Goal: Transaction & Acquisition: Purchase product/service

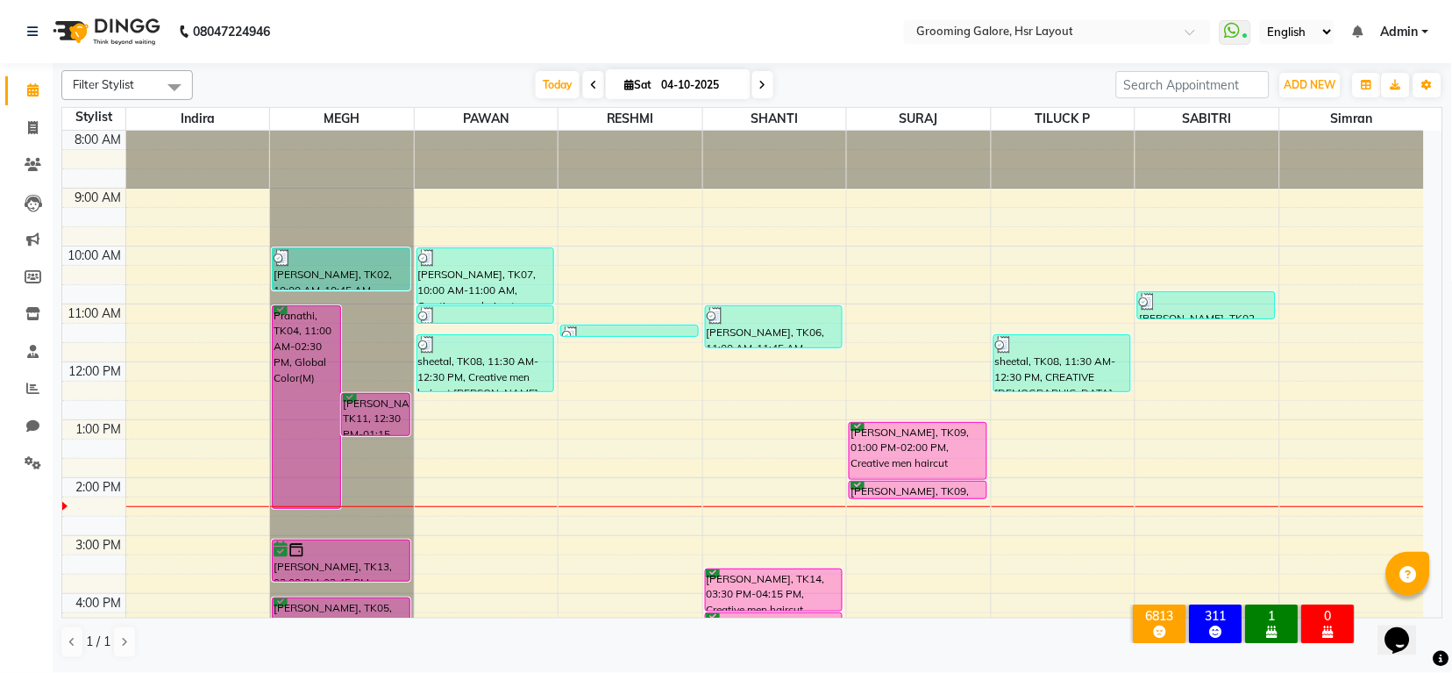
scroll to position [238, 0]
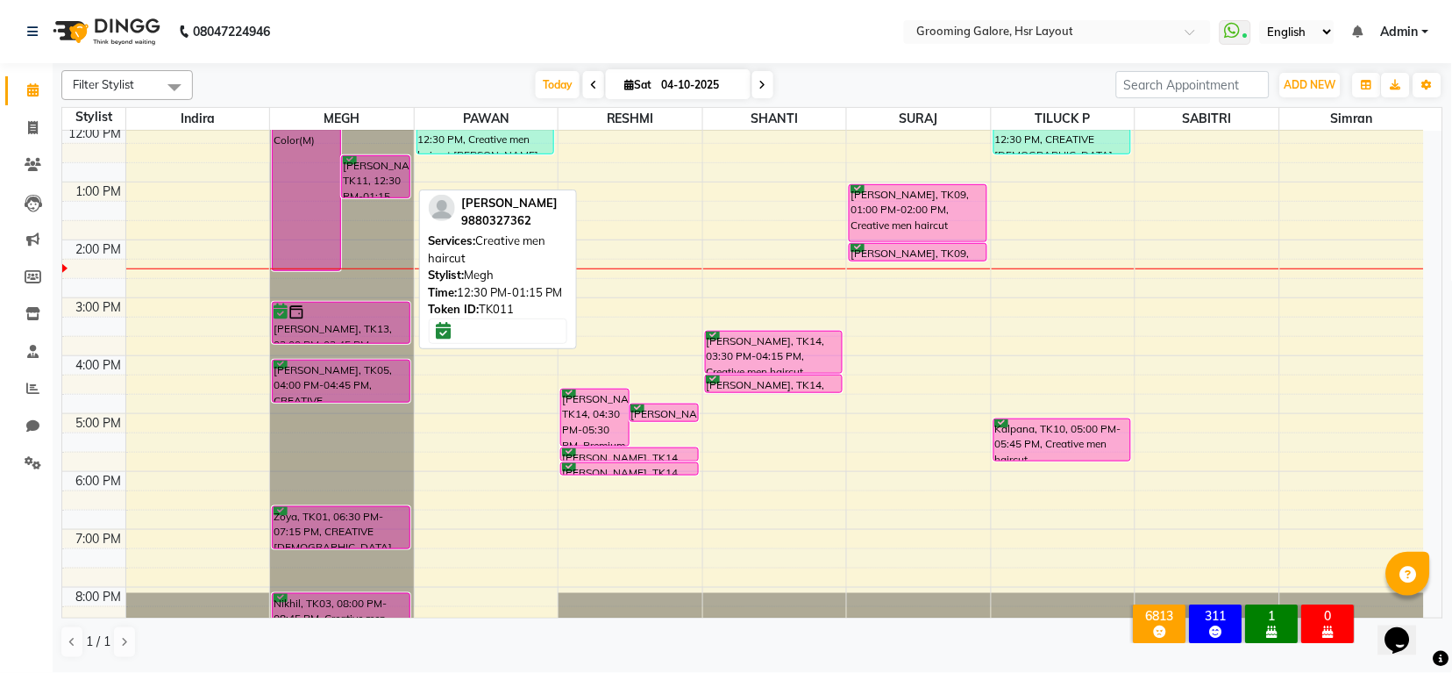
click at [381, 182] on div "Mr Madesh, TK11, 12:30 PM-01:15 PM, Creative men haircut" at bounding box center [376, 176] width 68 height 41
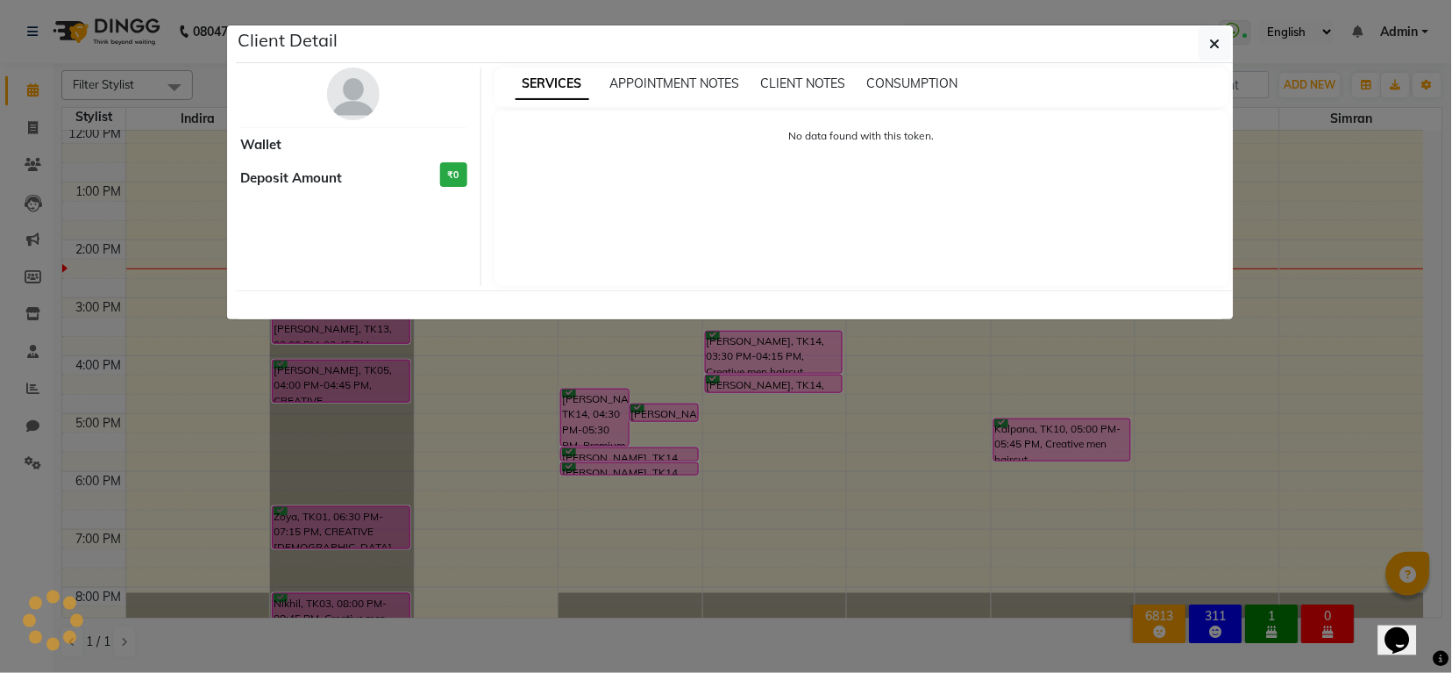
select select "6"
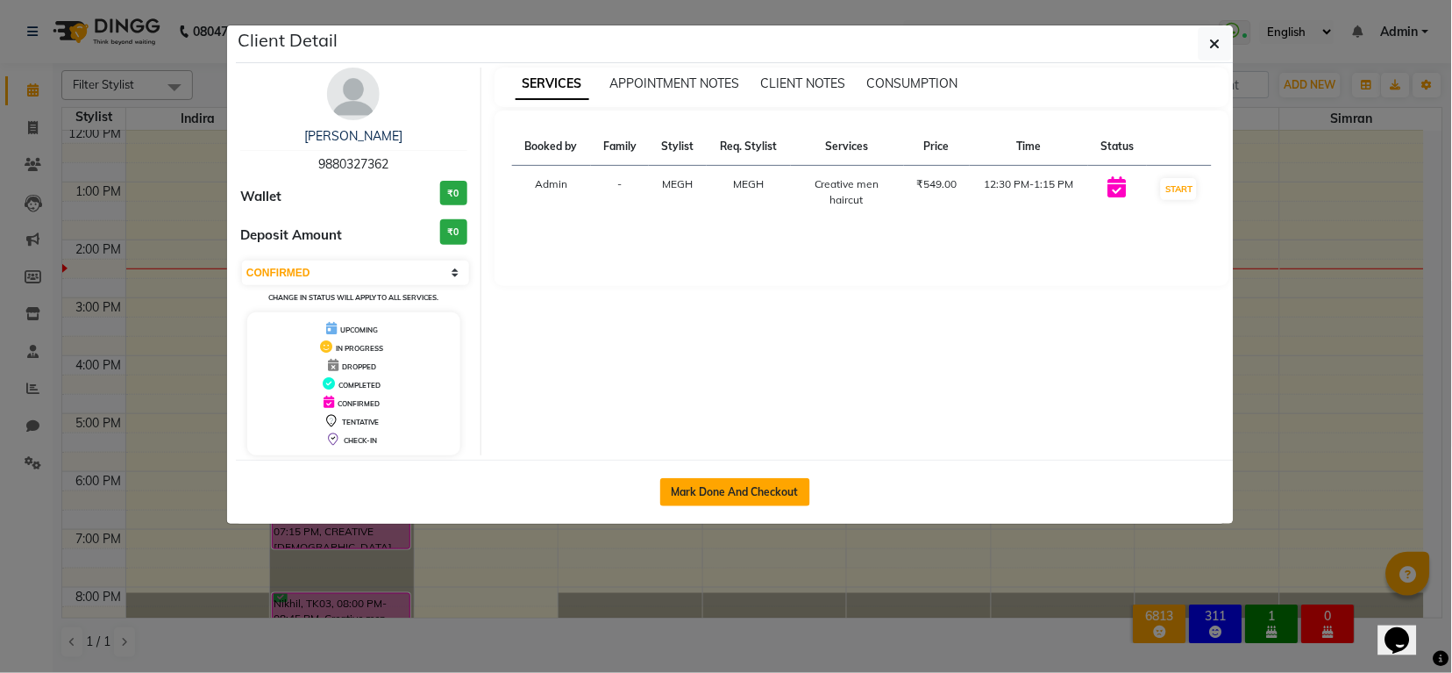
click at [682, 490] on button "Mark Done And Checkout" at bounding box center [735, 492] width 150 height 28
select select "service"
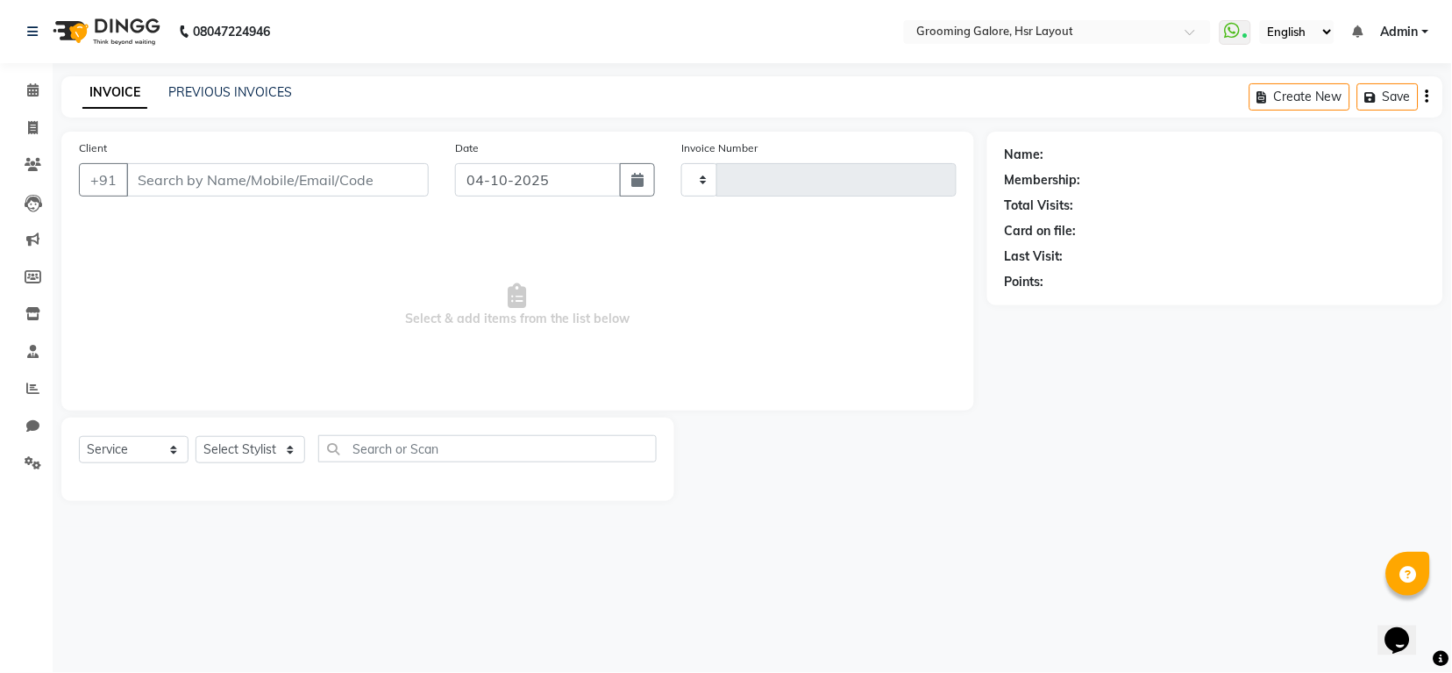
type input "2580"
select select "6168"
select select "P"
select select "45583"
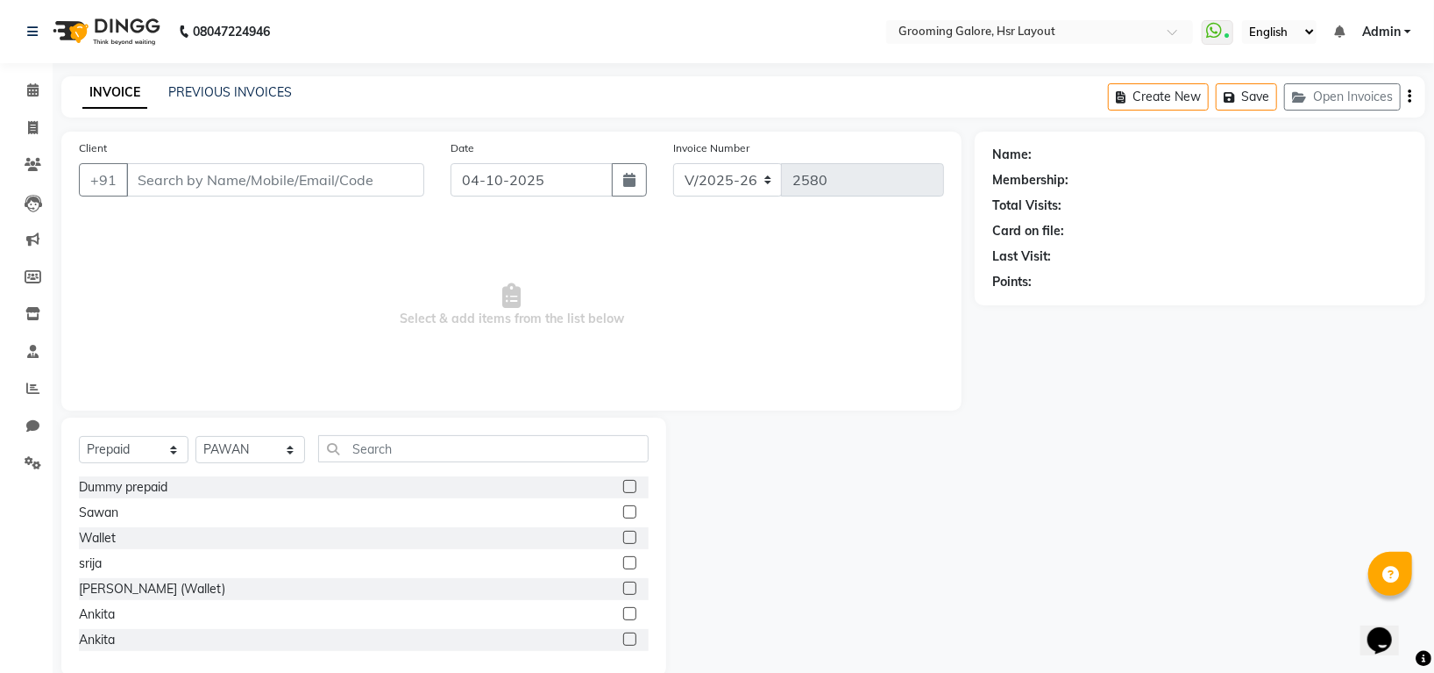
type input "9880327362"
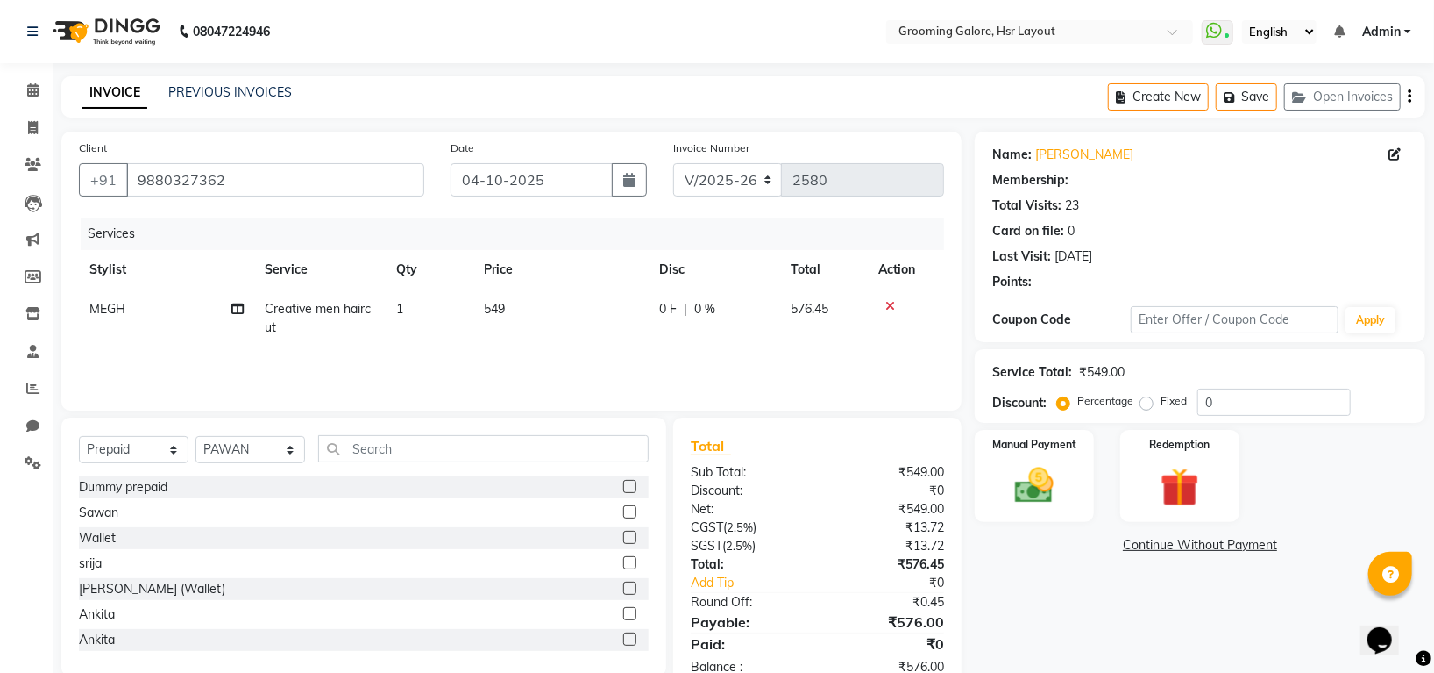
select select "1: Object"
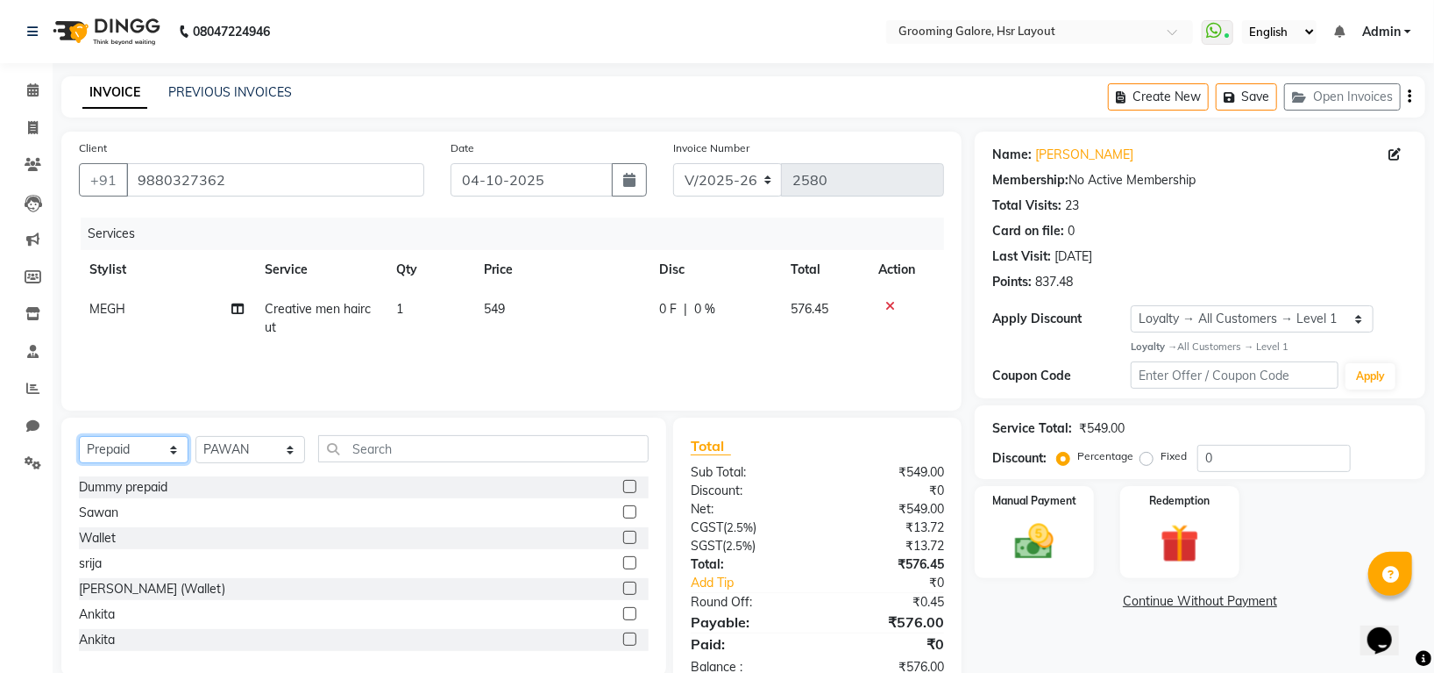
click at [126, 437] on select "Select Service Product Membership Package Voucher Prepaid Gift Card" at bounding box center [134, 449] width 110 height 27
select select "service"
click at [79, 437] on select "Select Service Product Membership Package Voucher Prepaid Gift Card" at bounding box center [134, 449] width 110 height 27
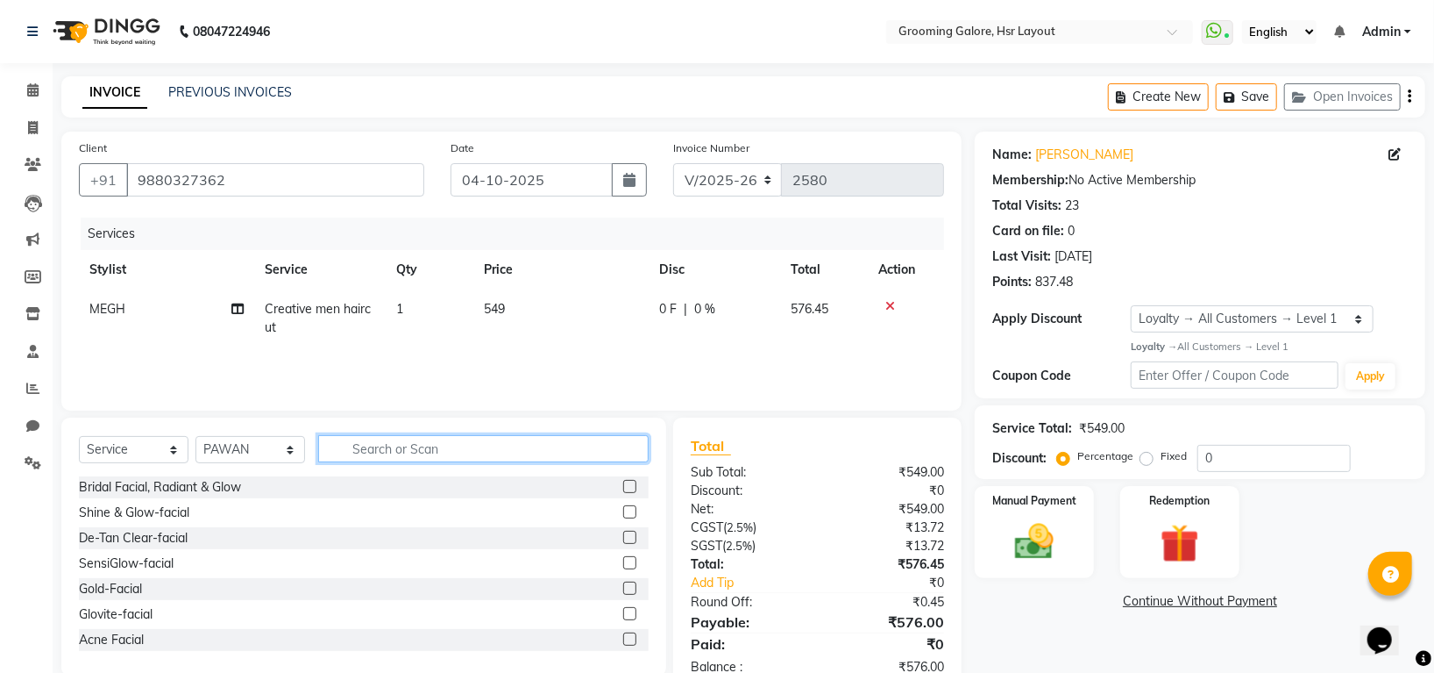
click at [444, 453] on input "text" at bounding box center [483, 448] width 331 height 27
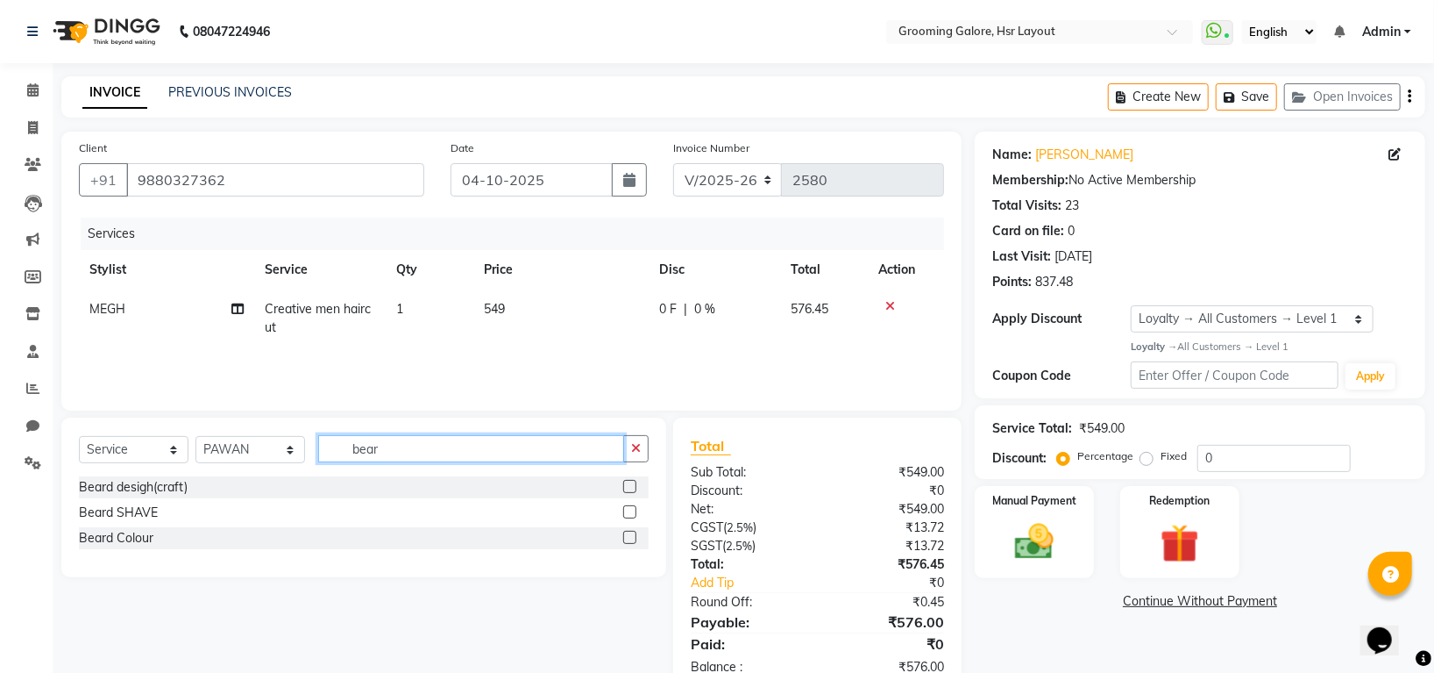
type input "bear"
click at [632, 485] on label at bounding box center [629, 486] width 13 height 13
click at [632, 485] on input "checkbox" at bounding box center [628, 486] width 11 height 11
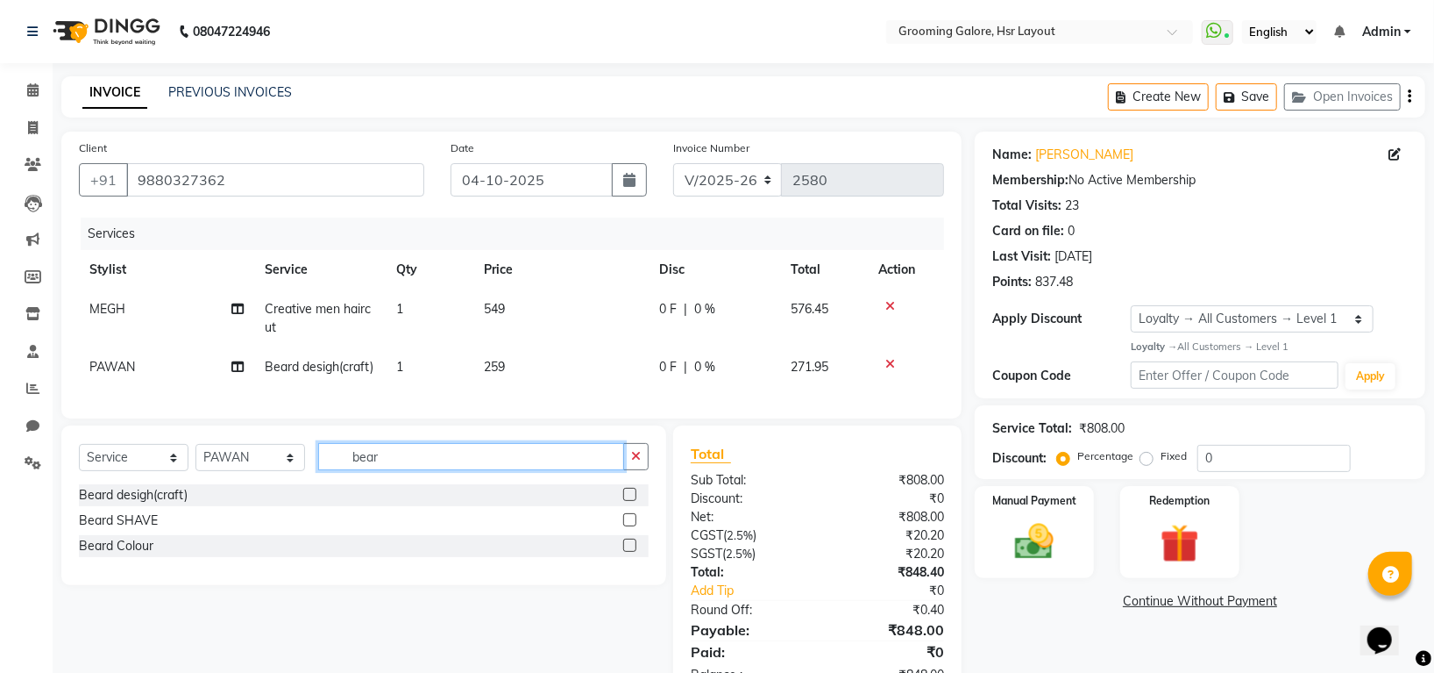
checkbox input "false"
click at [381, 470] on input "bear" at bounding box center [471, 456] width 306 height 27
type input "b"
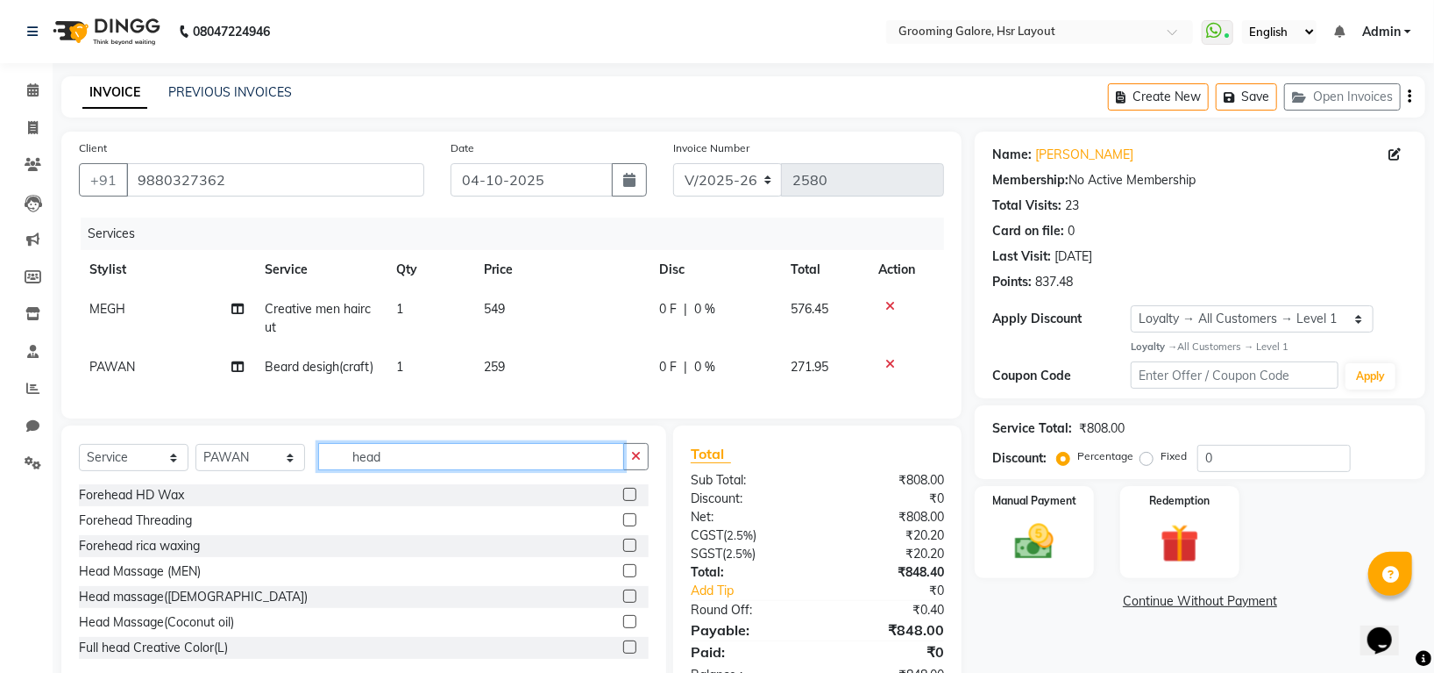
type input "head"
click at [623, 577] on label at bounding box center [629, 570] width 13 height 13
click at [623, 577] on input "checkbox" at bounding box center [628, 571] width 11 height 11
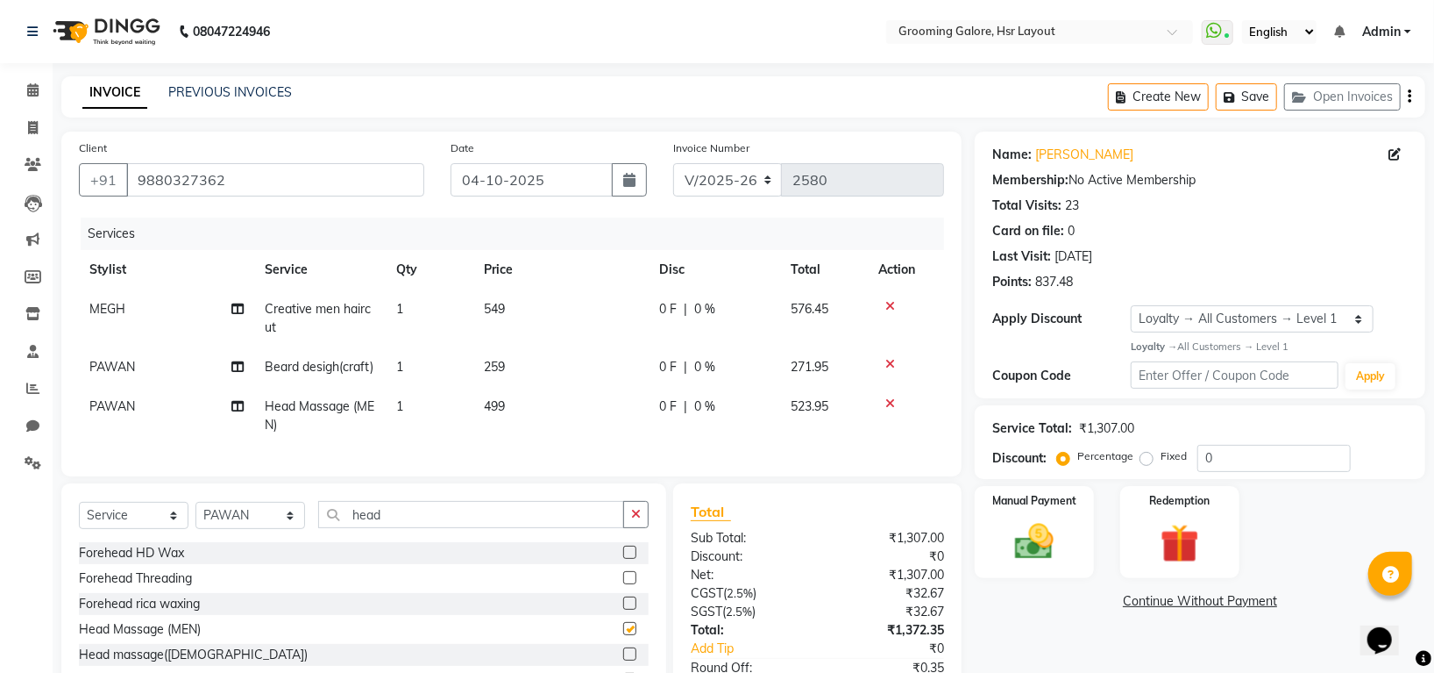
checkbox input "false"
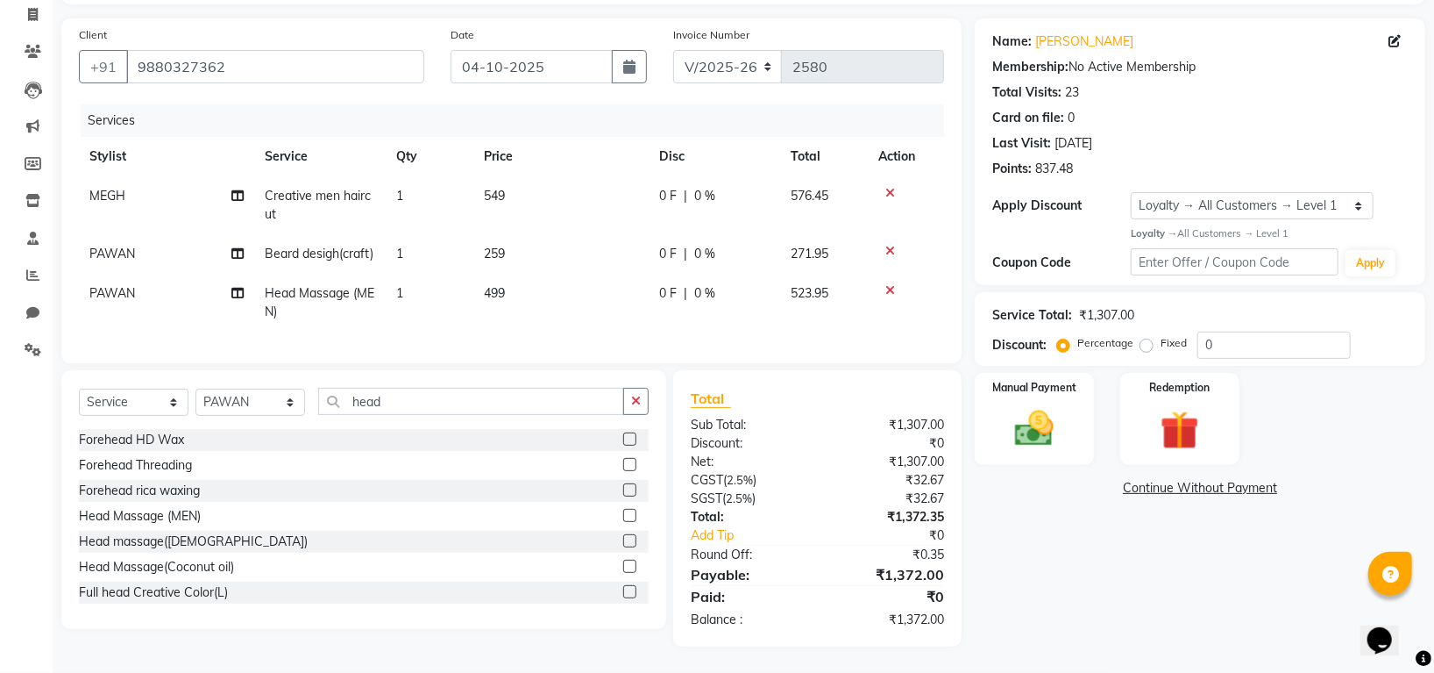
click at [112, 246] on span "PAWAN" at bounding box center [112, 254] width 46 height 16
select select "45583"
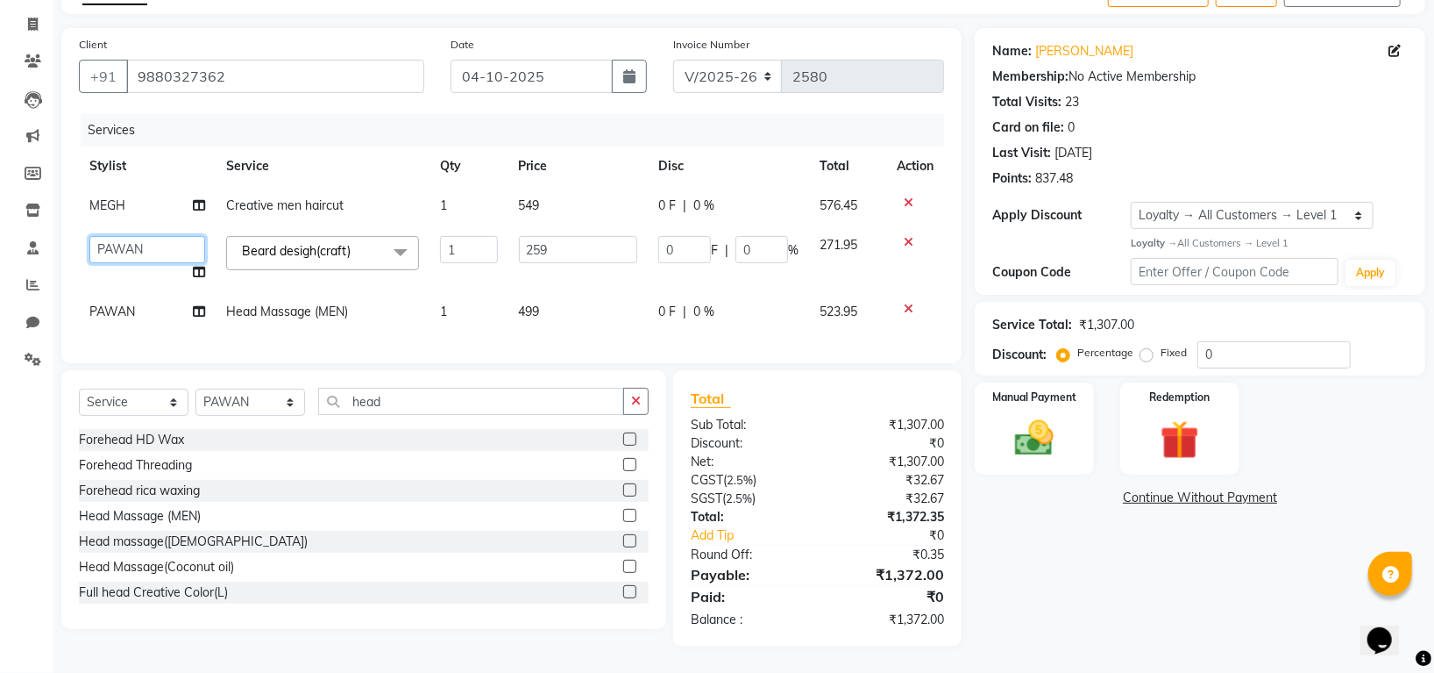
click at [112, 236] on select "Indira MEGH PAWAN RESHMI SABITRI SHANTI Simran SURAJ TILUCK P" at bounding box center [147, 249] width 116 height 27
select select "45579"
click at [116, 303] on span "PAWAN" at bounding box center [112, 311] width 46 height 16
select select "45583"
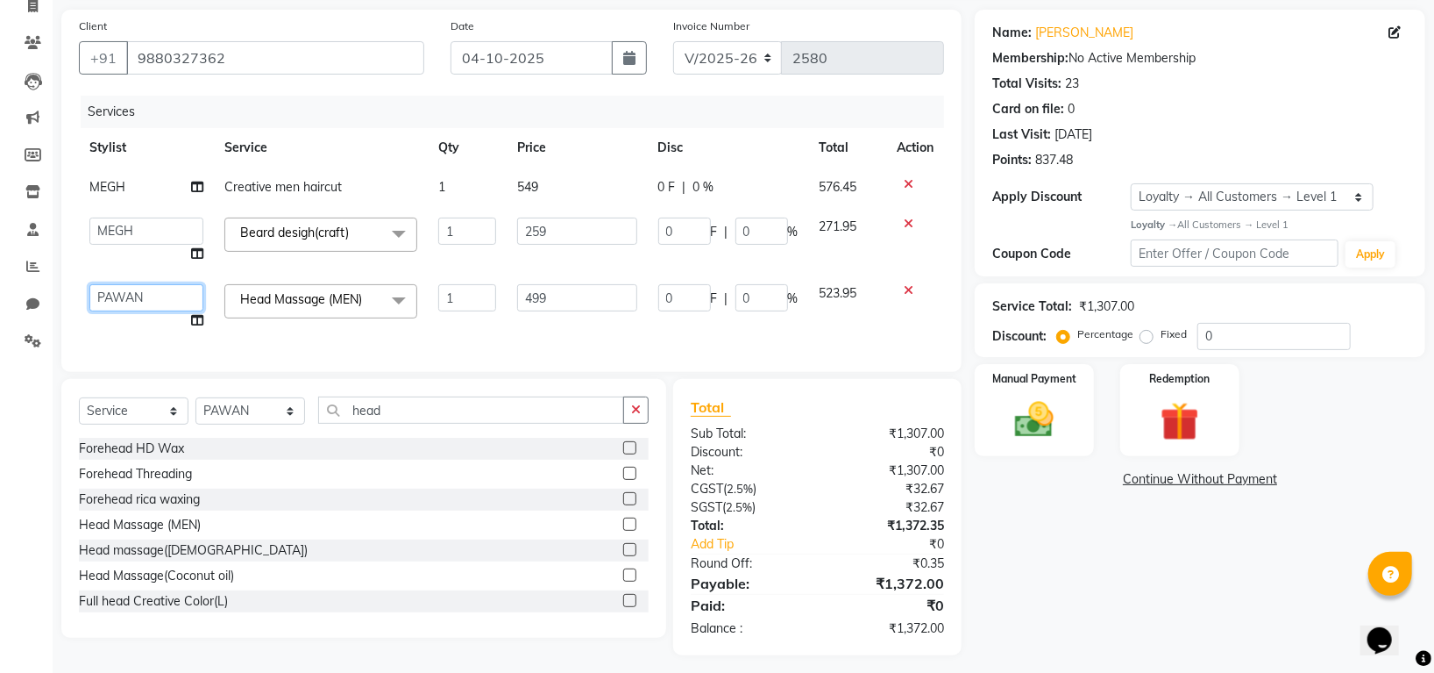
click at [139, 297] on select "Indira MEGH PAWAN RESHMI SABITRI SHANTI Simran SURAJ TILUCK P" at bounding box center [146, 297] width 114 height 27
select select "87770"
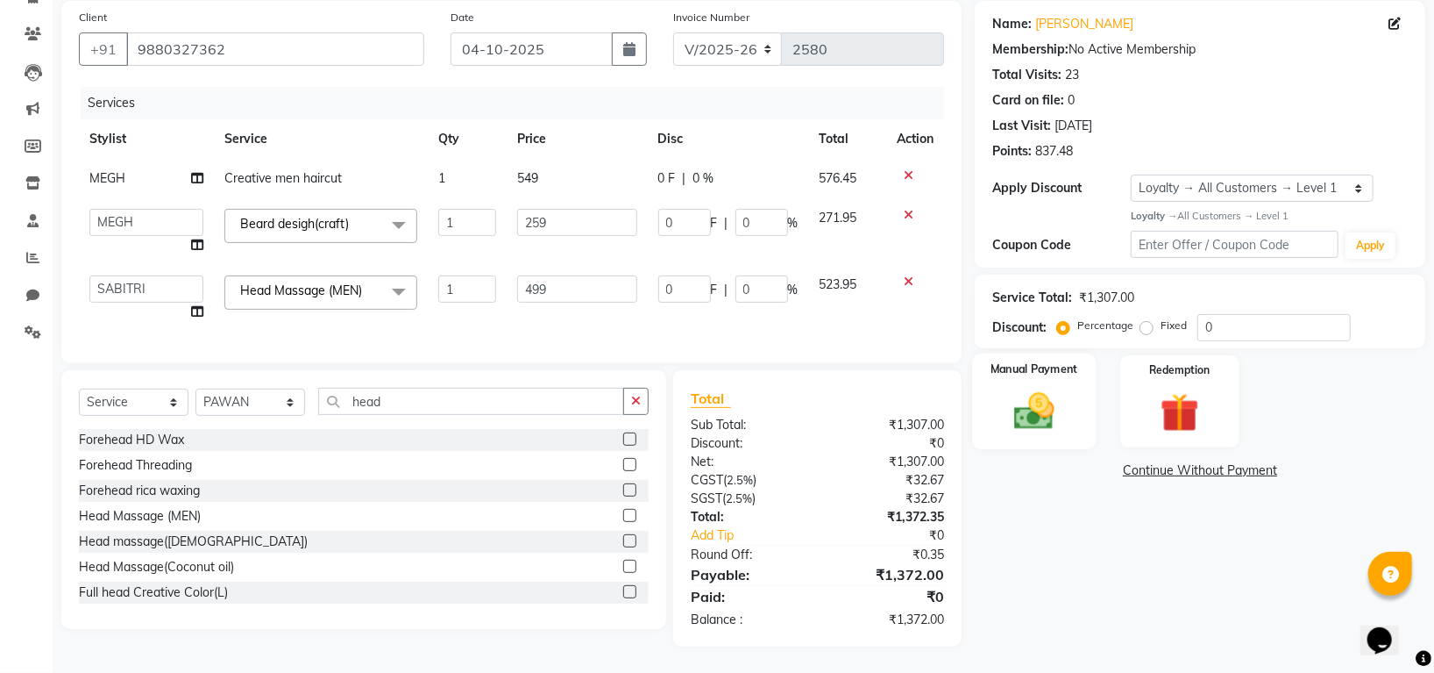
scroll to position [148, 0]
click at [1034, 409] on img at bounding box center [1035, 411] width 66 height 46
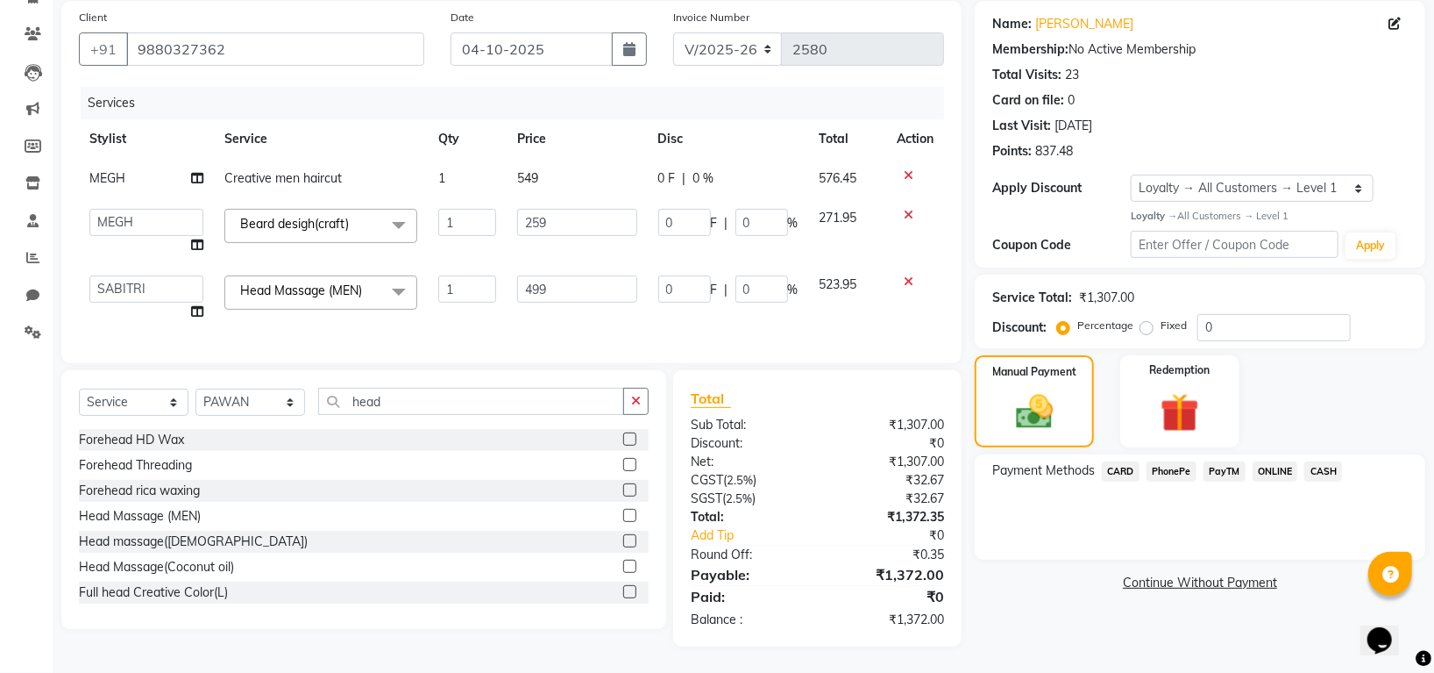
click at [1185, 461] on span "PhonePe" at bounding box center [1172, 471] width 50 height 20
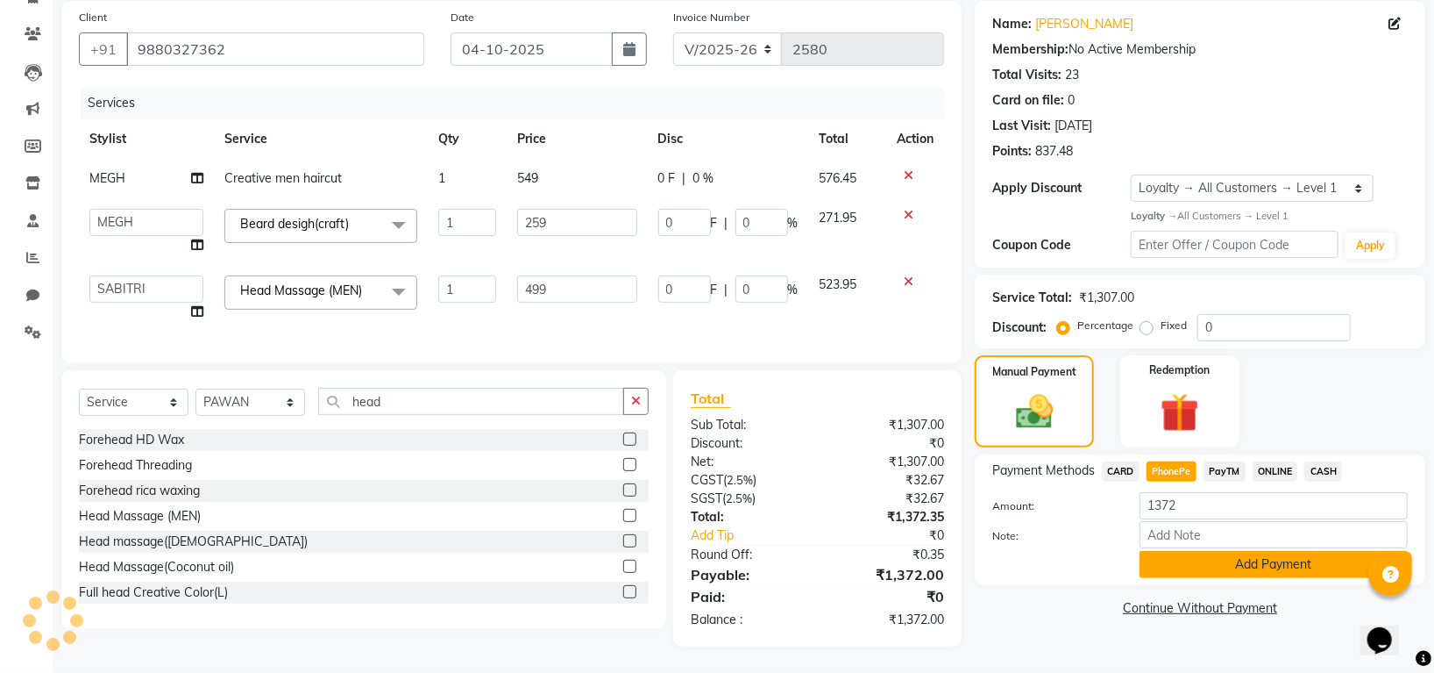
click at [1205, 551] on button "Add Payment" at bounding box center [1274, 564] width 268 height 27
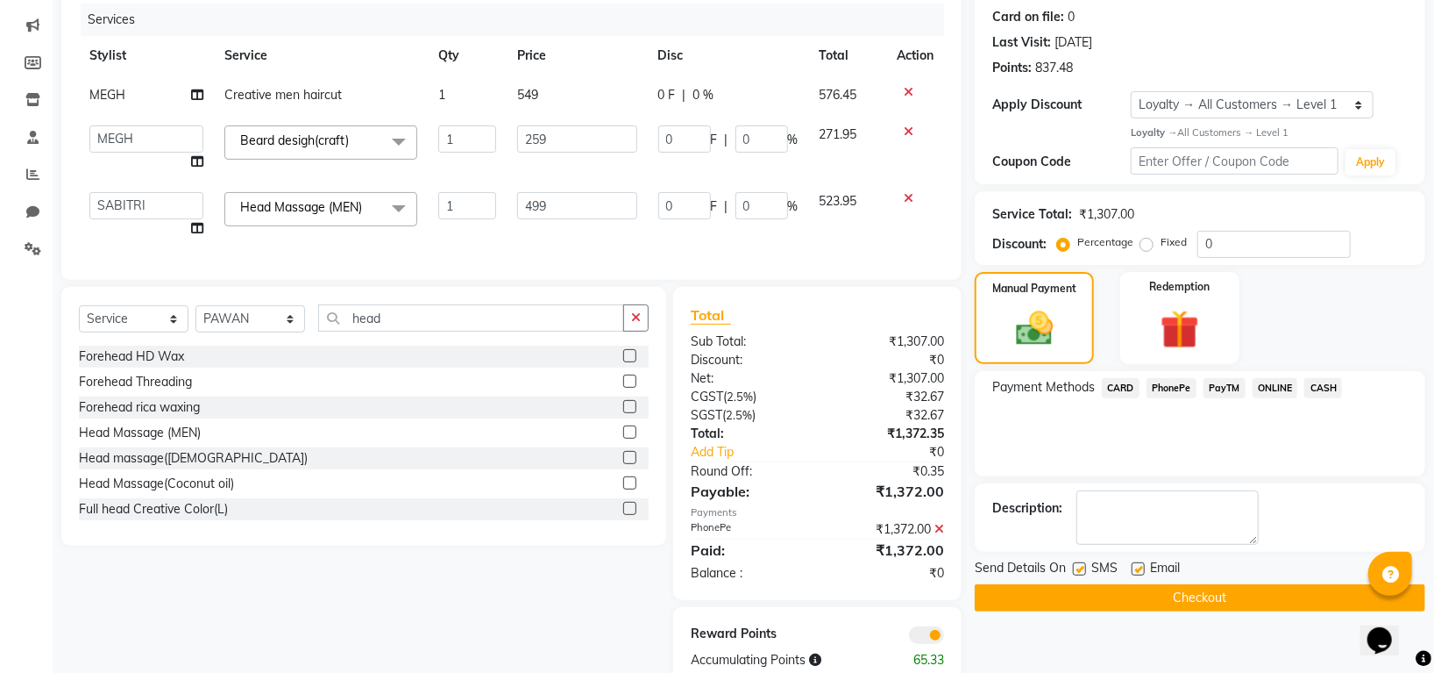
scroll to position [273, 0]
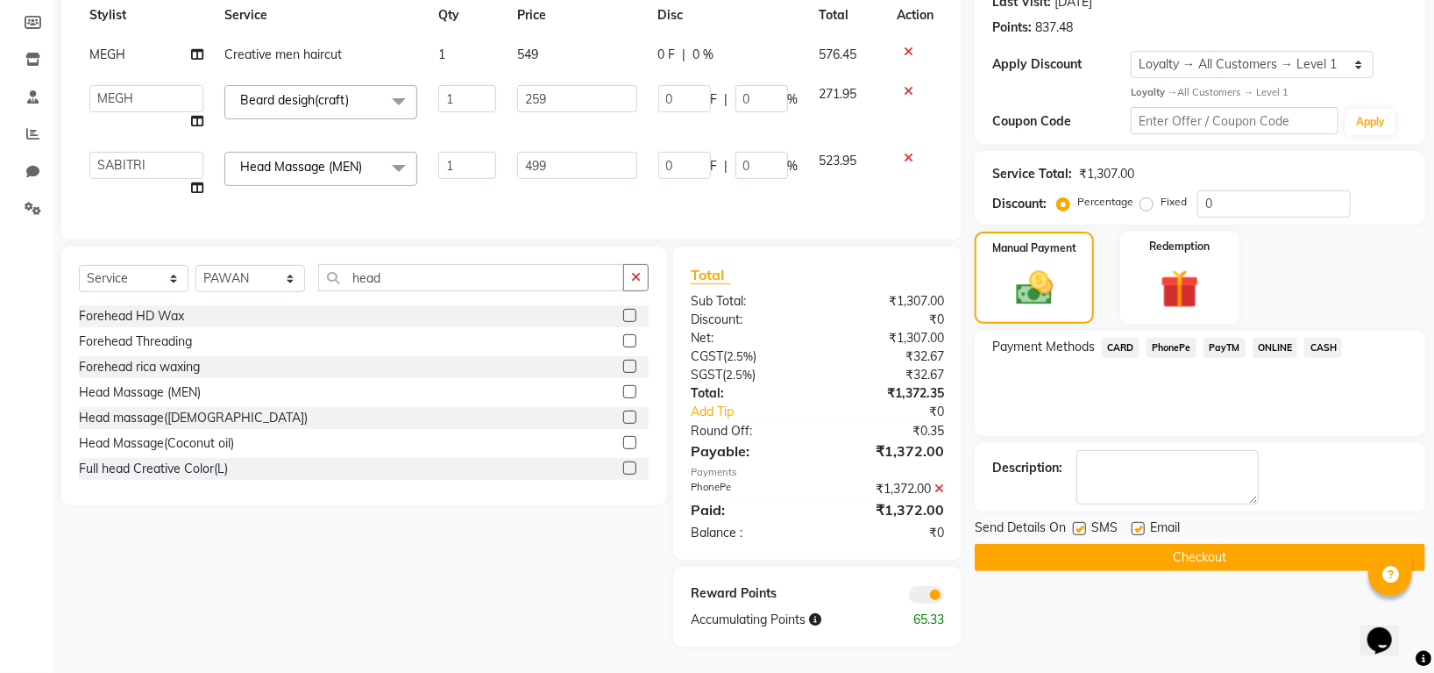
click at [1216, 544] on button "Checkout" at bounding box center [1200, 557] width 451 height 27
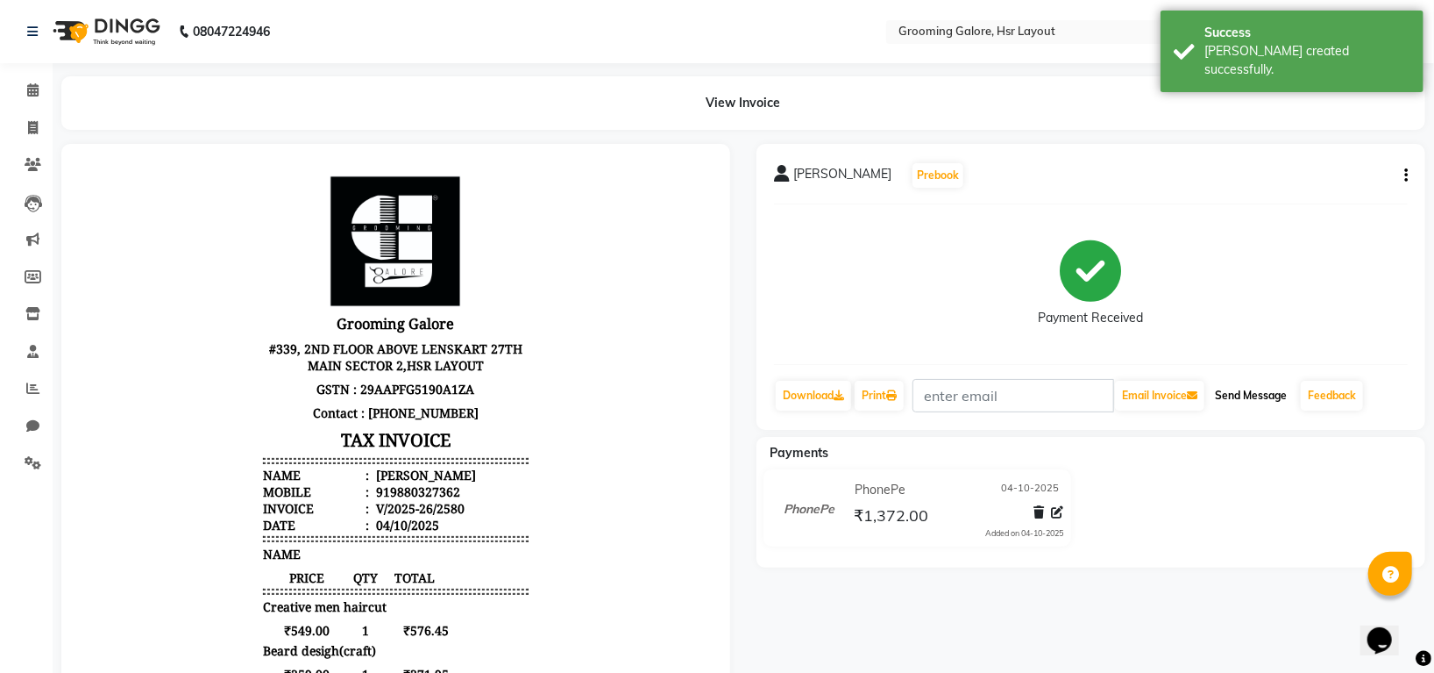
click at [1243, 397] on button "Send Message" at bounding box center [1251, 396] width 86 height 30
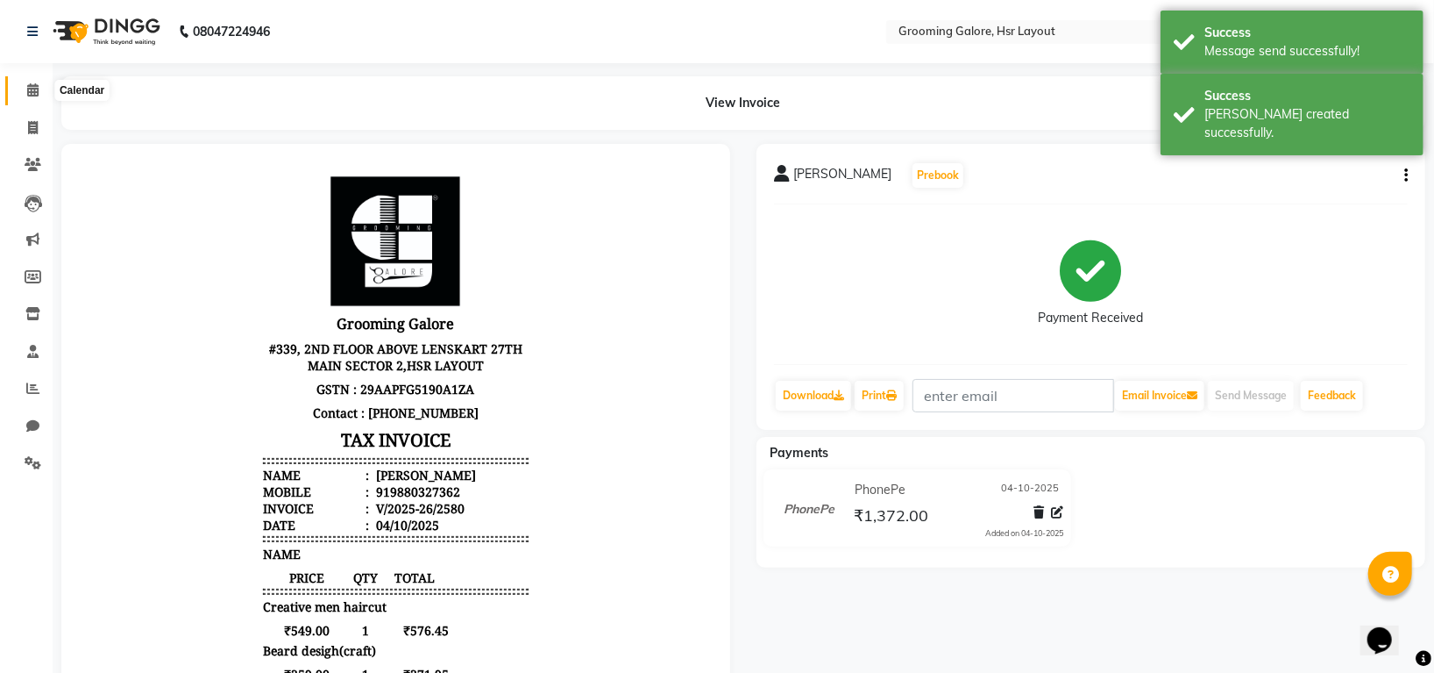
click at [34, 91] on icon at bounding box center [32, 89] width 11 height 13
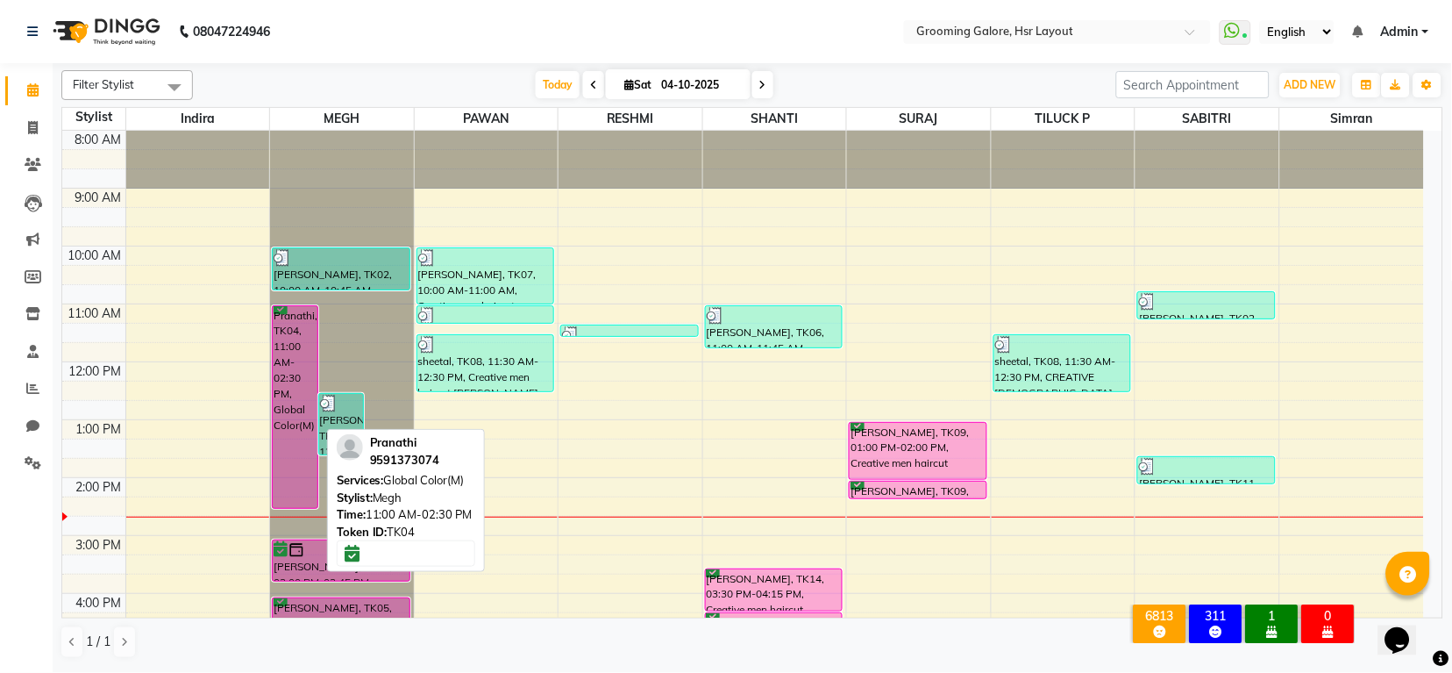
click at [299, 337] on div "Pranathi, TK04, 11:00 AM-02:30 PM, Global Color(M)" at bounding box center [295, 407] width 45 height 202
select select "6"
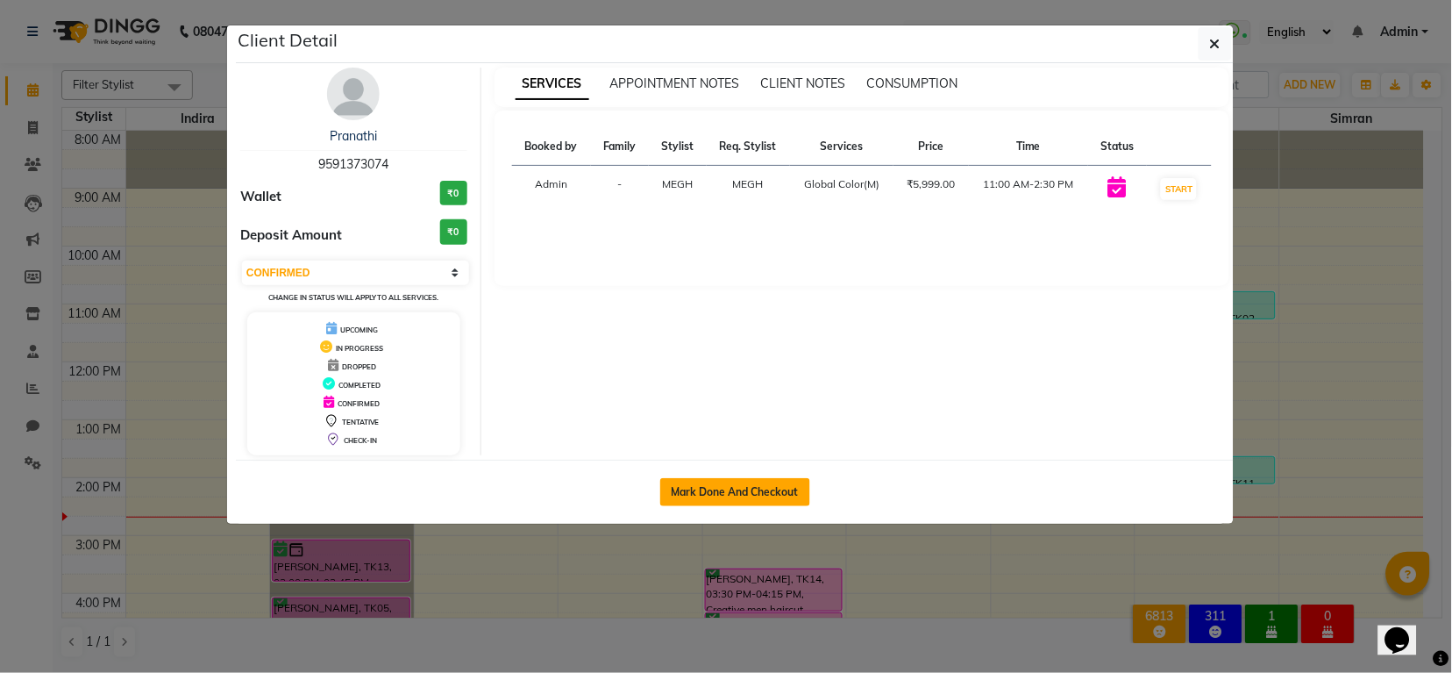
click at [722, 501] on button "Mark Done And Checkout" at bounding box center [735, 492] width 150 height 28
select select "service"
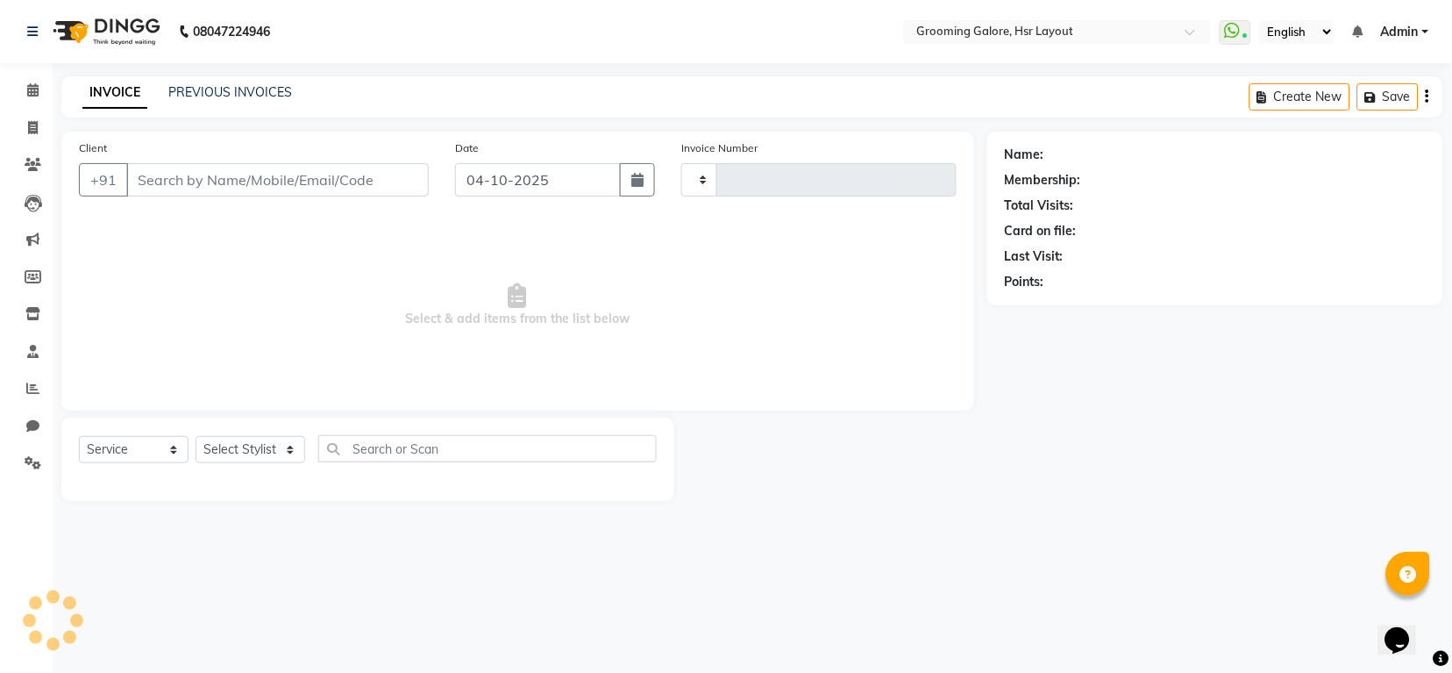
type input "2581"
select select "6168"
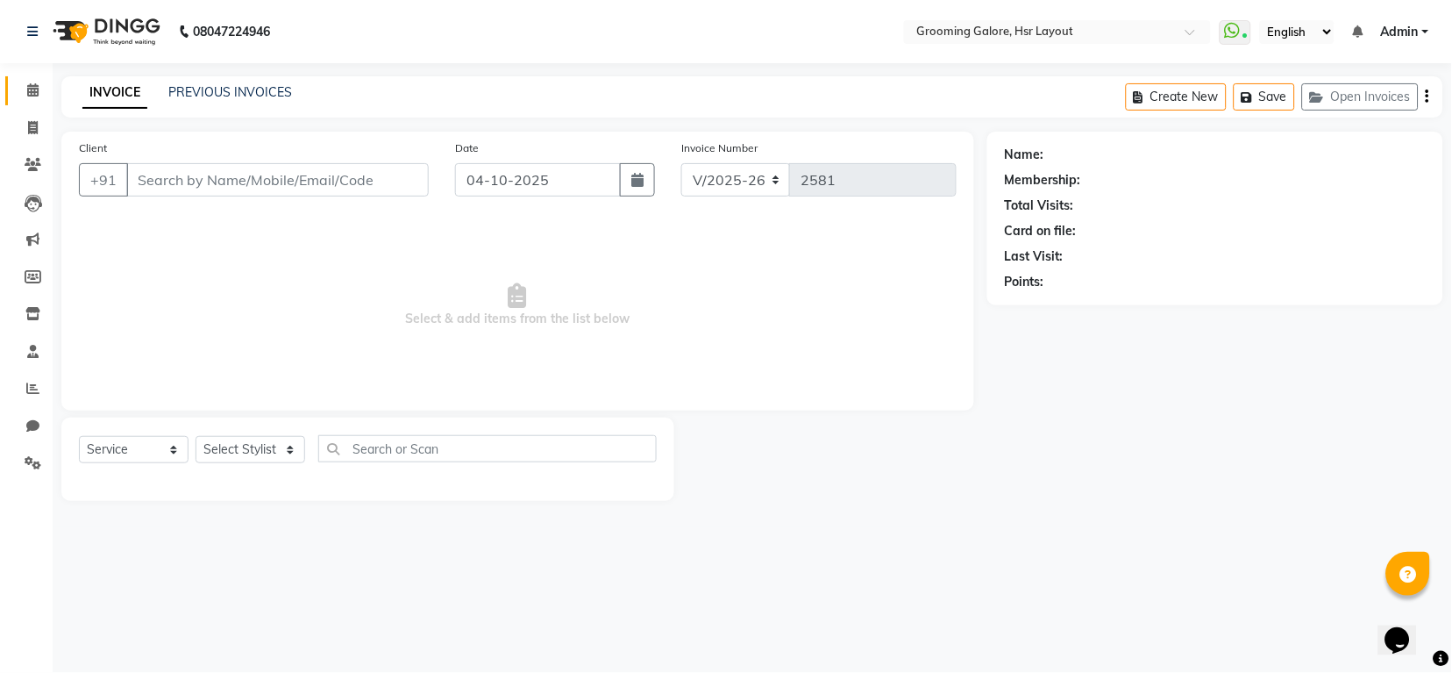
select select "P"
select select "45583"
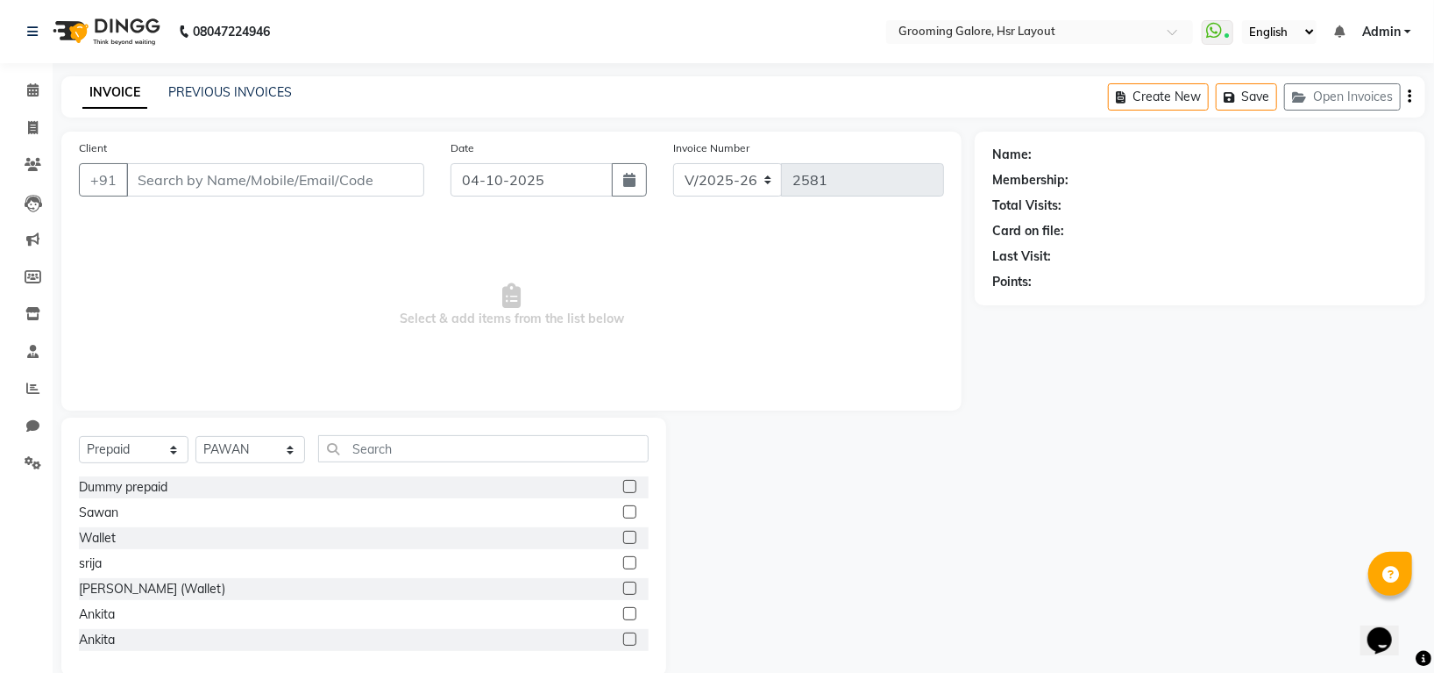
type input "9591373074"
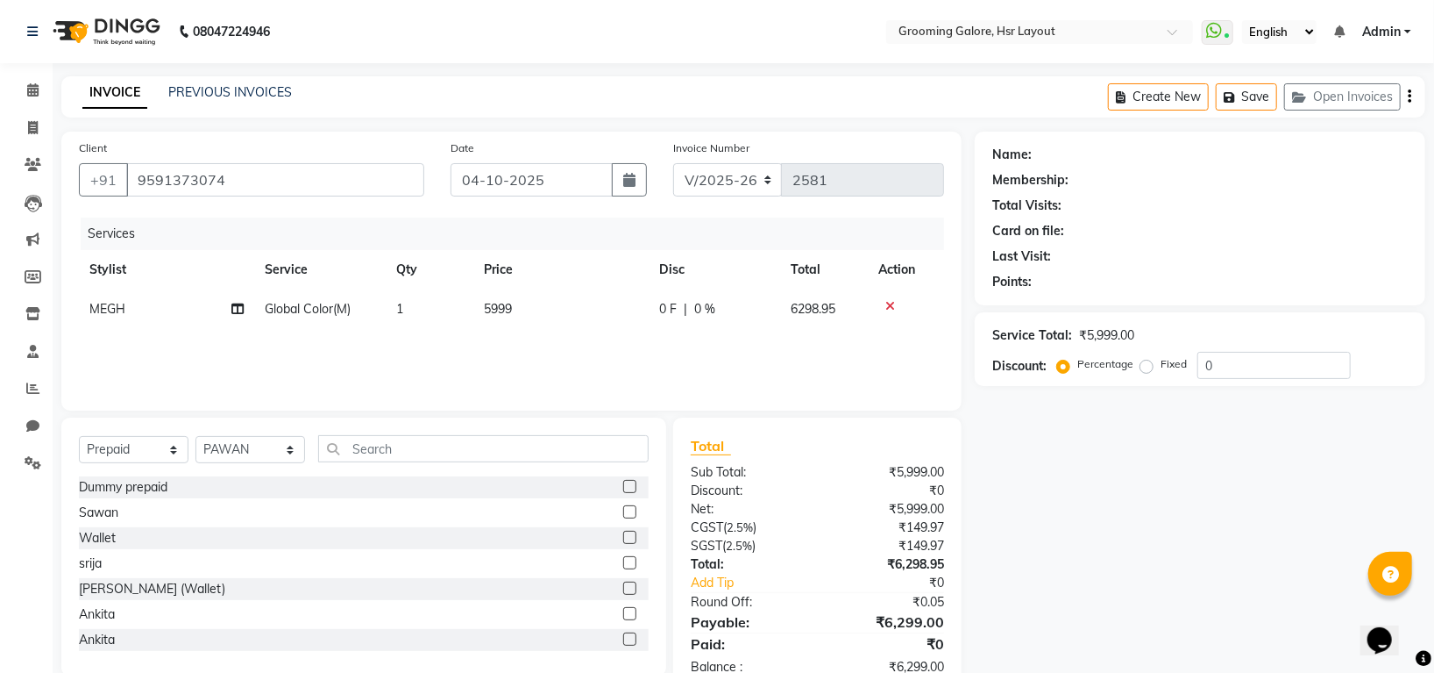
select select "1: Object"
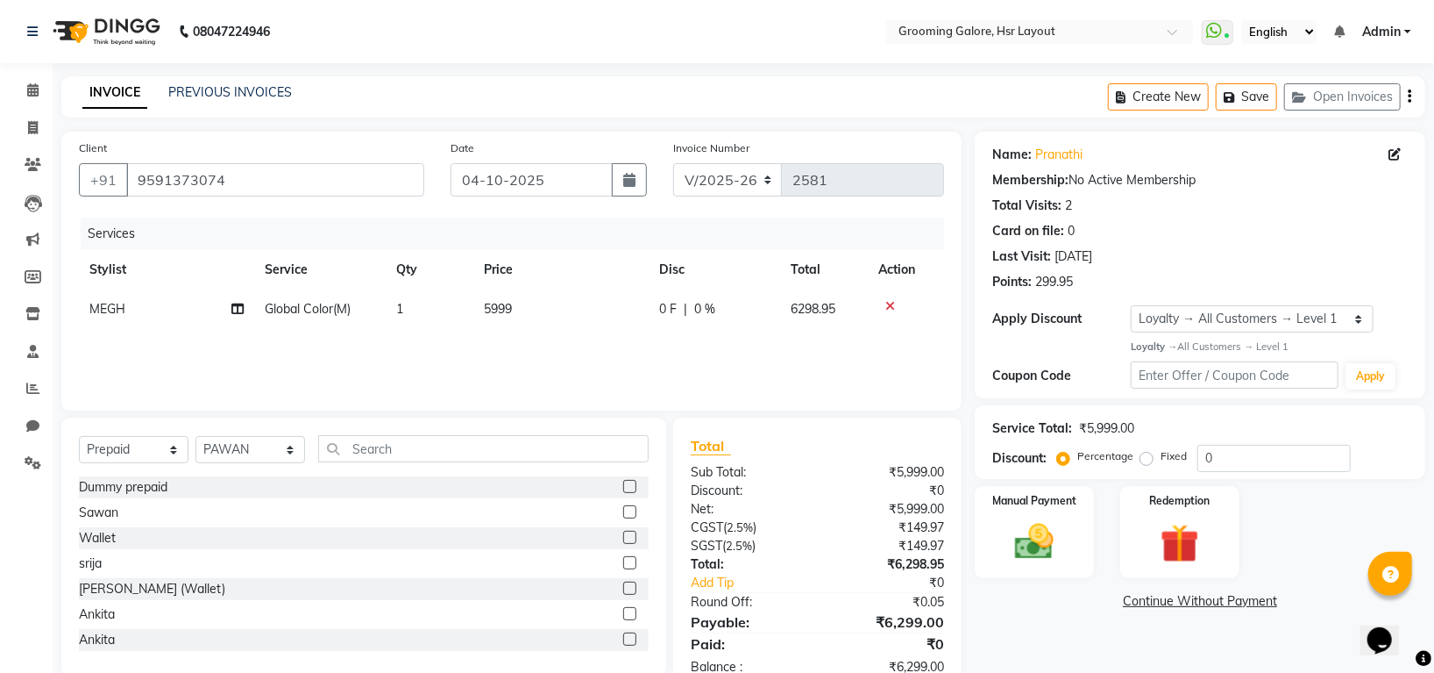
click at [492, 308] on span "5999" at bounding box center [498, 309] width 28 height 16
select select "45579"
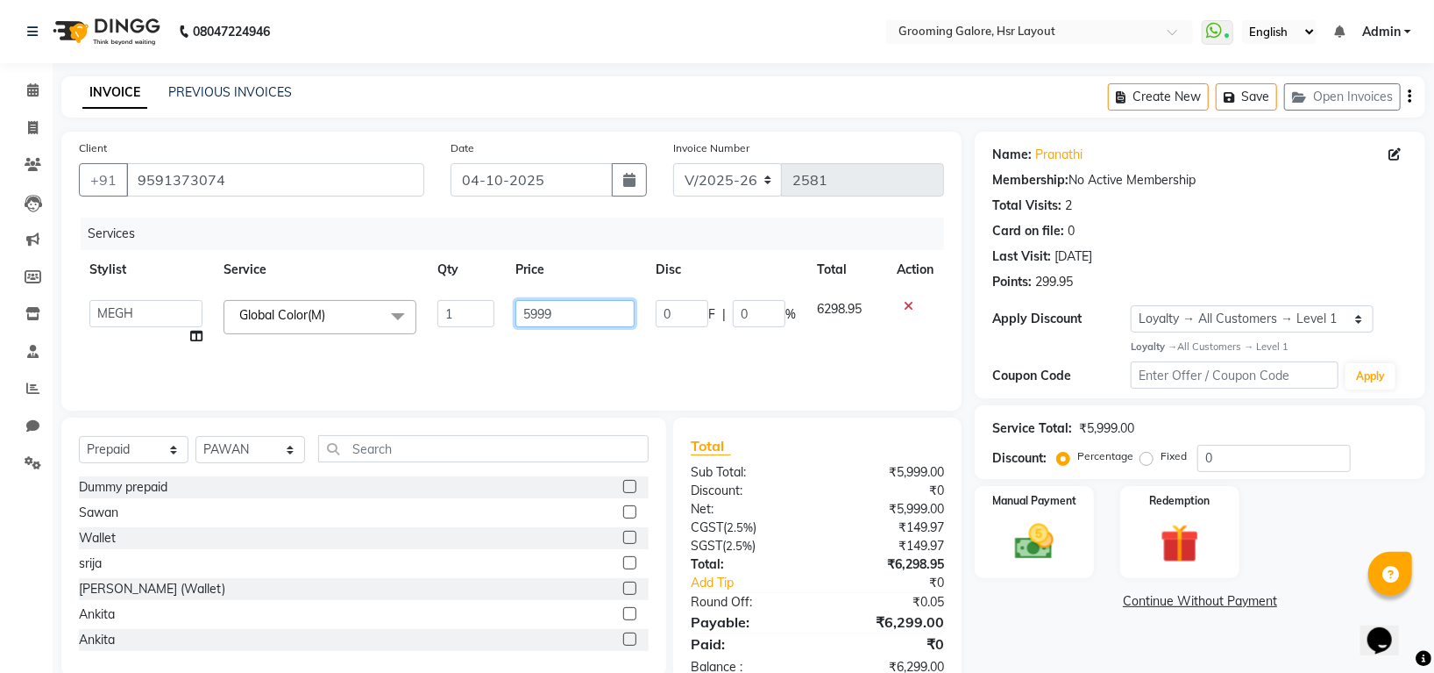
drag, startPoint x: 528, startPoint y: 311, endPoint x: 544, endPoint y: 310, distance: 15.9
click at [531, 311] on input "5999" at bounding box center [575, 313] width 119 height 27
type input "2999"
click at [647, 352] on div "Services Stylist Service Qty Price Disc Total Action Indira MEGH PAWAN RESHMI S…" at bounding box center [511, 304] width 865 height 175
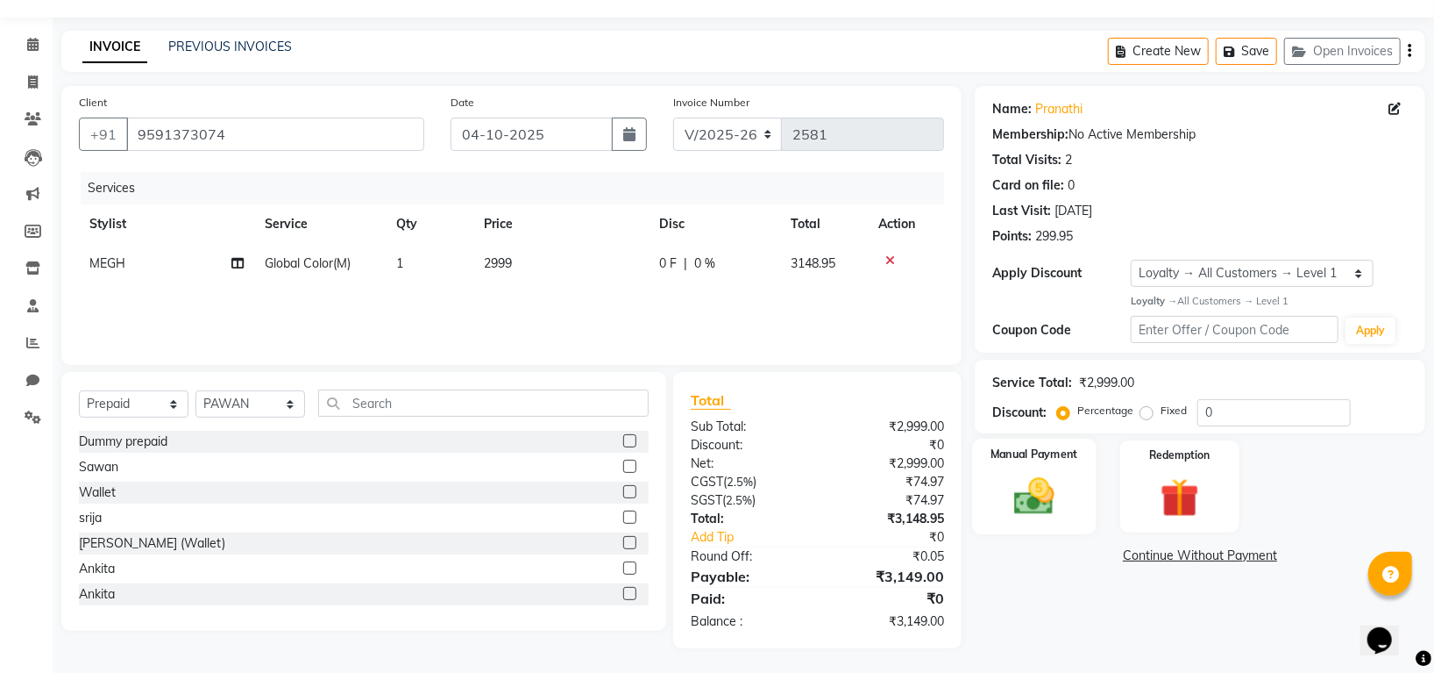
scroll to position [47, 0]
click at [1035, 502] on img at bounding box center [1035, 494] width 66 height 46
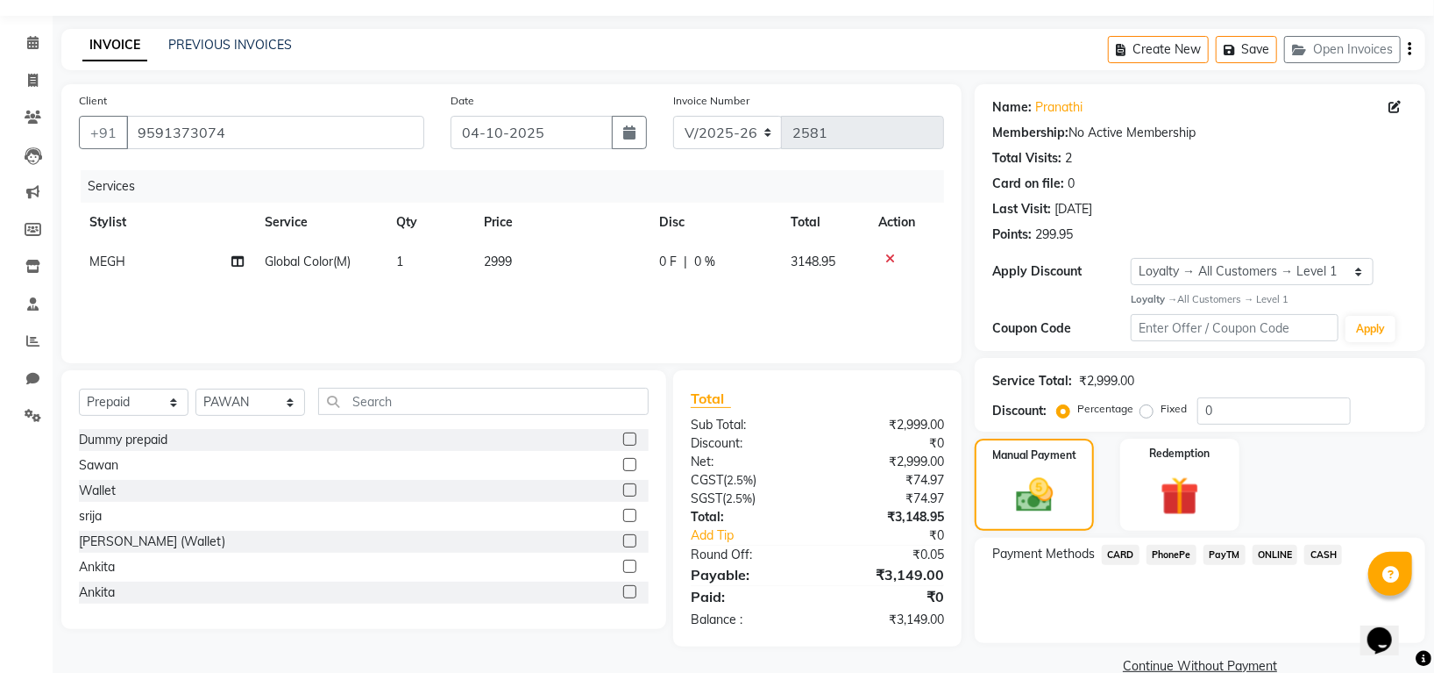
click at [1116, 552] on span "CARD" at bounding box center [1121, 555] width 38 height 20
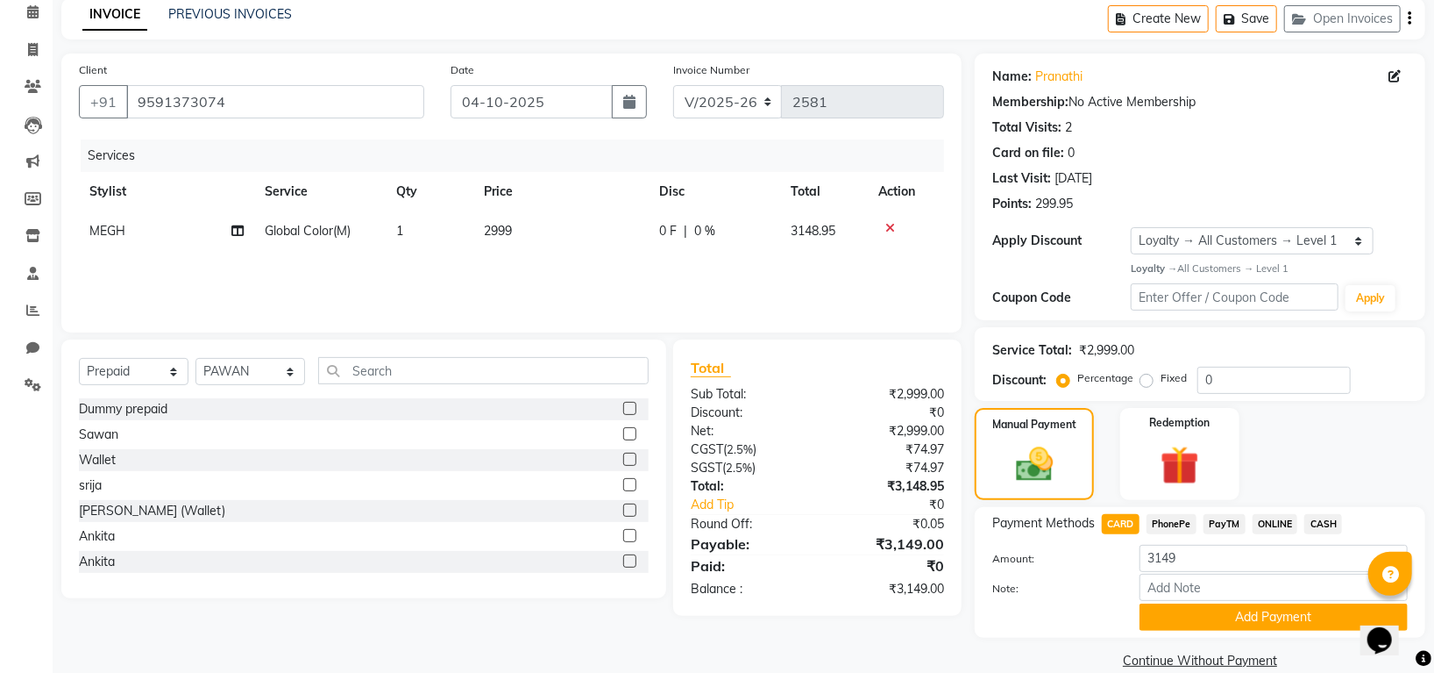
scroll to position [106, 0]
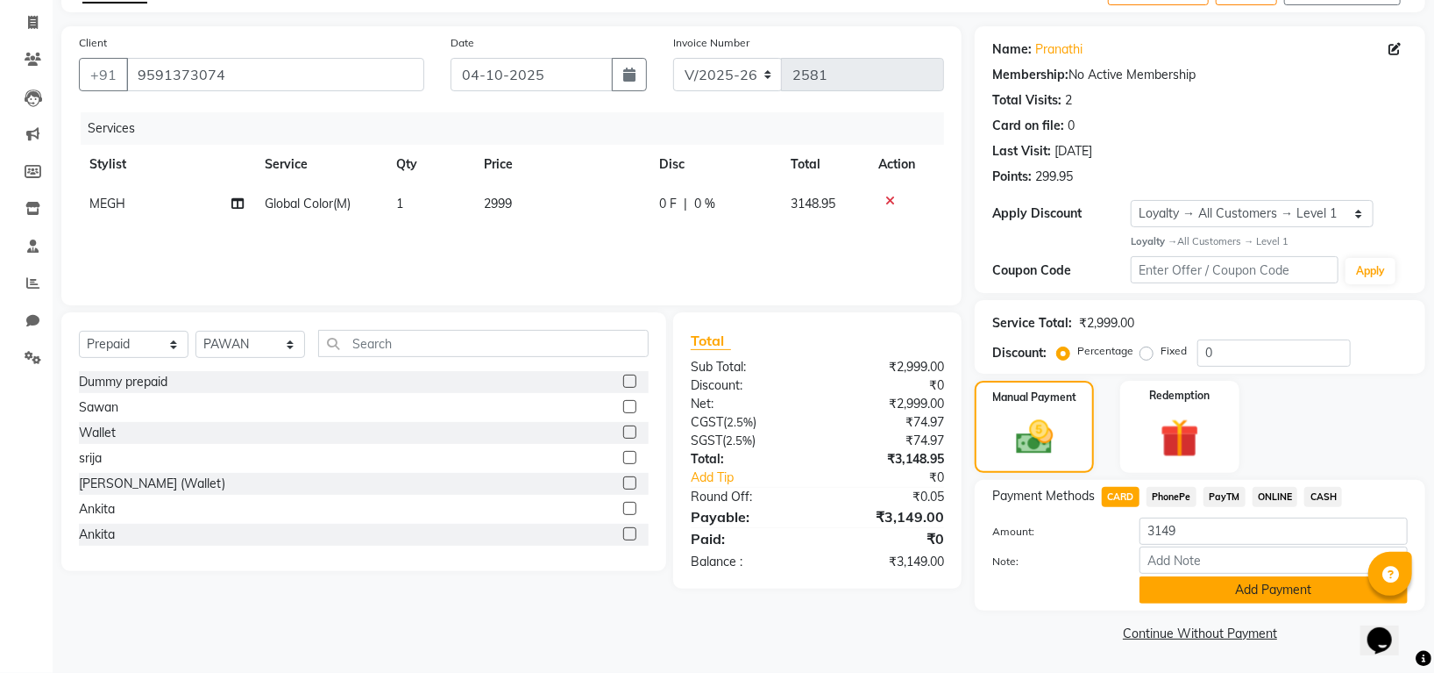
click at [1209, 597] on button "Add Payment" at bounding box center [1274, 589] width 268 height 27
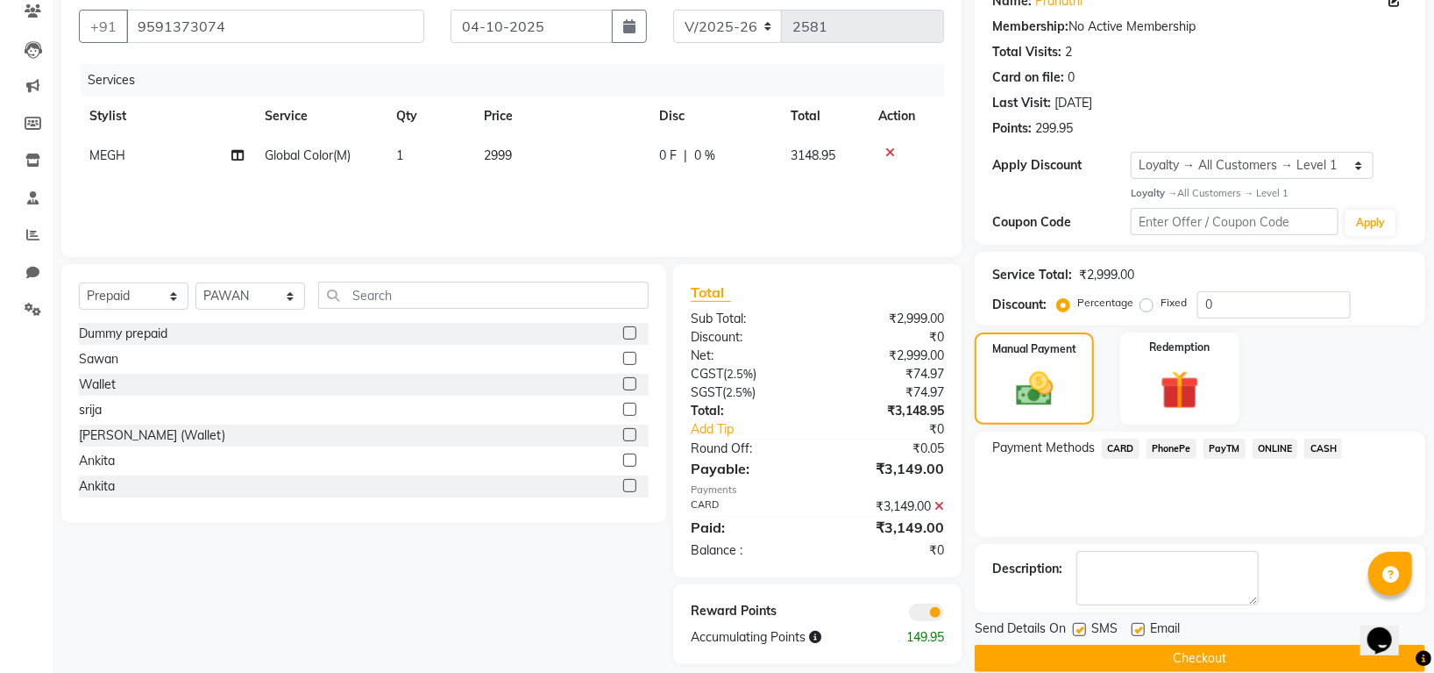
scroll to position [178, 0]
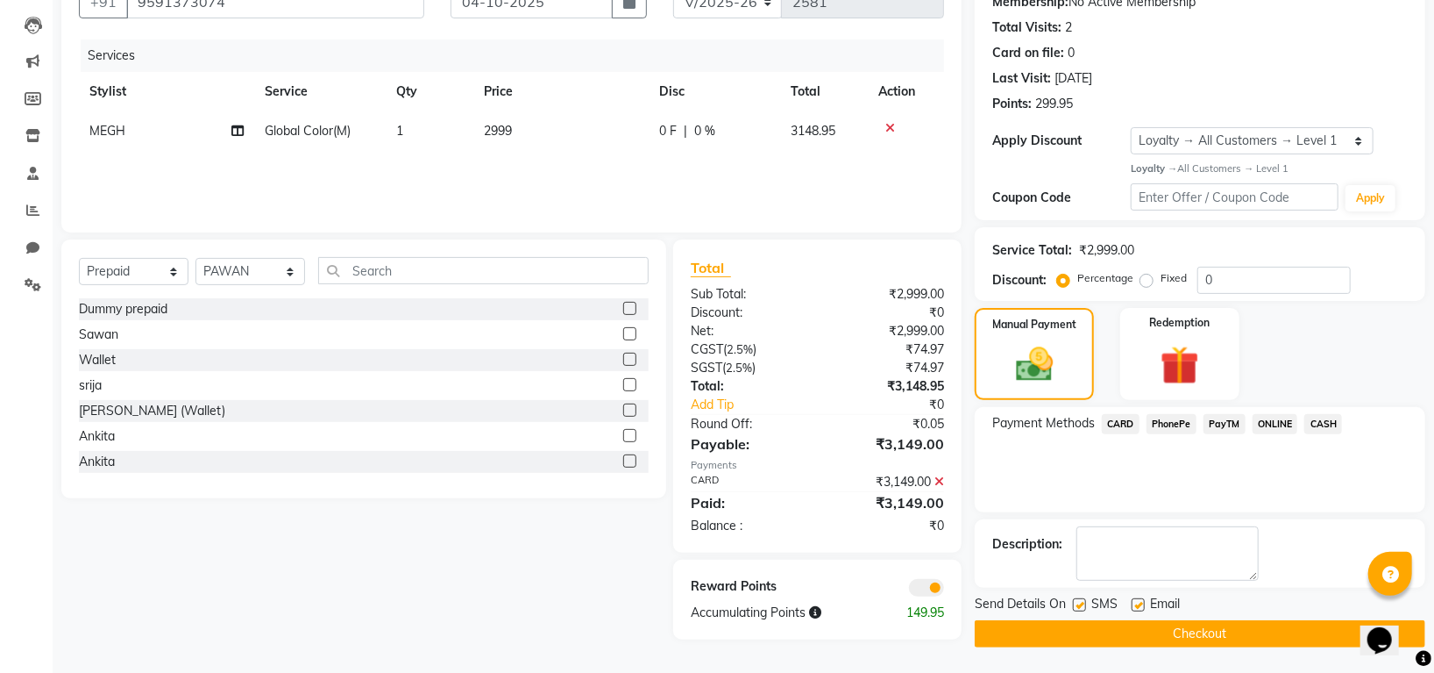
click at [1214, 630] on button "Checkout" at bounding box center [1200, 633] width 451 height 27
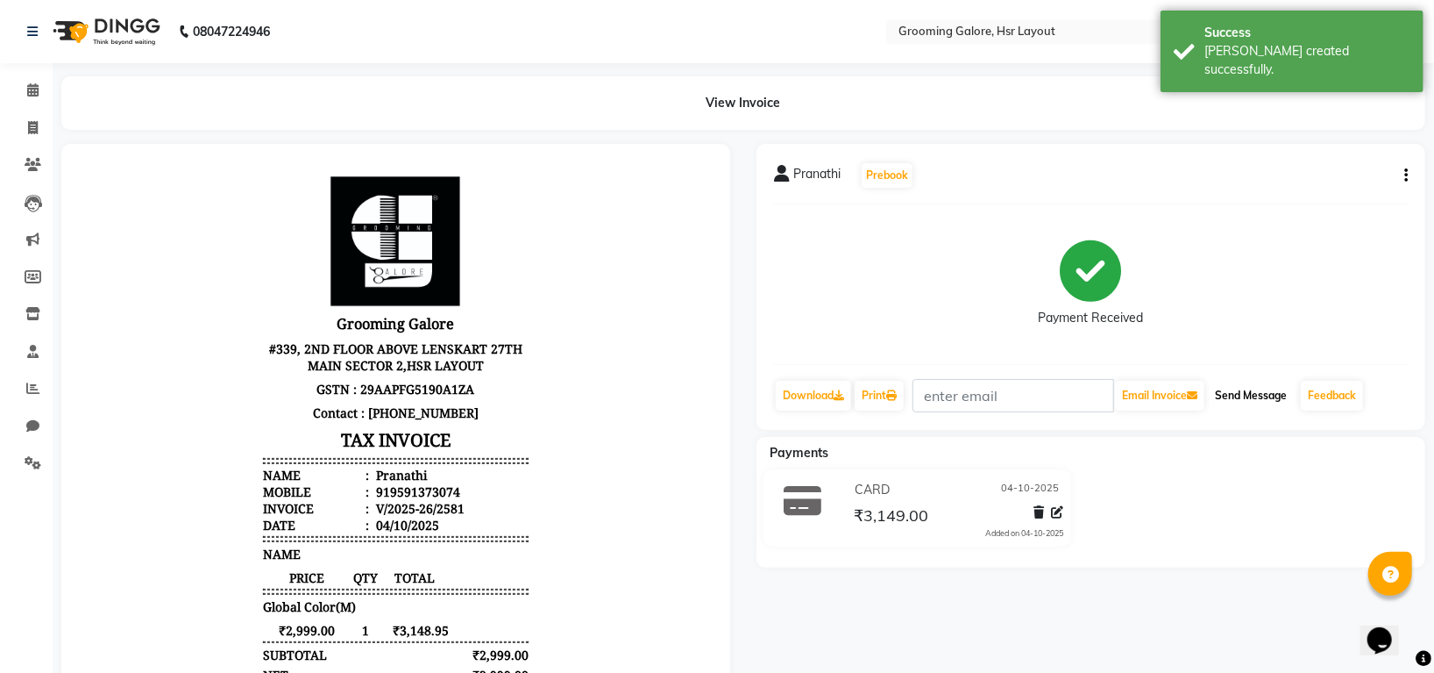
click at [1264, 389] on button "Send Message" at bounding box center [1251, 396] width 86 height 30
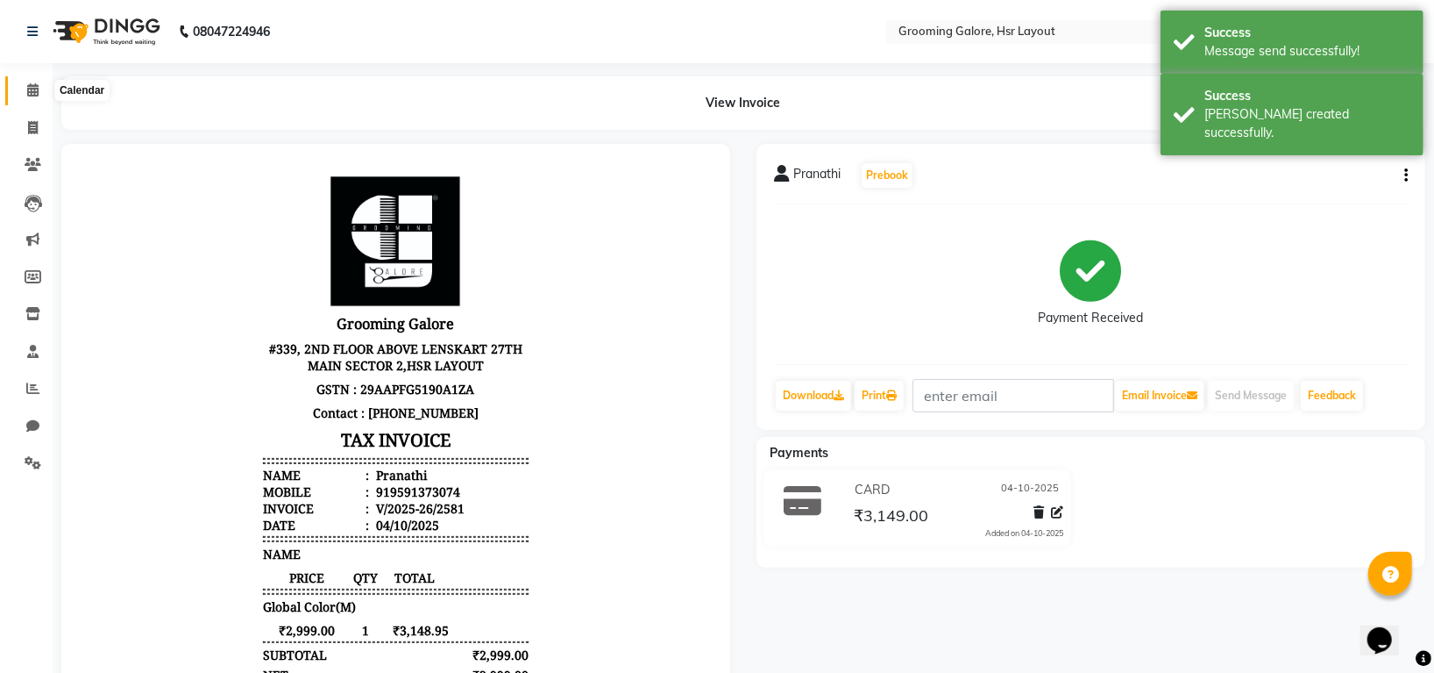
click at [32, 91] on icon at bounding box center [32, 89] width 11 height 13
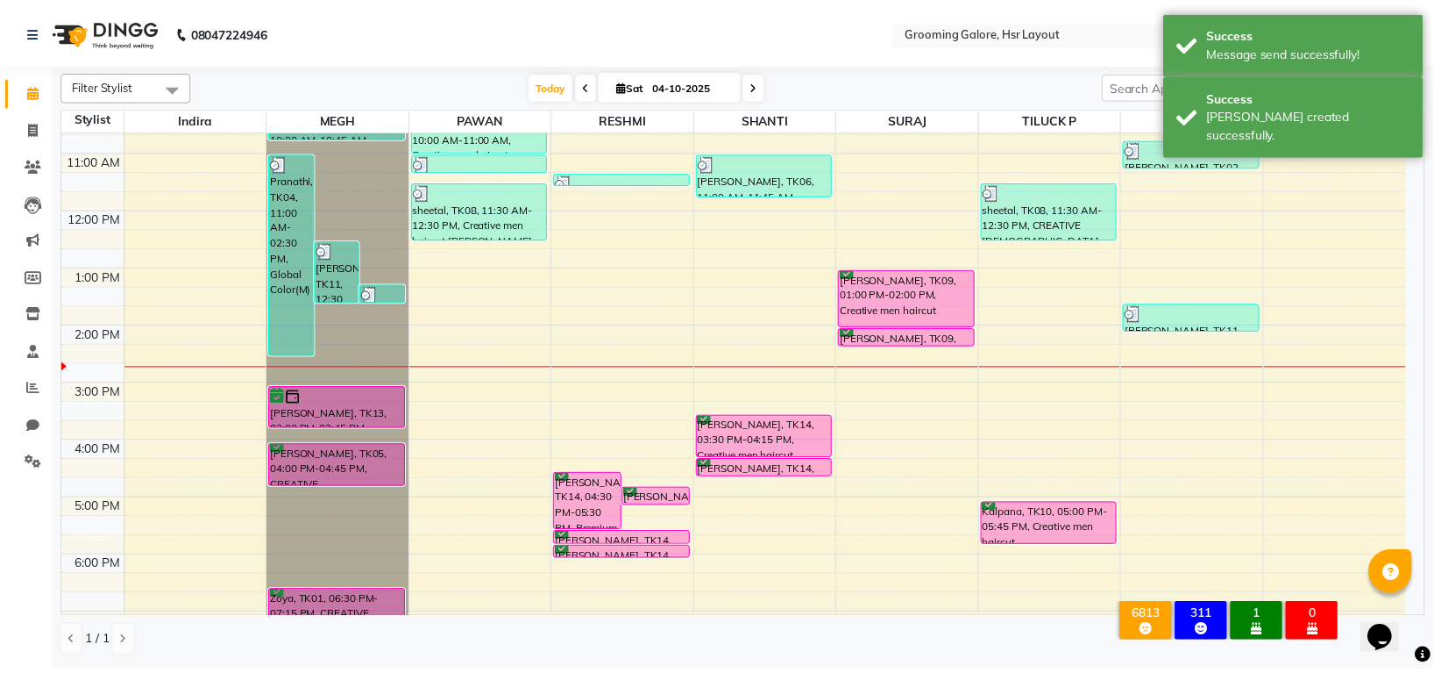
scroll to position [272, 0]
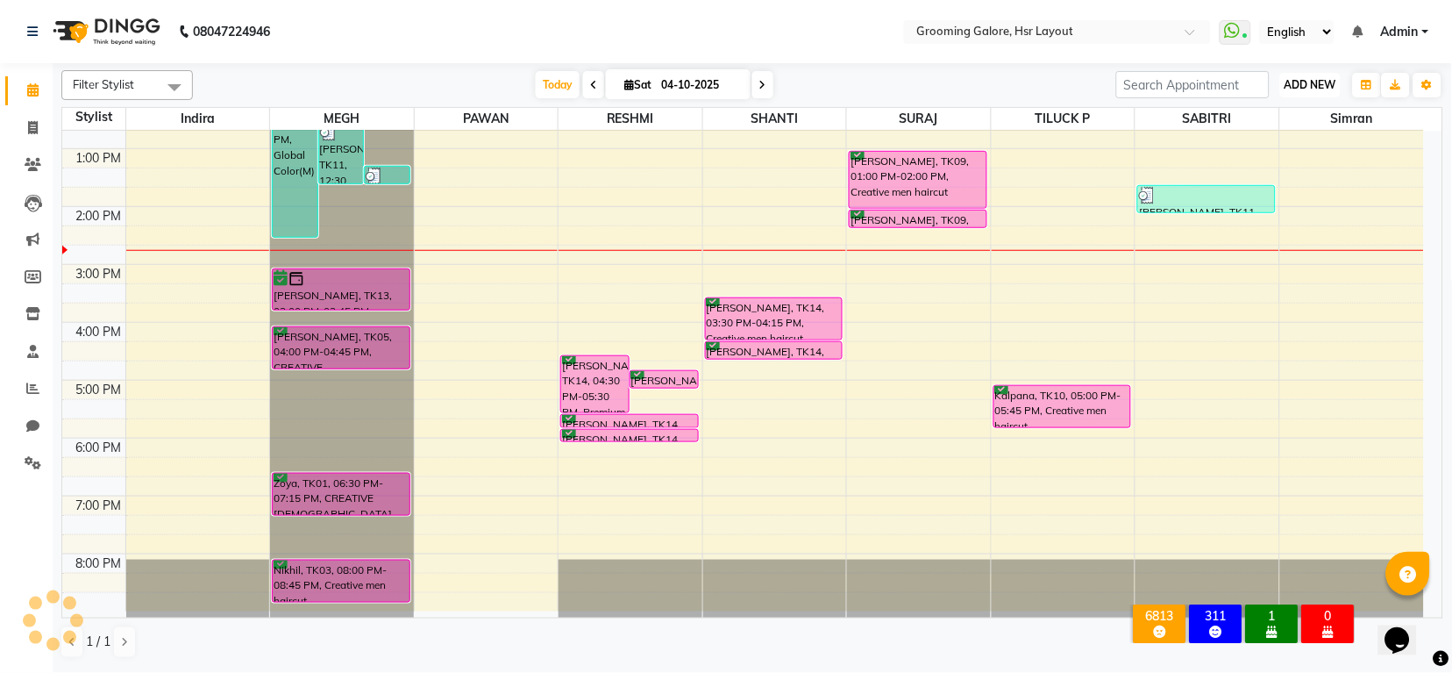
click at [1290, 82] on span "ADD NEW" at bounding box center [1311, 84] width 52 height 13
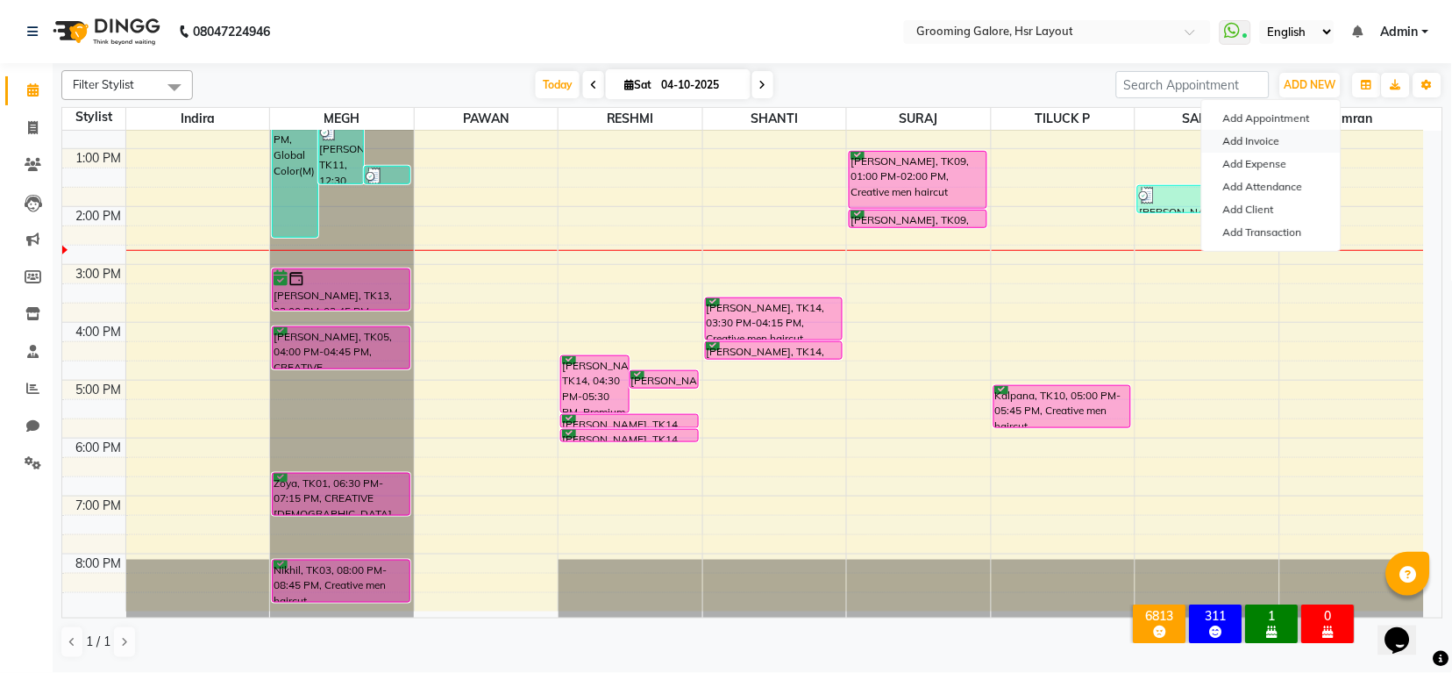
click at [1256, 141] on link "Add Invoice" at bounding box center [1271, 141] width 139 height 23
select select "service"
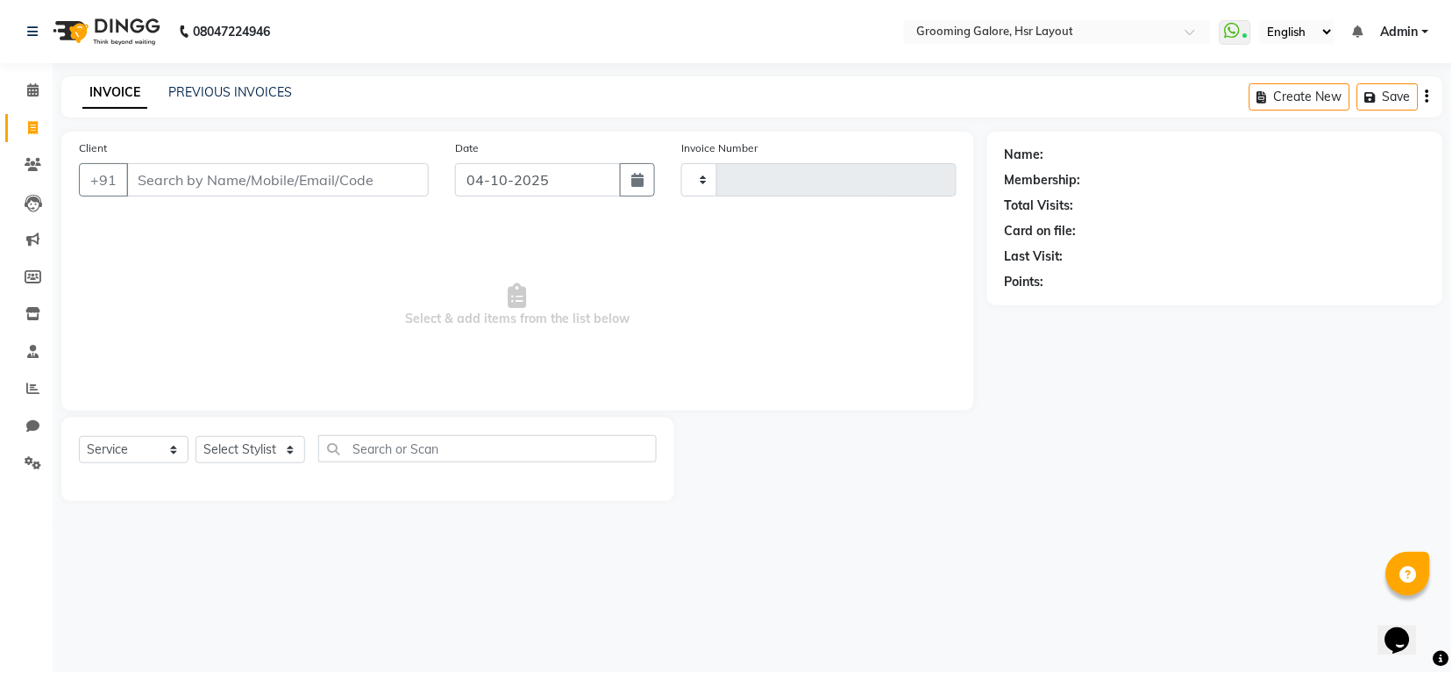
type input "2582"
select select "6168"
select select "P"
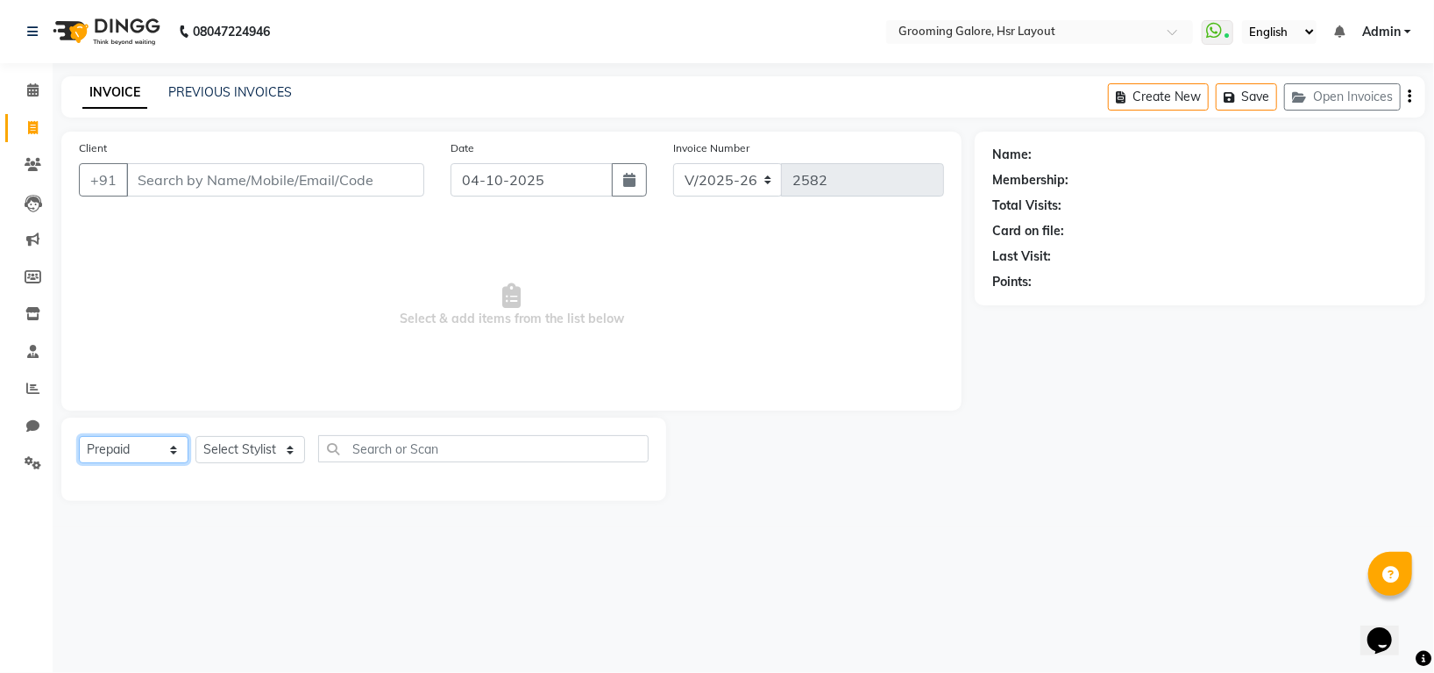
click at [132, 453] on select "Select Service Product Membership Package Voucher Prepaid Gift Card" at bounding box center [134, 449] width 110 height 27
select select "45583"
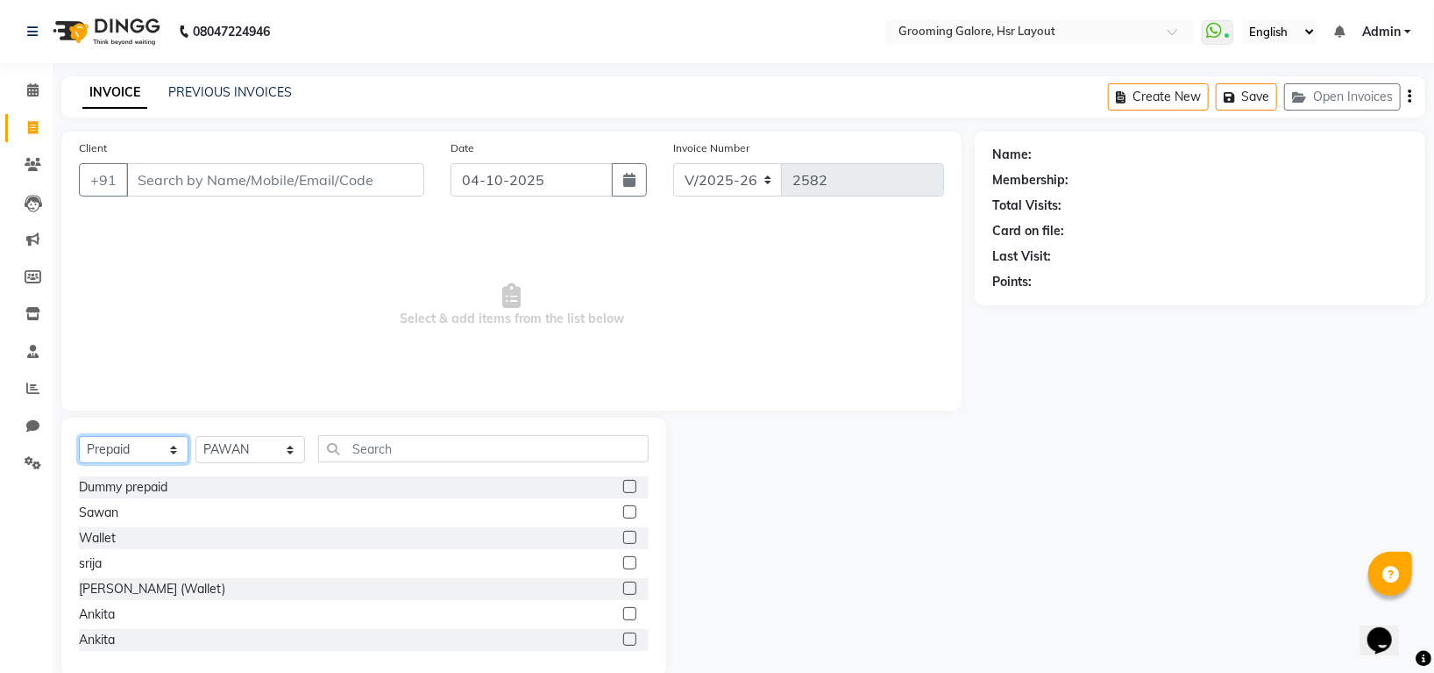
select select "service"
click at [79, 437] on select "Select Service Product Membership Package Voucher Prepaid Gift Card" at bounding box center [134, 449] width 110 height 27
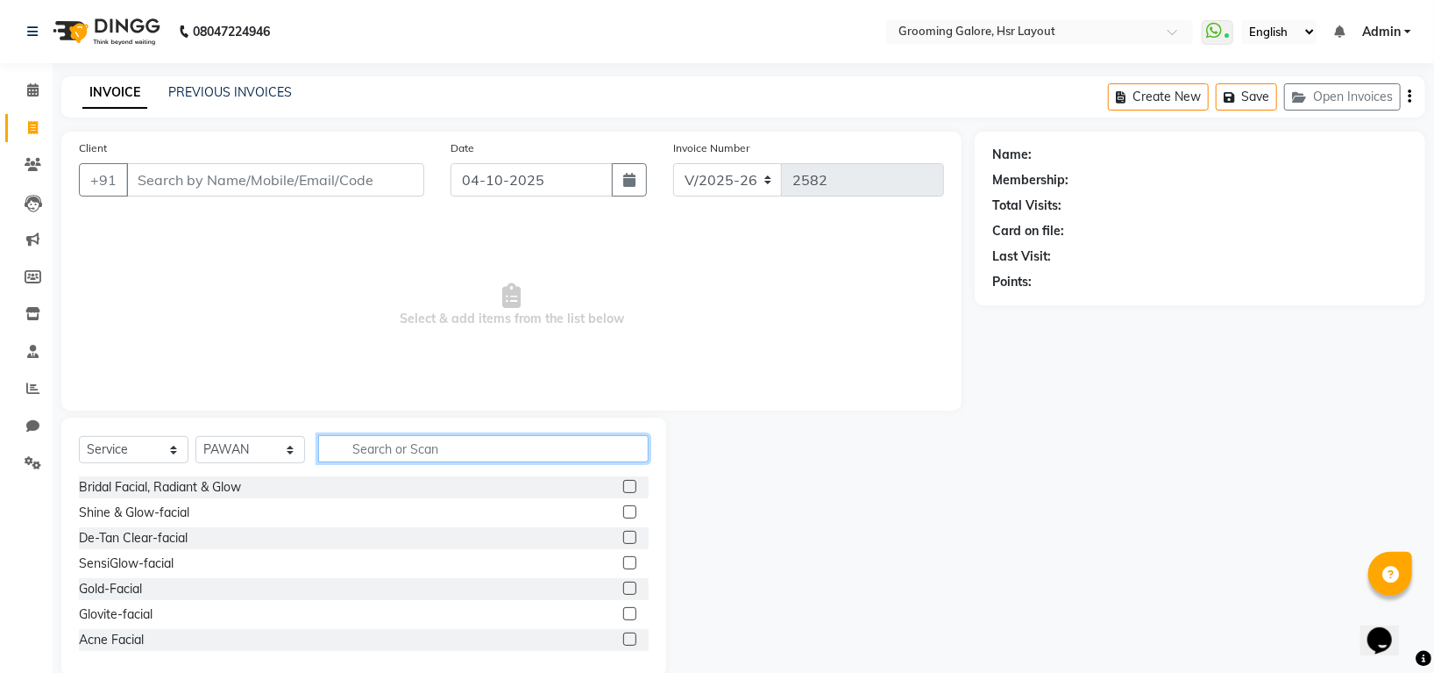
click at [376, 441] on input "text" at bounding box center [483, 448] width 331 height 27
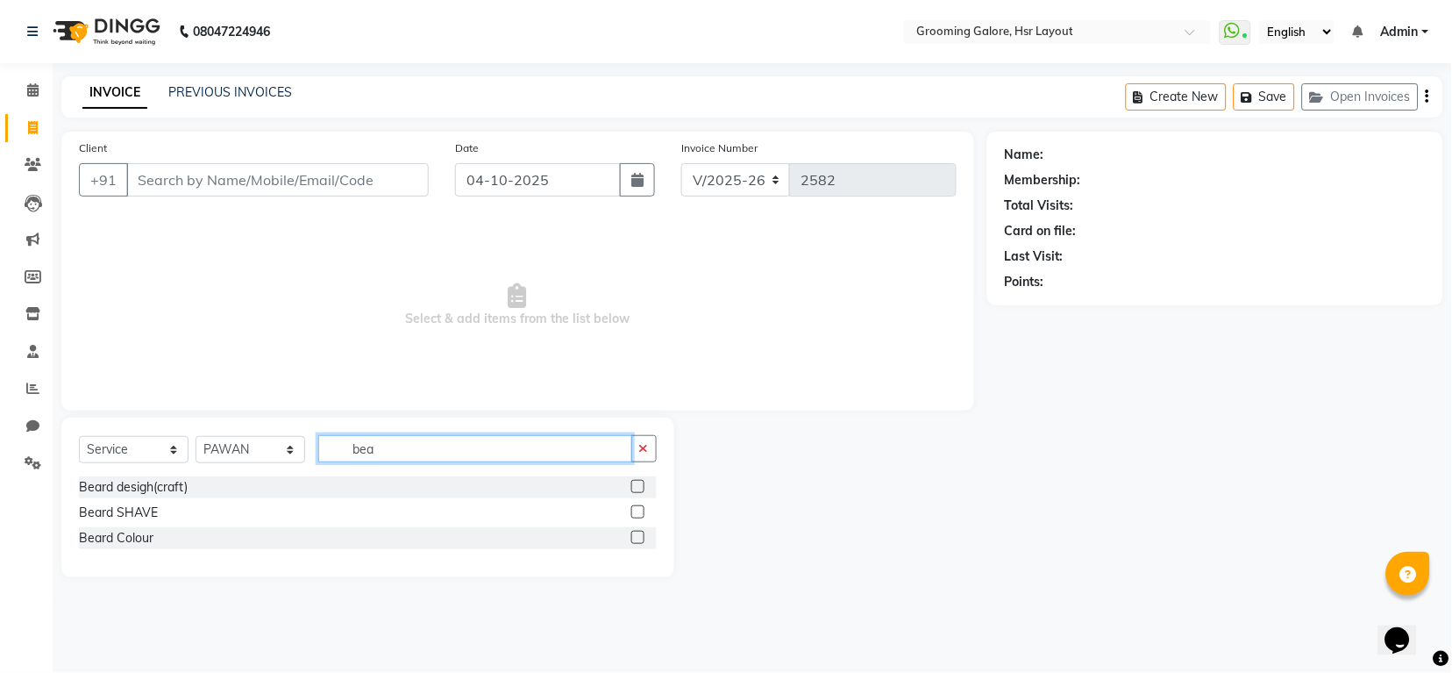
type input "bea"
click at [635, 482] on label at bounding box center [637, 486] width 13 height 13
click at [635, 482] on input "checkbox" at bounding box center [636, 486] width 11 height 11
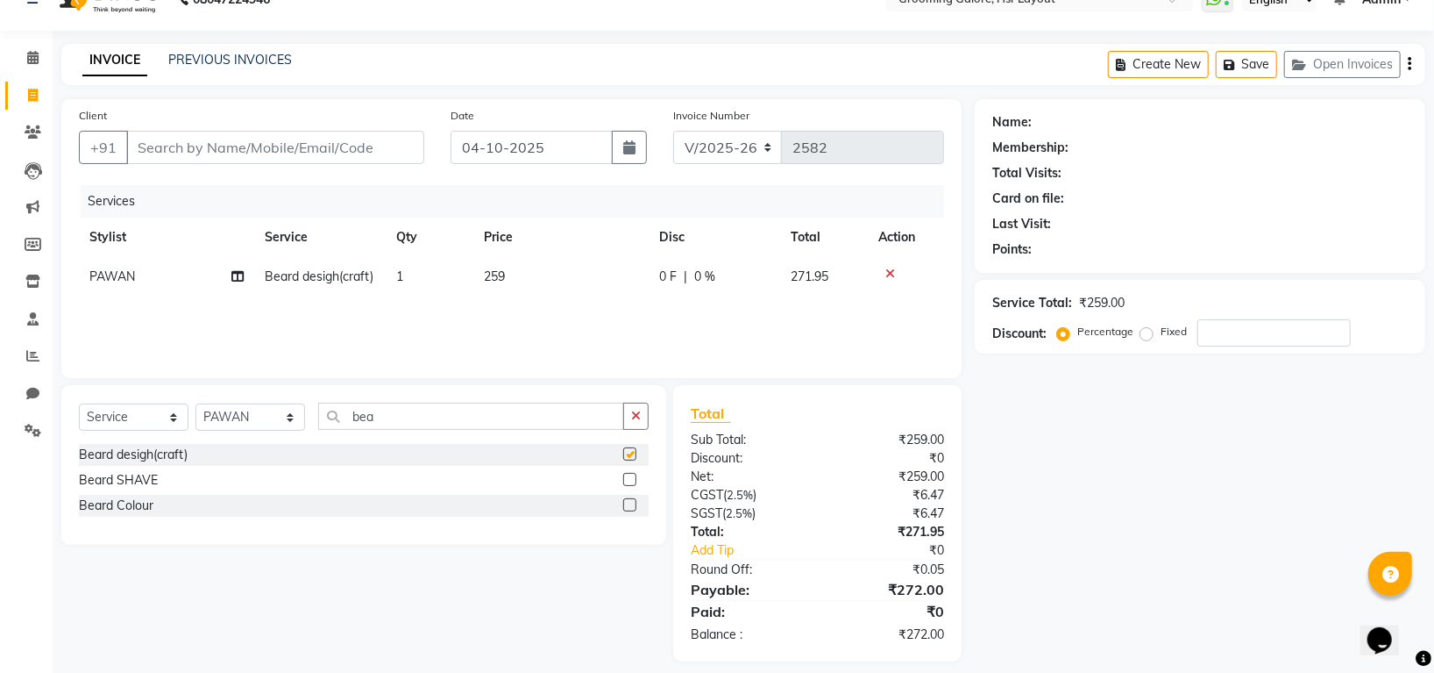
checkbox input "false"
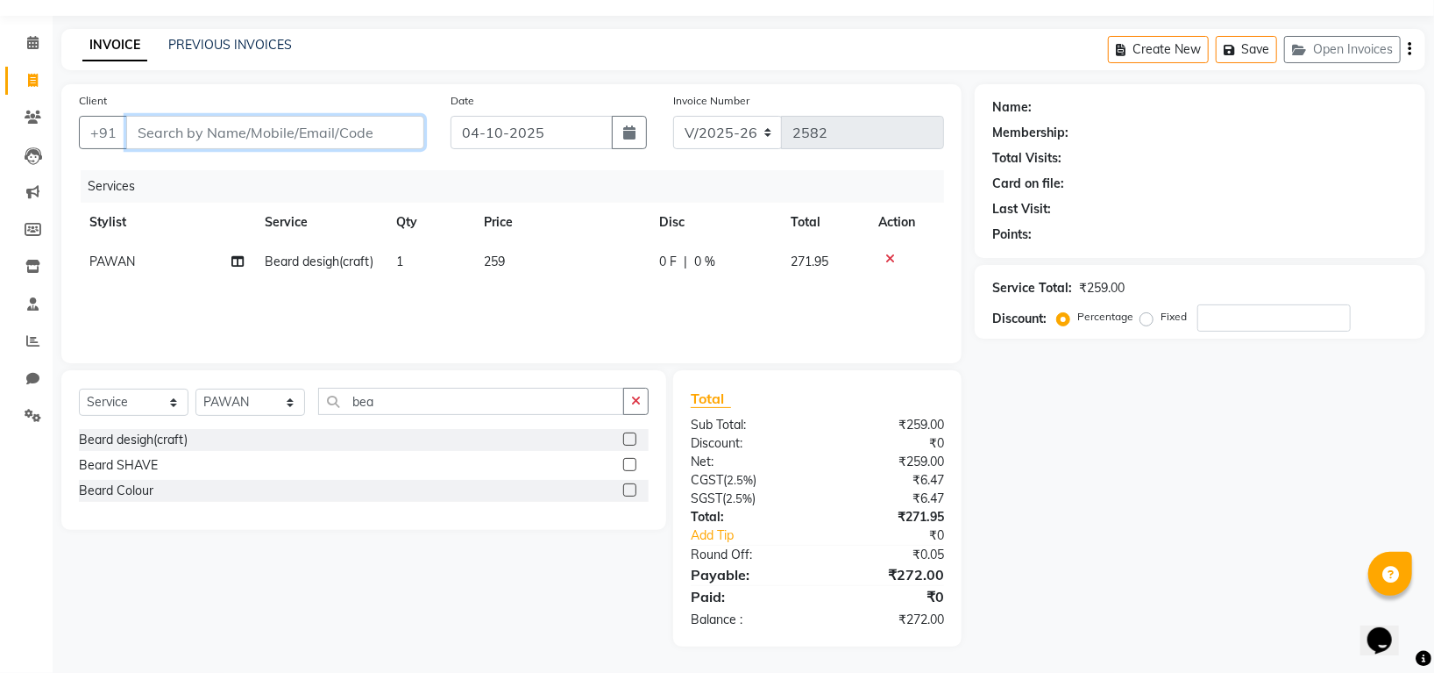
click at [258, 134] on input "Client" at bounding box center [275, 132] width 298 height 33
click at [124, 258] on span "PAWAN" at bounding box center [112, 261] width 46 height 16
select select "45583"
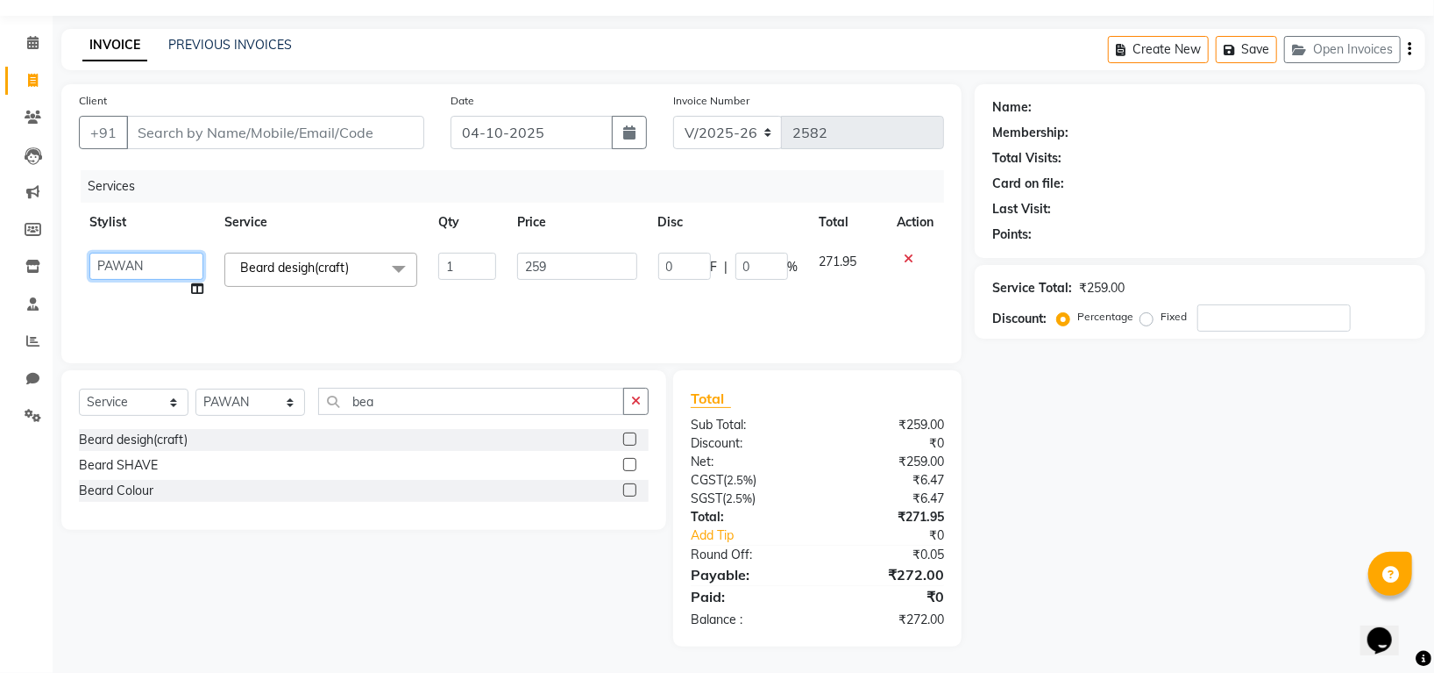
click at [144, 261] on select "Indira MEGH PAWAN RESHMI SABITRI SHANTI Simran SURAJ TILUCK P" at bounding box center [146, 266] width 114 height 27
select select "82451"
click at [238, 134] on input "Client" at bounding box center [275, 132] width 298 height 33
type input "g"
type input "0"
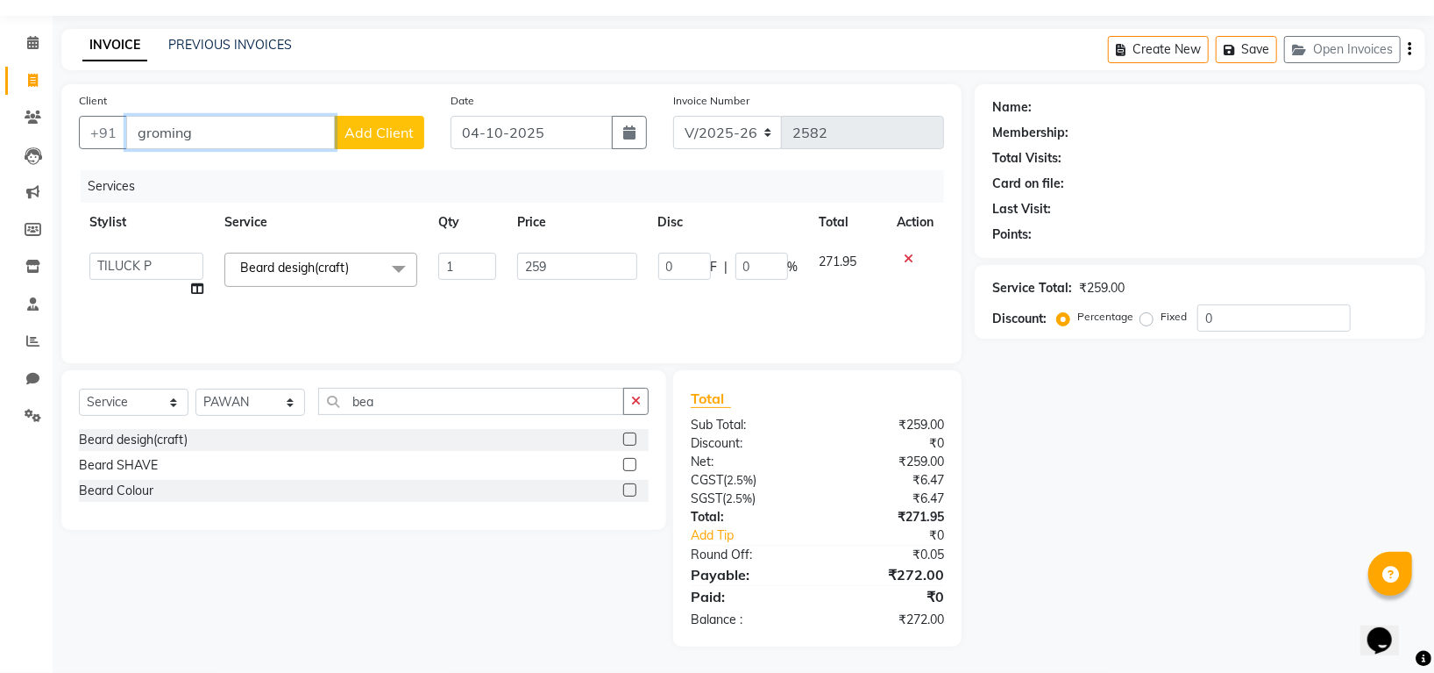
click at [295, 138] on input "groming" at bounding box center [230, 132] width 209 height 33
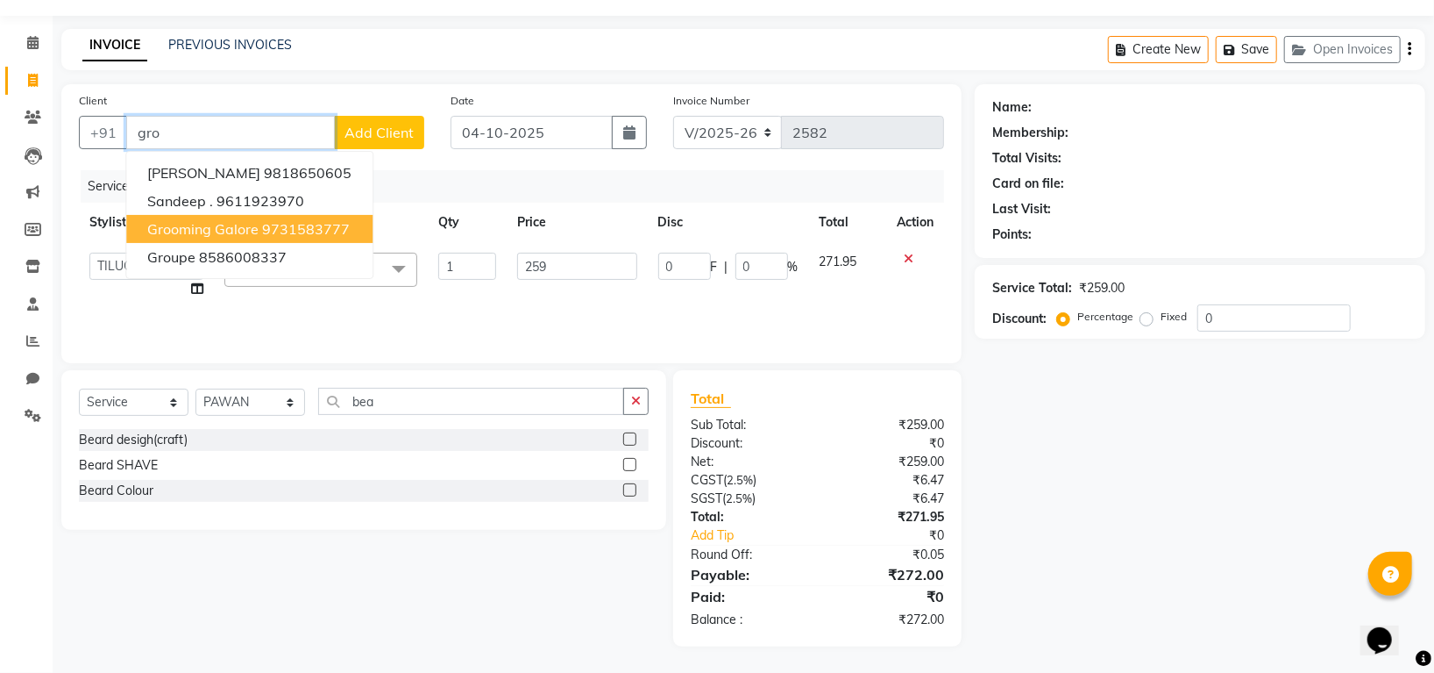
click at [345, 221] on ngb-highlight "9731583777" at bounding box center [306, 229] width 88 height 18
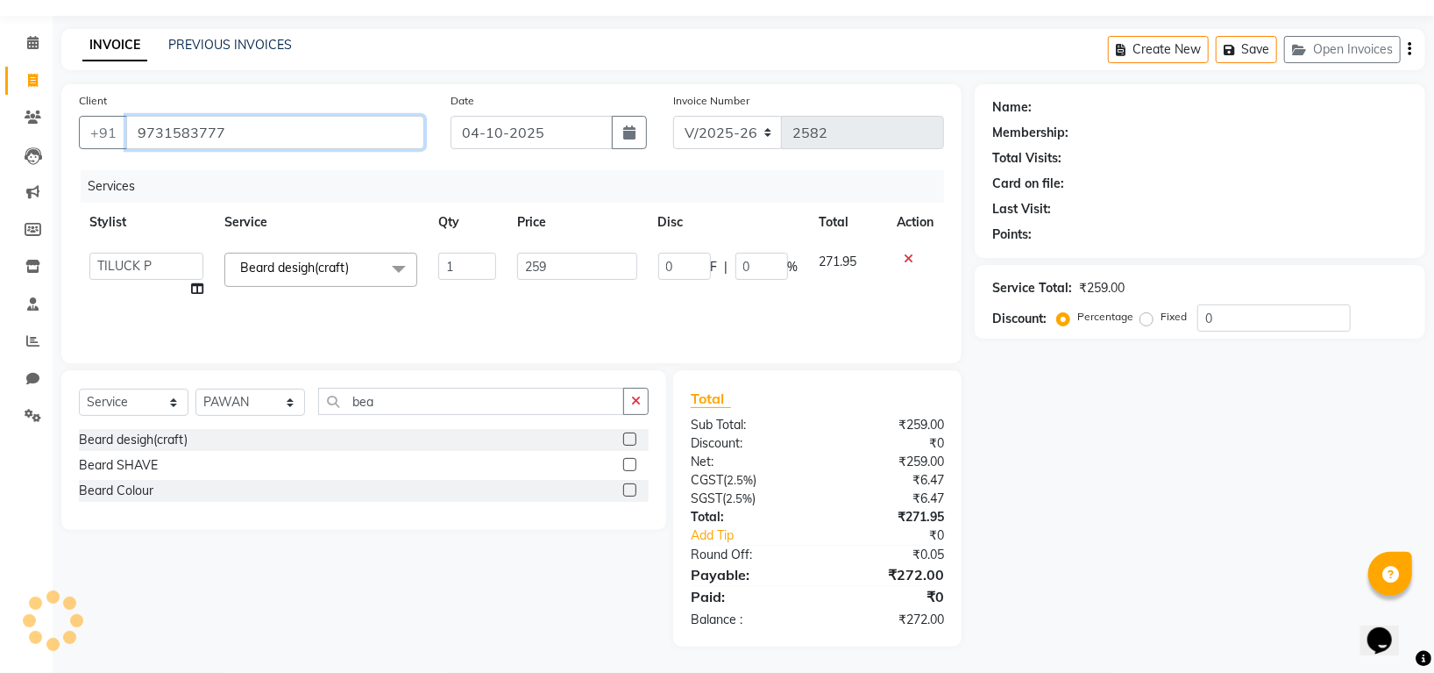
type input "9731583777"
select select "1: Object"
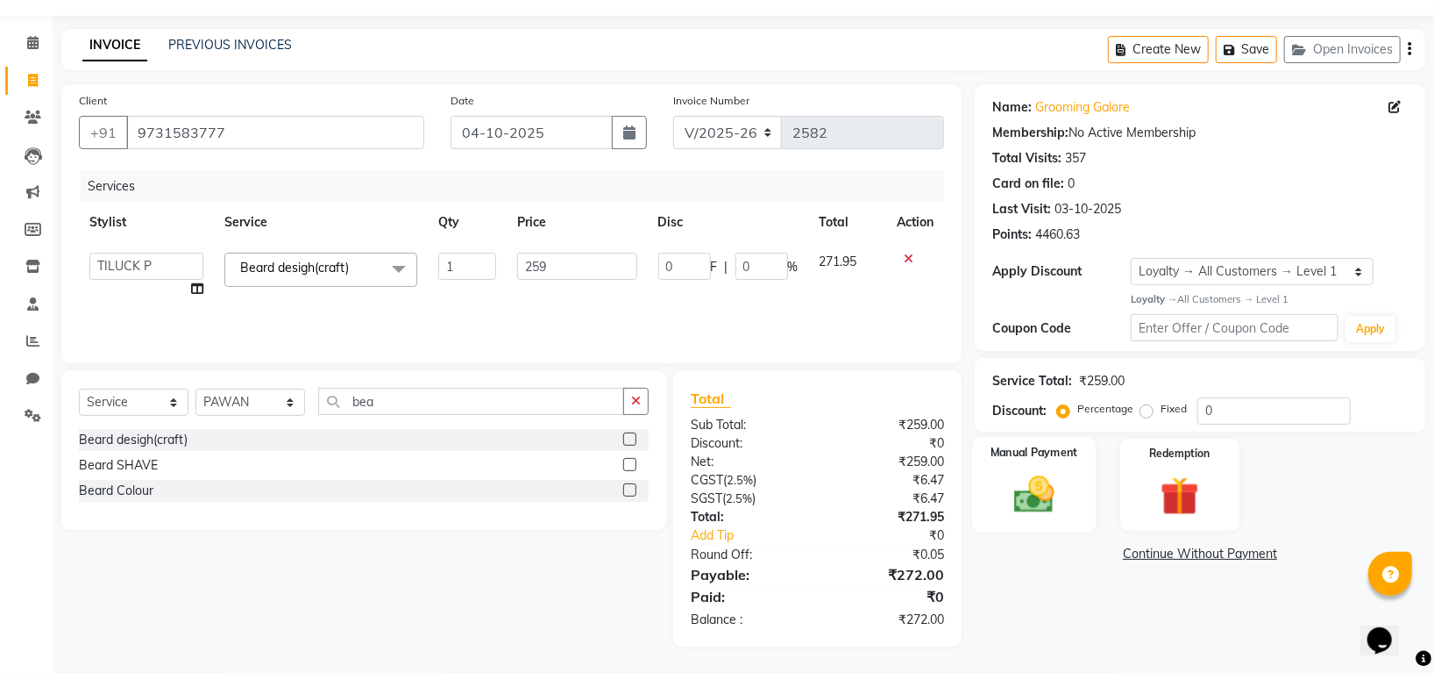
click at [1039, 500] on img at bounding box center [1035, 494] width 66 height 46
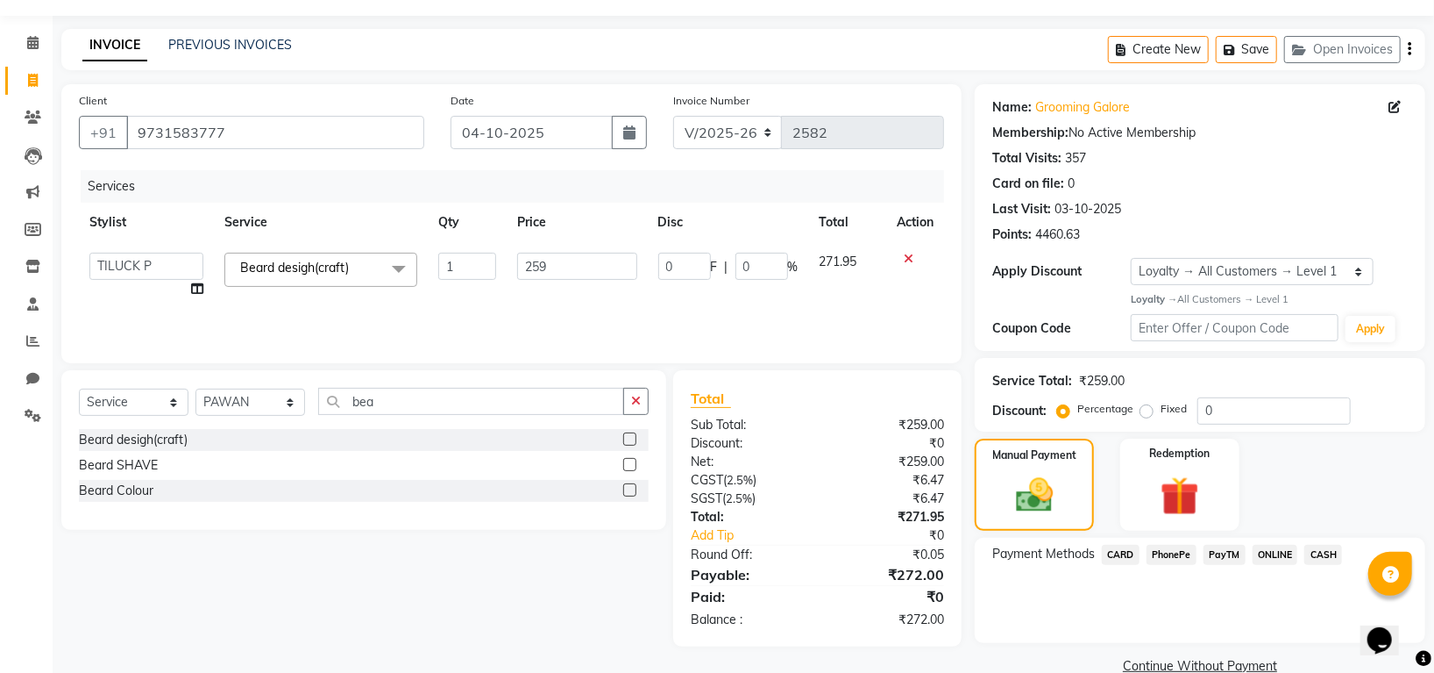
click at [1168, 552] on span "PhonePe" at bounding box center [1172, 555] width 50 height 20
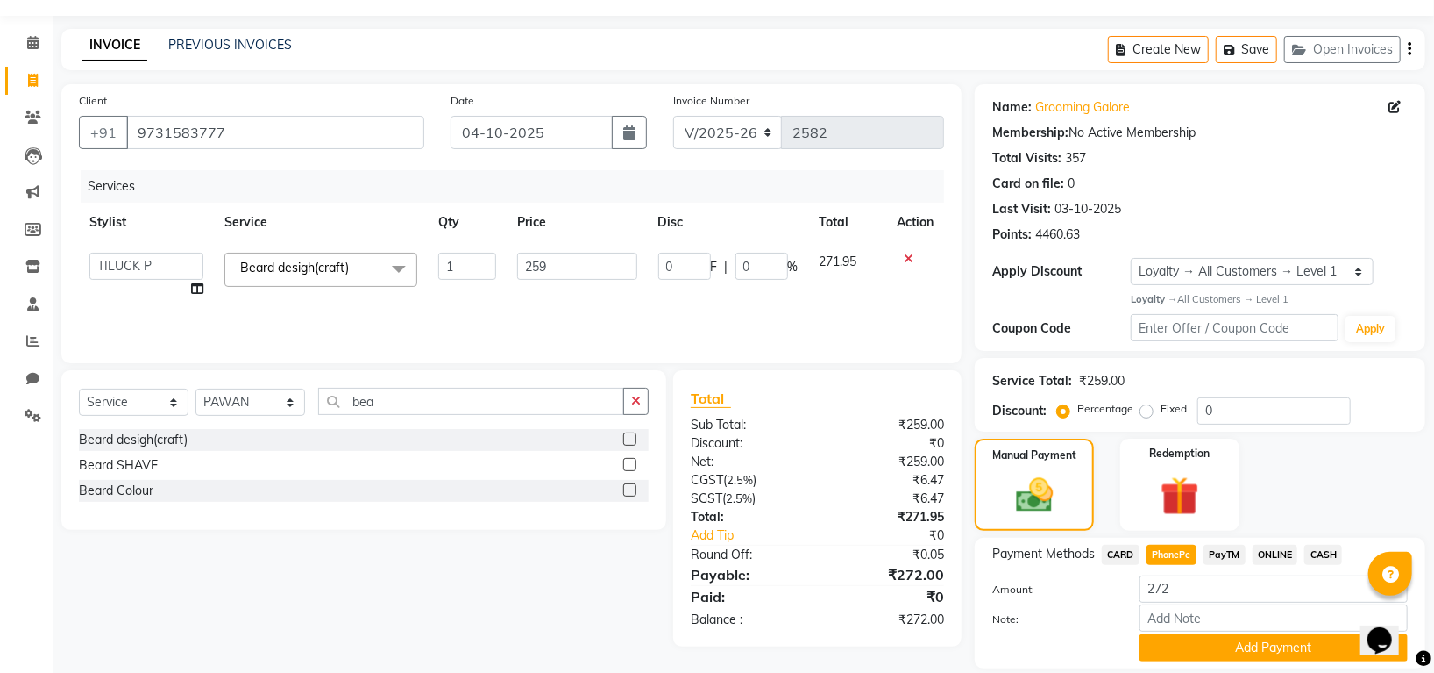
click at [1196, 634] on button "Add Payment" at bounding box center [1274, 647] width 268 height 27
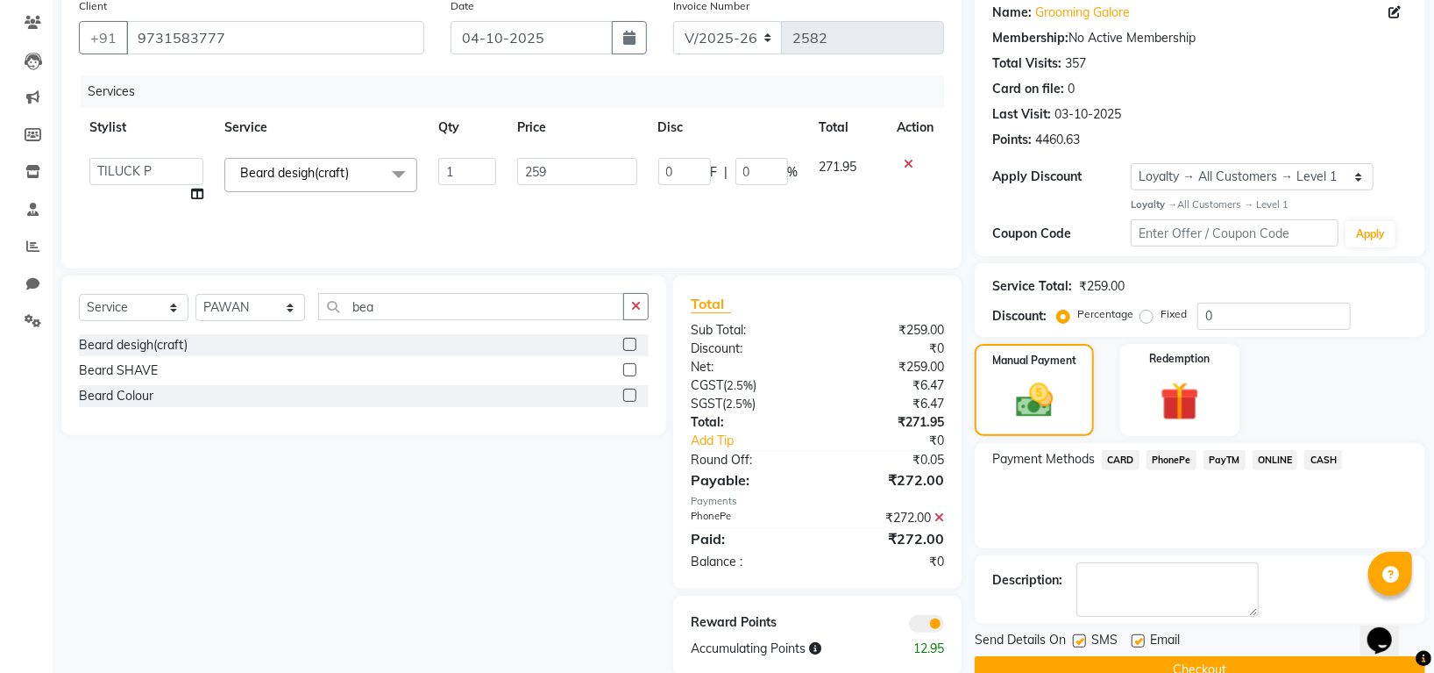
scroll to position [178, 0]
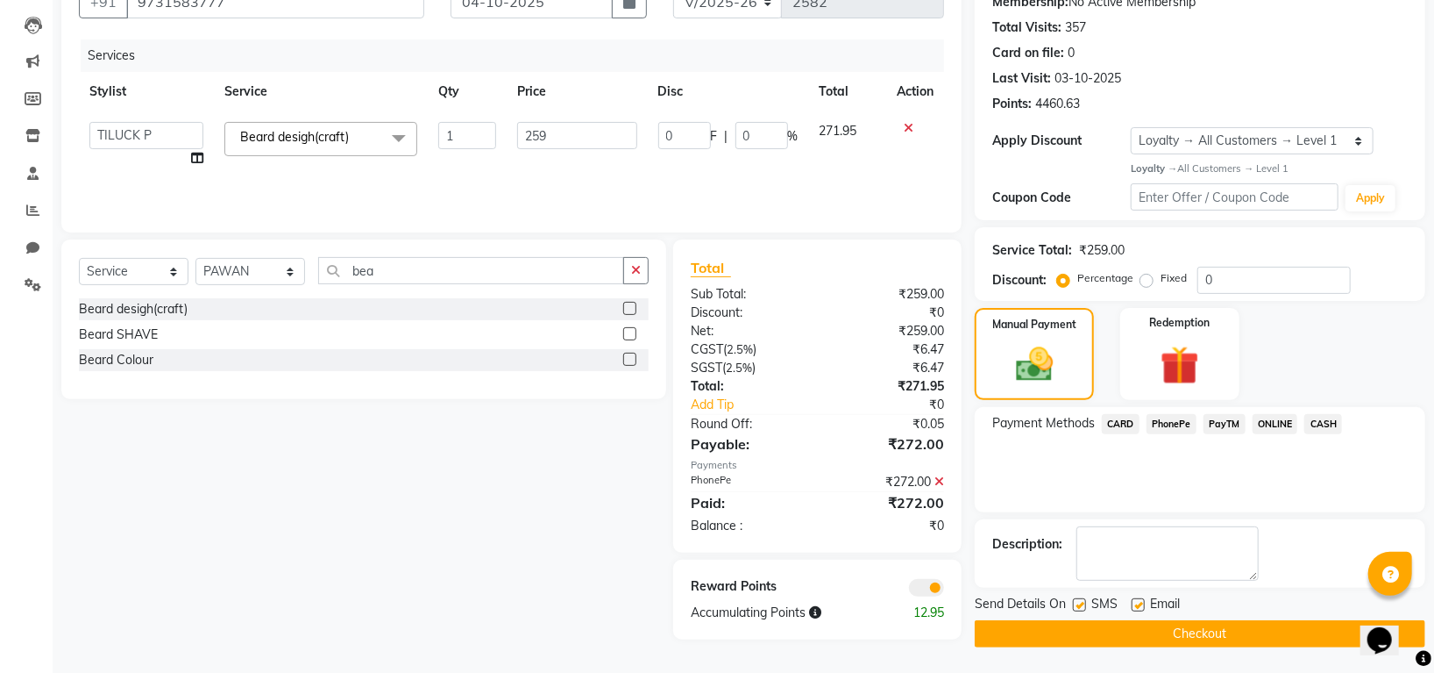
click at [1201, 630] on button "Checkout" at bounding box center [1200, 633] width 451 height 27
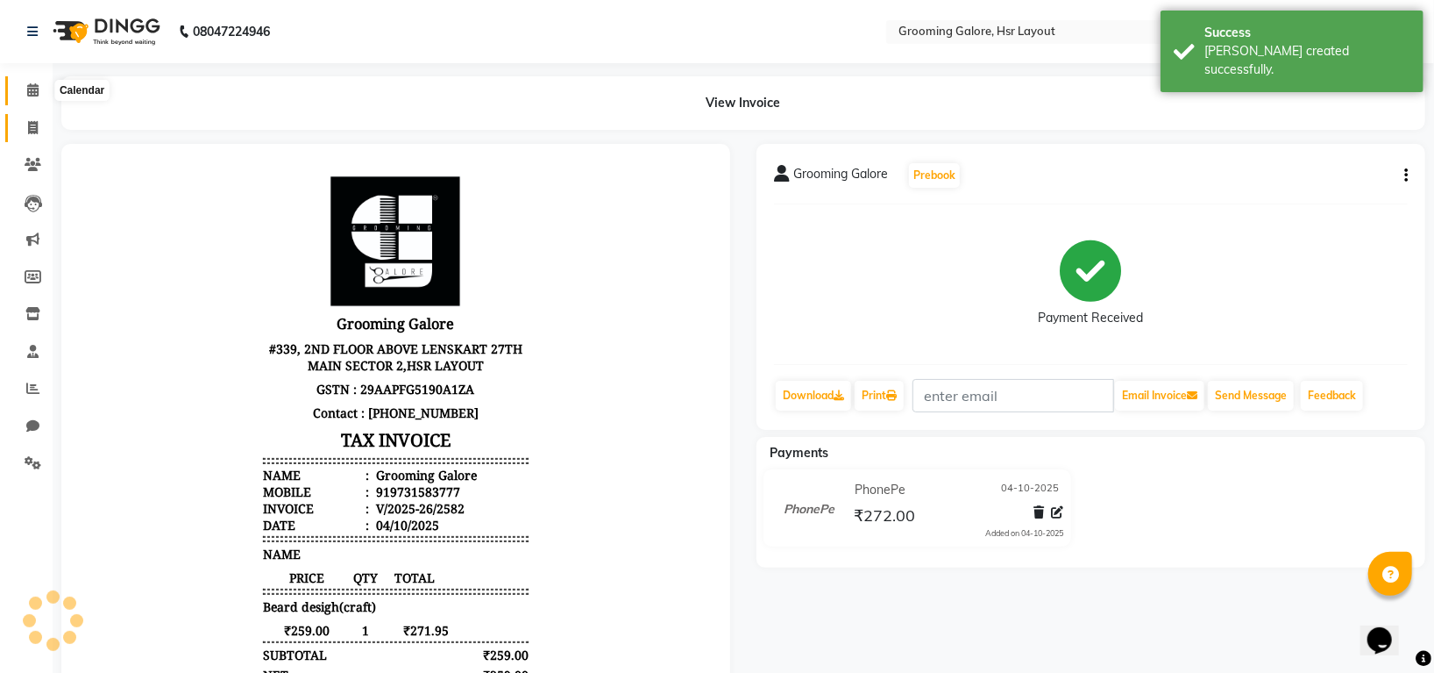
drag, startPoint x: 31, startPoint y: 92, endPoint x: 39, endPoint y: 125, distance: 34.2
click at [31, 91] on icon at bounding box center [32, 89] width 11 height 13
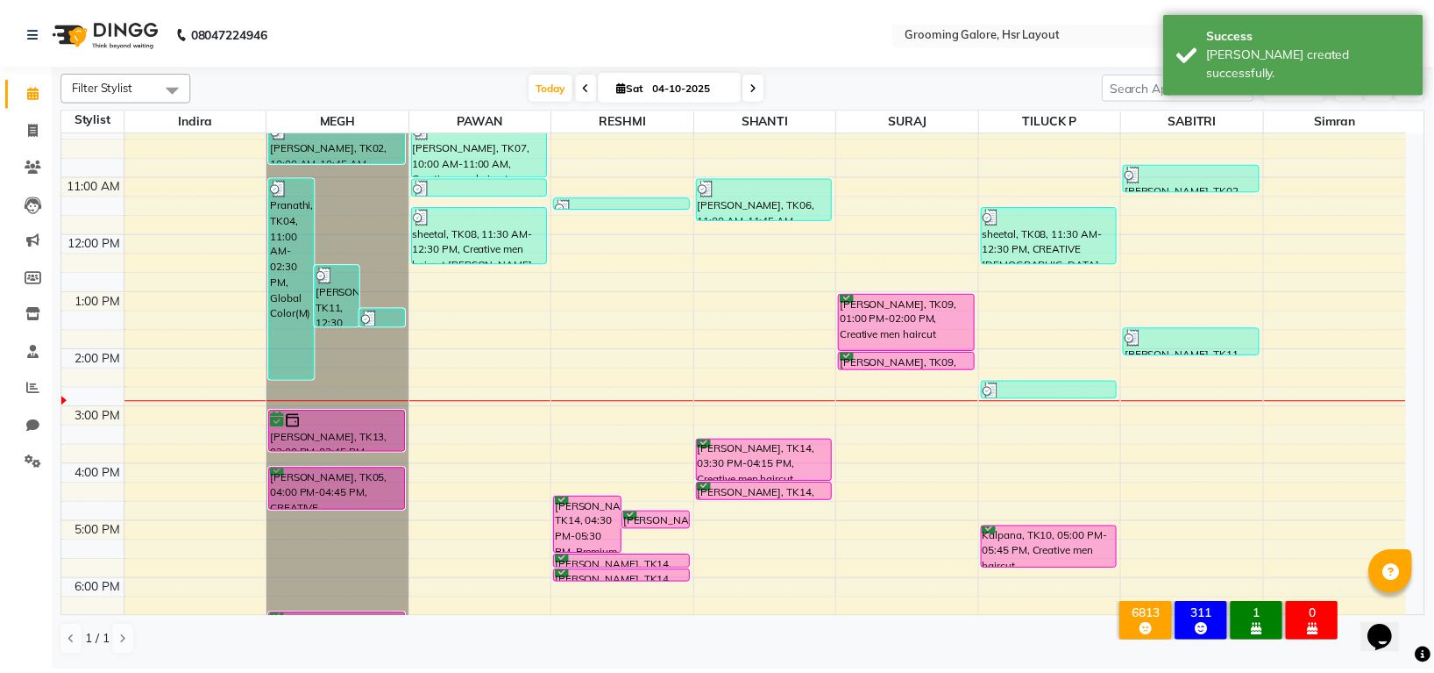
scroll to position [272, 0]
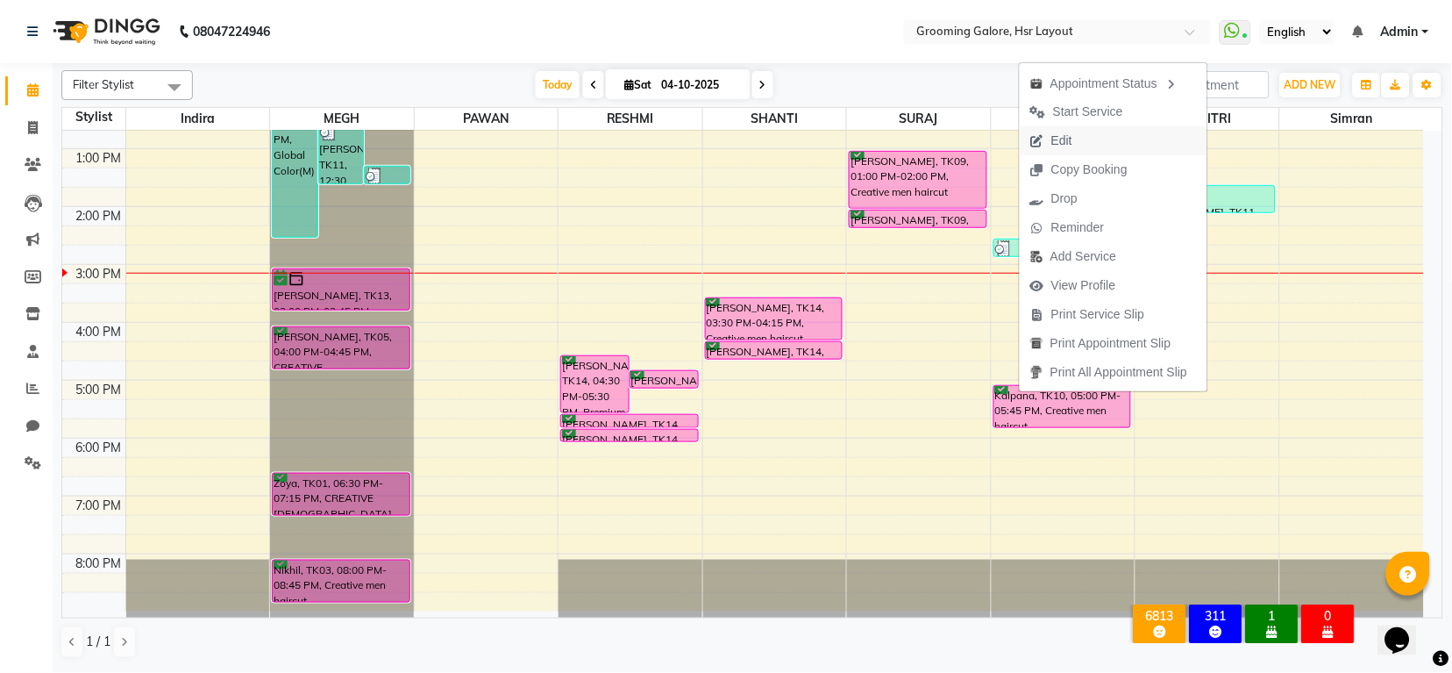
click at [1078, 141] on span "Edit" at bounding box center [1051, 140] width 63 height 29
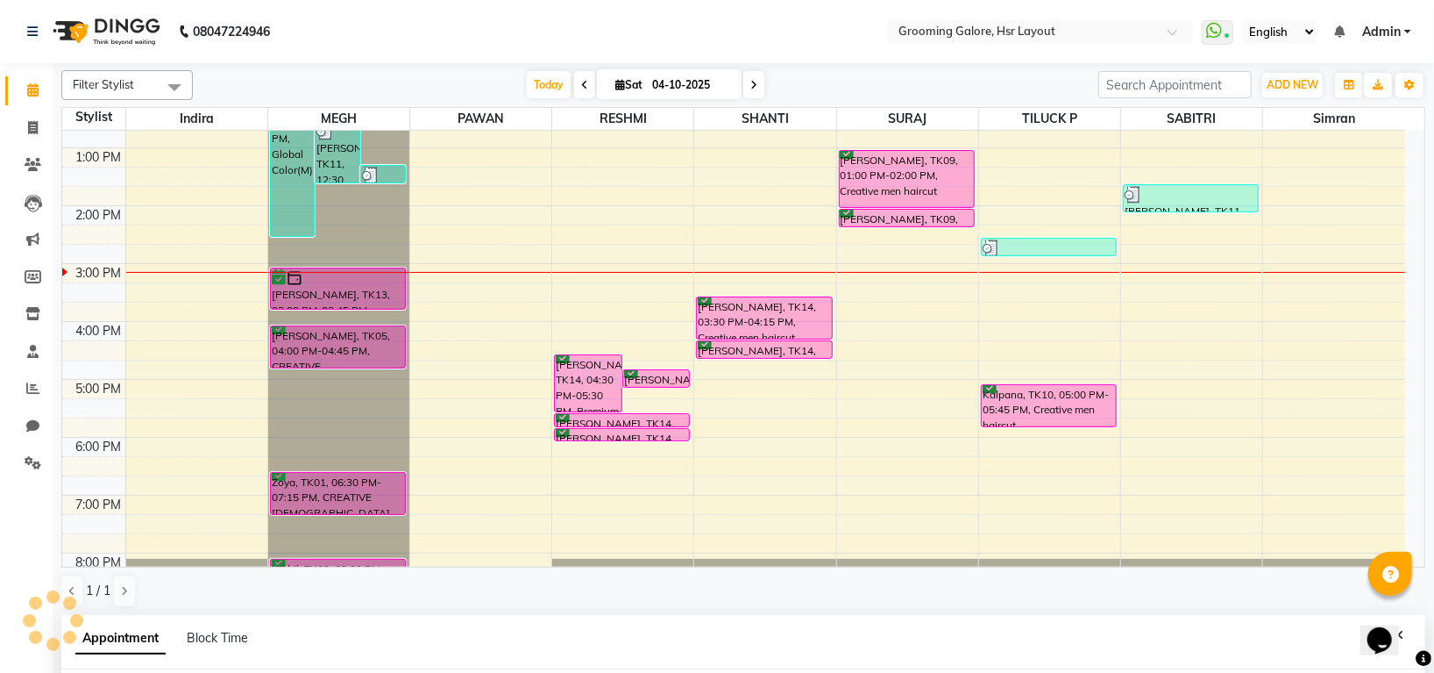
scroll to position [39, 0]
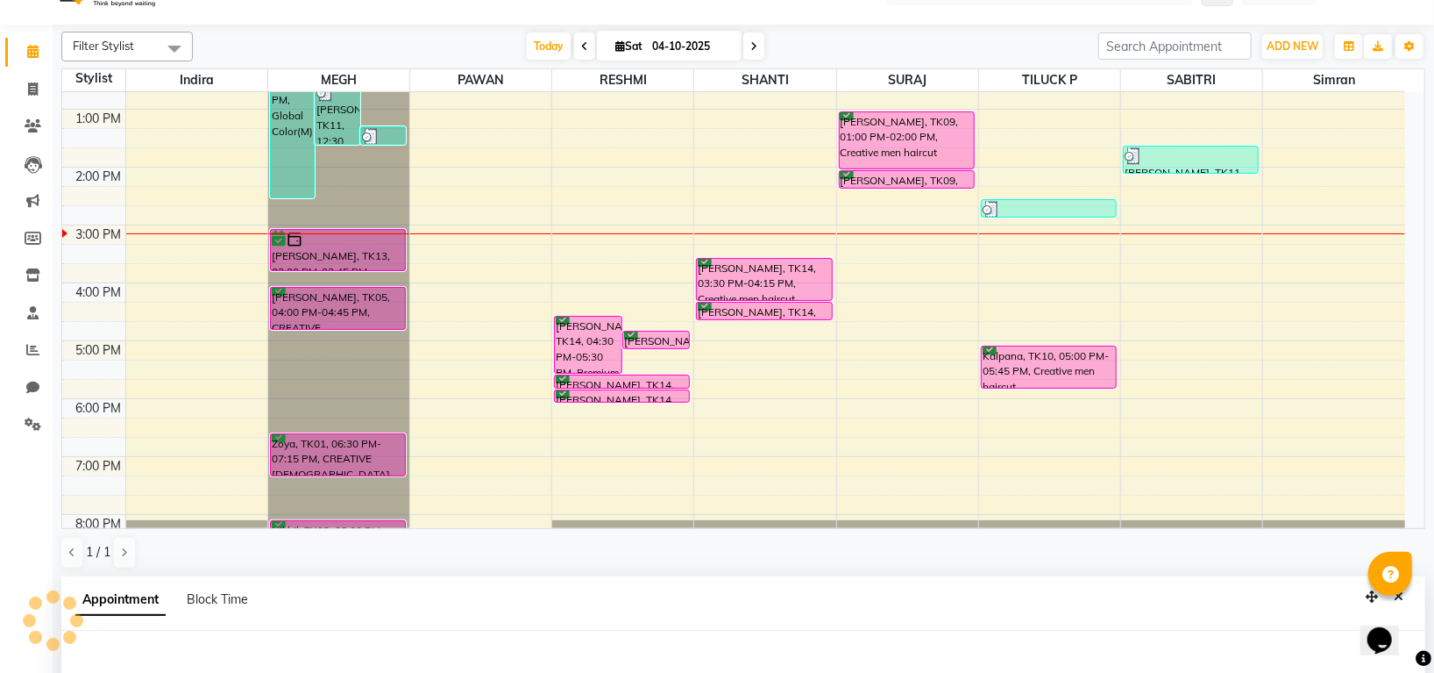
select select "tentative"
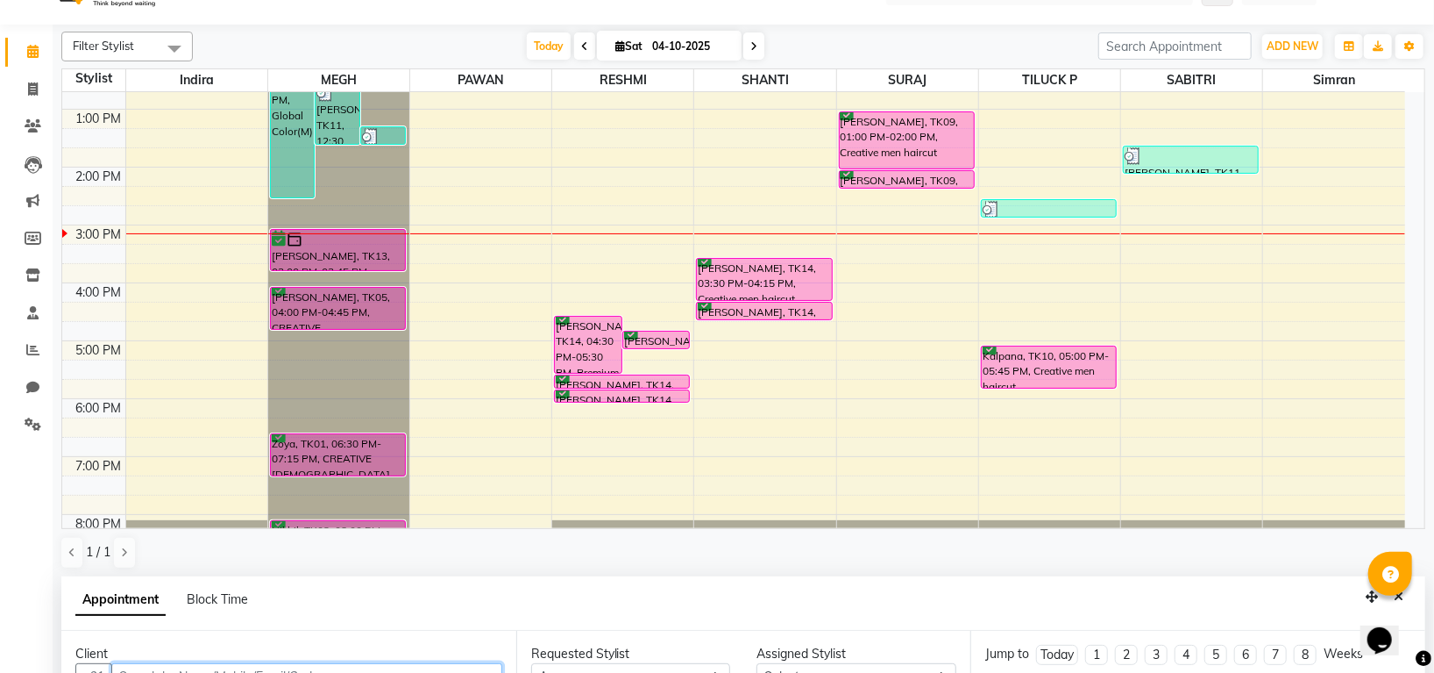
type input "04-10-2025"
select select "confirm booking"
select select "1020"
select select "82451"
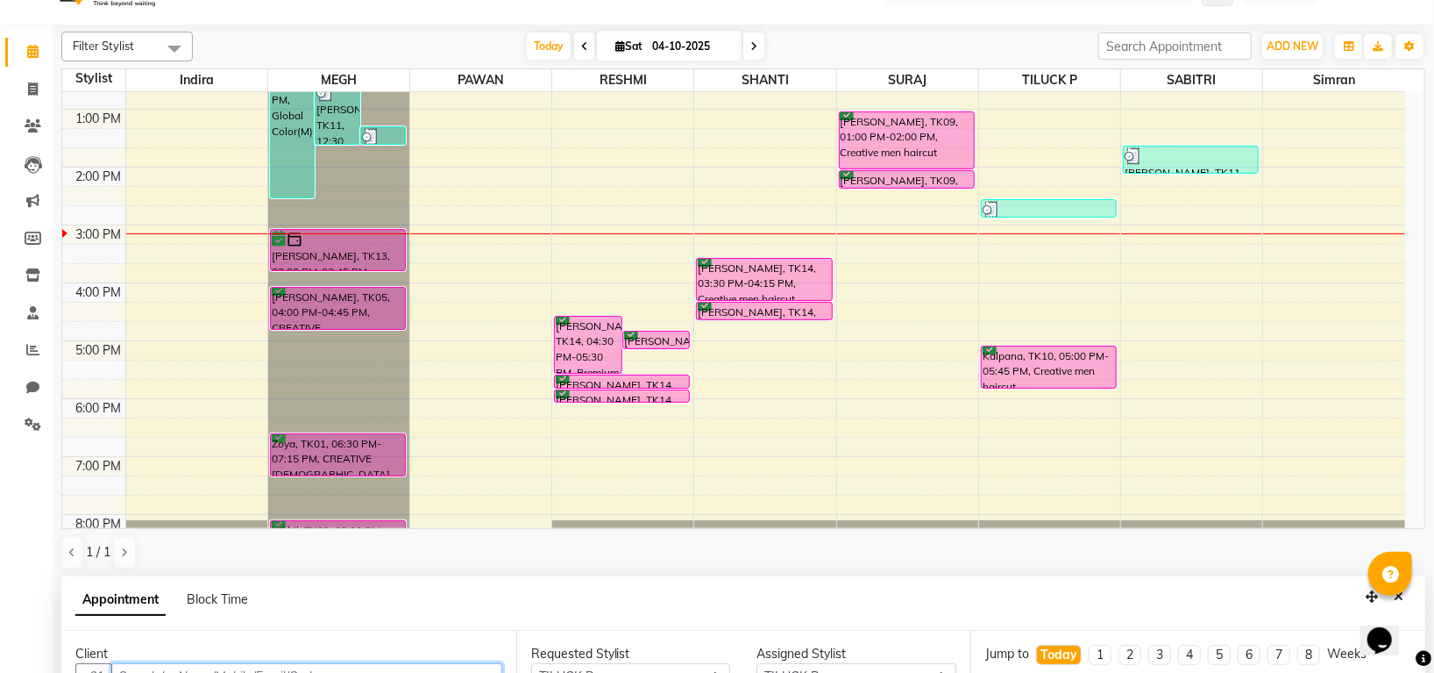
scroll to position [323, 0]
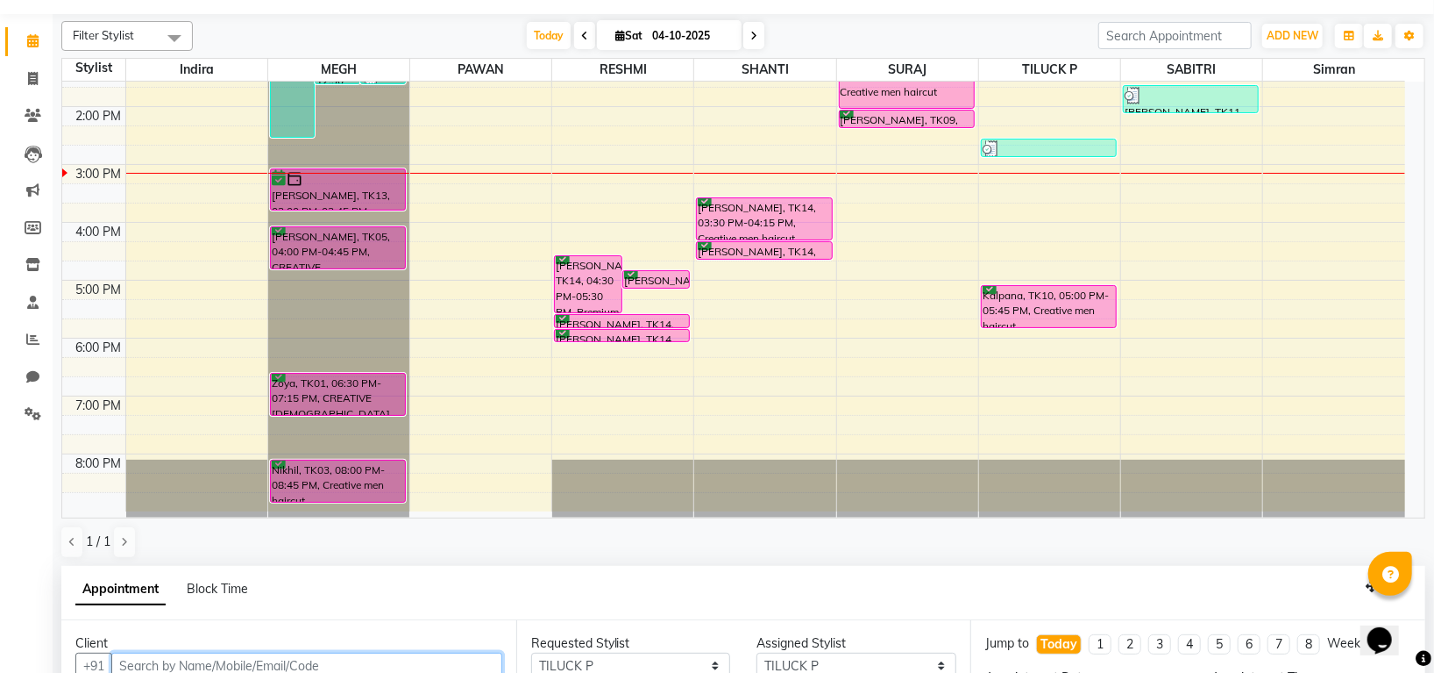
select select "3047"
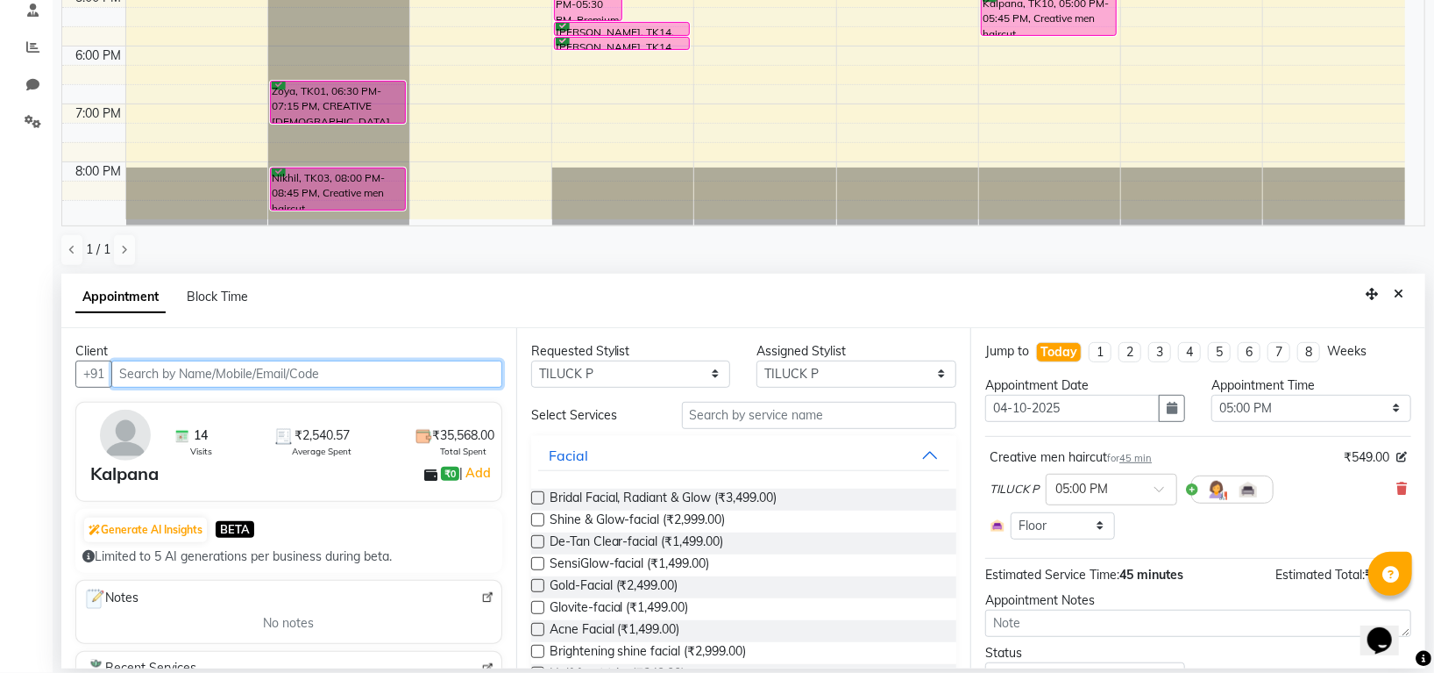
scroll to position [82, 0]
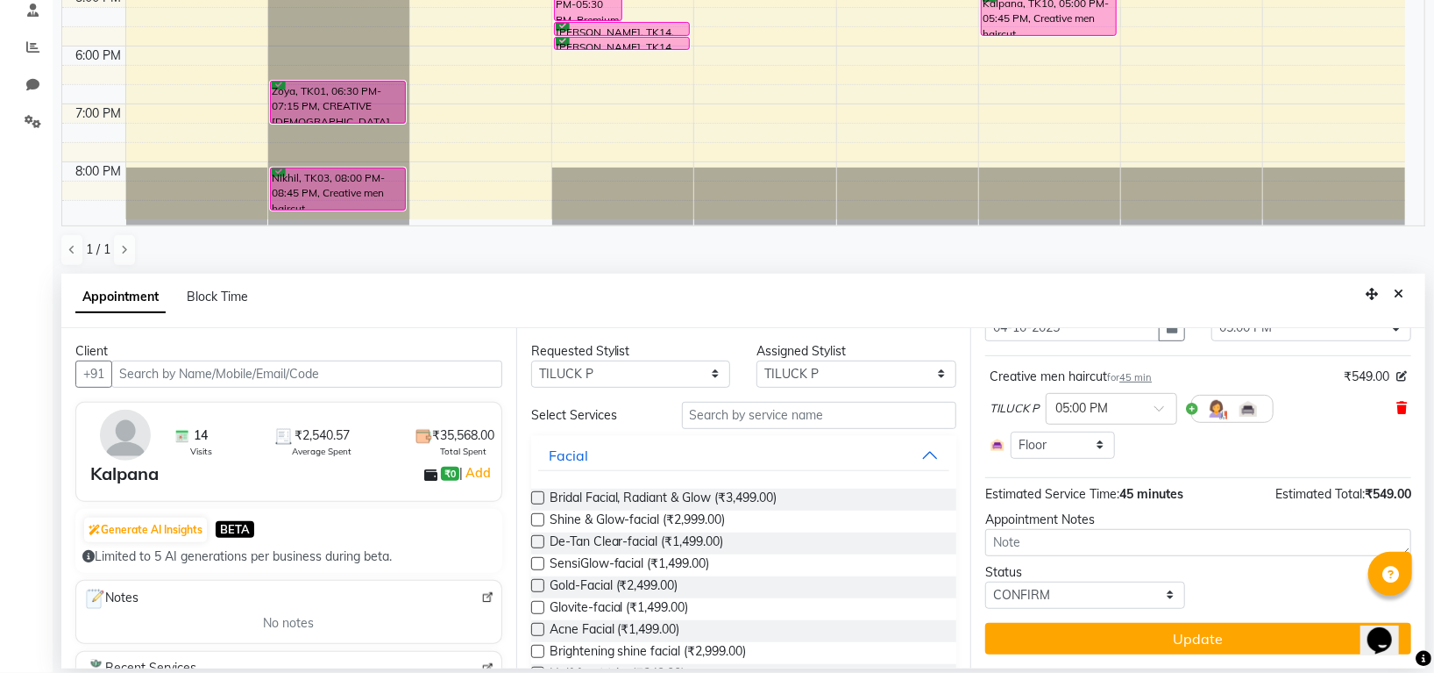
click at [1397, 406] on icon at bounding box center [1402, 408] width 11 height 12
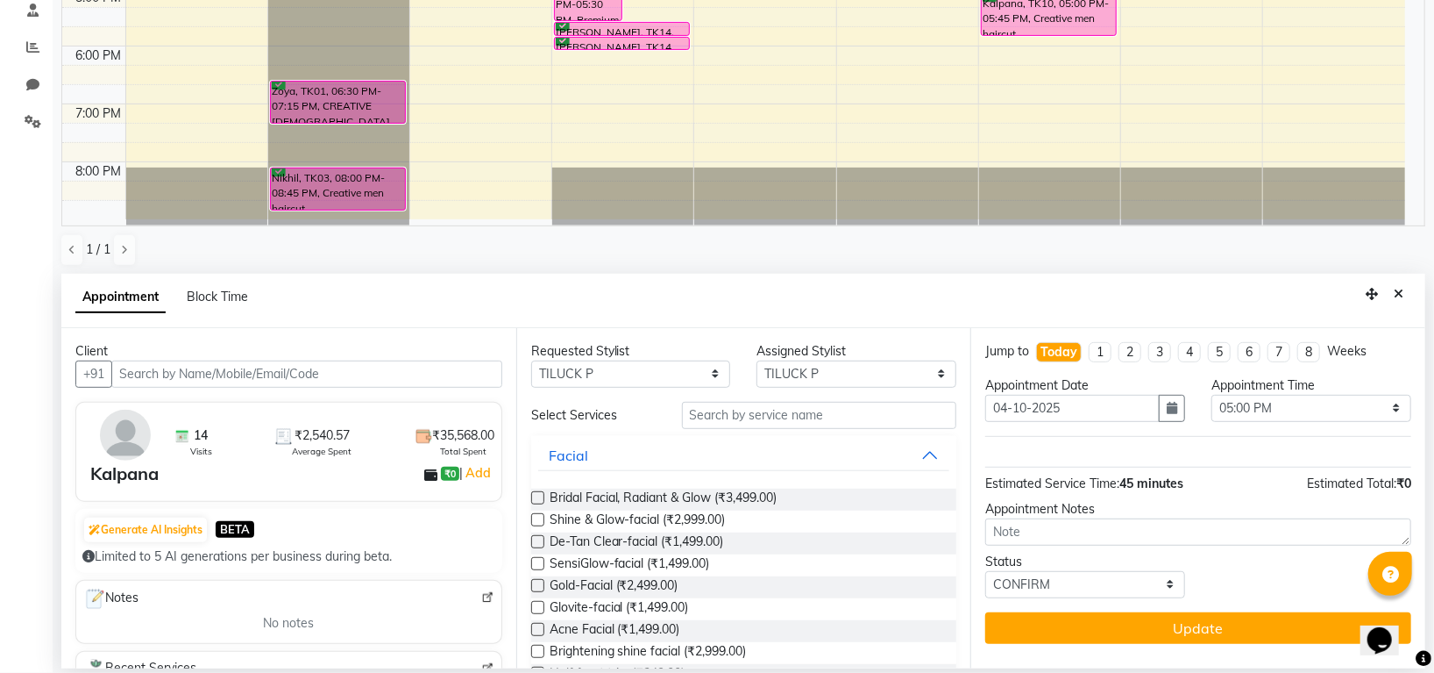
scroll to position [0, 0]
click at [644, 370] on select "Any Indira MEGH PAWAN RESHMI SABITRI SHANTI Simran SURAJ TILUCK P" at bounding box center [631, 373] width 200 height 27
select select "45583"
click at [531, 360] on select "Any Indira MEGH PAWAN RESHMI SABITRI SHANTI Simran SURAJ TILUCK P" at bounding box center [631, 373] width 200 height 27
select select "45583"
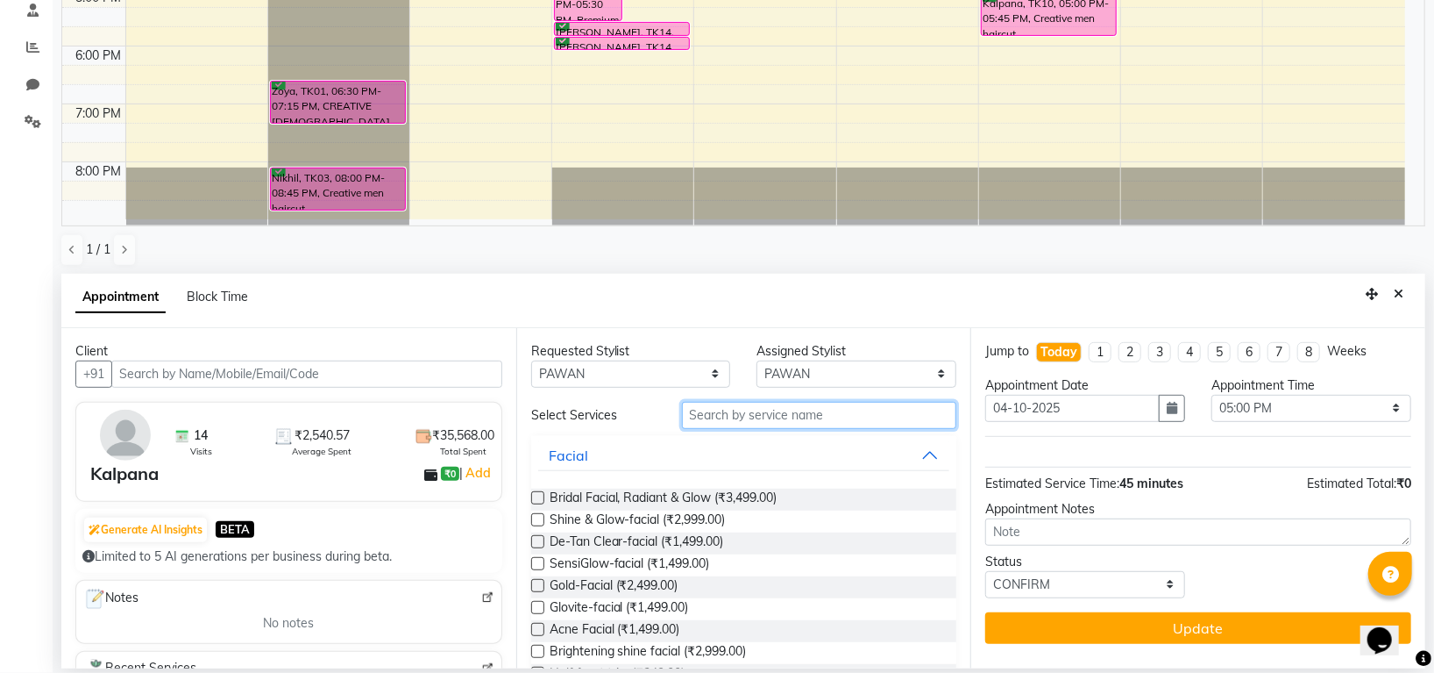
click at [723, 422] on input "text" at bounding box center [819, 415] width 275 height 27
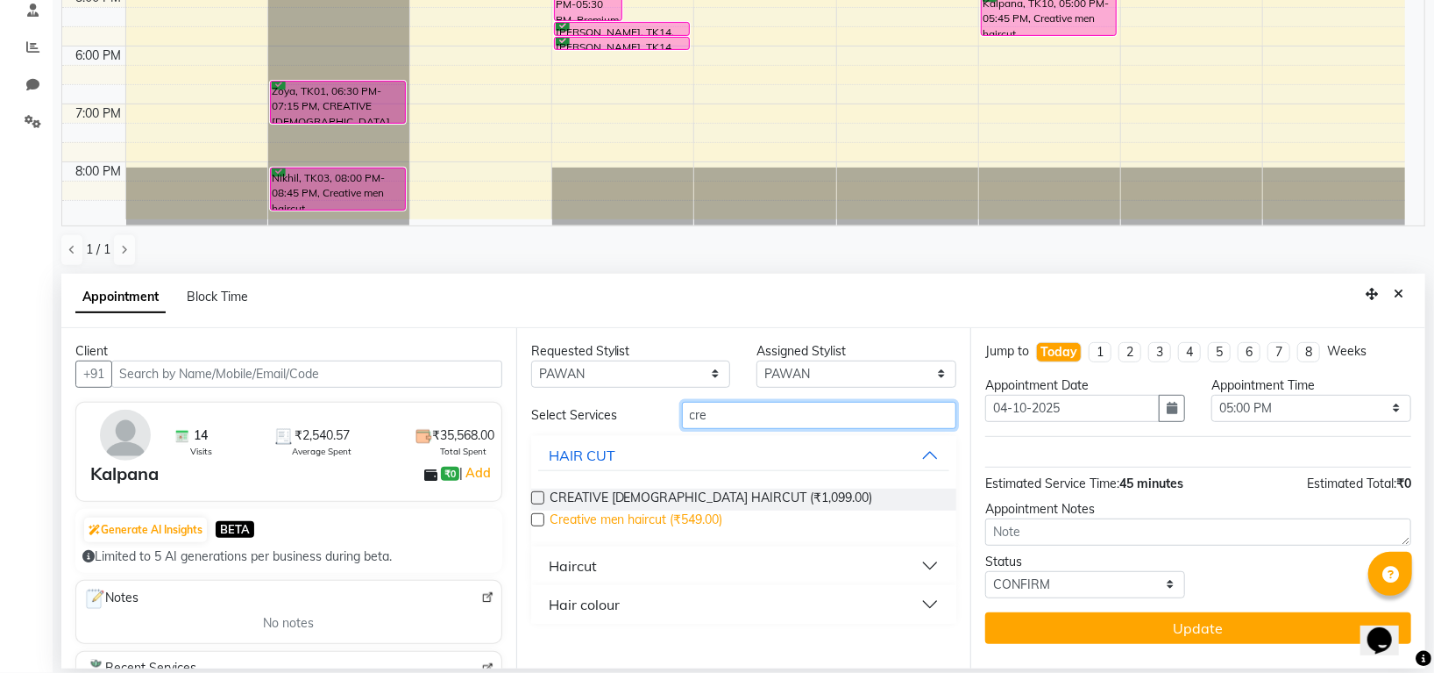
type input "cre"
click at [687, 516] on span "Creative men haircut (₹549.00)" at bounding box center [637, 521] width 174 height 22
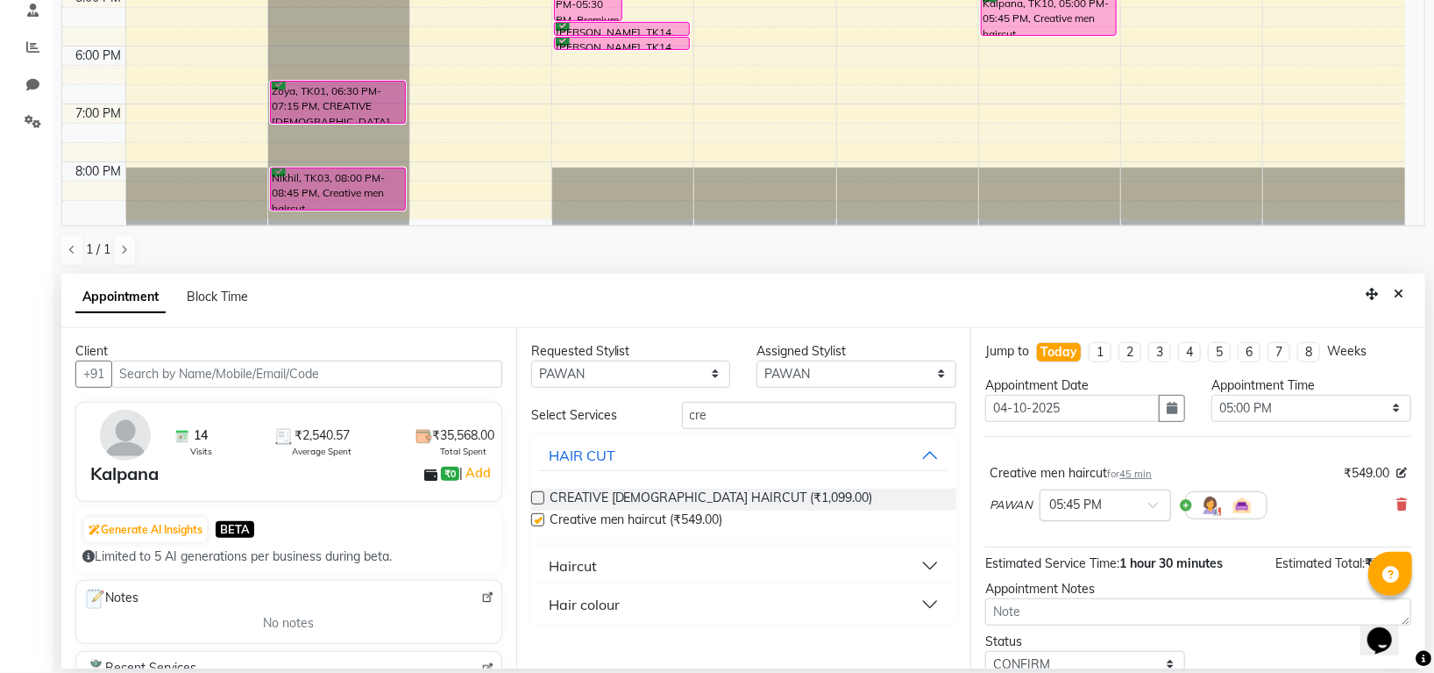
checkbox input "false"
click at [1151, 506] on span at bounding box center [1160, 510] width 22 height 18
click at [1088, 556] on div "05:00 PM" at bounding box center [1106, 554] width 130 height 32
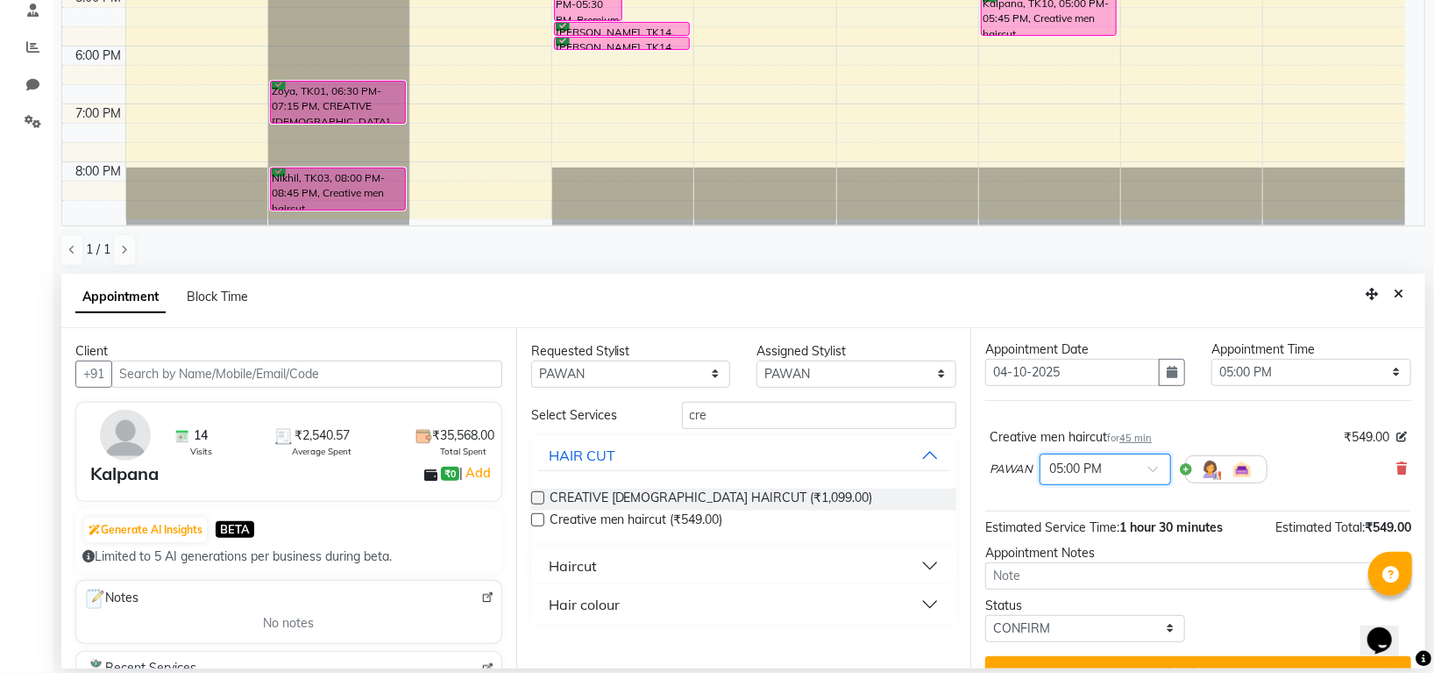
scroll to position [69, 0]
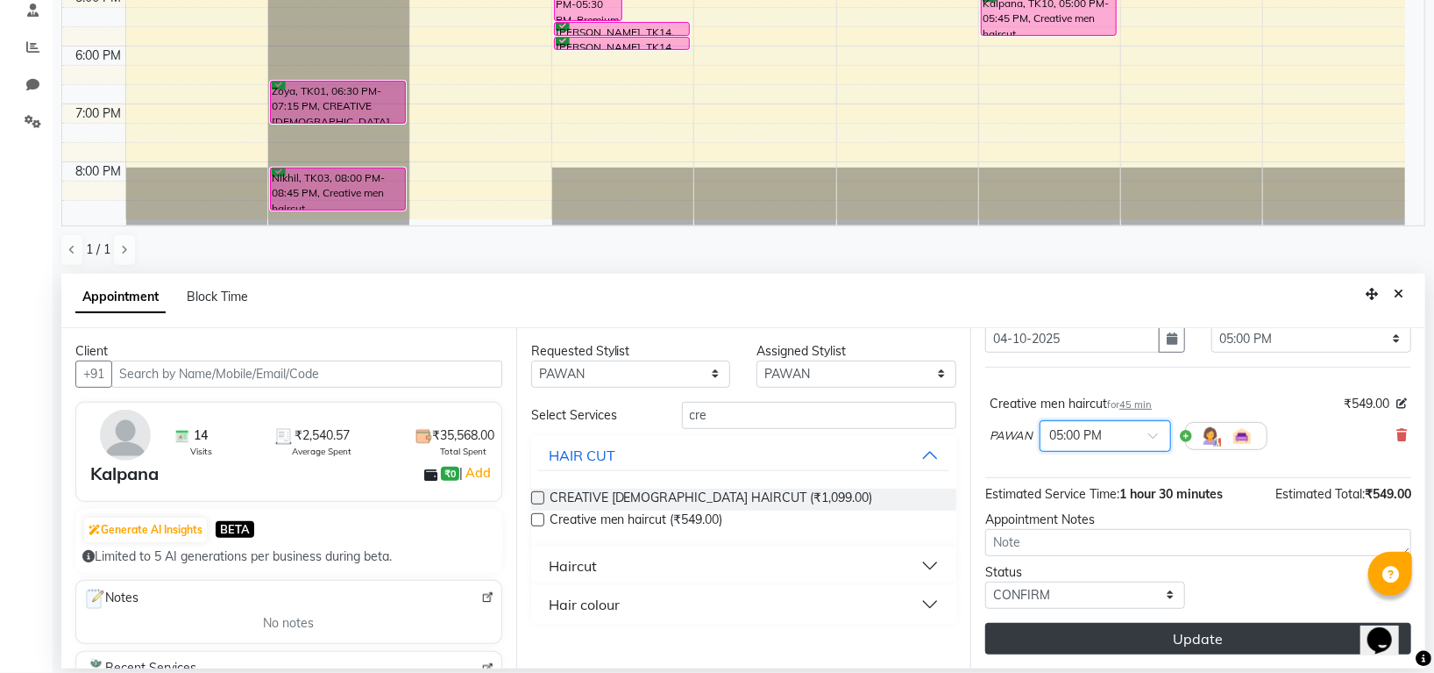
click at [1073, 642] on button "Update" at bounding box center [1199, 639] width 426 height 32
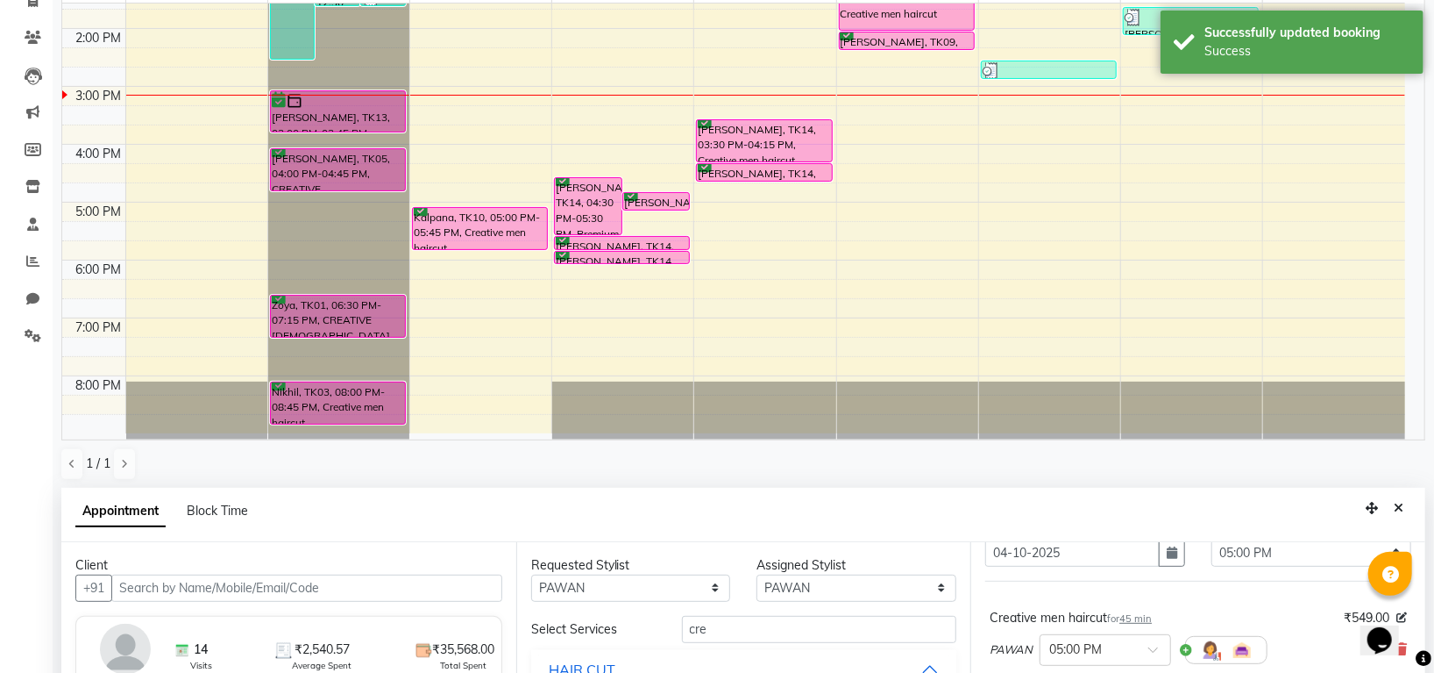
scroll to position [341, 0]
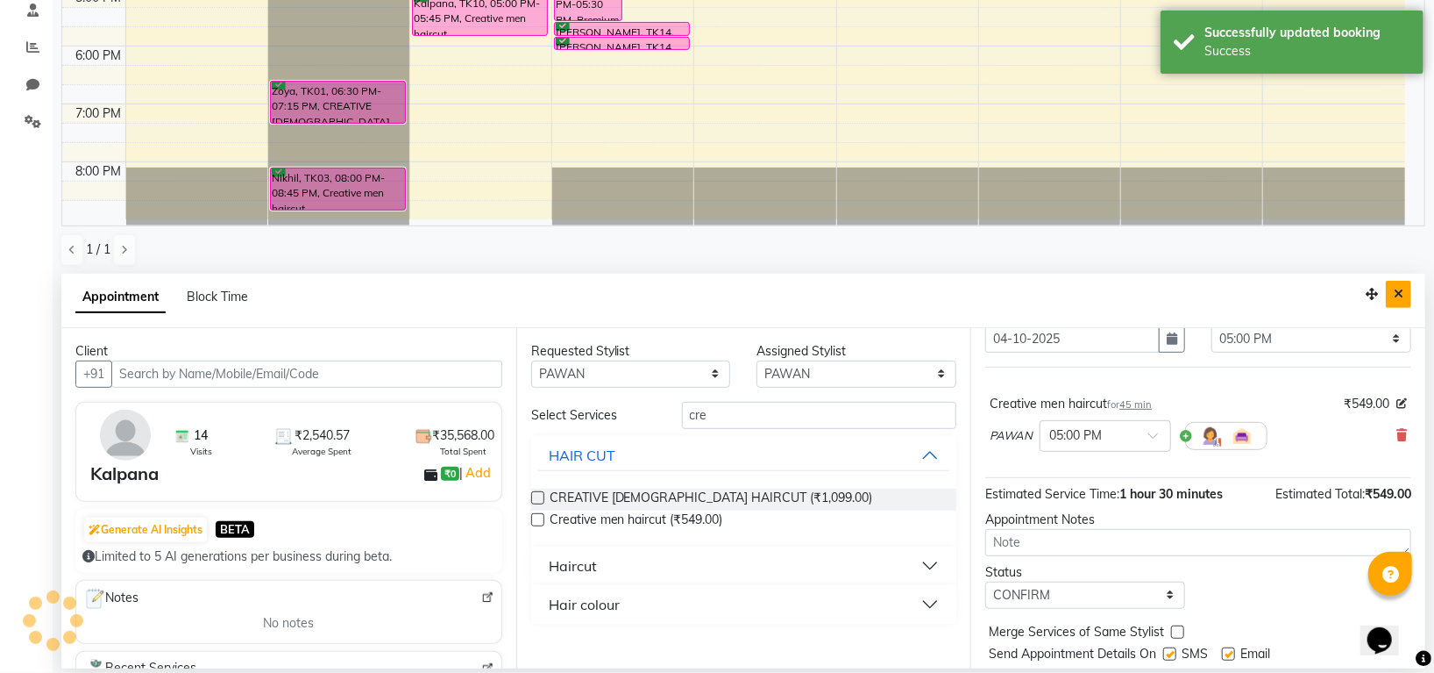
click at [1401, 289] on icon "Close" at bounding box center [1399, 294] width 10 height 12
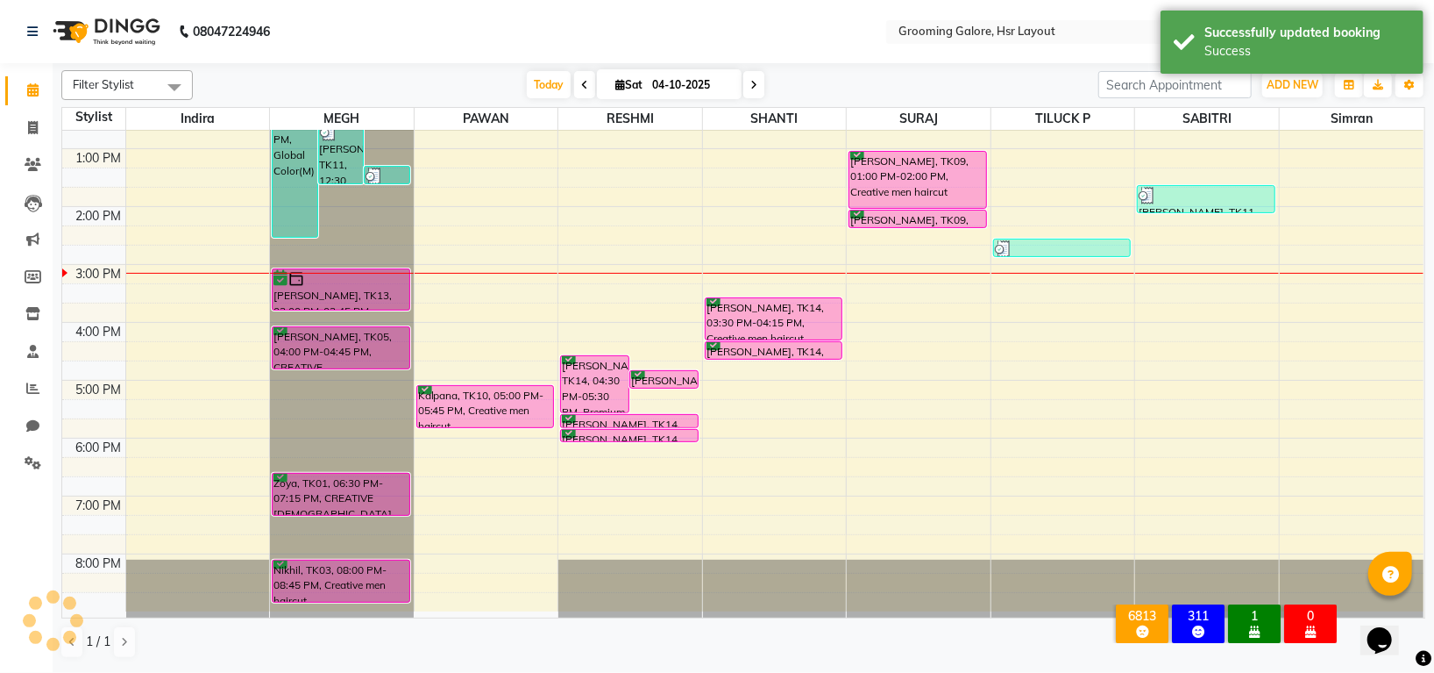
scroll to position [272, 0]
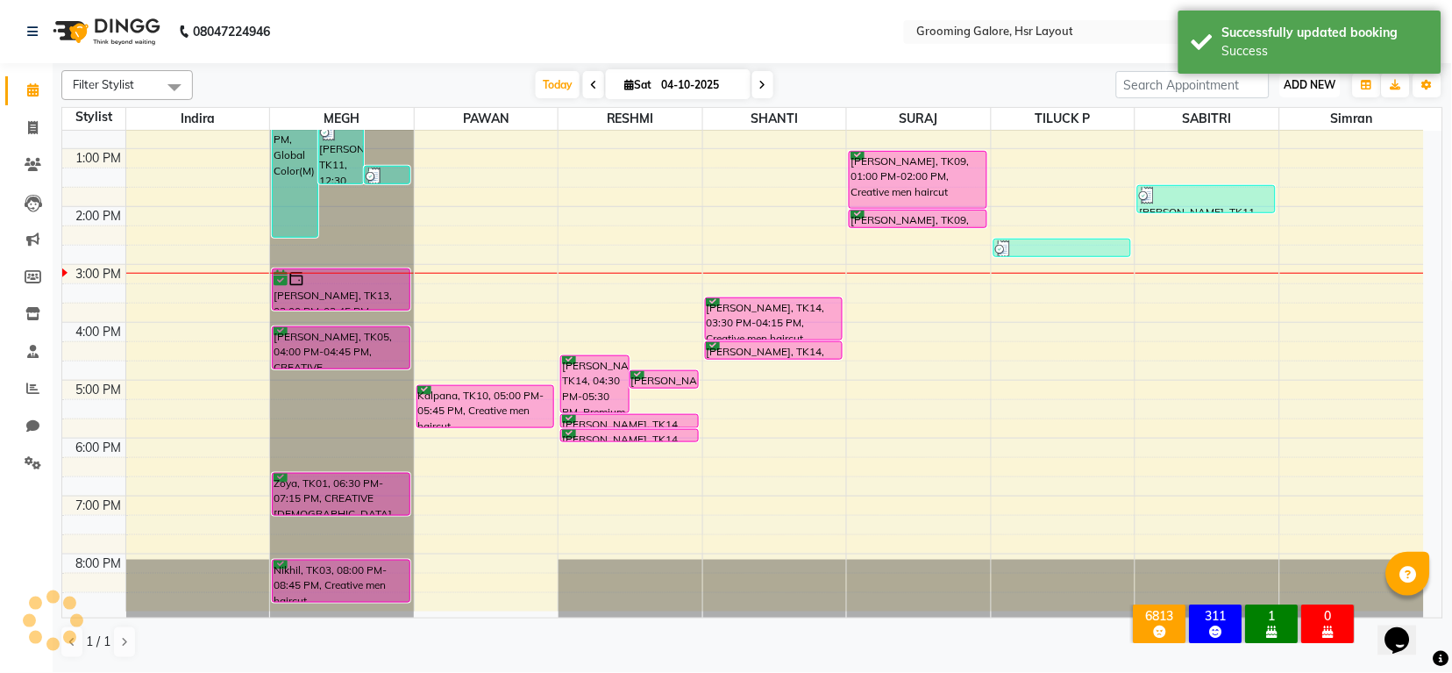
click at [1308, 74] on button "ADD NEW Toggle Dropdown" at bounding box center [1310, 85] width 61 height 25
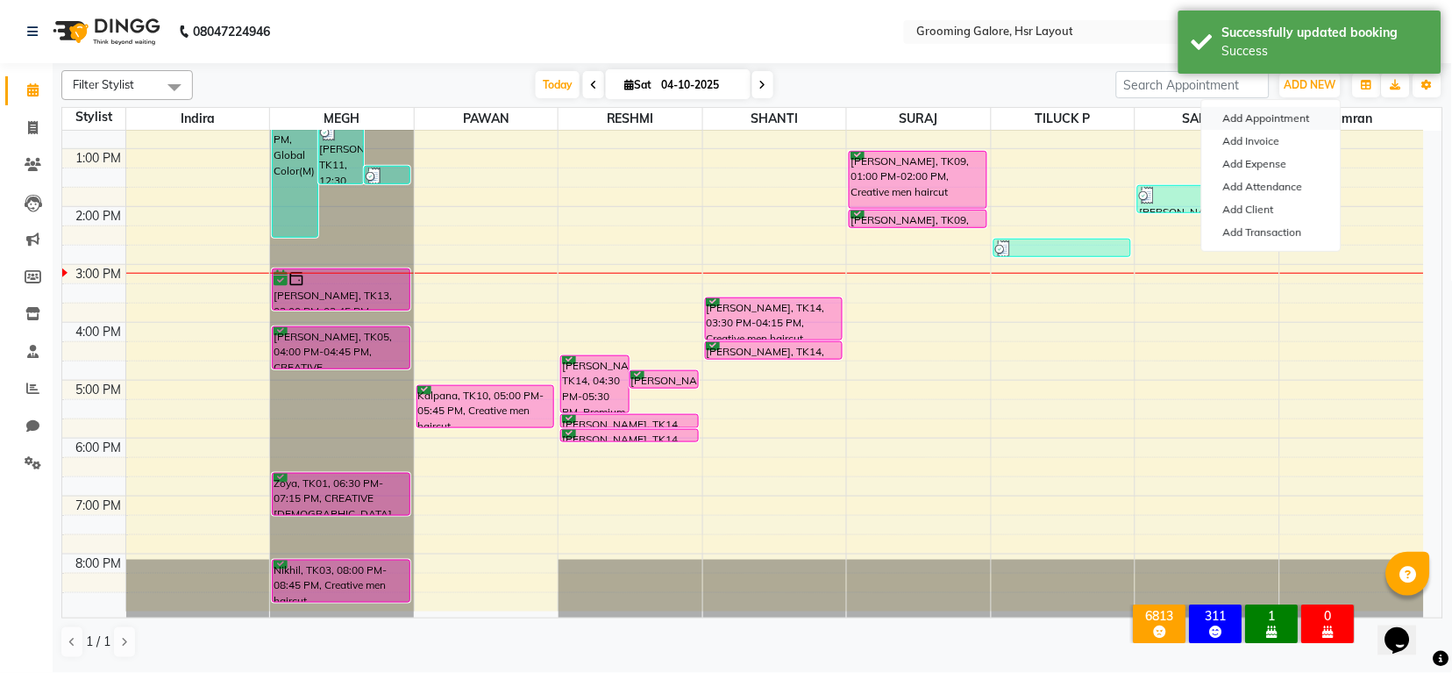
click at [1259, 114] on button "Add Appointment" at bounding box center [1271, 118] width 139 height 23
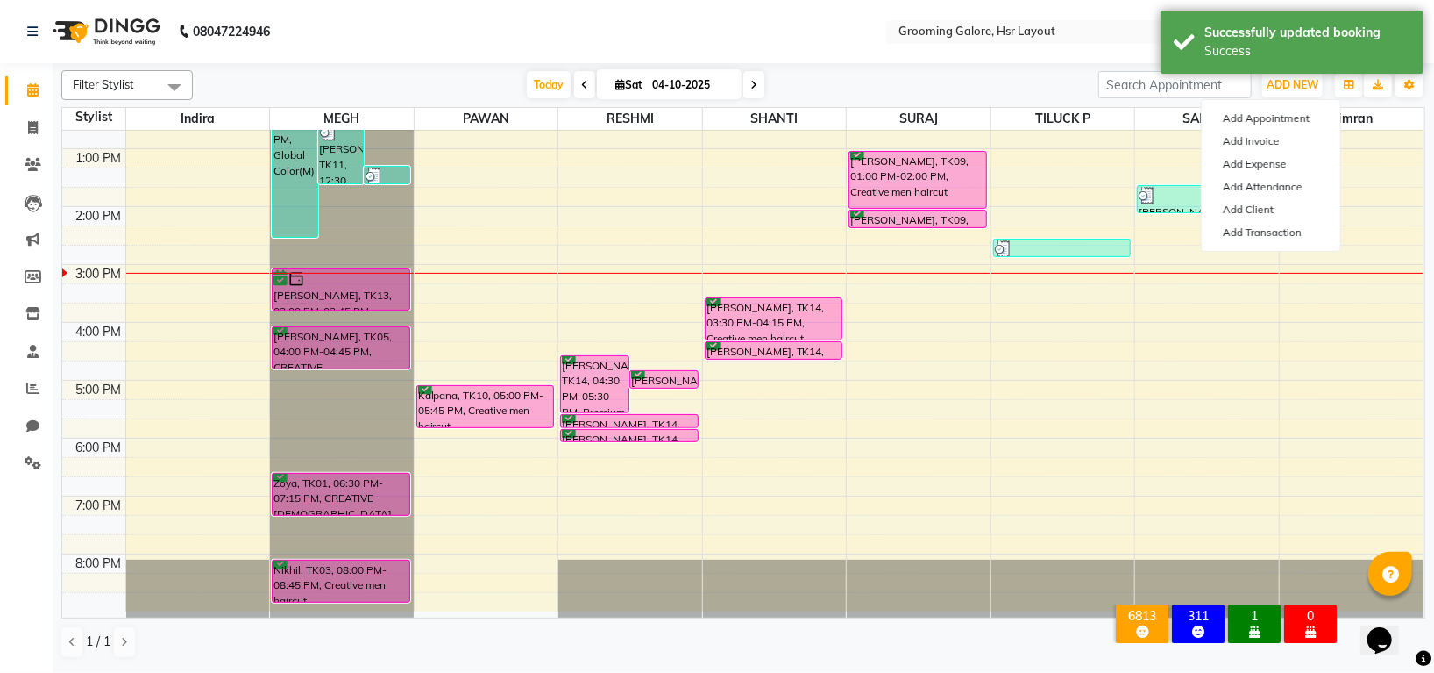
select select "540"
select select "tentative"
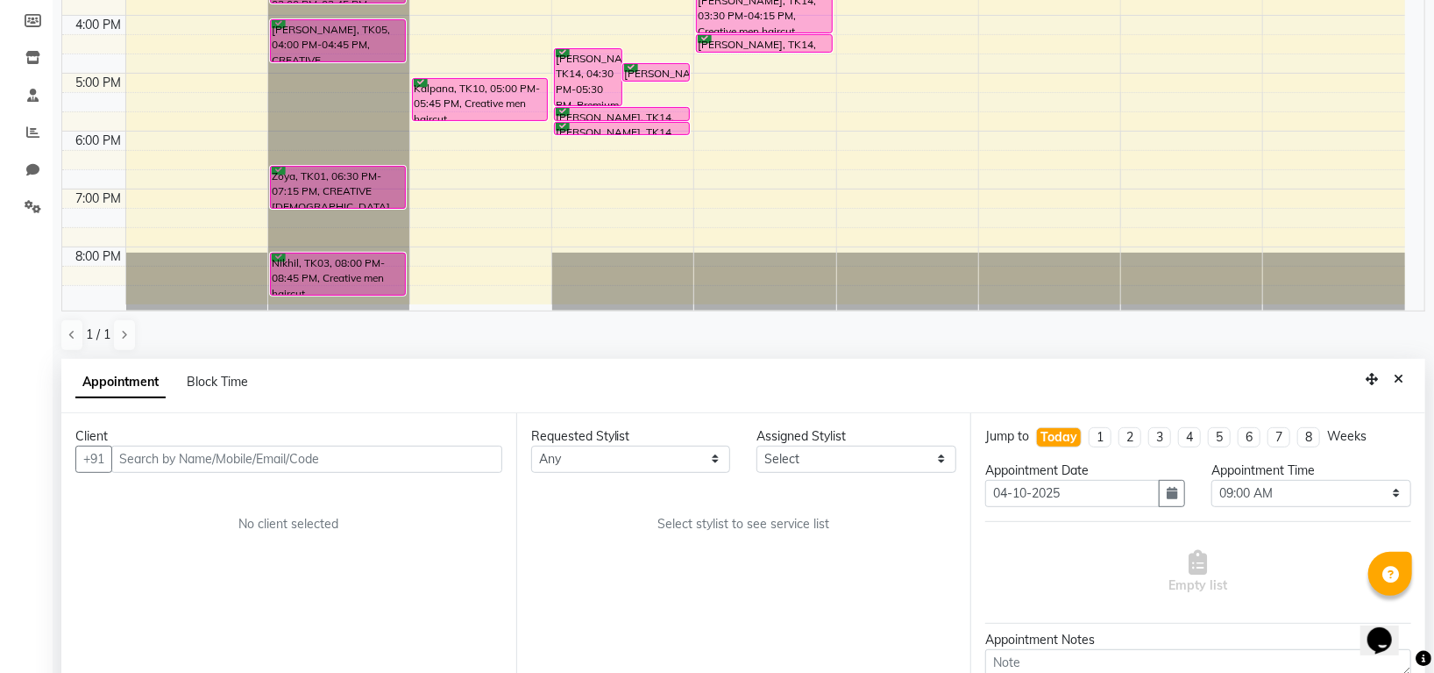
scroll to position [341, 0]
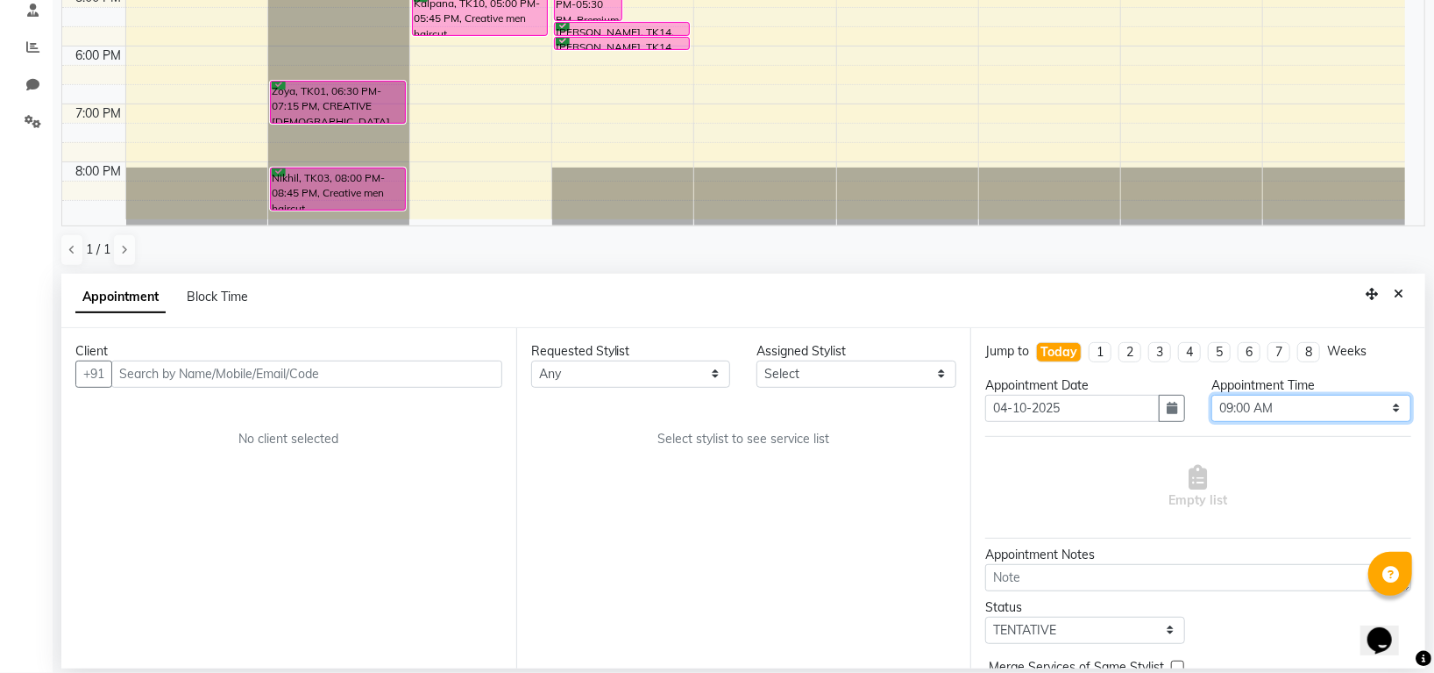
drag, startPoint x: 1259, startPoint y: 410, endPoint x: 1261, endPoint y: 396, distance: 14.1
click at [1259, 407] on select "Select 09:00 AM 09:15 AM 09:30 AM 09:45 AM 10:00 AM 10:15 AM 10:30 AM 10:45 AM …" at bounding box center [1312, 408] width 200 height 27
select select "1020"
click at [1212, 395] on select "Select 09:00 AM 09:15 AM 09:30 AM 09:45 AM 10:00 AM 10:15 AM 10:30 AM 10:45 AM …" at bounding box center [1312, 408] width 200 height 27
drag, startPoint x: 649, startPoint y: 373, endPoint x: 637, endPoint y: 385, distance: 16.8
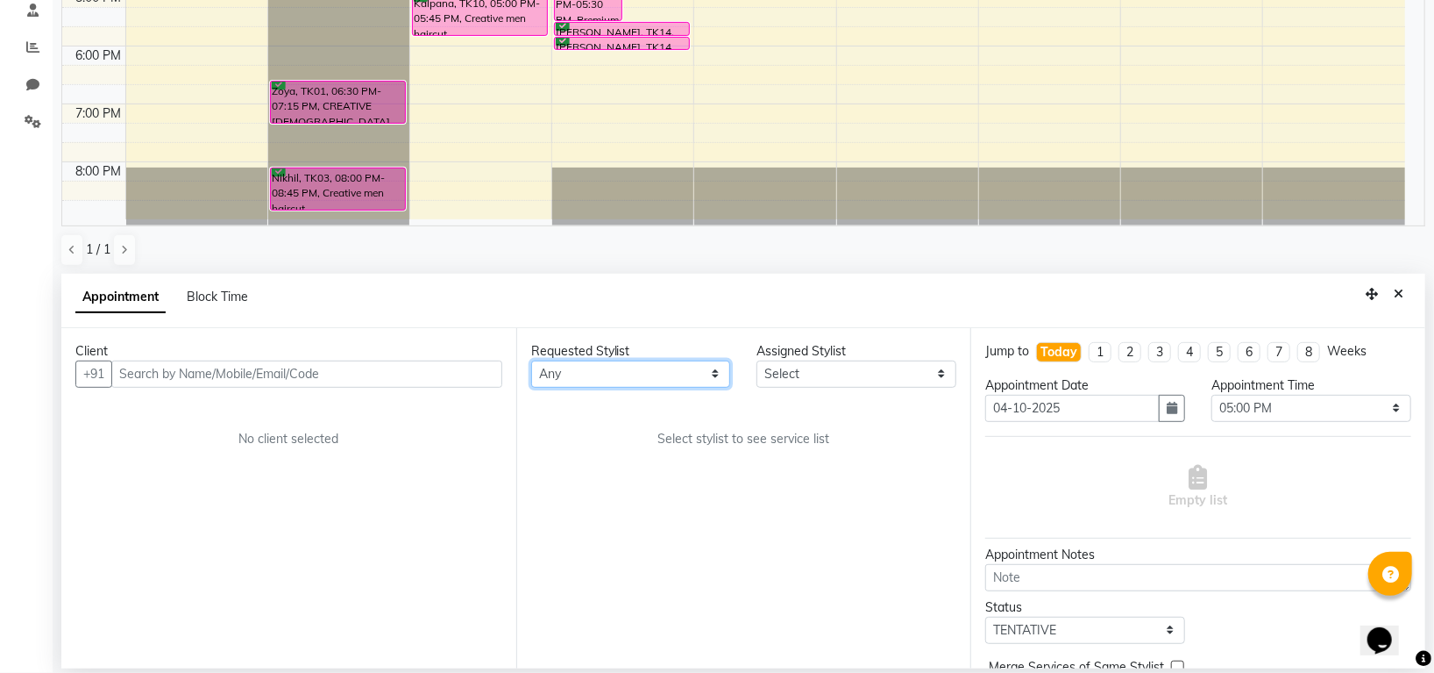
click at [649, 373] on select "Any Indira MEGH PAWAN RESHMI SABITRI SHANTI Simran SURAJ TILUCK P" at bounding box center [631, 373] width 200 height 27
select select "82451"
click at [531, 360] on select "Any Indira MEGH PAWAN RESHMI SABITRI SHANTI Simran SURAJ TILUCK P" at bounding box center [631, 373] width 200 height 27
select select "82451"
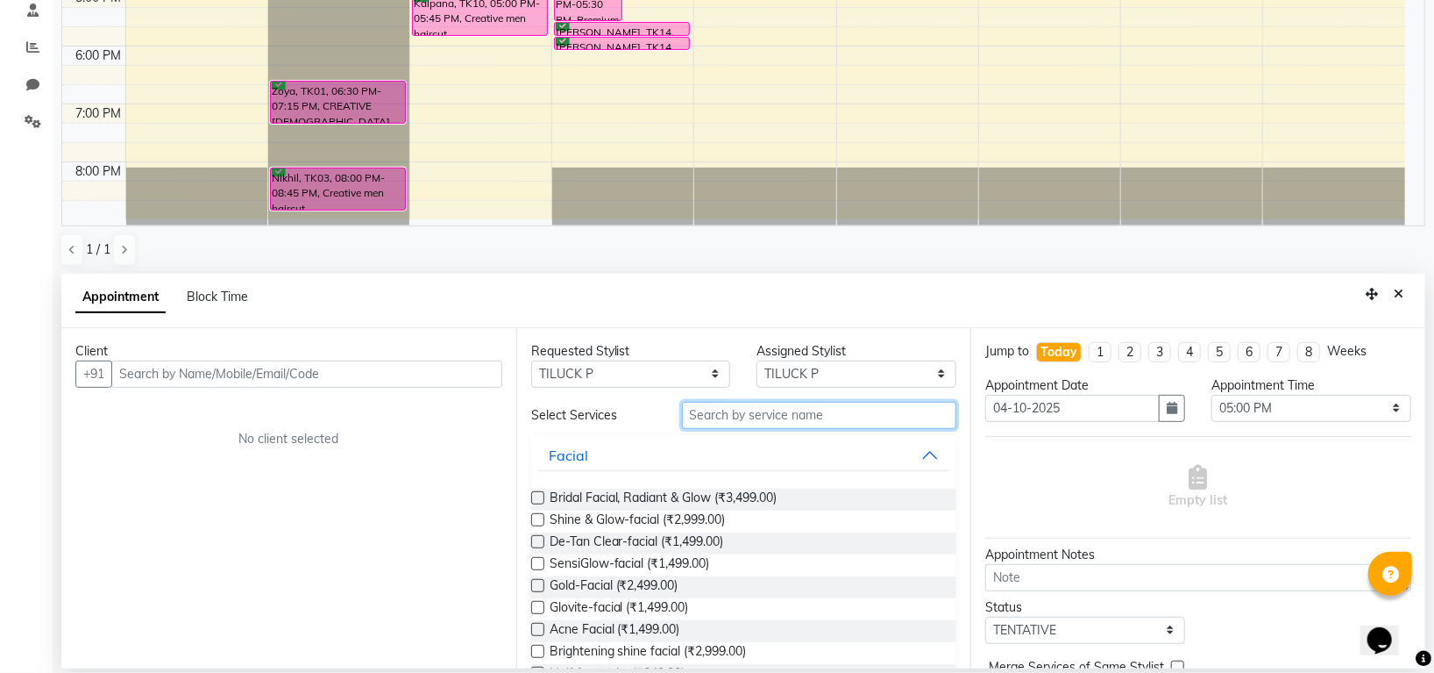
click at [730, 415] on input "text" at bounding box center [819, 415] width 275 height 27
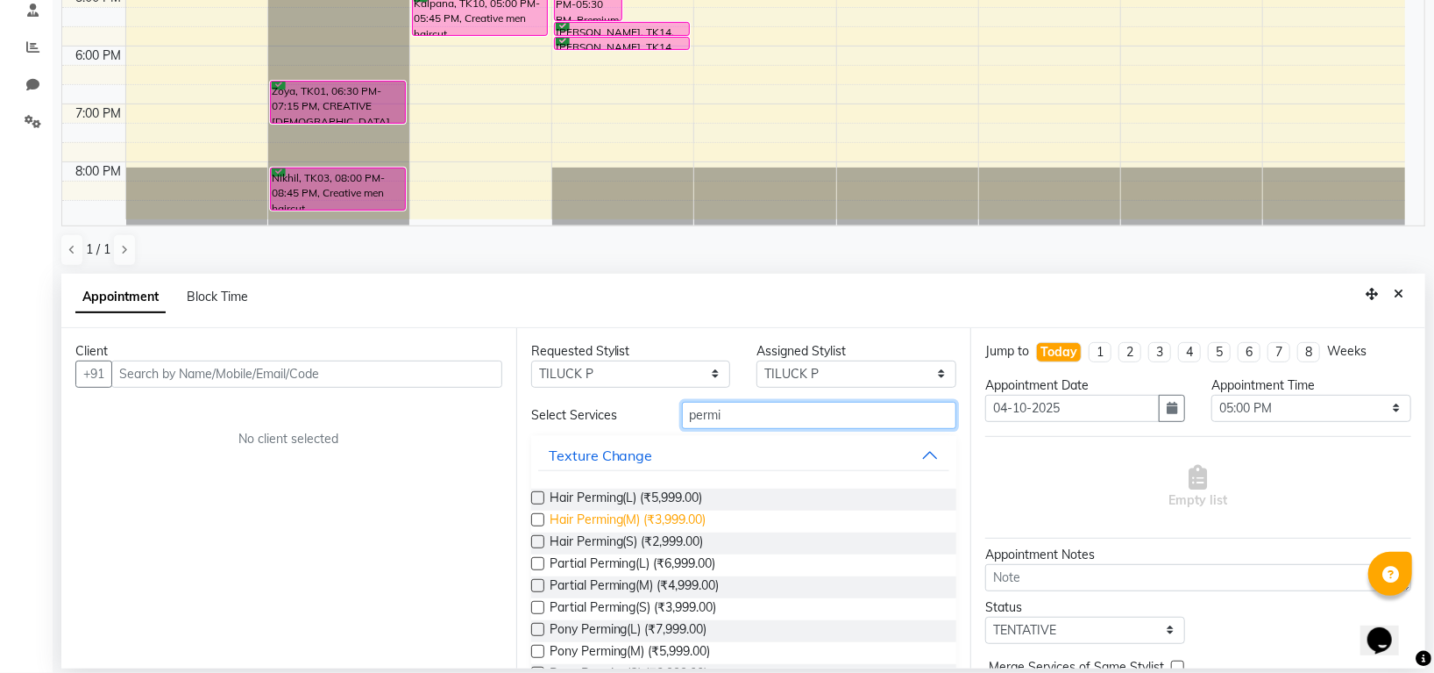
type input "permi"
click at [684, 516] on span "Hair Perming(M) (₹3,999.00)" at bounding box center [628, 521] width 157 height 22
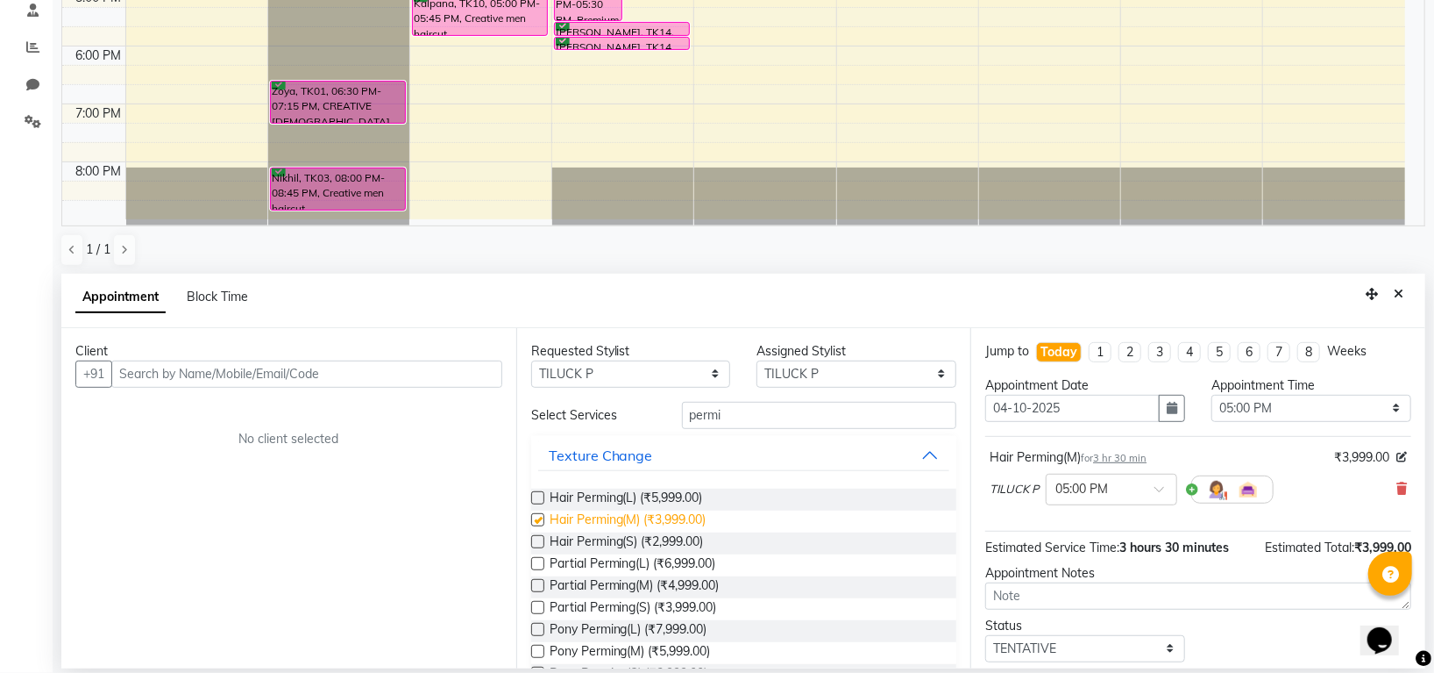
checkbox input "false"
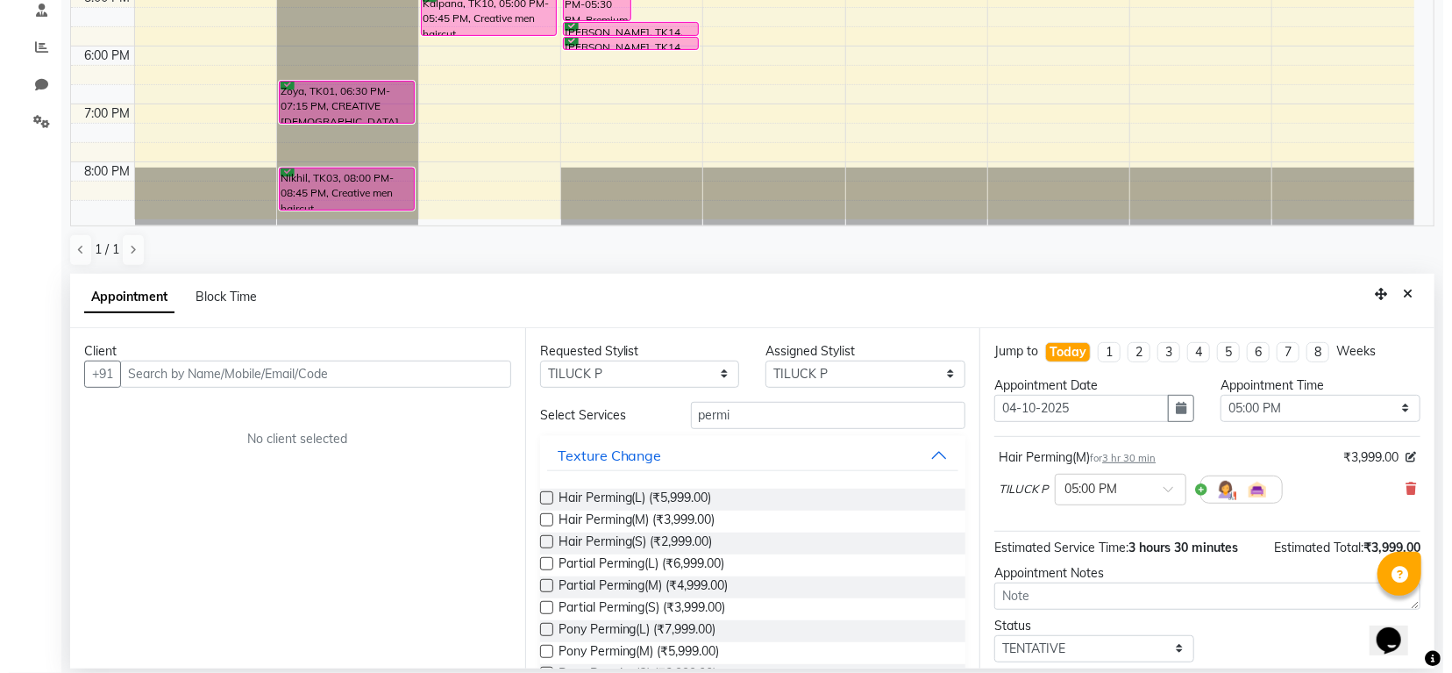
scroll to position [107, 0]
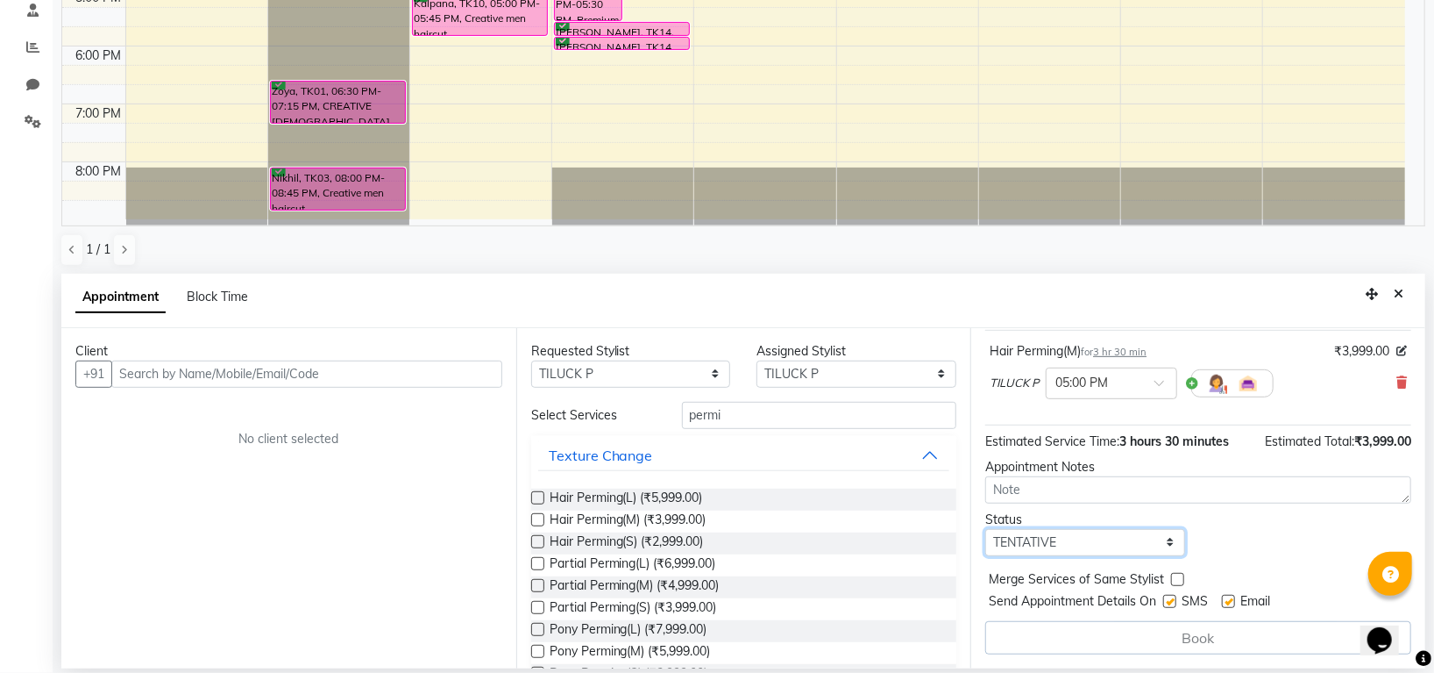
click at [1025, 547] on select "Select TENTATIVE CONFIRM CHECK-IN UPCOMING" at bounding box center [1086, 542] width 200 height 27
select select "confirm booking"
click at [986, 529] on select "Select TENTATIVE CONFIRM CHECK-IN UPCOMING" at bounding box center [1086, 542] width 200 height 27
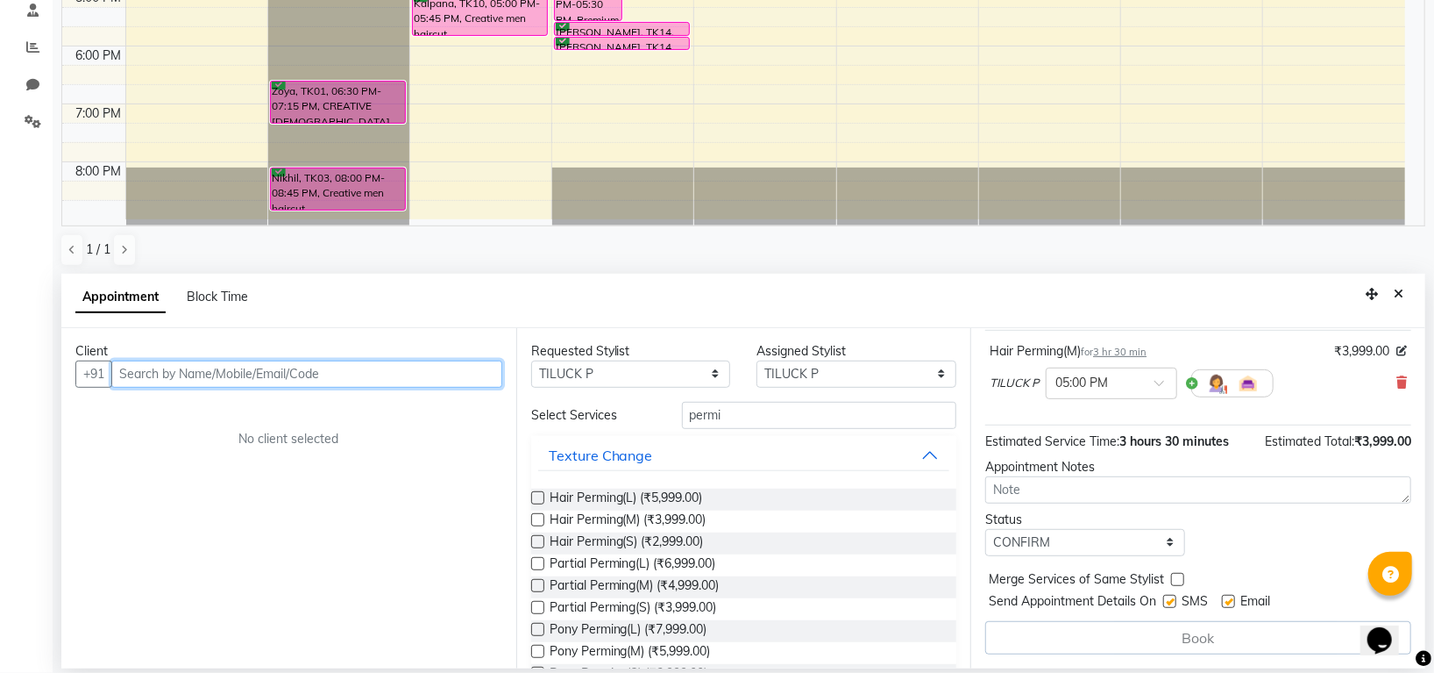
click at [356, 370] on input "text" at bounding box center [306, 373] width 391 height 27
type input "7865852439"
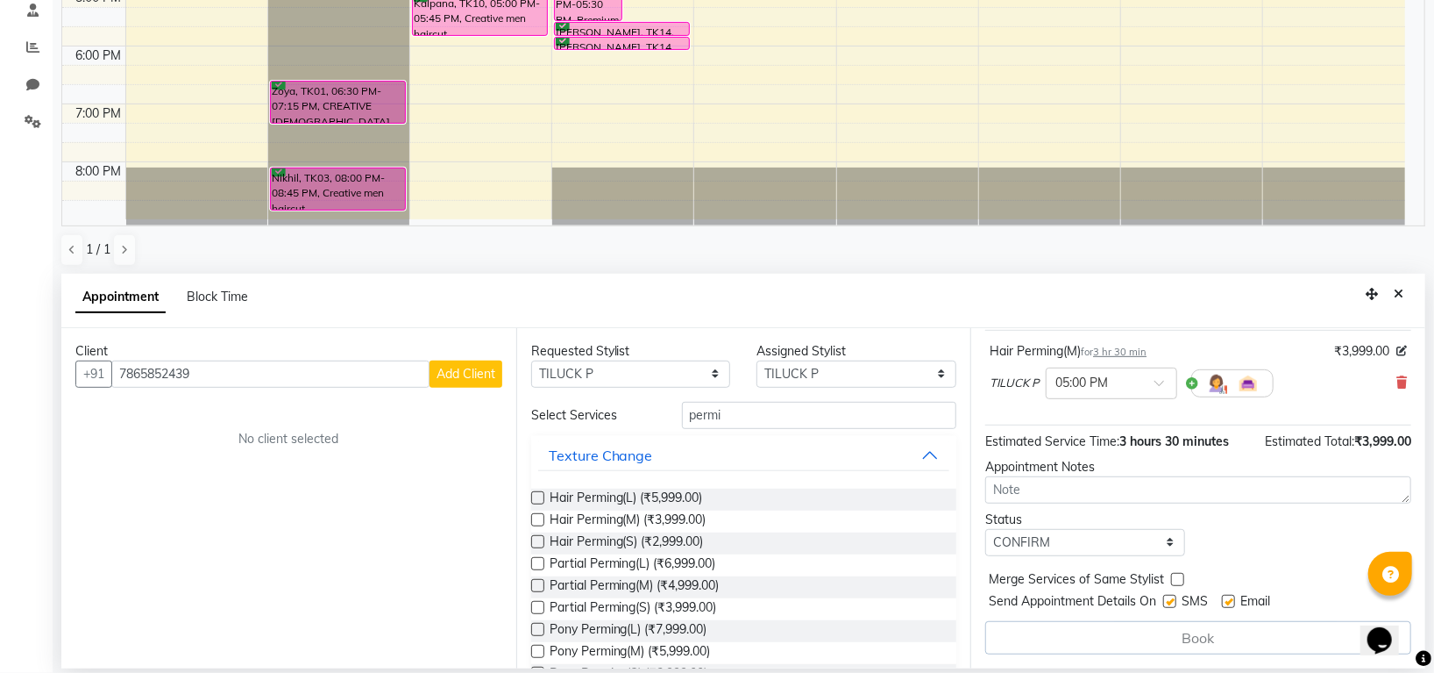
click at [470, 376] on span "Add Client" at bounding box center [466, 374] width 59 height 16
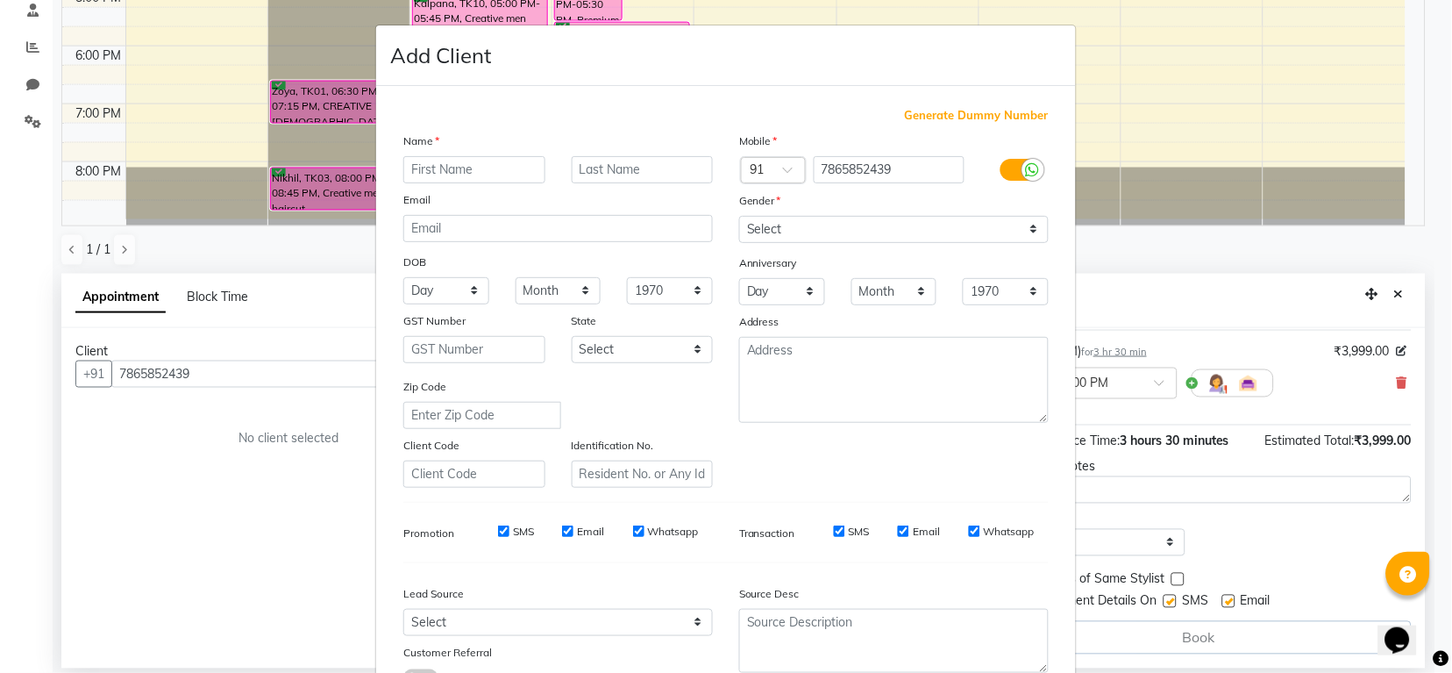
click at [464, 177] on input "text" at bounding box center [474, 169] width 142 height 27
type input "Abhishek"
drag, startPoint x: 783, startPoint y: 231, endPoint x: 783, endPoint y: 241, distance: 9.6
click at [783, 231] on select "Select Male Female Other Prefer Not To Say" at bounding box center [894, 229] width 310 height 27
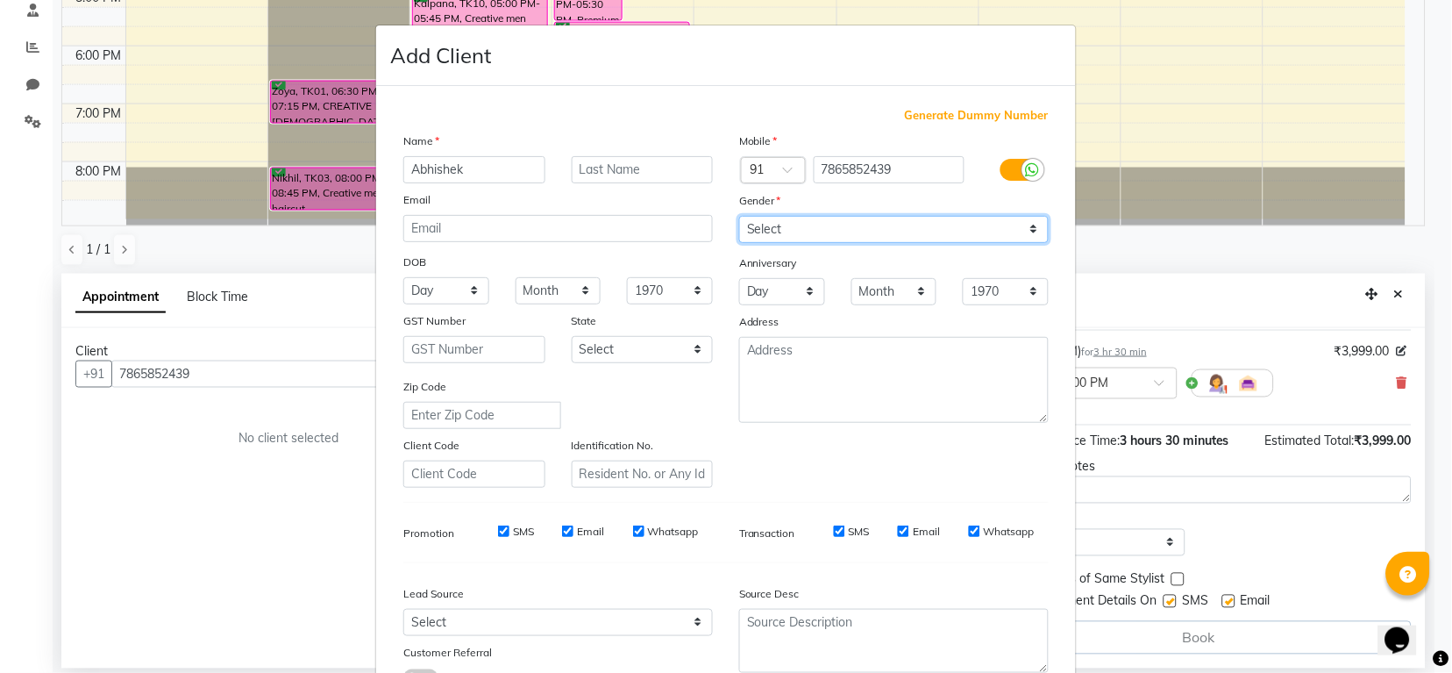
select select "male"
click at [739, 217] on select "Select Male Female Other Prefer Not To Say" at bounding box center [894, 229] width 310 height 27
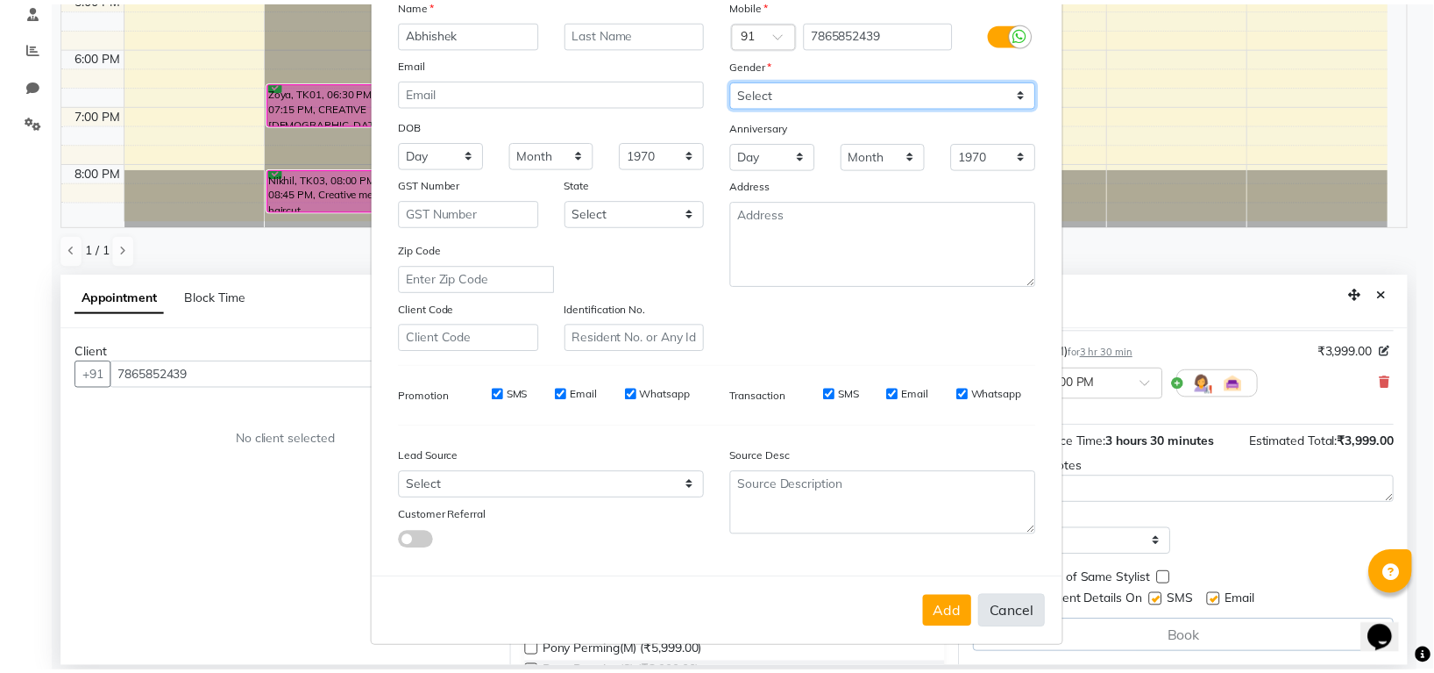
scroll to position [141, 0]
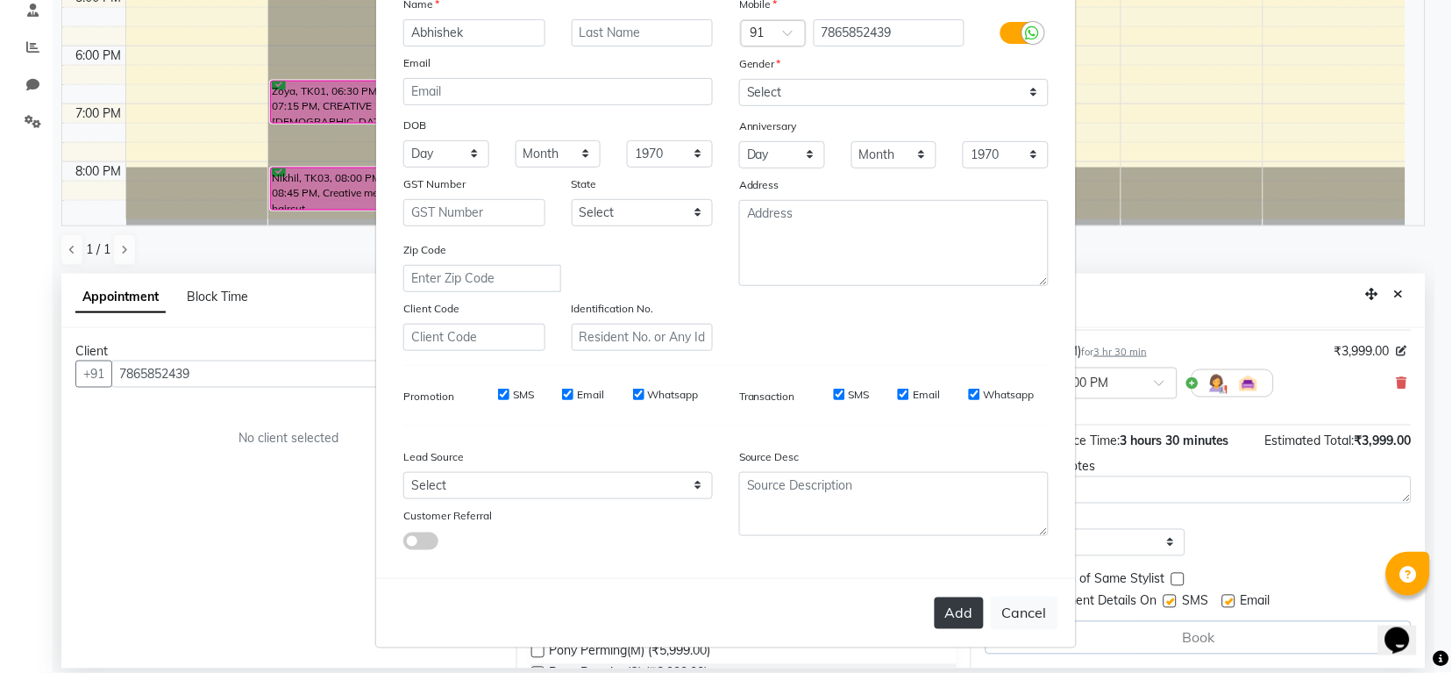
click at [961, 606] on button "Add" at bounding box center [959, 613] width 49 height 32
select select
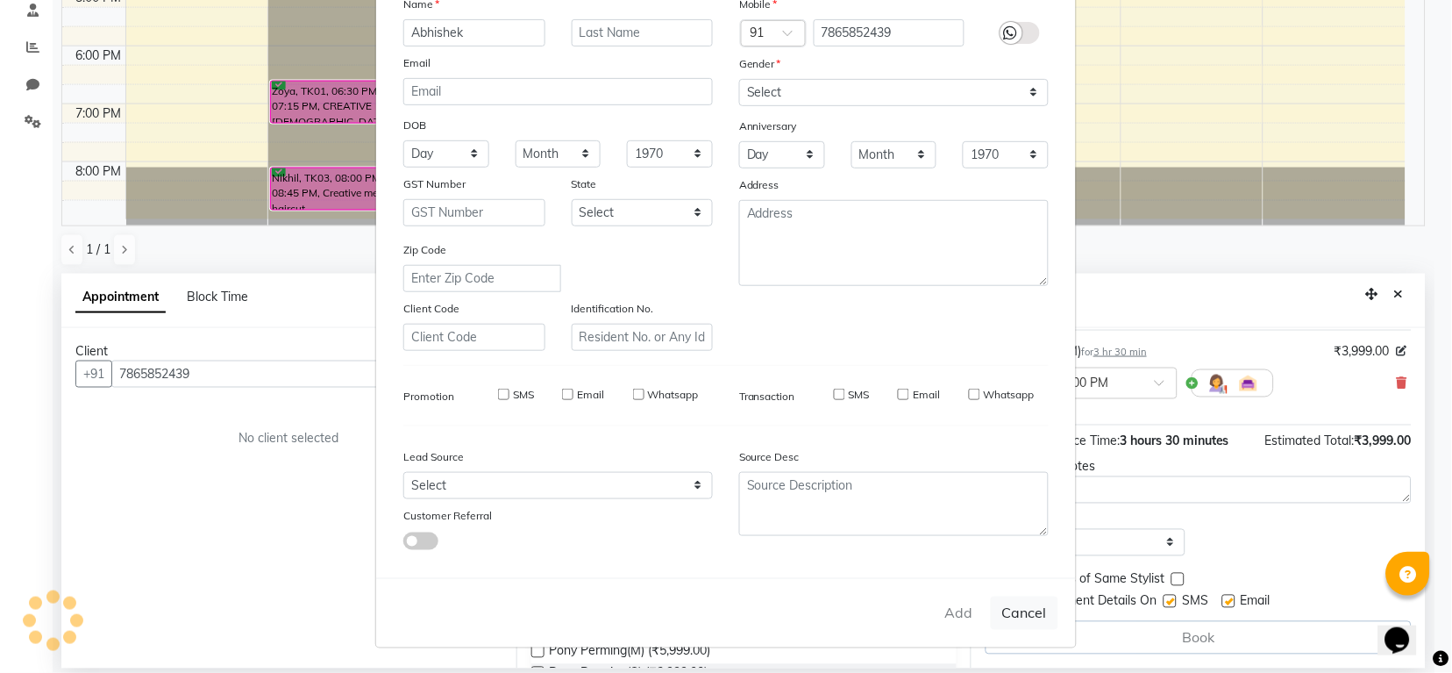
select select
checkbox input "false"
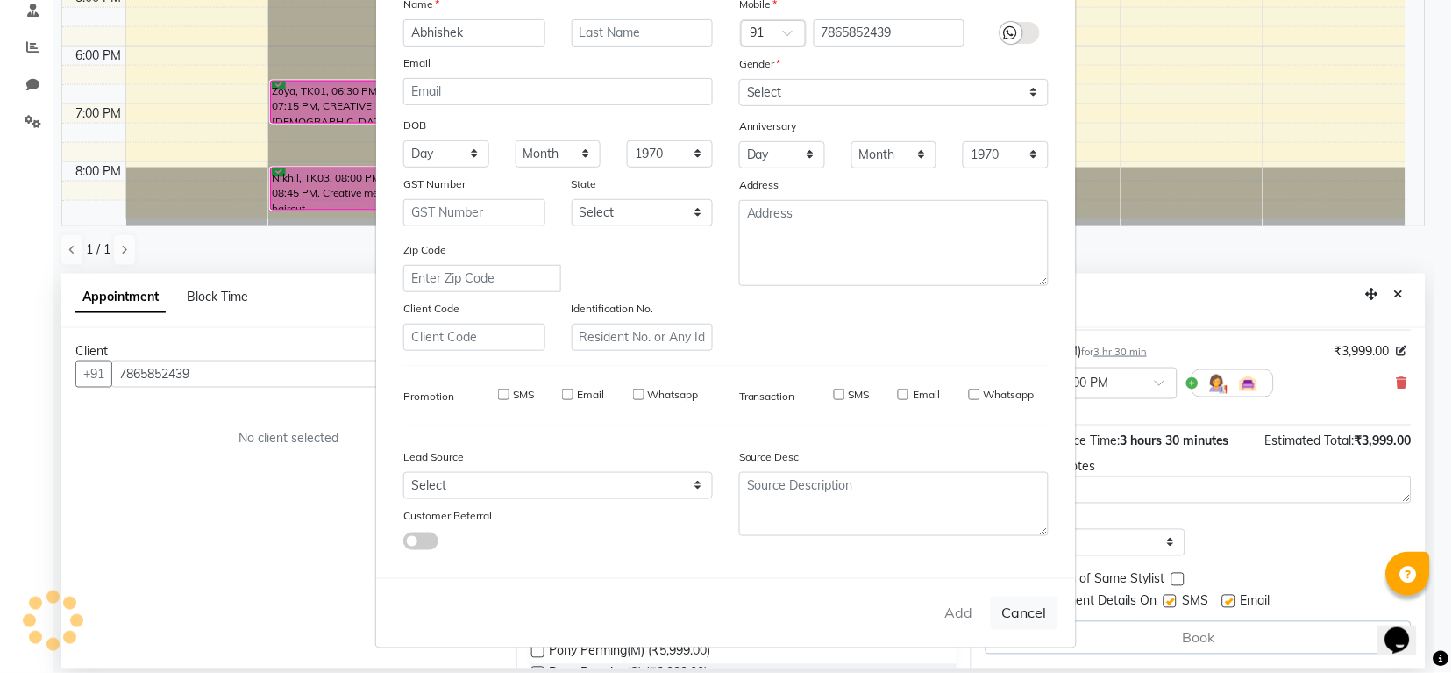
checkbox input "false"
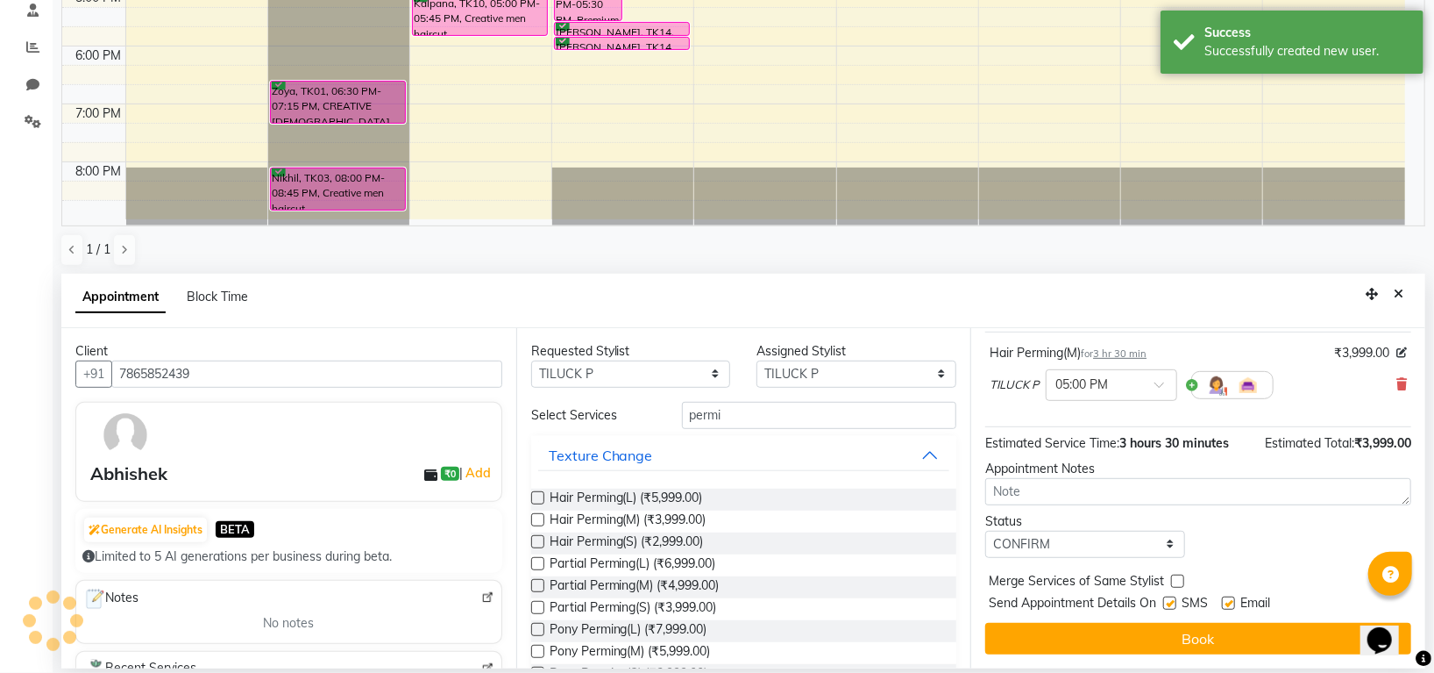
scroll to position [104, 0]
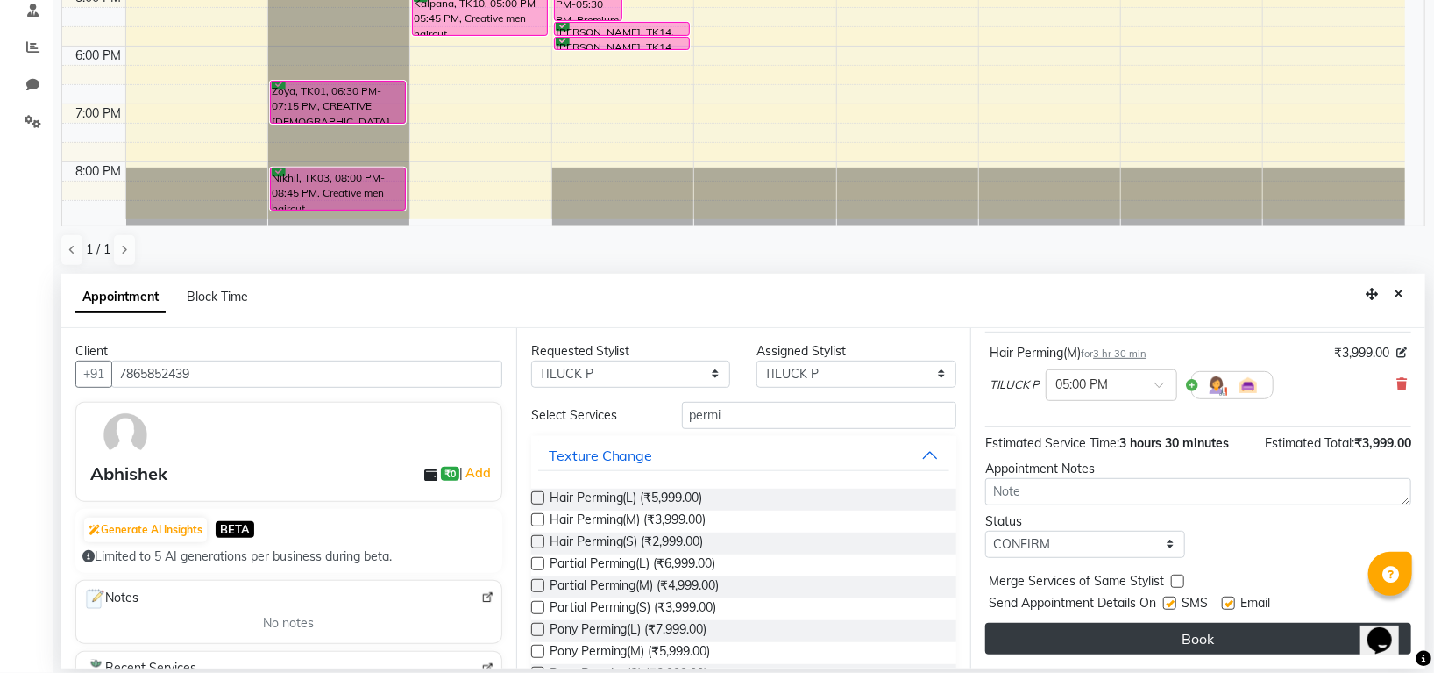
click at [1196, 642] on button "Book" at bounding box center [1199, 639] width 426 height 32
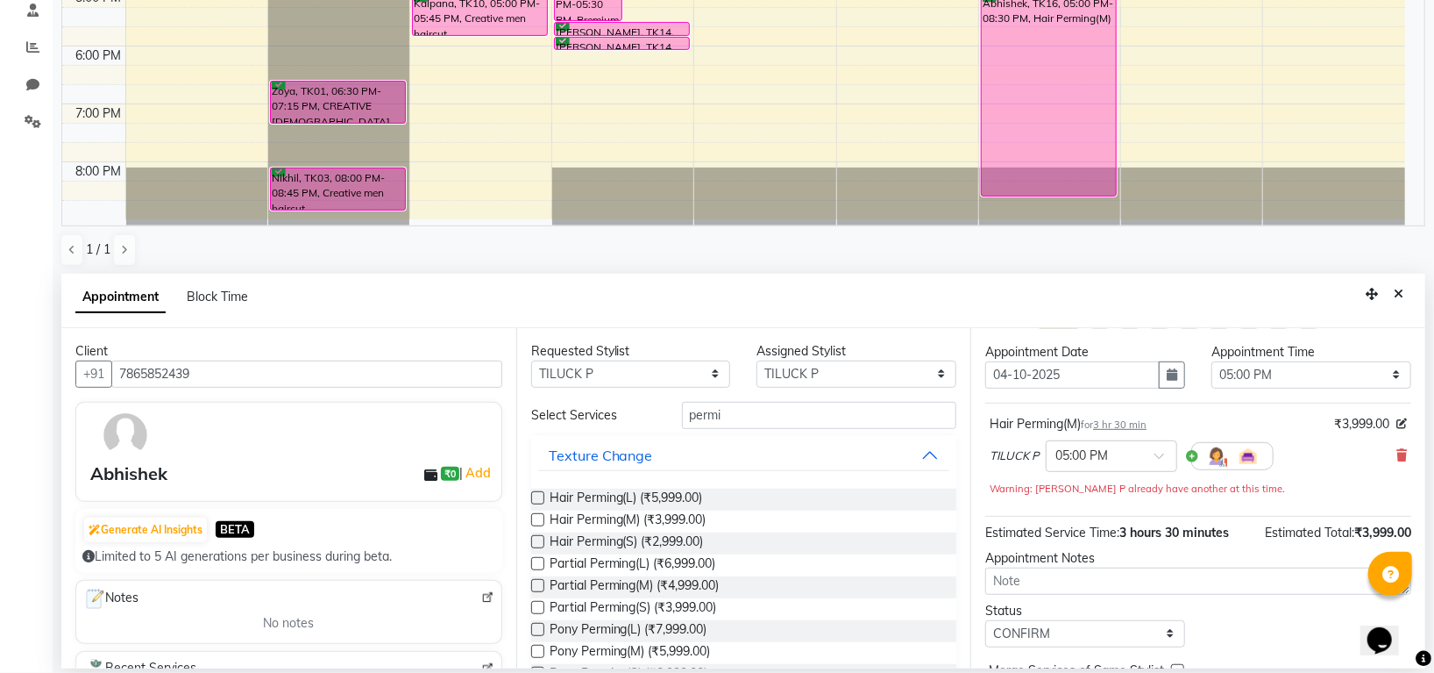
scroll to position [0, 0]
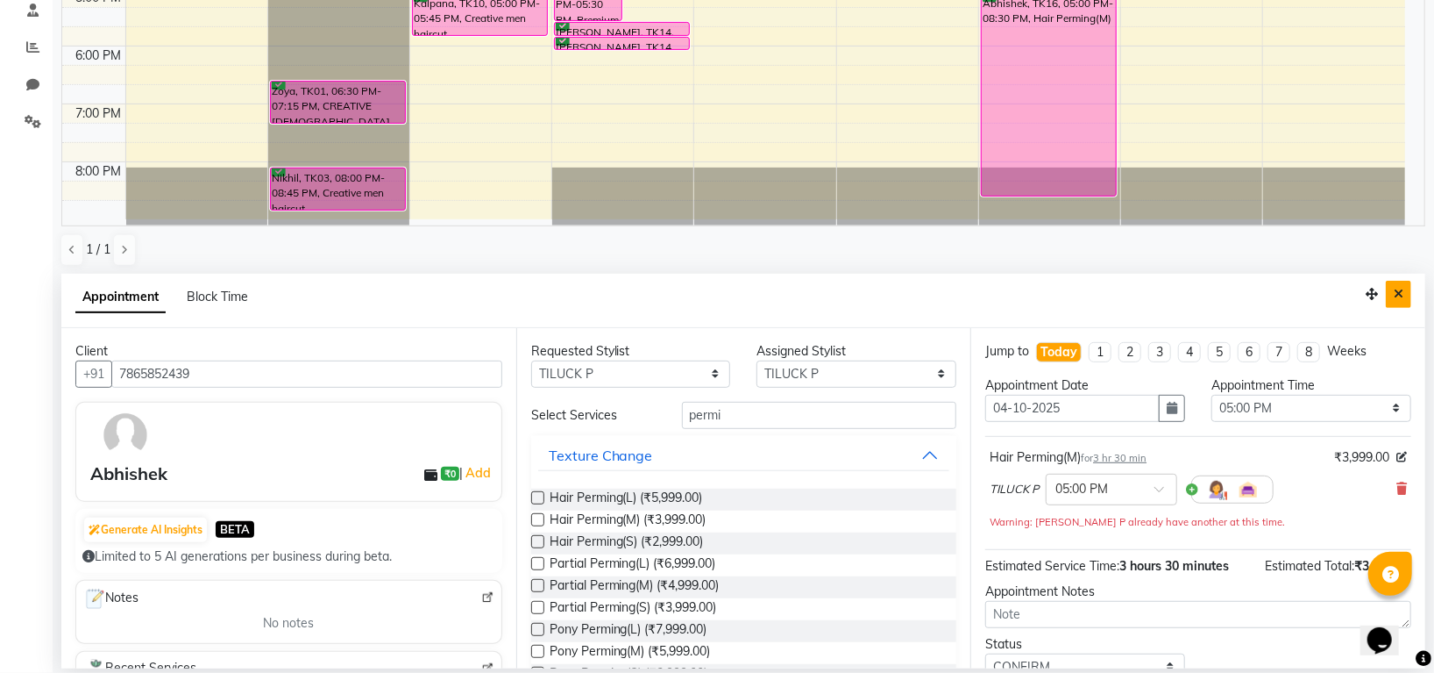
click at [1400, 289] on icon "Close" at bounding box center [1399, 294] width 10 height 12
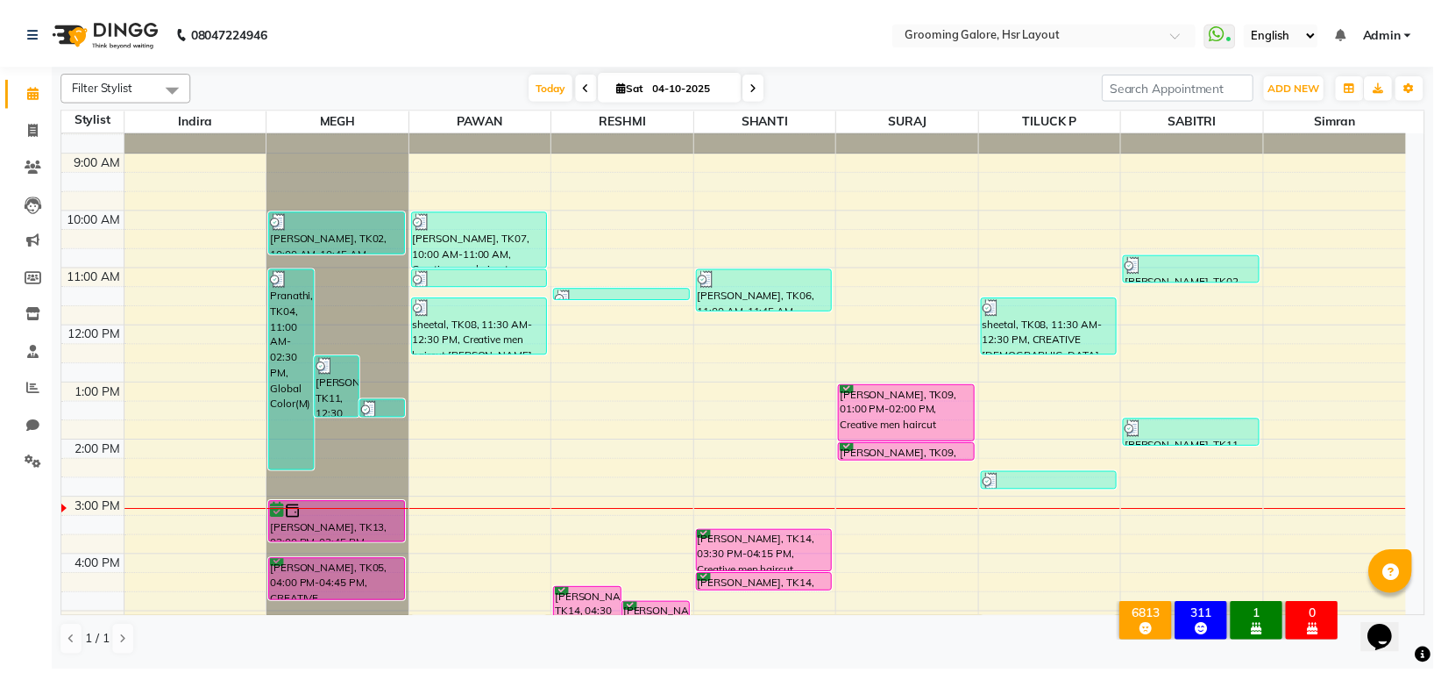
scroll to position [272, 0]
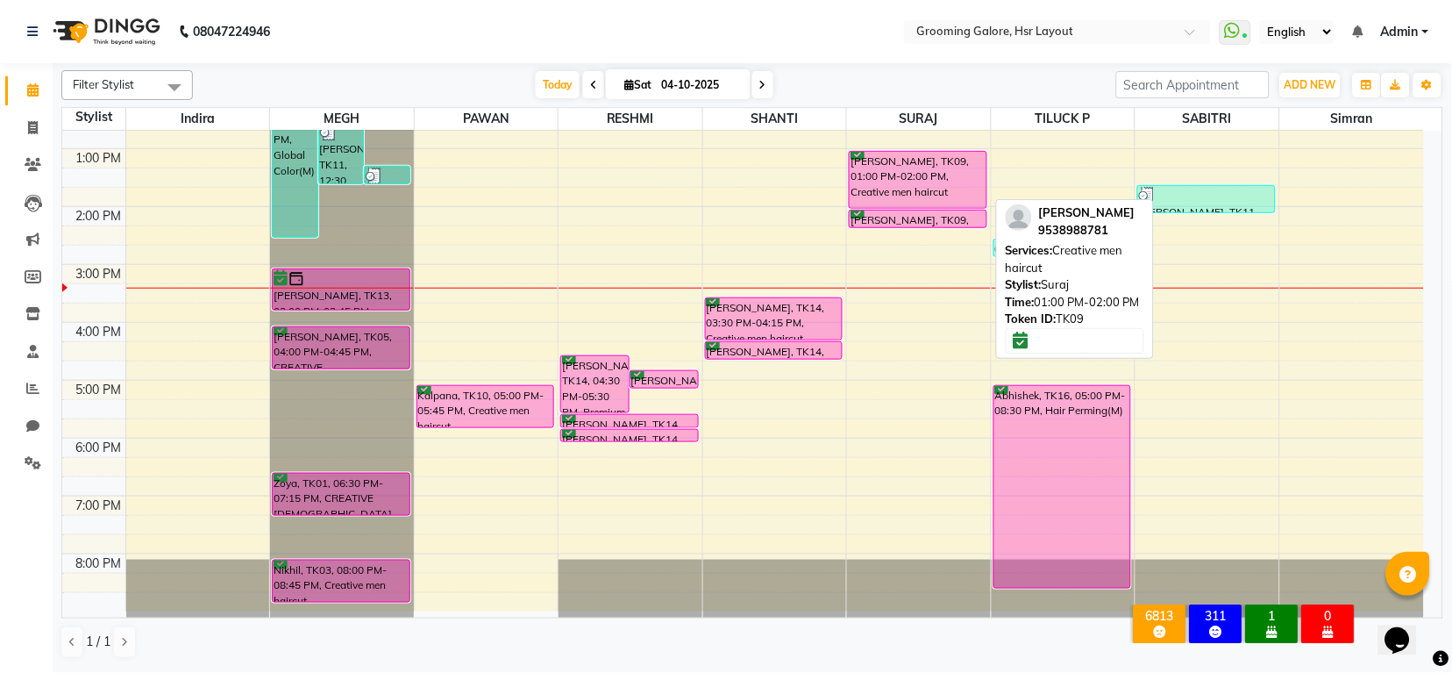
click at [972, 181] on div "[PERSON_NAME], TK09, 01:00 PM-02:00 PM, Creative men haircut" at bounding box center [918, 180] width 136 height 56
select select "6"
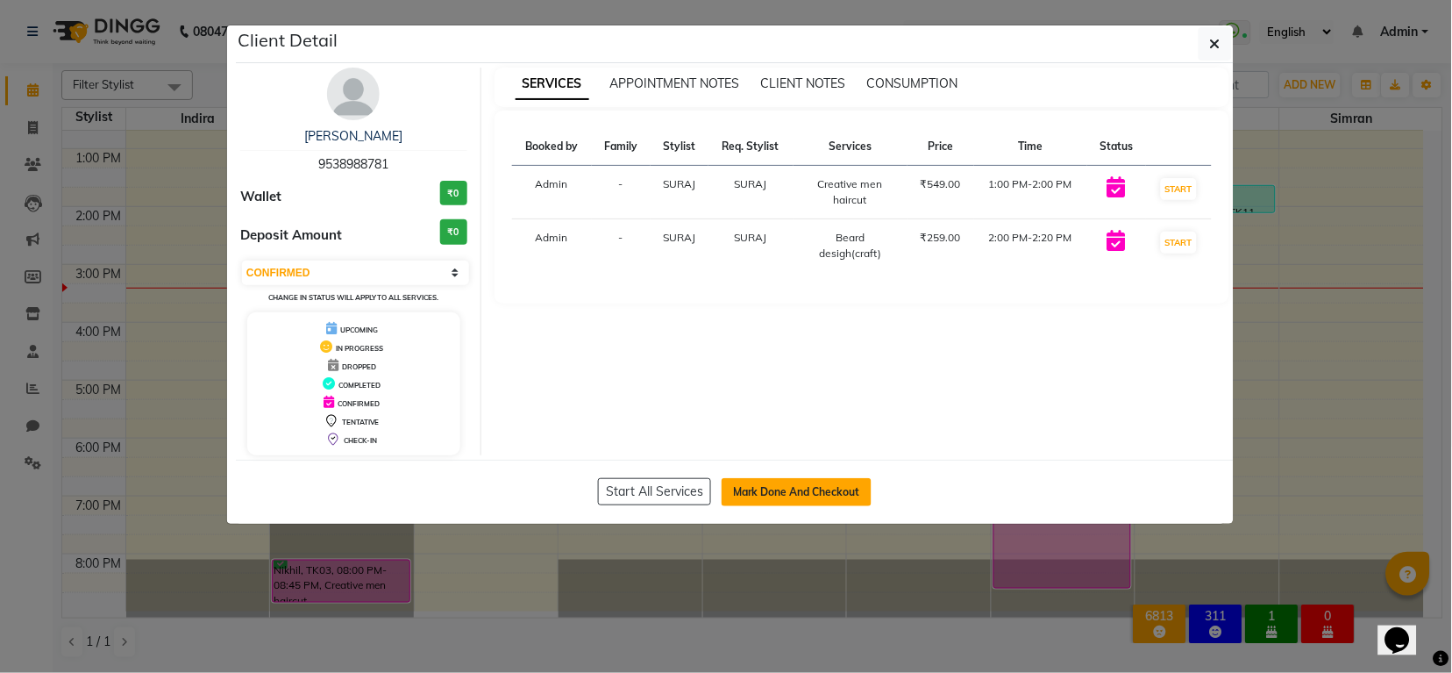
click at [802, 503] on button "Mark Done And Checkout" at bounding box center [797, 492] width 150 height 28
select select "service"
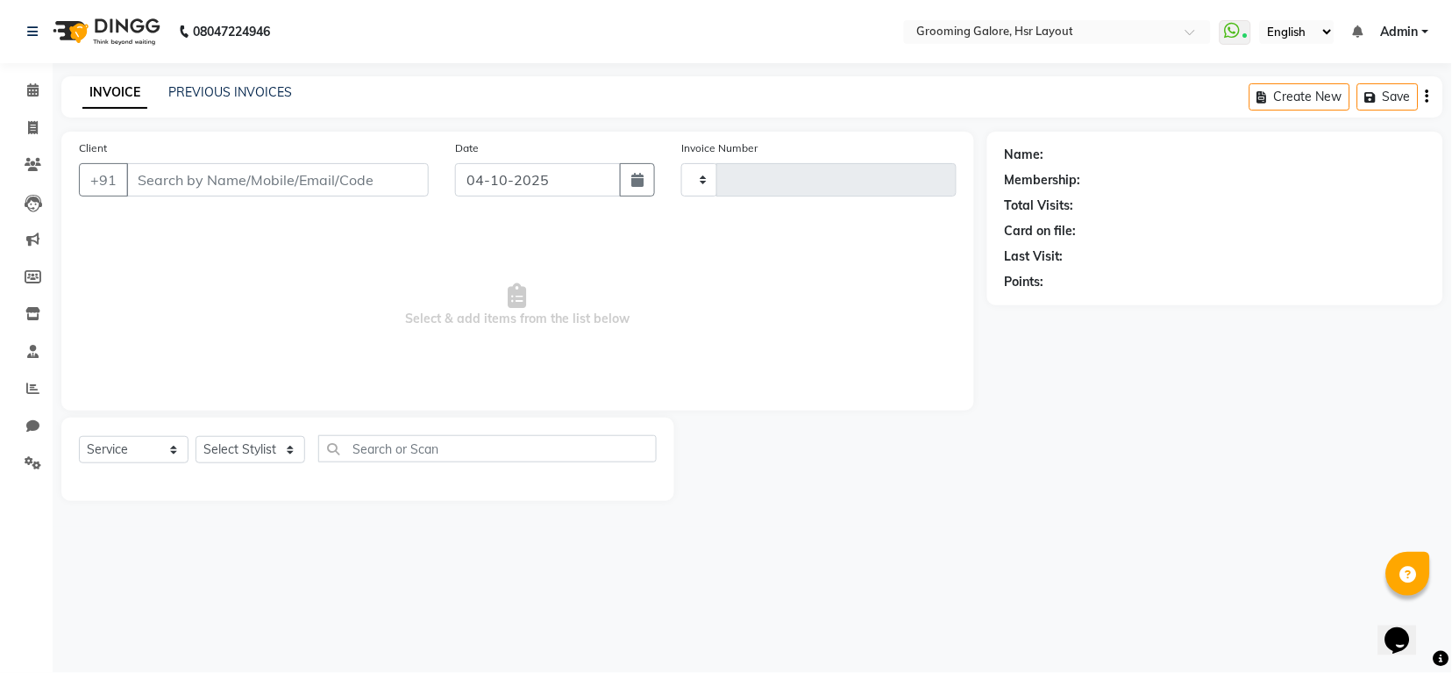
type input "2583"
select select "6168"
select select "P"
select select "45583"
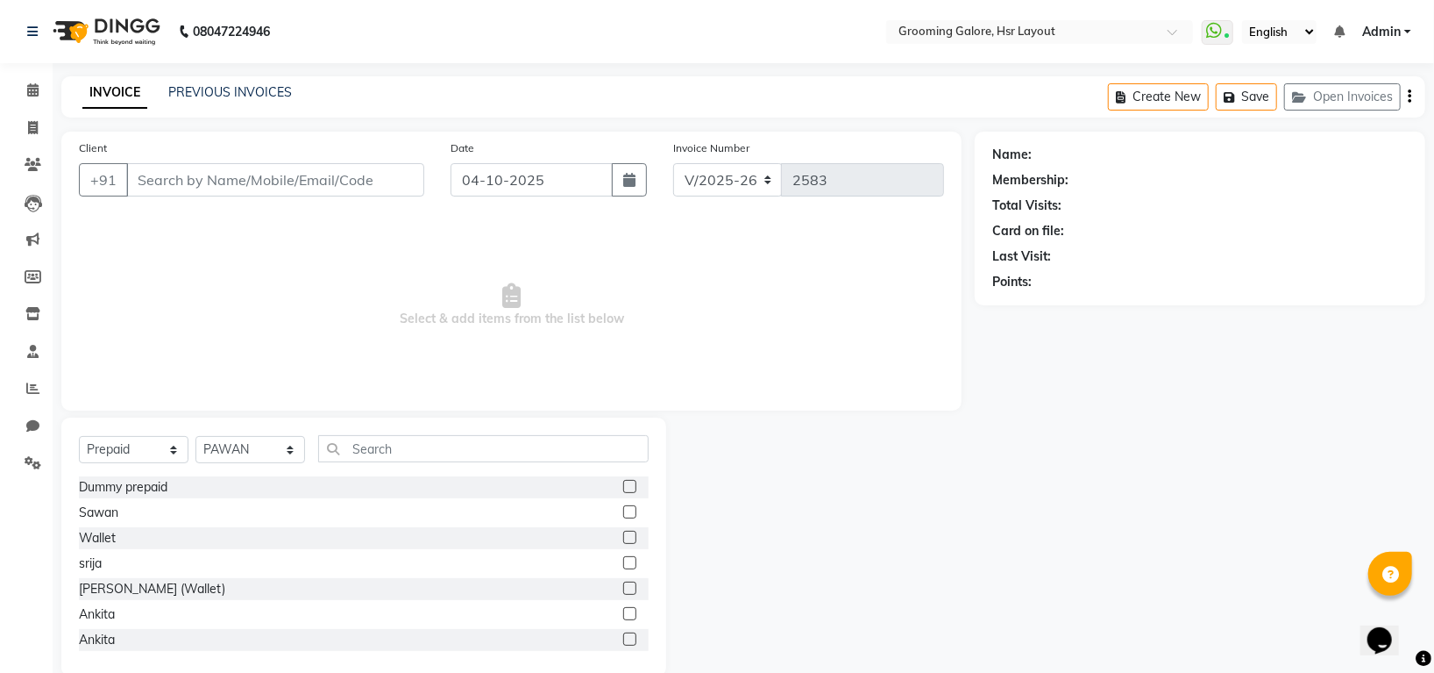
type input "9538988781"
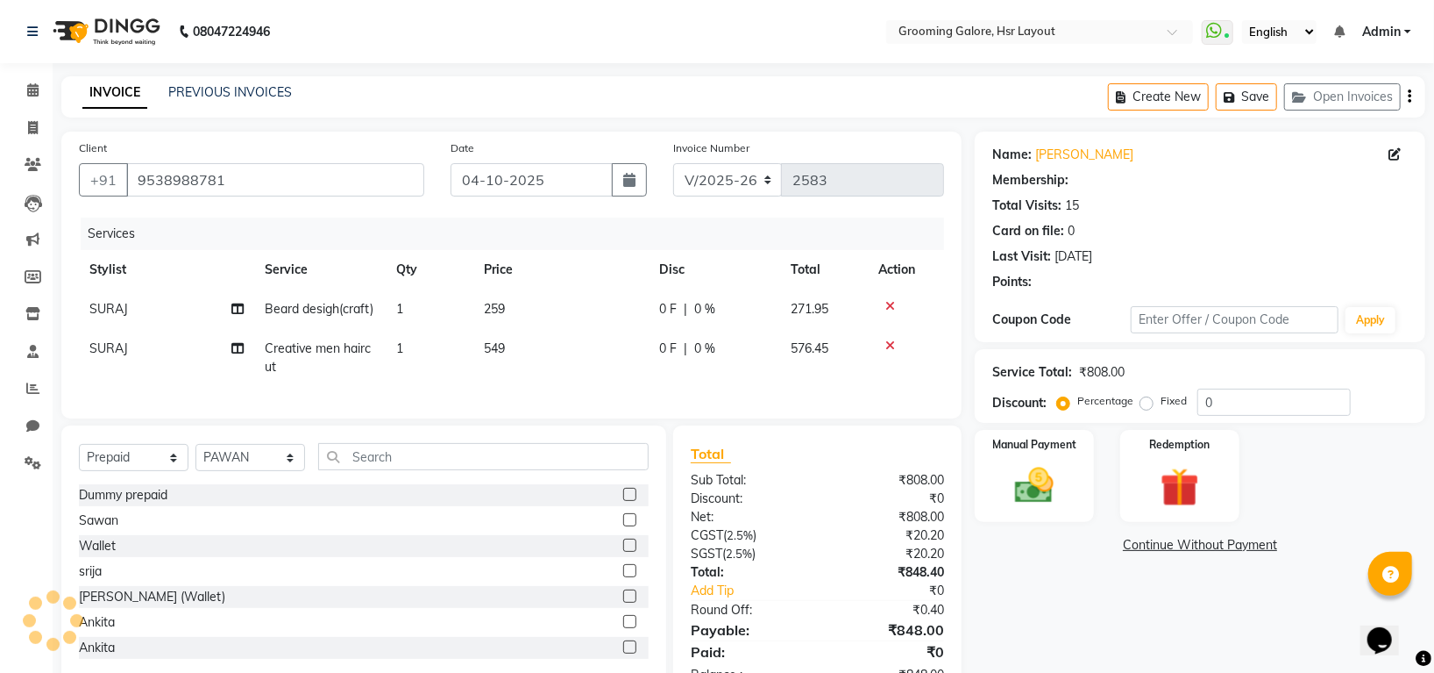
select select "1: Object"
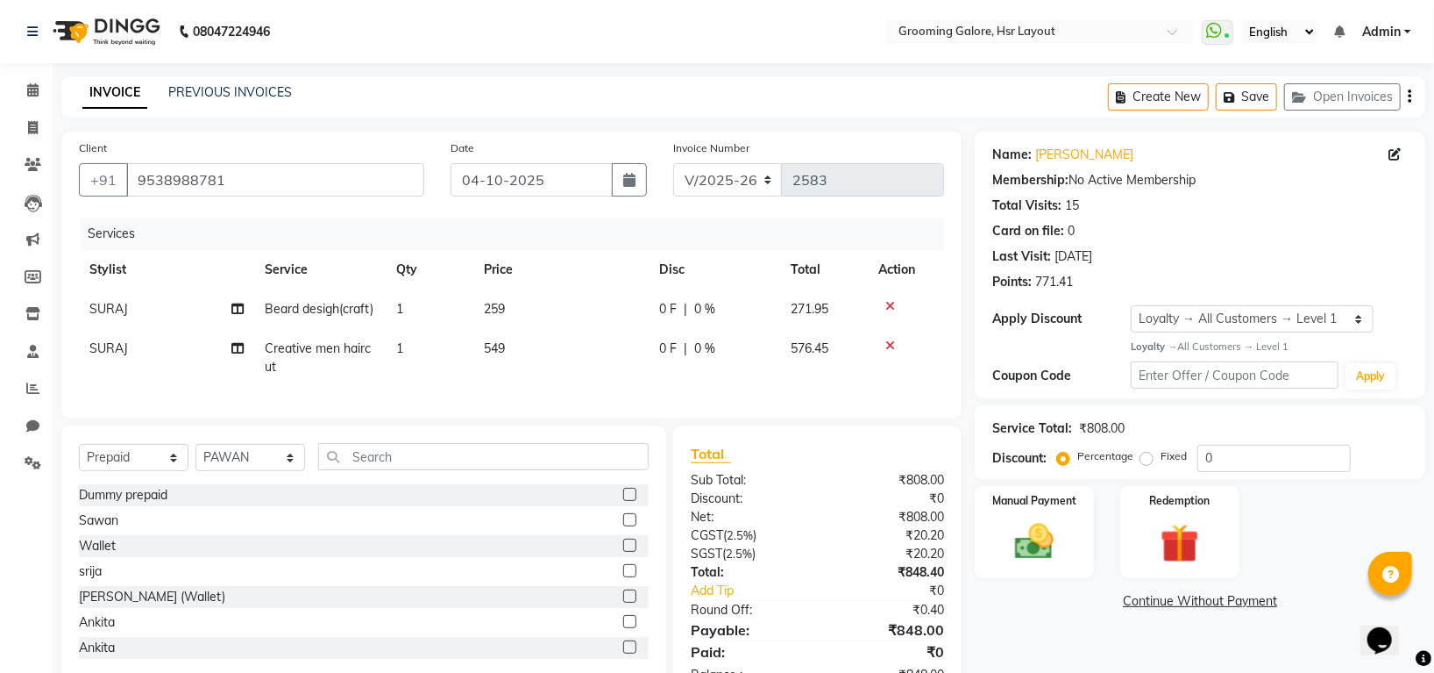
scroll to position [73, 0]
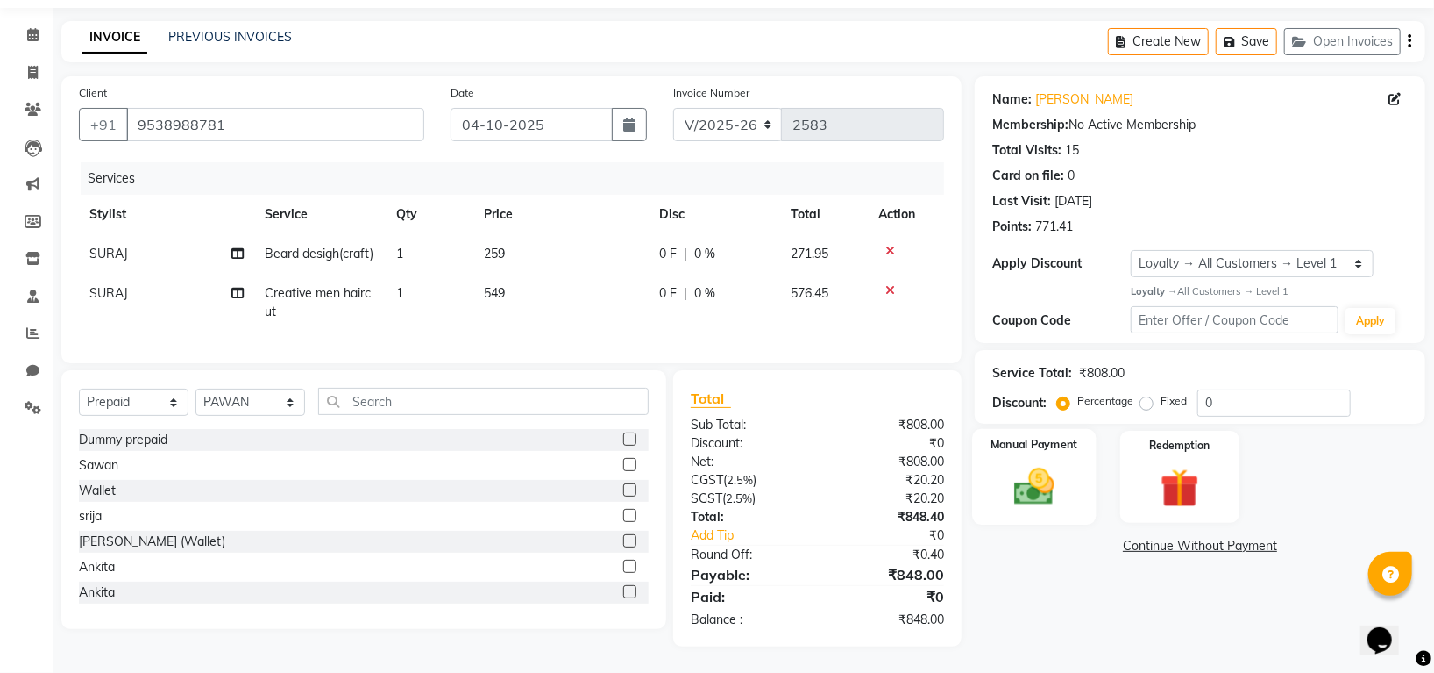
click at [1043, 463] on img at bounding box center [1035, 486] width 66 height 46
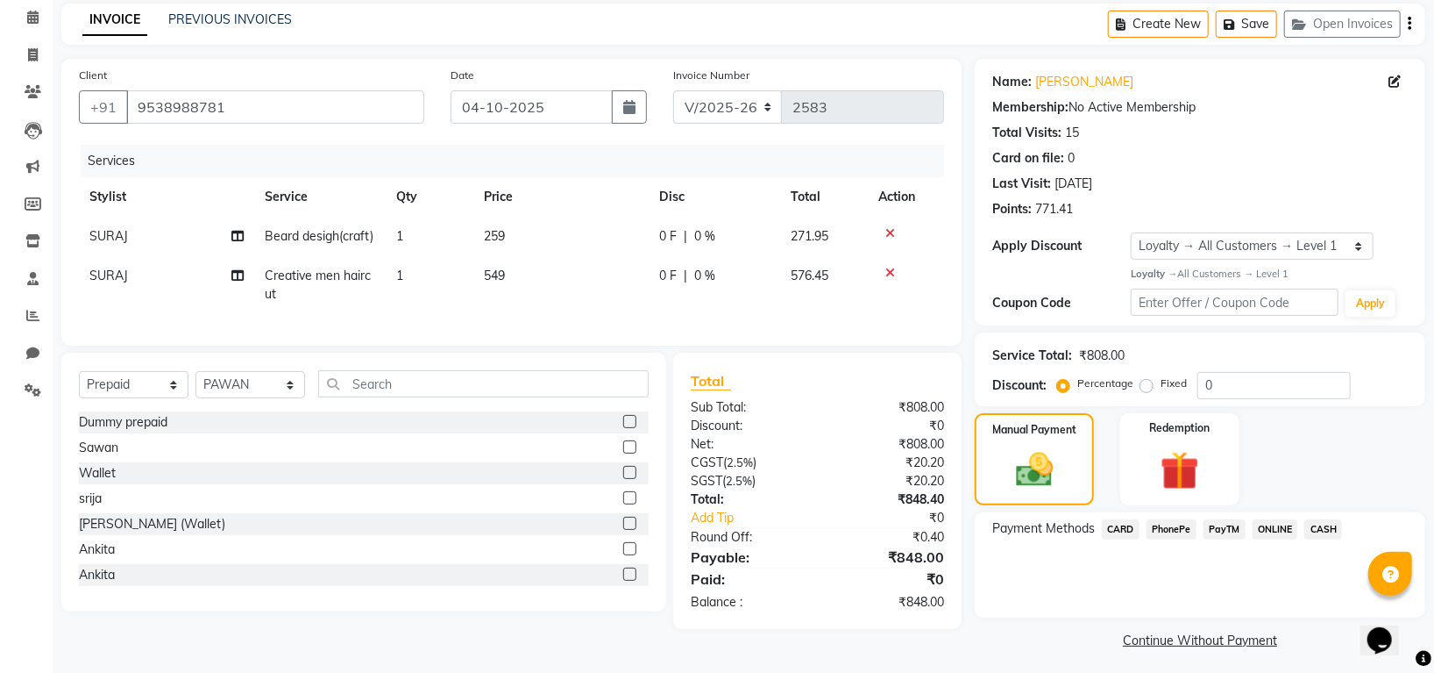
click at [1185, 526] on span "PhonePe" at bounding box center [1172, 529] width 50 height 20
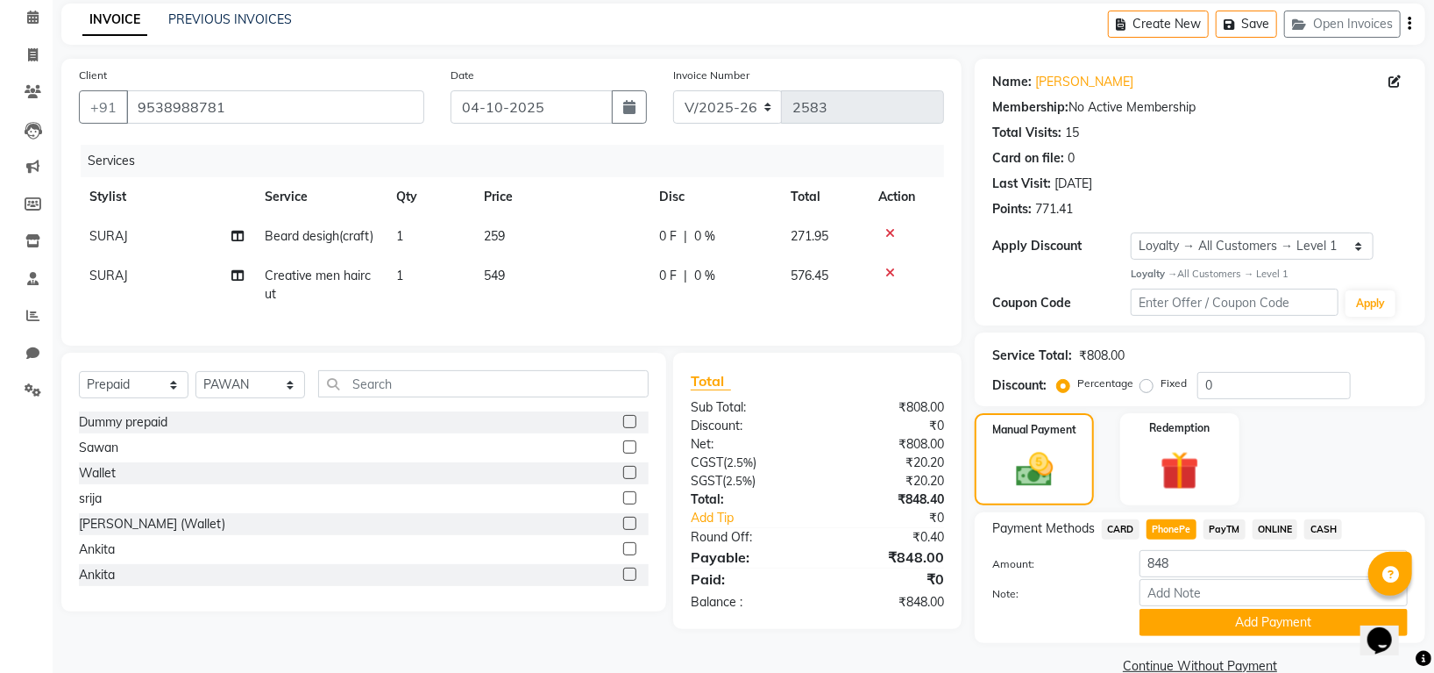
scroll to position [106, 0]
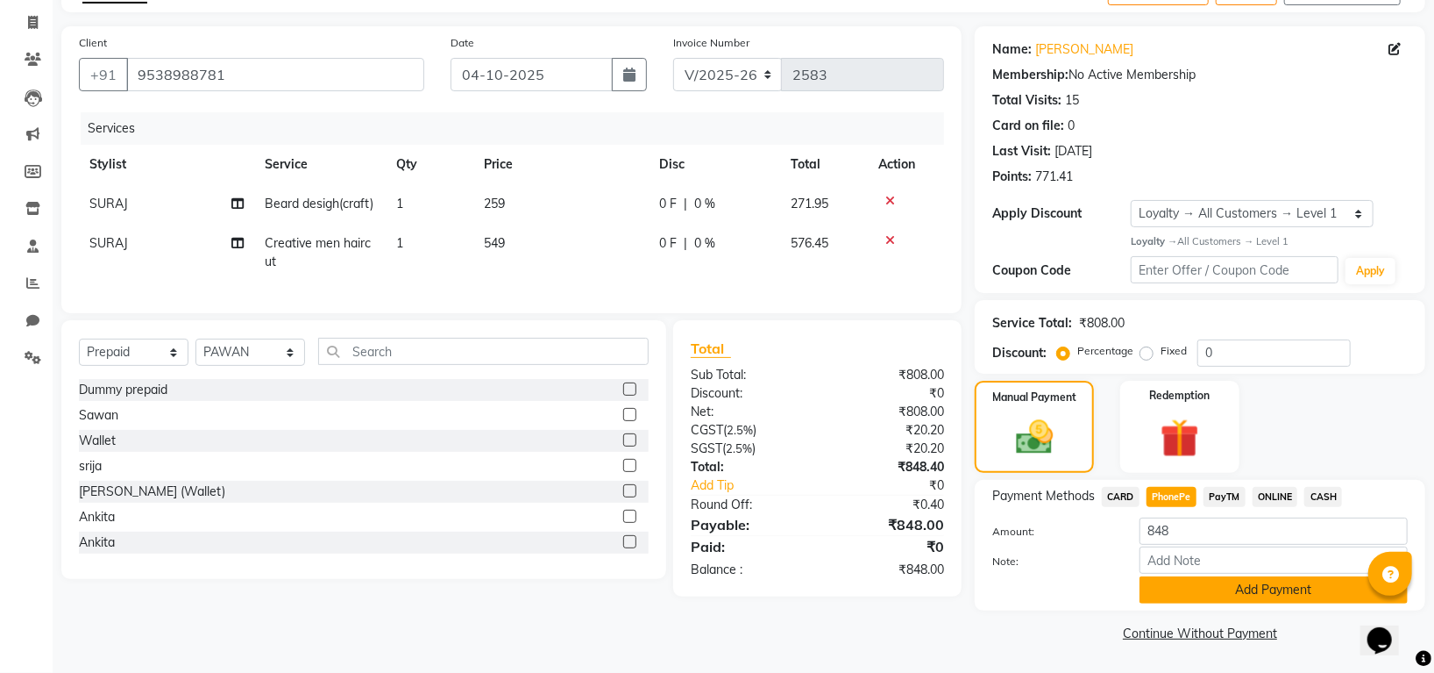
click at [1199, 585] on button "Add Payment" at bounding box center [1274, 589] width 268 height 27
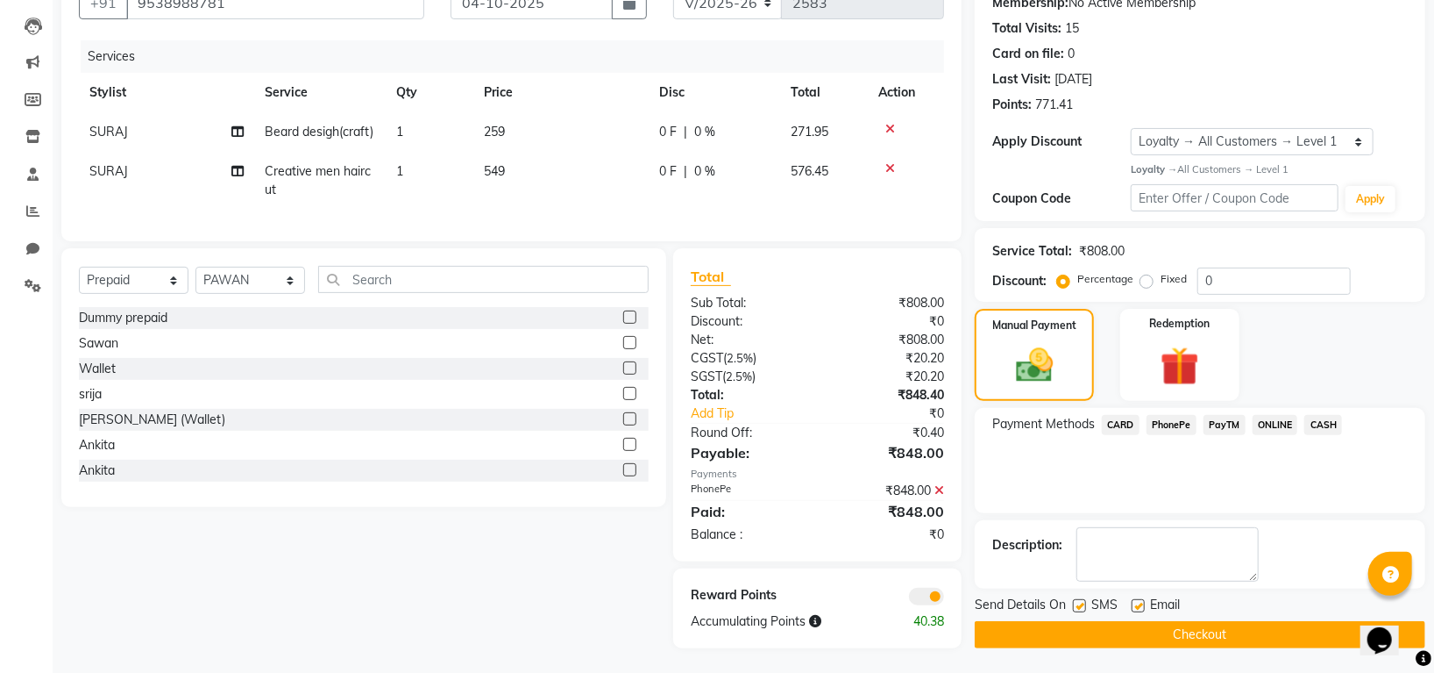
scroll to position [197, 0]
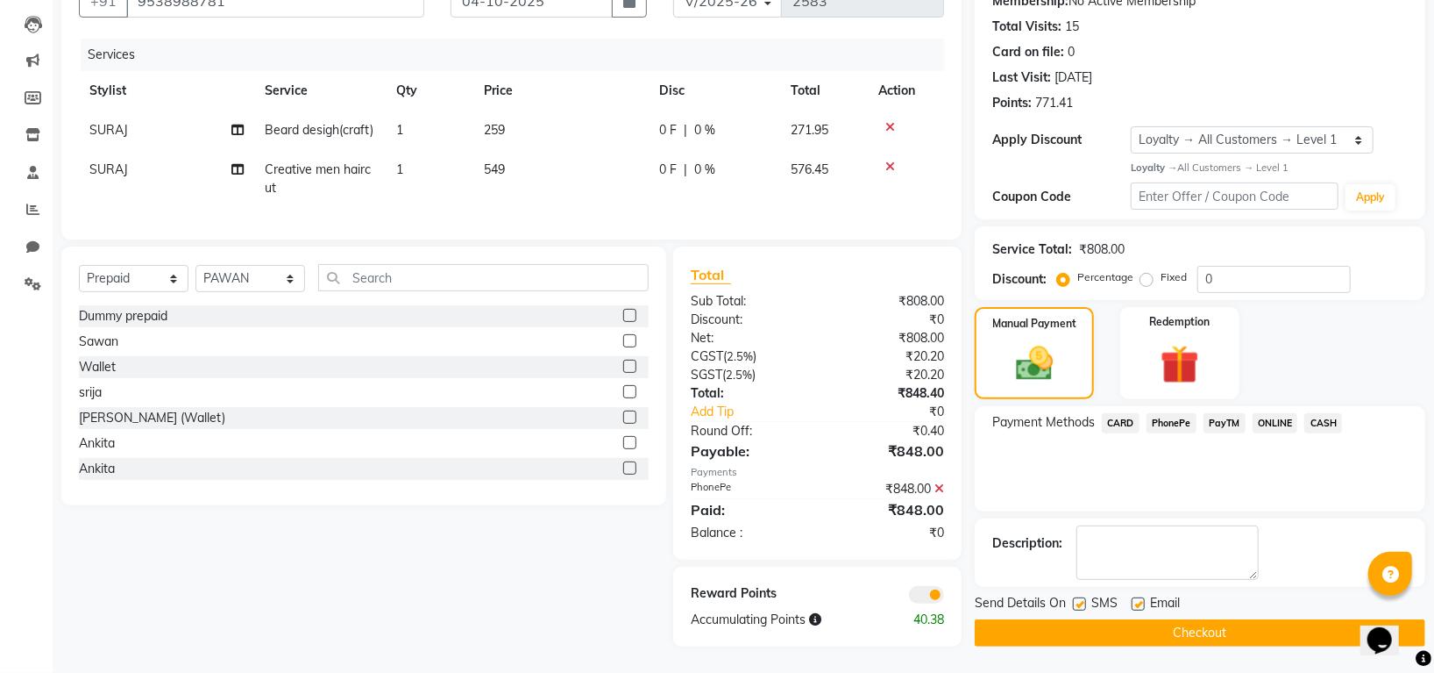
click at [1210, 619] on button "Checkout" at bounding box center [1200, 632] width 451 height 27
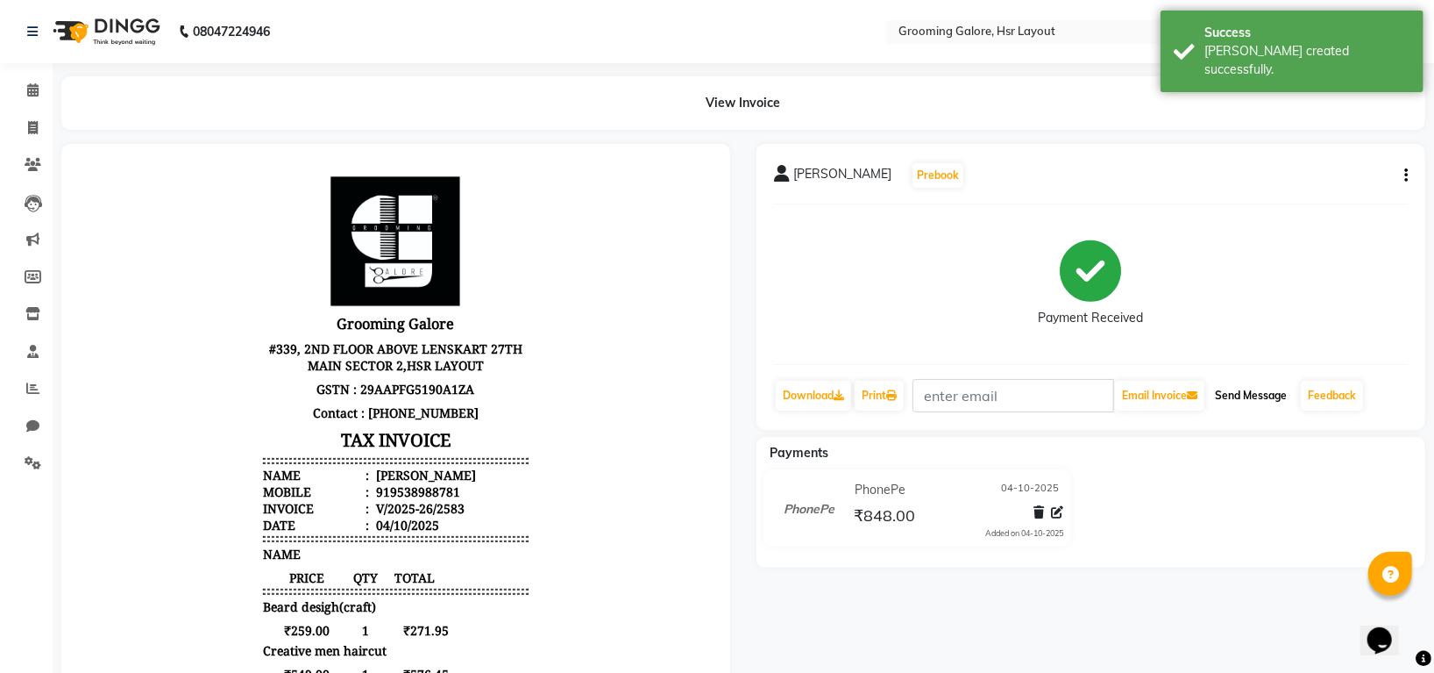
click at [1246, 391] on button "Send Message" at bounding box center [1251, 396] width 86 height 30
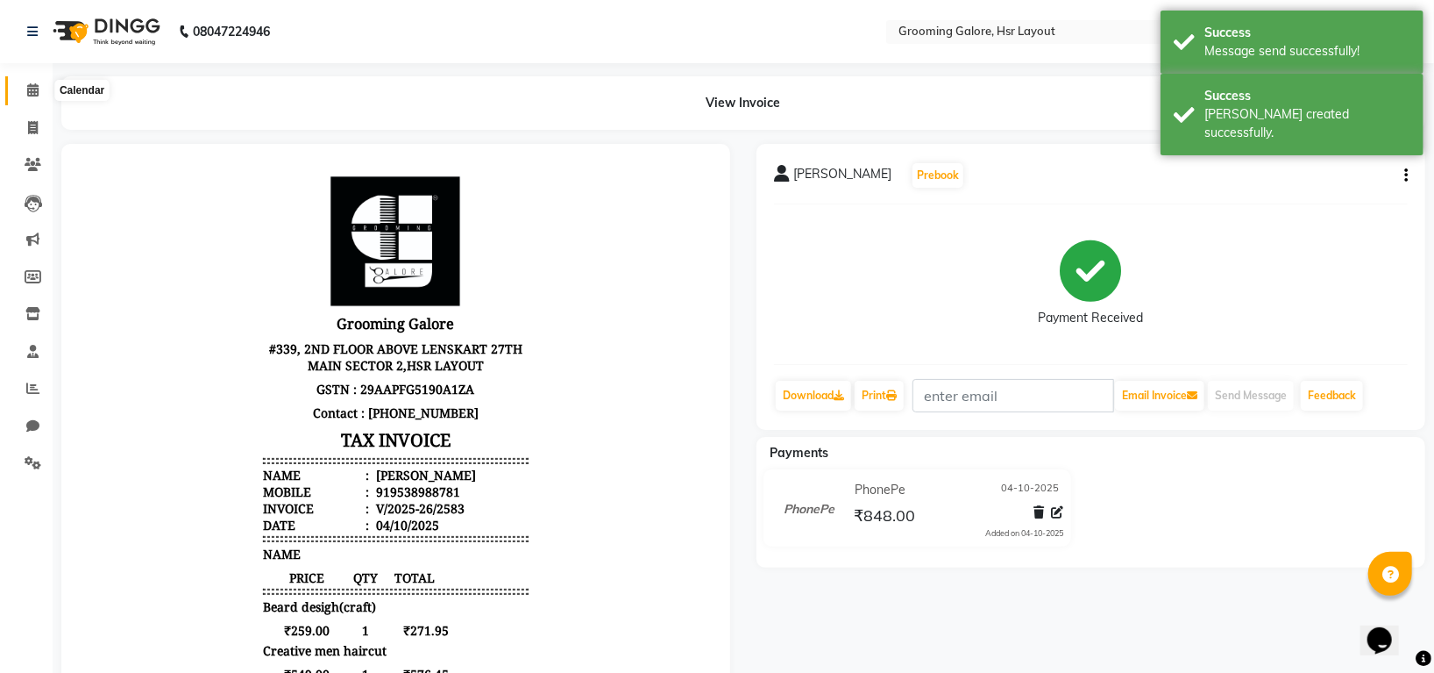
click at [33, 85] on icon at bounding box center [32, 89] width 11 height 13
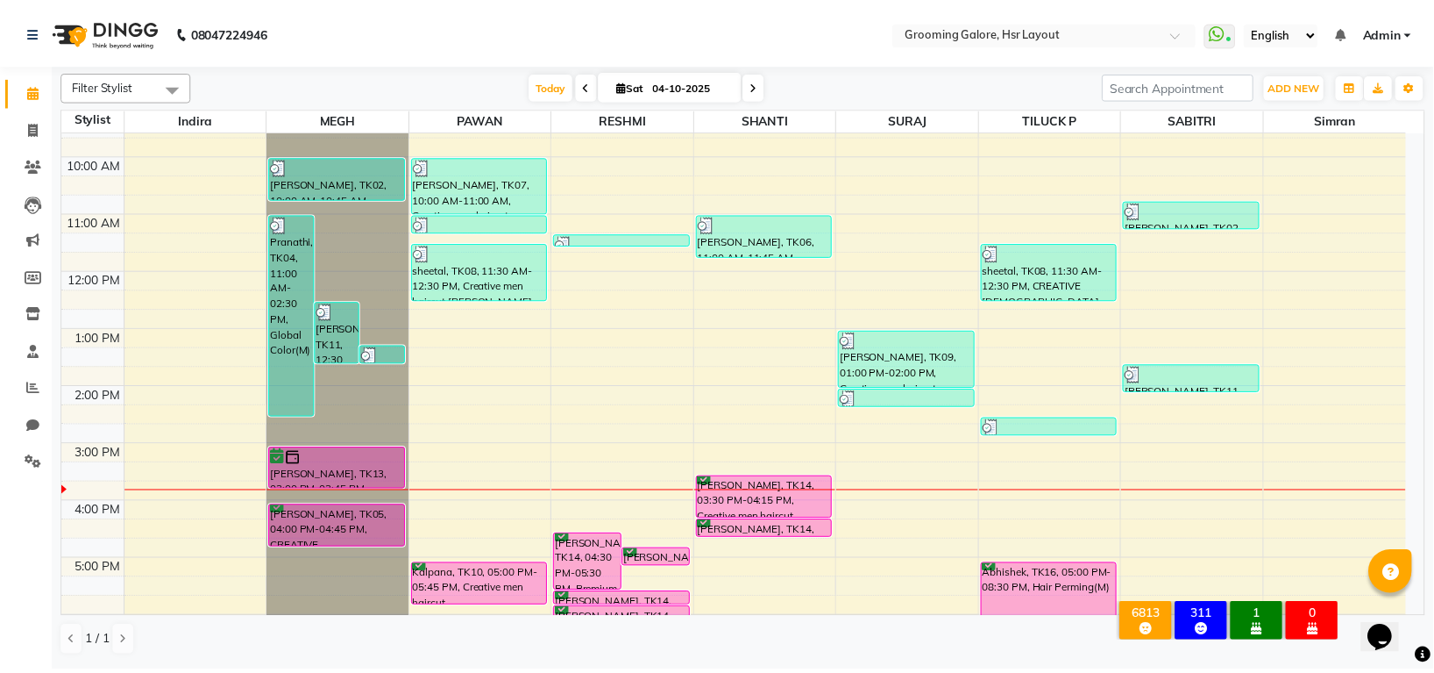
scroll to position [272, 0]
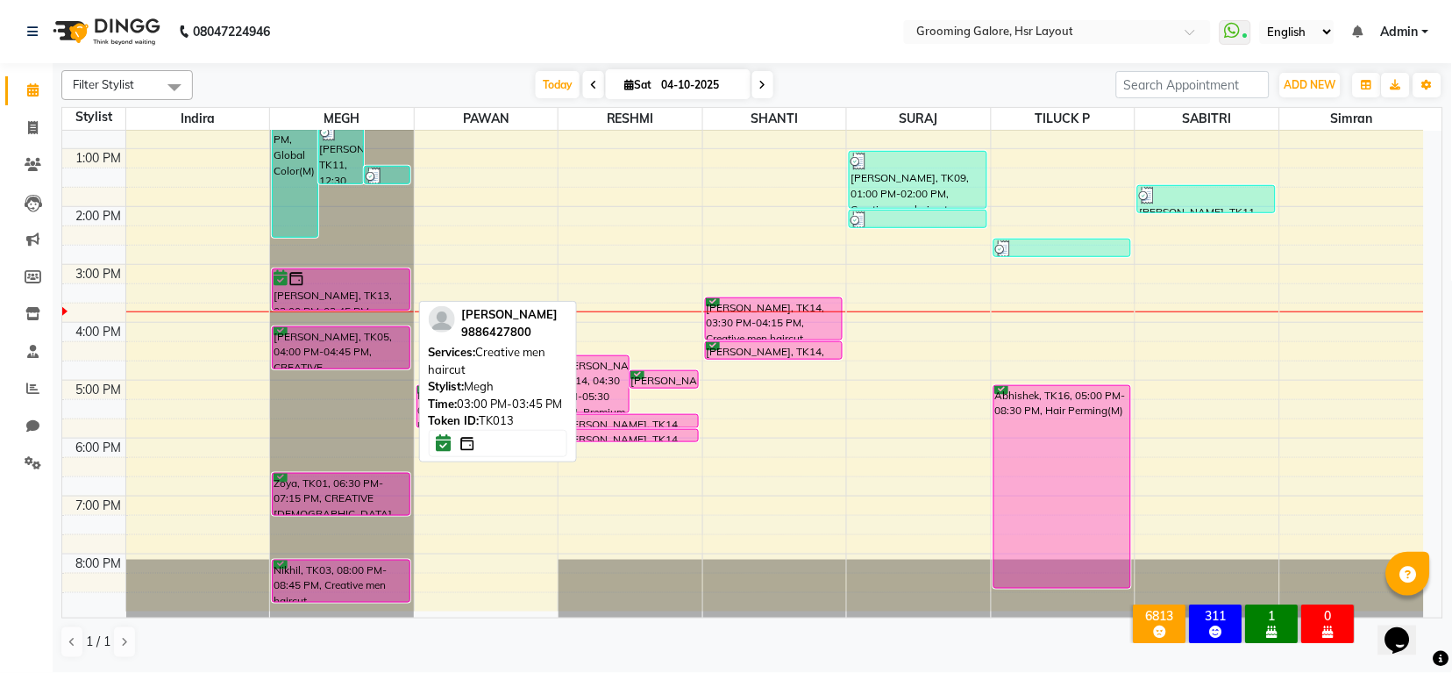
click at [364, 285] on div at bounding box center [341, 279] width 134 height 18
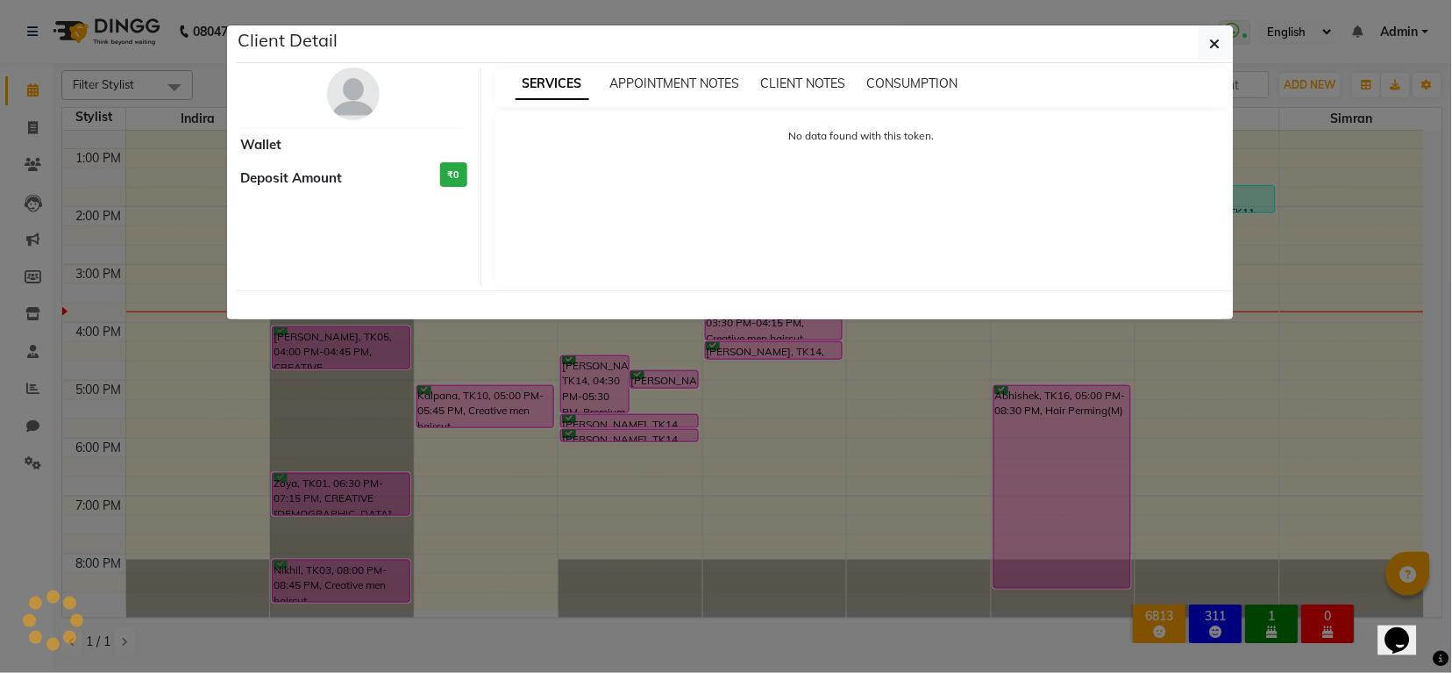
select select "6"
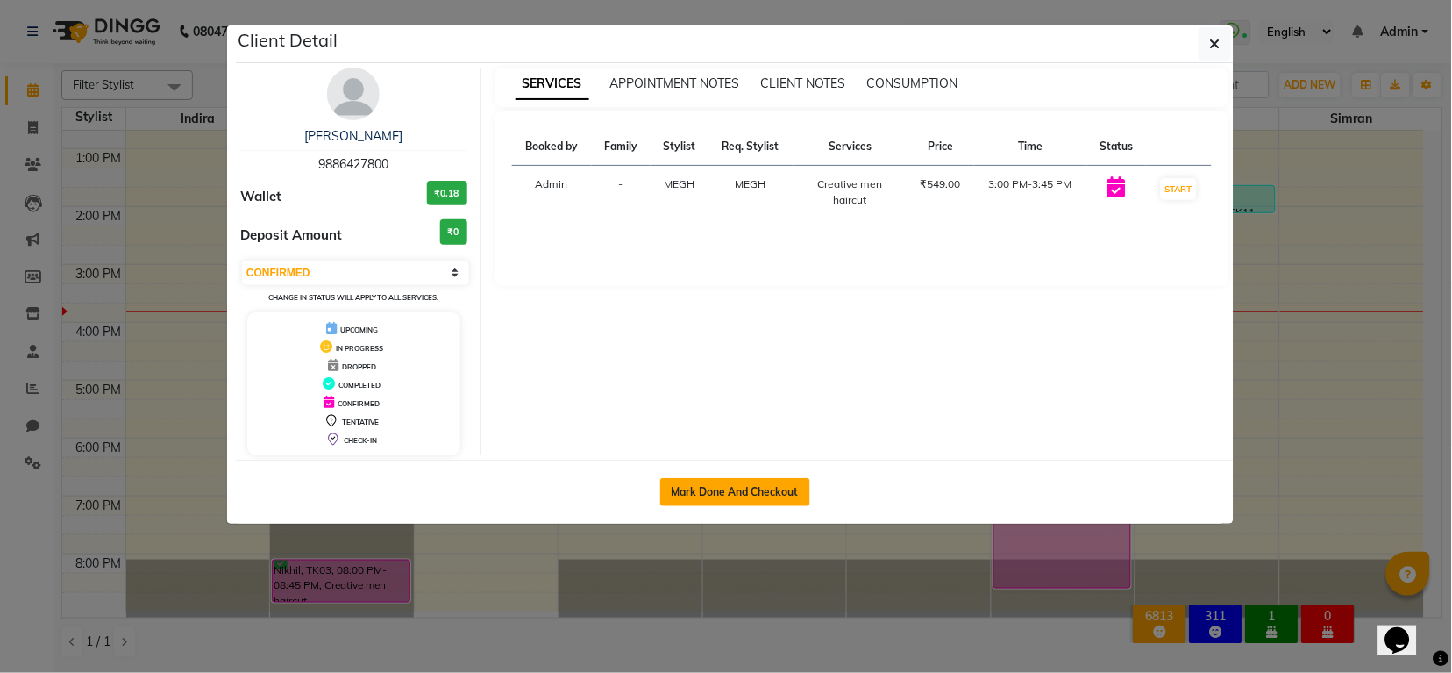
click at [680, 488] on button "Mark Done And Checkout" at bounding box center [735, 492] width 150 height 28
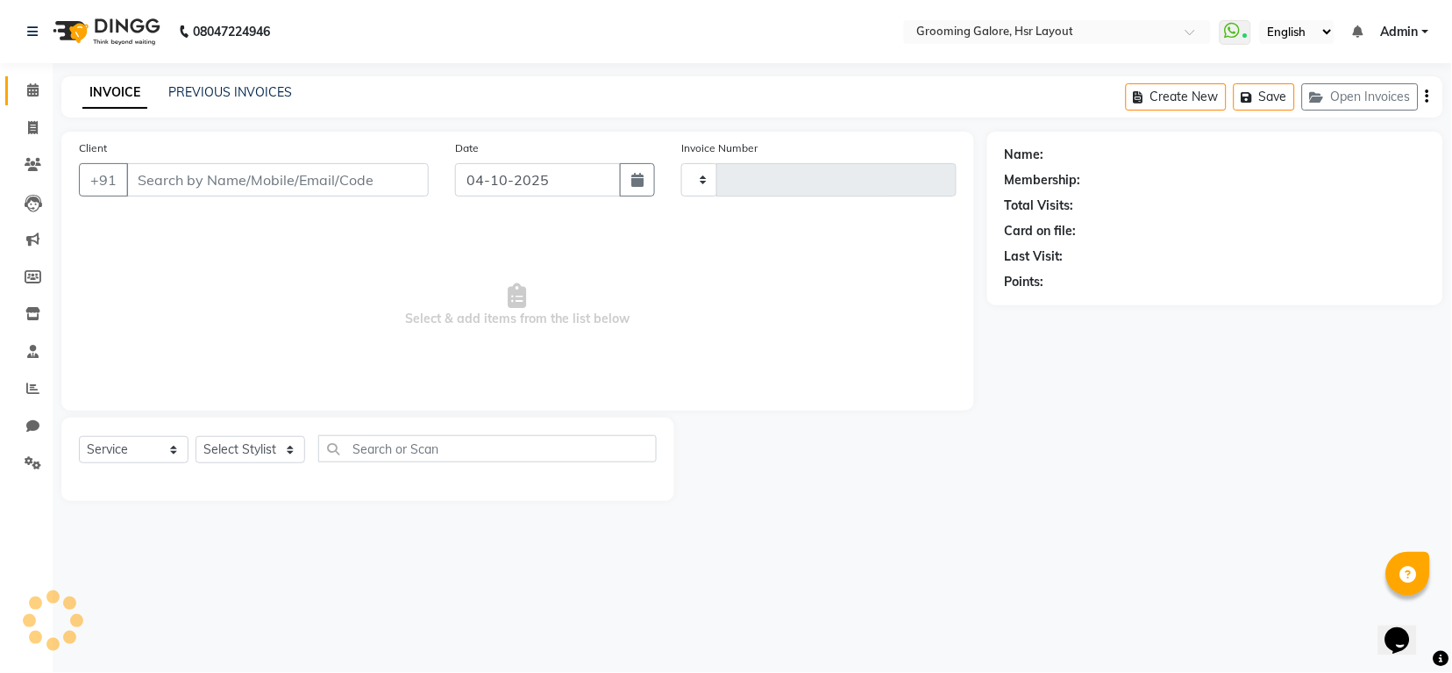
select select "P"
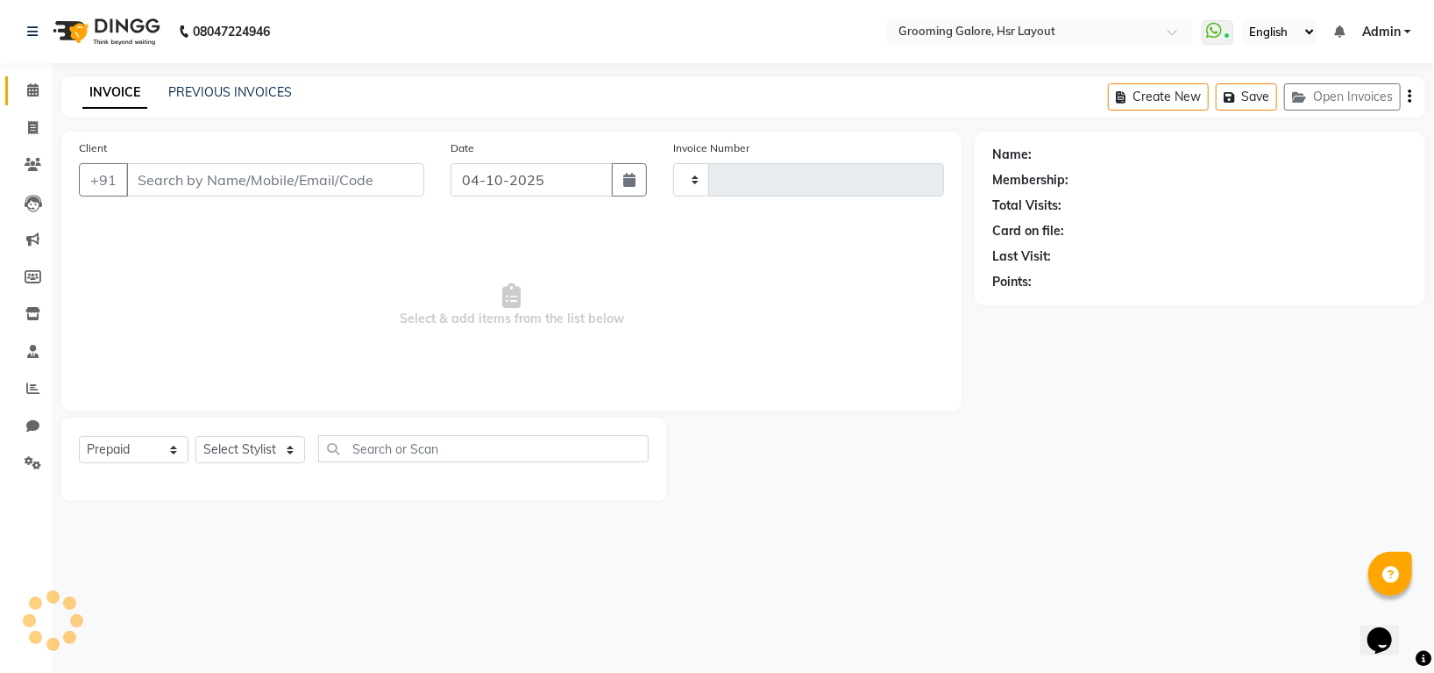
select select "45583"
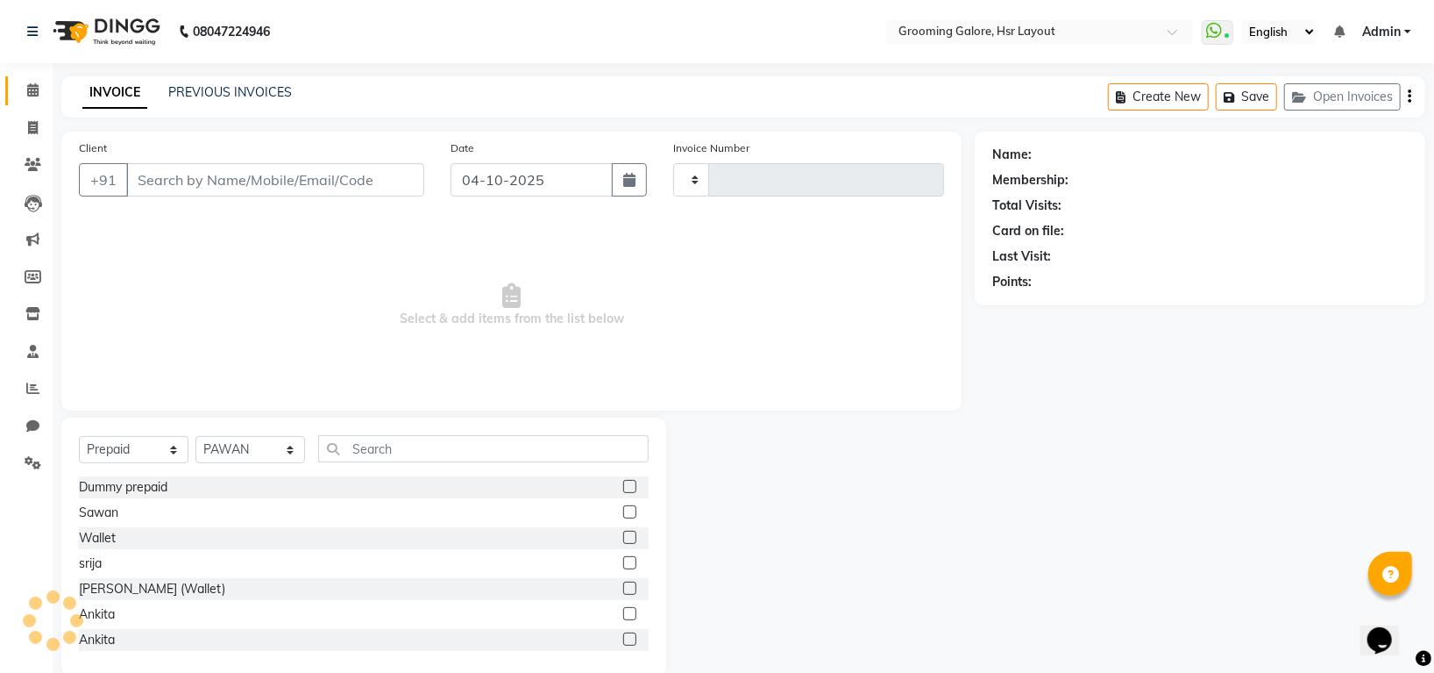
type input "9886427800"
type input "2585"
select select "6168"
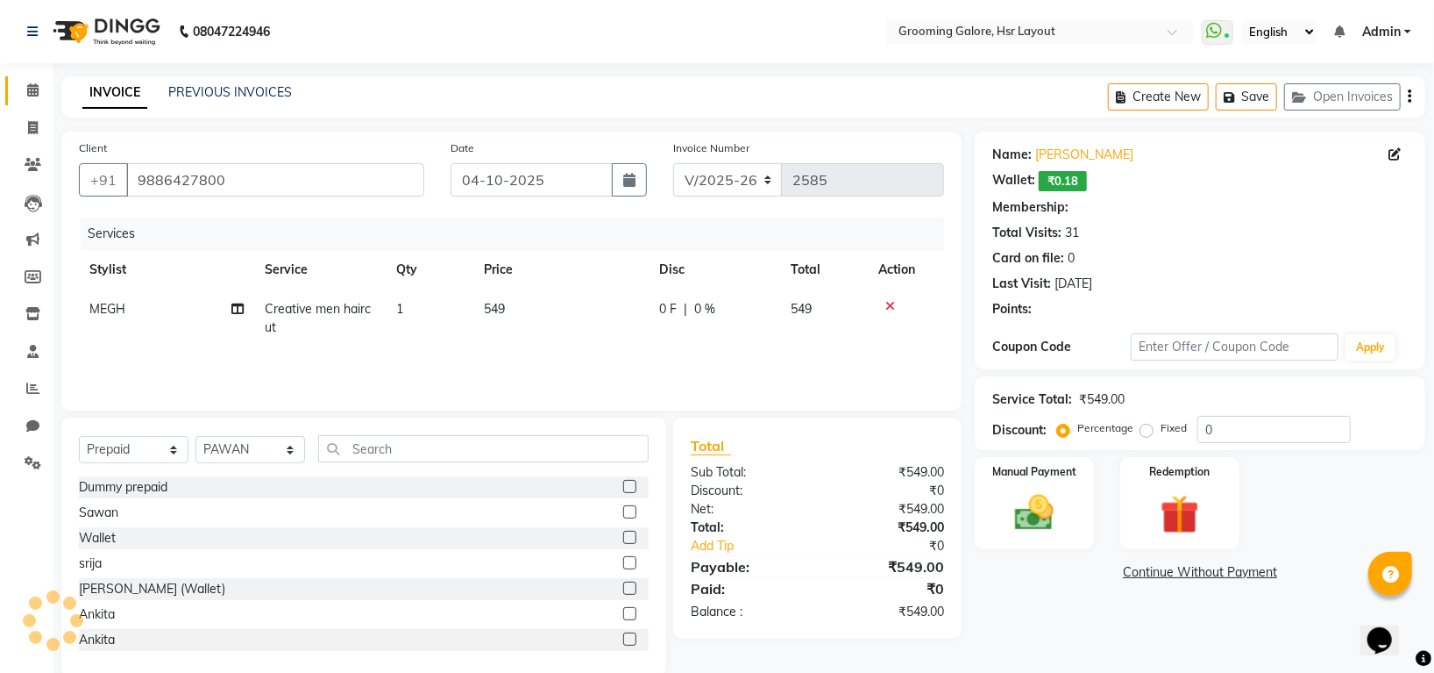
select select "1: Object"
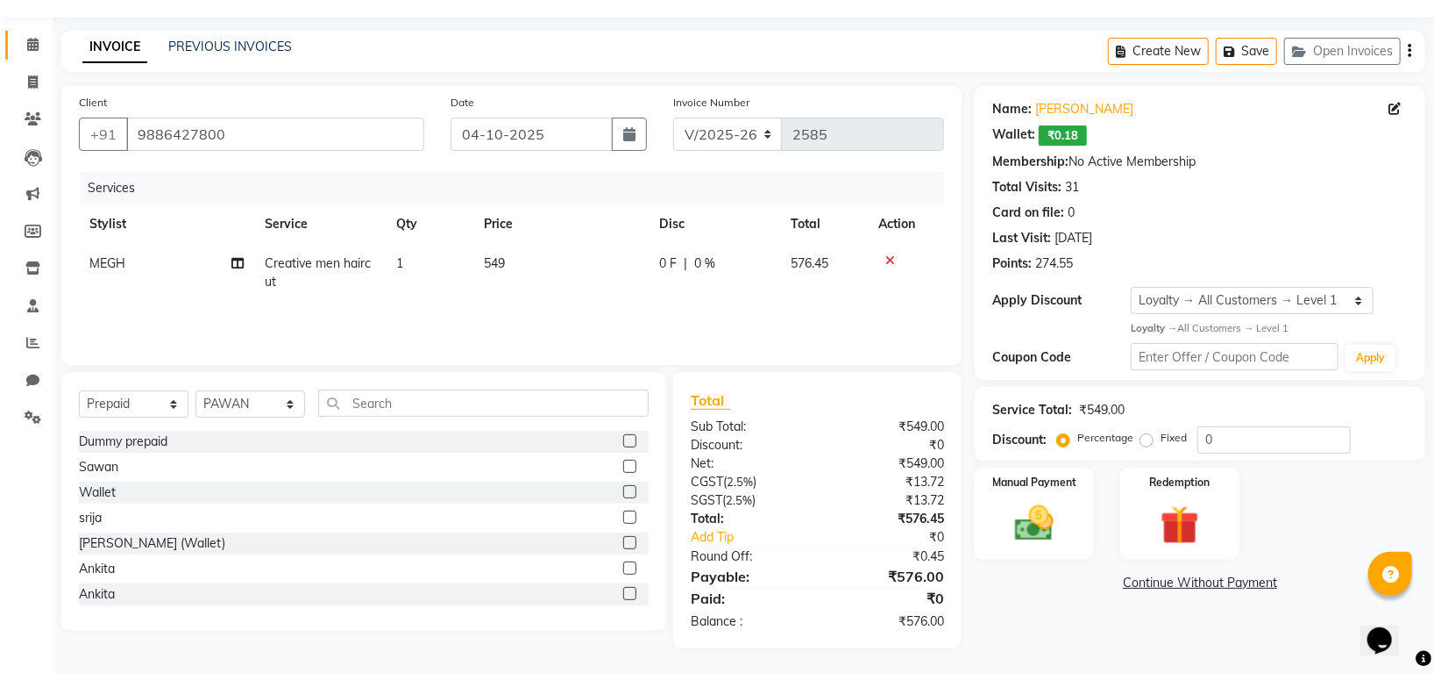
scroll to position [47, 0]
click at [1023, 533] on img at bounding box center [1035, 521] width 66 height 46
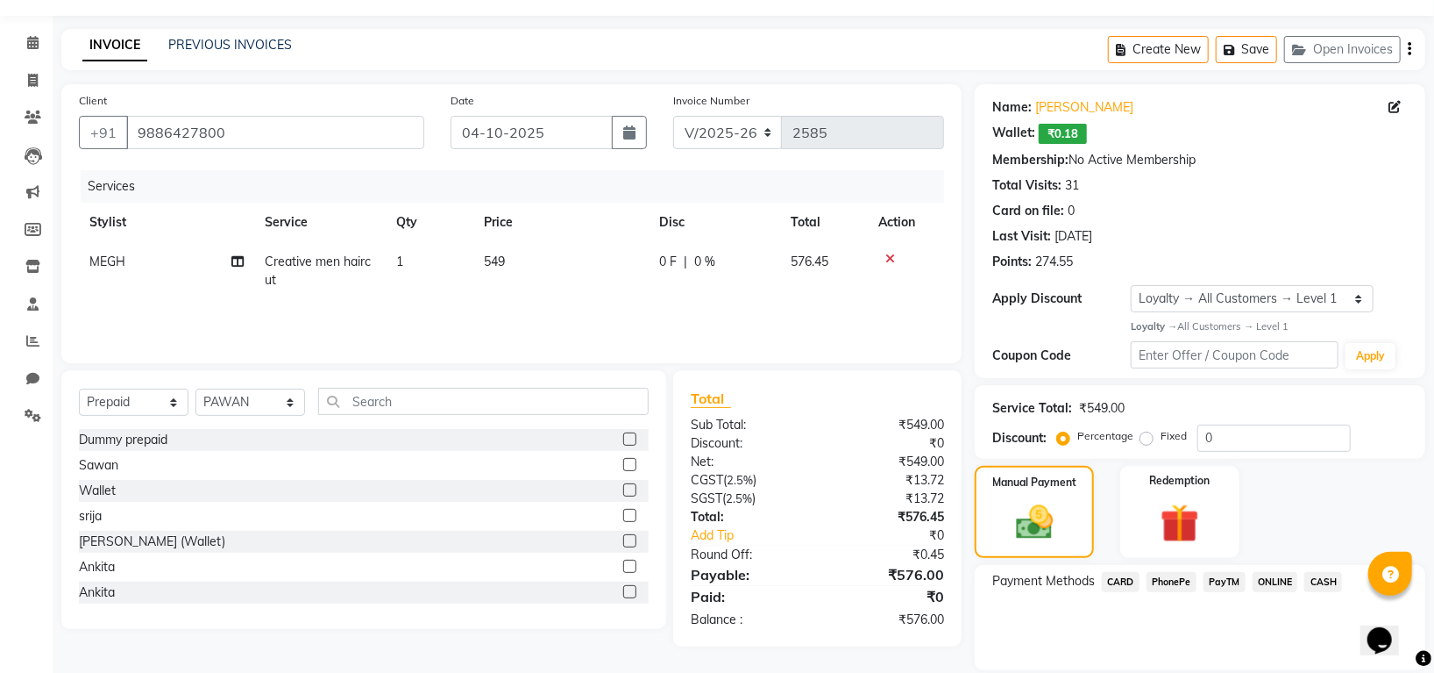
click at [1171, 579] on span "PhonePe" at bounding box center [1172, 582] width 50 height 20
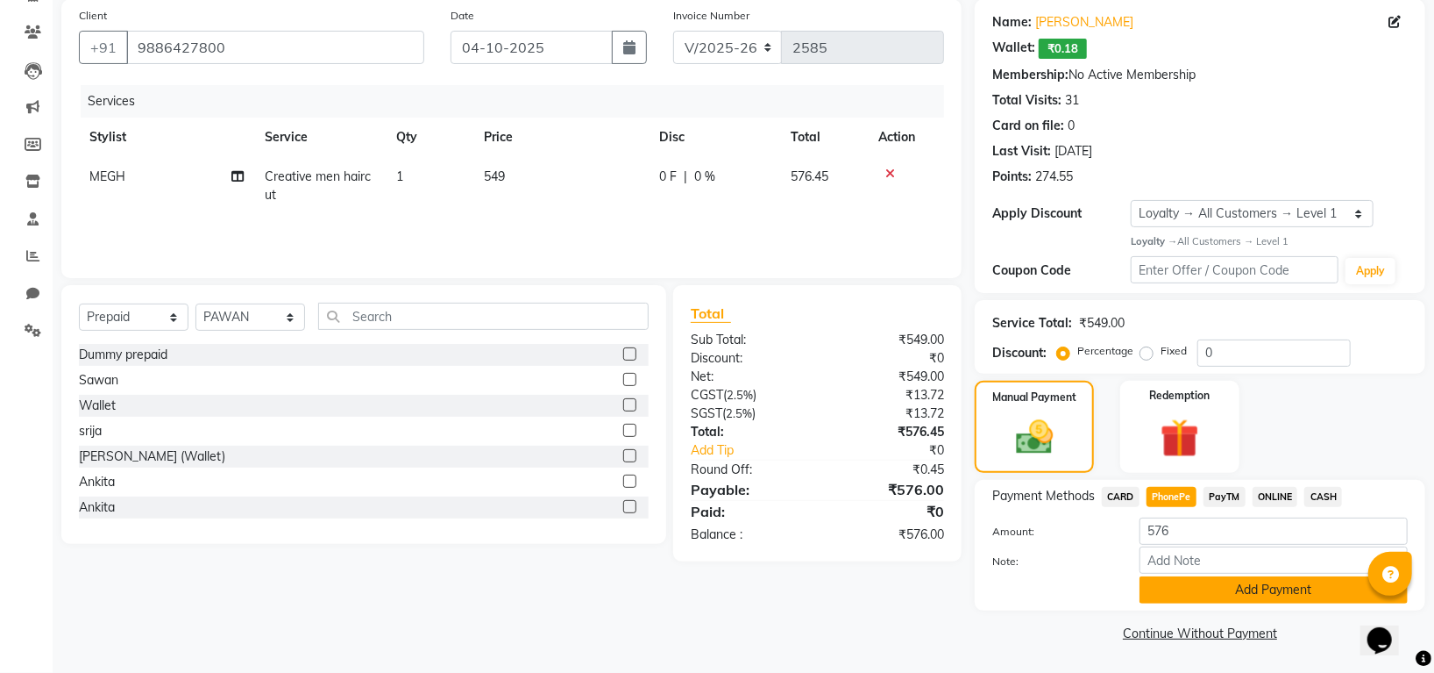
click at [1314, 591] on button "Add Payment" at bounding box center [1274, 589] width 268 height 27
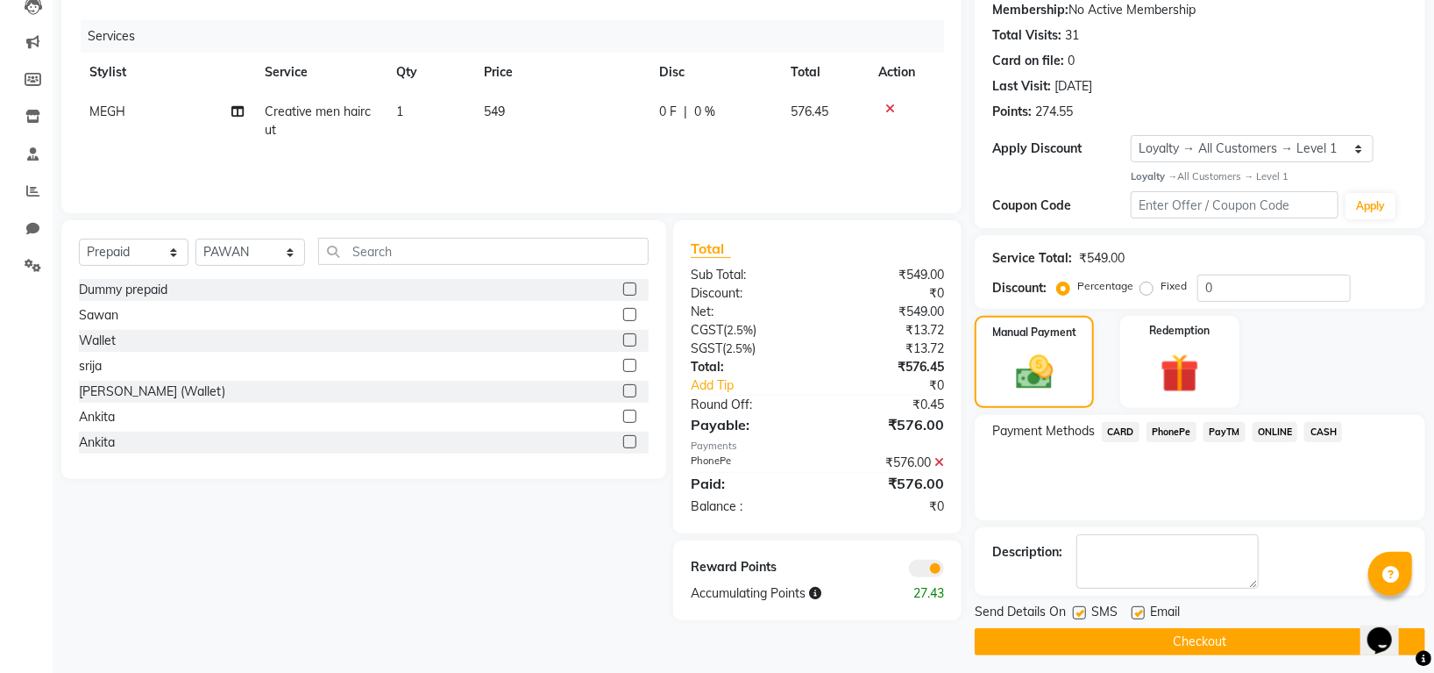
scroll to position [206, 0]
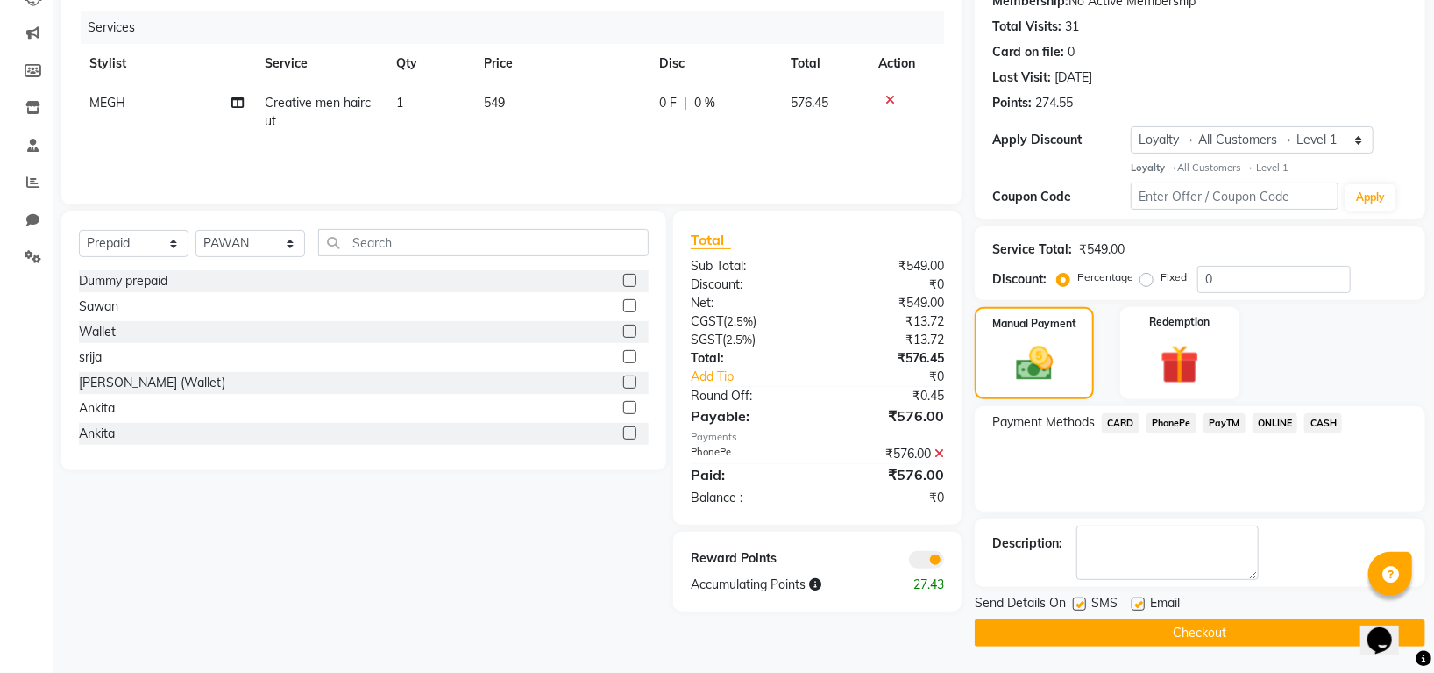
click at [1249, 638] on button "Checkout" at bounding box center [1200, 632] width 451 height 27
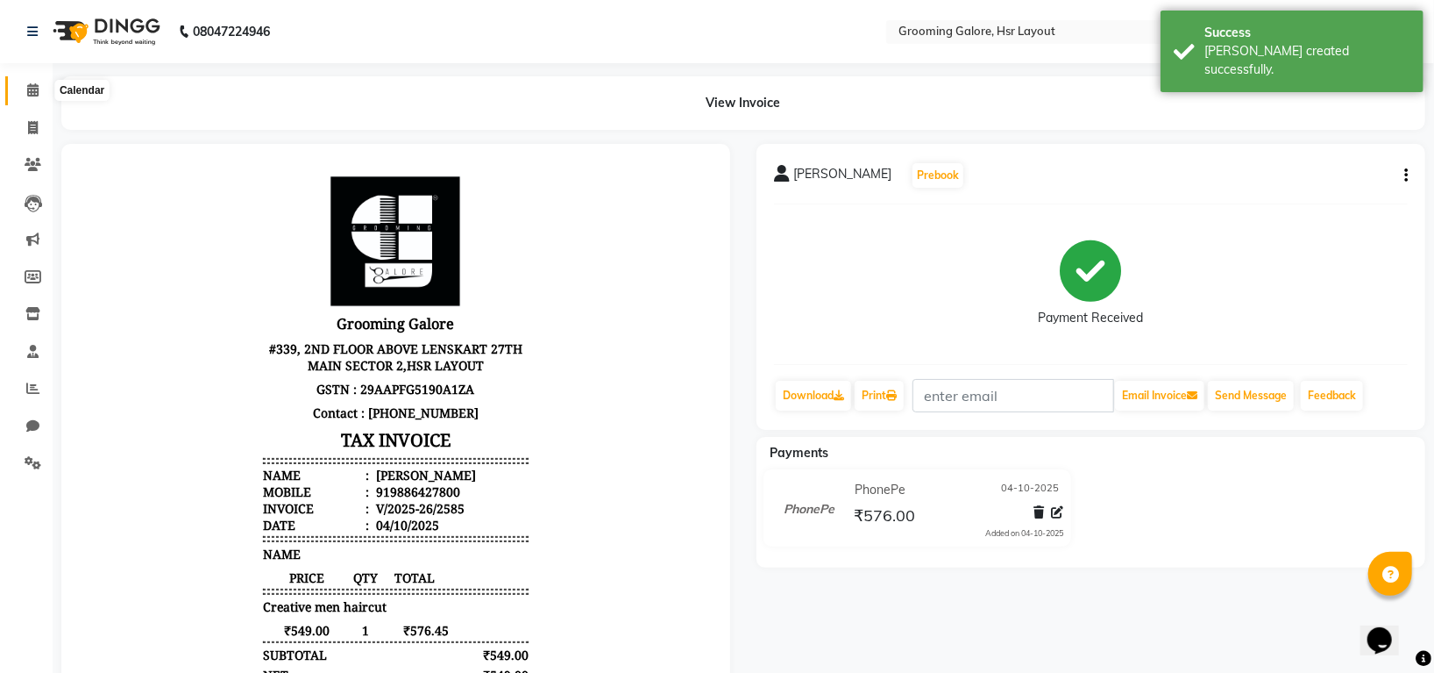
click at [37, 87] on icon at bounding box center [32, 89] width 11 height 13
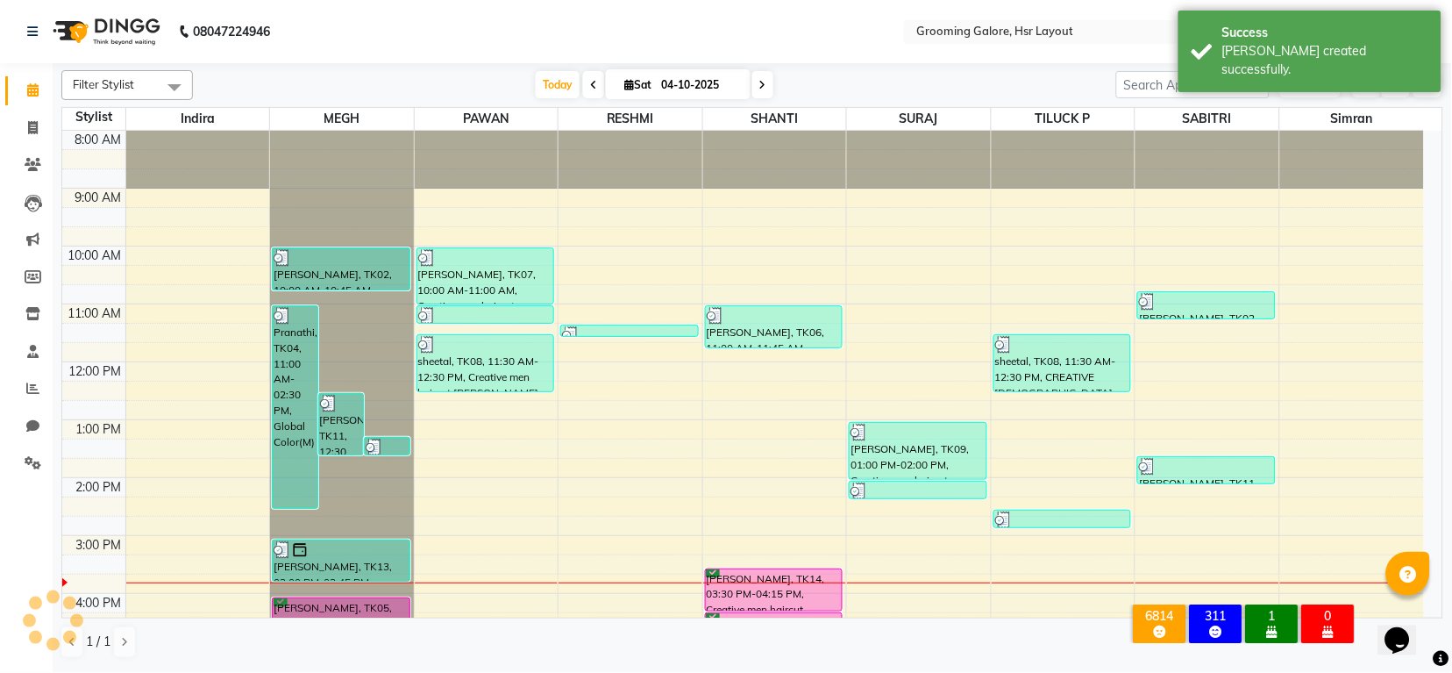
scroll to position [272, 0]
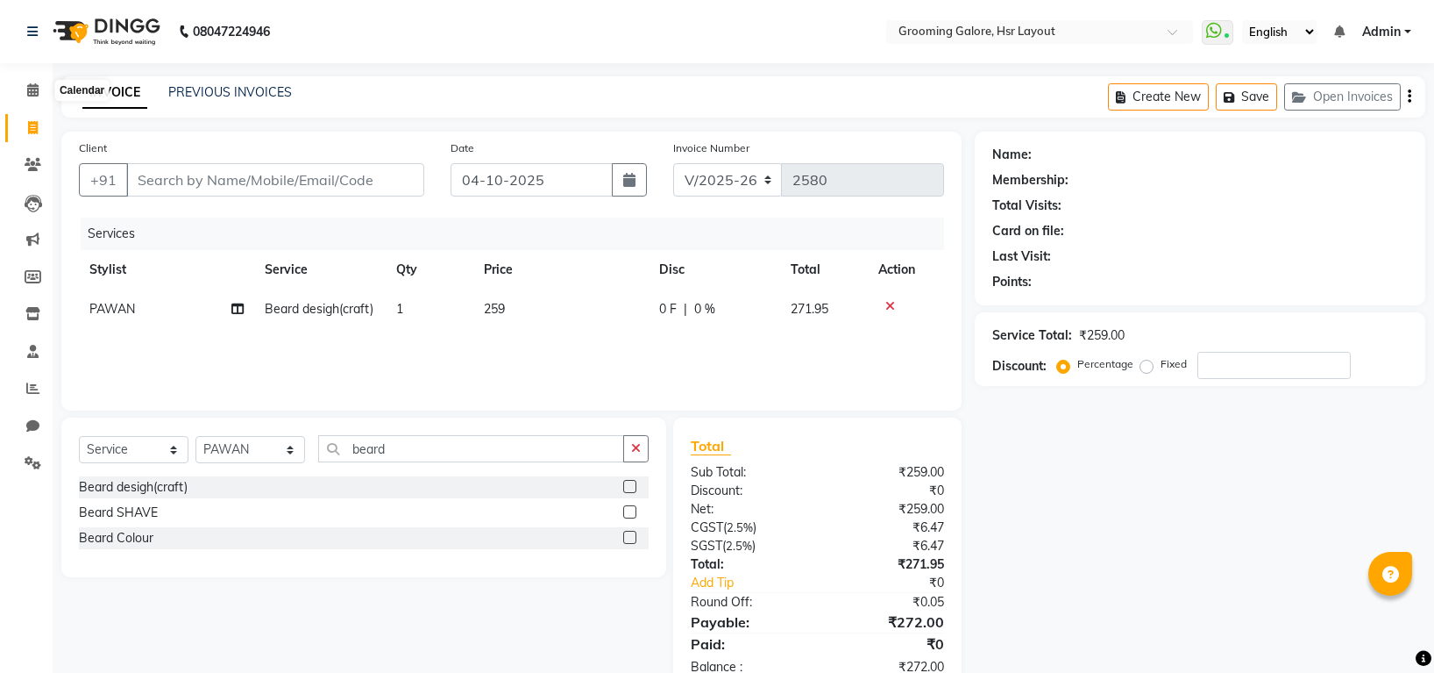
select select "6168"
select select "service"
select select "45583"
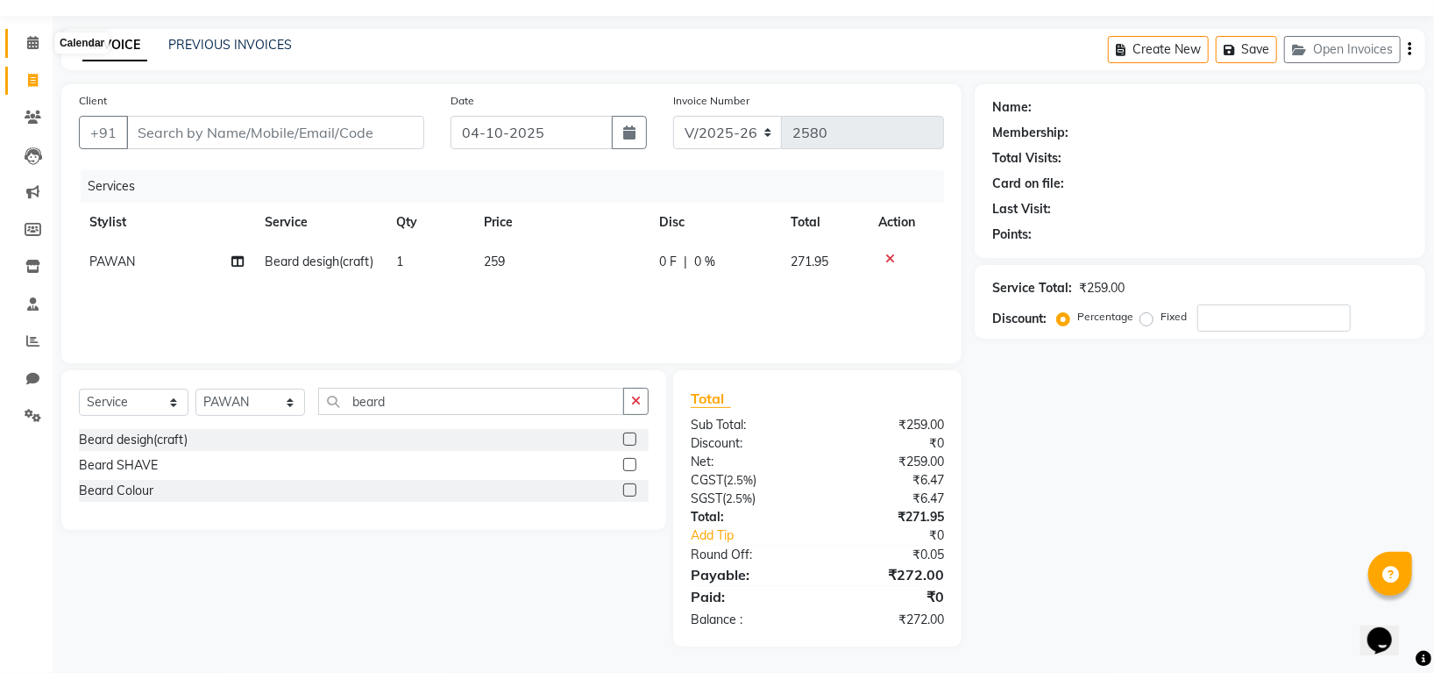
click at [32, 42] on icon at bounding box center [32, 42] width 11 height 13
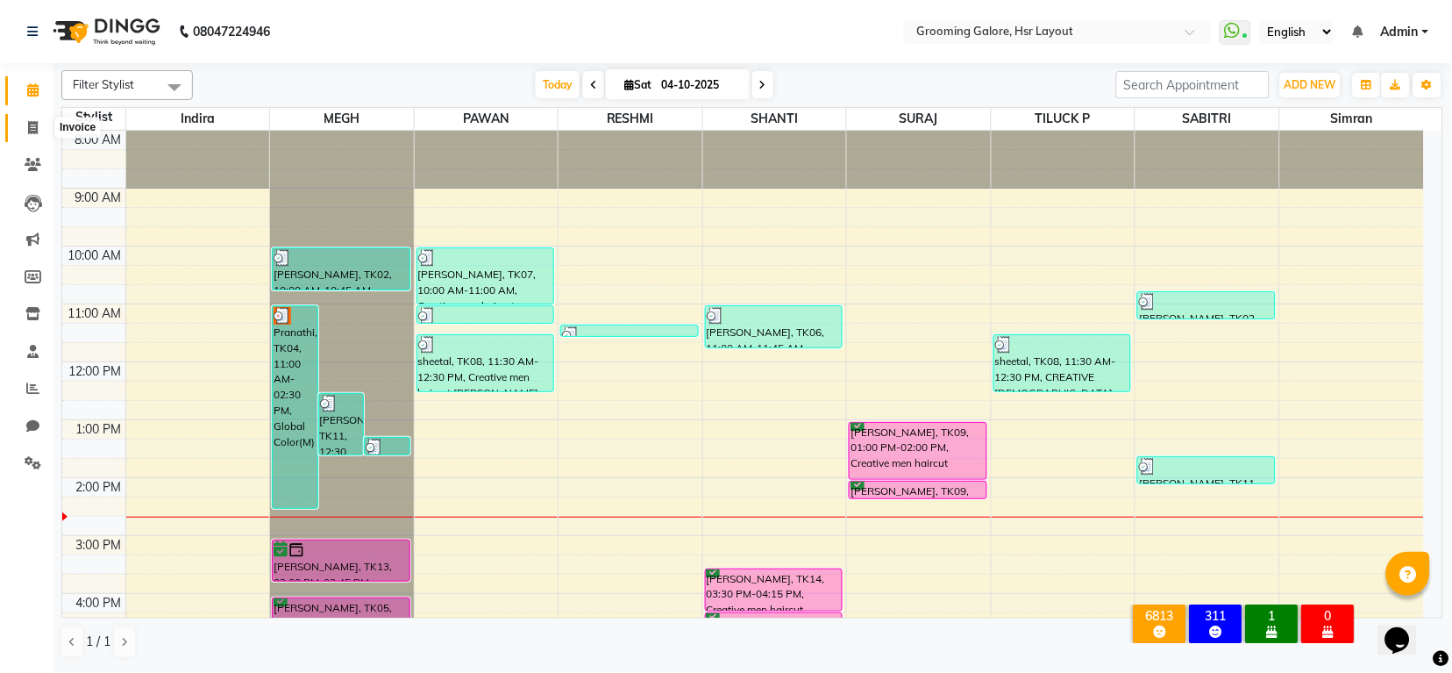
click at [40, 130] on span at bounding box center [33, 128] width 31 height 20
select select "service"
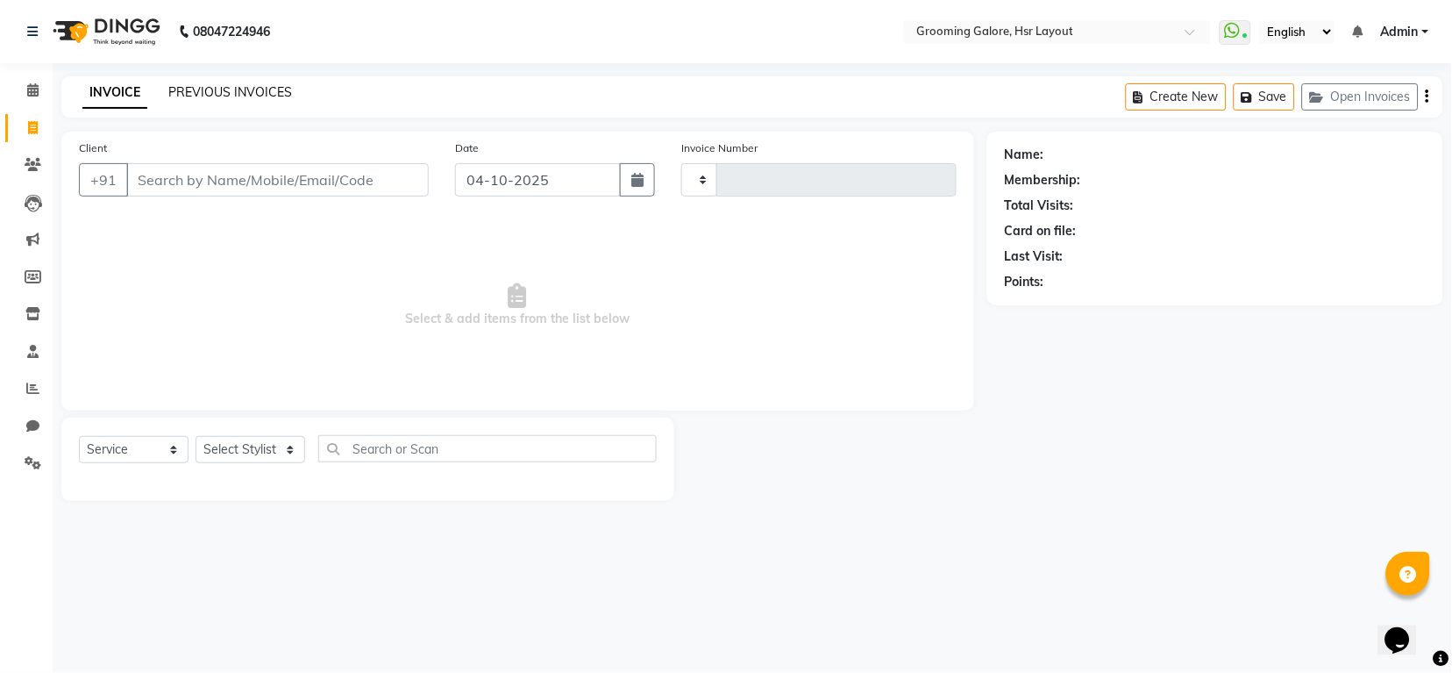
type input "2581"
select select "6168"
click at [184, 81] on div "INVOICE PREVIOUS INVOICES Create New Save Open Invoices" at bounding box center [752, 96] width 1382 height 41
select select "P"
select select "45583"
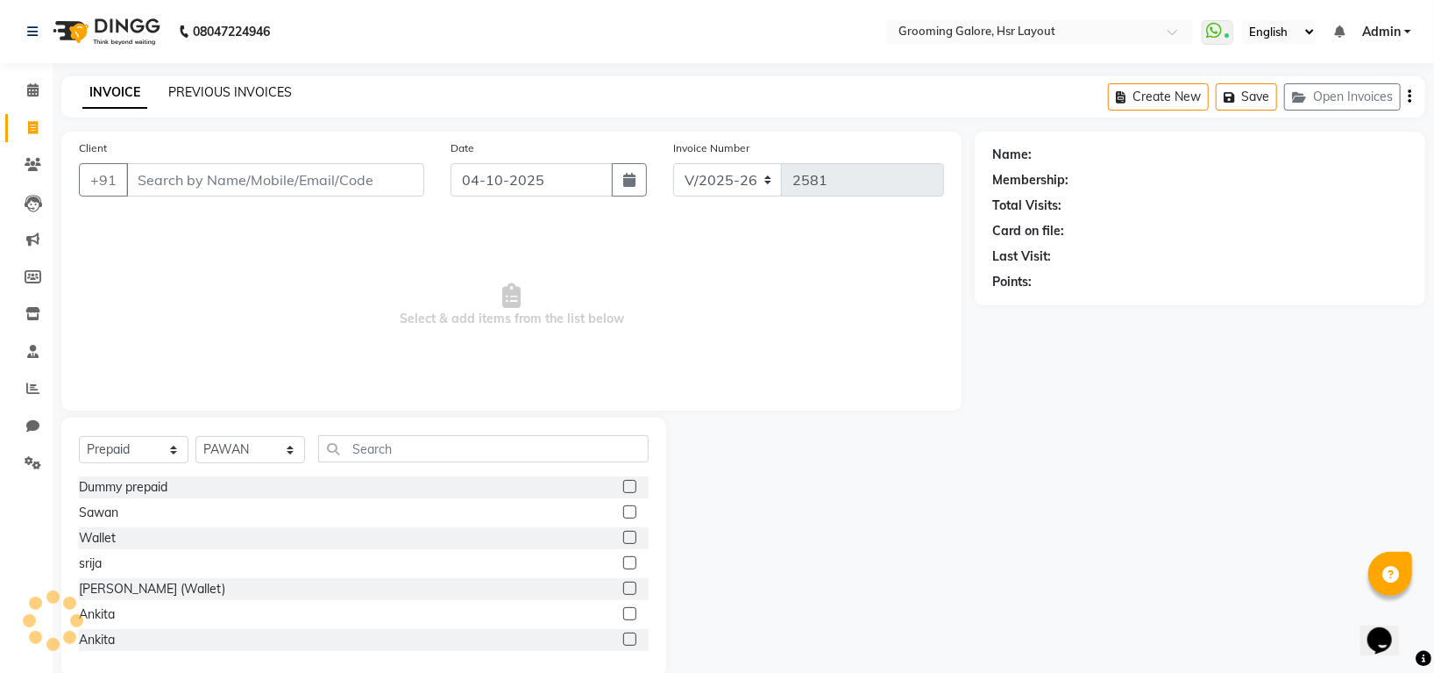
click at [262, 89] on link "PREVIOUS INVOICES" at bounding box center [230, 92] width 124 height 16
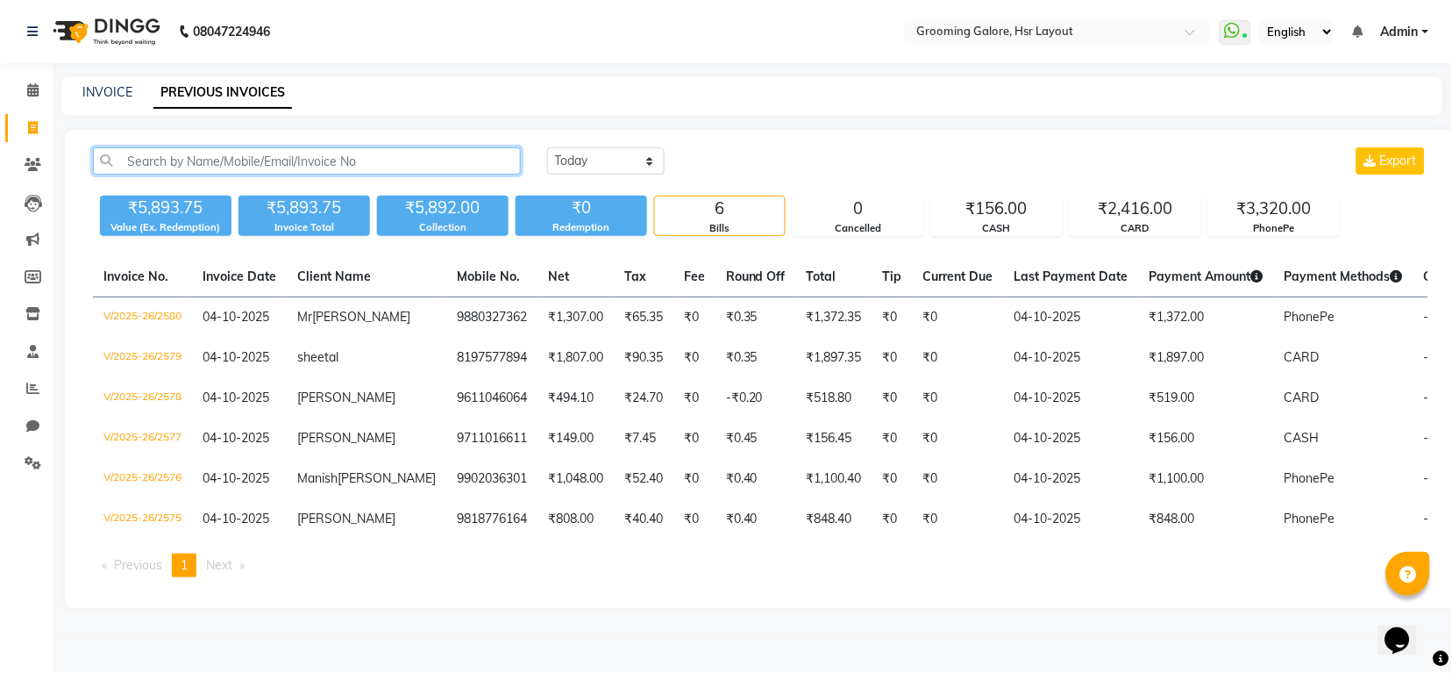
click at [214, 160] on input "text" at bounding box center [307, 160] width 428 height 27
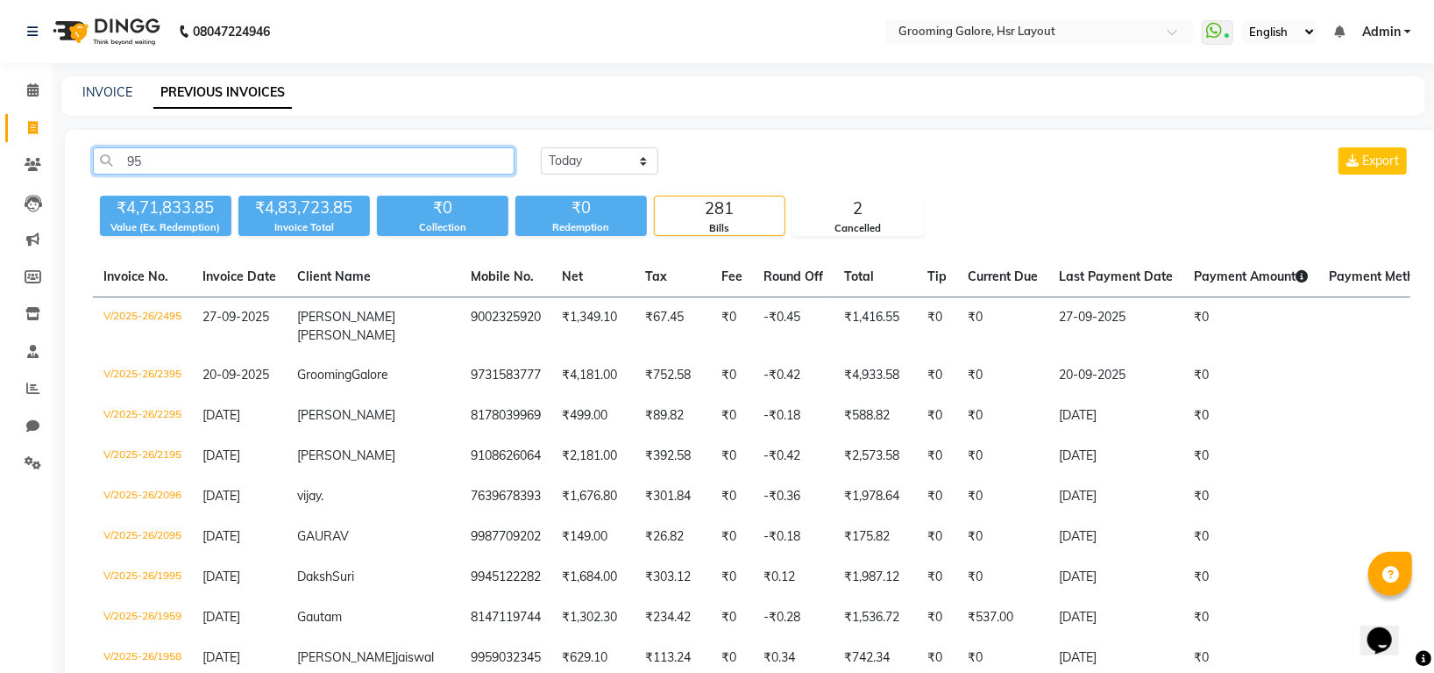
type input "95"
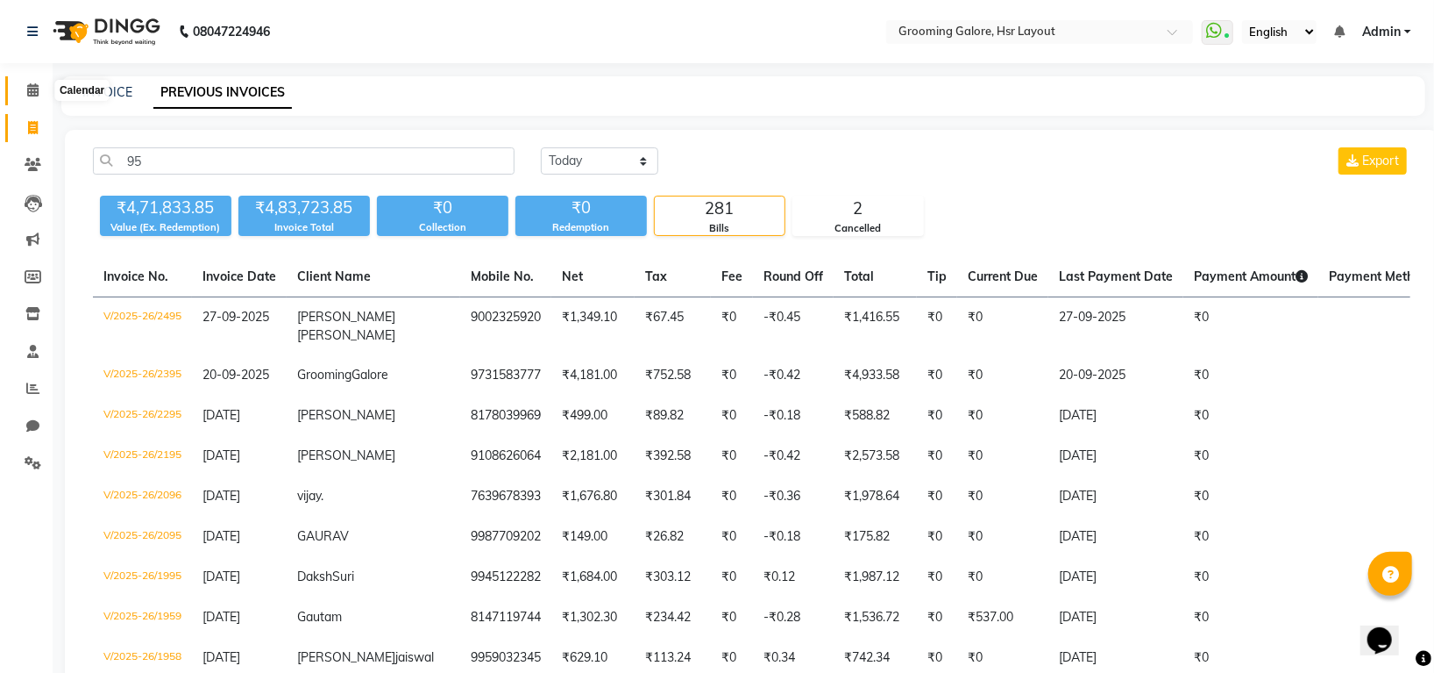
click at [33, 90] on icon at bounding box center [32, 89] width 11 height 13
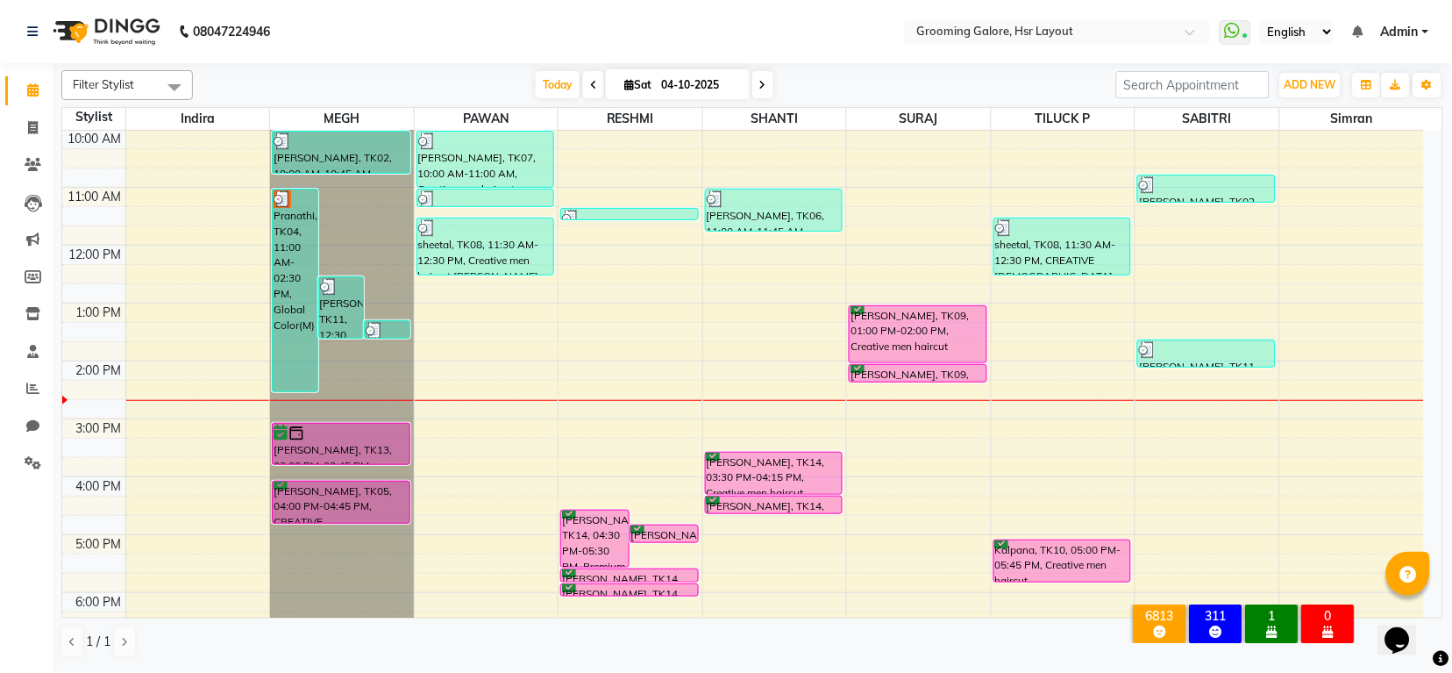
scroll to position [272, 0]
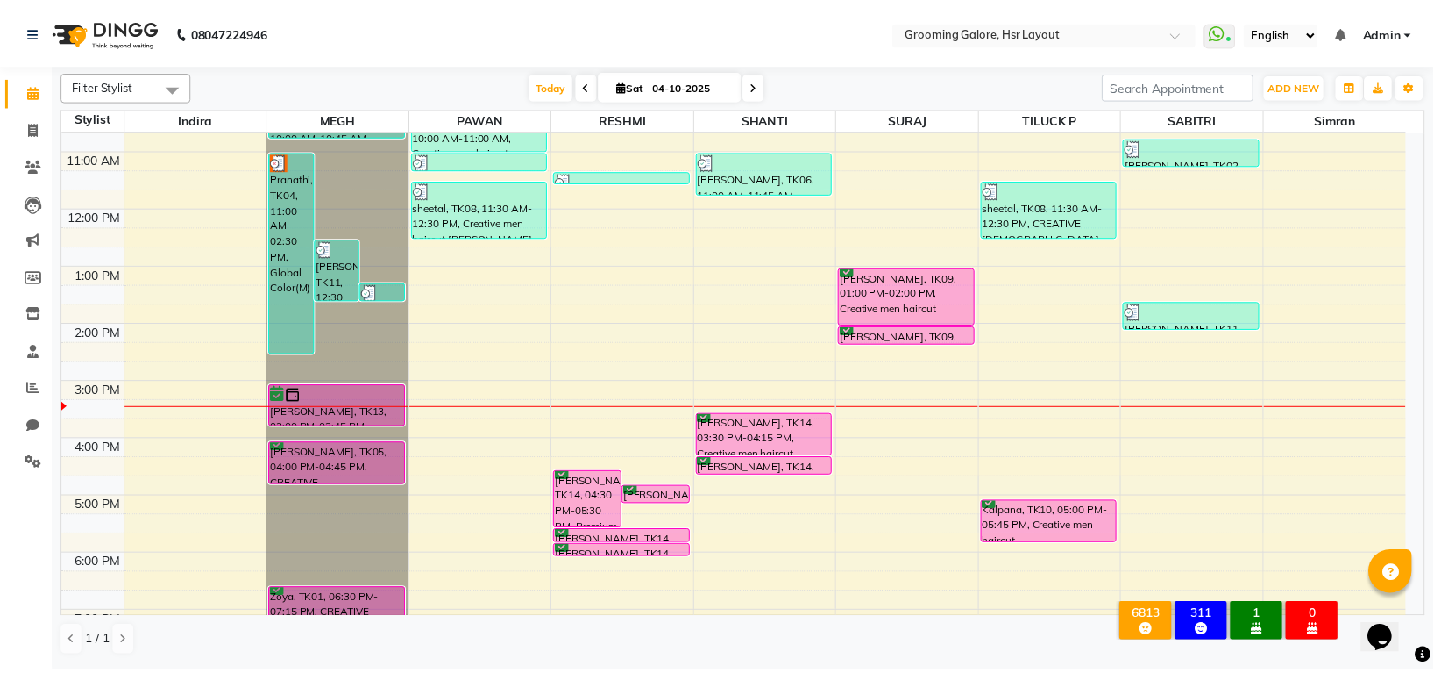
scroll to position [272, 0]
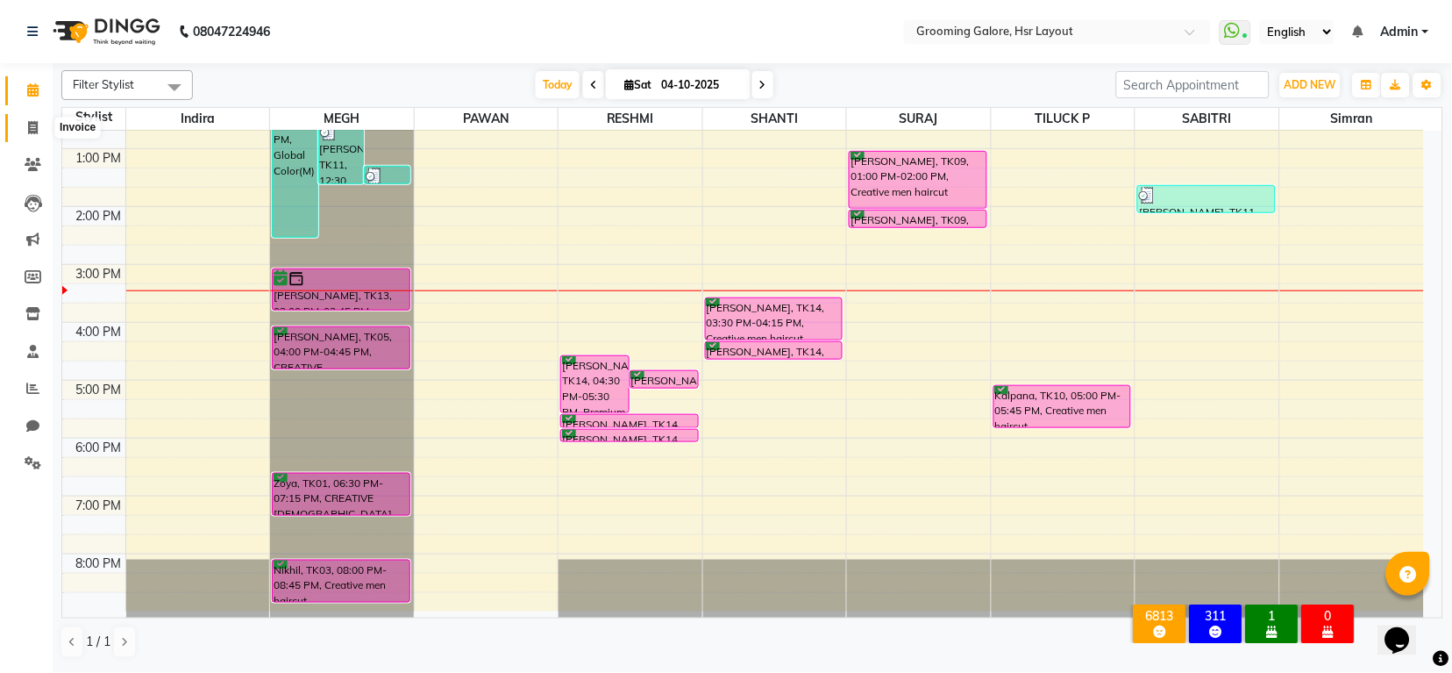
click at [32, 125] on icon at bounding box center [33, 127] width 10 height 13
select select "service"
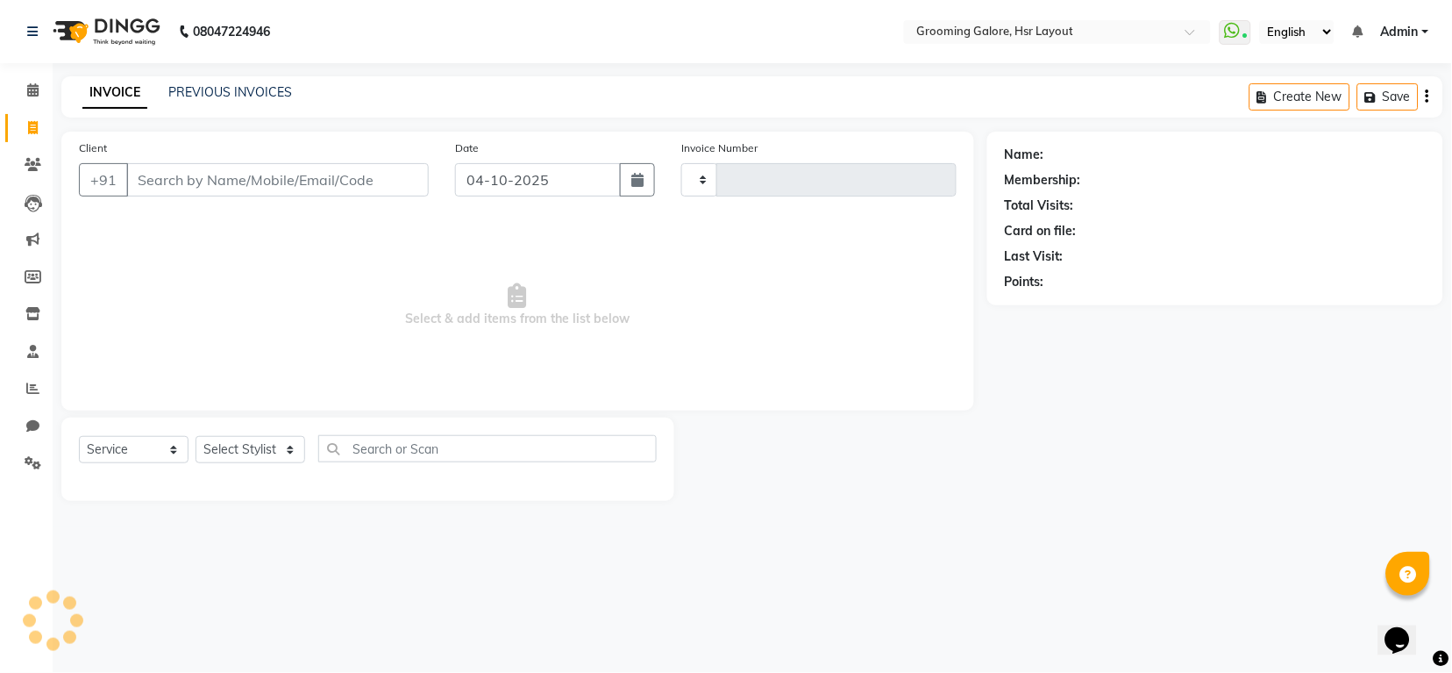
type input "2584"
select select "6168"
select select "P"
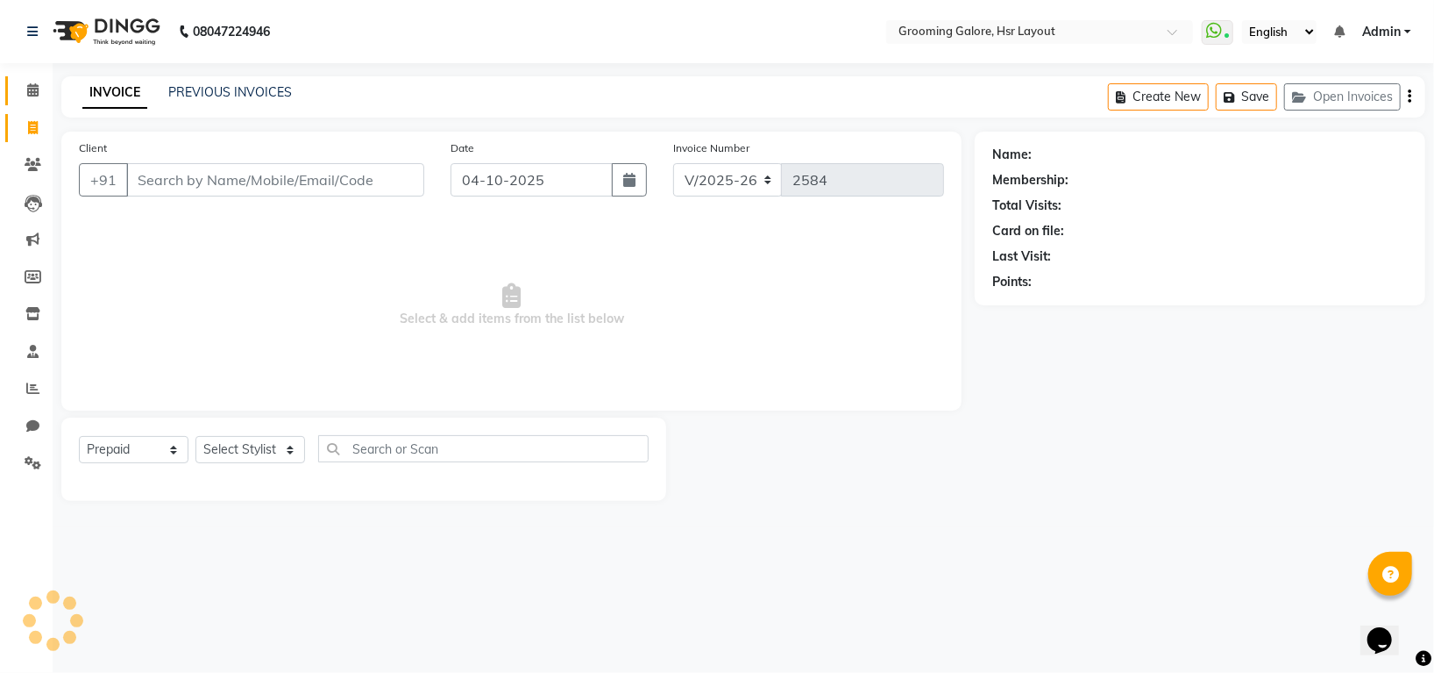
select select "45583"
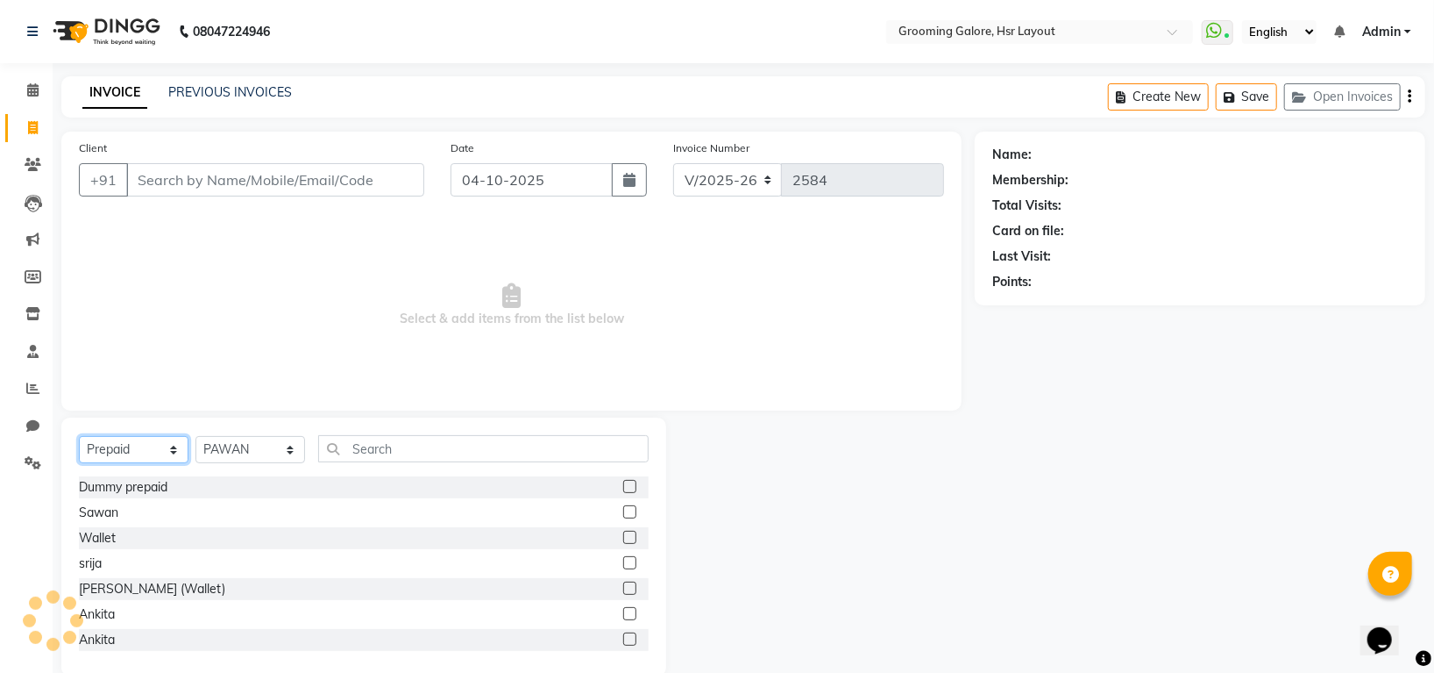
drag, startPoint x: 131, startPoint y: 455, endPoint x: 127, endPoint y: 441, distance: 14.5
click at [131, 455] on select "Select Service Product Membership Package Voucher Prepaid Gift Card" at bounding box center [134, 449] width 110 height 27
select select "product"
click at [79, 437] on select "Select Service Product Membership Package Voucher Prepaid Gift Card" at bounding box center [134, 449] width 110 height 27
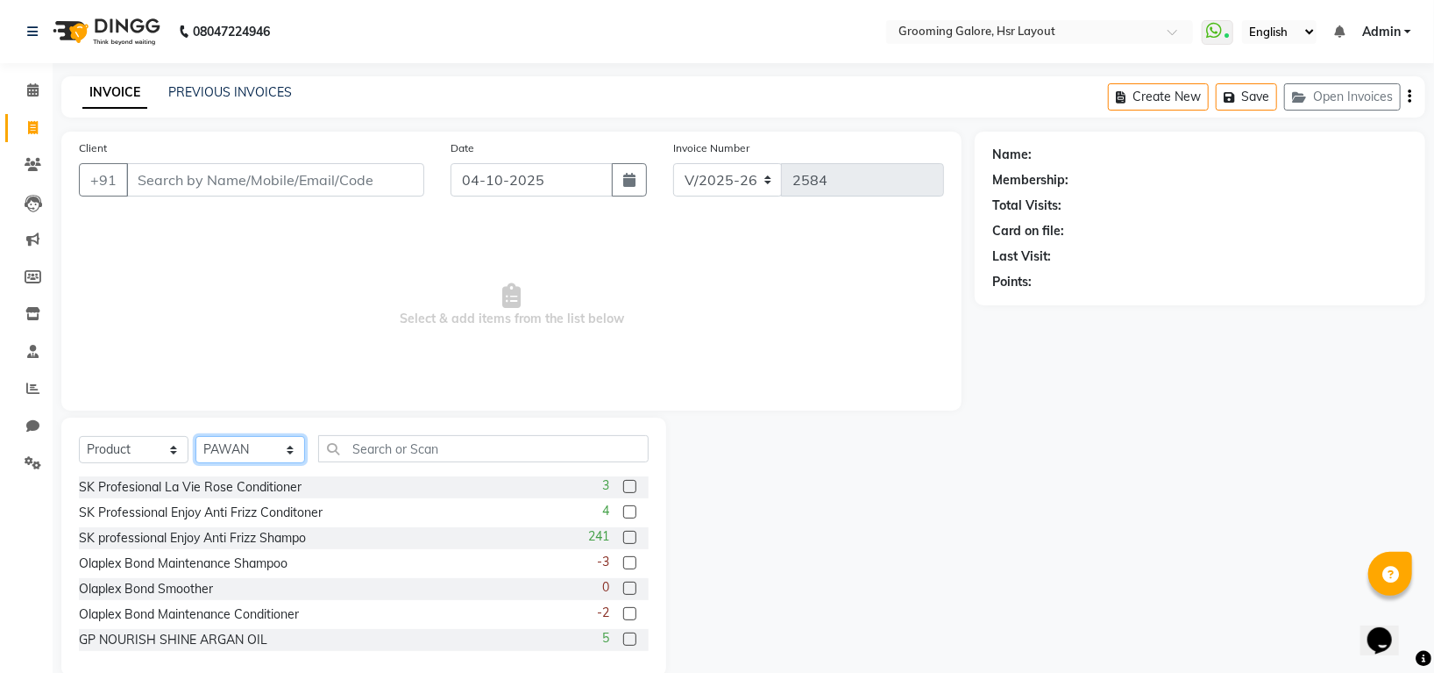
drag, startPoint x: 267, startPoint y: 453, endPoint x: 260, endPoint y: 438, distance: 17.3
click at [267, 453] on select "Select Stylist Indira MEGH PAWAN RESHMI SABITRI SHANTI Simran SURAJ TILUCK P" at bounding box center [251, 449] width 110 height 27
select select "45580"
click at [196, 437] on select "Select Stylist Indira MEGH PAWAN RESHMI SABITRI SHANTI Simran SURAJ TILUCK P" at bounding box center [251, 449] width 110 height 27
click at [399, 445] on input "text" at bounding box center [483, 448] width 331 height 27
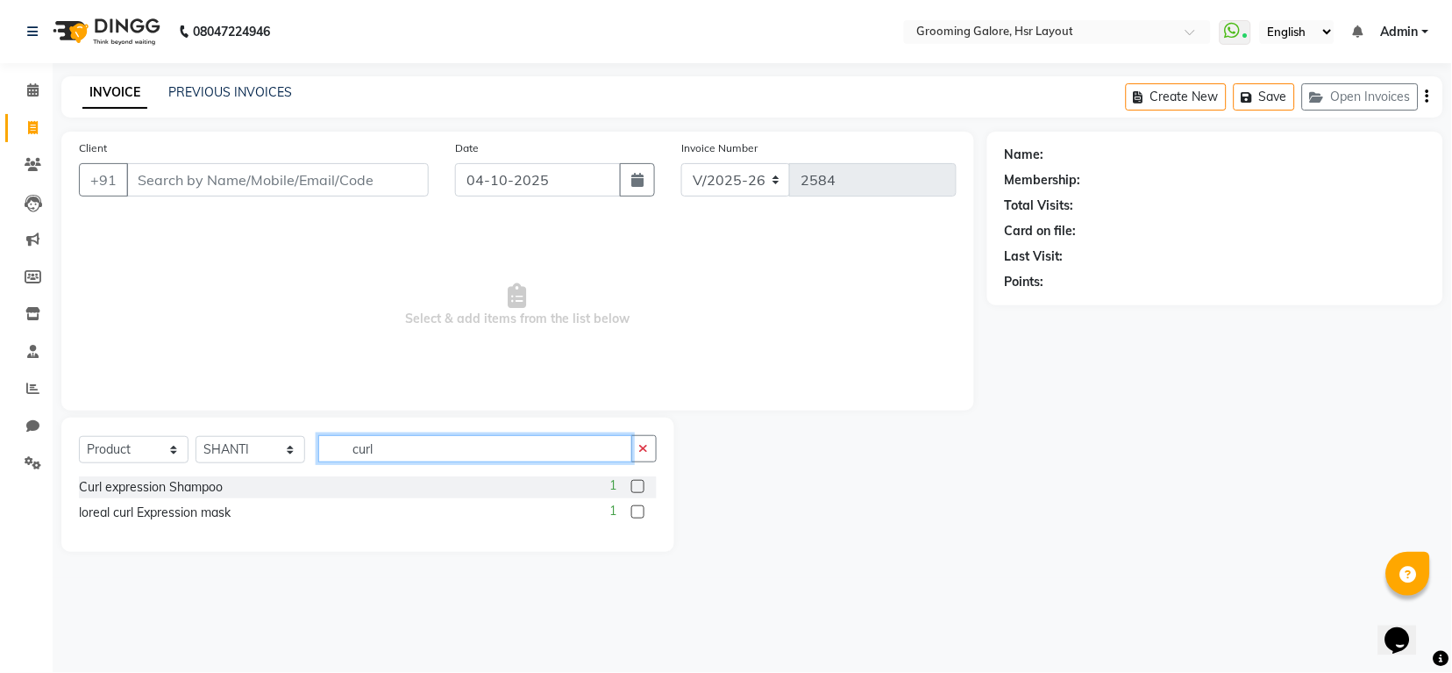
type input "curl"
click at [637, 510] on label at bounding box center [637, 511] width 13 height 13
click at [637, 510] on input "checkbox" at bounding box center [636, 512] width 11 height 11
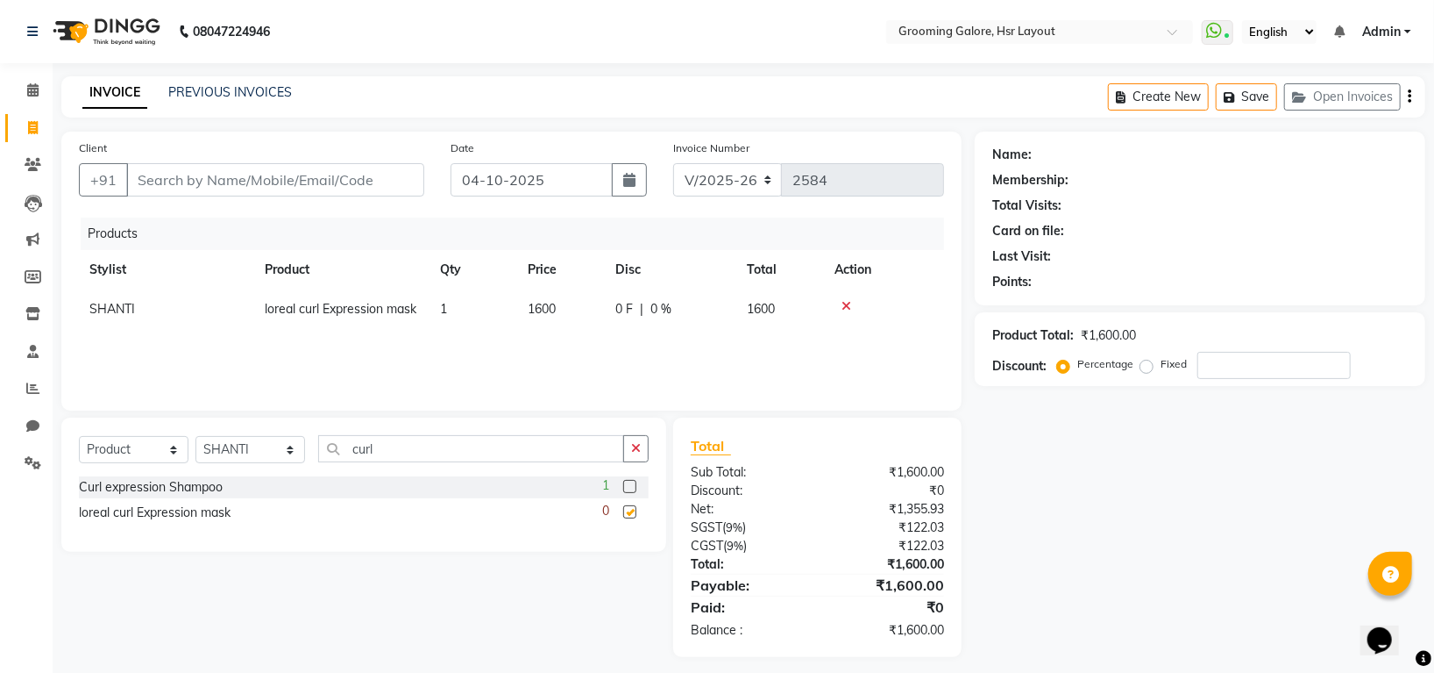
checkbox input "false"
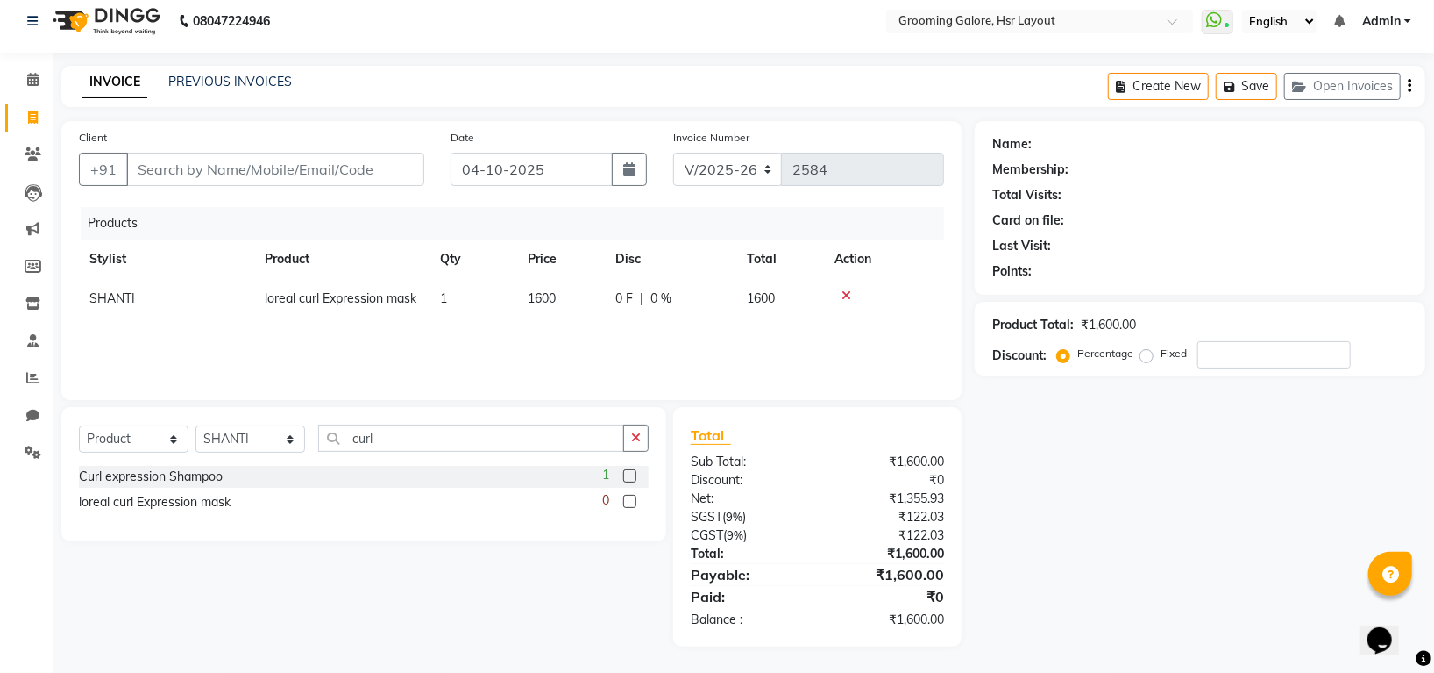
click at [849, 289] on icon at bounding box center [847, 295] width 10 height 12
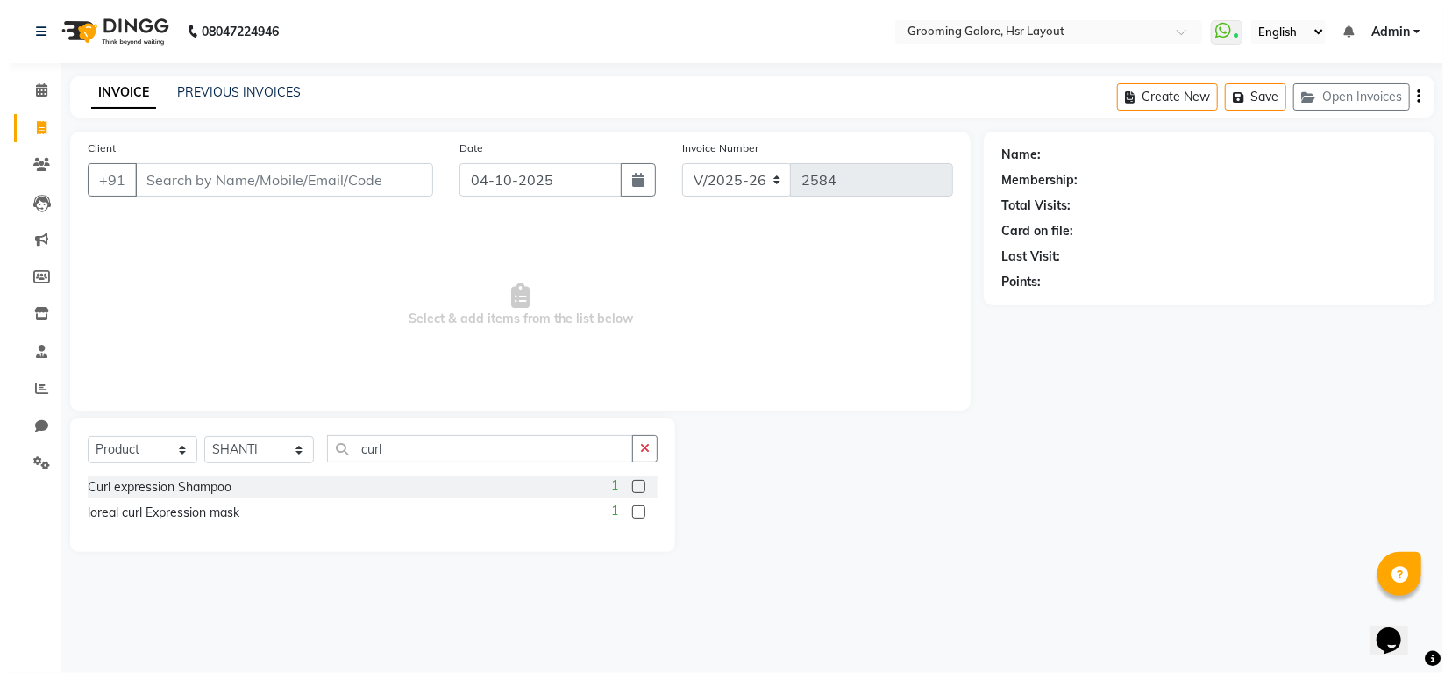
scroll to position [0, 0]
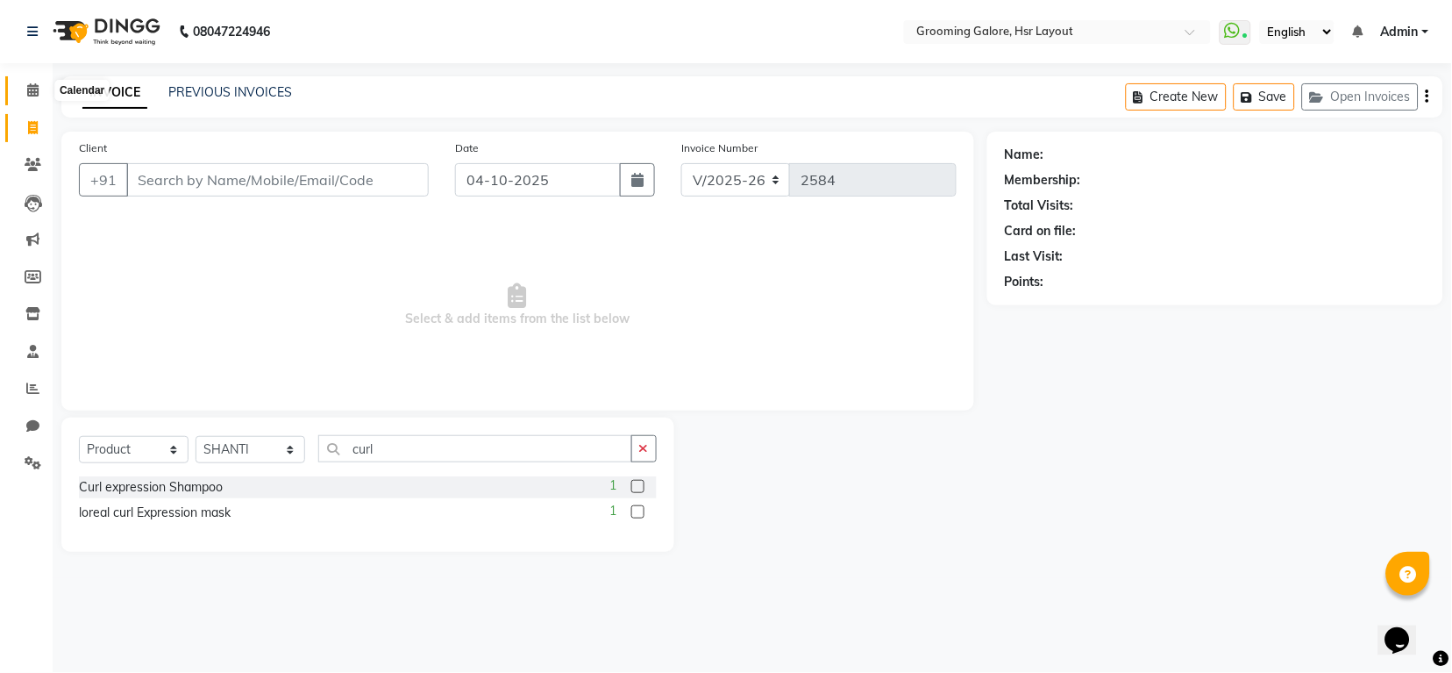
click at [28, 91] on icon at bounding box center [32, 89] width 11 height 13
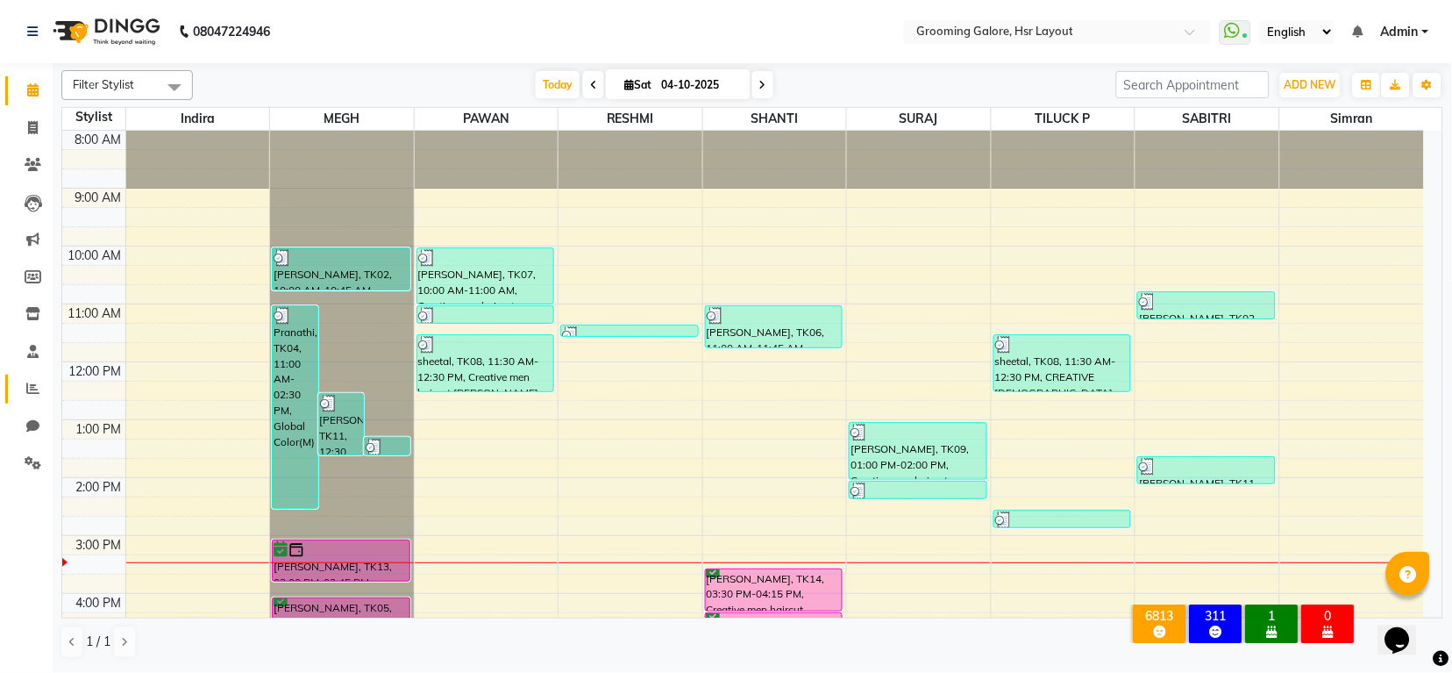
click at [39, 376] on link "Reports" at bounding box center [26, 388] width 42 height 29
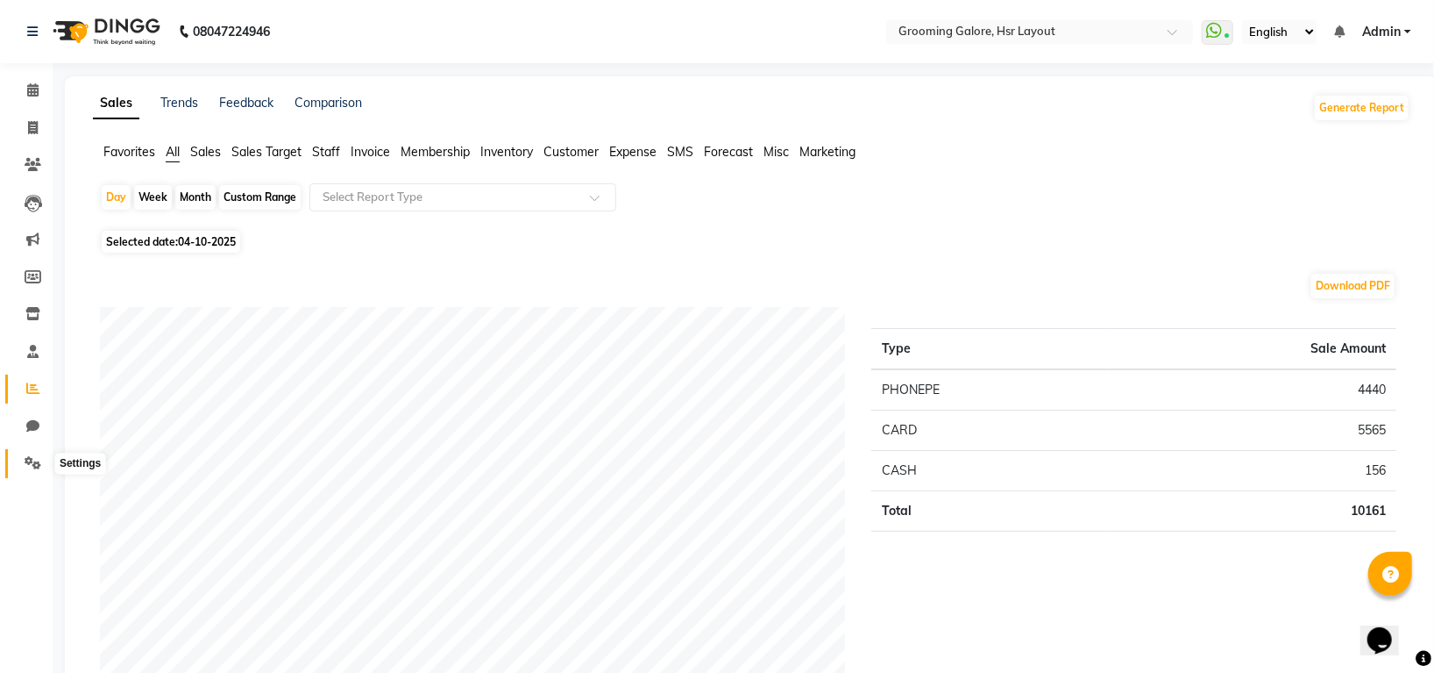
click at [27, 457] on icon at bounding box center [33, 462] width 17 height 13
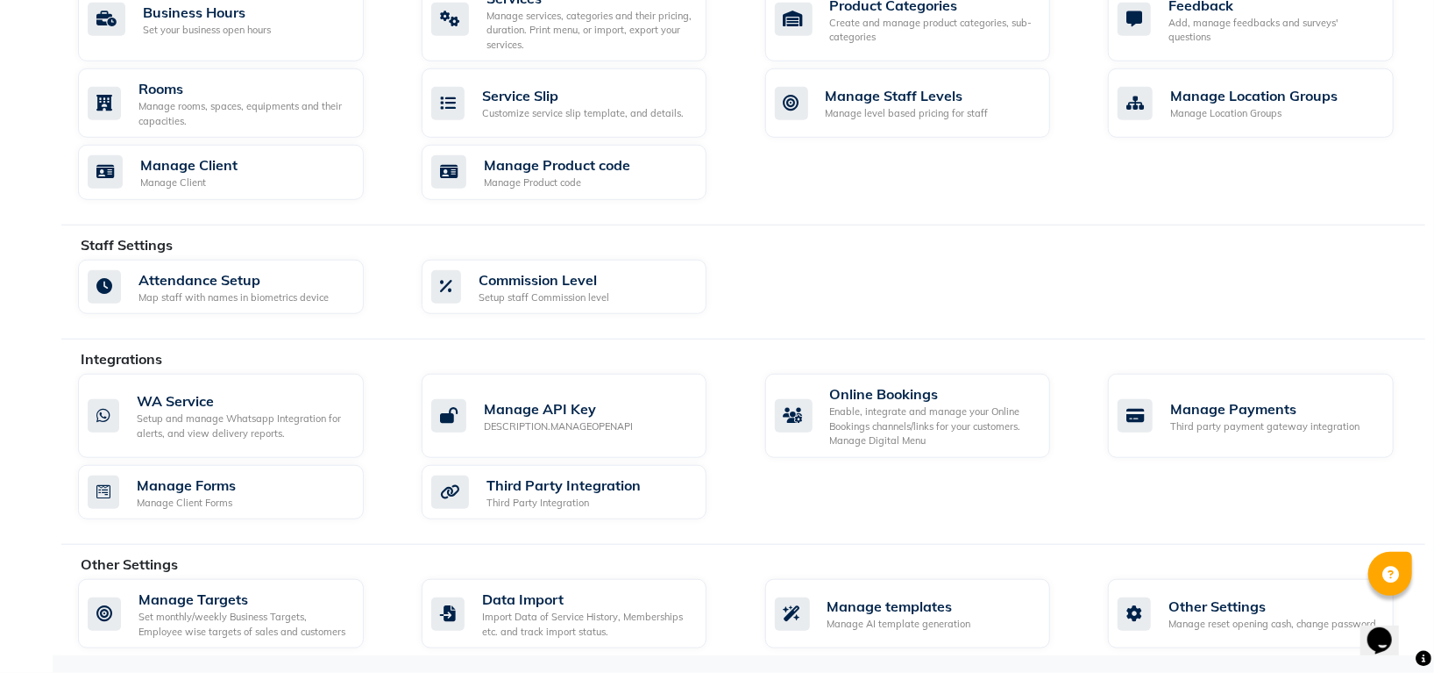
scroll to position [14, 0]
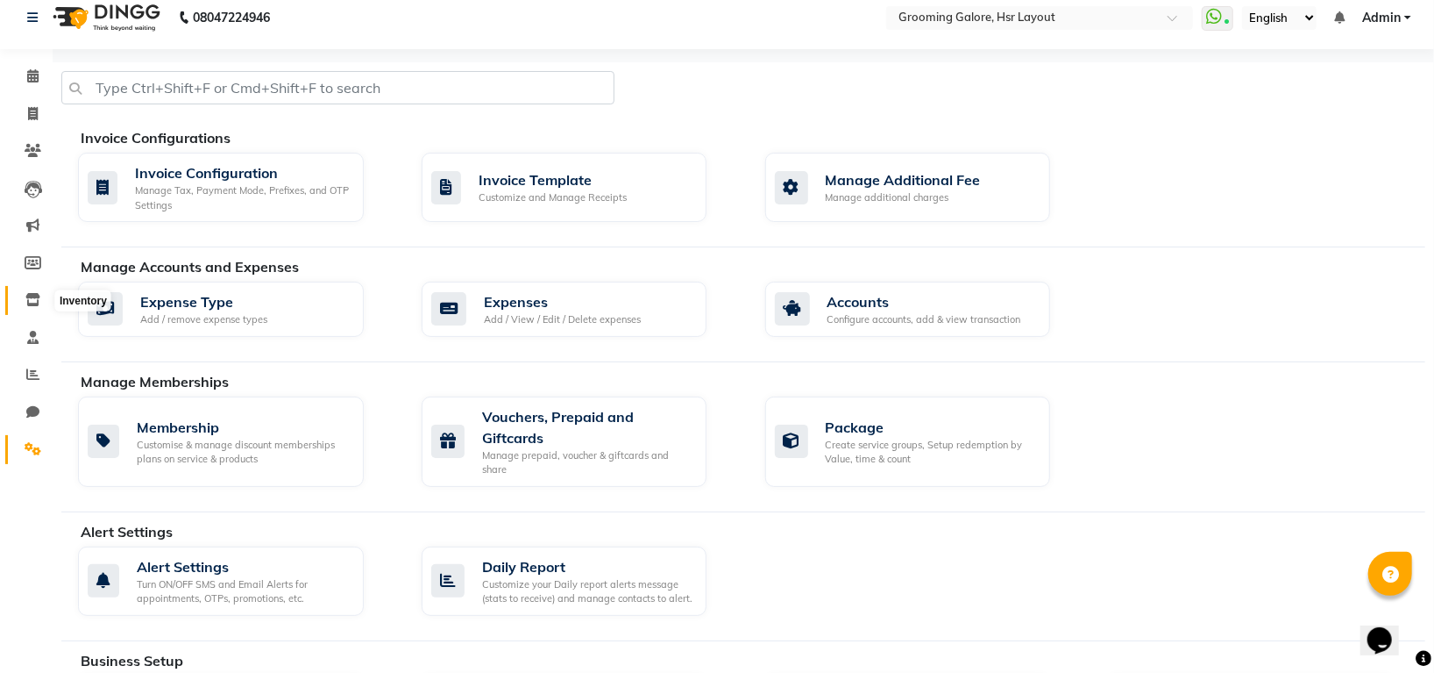
click at [36, 293] on icon at bounding box center [32, 299] width 15 height 13
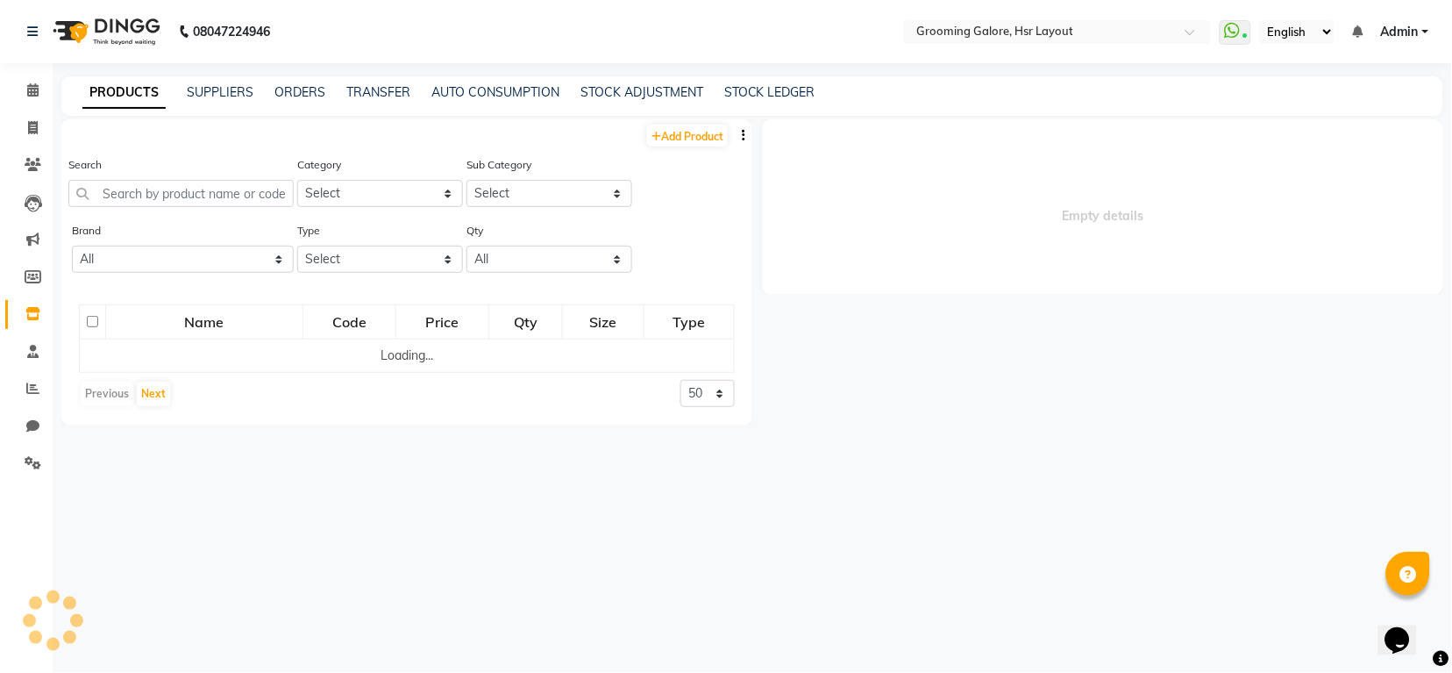
select select
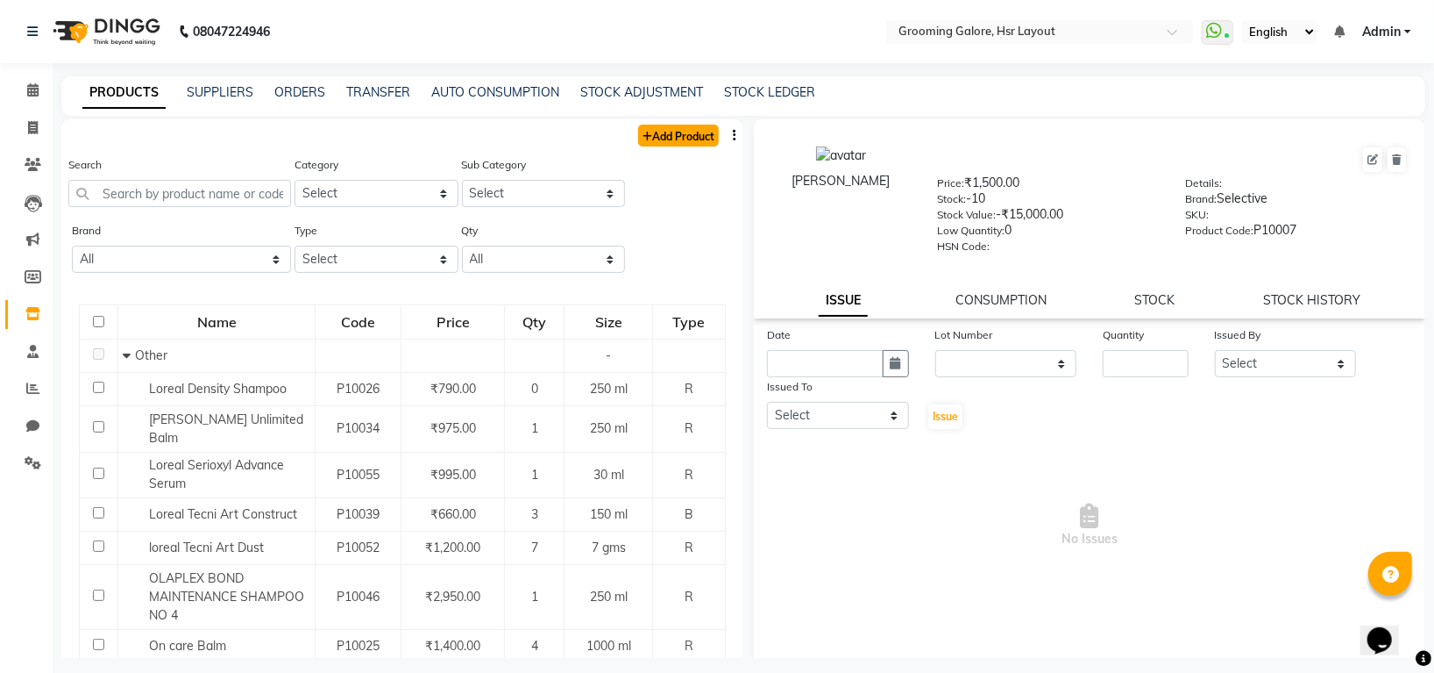
click at [680, 130] on link "Add Product" at bounding box center [678, 136] width 81 height 22
select select "true"
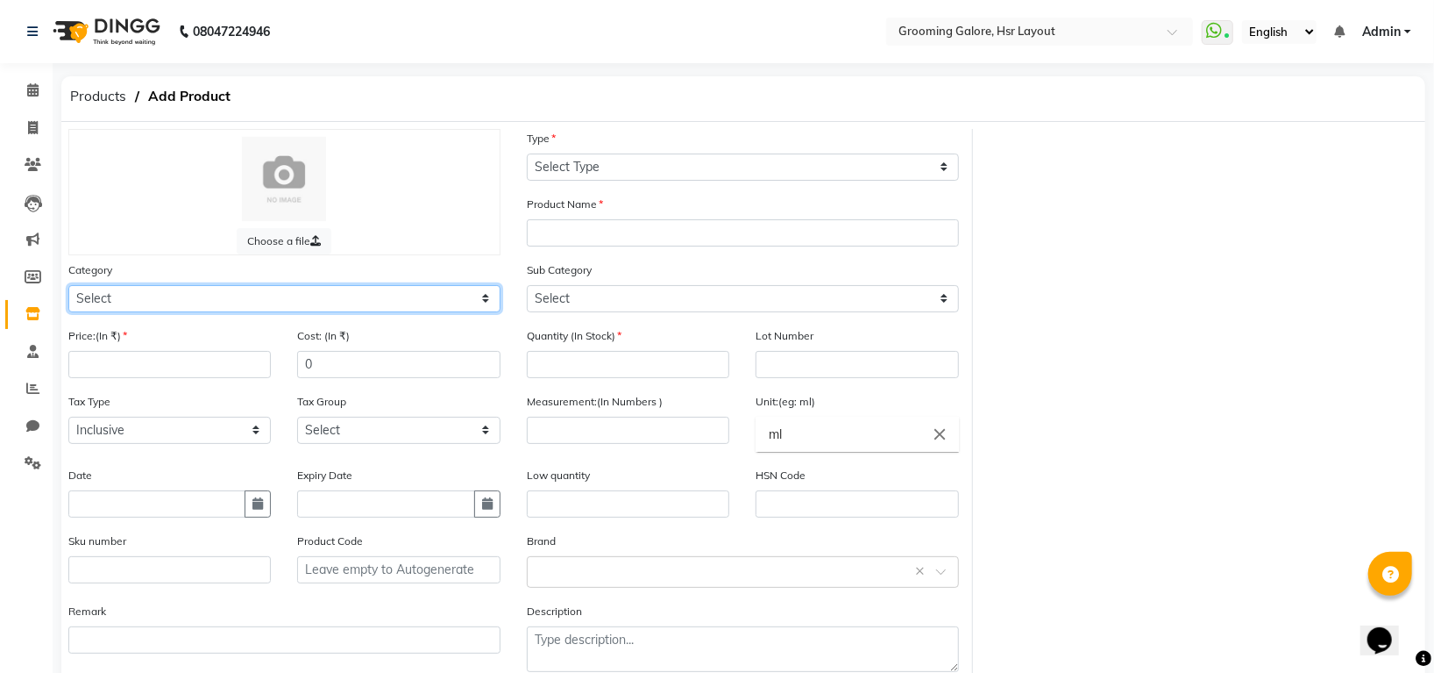
click at [267, 298] on select "Select Hair Skin Makeup Personal Care Appliances Beard Waxing Disposable Thread…" at bounding box center [284, 298] width 432 height 27
select select "994201100"
click at [68, 286] on select "Select Hair Skin Makeup Personal Care Appliances Beard Waxing Disposable Thread…" at bounding box center [284, 298] width 432 height 27
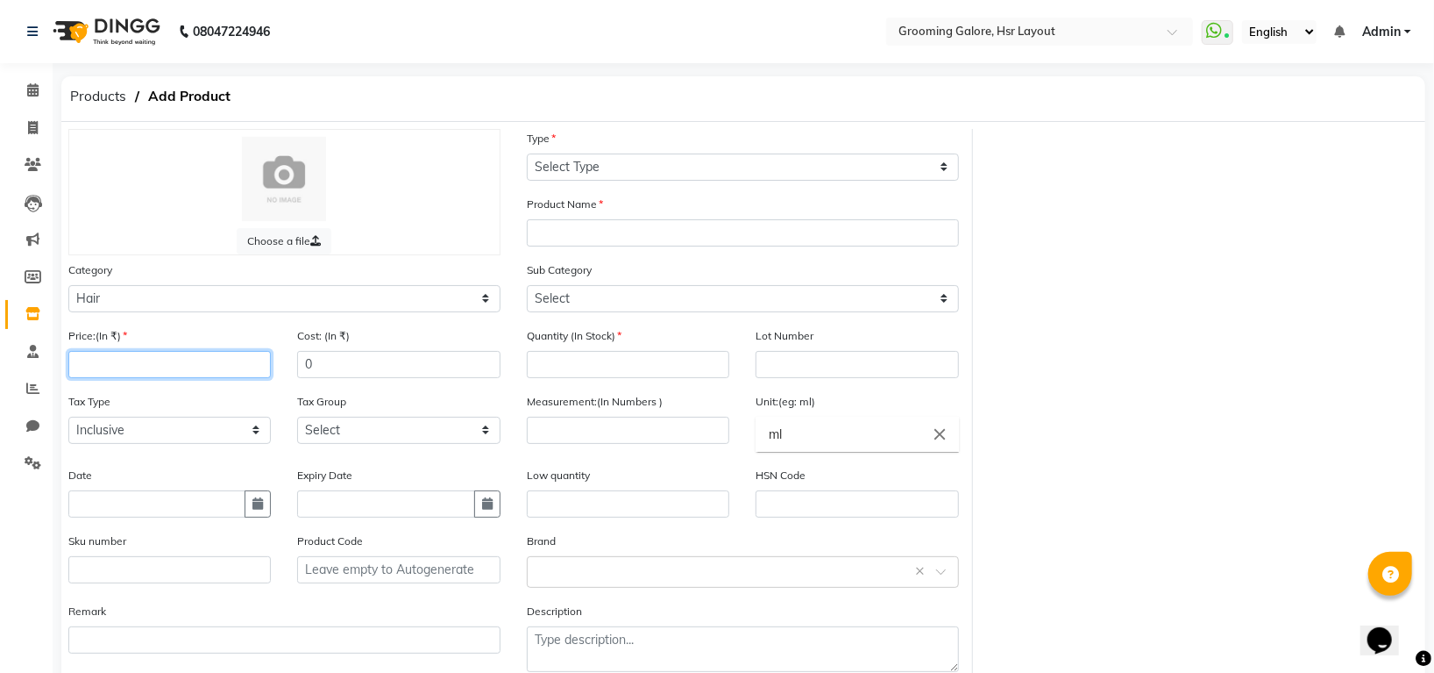
click at [153, 367] on input "number" at bounding box center [169, 364] width 203 height 27
type input "1490"
click at [329, 371] on input "0" at bounding box center [398, 364] width 203 height 27
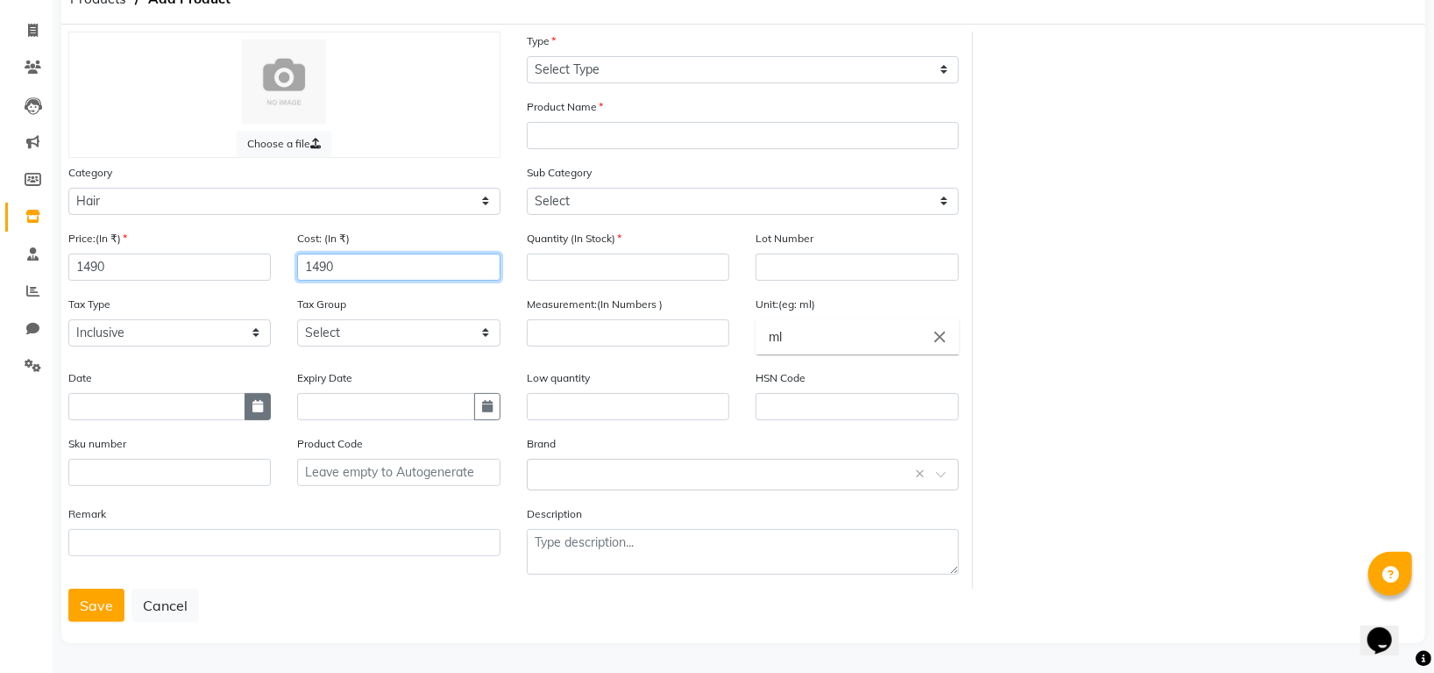
type input "1490"
click at [262, 401] on icon "button" at bounding box center [258, 406] width 11 height 12
select select "10"
select select "2025"
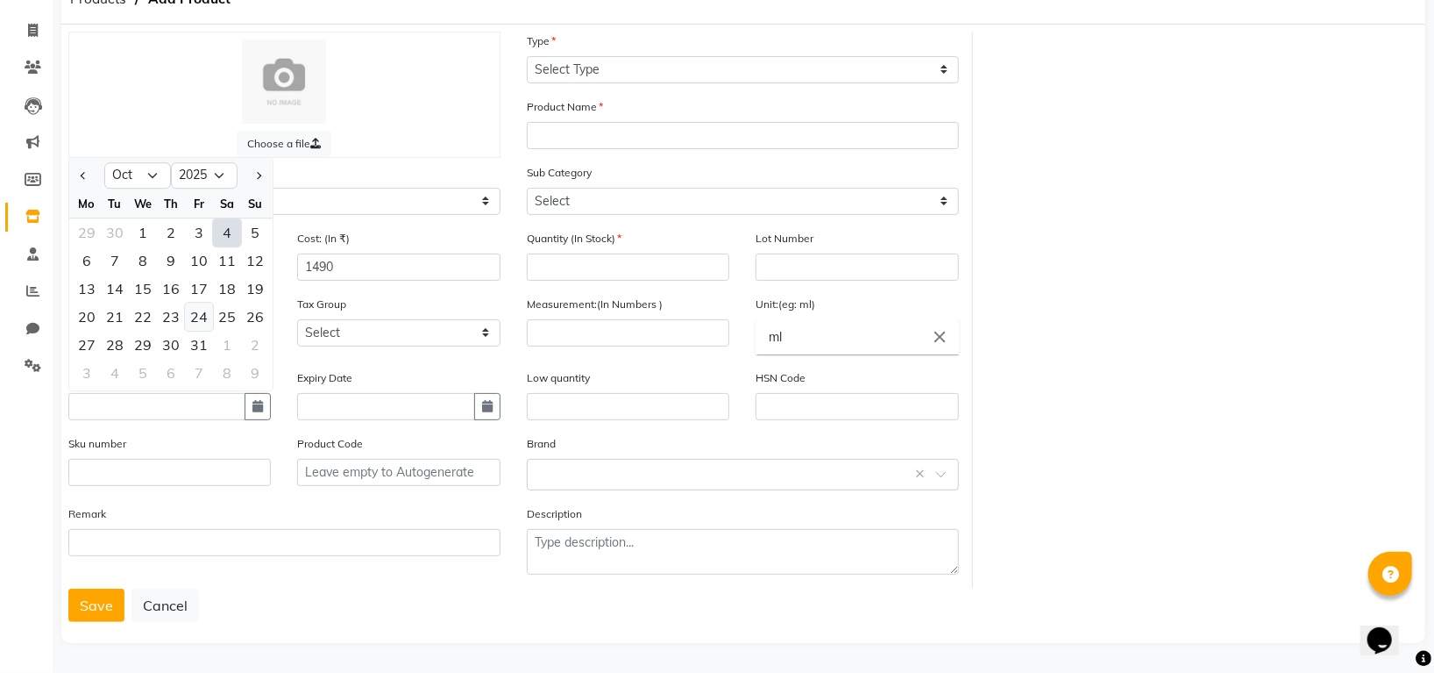
click at [204, 310] on div "24" at bounding box center [199, 317] width 28 height 28
type input "24-10-2025"
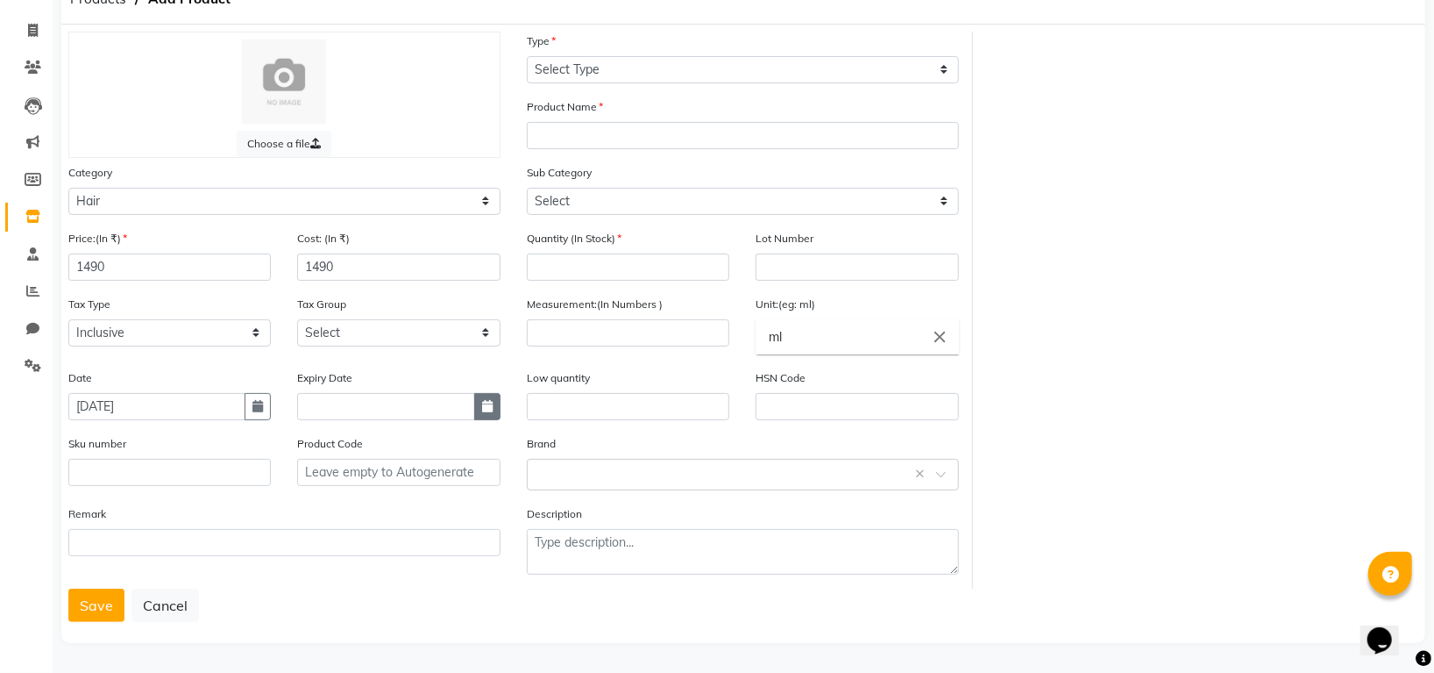
click at [488, 406] on icon "button" at bounding box center [487, 406] width 11 height 12
select select "10"
select select "2025"
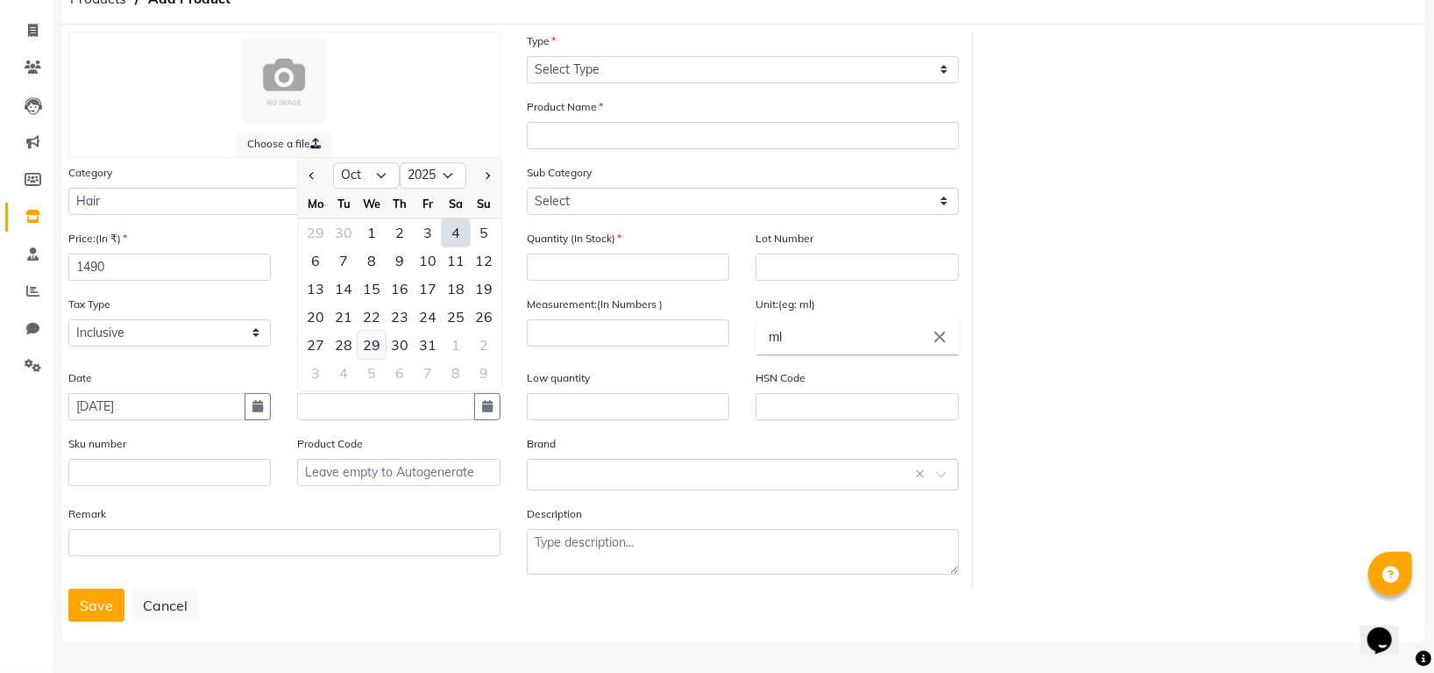
click at [377, 342] on div "29" at bounding box center [372, 345] width 28 height 28
type input "29-10-2025"
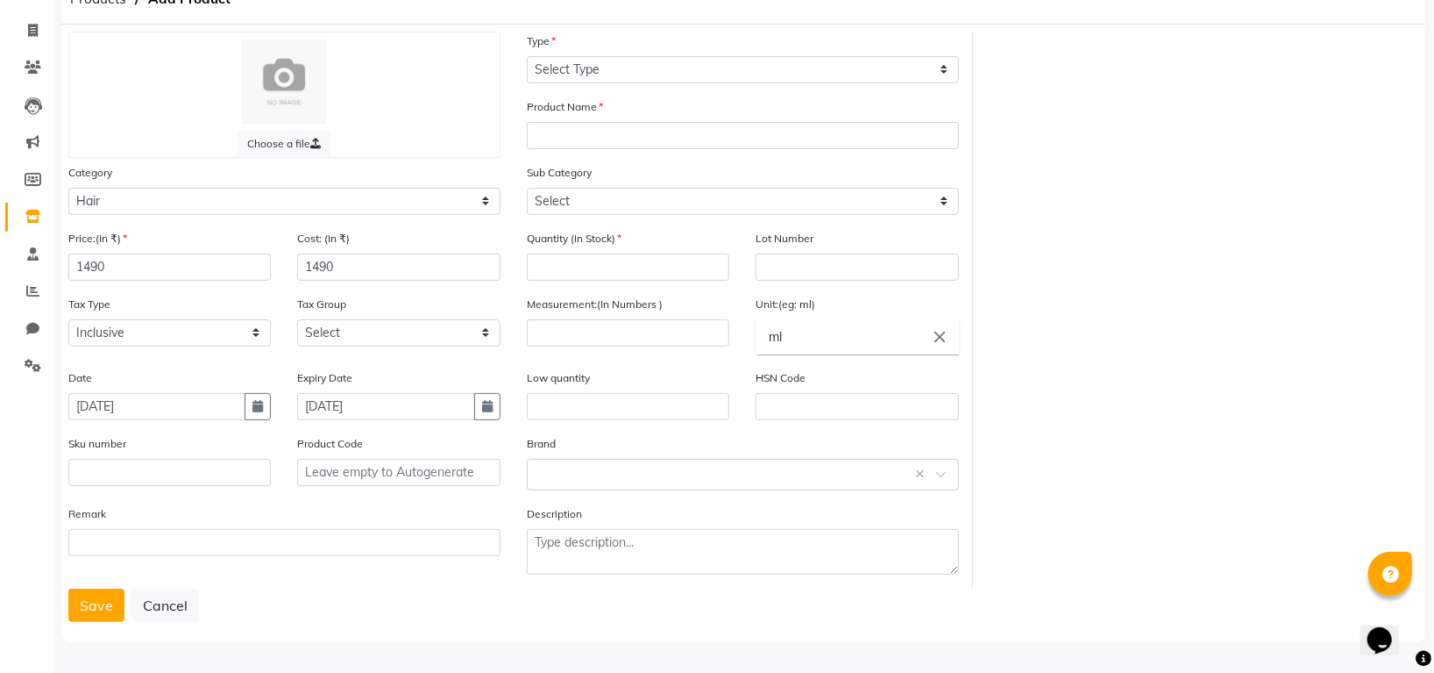
scroll to position [0, 0]
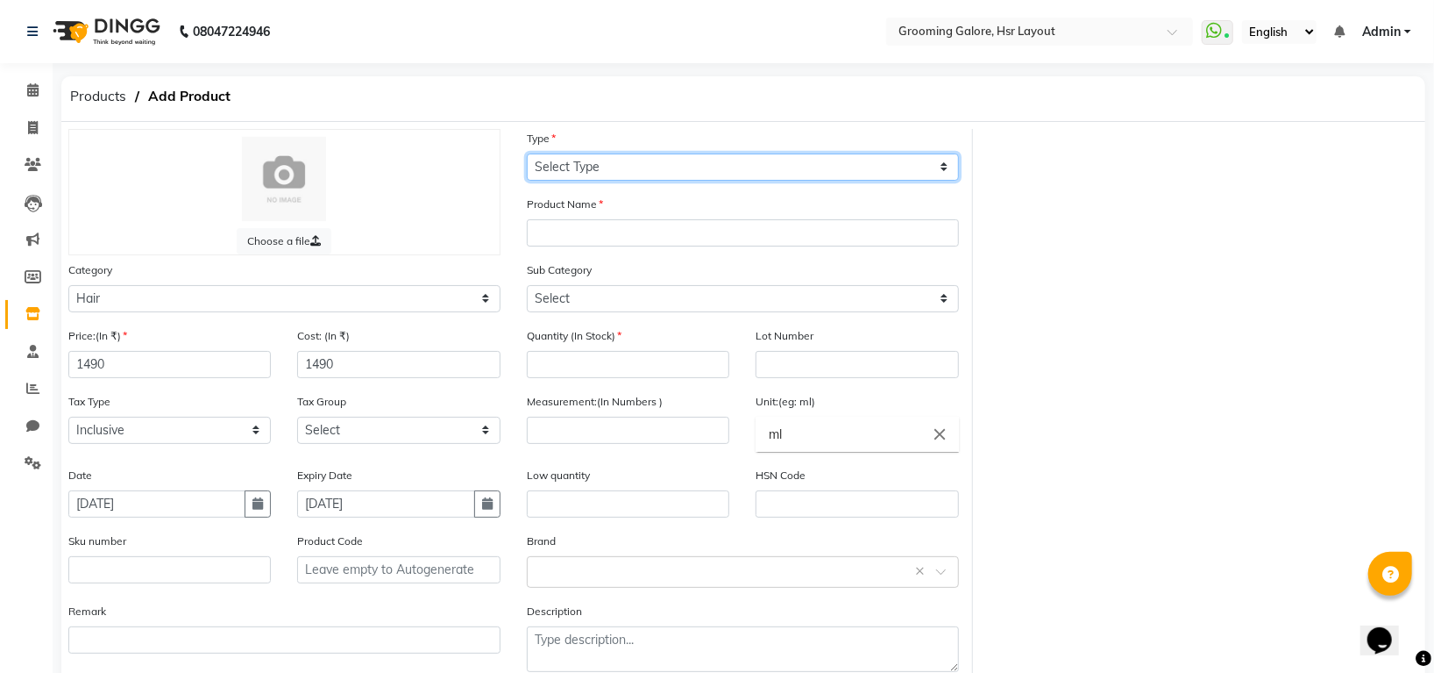
drag, startPoint x: 616, startPoint y: 161, endPoint x: 616, endPoint y: 174, distance: 13.2
click at [616, 161] on select "Select Type Both Retail Consumable" at bounding box center [743, 166] width 432 height 27
select select "R"
click at [527, 153] on select "Select Type Both Retail Consumable" at bounding box center [743, 166] width 432 height 27
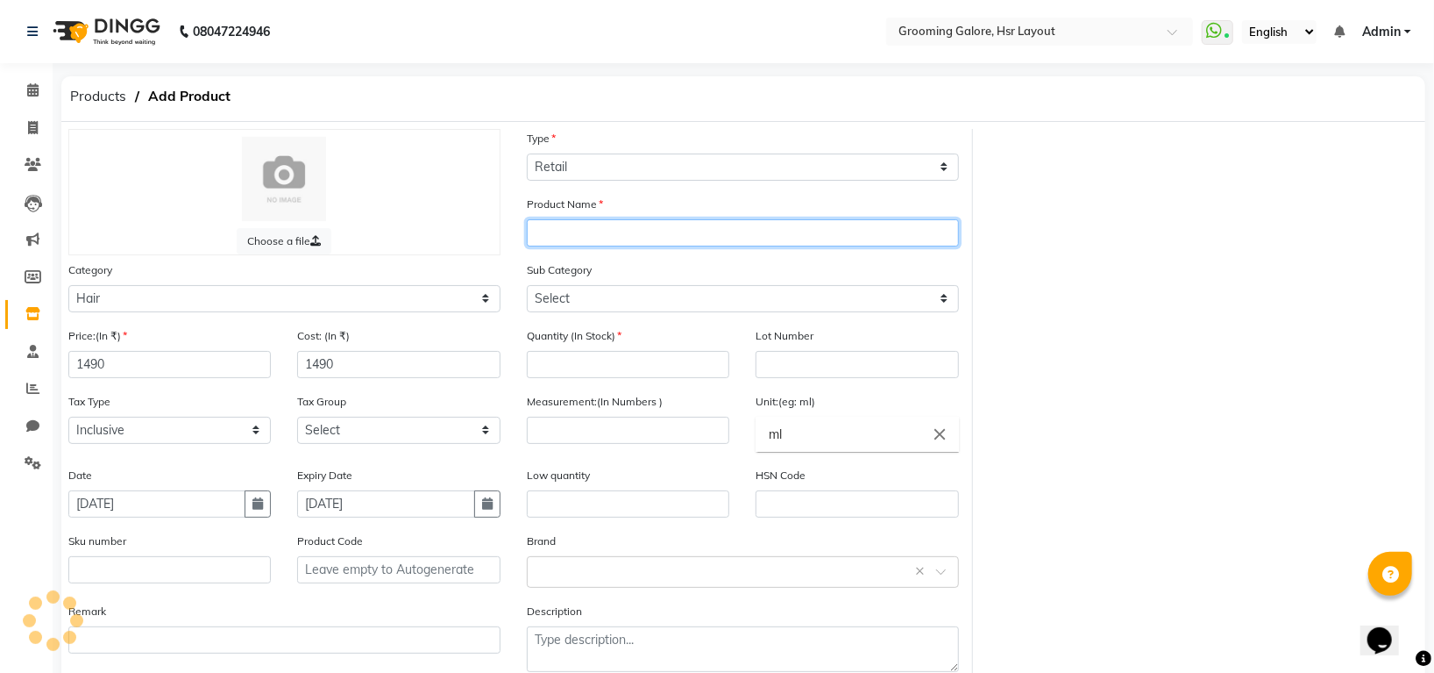
click at [612, 239] on input "text" at bounding box center [743, 232] width 432 height 27
type input "Curl Expression Creme"
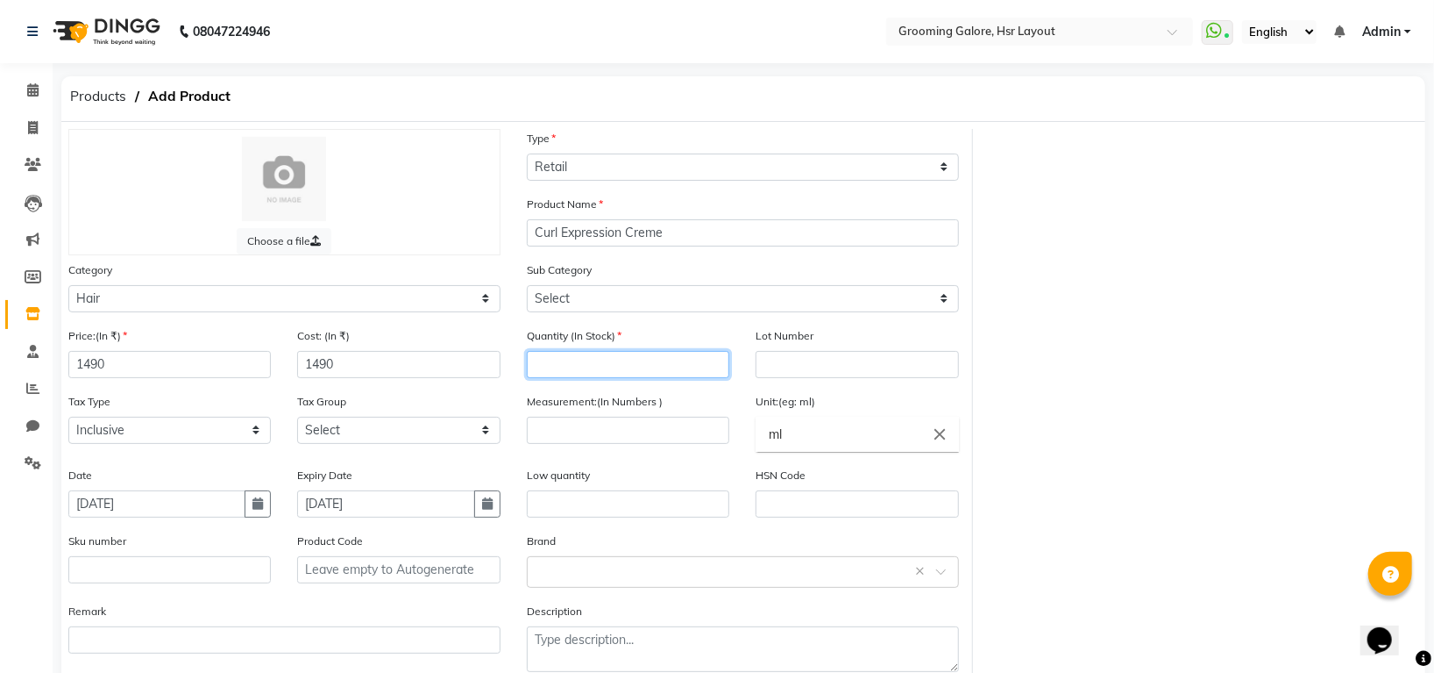
click at [584, 359] on input "number" at bounding box center [628, 364] width 203 height 27
type input "3"
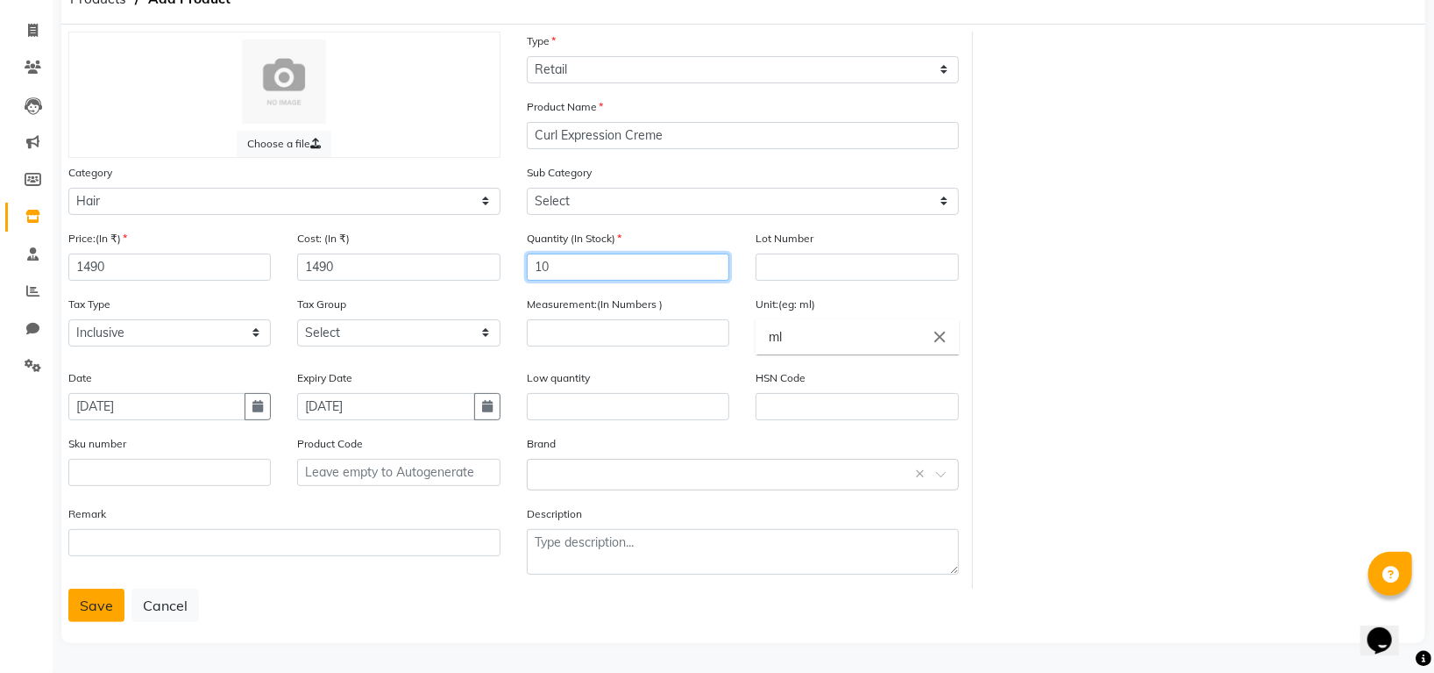
type input "10"
click at [76, 616] on button "Save" at bounding box center [96, 604] width 56 height 33
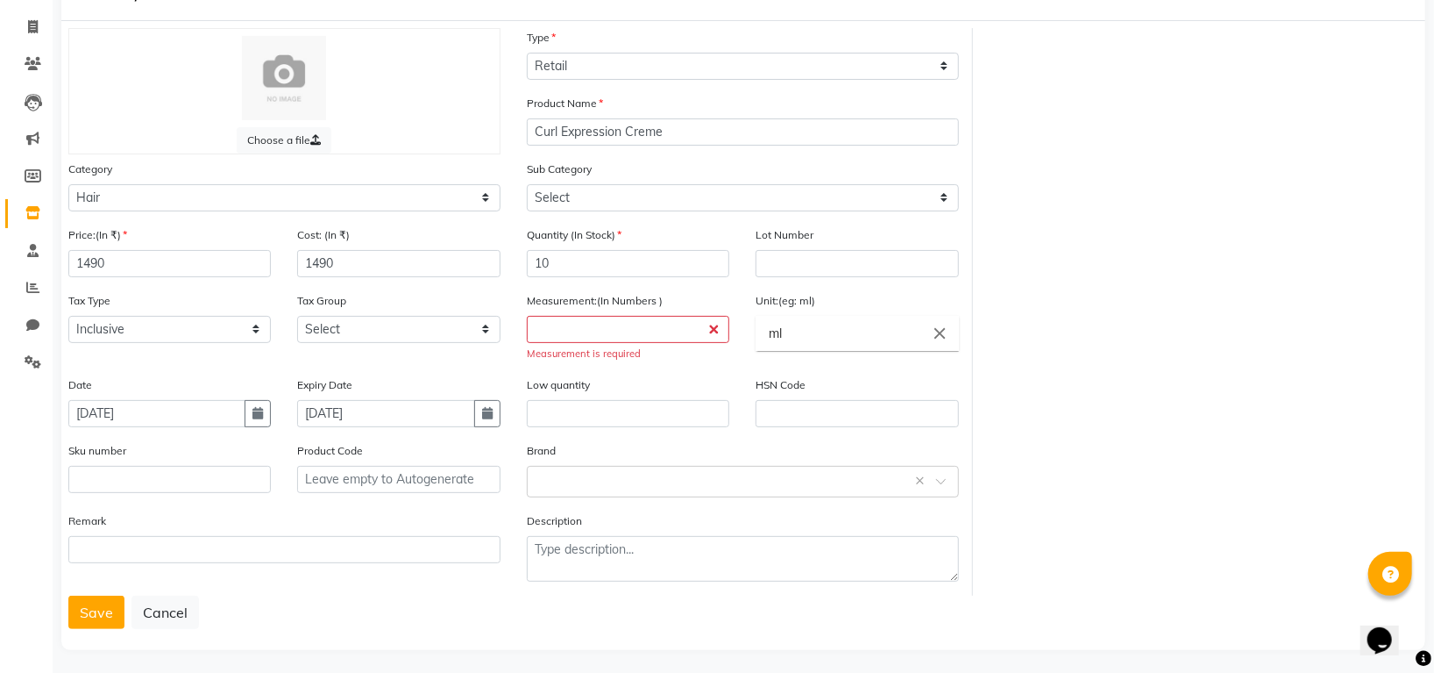
click at [584, 317] on div "Measurement:(In Numbers ) Measurement is required" at bounding box center [628, 326] width 203 height 70
click at [587, 330] on input "number" at bounding box center [628, 329] width 203 height 27
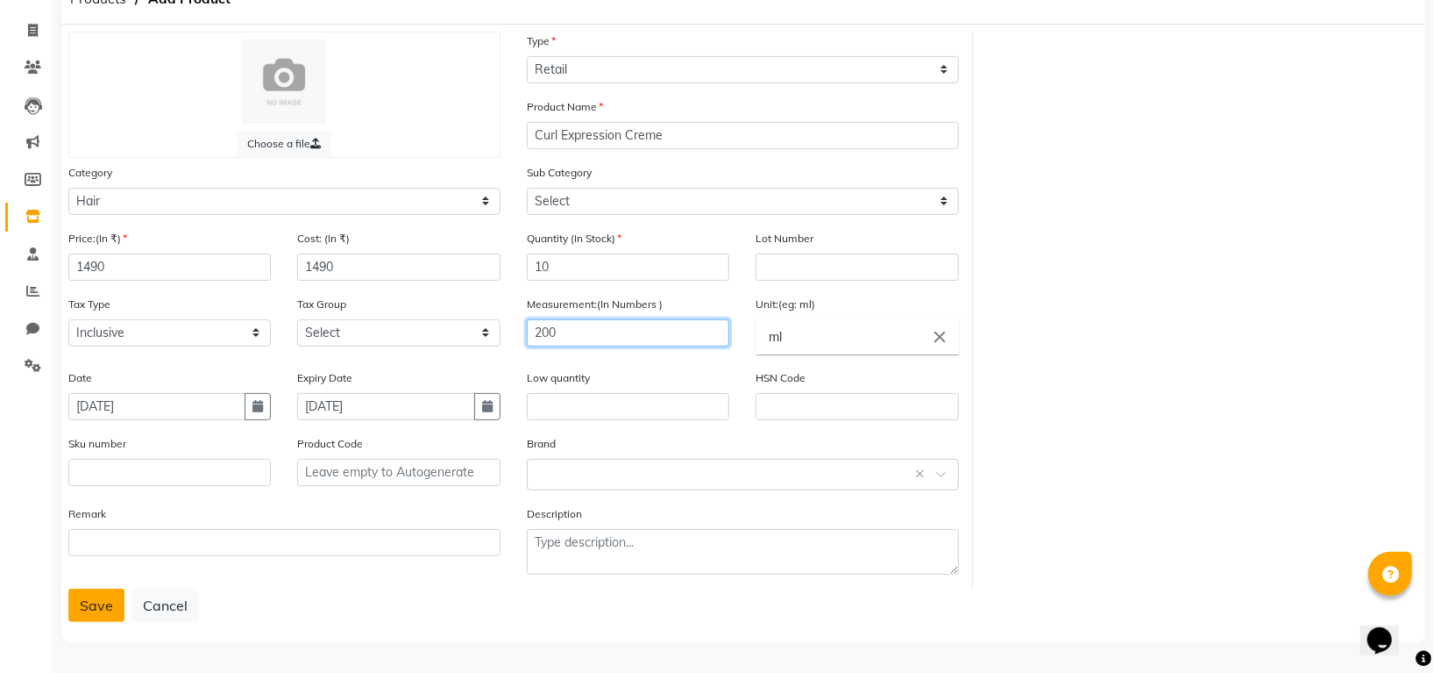
type input "200"
click at [78, 609] on button "Save" at bounding box center [96, 604] width 56 height 33
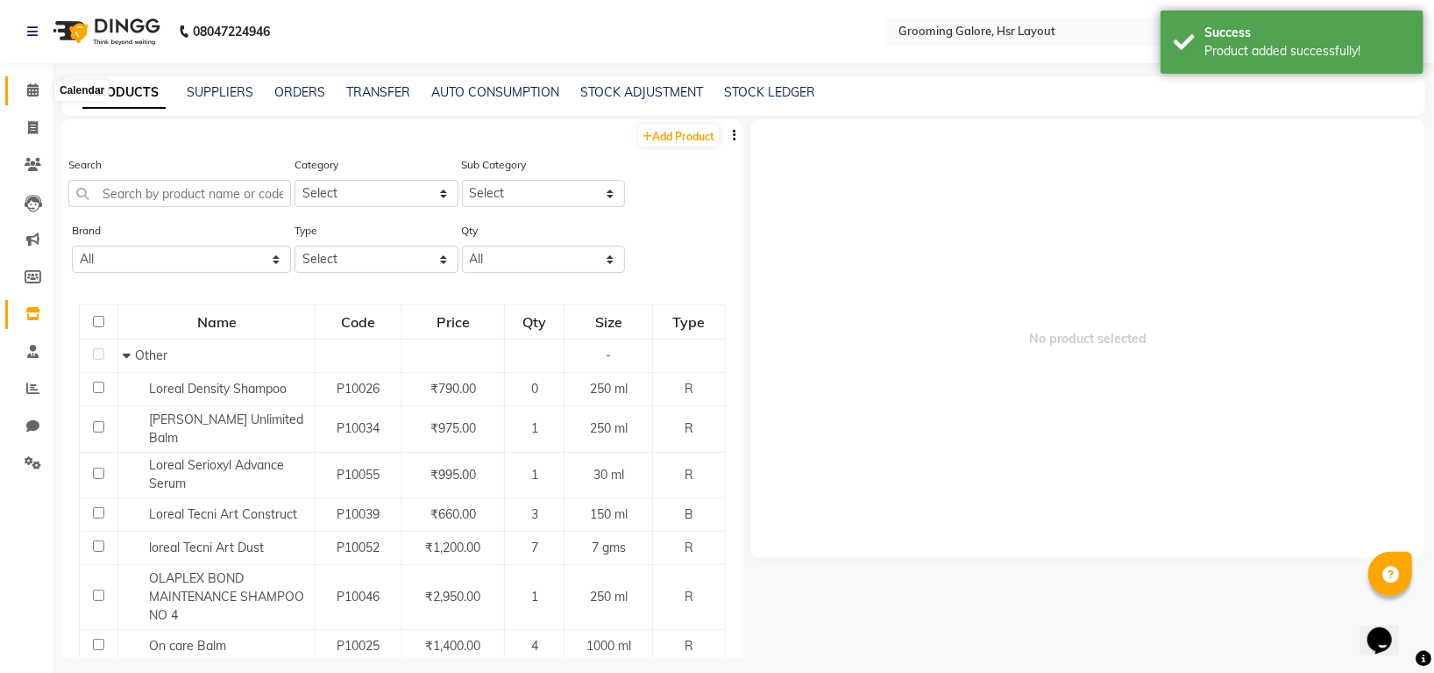
click at [32, 94] on icon at bounding box center [32, 89] width 11 height 13
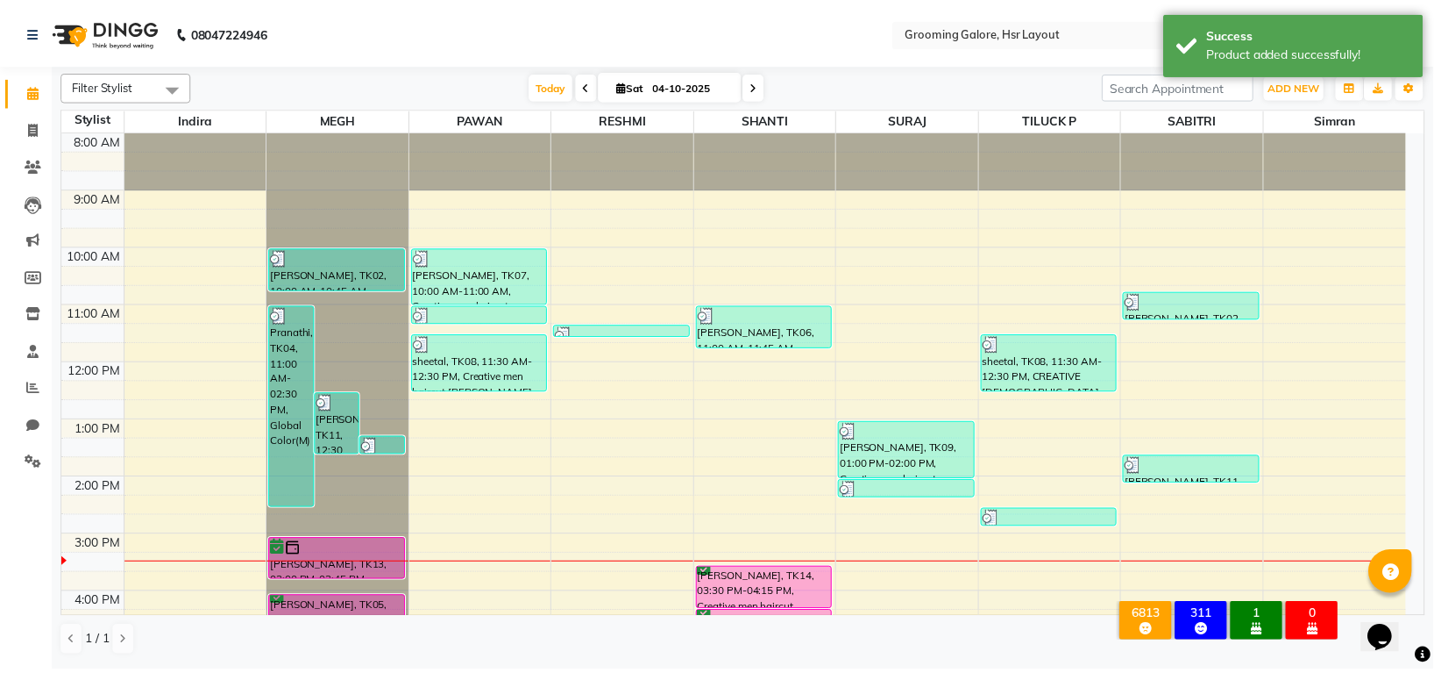
scroll to position [272, 0]
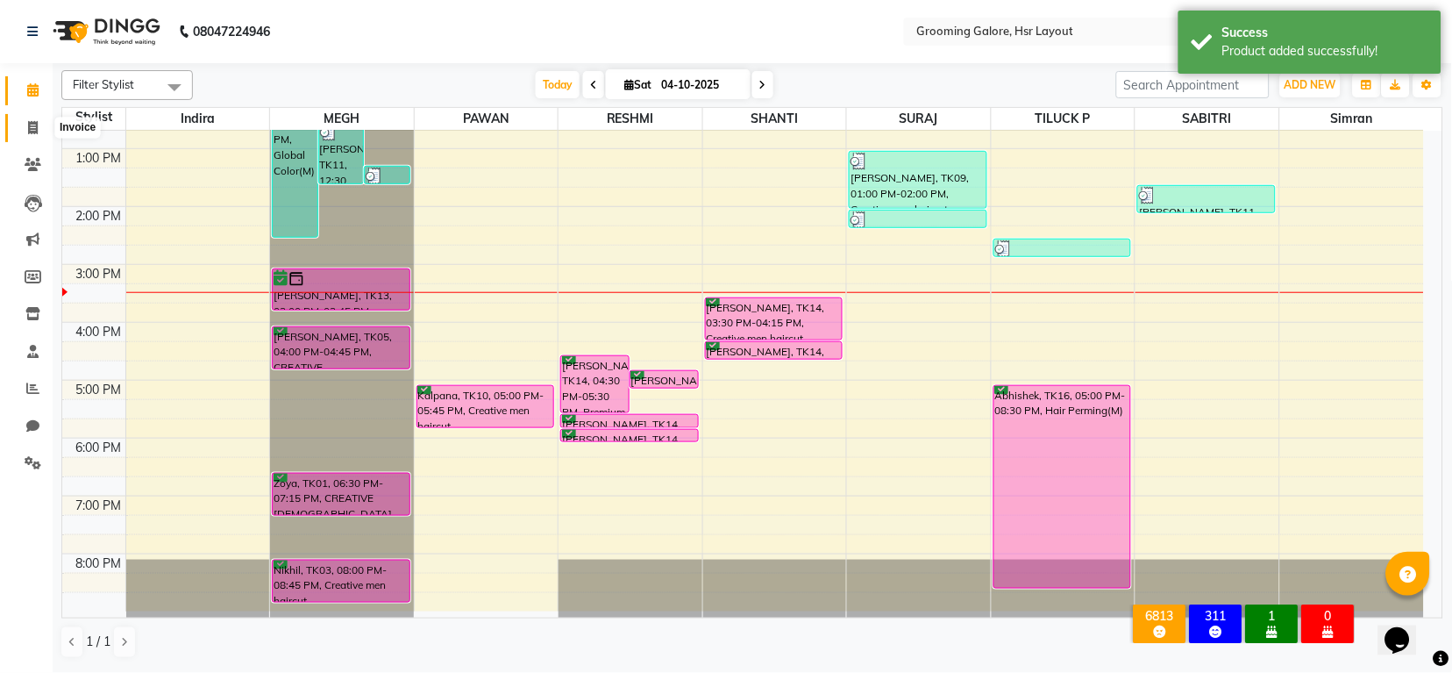
click at [32, 125] on icon at bounding box center [33, 127] width 10 height 13
select select "service"
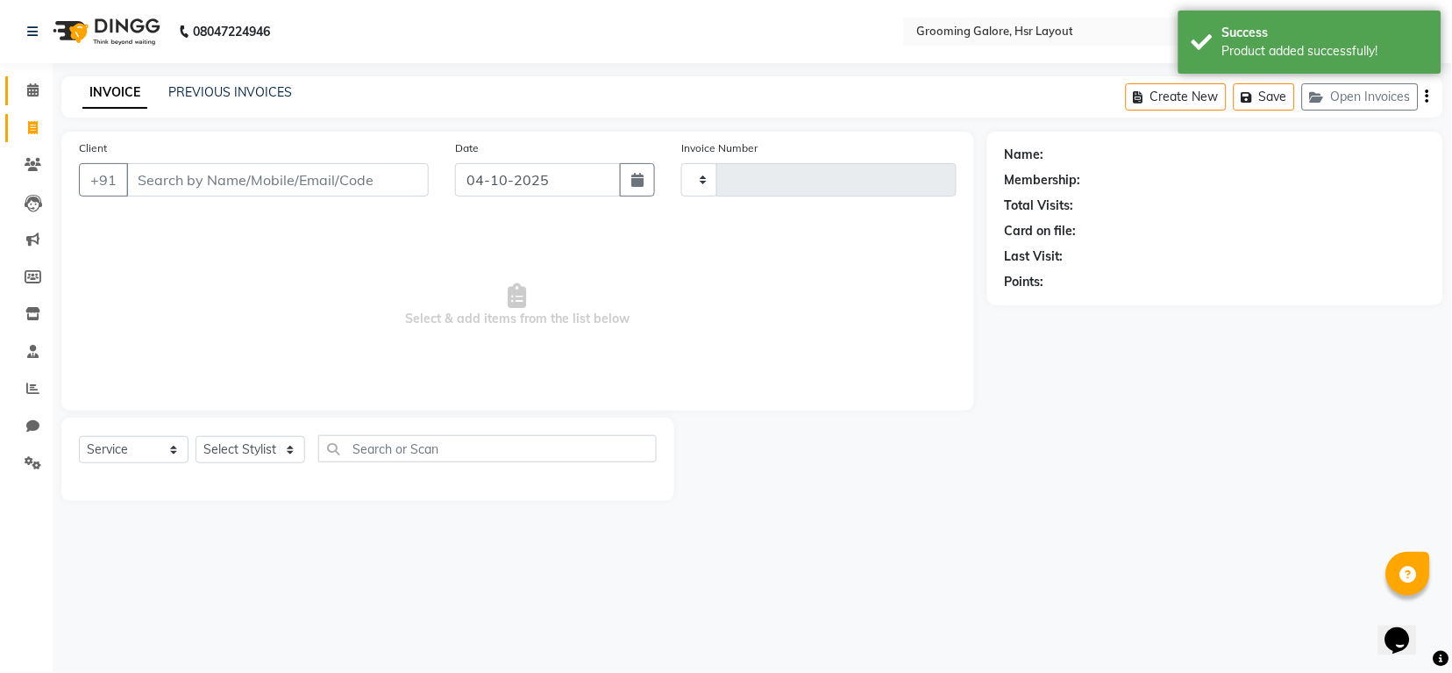
type input "2584"
select select "P"
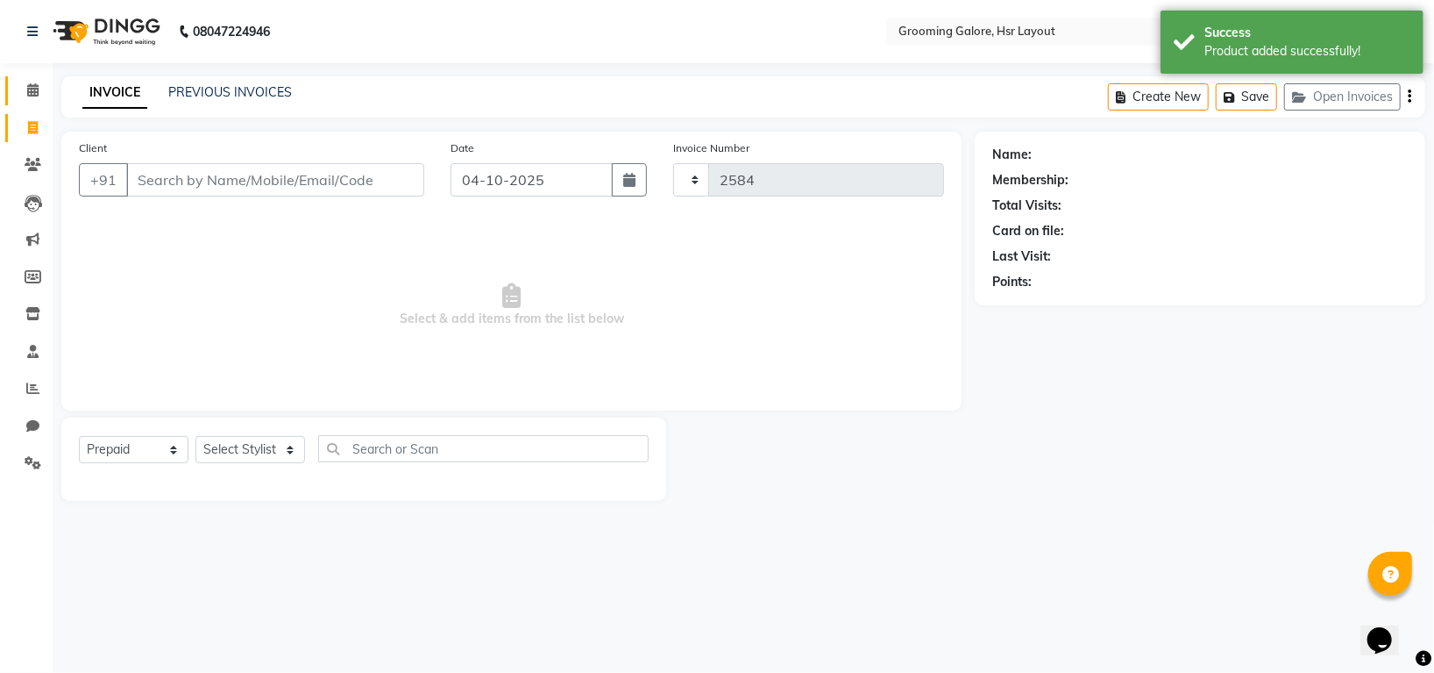
select select "6168"
select select "45583"
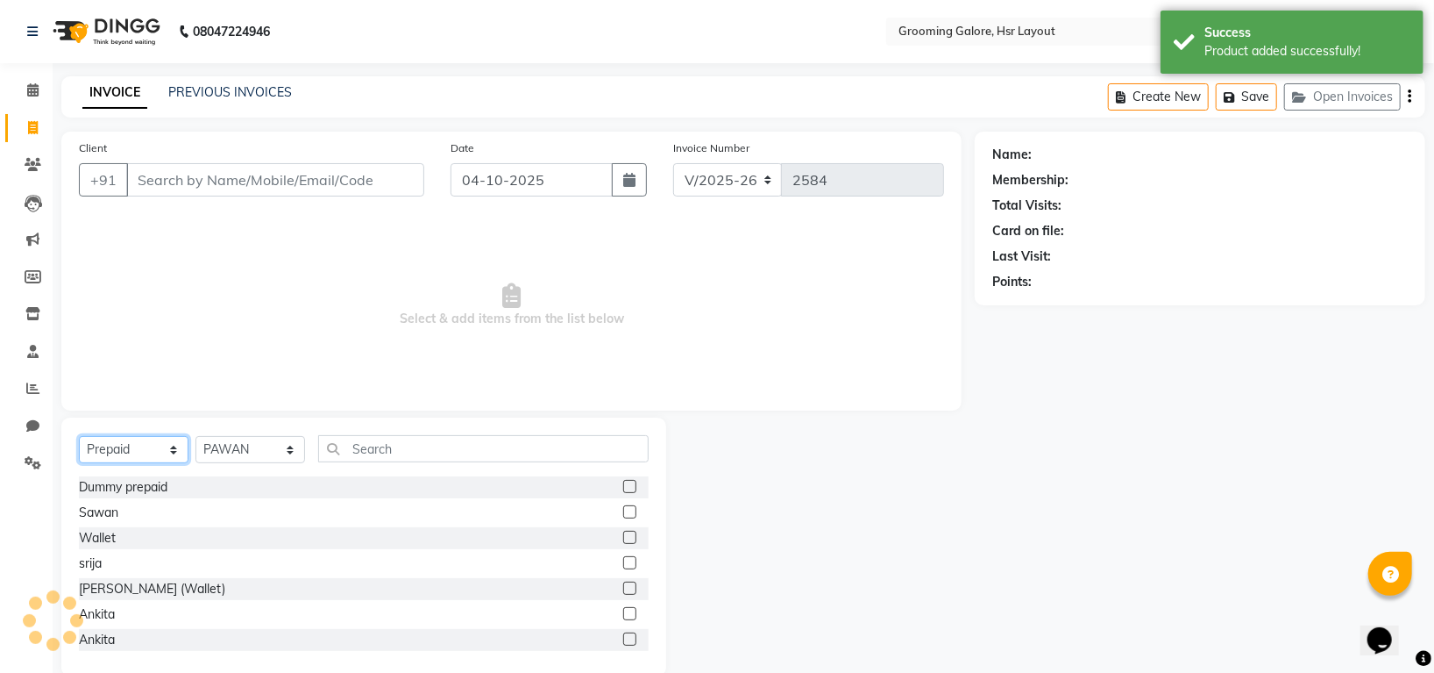
click at [123, 452] on select "Select Service Product Membership Package Voucher Prepaid Gift Card" at bounding box center [134, 449] width 110 height 27
select select "product"
click at [79, 437] on select "Select Service Product Membership Package Voucher Prepaid Gift Card" at bounding box center [134, 449] width 110 height 27
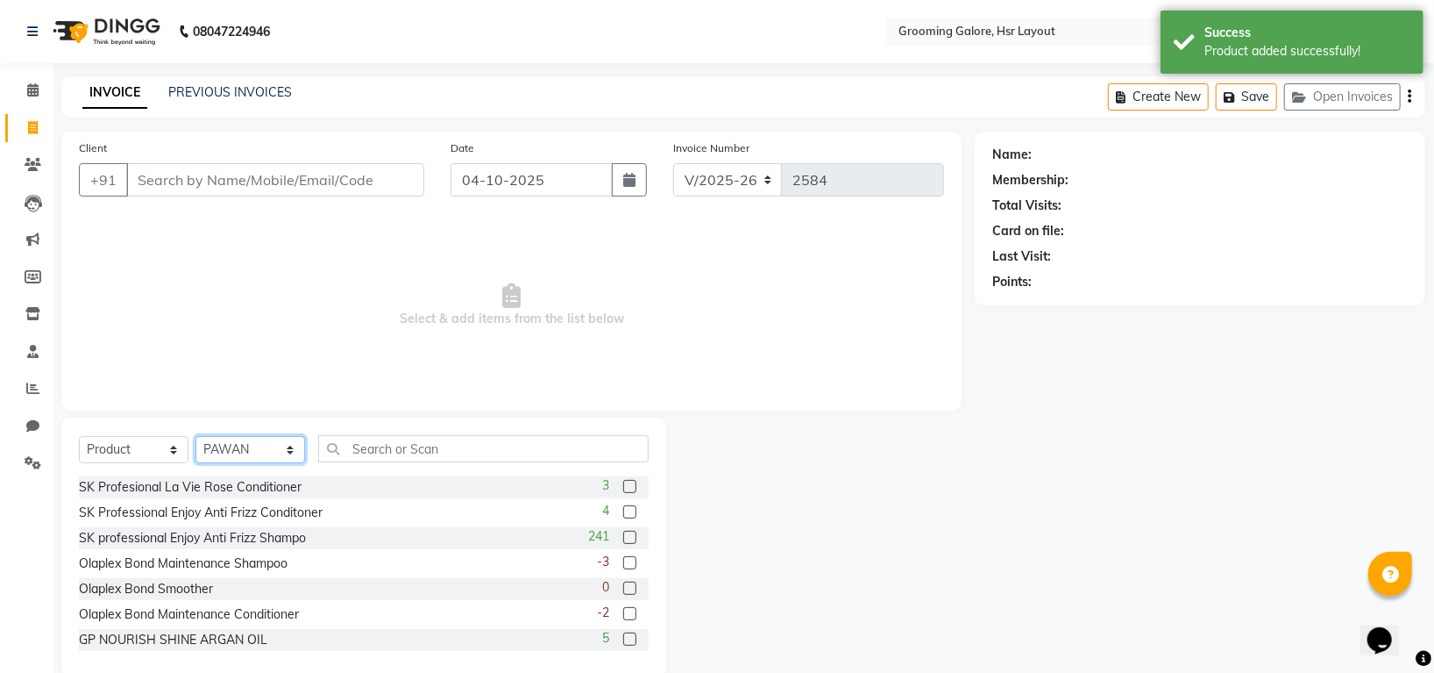
click at [286, 445] on select "Select Stylist Indira MEGH PAWAN RESHMI SABITRI SHANTI Simran SURAJ TILUCK P" at bounding box center [251, 449] width 110 height 27
select select "45580"
click at [196, 437] on select "Select Stylist Indira MEGH PAWAN RESHMI SABITRI SHANTI Simran SURAJ TILUCK P" at bounding box center [251, 449] width 110 height 27
click at [404, 445] on input "text" at bounding box center [483, 448] width 331 height 27
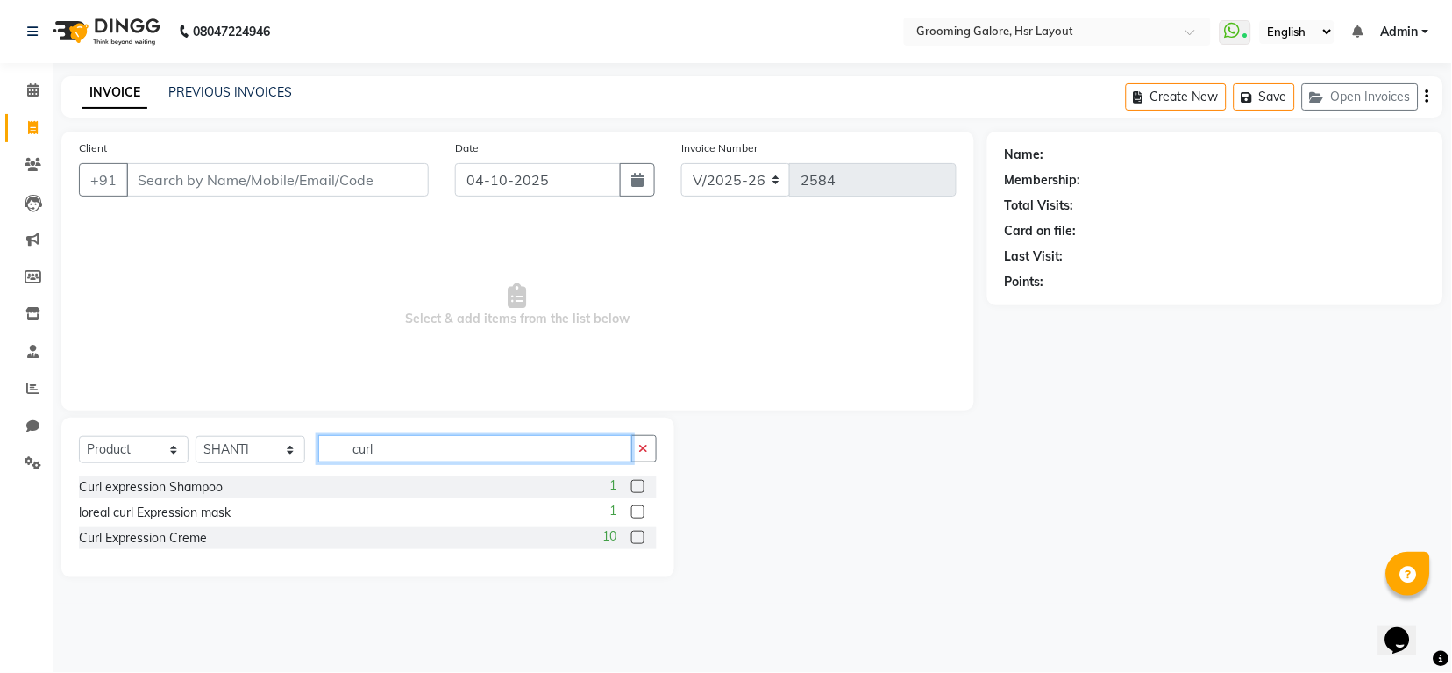
type input "curl"
click at [639, 536] on label at bounding box center [637, 536] width 13 height 13
click at [639, 536] on input "checkbox" at bounding box center [636, 537] width 11 height 11
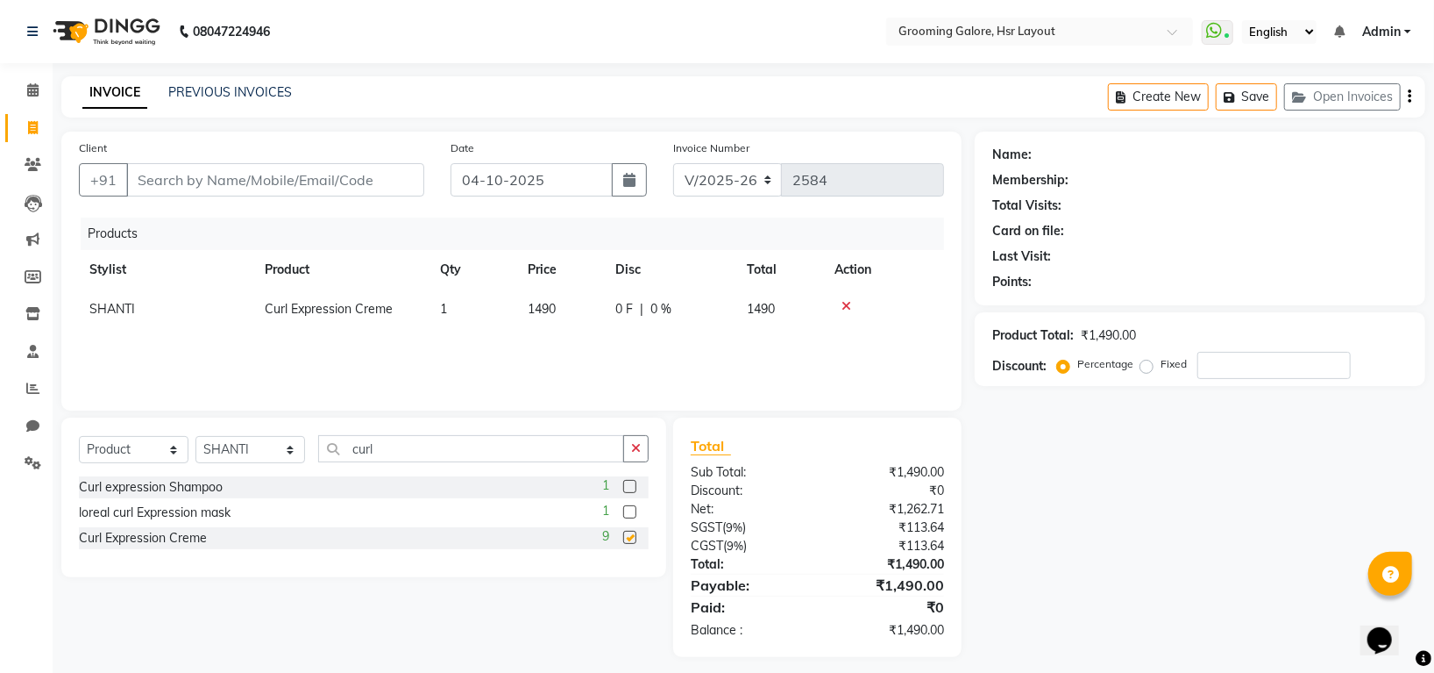
checkbox input "false"
click at [372, 180] on input "Client" at bounding box center [275, 179] width 298 height 33
type input "9"
type input "0"
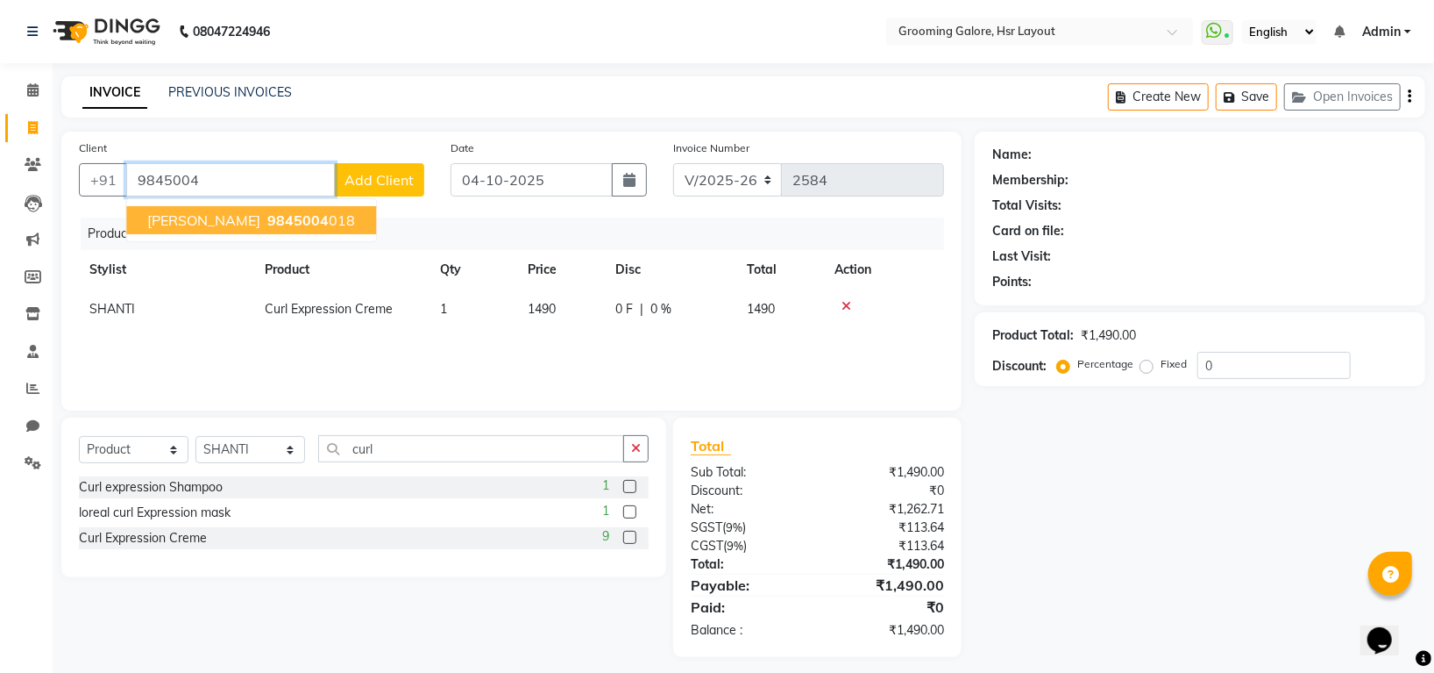
click at [323, 215] on ngb-highlight "9845004 018" at bounding box center [309, 220] width 91 height 18
type input "9845004018"
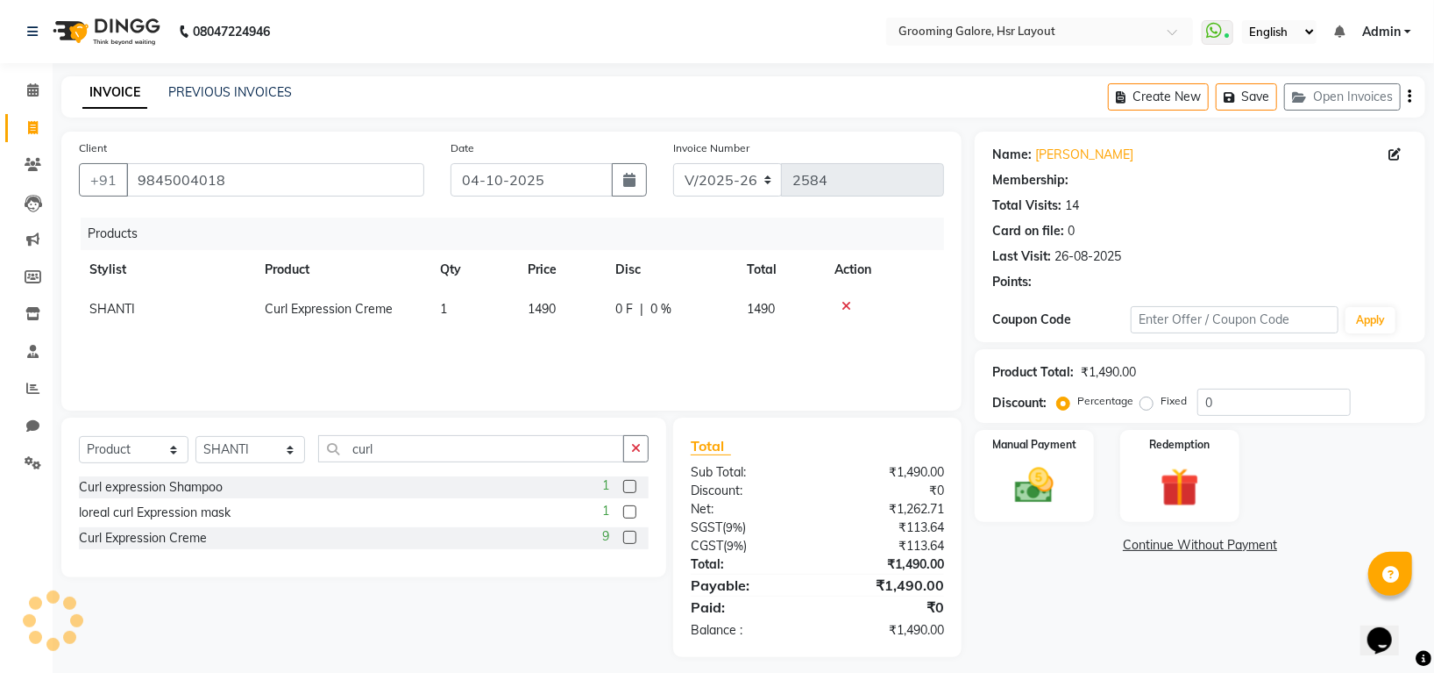
select select "1: Object"
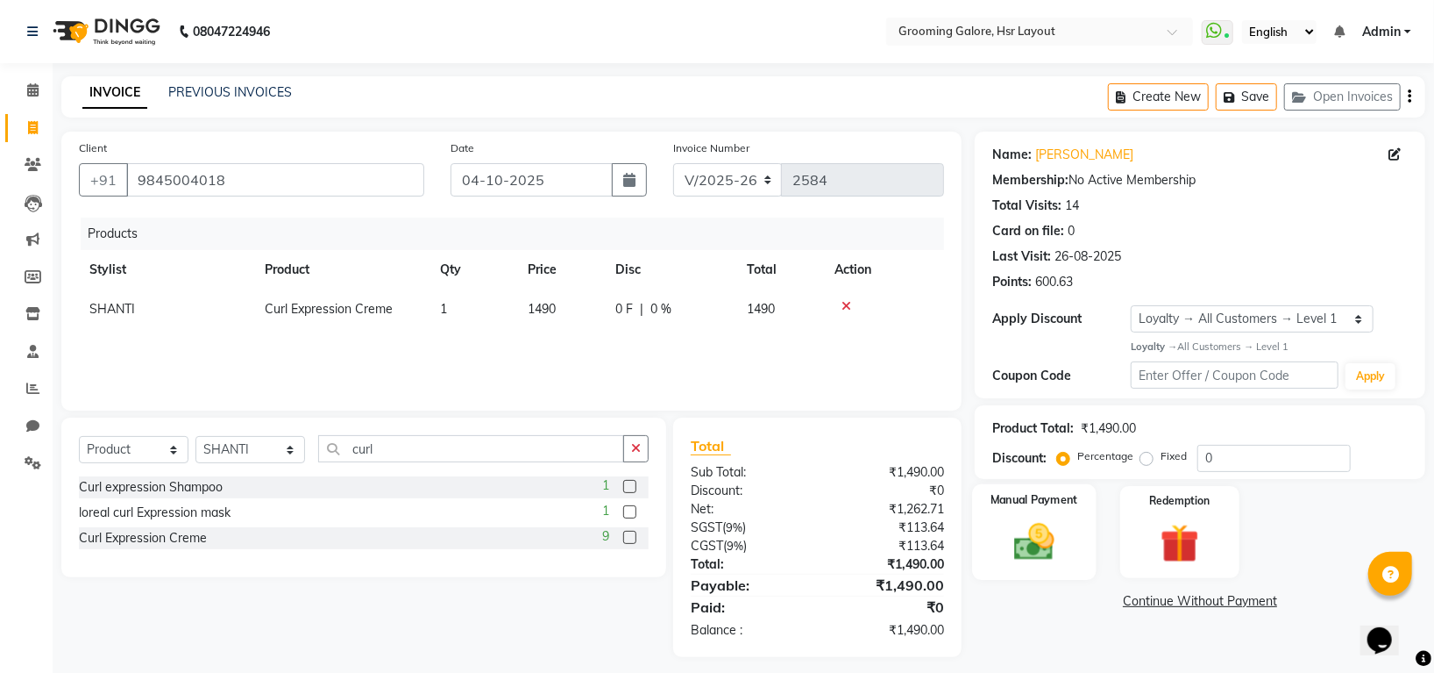
click at [1043, 540] on img at bounding box center [1035, 541] width 66 height 46
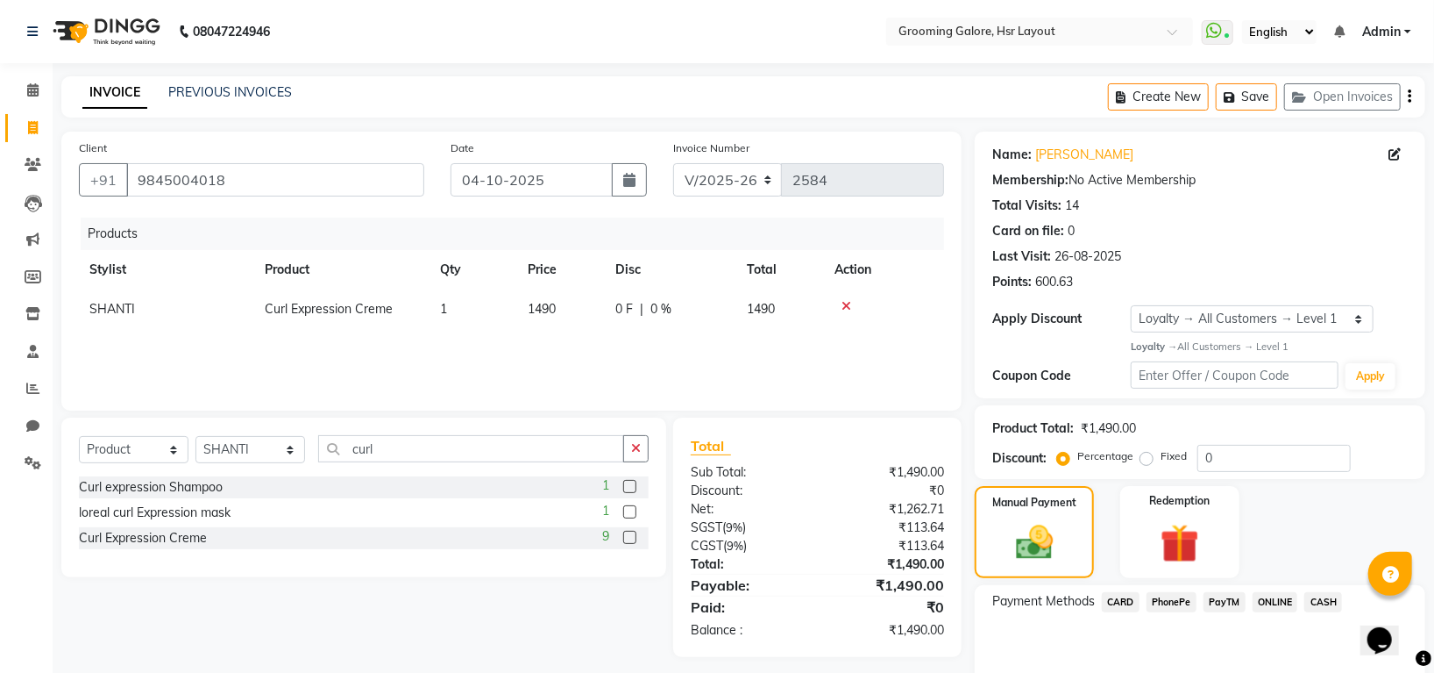
drag, startPoint x: 1176, startPoint y: 601, endPoint x: 1175, endPoint y: 579, distance: 22.8
click at [1175, 601] on span "PhonePe" at bounding box center [1172, 602] width 50 height 20
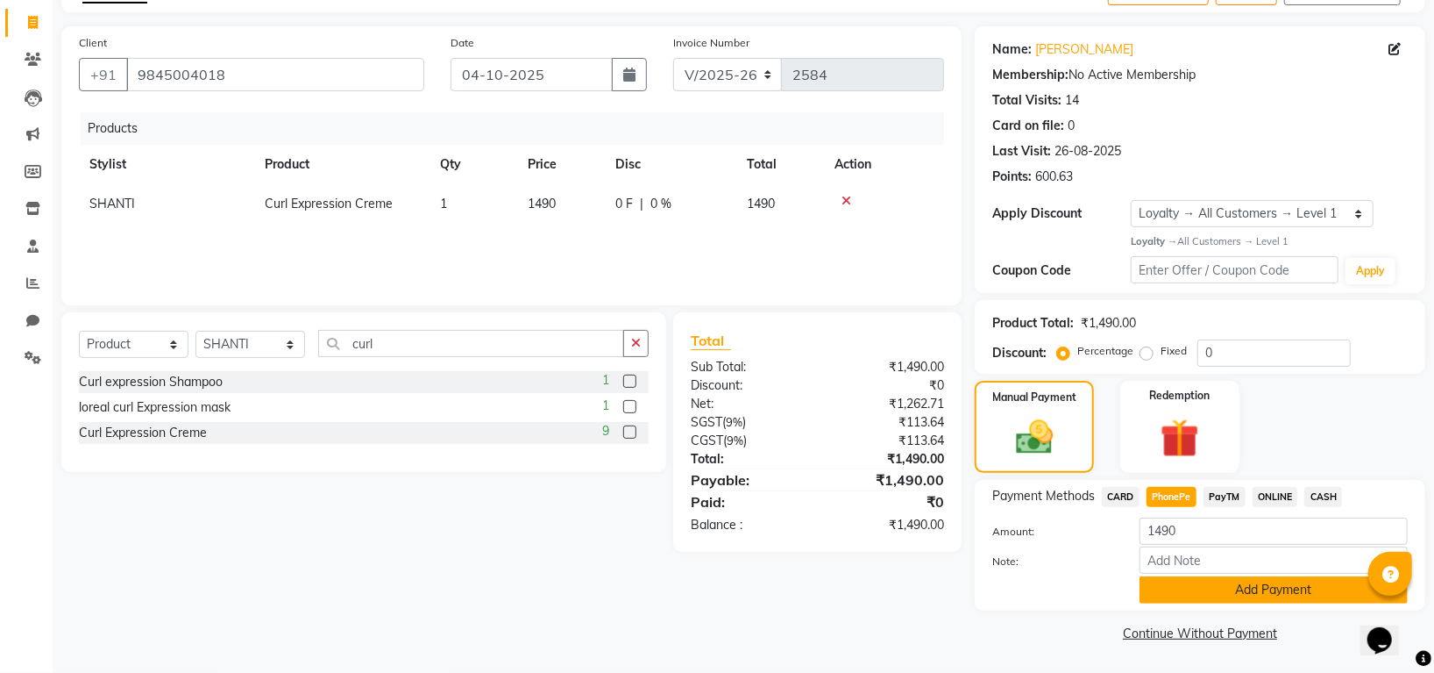
click at [1186, 595] on button "Add Payment" at bounding box center [1274, 589] width 268 height 27
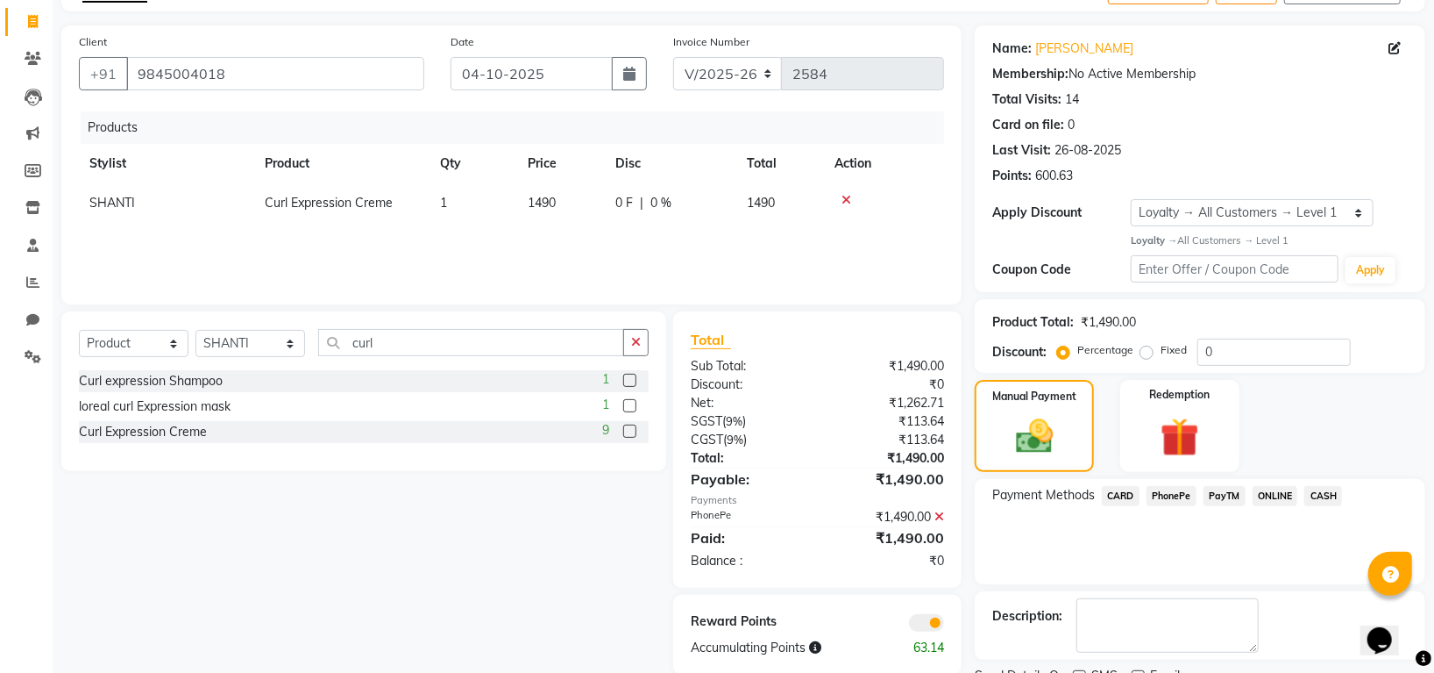
scroll to position [178, 0]
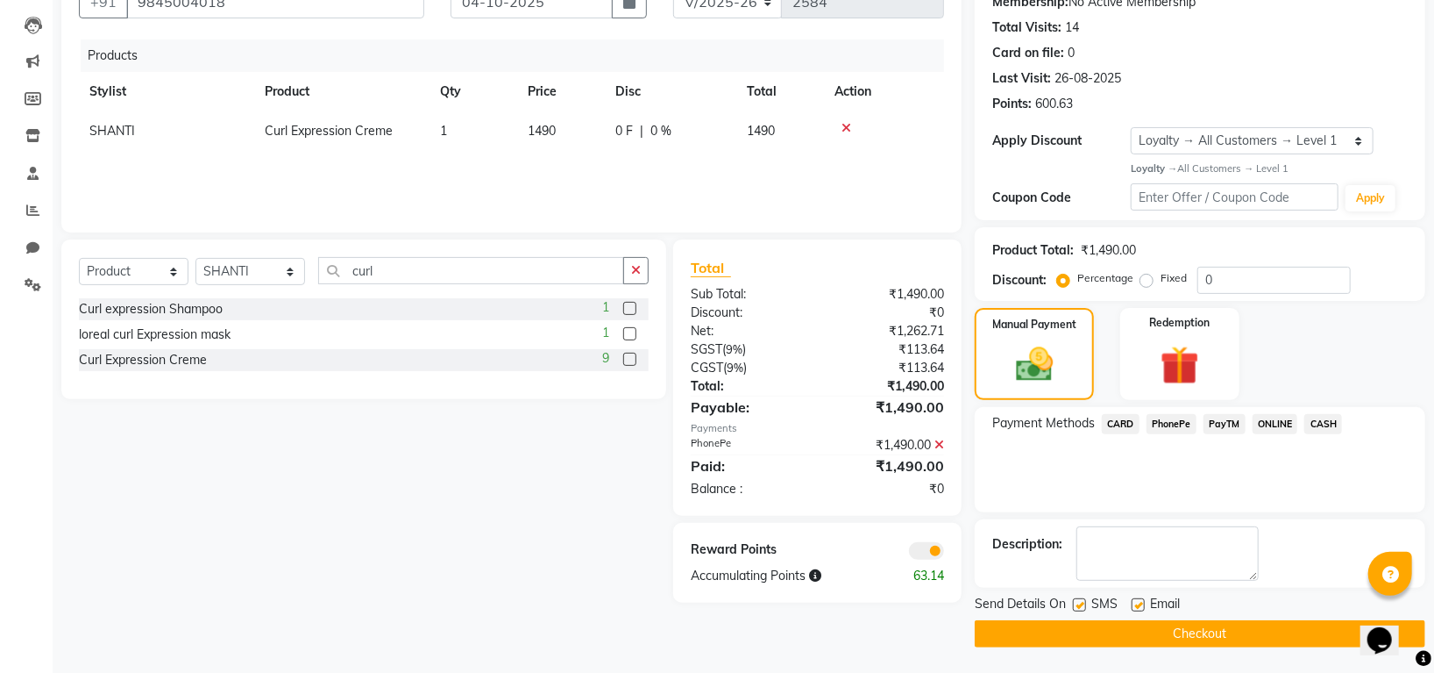
click at [1192, 631] on button "Checkout" at bounding box center [1200, 633] width 451 height 27
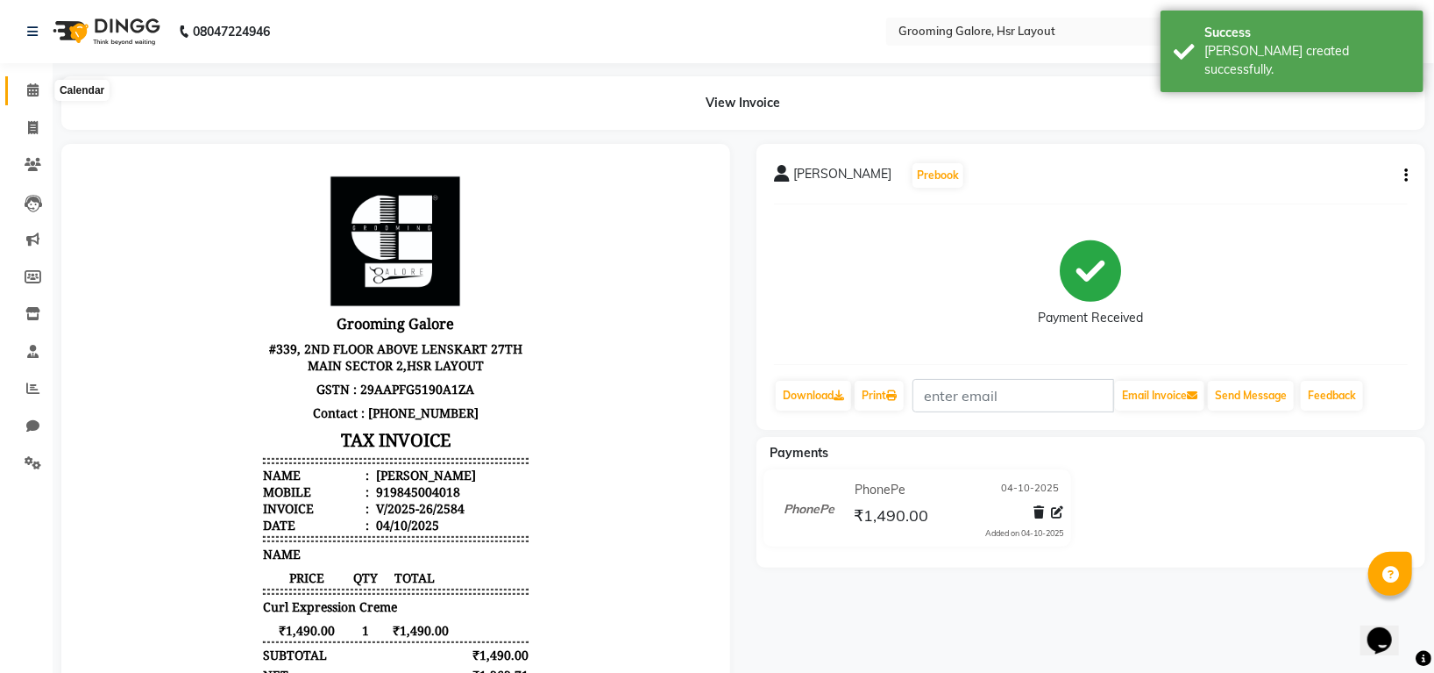
click at [29, 90] on icon at bounding box center [32, 89] width 11 height 13
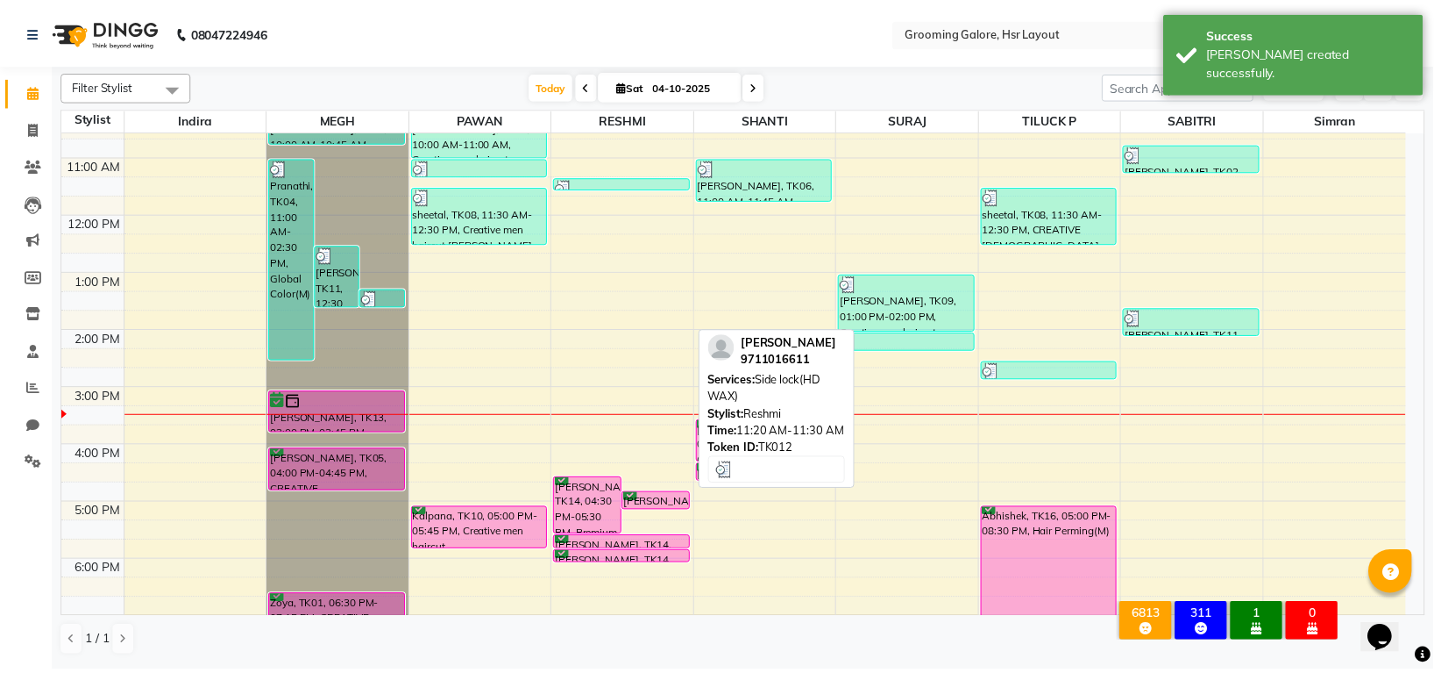
scroll to position [272, 0]
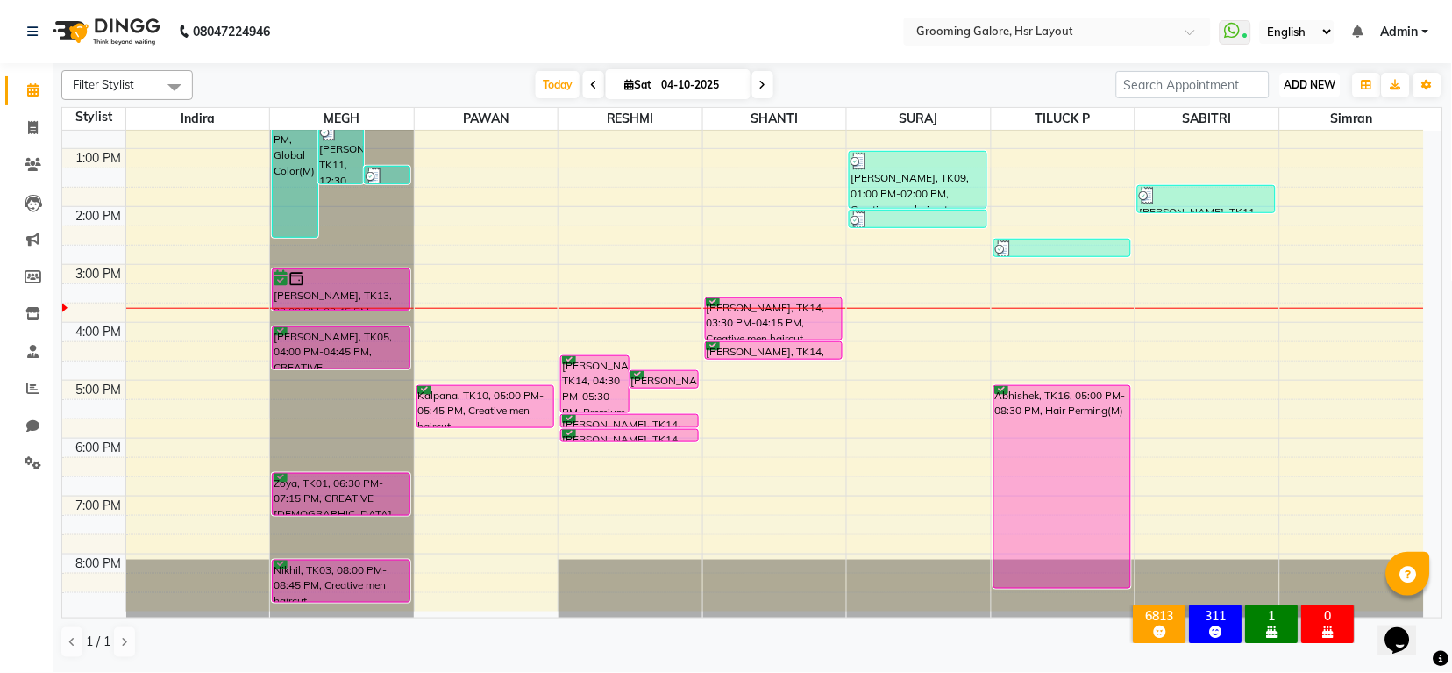
click at [1301, 89] on span "ADD NEW" at bounding box center [1311, 84] width 52 height 13
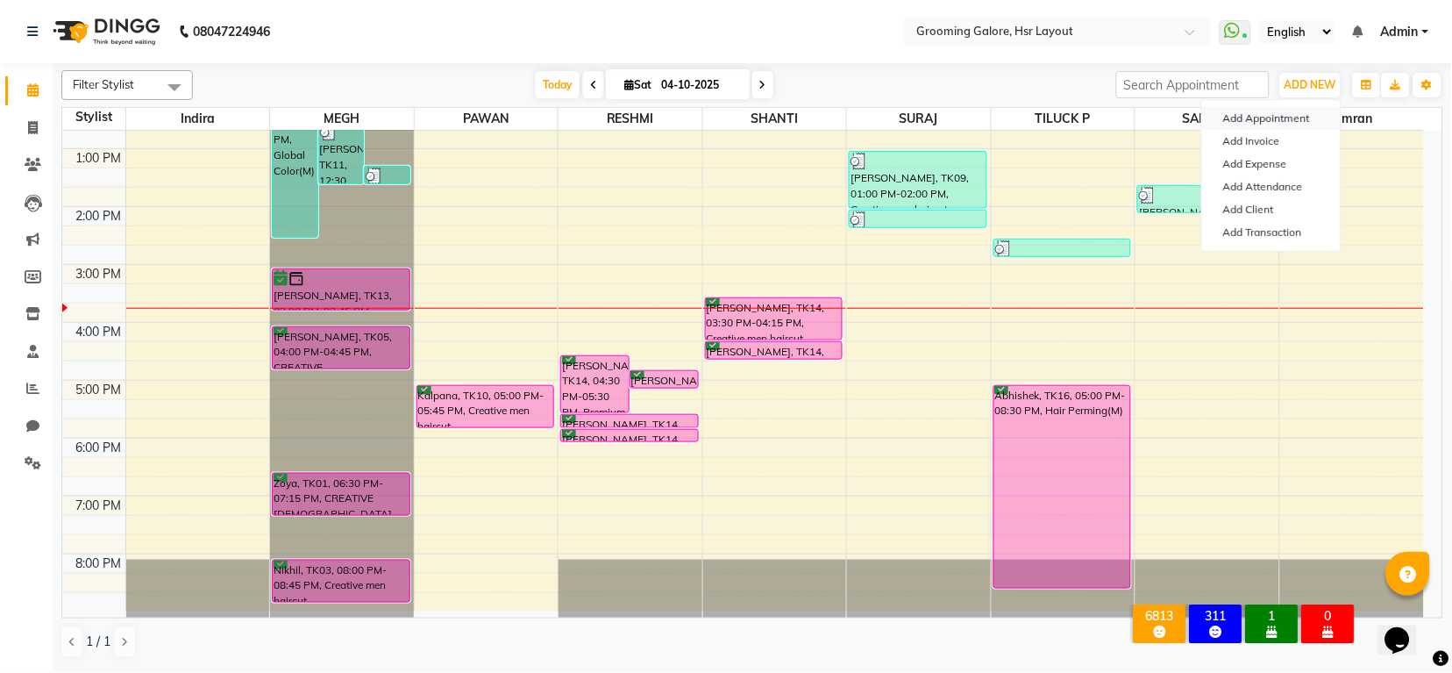
click at [1274, 117] on button "Add Appointment" at bounding box center [1271, 118] width 139 height 23
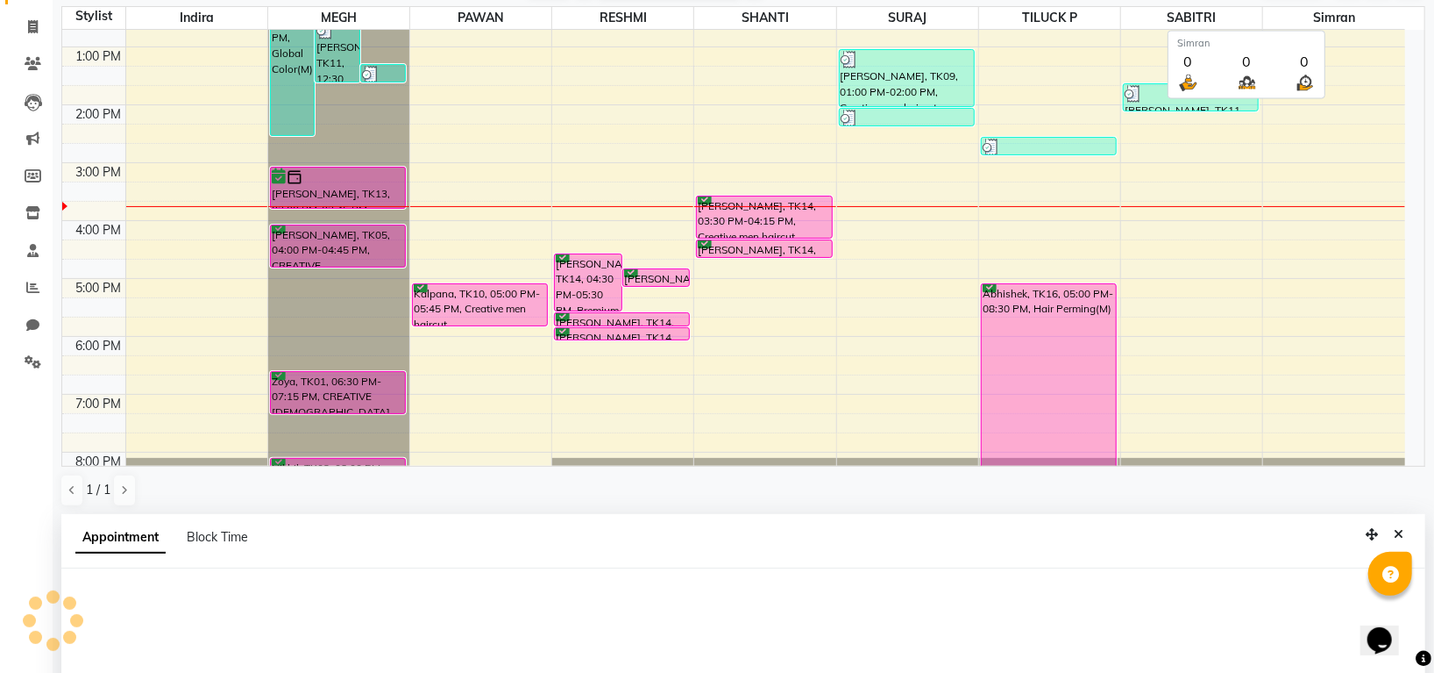
select select "tentative"
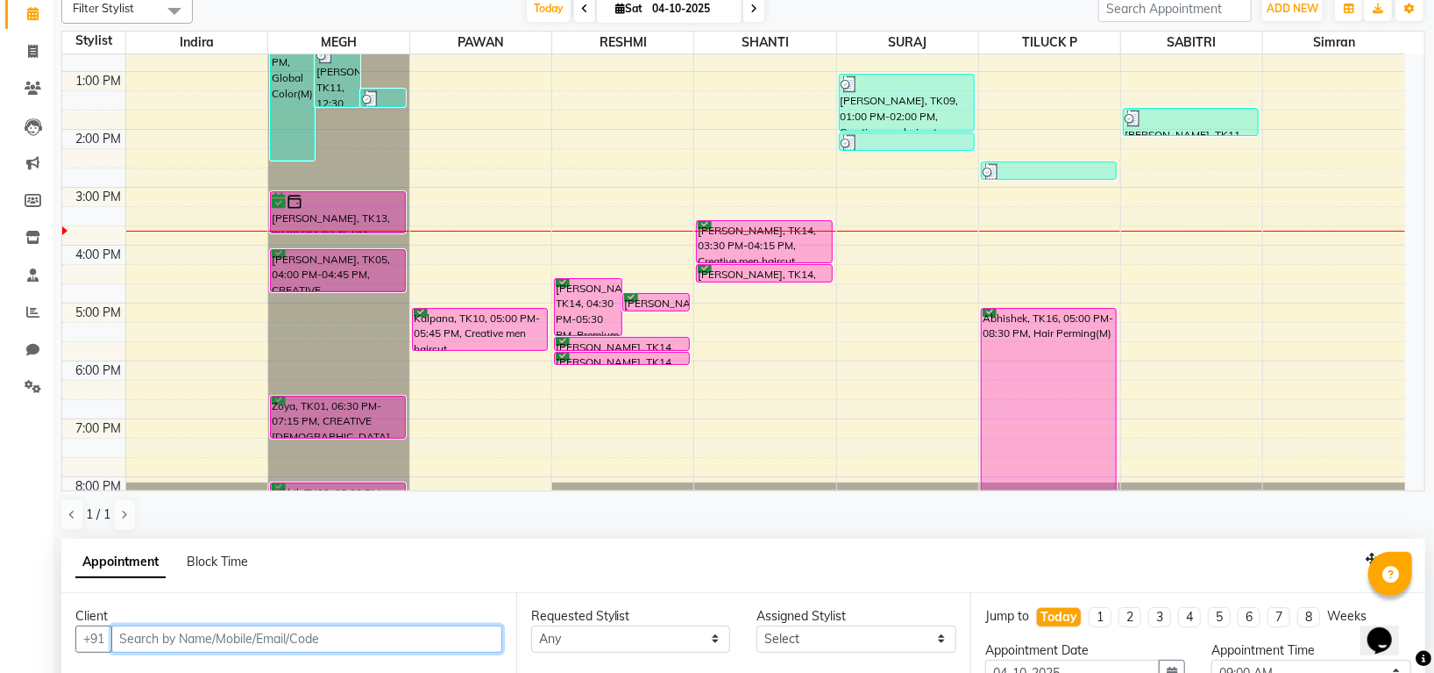
scroll to position [341, 0]
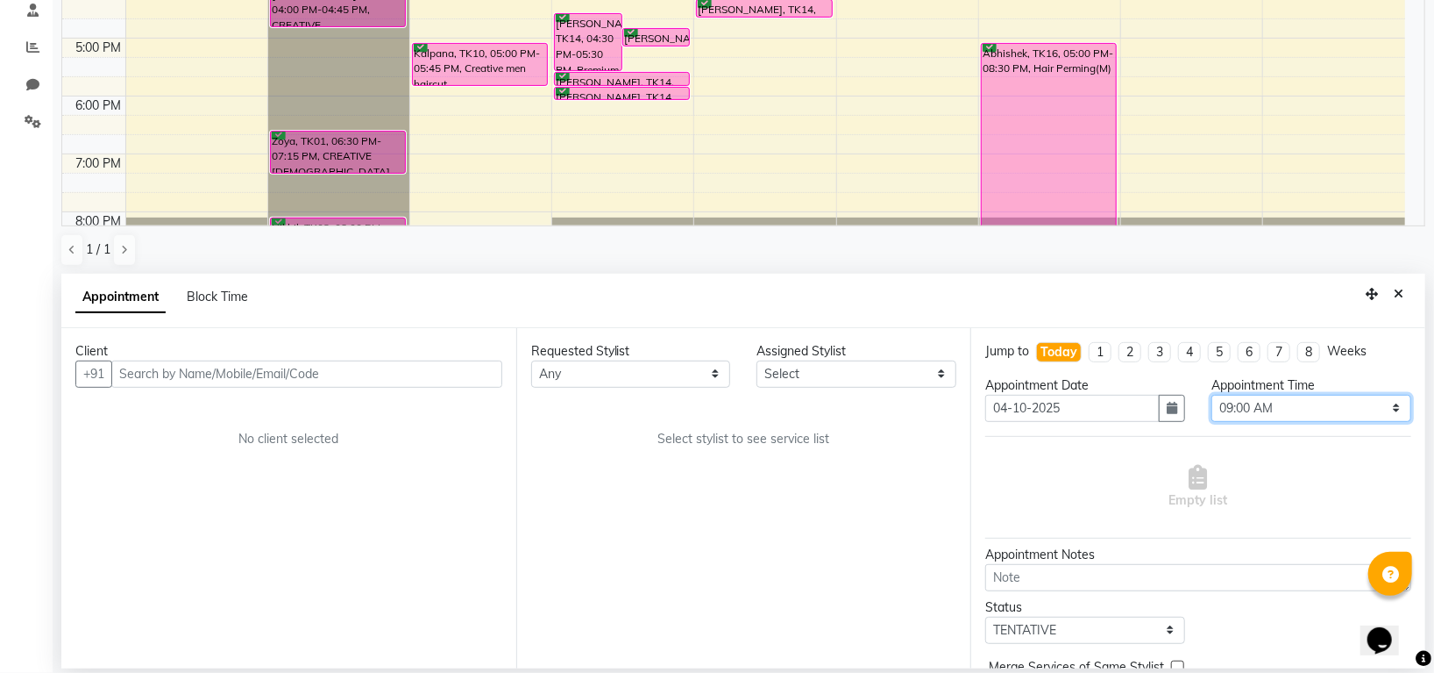
click at [1248, 411] on select "Select 09:00 AM 09:15 AM 09:30 AM 09:45 AM 10:00 AM 10:15 AM 10:30 AM 10:45 AM …" at bounding box center [1312, 408] width 200 height 27
select select "1080"
click at [1212, 395] on select "Select 09:00 AM 09:15 AM 09:30 AM 09:45 AM 10:00 AM 10:15 AM 10:30 AM 10:45 AM …" at bounding box center [1312, 408] width 200 height 27
click at [662, 373] on select "Any Indira MEGH PAWAN RESHMI SABITRI SHANTI Simran SURAJ TILUCK P" at bounding box center [631, 373] width 200 height 27
select select "45583"
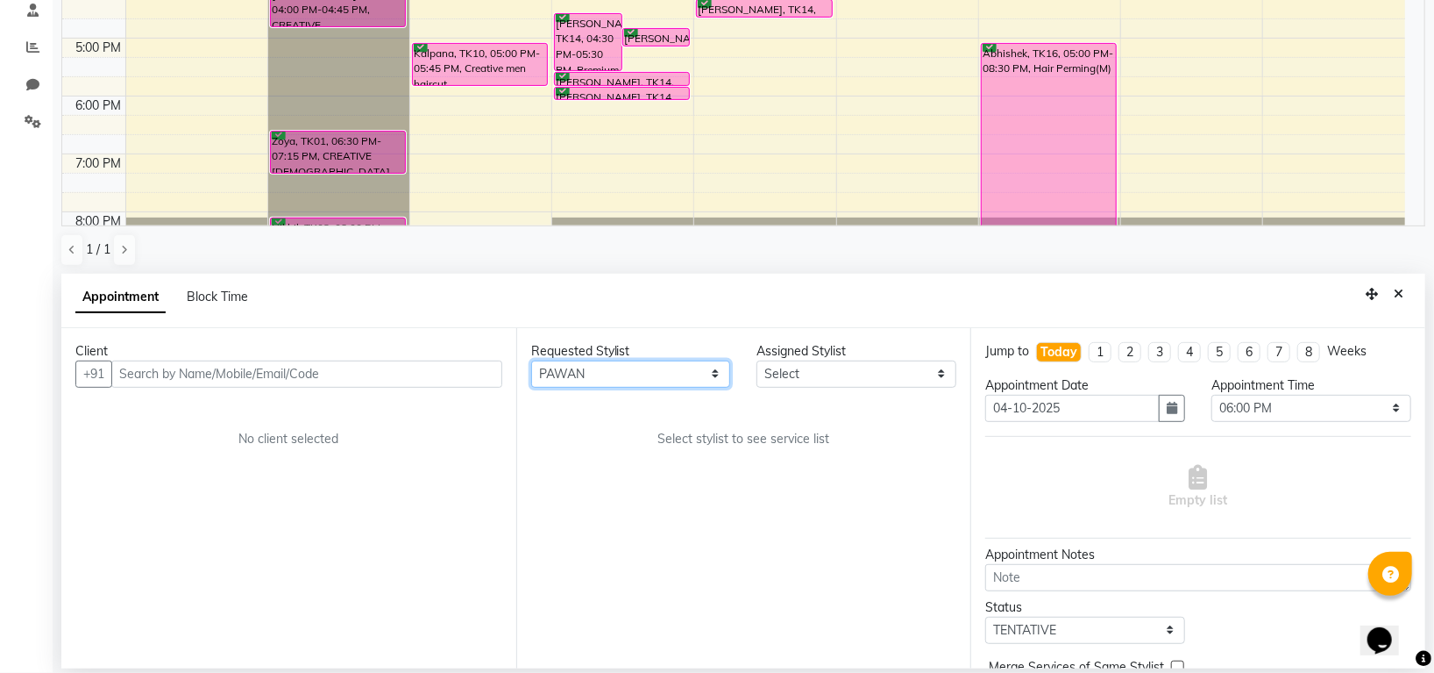
click at [531, 360] on select "Any Indira MEGH PAWAN RESHMI SABITRI SHANTI Simran SURAJ TILUCK P" at bounding box center [631, 373] width 200 height 27
select select "45583"
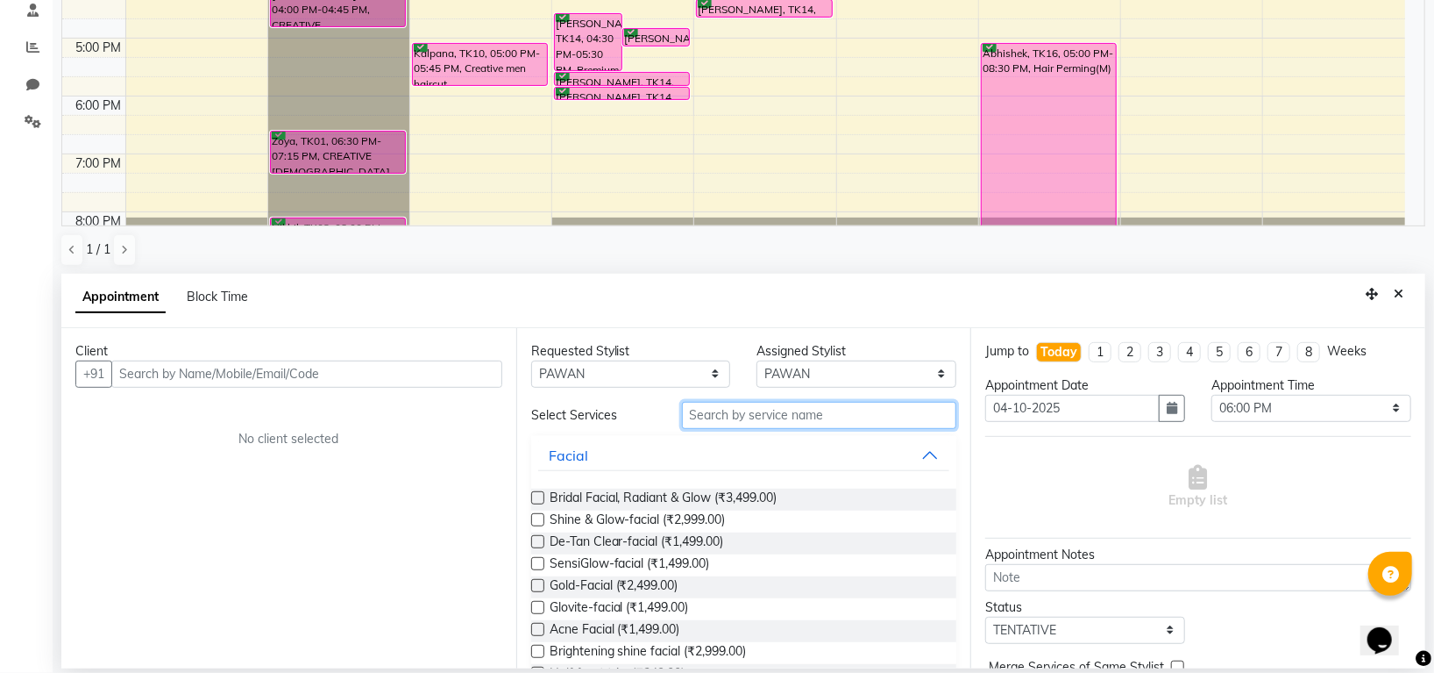
click at [765, 415] on input "text" at bounding box center [819, 415] width 275 height 27
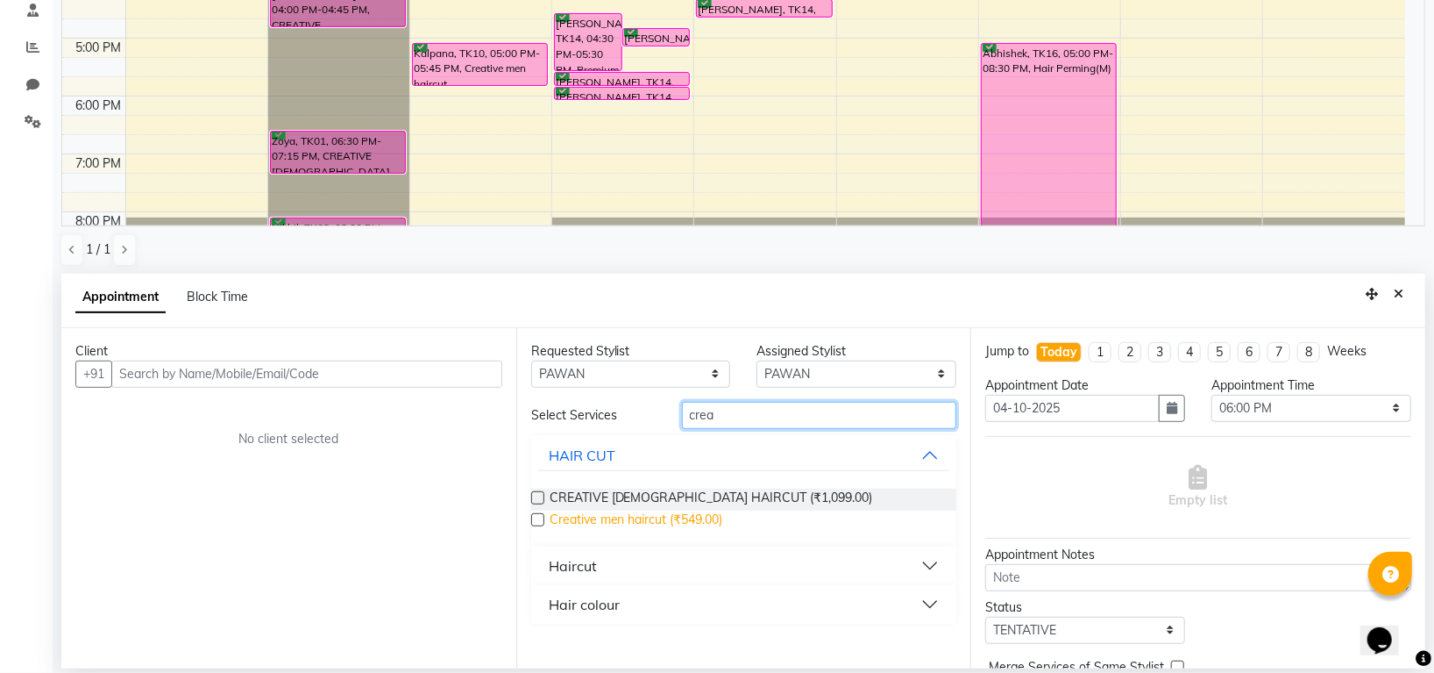
type input "crea"
click at [694, 516] on span "Creative men haircut (₹549.00)" at bounding box center [637, 521] width 174 height 22
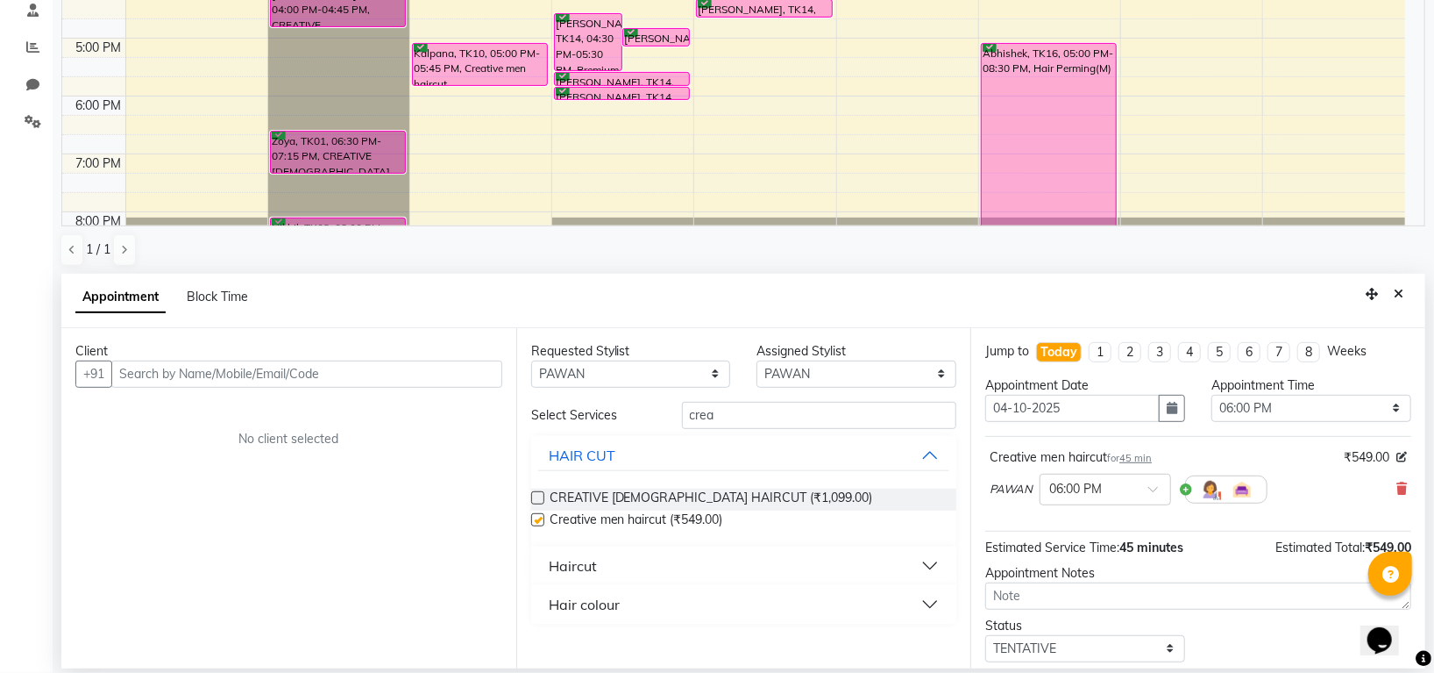
checkbox input "false"
click at [742, 423] on input "crea" at bounding box center [819, 415] width 275 height 27
type input "c"
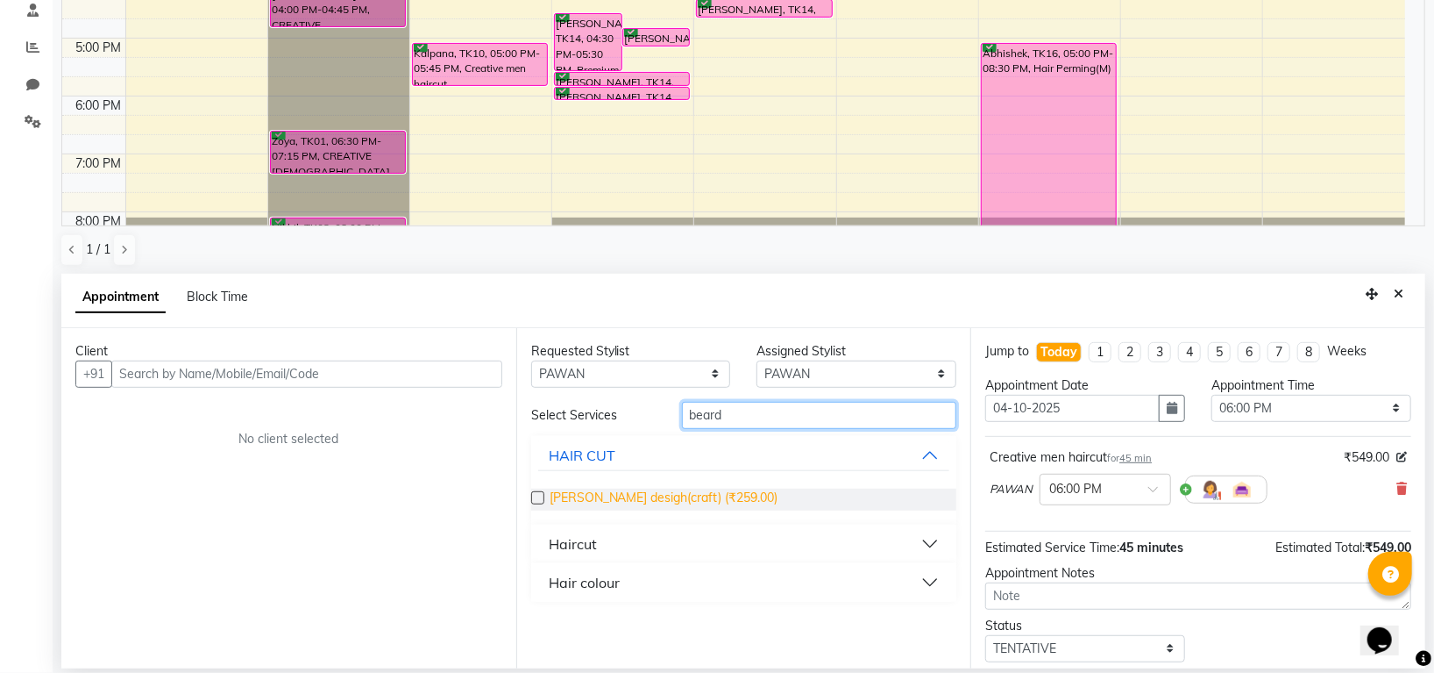
type input "beard"
click at [693, 495] on span "Beard desigh(craft) (₹259.00)" at bounding box center [664, 499] width 229 height 22
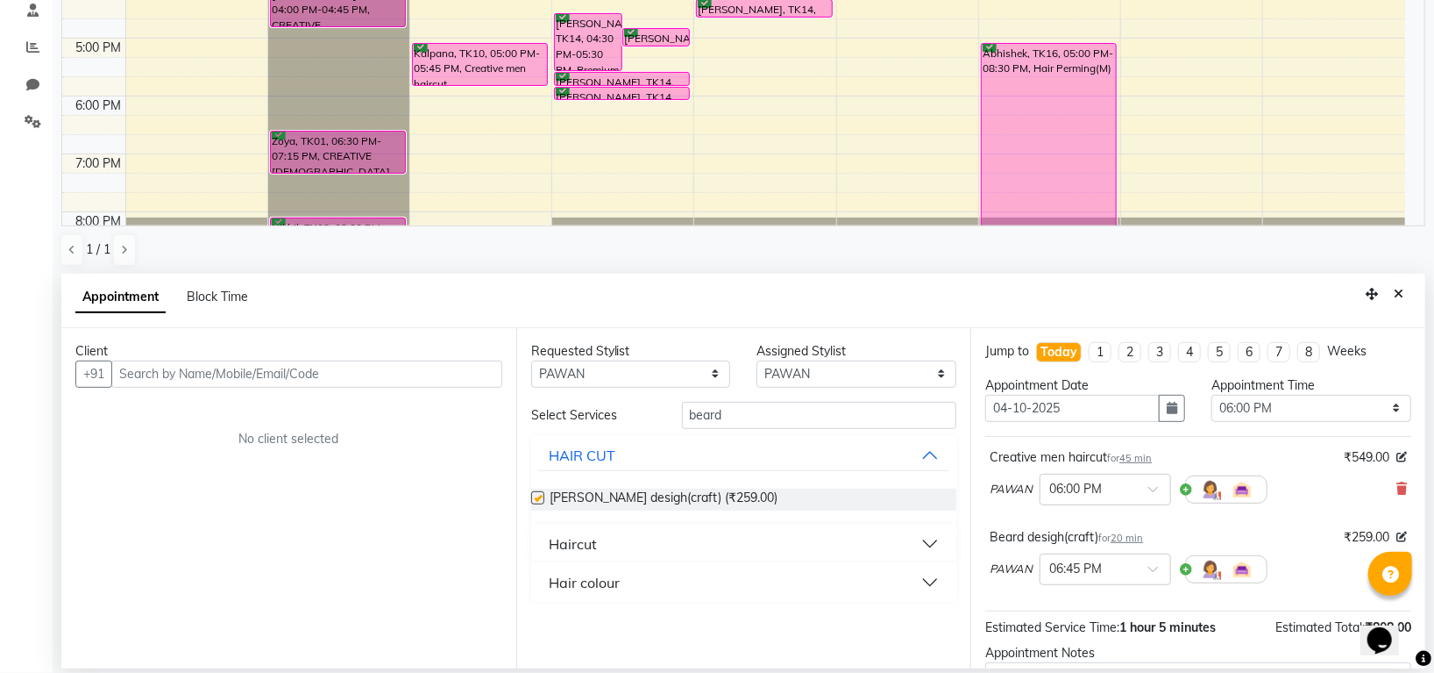
checkbox input "false"
click at [757, 422] on input "beard" at bounding box center [819, 415] width 275 height 27
type input "b"
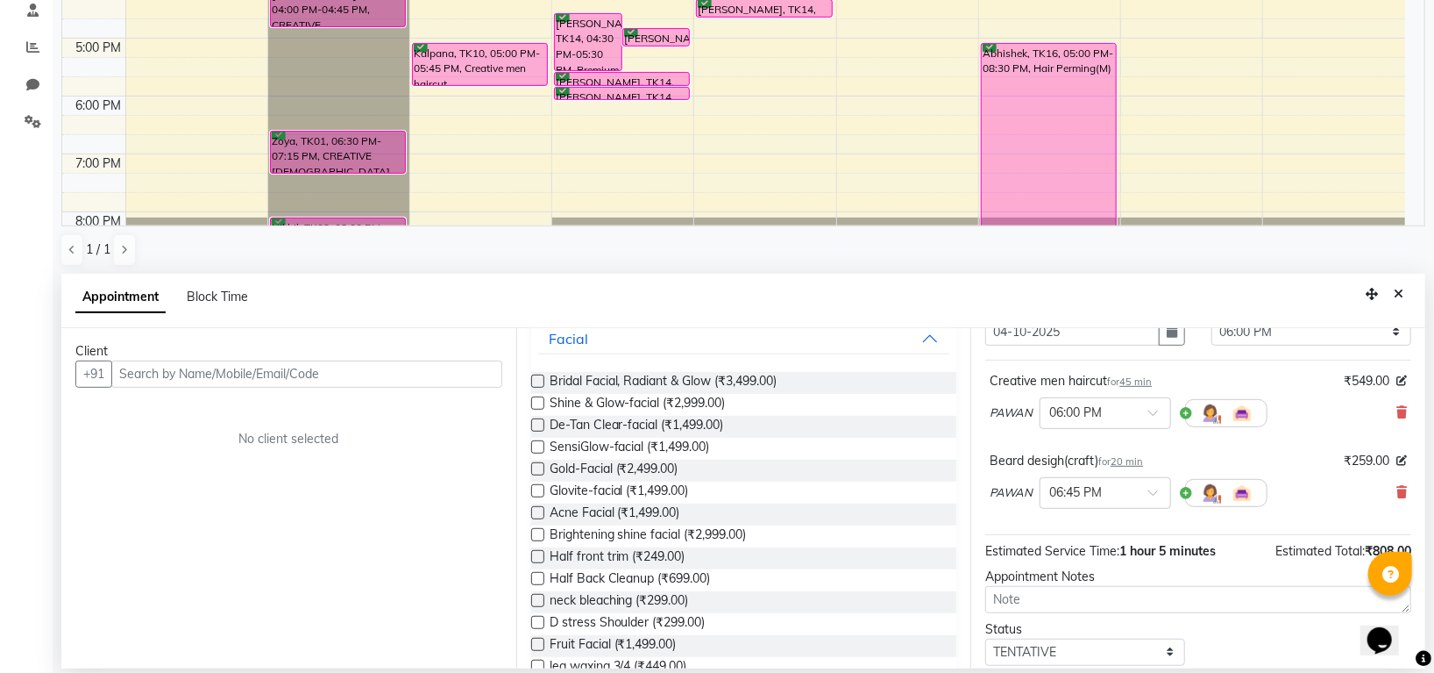
scroll to position [117, 0]
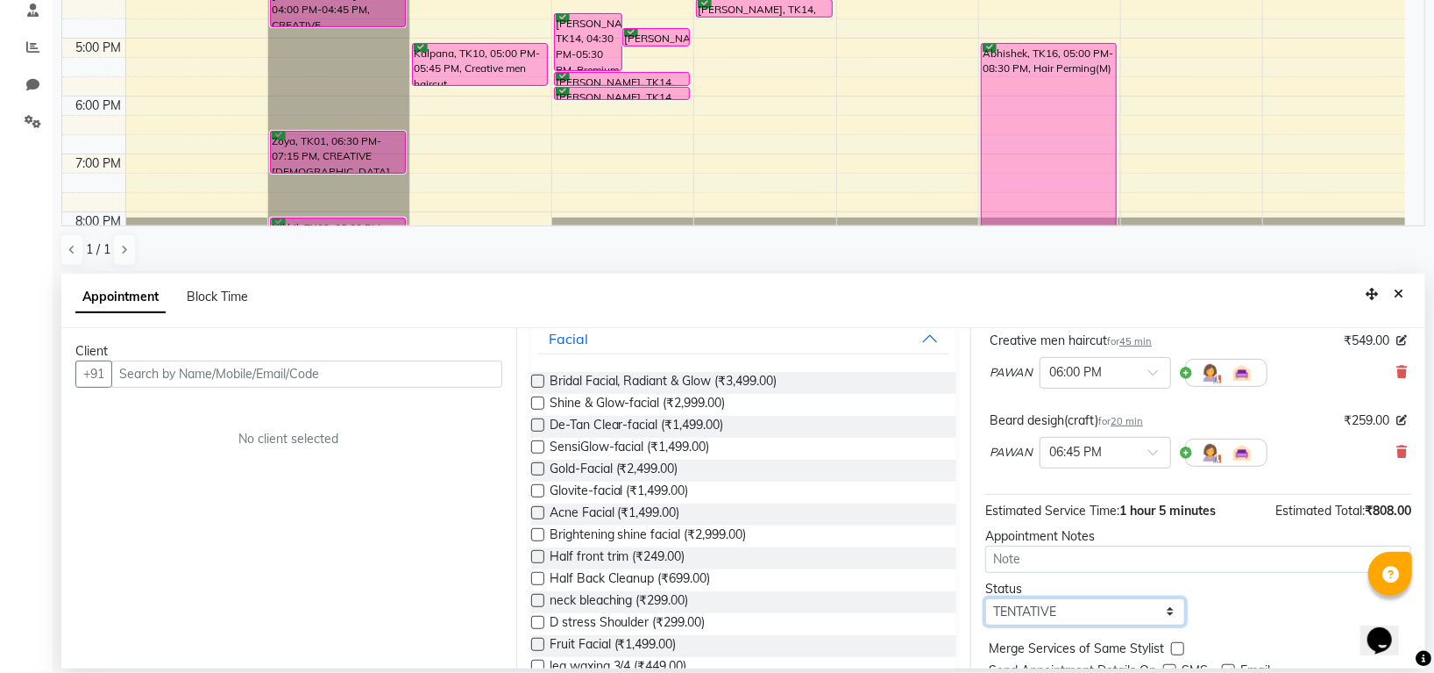
click at [1029, 616] on select "Select TENTATIVE CONFIRM CHECK-IN UPCOMING" at bounding box center [1086, 611] width 200 height 27
select select "confirm booking"
click at [986, 599] on select "Select TENTATIVE CONFIRM CHECK-IN UPCOMING" at bounding box center [1086, 611] width 200 height 27
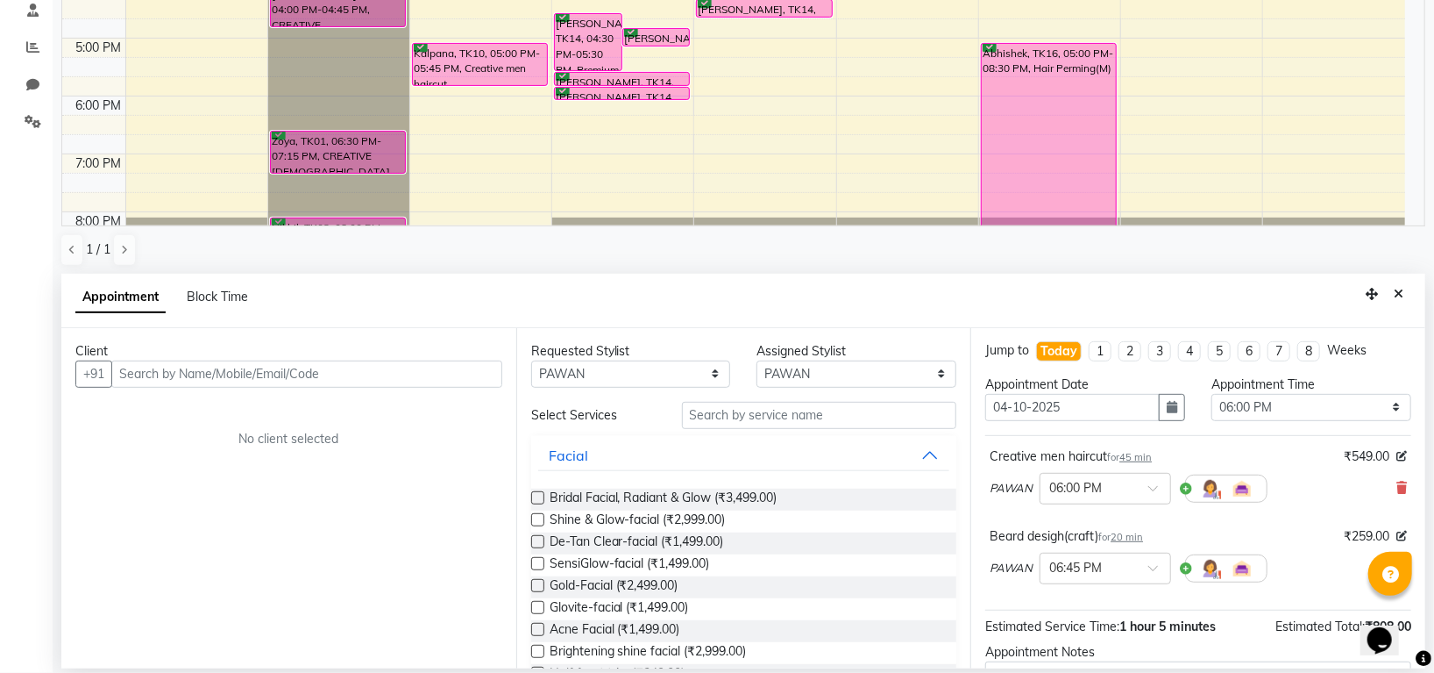
scroll to position [0, 0]
click at [672, 381] on select "Any Indira MEGH PAWAN RESHMI SABITRI SHANTI Simran SURAJ TILUCK P" at bounding box center [631, 373] width 200 height 27
click at [651, 370] on select "Any Indira MEGH PAWAN RESHMI SABITRI SHANTI Simran SURAJ TILUCK P" at bounding box center [631, 373] width 200 height 27
select select "87770"
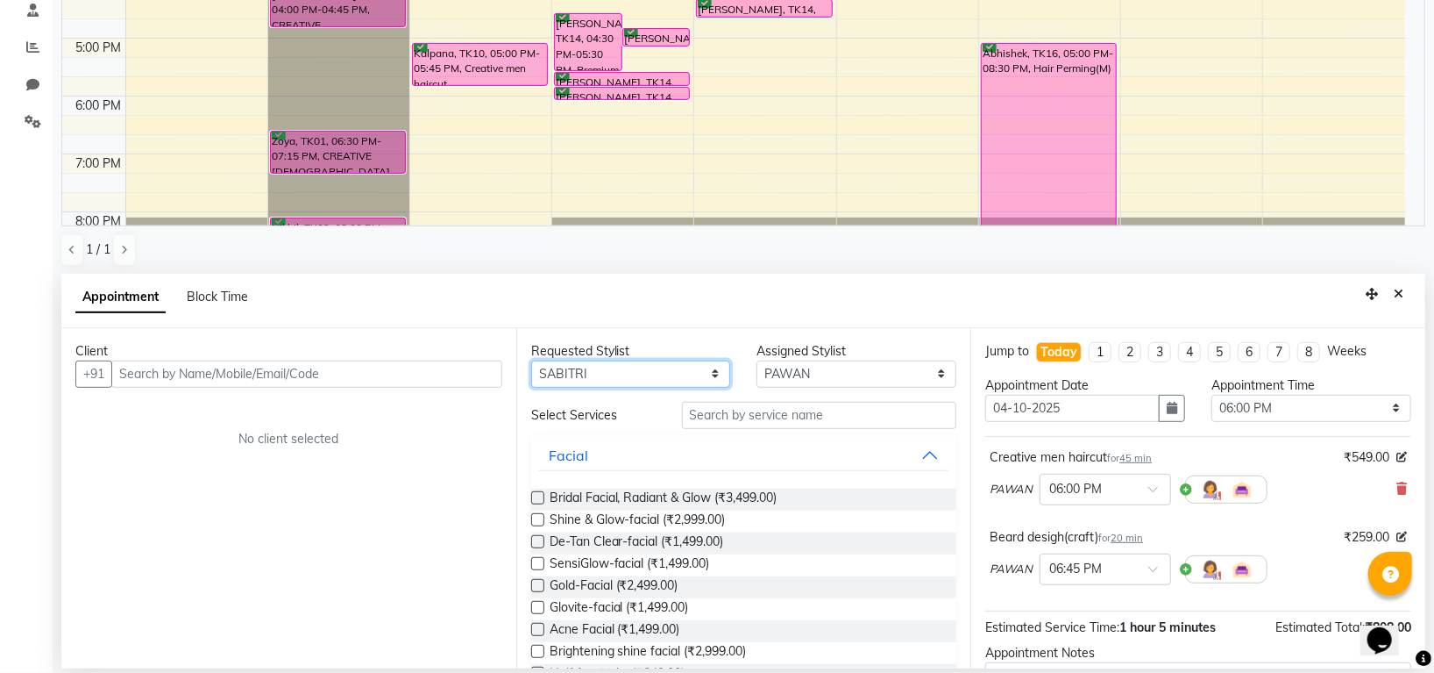
click at [531, 360] on select "Any Indira MEGH PAWAN RESHMI SABITRI SHANTI Simran SURAJ TILUCK P" at bounding box center [631, 373] width 200 height 27
select select "87770"
click at [745, 413] on input "text" at bounding box center [819, 415] width 275 height 27
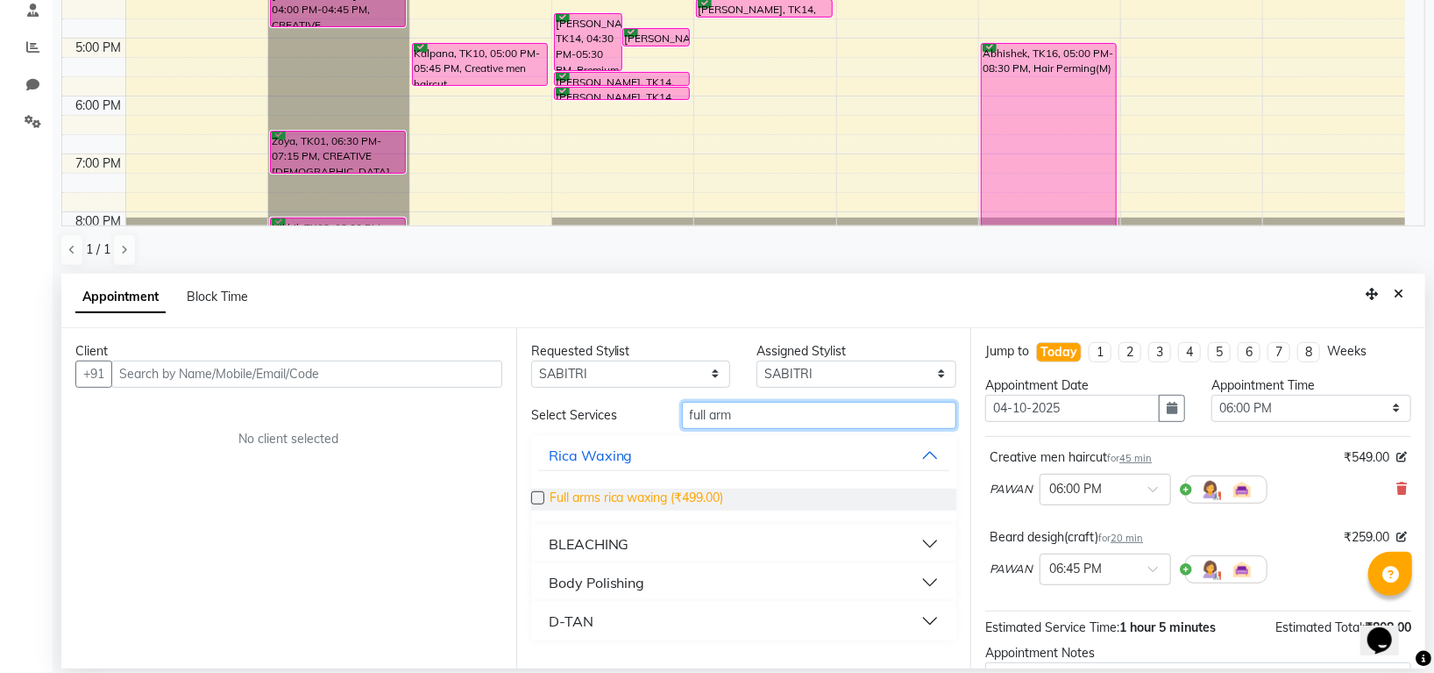
type input "full arm"
click at [708, 494] on span "Full arms rica waxing (₹499.00)" at bounding box center [637, 499] width 174 height 22
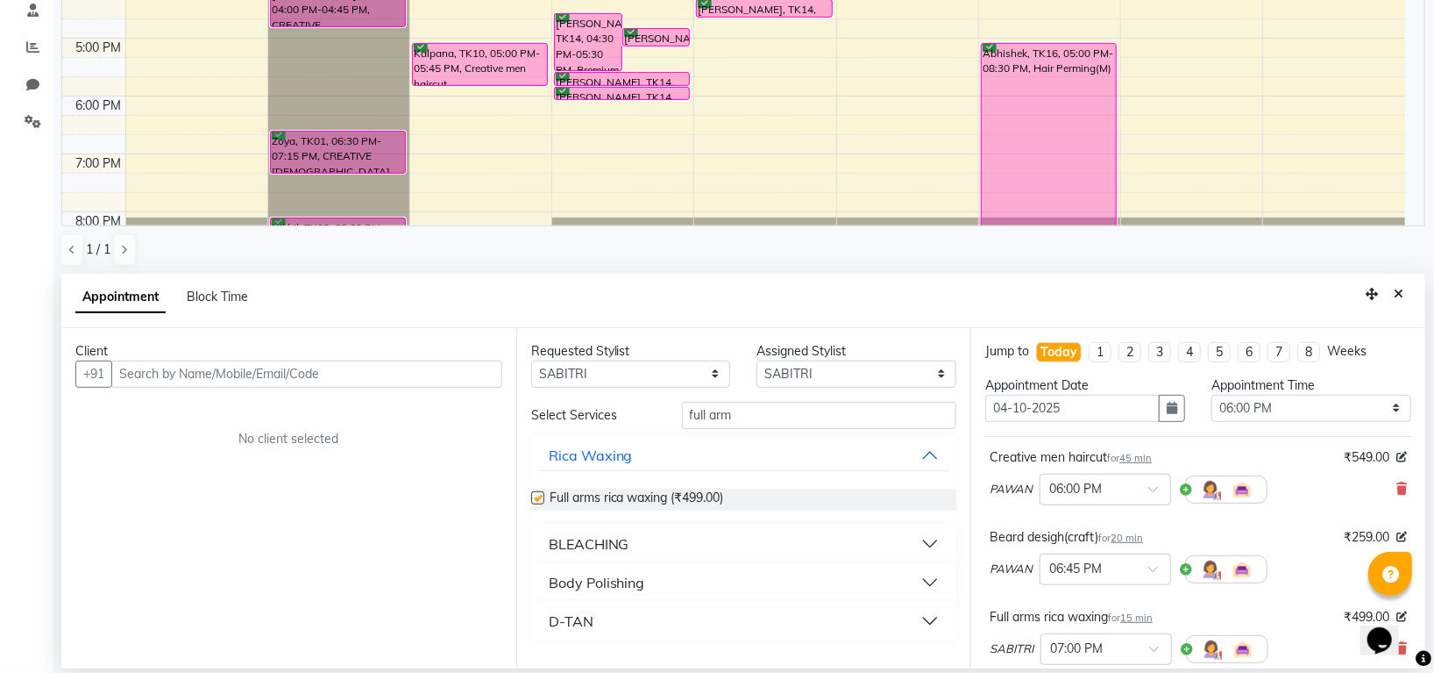
checkbox input "false"
click at [748, 411] on input "full arm" at bounding box center [819, 415] width 275 height 27
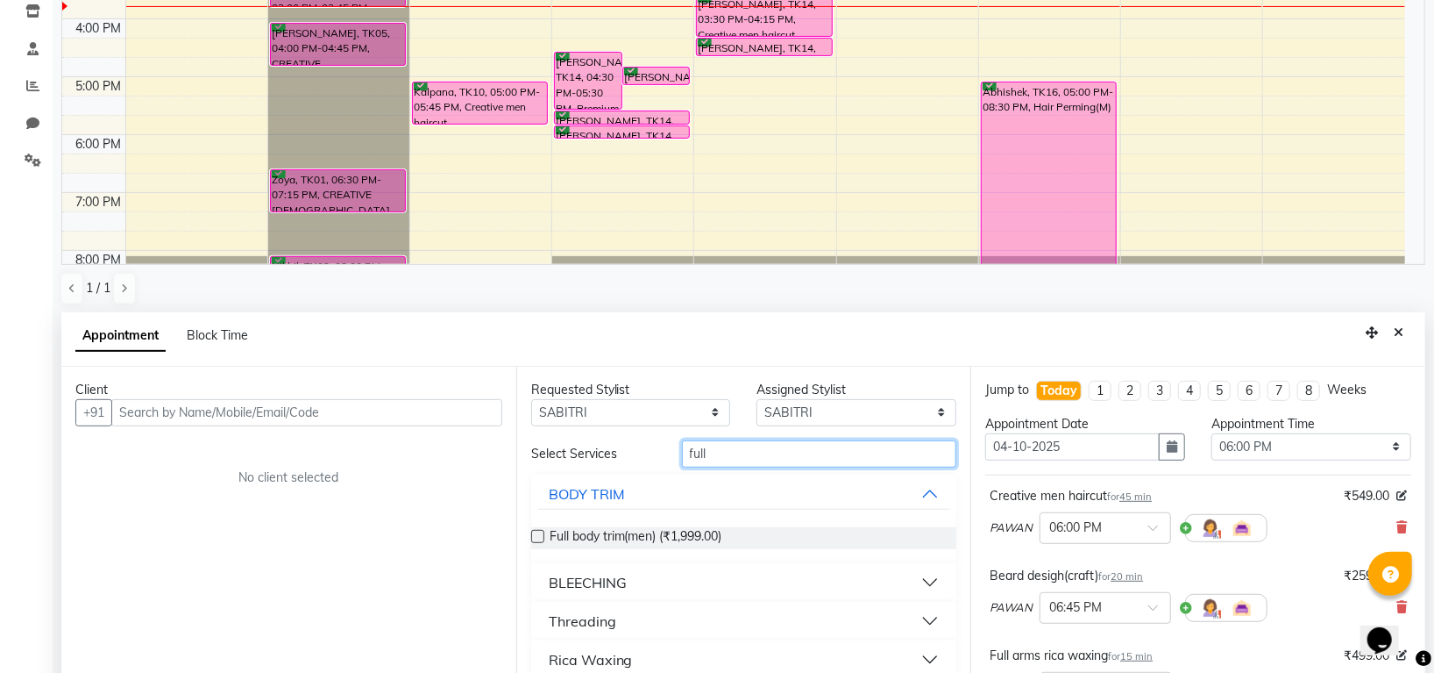
scroll to position [341, 0]
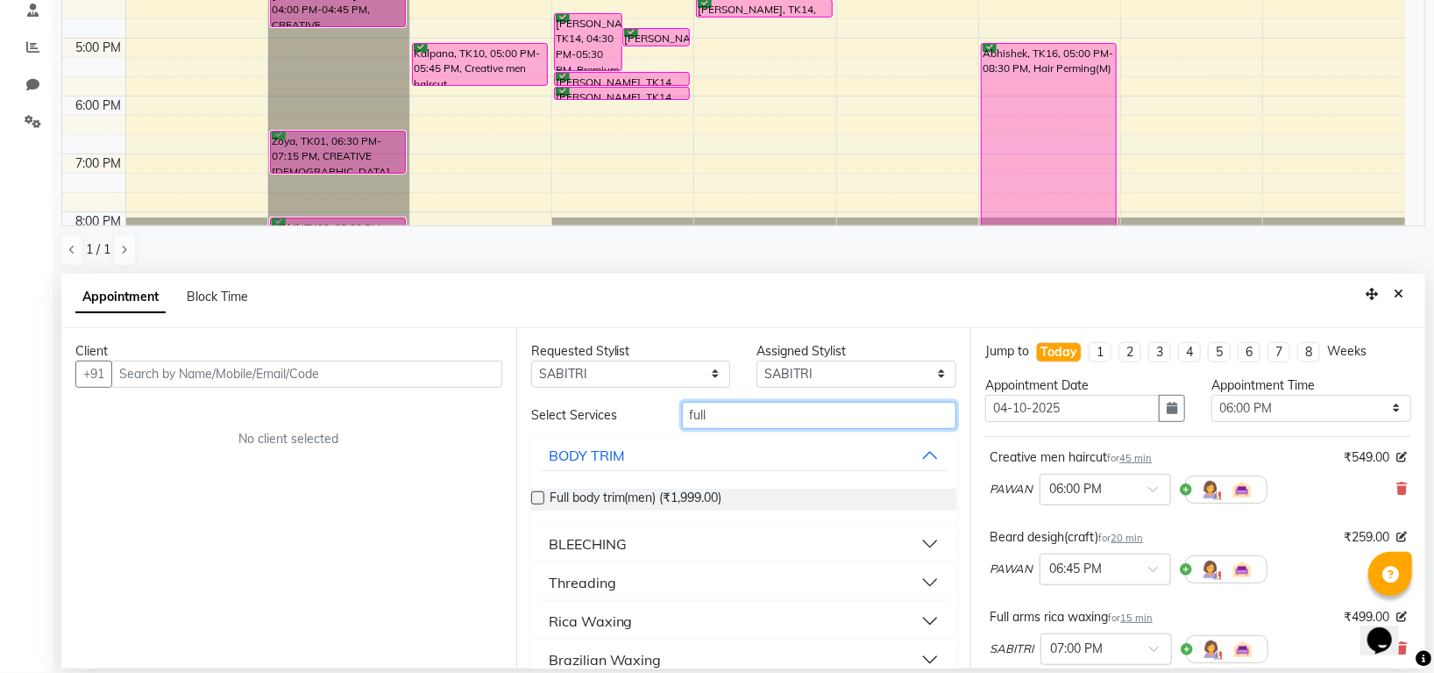
click at [722, 416] on input "full" at bounding box center [819, 415] width 275 height 27
type input "full legs"
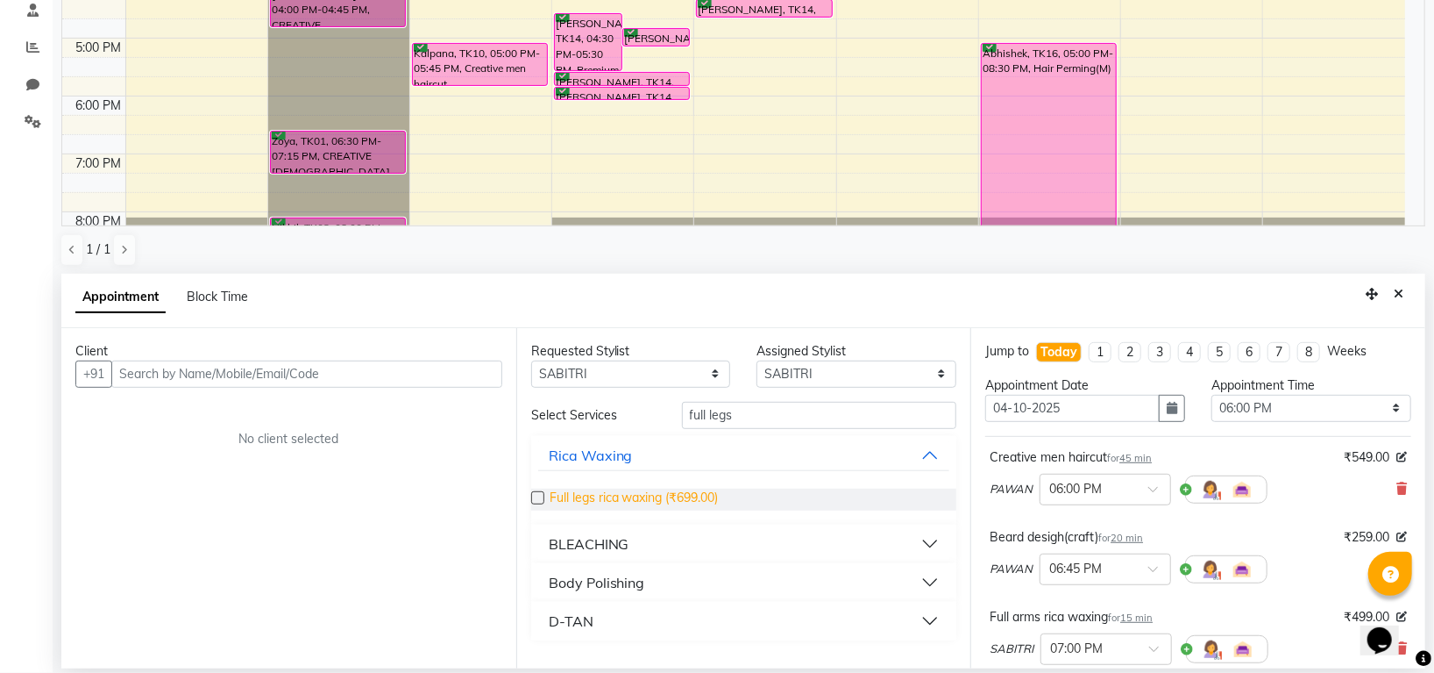
click at [692, 501] on span "Full legs rica waxing (₹699.00)" at bounding box center [634, 499] width 169 height 22
checkbox input "false"
click at [764, 405] on input "full legs" at bounding box center [819, 415] width 275 height 27
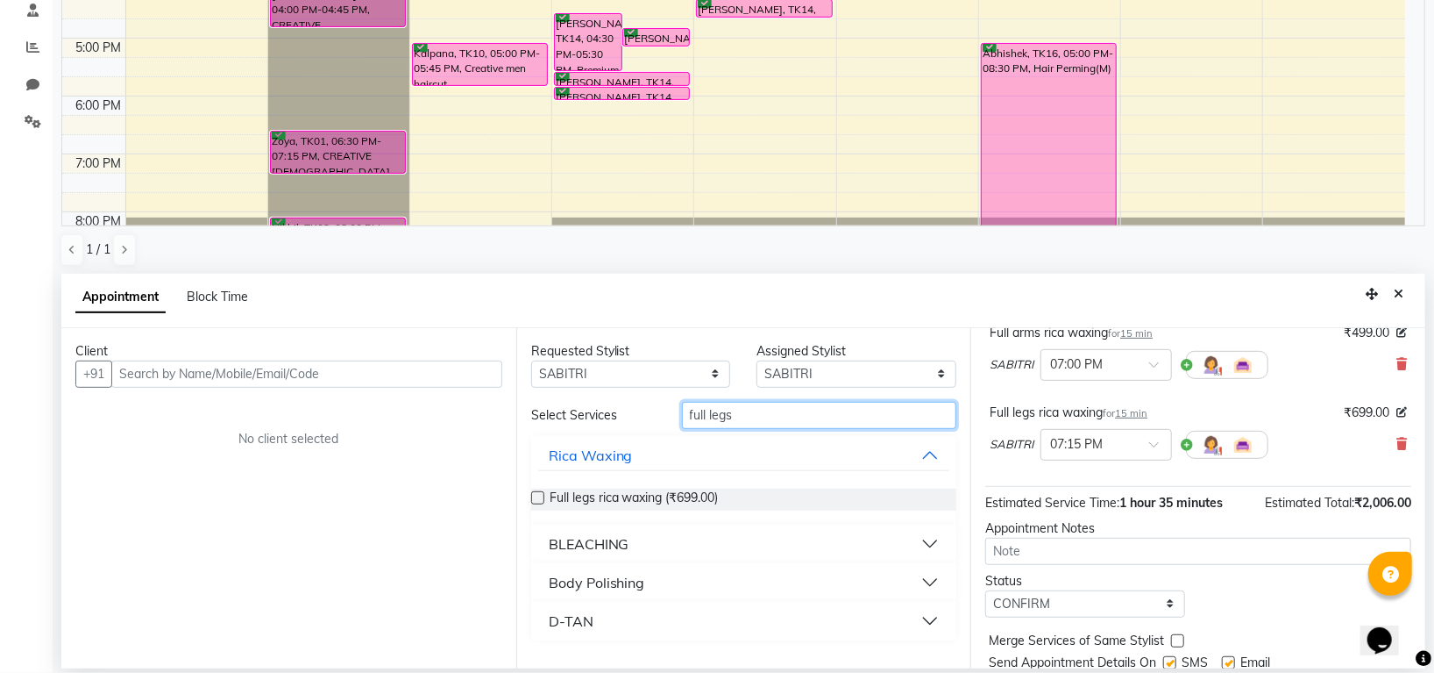
scroll to position [229, 0]
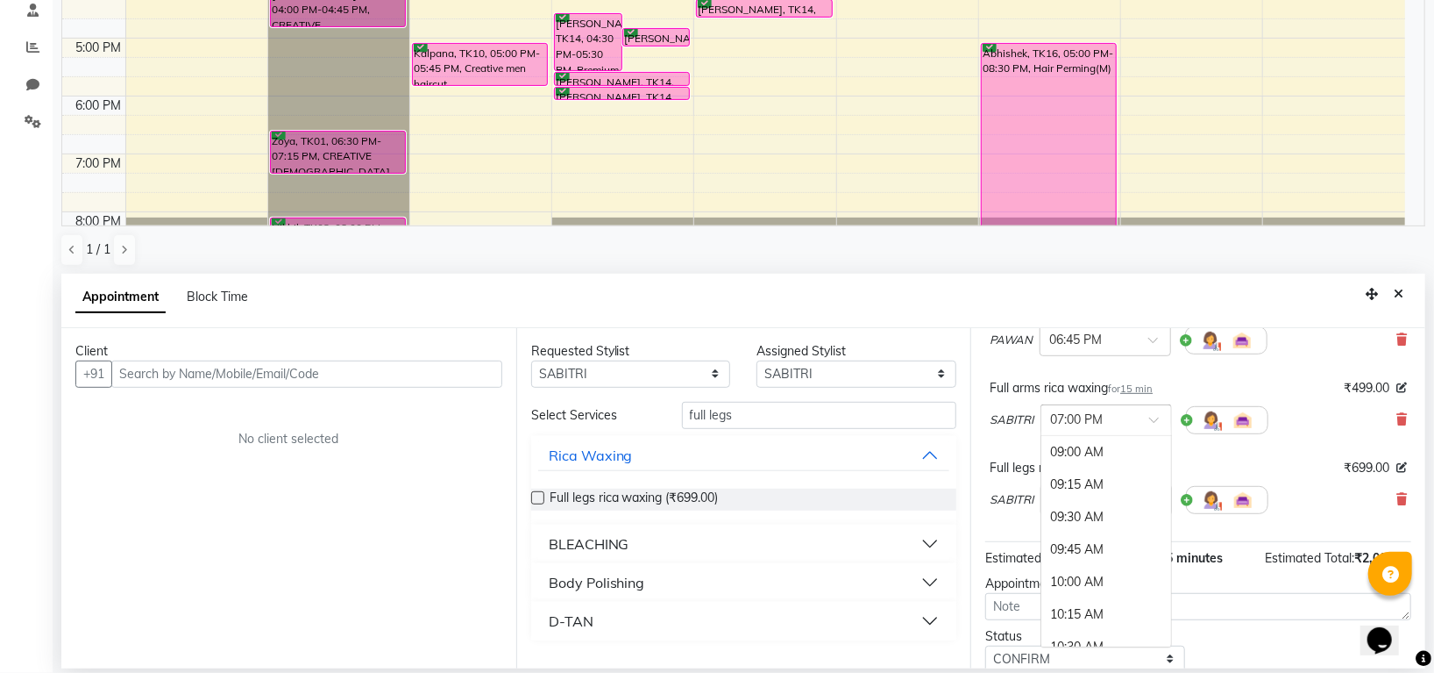
click at [1150, 416] on span at bounding box center [1161, 425] width 22 height 18
click at [1078, 488] on div "06:00 PM" at bounding box center [1107, 484] width 130 height 32
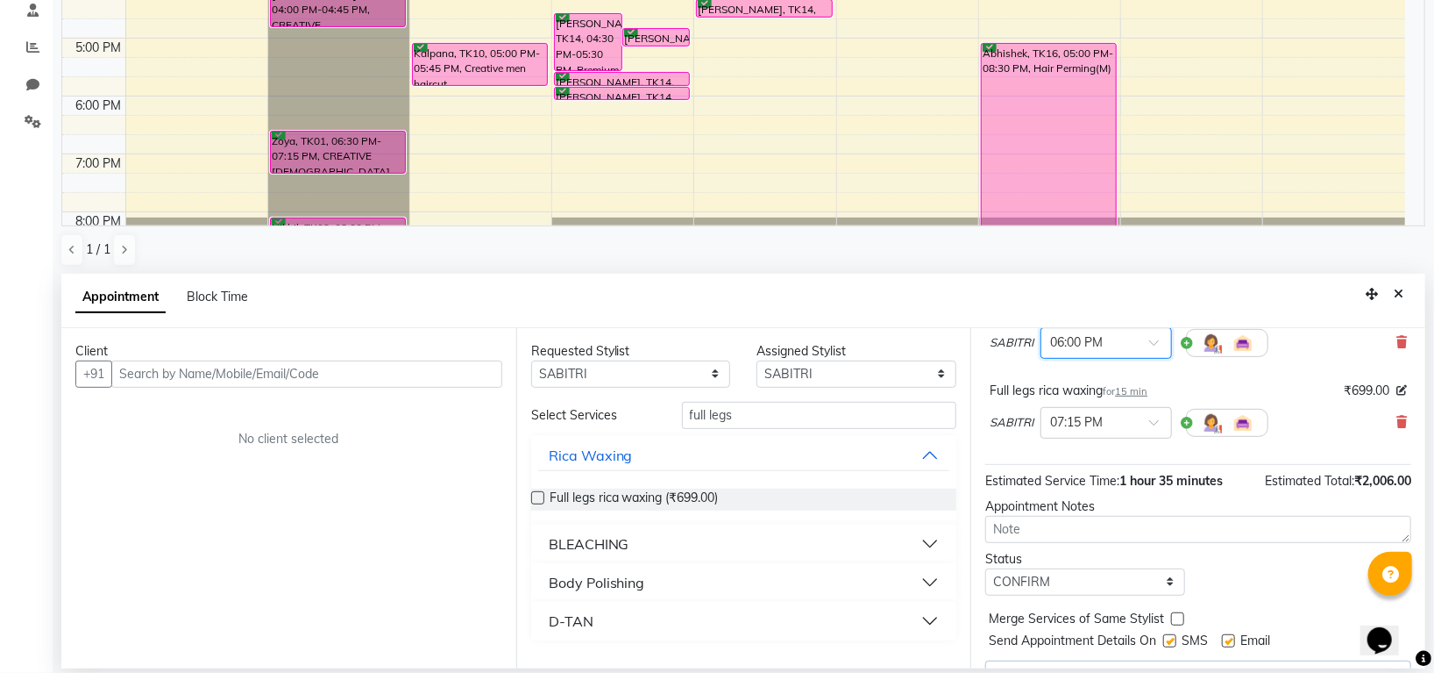
scroll to position [346, 0]
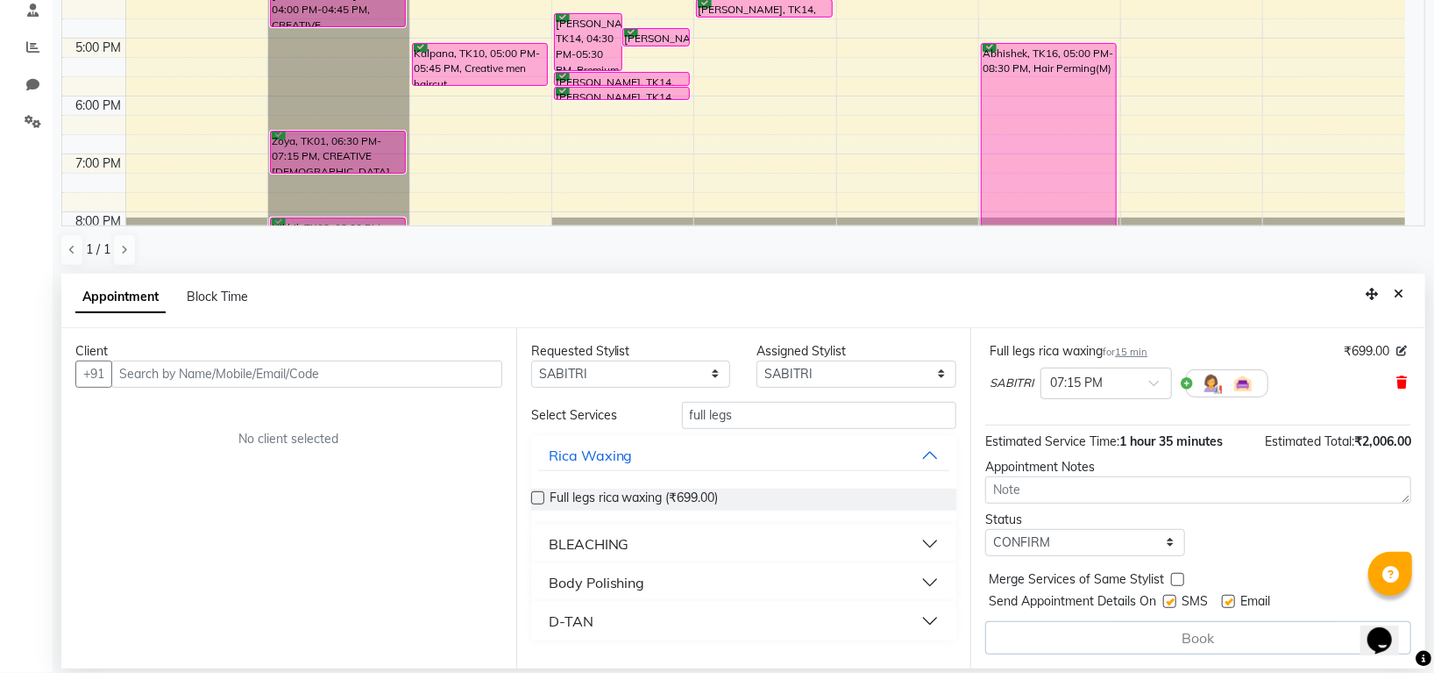
click at [1397, 385] on icon at bounding box center [1402, 382] width 11 height 12
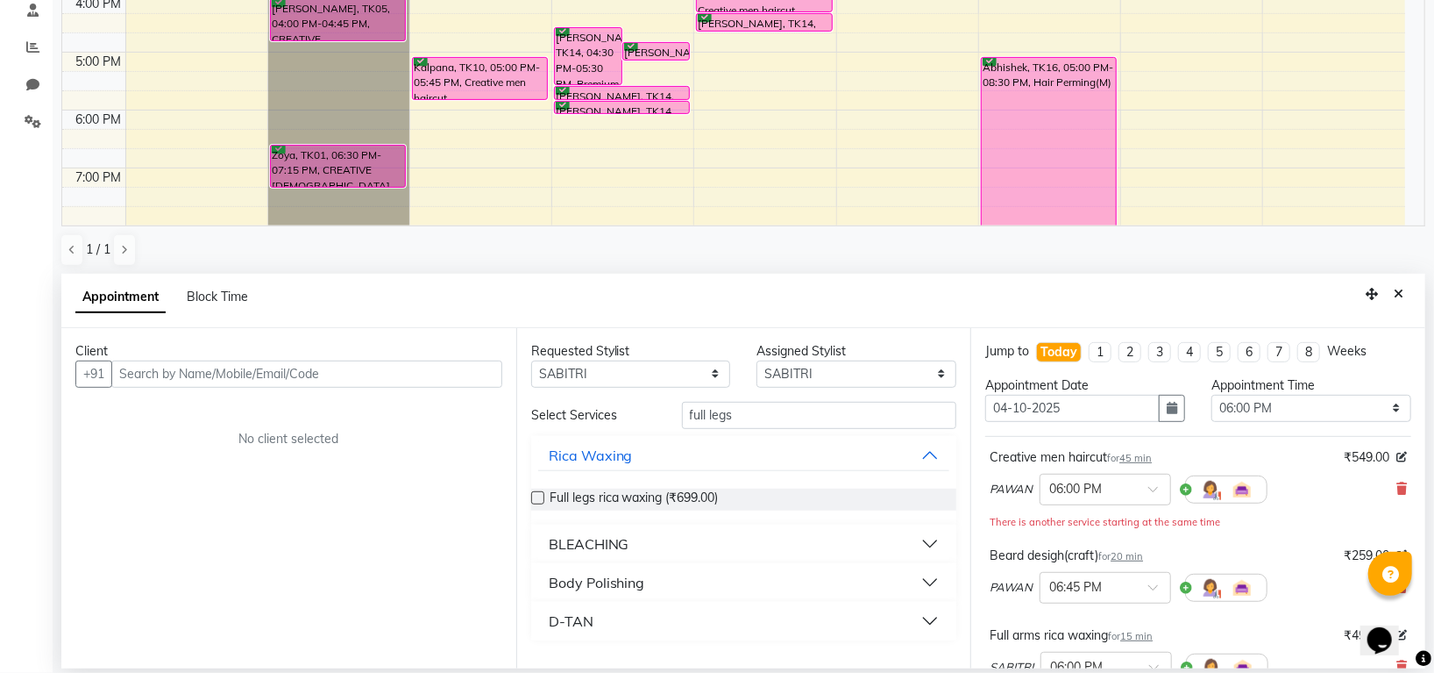
scroll to position [206, 0]
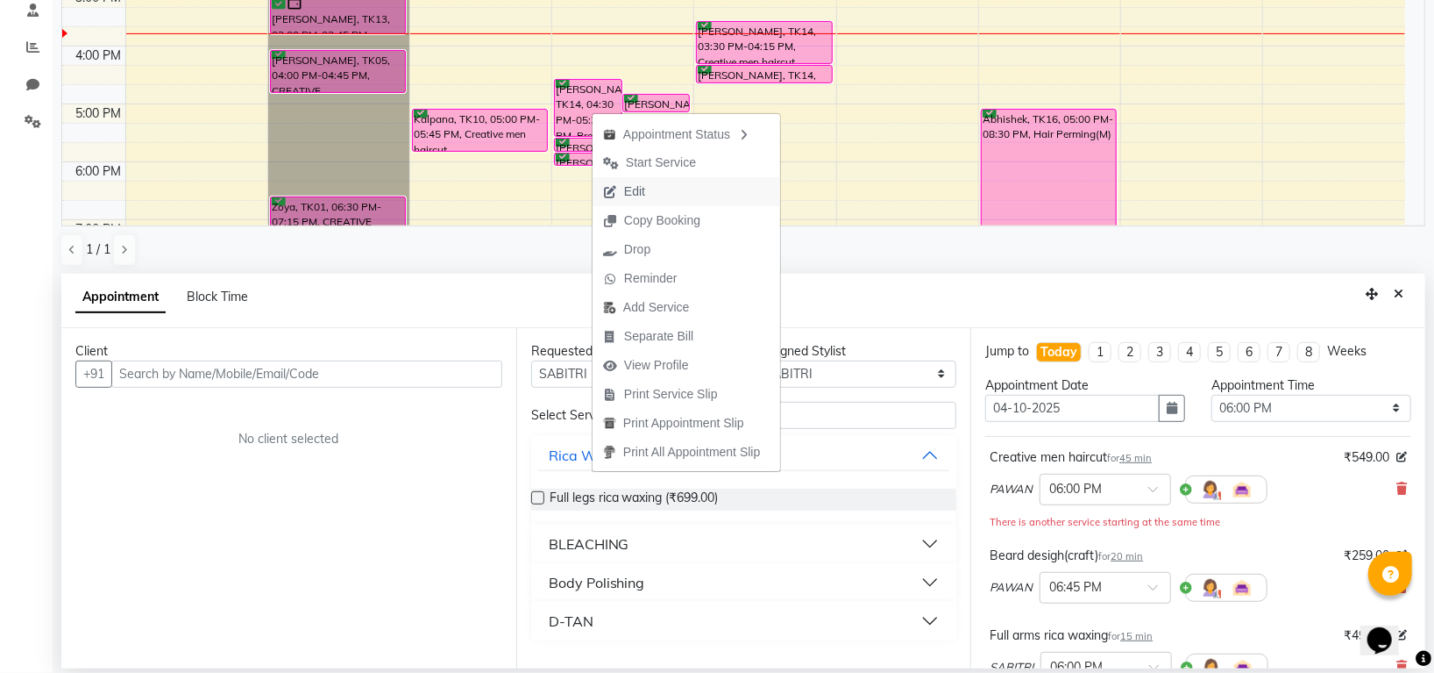
click at [637, 188] on span "Edit" at bounding box center [634, 191] width 21 height 18
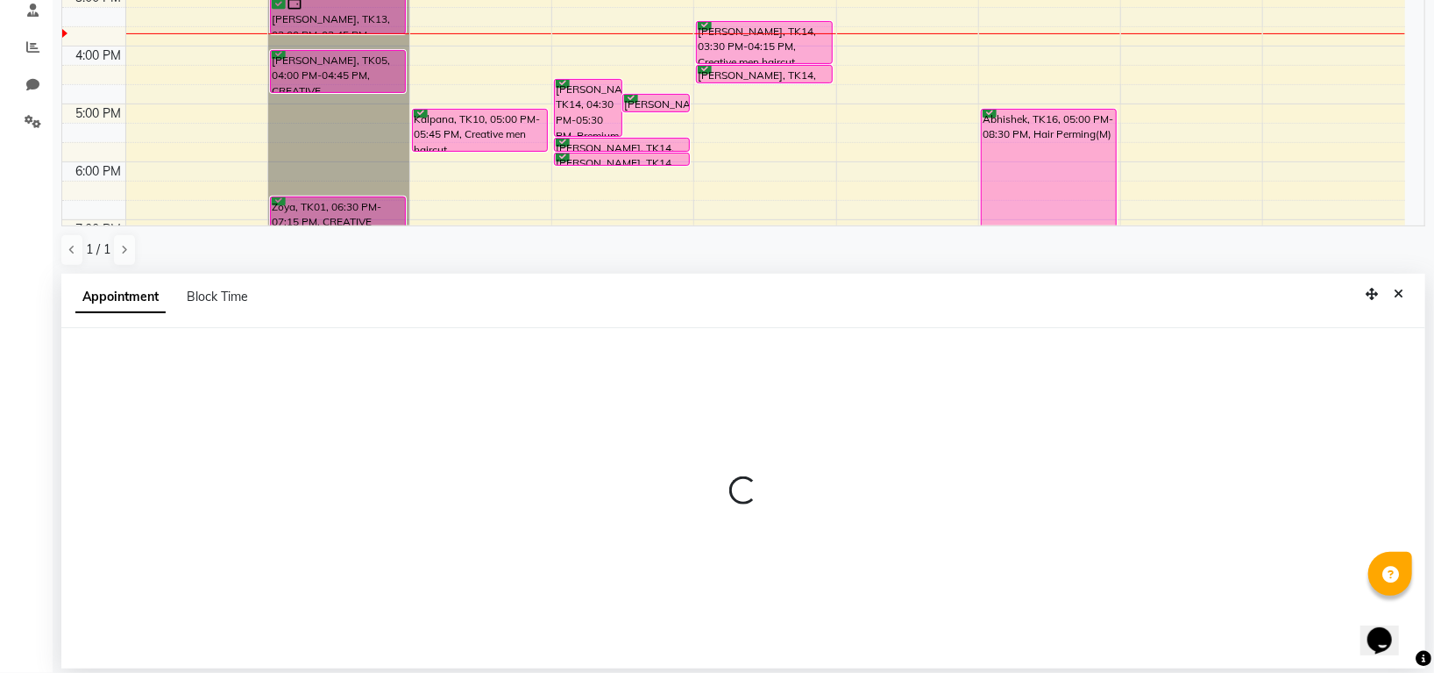
select select "tentative"
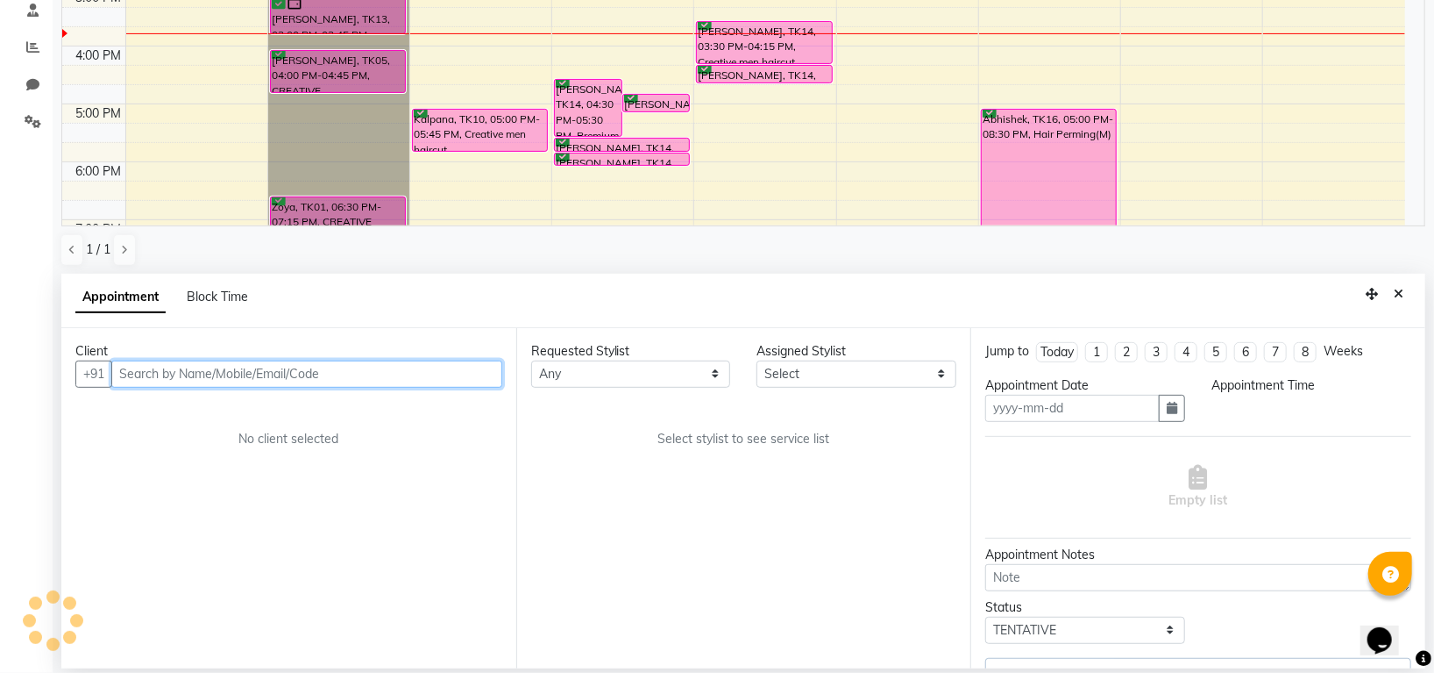
type input "04-10-2025"
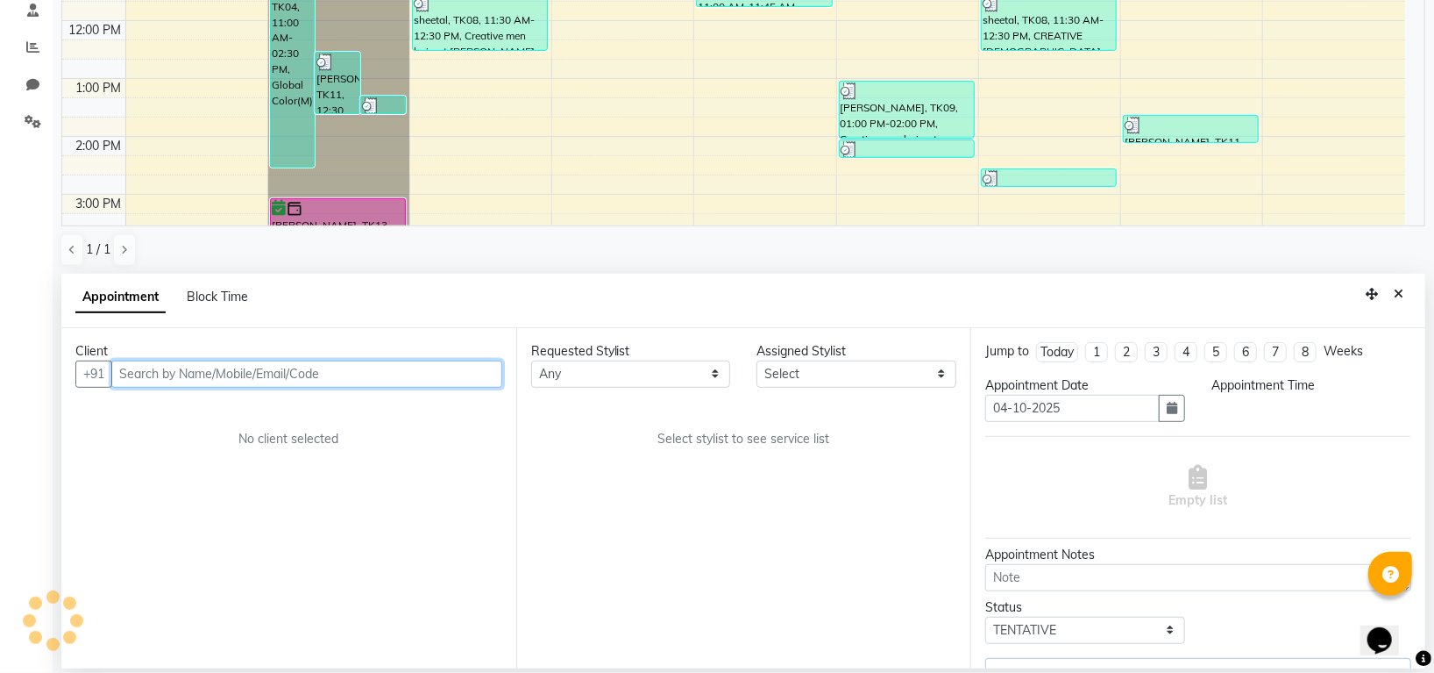
select select "confirm booking"
select select "930"
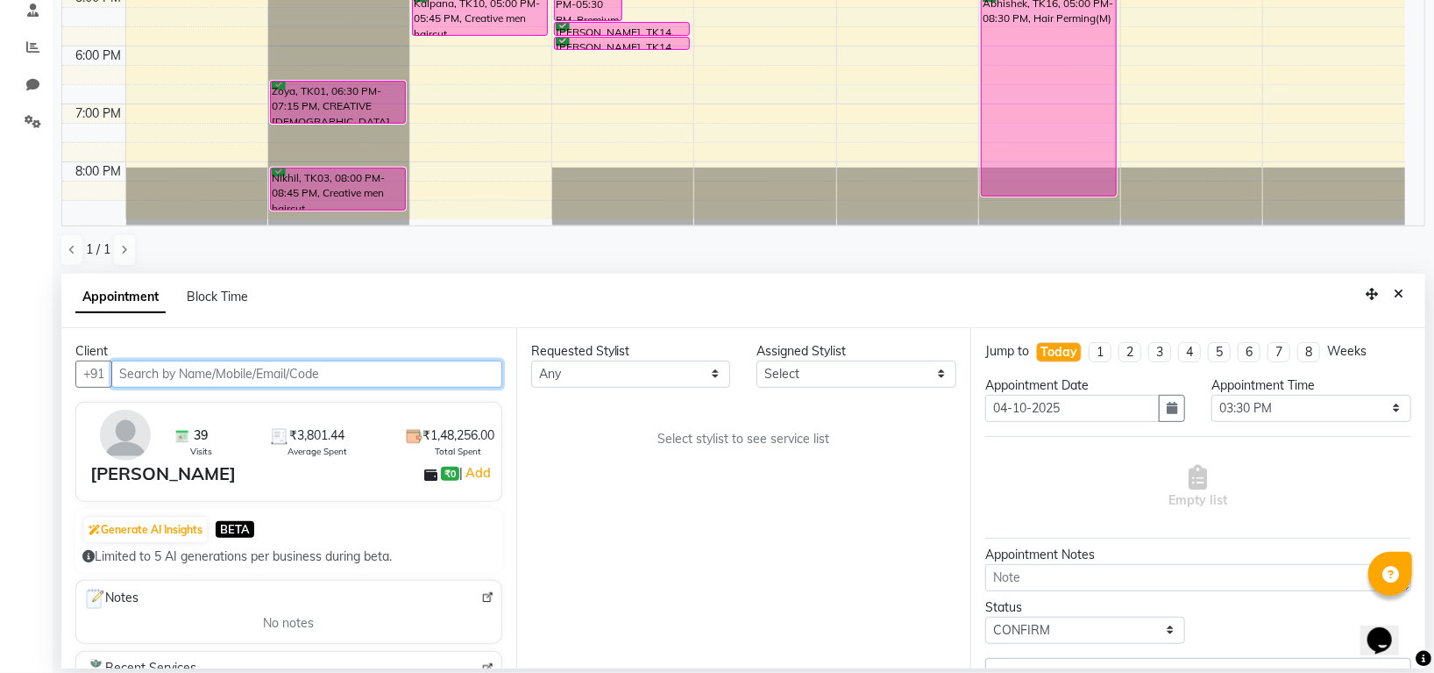
select select "45585"
select select "3047"
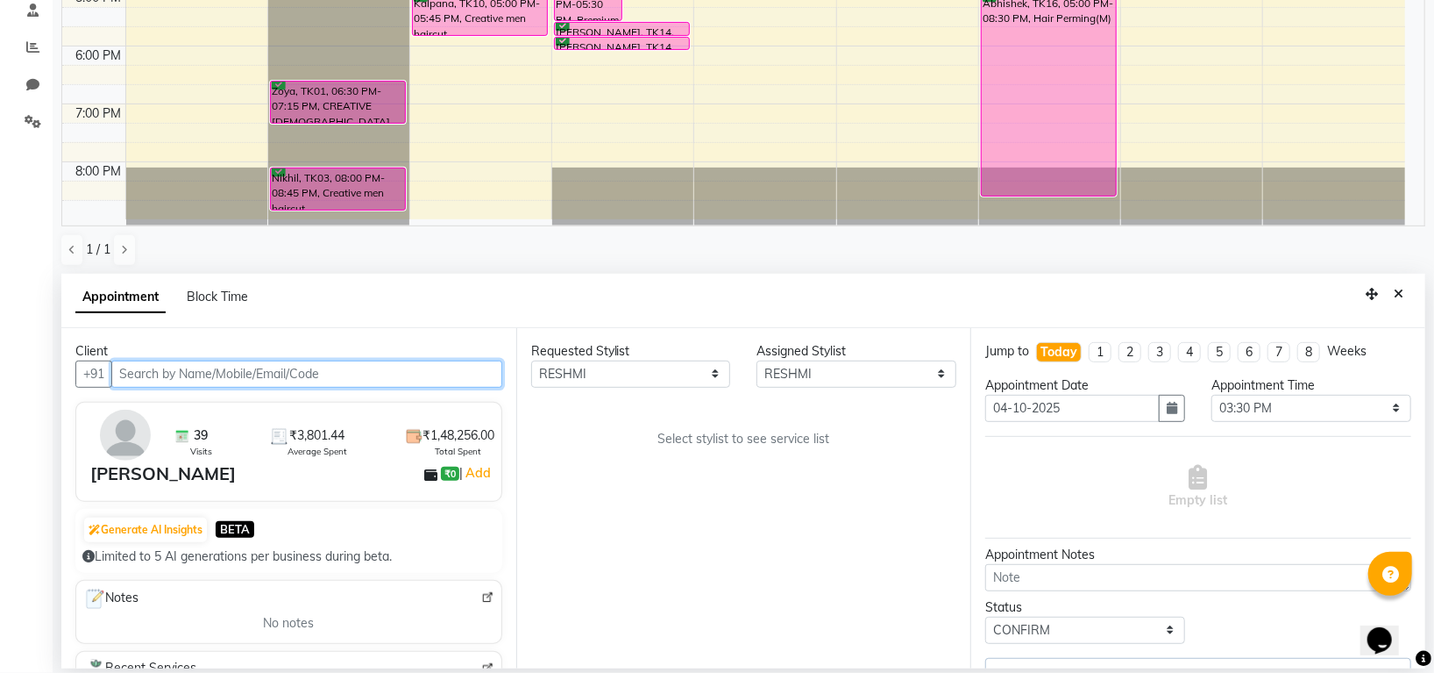
select select "3047"
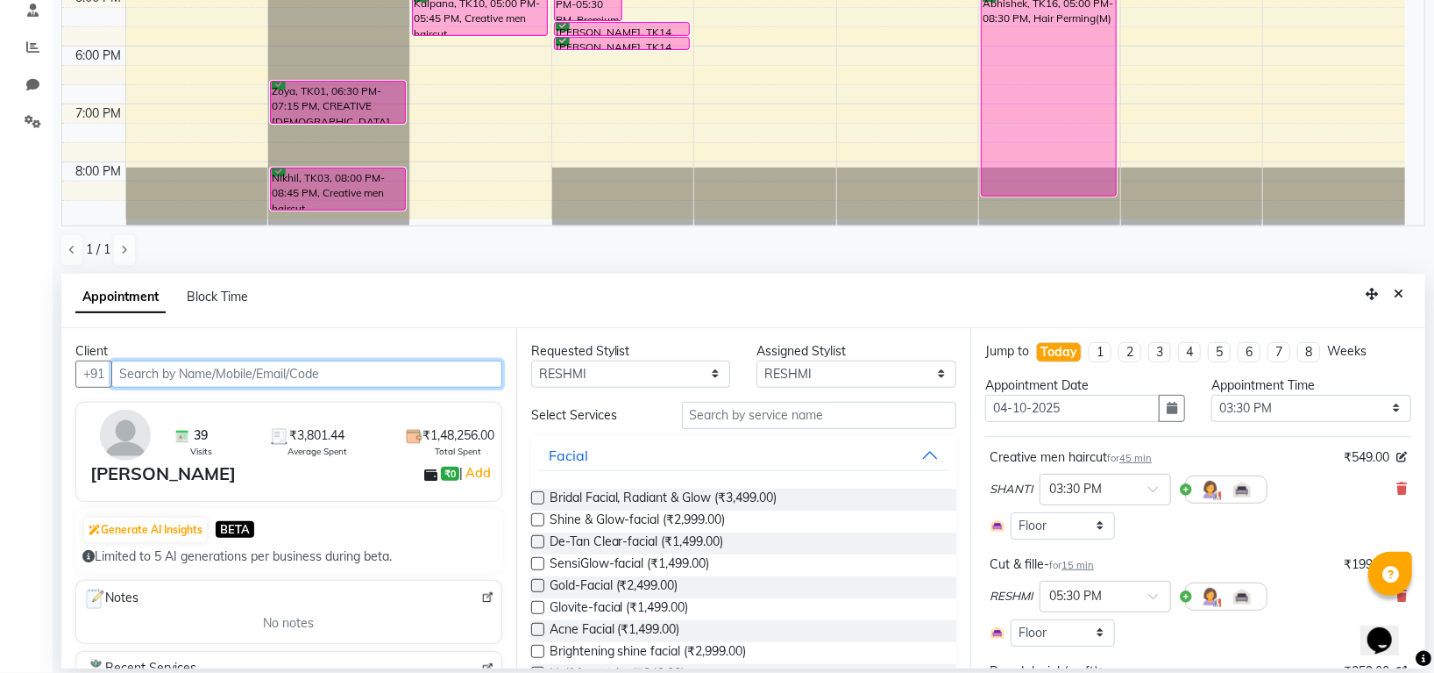
select select "3047"
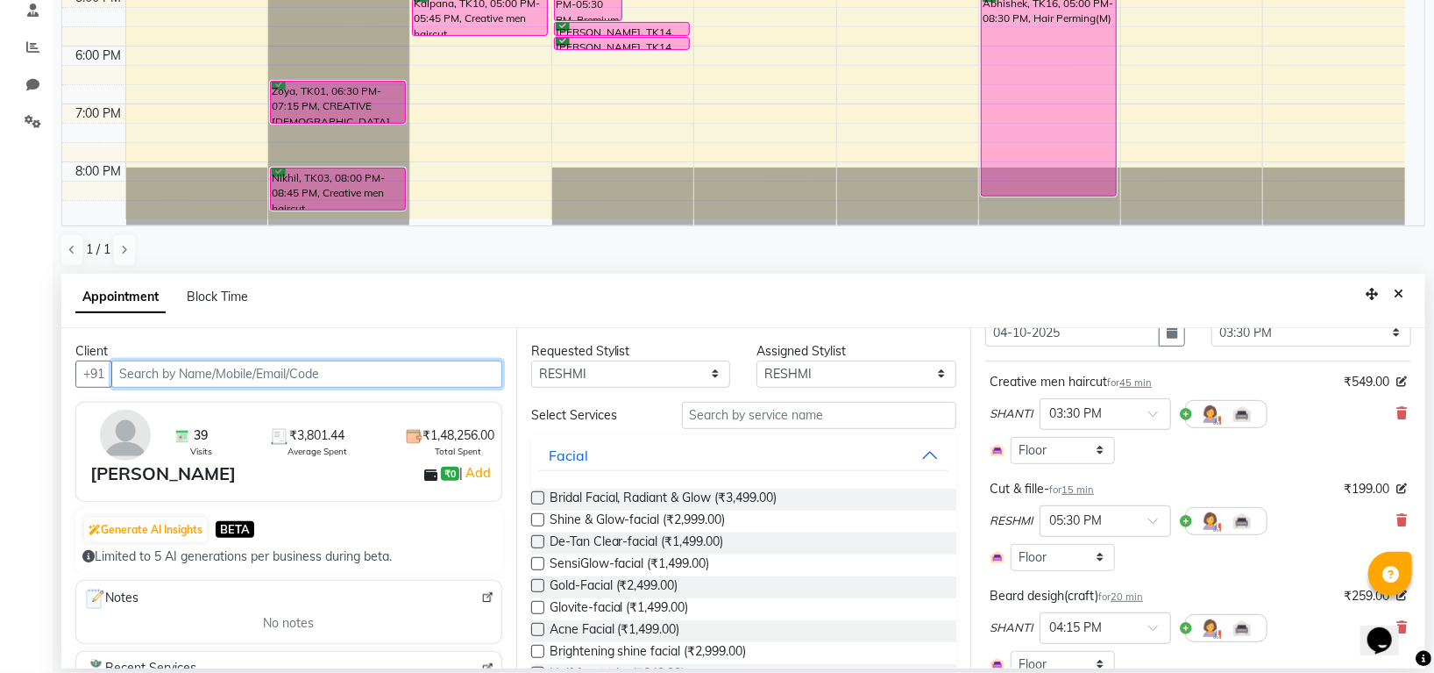
scroll to position [117, 0]
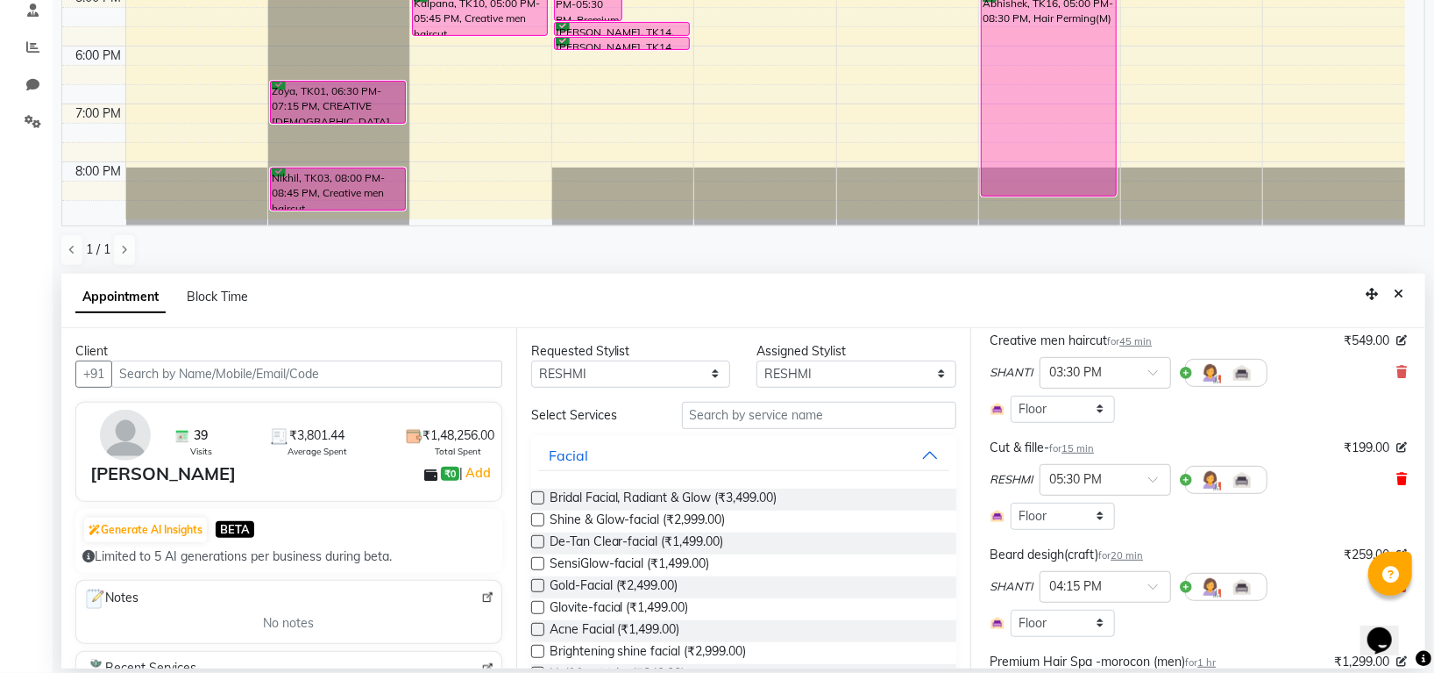
click at [1397, 481] on icon at bounding box center [1402, 479] width 11 height 12
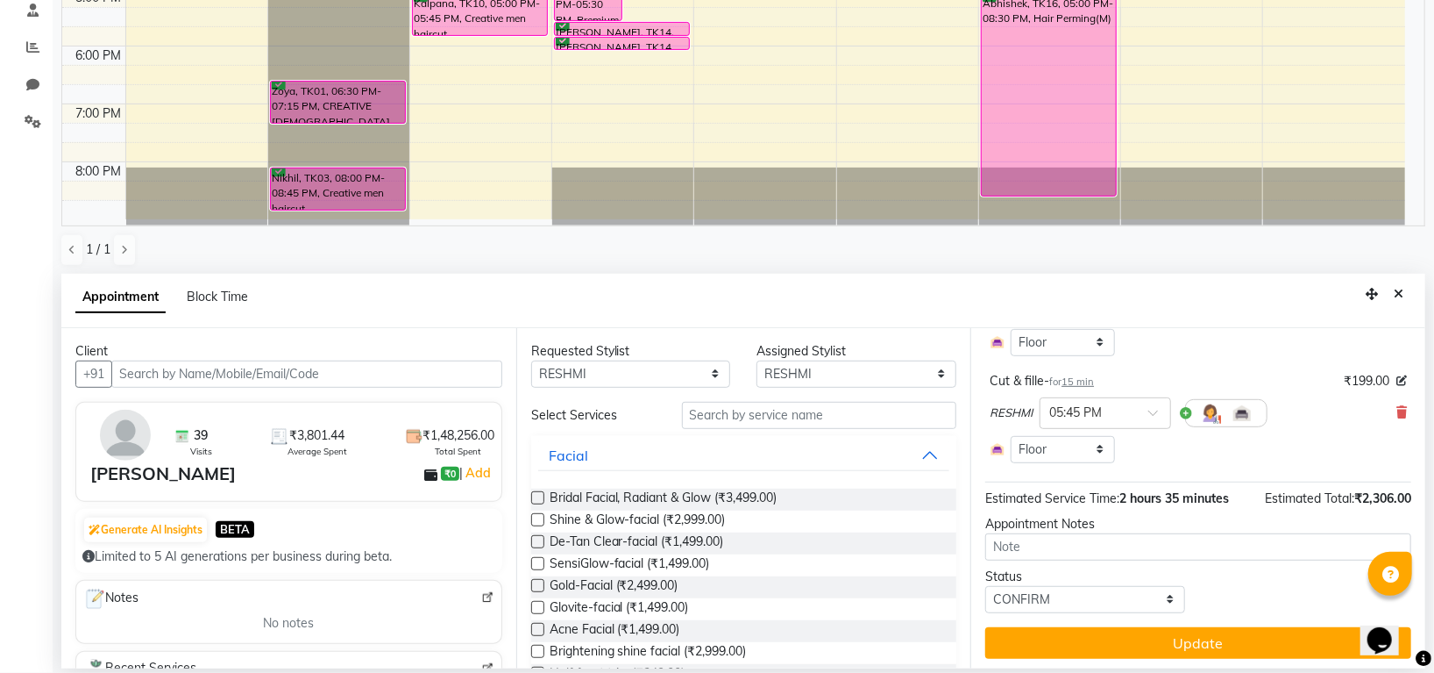
scroll to position [417, 0]
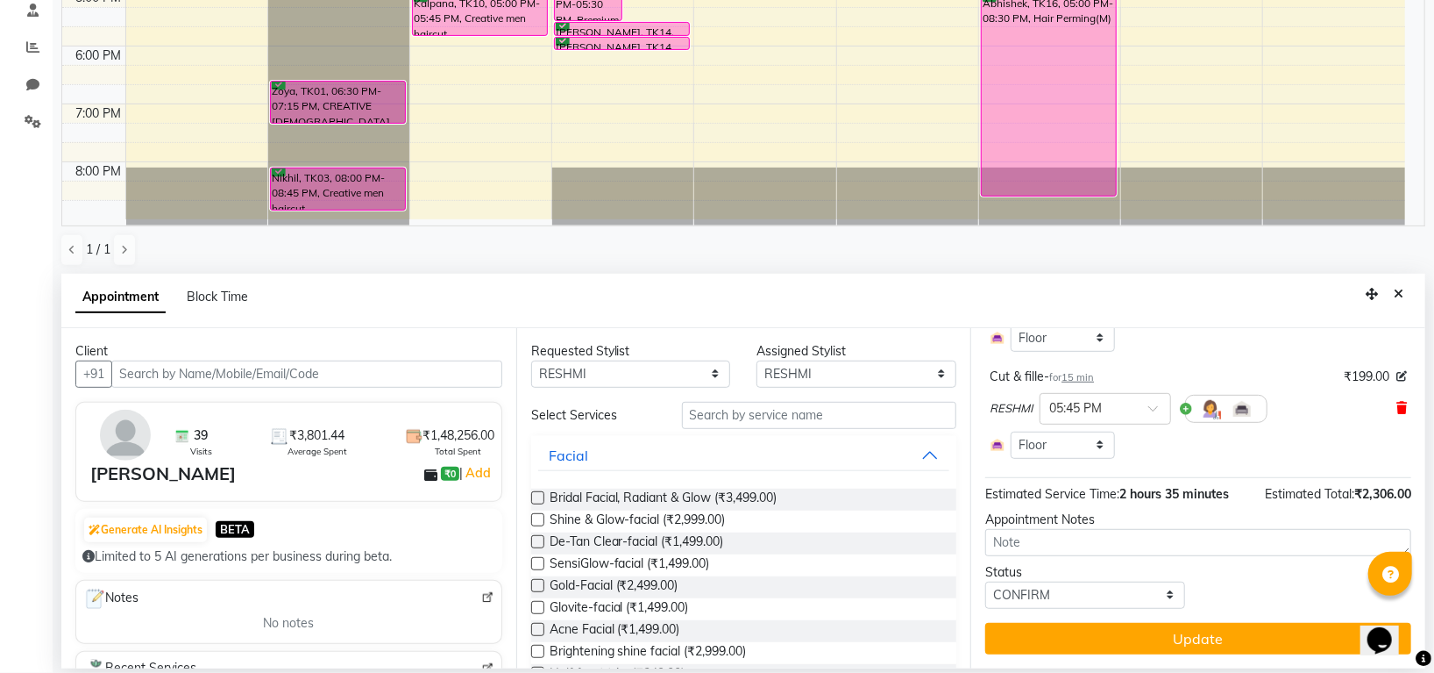
click at [1397, 408] on icon at bounding box center [1402, 408] width 11 height 12
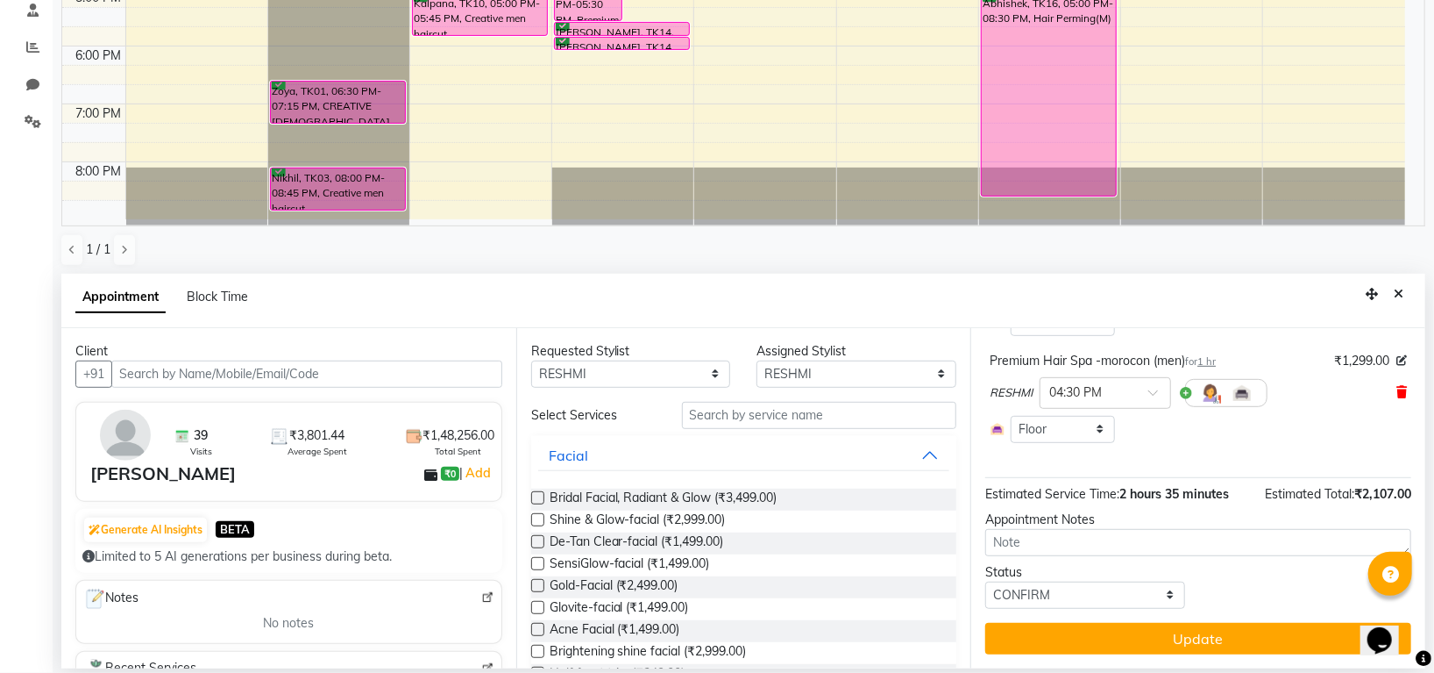
click at [1397, 392] on icon at bounding box center [1402, 392] width 11 height 12
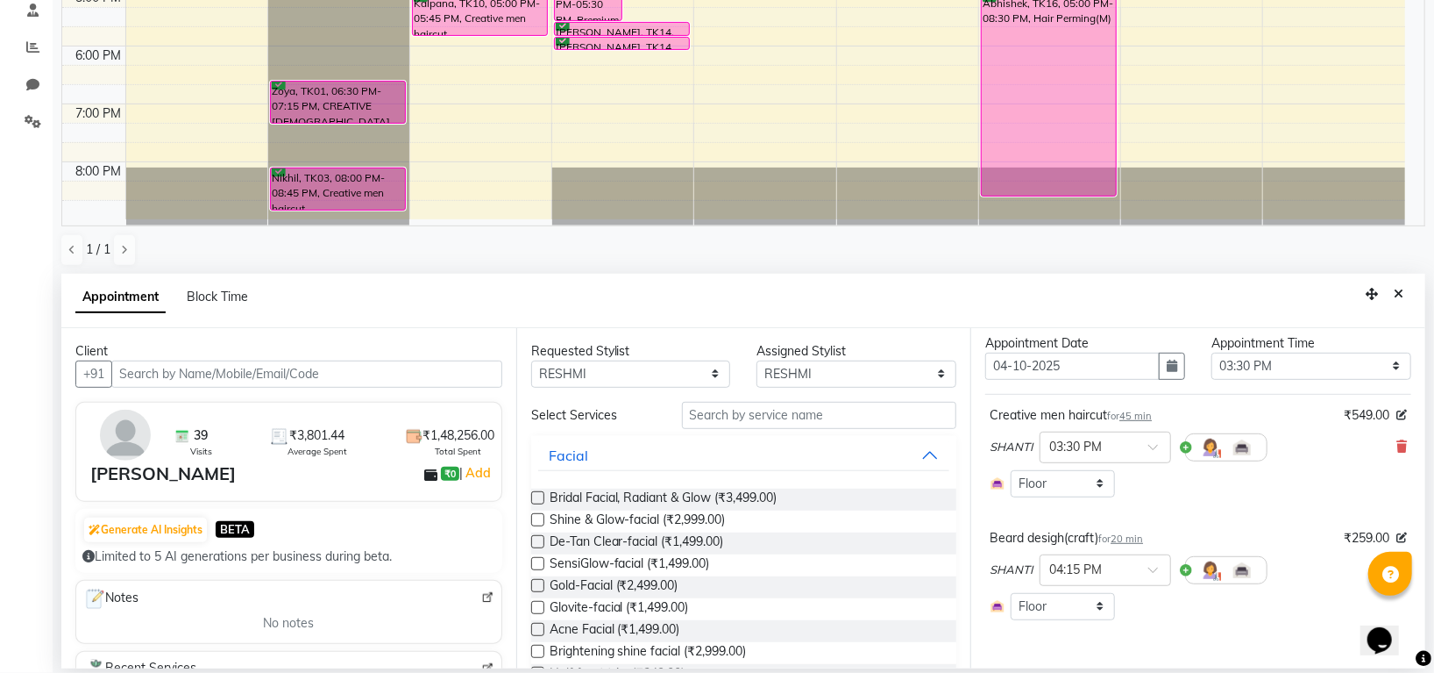
scroll to position [2, 0]
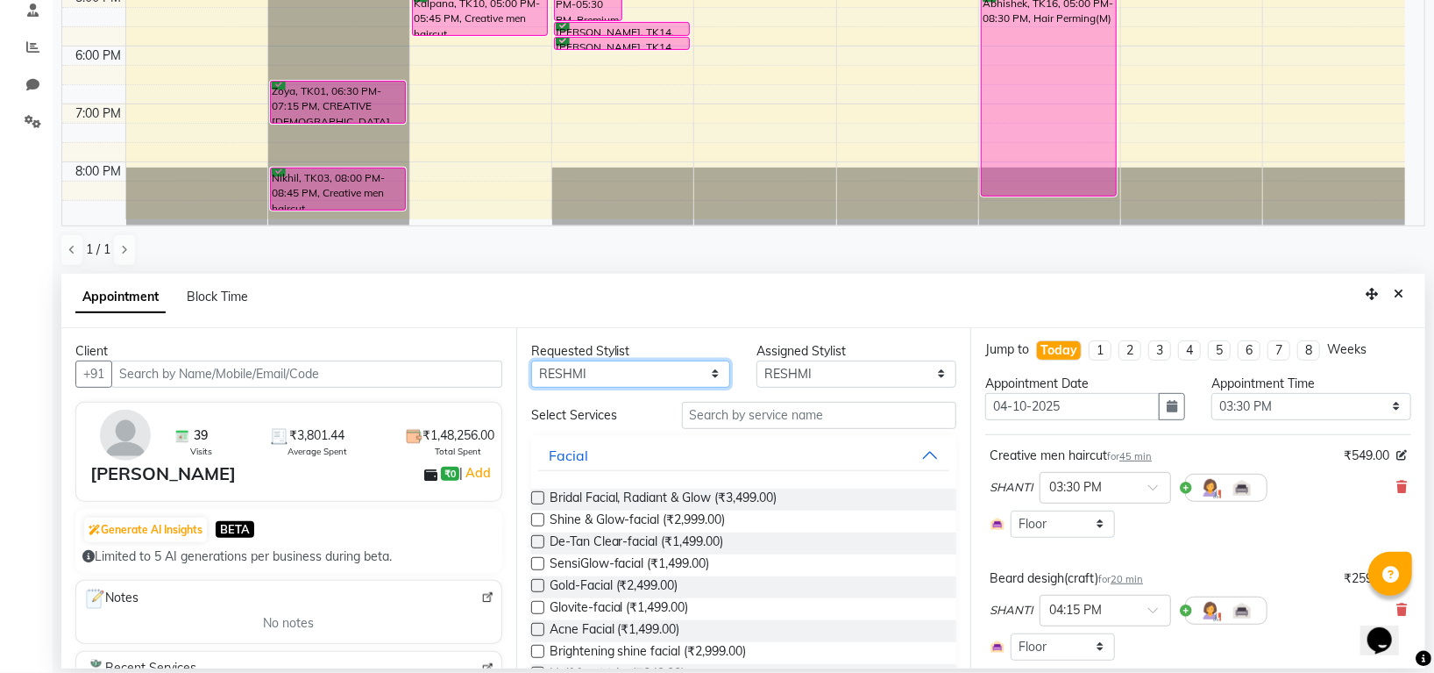
click at [678, 381] on select "Any Indira MEGH PAWAN RESHMI SABITRI SHANTI Simran SURAJ TILUCK P" at bounding box center [631, 373] width 200 height 27
select select "84298"
click at [531, 360] on select "Any Indira MEGH PAWAN RESHMI SABITRI SHANTI Simran SURAJ TILUCK P" at bounding box center [631, 373] width 200 height 27
select select "84298"
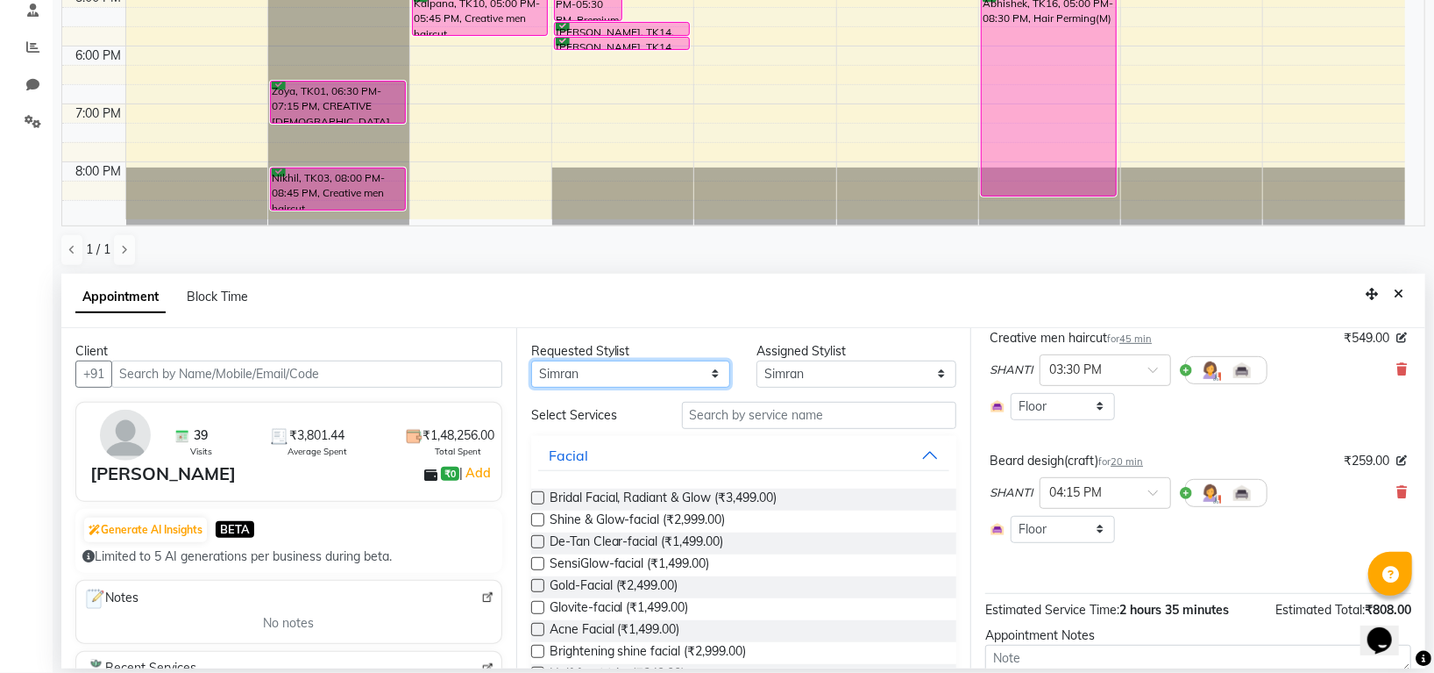
scroll to position [118, 0]
click at [733, 411] on input "text" at bounding box center [819, 415] width 275 height 27
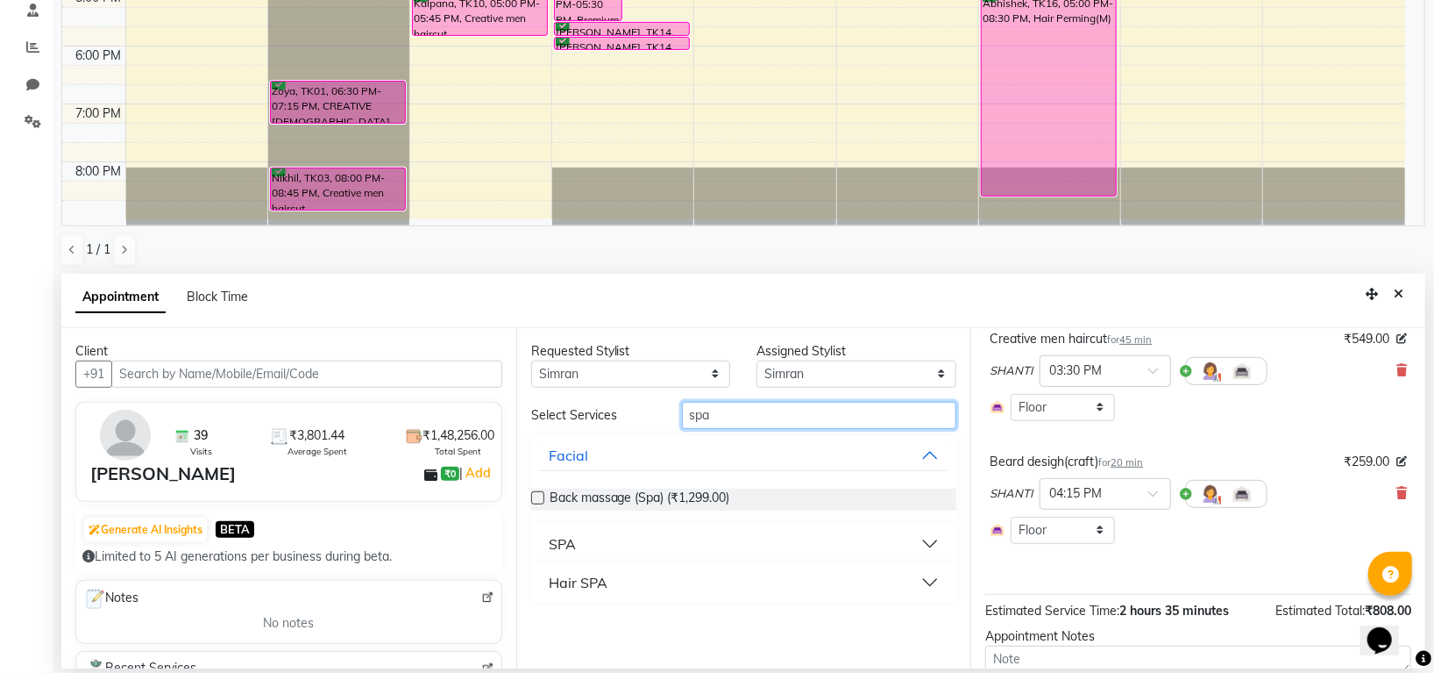
type input "spa"
click at [568, 580] on div "Hair SPA" at bounding box center [578, 582] width 59 height 21
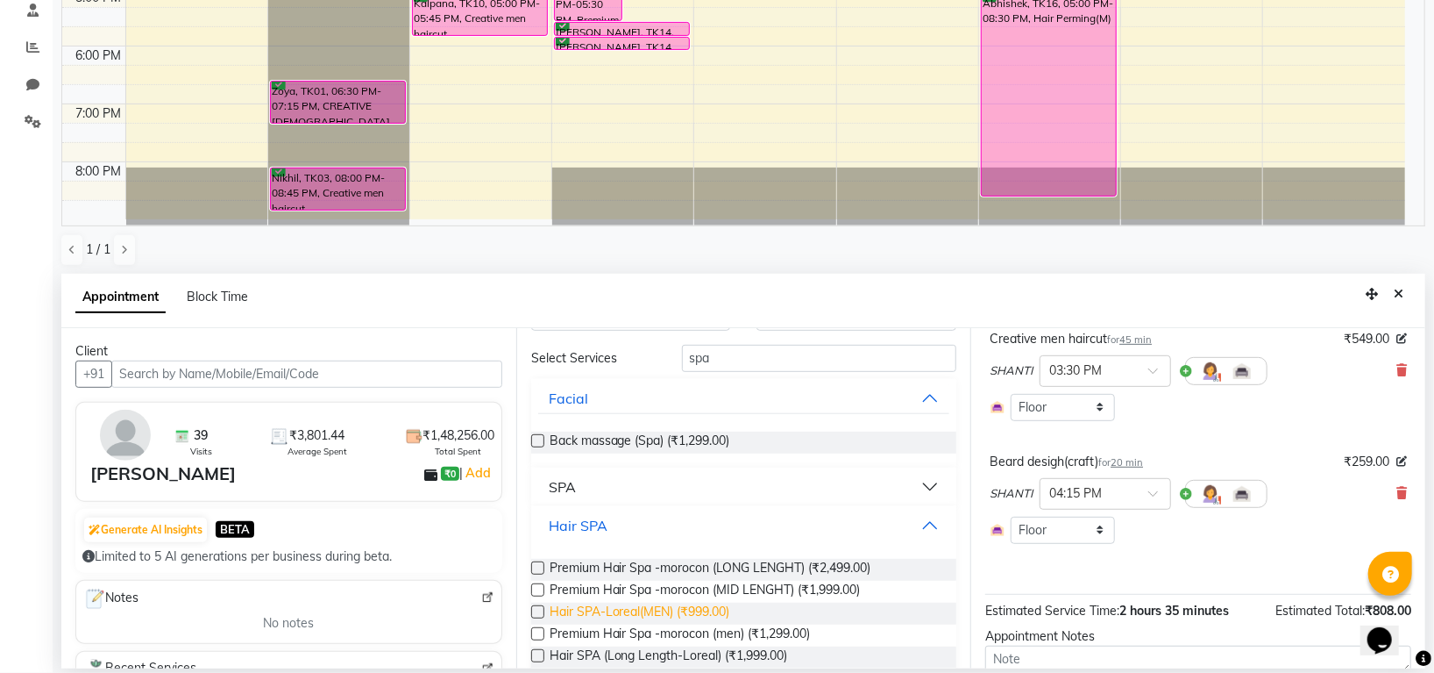
scroll to position [106, 0]
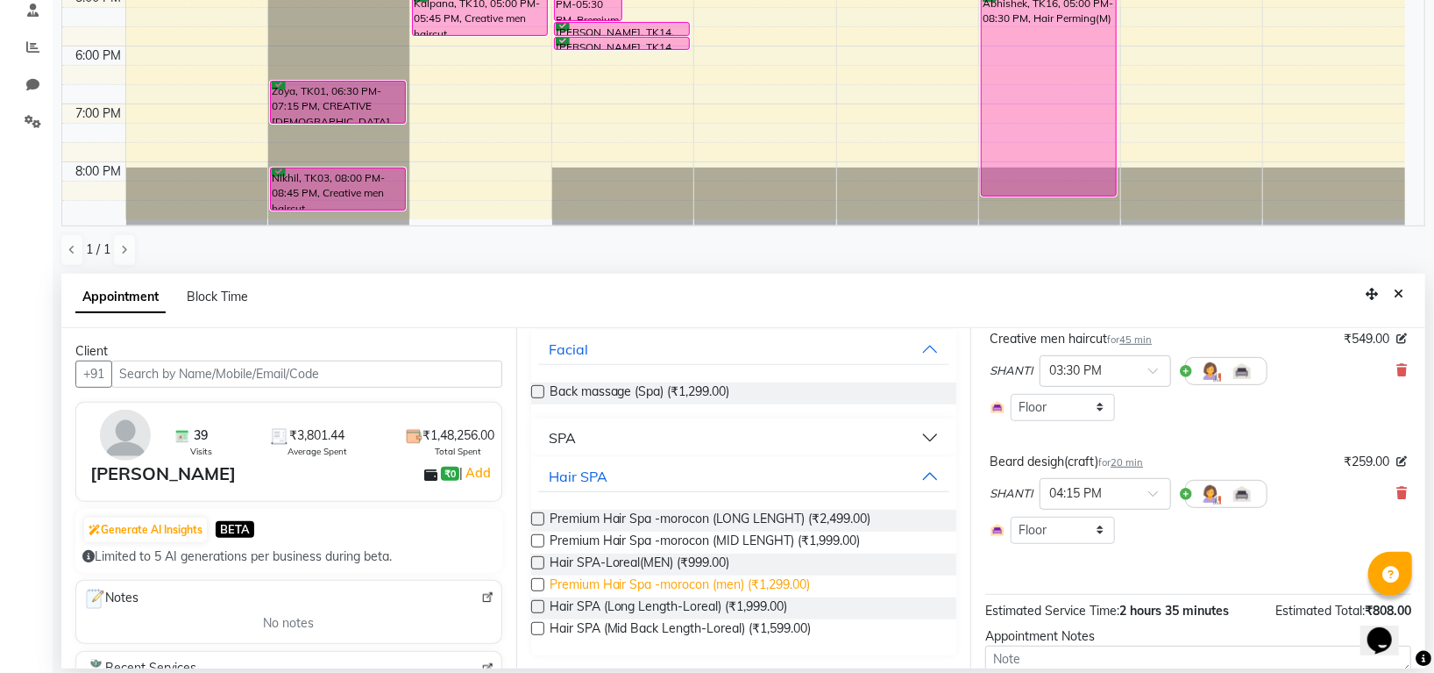
click at [788, 585] on span "Premium Hair Spa -morocon (men) (₹1,299.00)" at bounding box center [680, 586] width 261 height 22
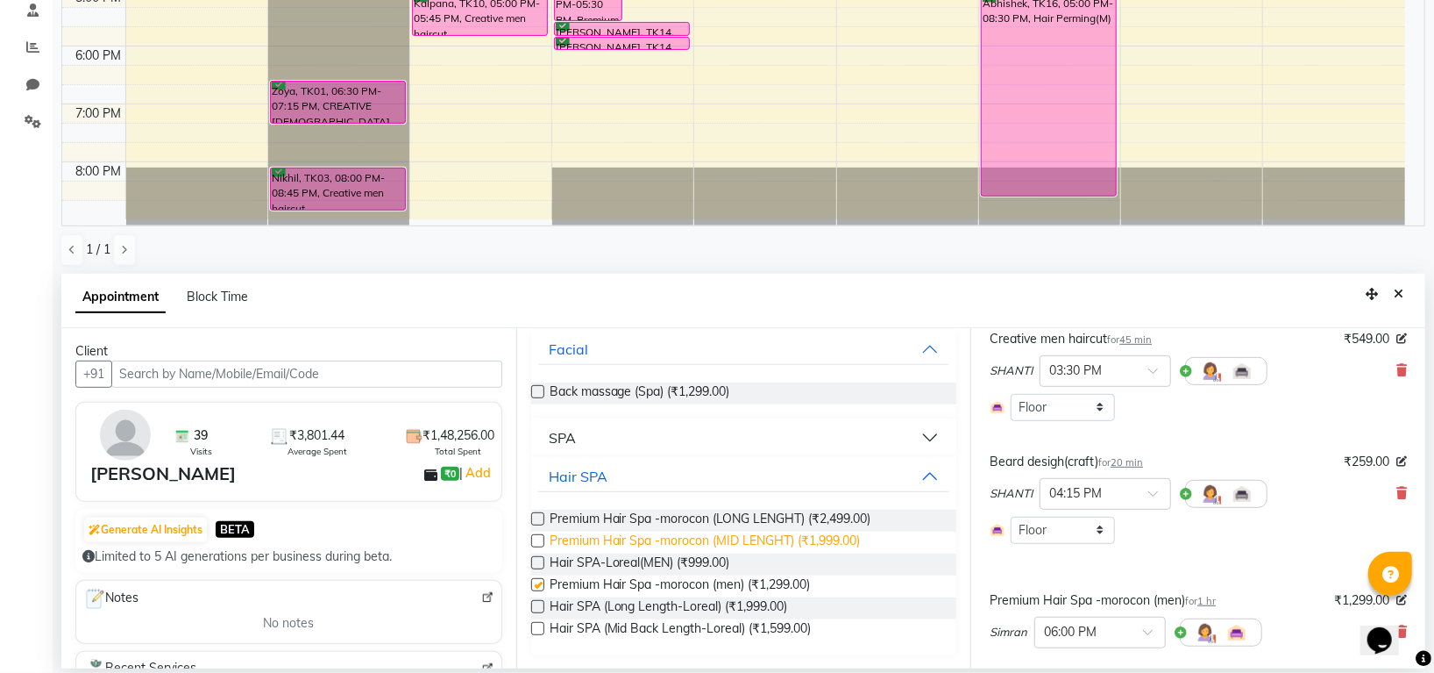
checkbox input "false"
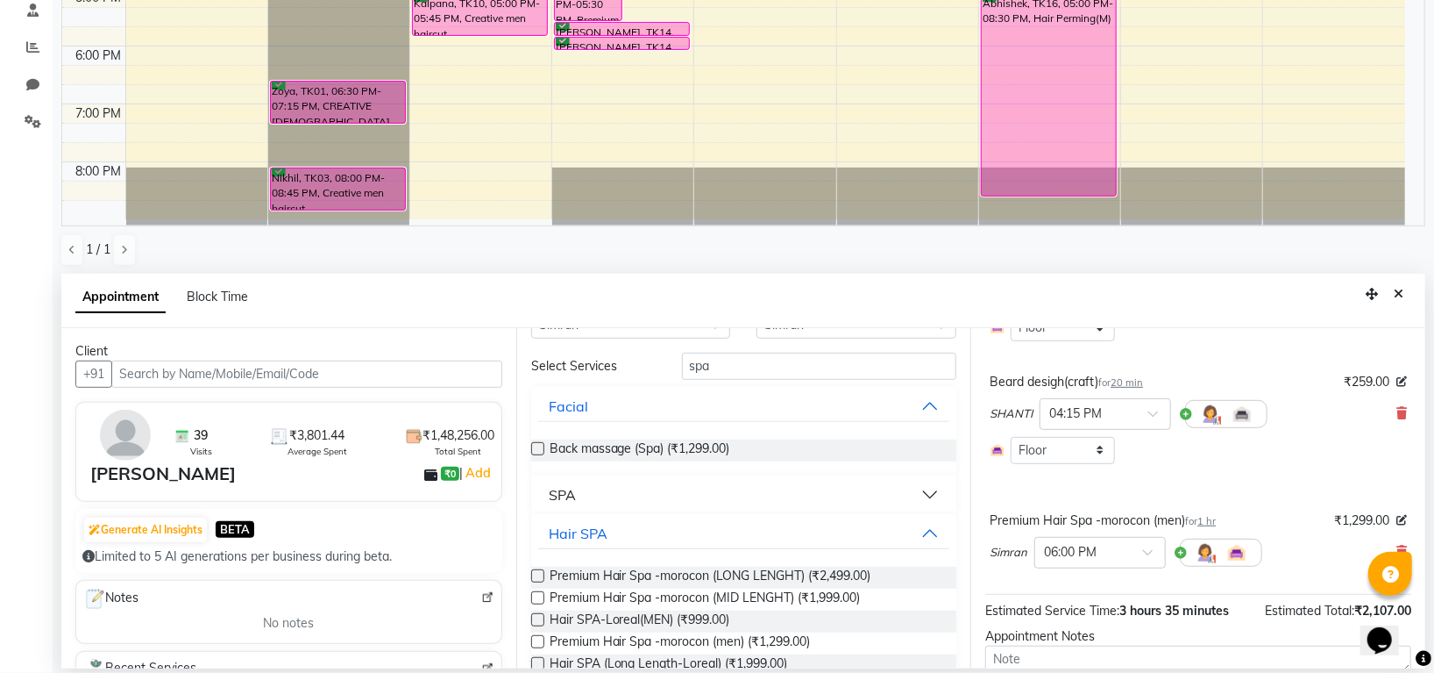
scroll to position [0, 0]
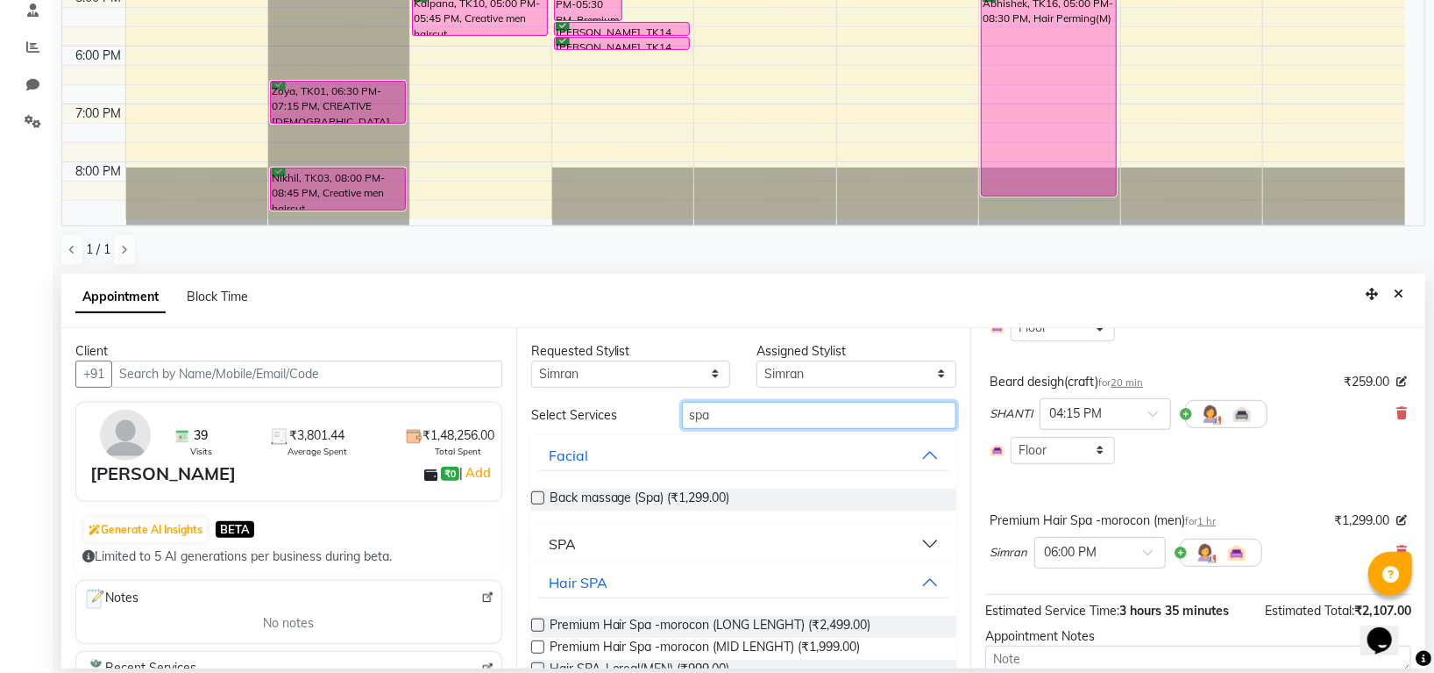
click at [715, 408] on input "spa" at bounding box center [819, 415] width 275 height 27
type input "s"
type input "cut"
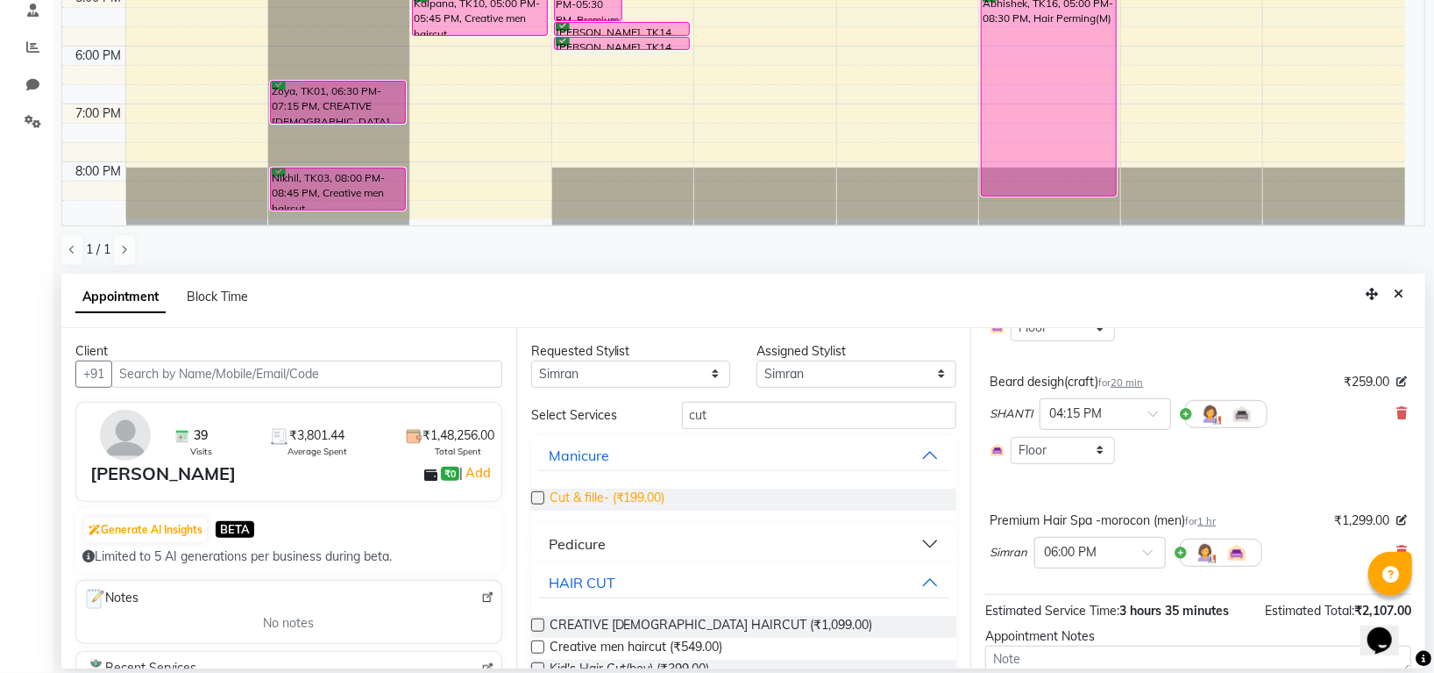
click at [628, 497] on span "Cut & fille- (₹199.00)" at bounding box center [608, 499] width 116 height 22
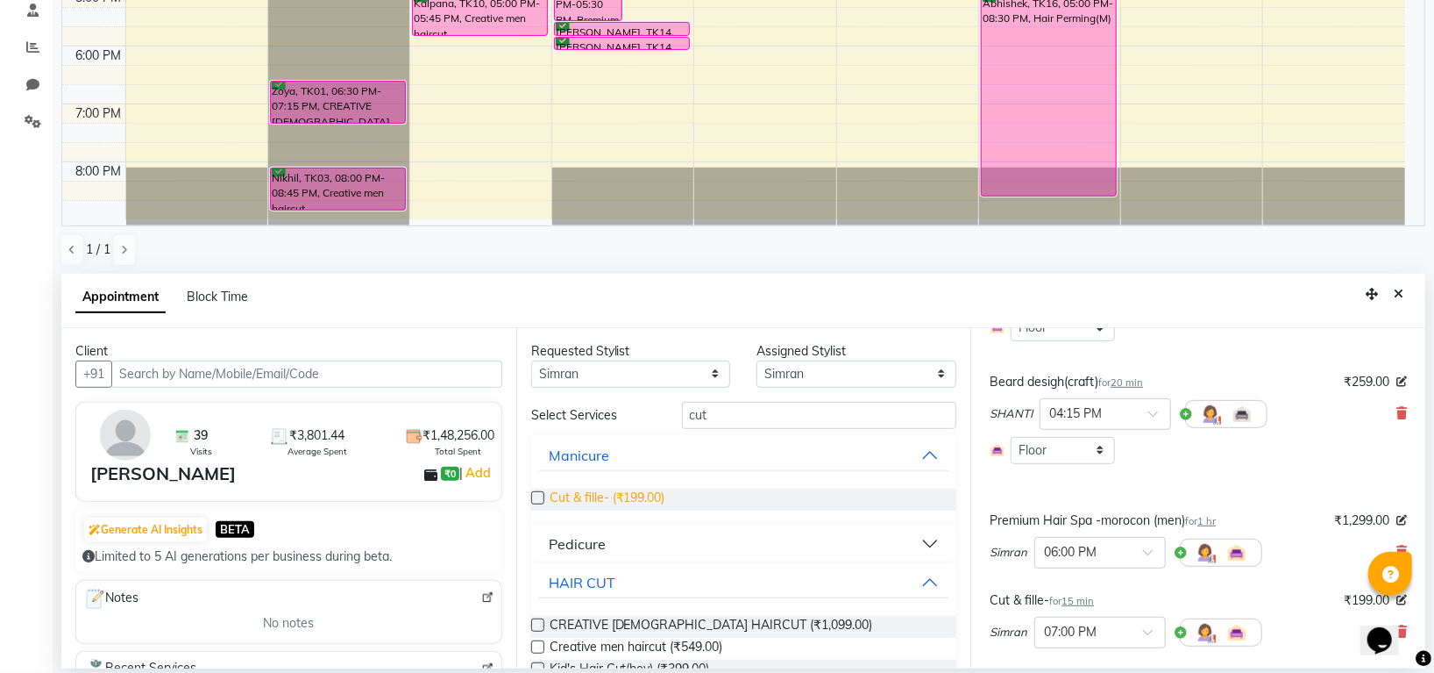
click at [632, 497] on span "Cut & fille- (₹199.00)" at bounding box center [608, 499] width 116 height 22
checkbox input "false"
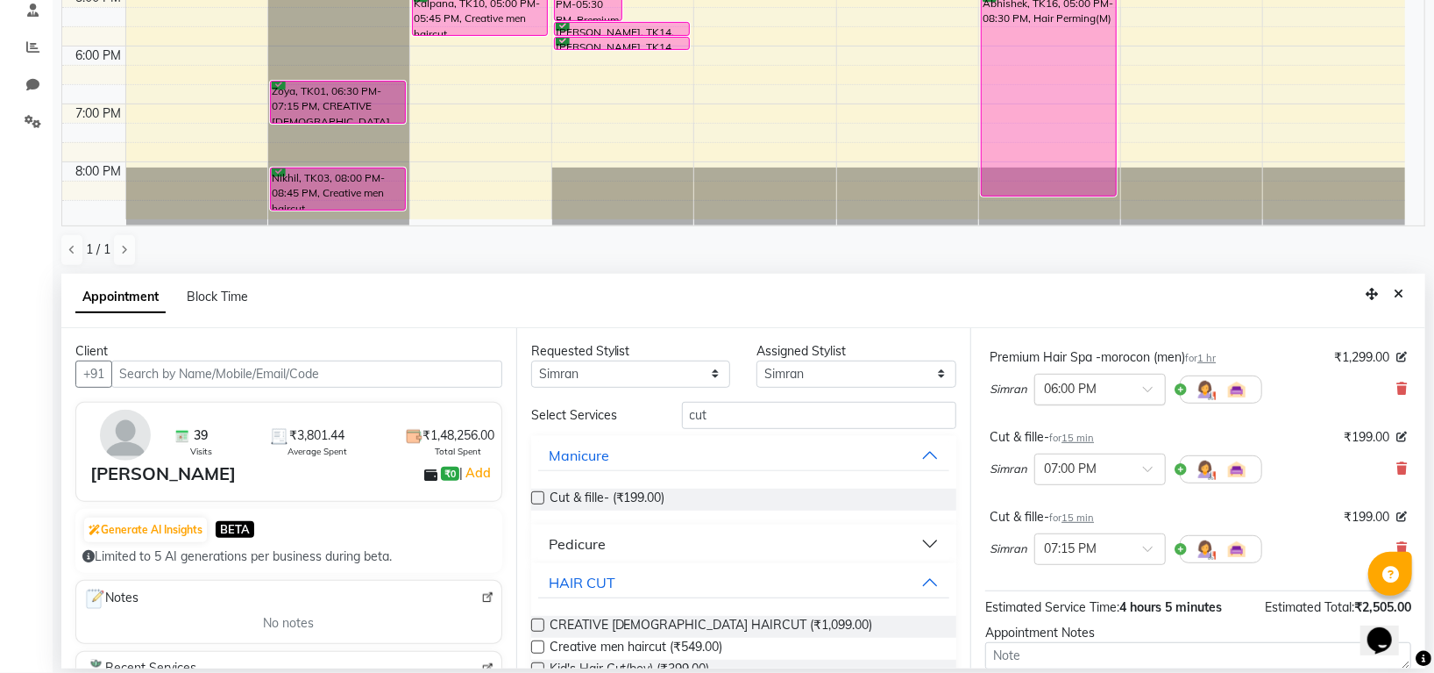
scroll to position [474, 0]
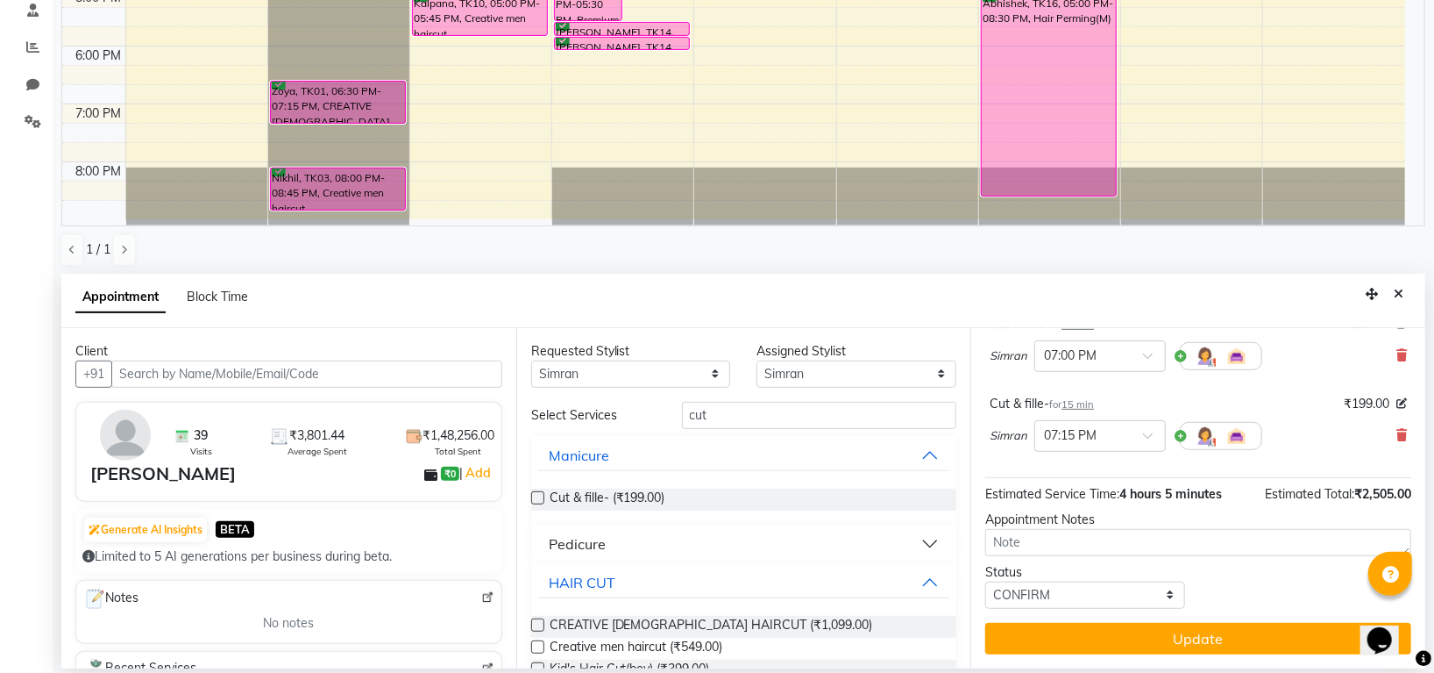
click at [1076, 637] on button "Update" at bounding box center [1199, 639] width 426 height 32
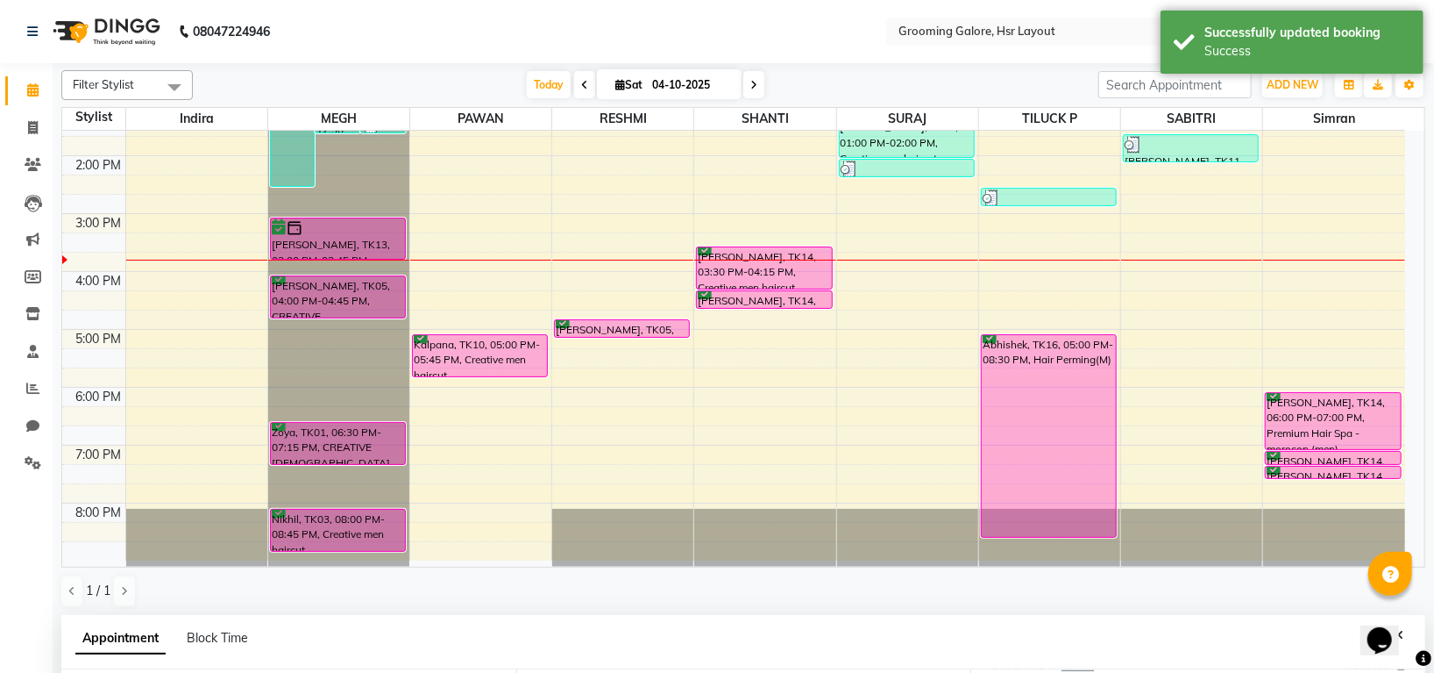
scroll to position [233, 0]
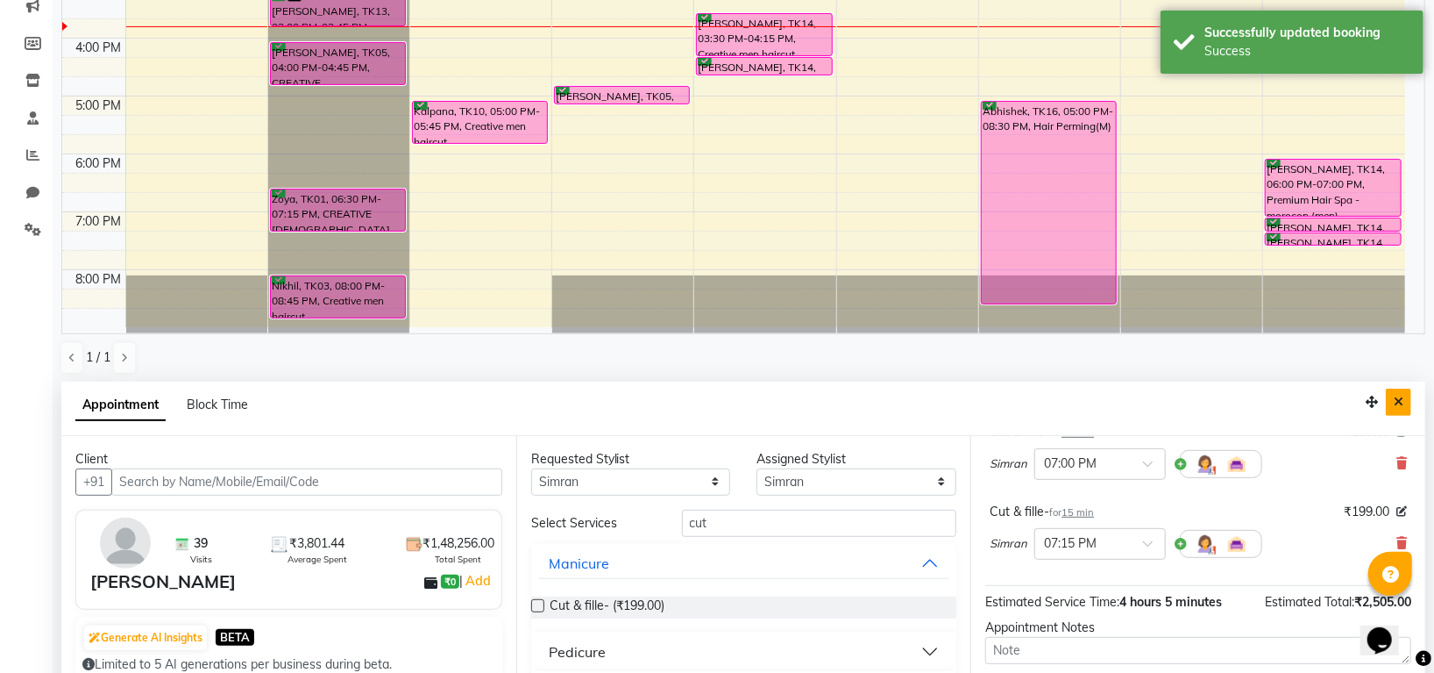
click at [1402, 398] on icon "Close" at bounding box center [1399, 401] width 10 height 12
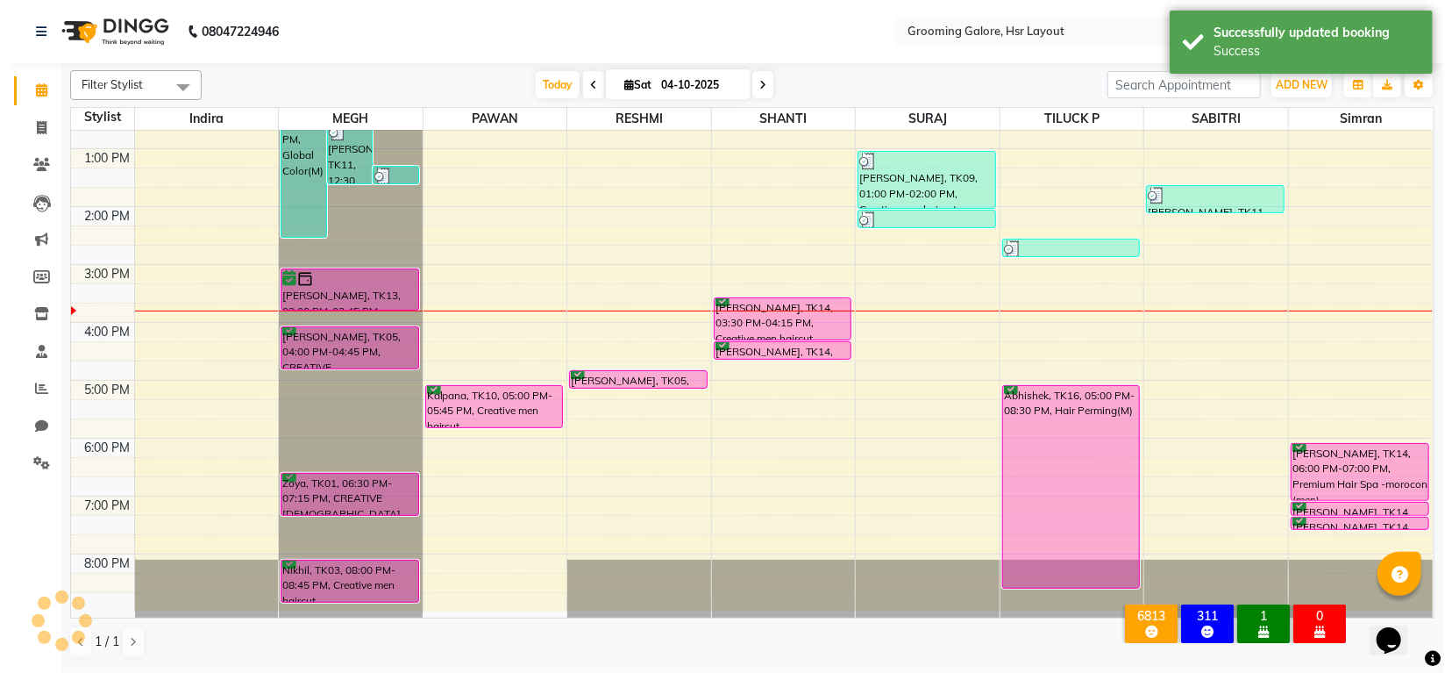
scroll to position [272, 0]
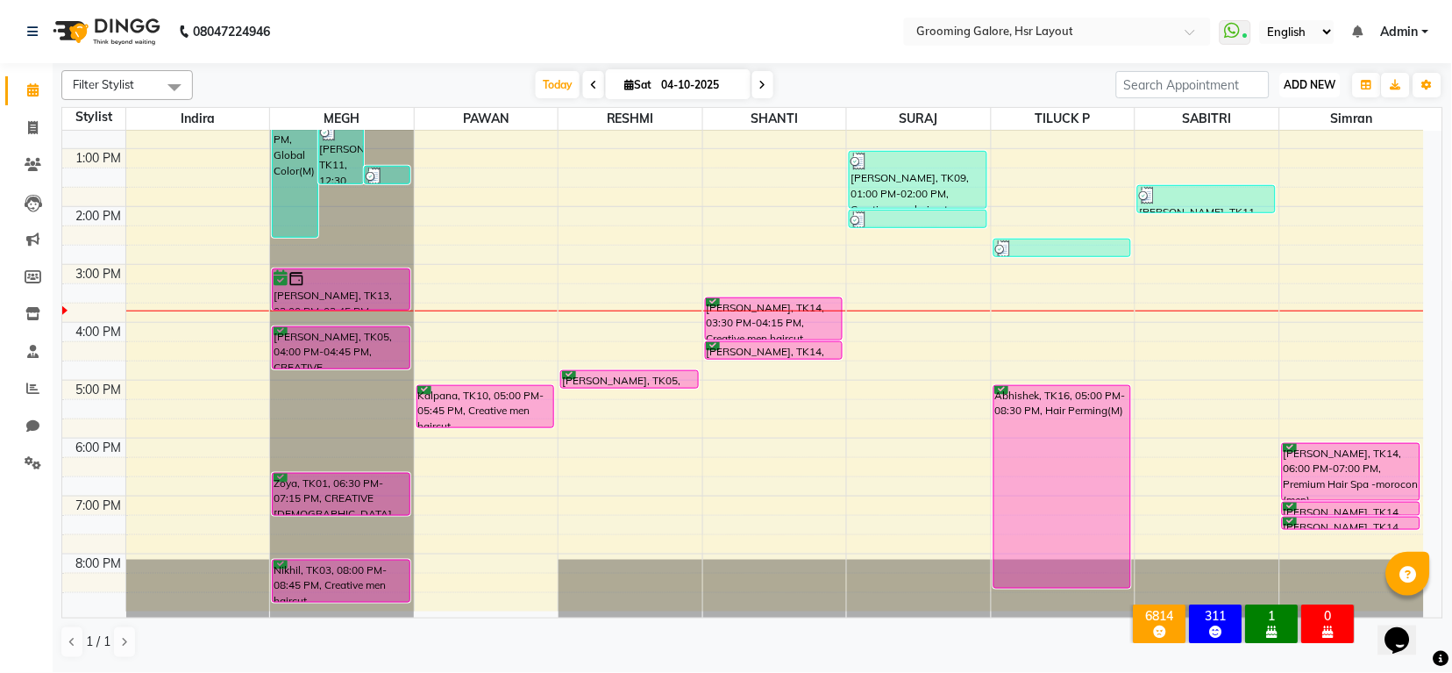
click at [1314, 92] on button "ADD NEW Toggle Dropdown" at bounding box center [1310, 85] width 61 height 25
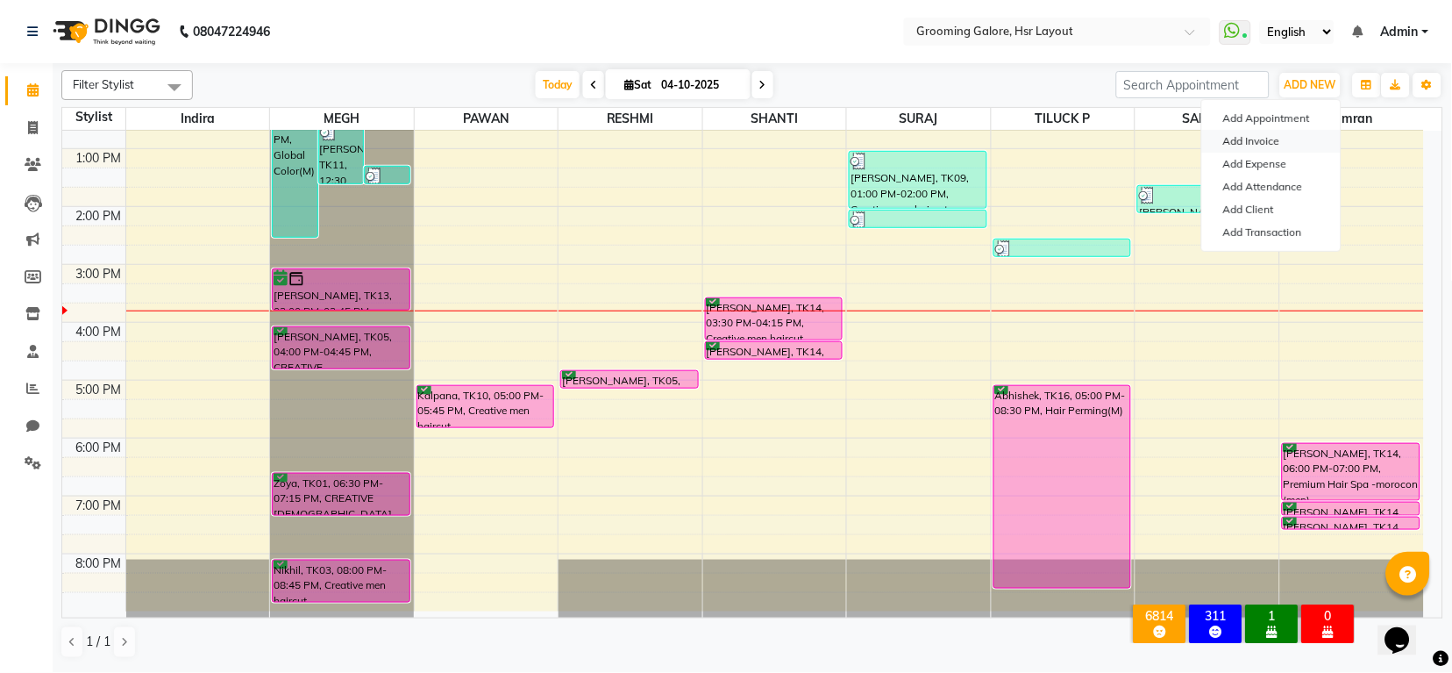
click at [1259, 138] on link "Add Invoice" at bounding box center [1271, 141] width 139 height 23
select select "service"
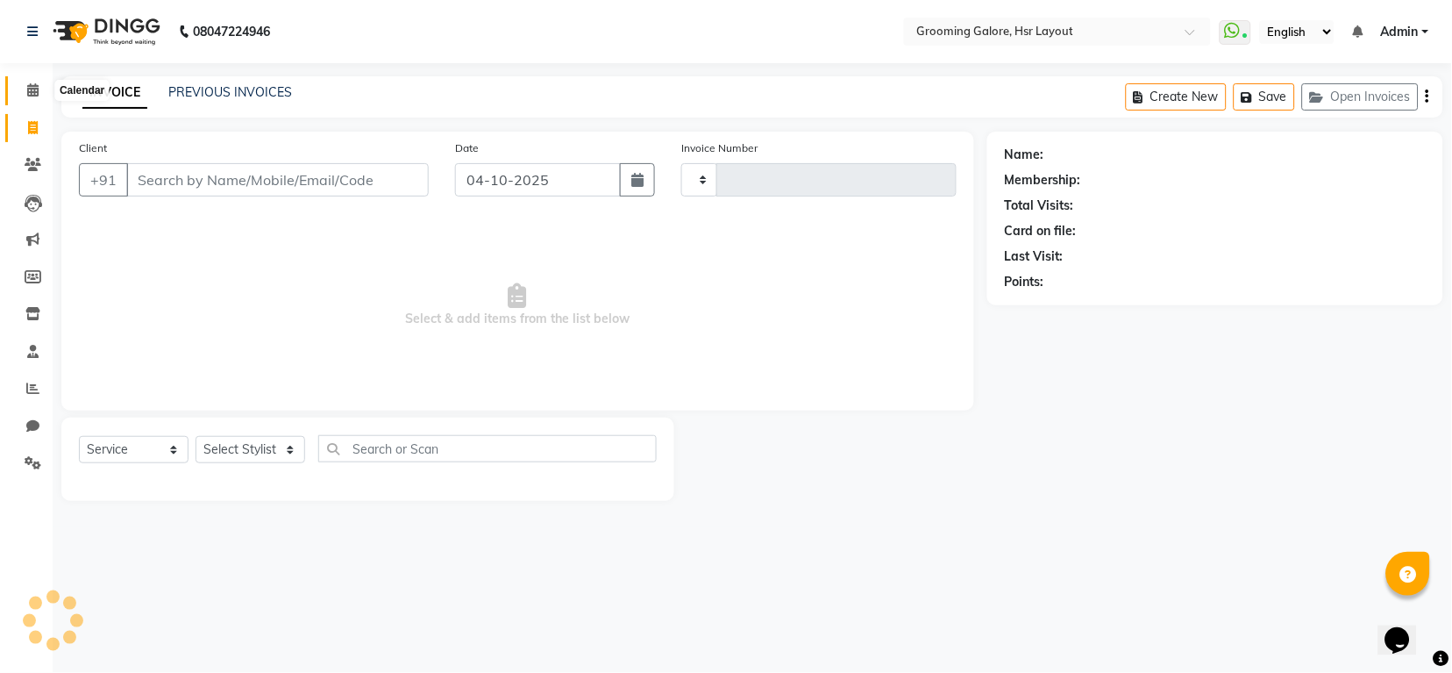
click at [23, 85] on span at bounding box center [33, 91] width 31 height 20
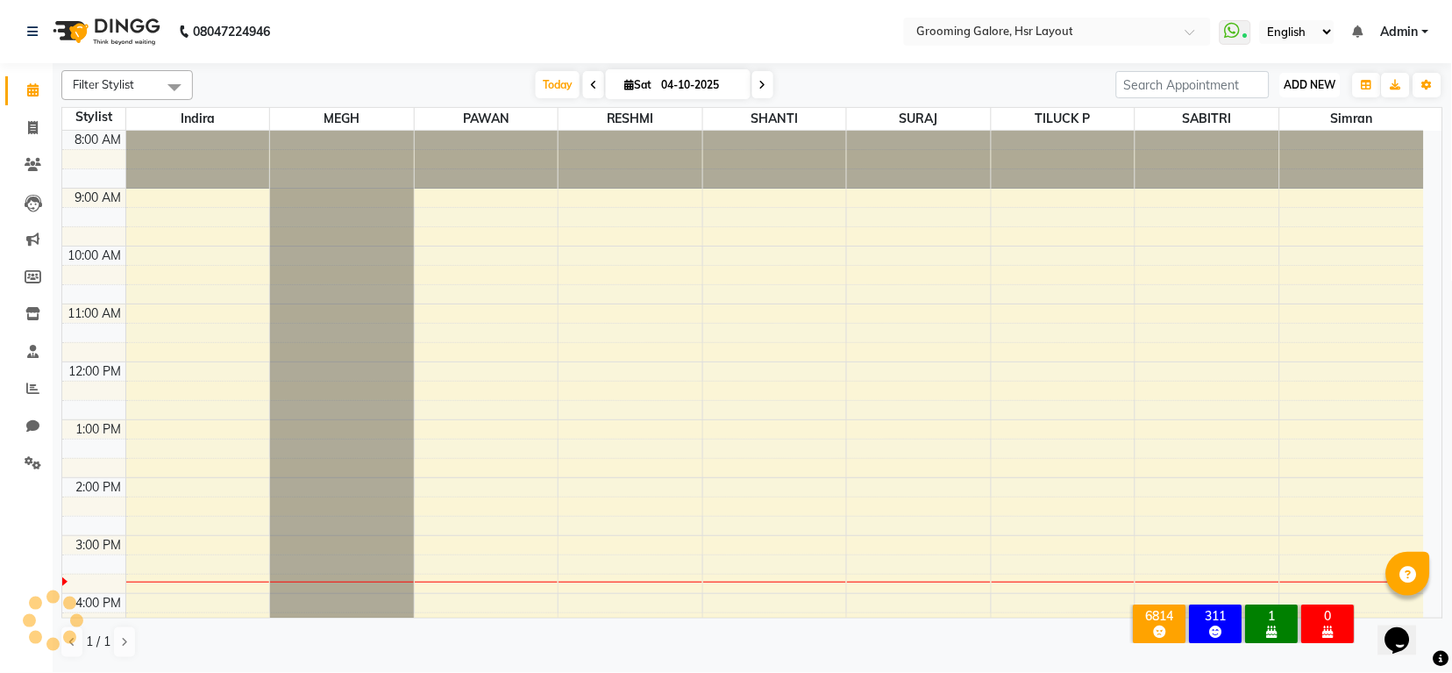
click at [1309, 85] on span "ADD NEW" at bounding box center [1311, 84] width 52 height 13
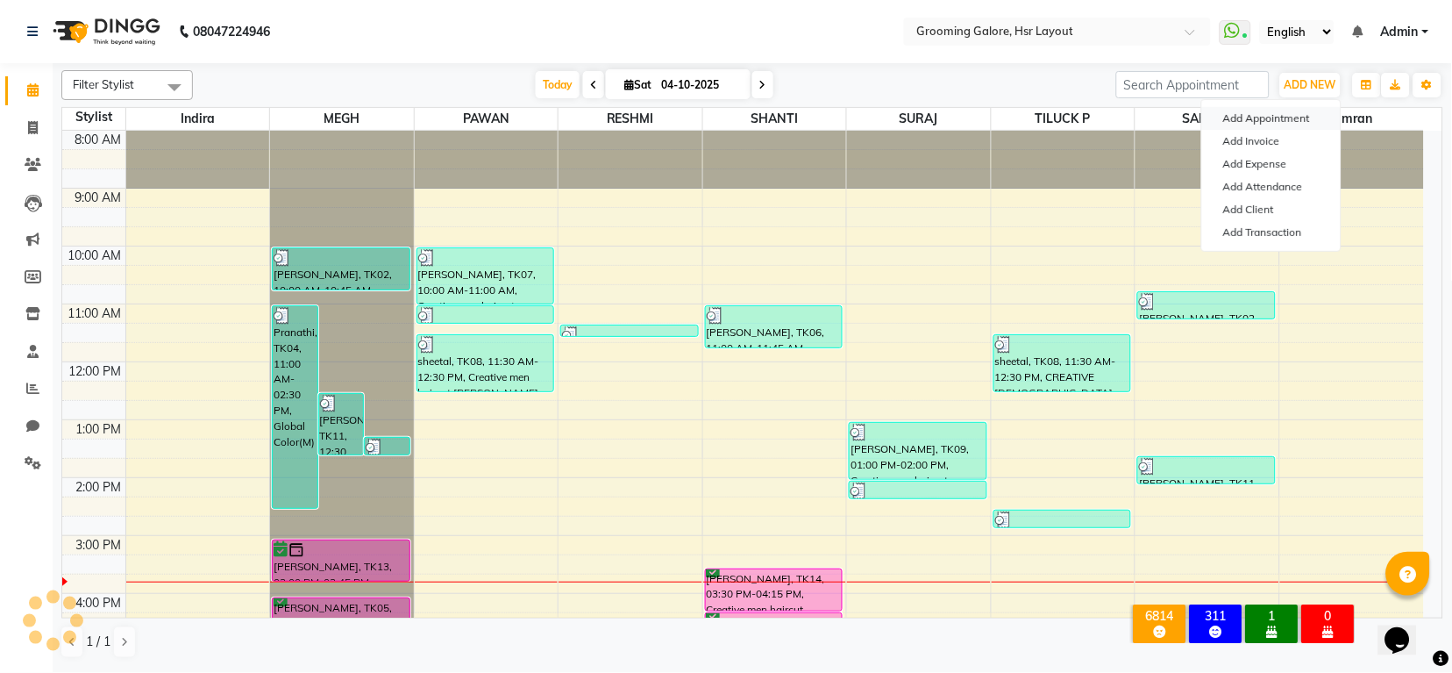
click at [1279, 115] on button "Add Appointment" at bounding box center [1271, 118] width 139 height 23
select select "tentative"
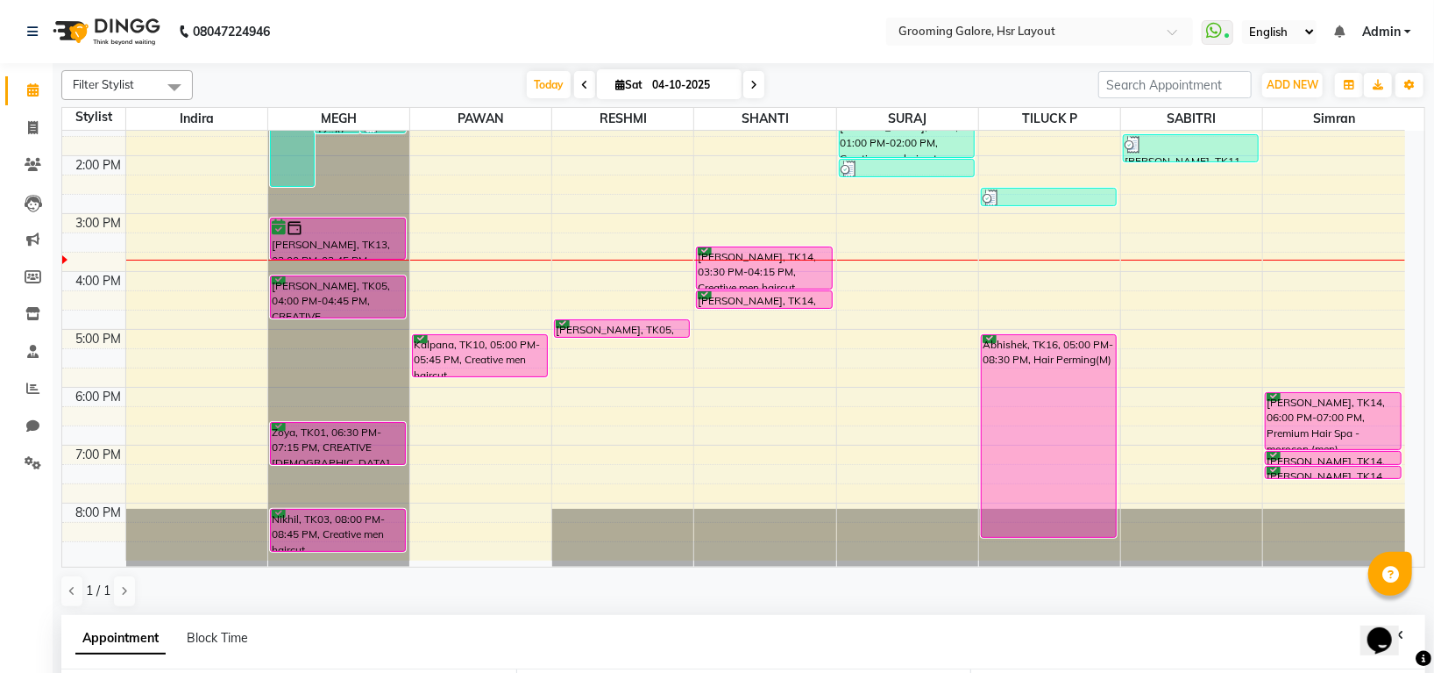
scroll to position [341, 0]
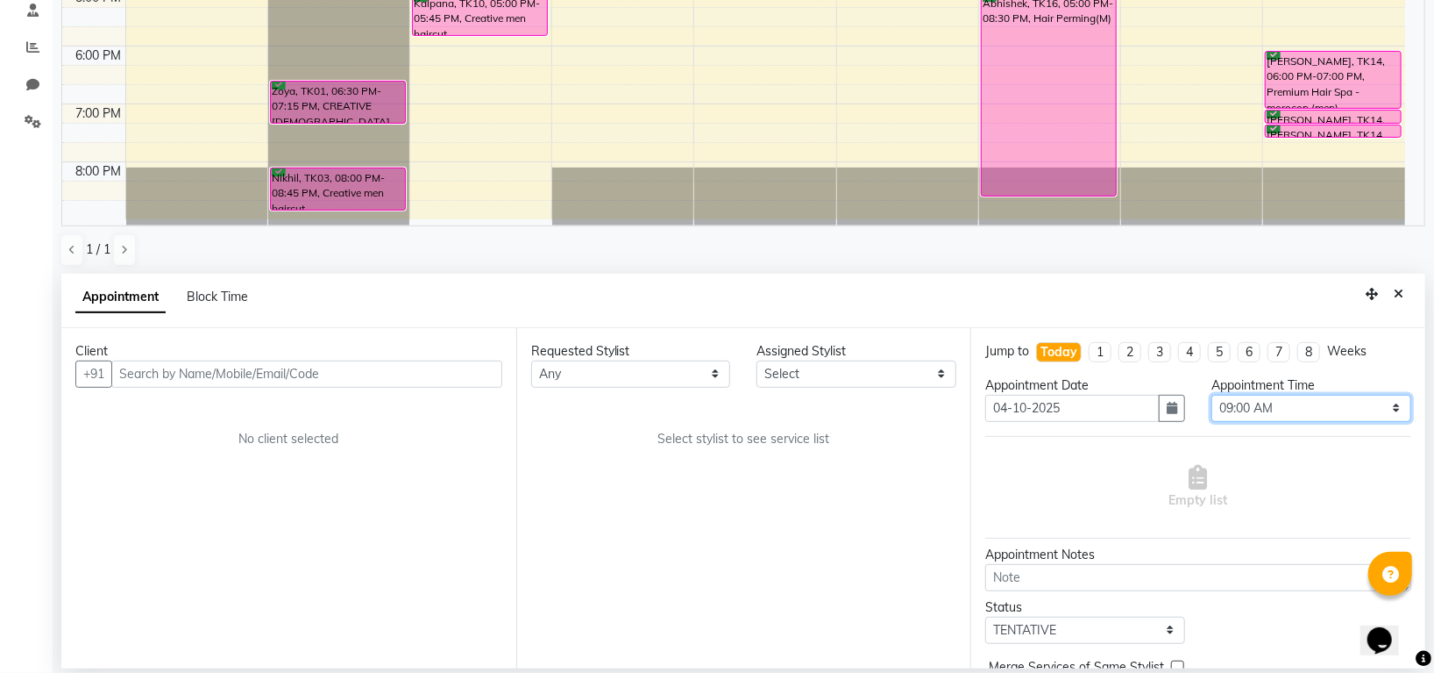
drag, startPoint x: 1250, startPoint y: 406, endPoint x: 1250, endPoint y: 396, distance: 9.6
click at [1250, 406] on select "Select 09:00 AM 09:15 AM 09:30 AM 09:45 AM 10:00 AM 10:15 AM 10:30 AM 10:45 AM …" at bounding box center [1312, 408] width 200 height 27
select select "1080"
click at [1212, 395] on select "Select 09:00 AM 09:15 AM 09:30 AM 09:45 AM 10:00 AM 10:15 AM 10:30 AM 10:45 AM …" at bounding box center [1312, 408] width 200 height 27
click at [563, 361] on select "Any Indira MEGH PAWAN RESHMI SABITRI SHANTI Simran SURAJ TILUCK P" at bounding box center [631, 373] width 200 height 27
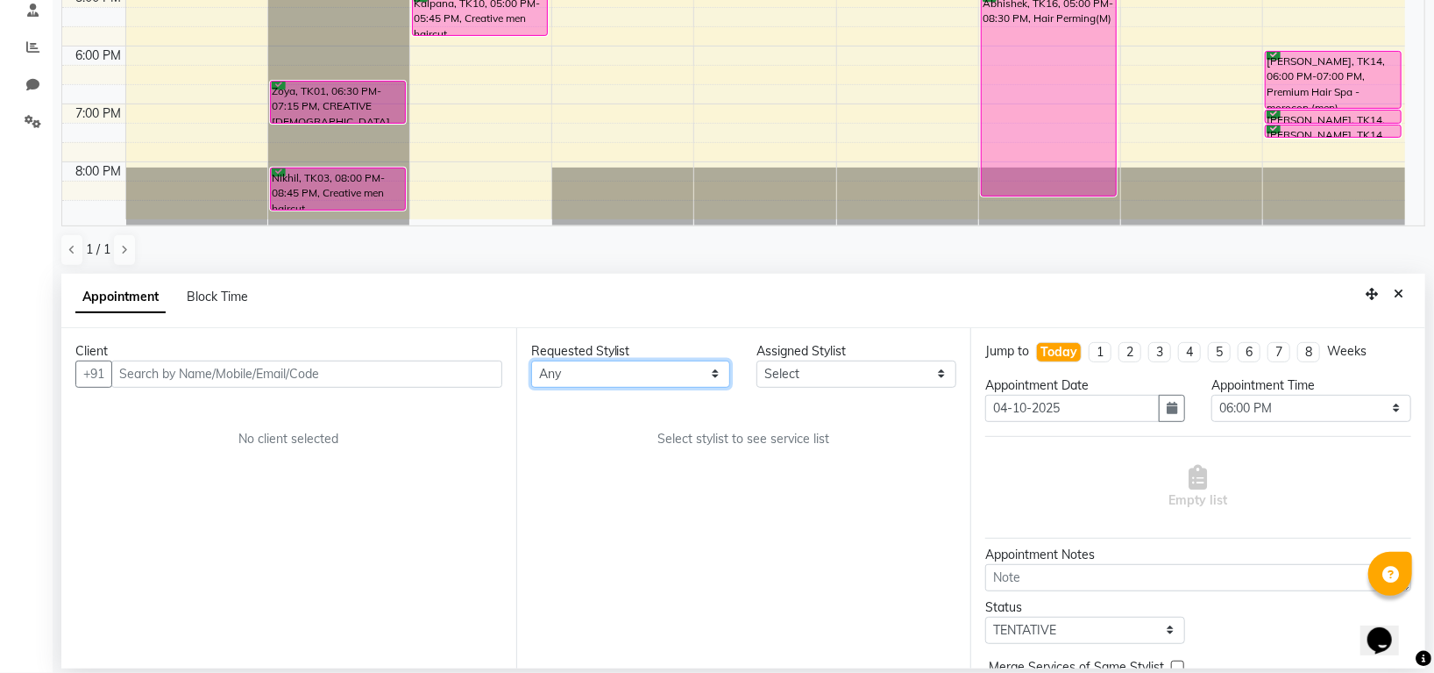
select select "45583"
click at [531, 360] on select "Any Indira MEGH PAWAN RESHMI SABITRI SHANTI Simran SURAJ TILUCK P" at bounding box center [631, 373] width 200 height 27
select select "45583"
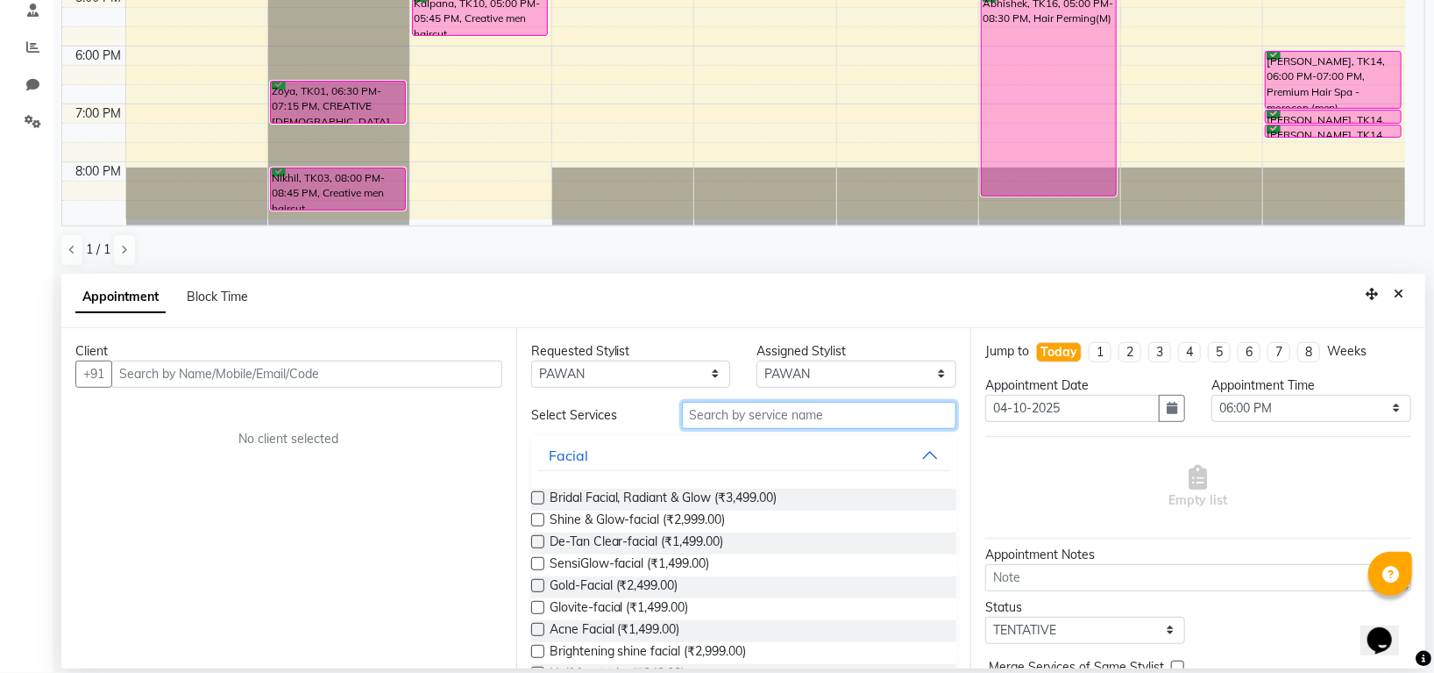
click at [722, 416] on input "text" at bounding box center [819, 415] width 275 height 27
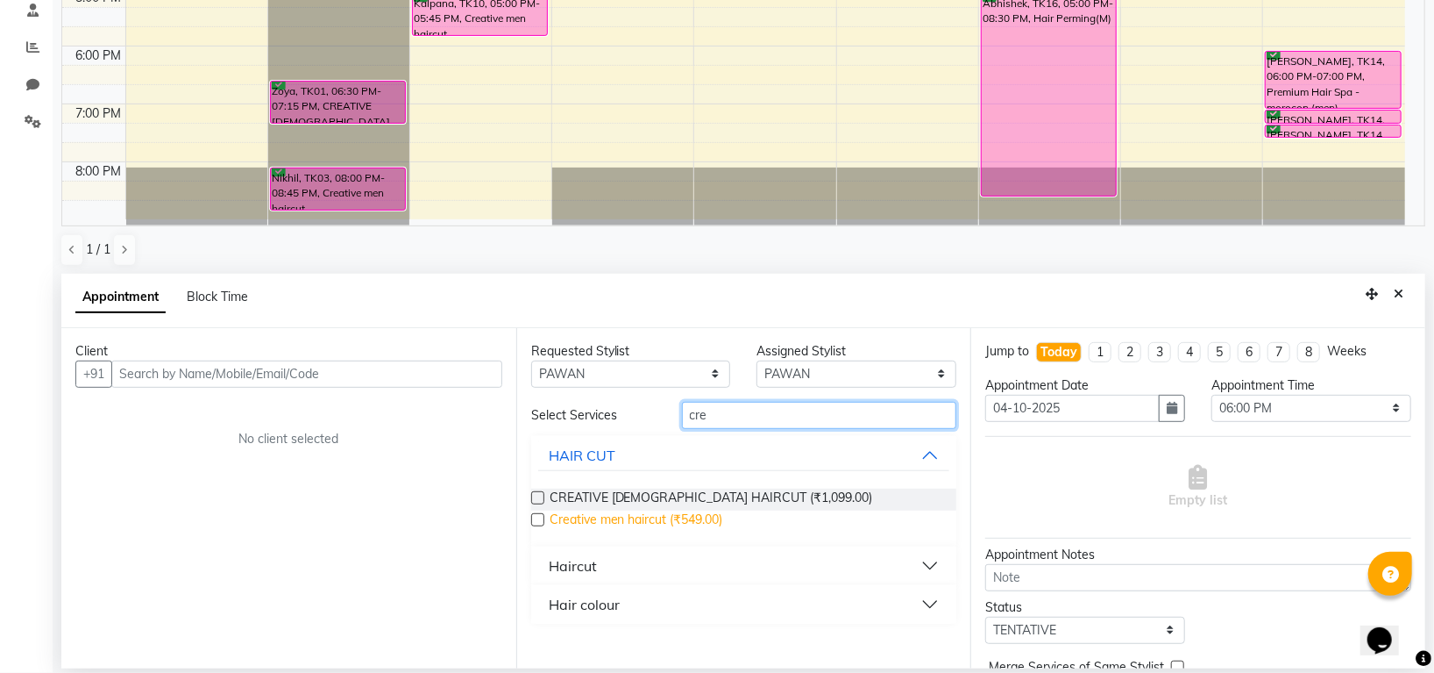
type input "cre"
click at [673, 515] on span "Creative men haircut (₹549.00)" at bounding box center [637, 521] width 174 height 22
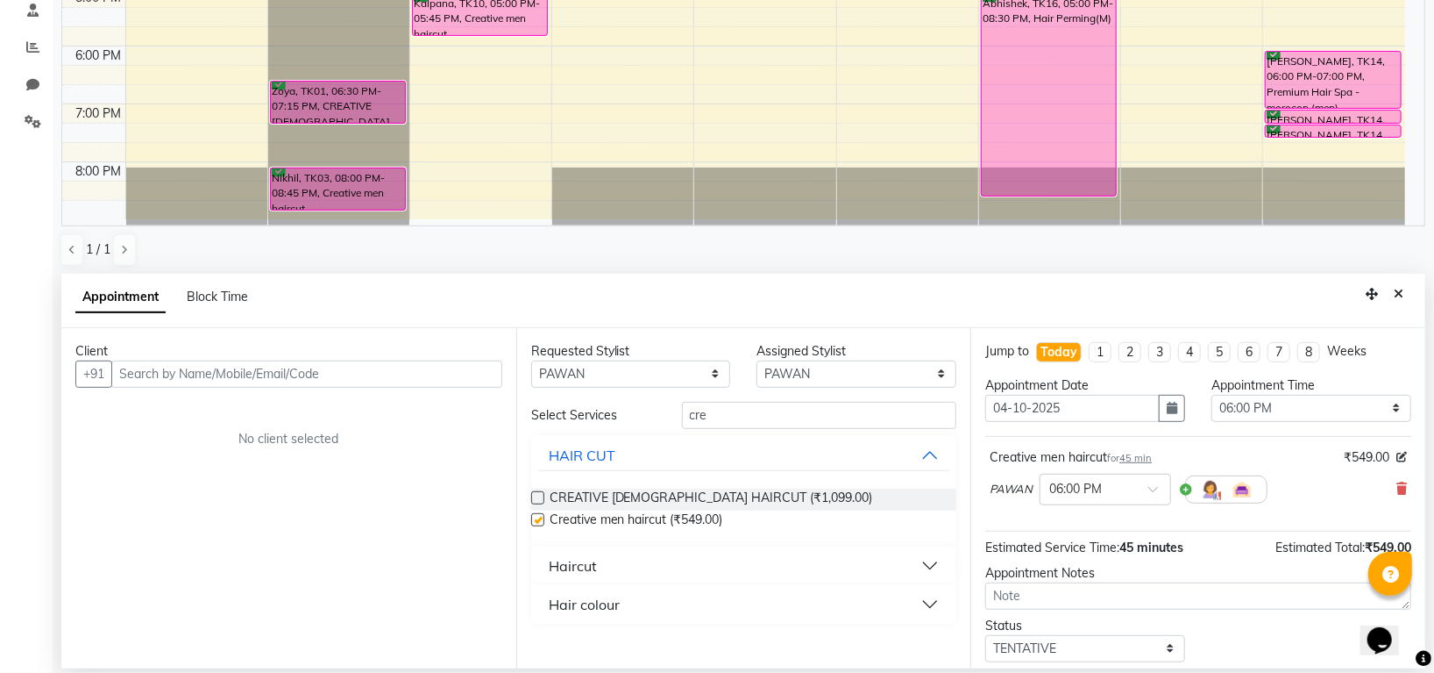
checkbox input "false"
click at [742, 416] on input "cre" at bounding box center [819, 415] width 275 height 27
type input "c"
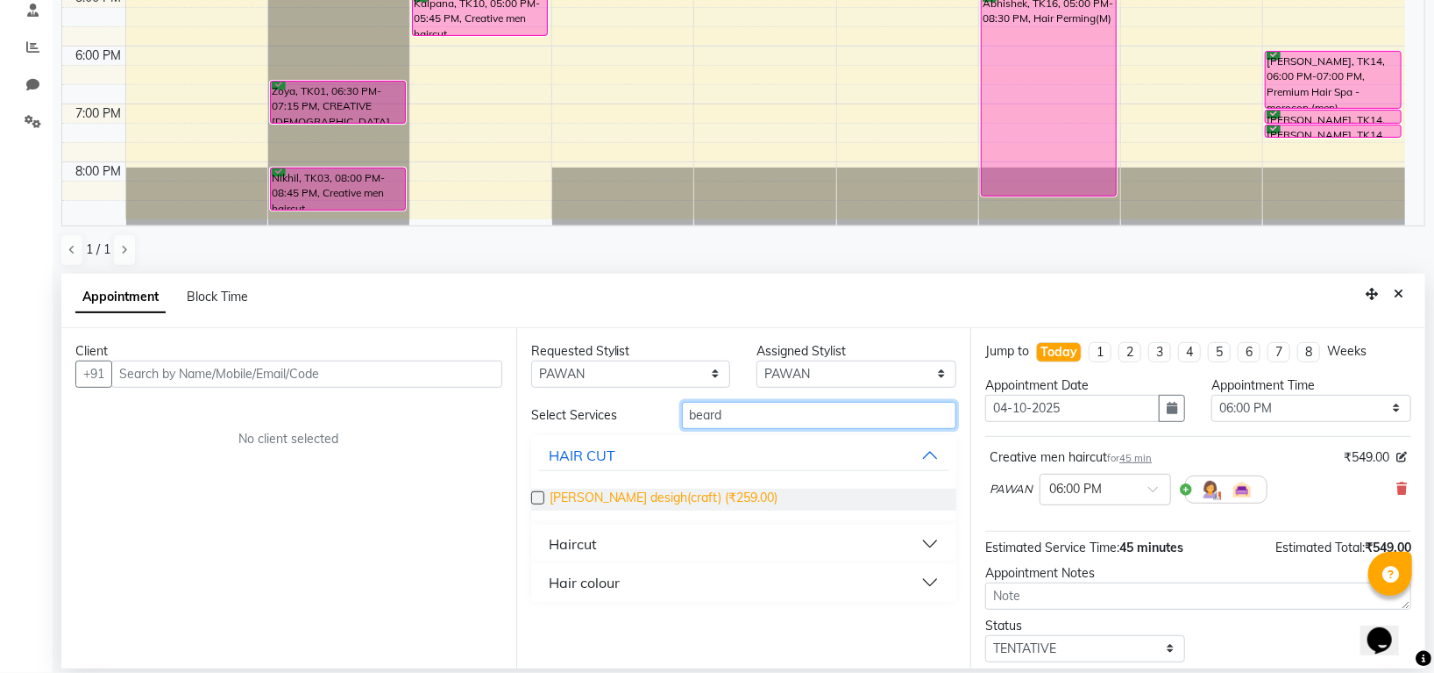
type input "beard"
click at [698, 496] on span "Beard desigh(craft) (₹259.00)" at bounding box center [664, 499] width 229 height 22
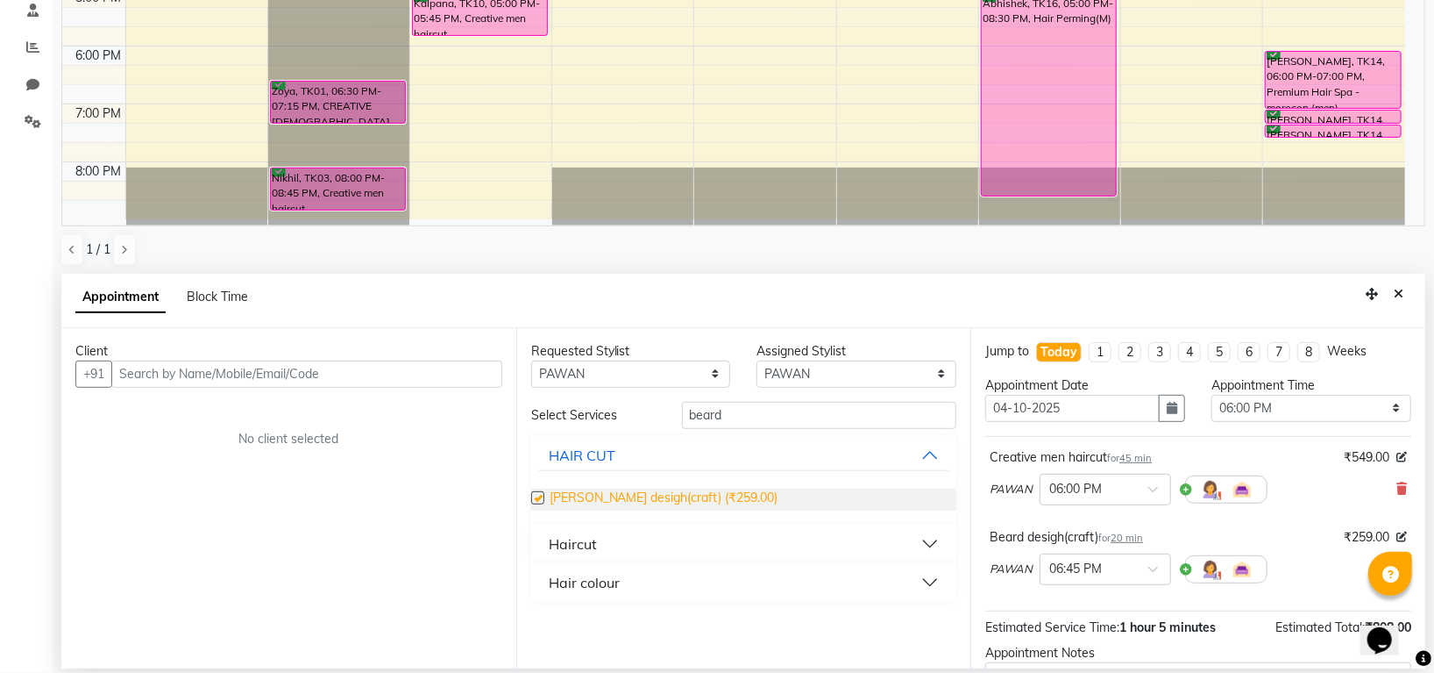
checkbox input "false"
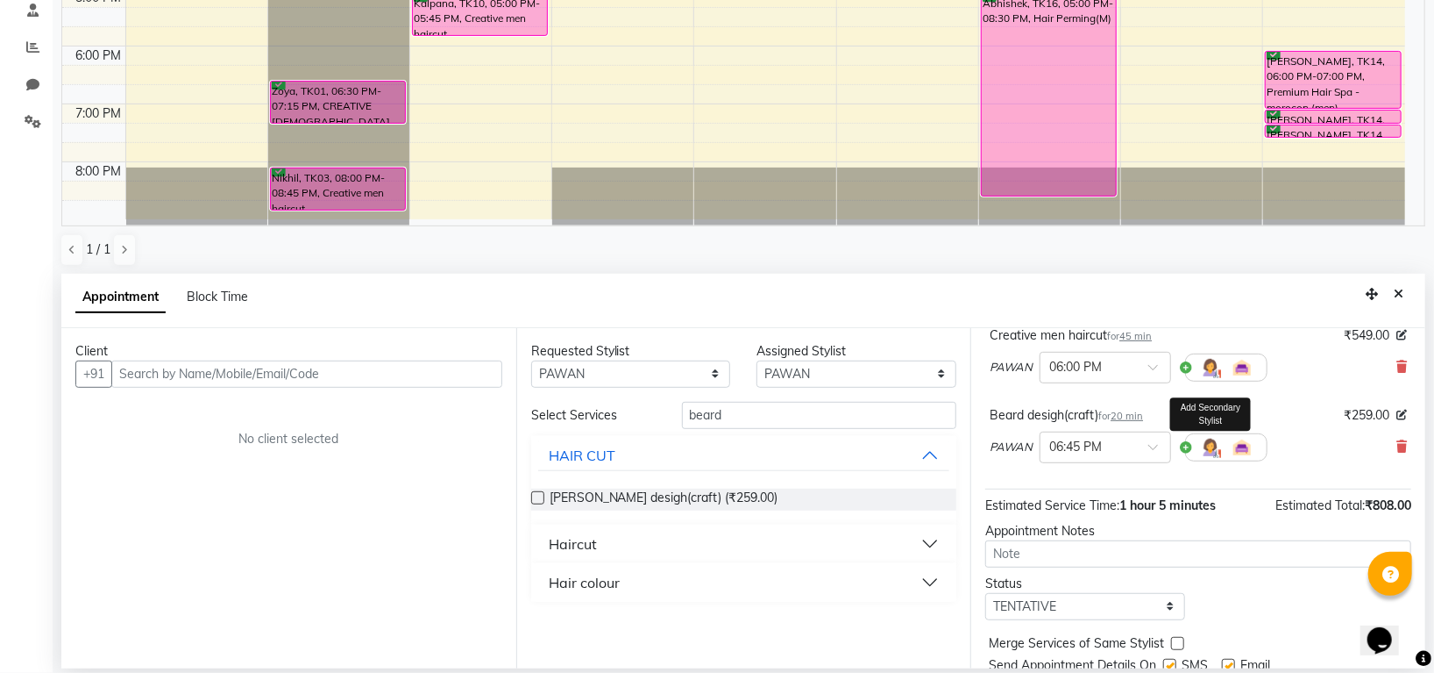
scroll to position [187, 0]
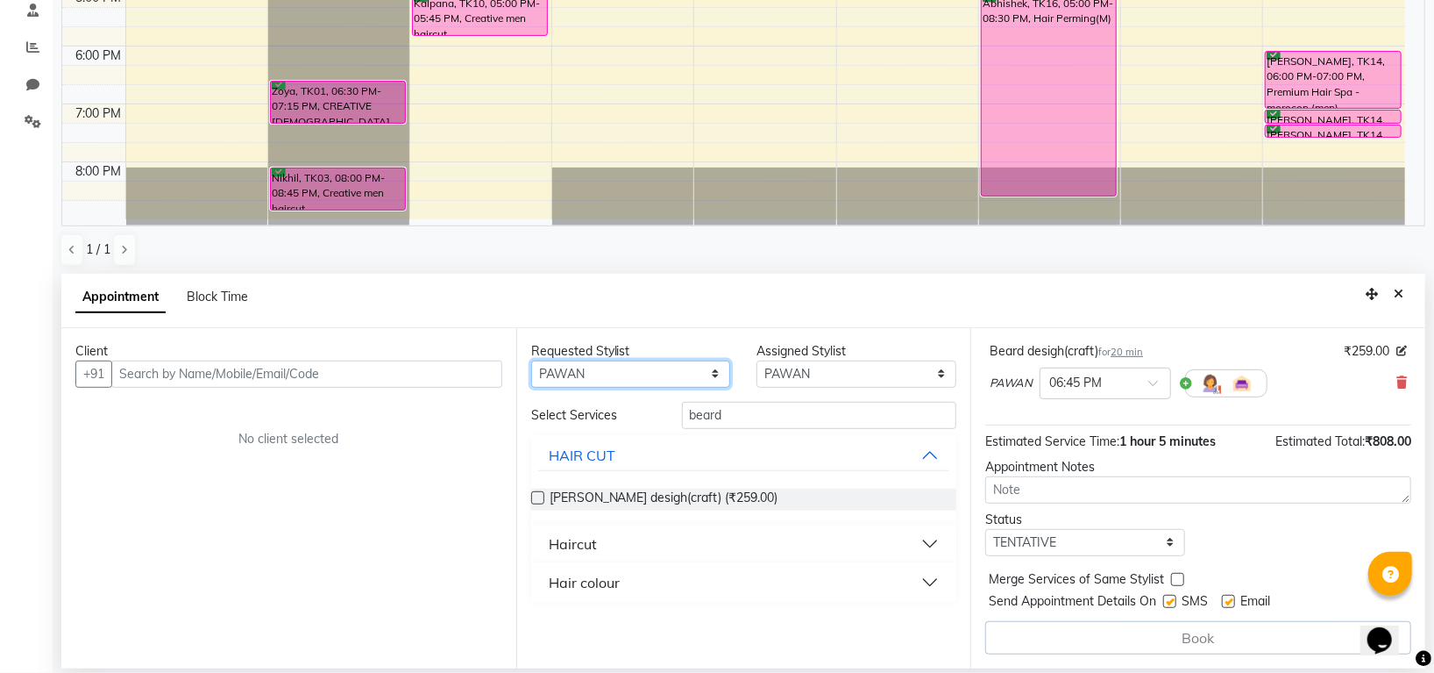
click at [625, 375] on select "Any Indira MEGH PAWAN RESHMI SABITRI SHANTI Simran SURAJ TILUCK P" at bounding box center [631, 373] width 200 height 27
select select "45585"
click at [531, 360] on select "Any Indira MEGH PAWAN RESHMI SABITRI SHANTI Simran SURAJ TILUCK P" at bounding box center [631, 373] width 200 height 27
select select "45585"
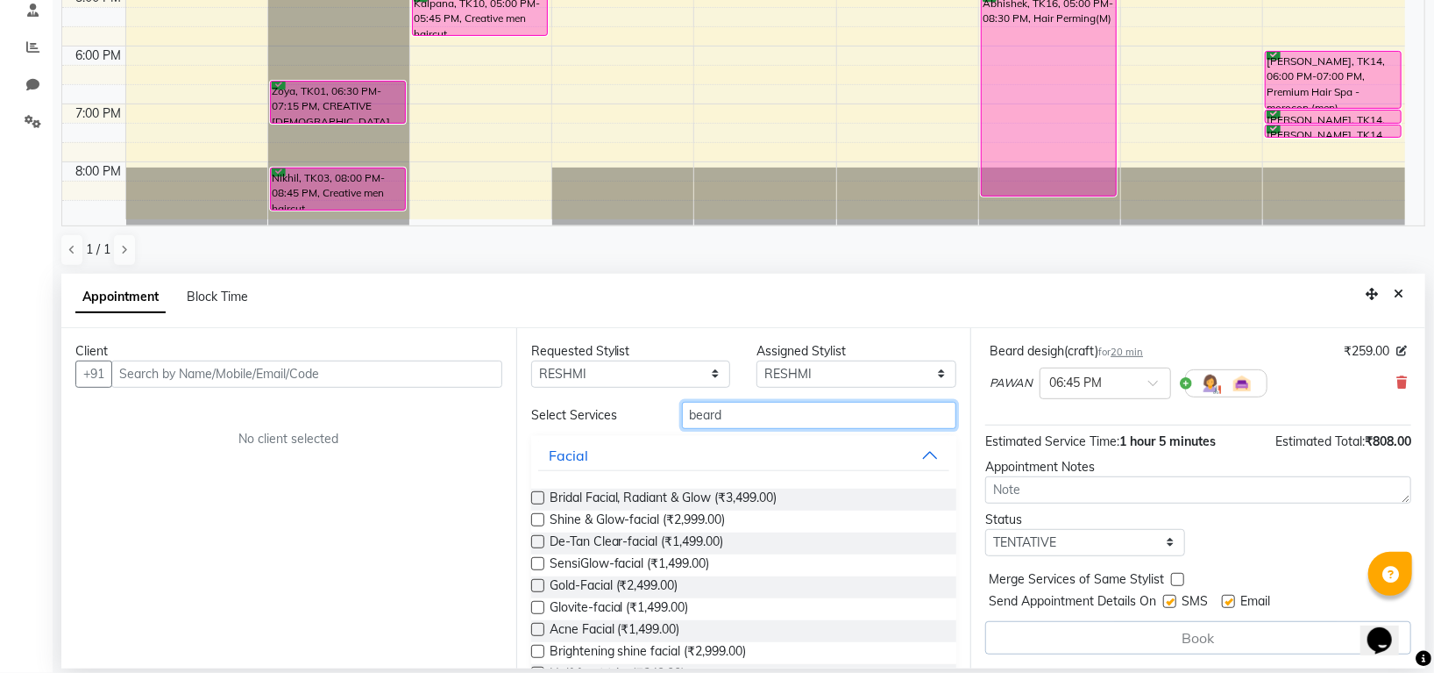
click at [743, 411] on input "beard" at bounding box center [819, 415] width 275 height 27
type input "b"
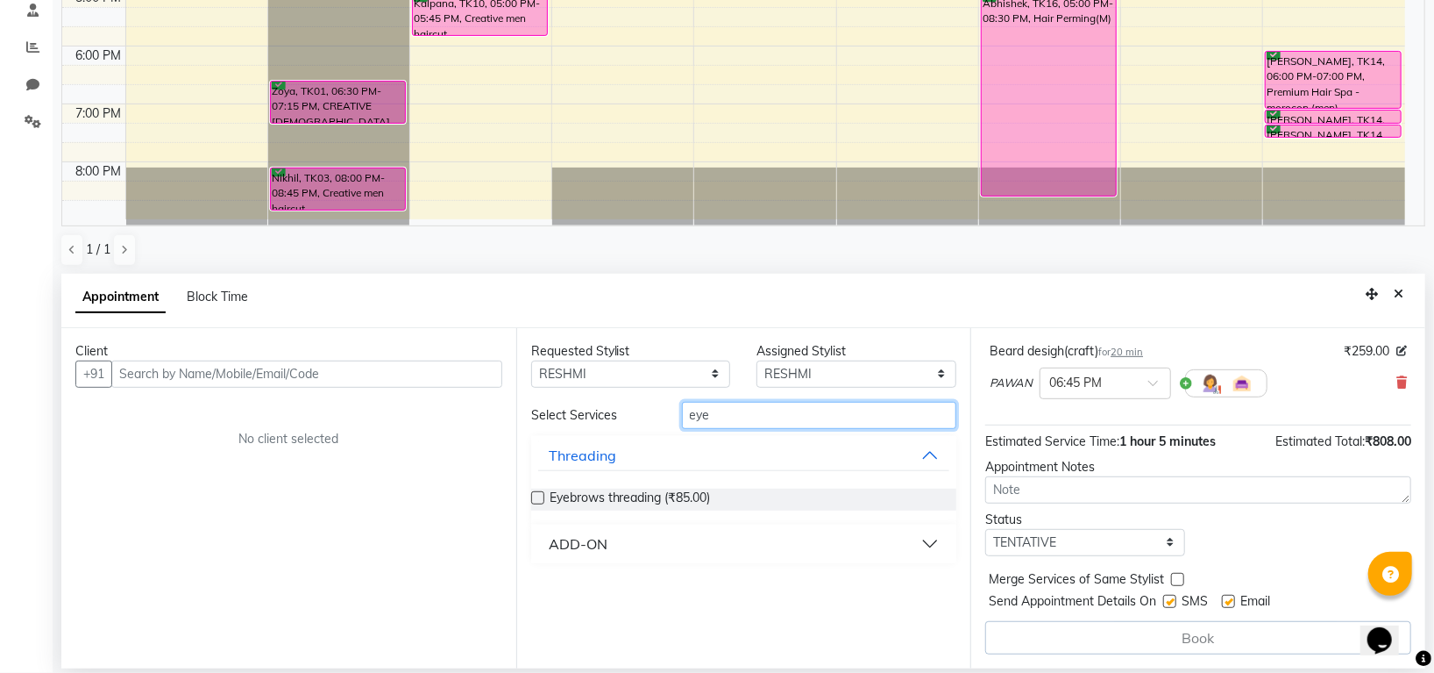
click at [758, 410] on input "eye" at bounding box center [819, 415] width 275 height 27
type input "eyeb"
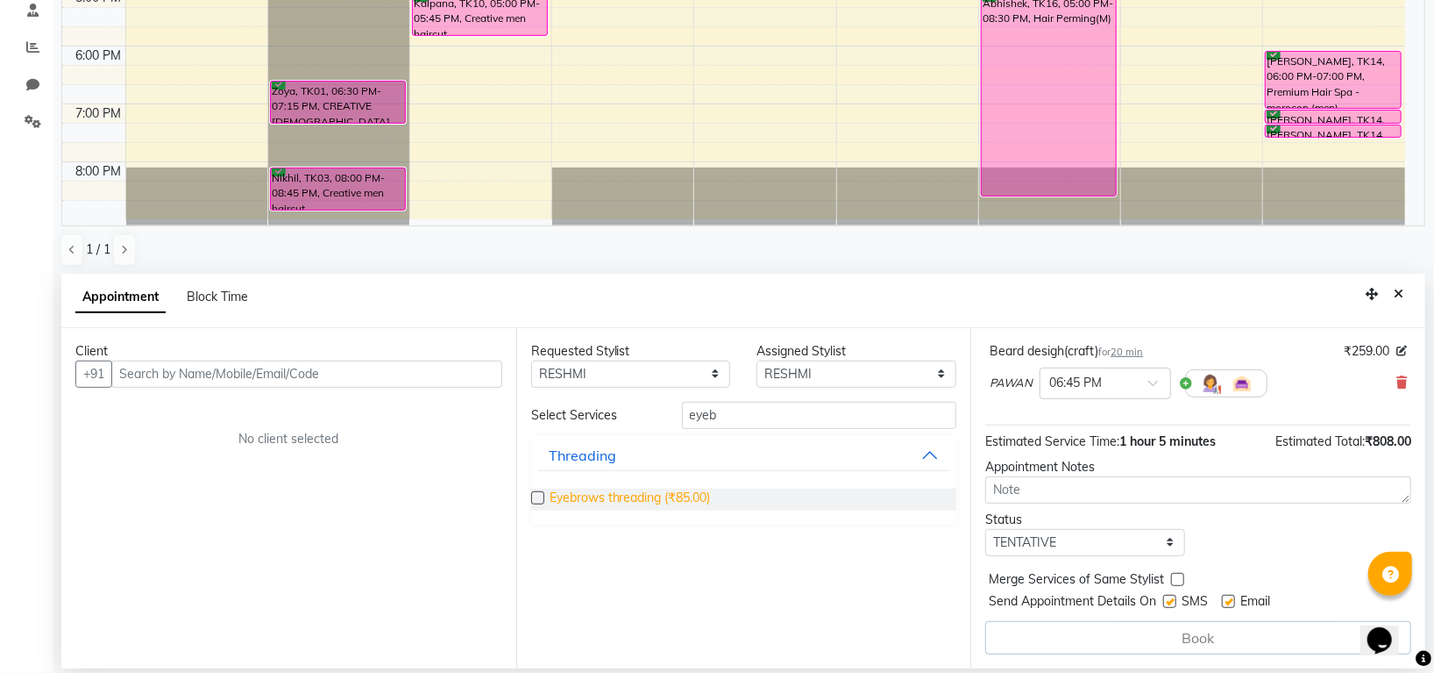
click at [688, 498] on span "Eyebrows threading (₹85.00)" at bounding box center [630, 499] width 161 height 22
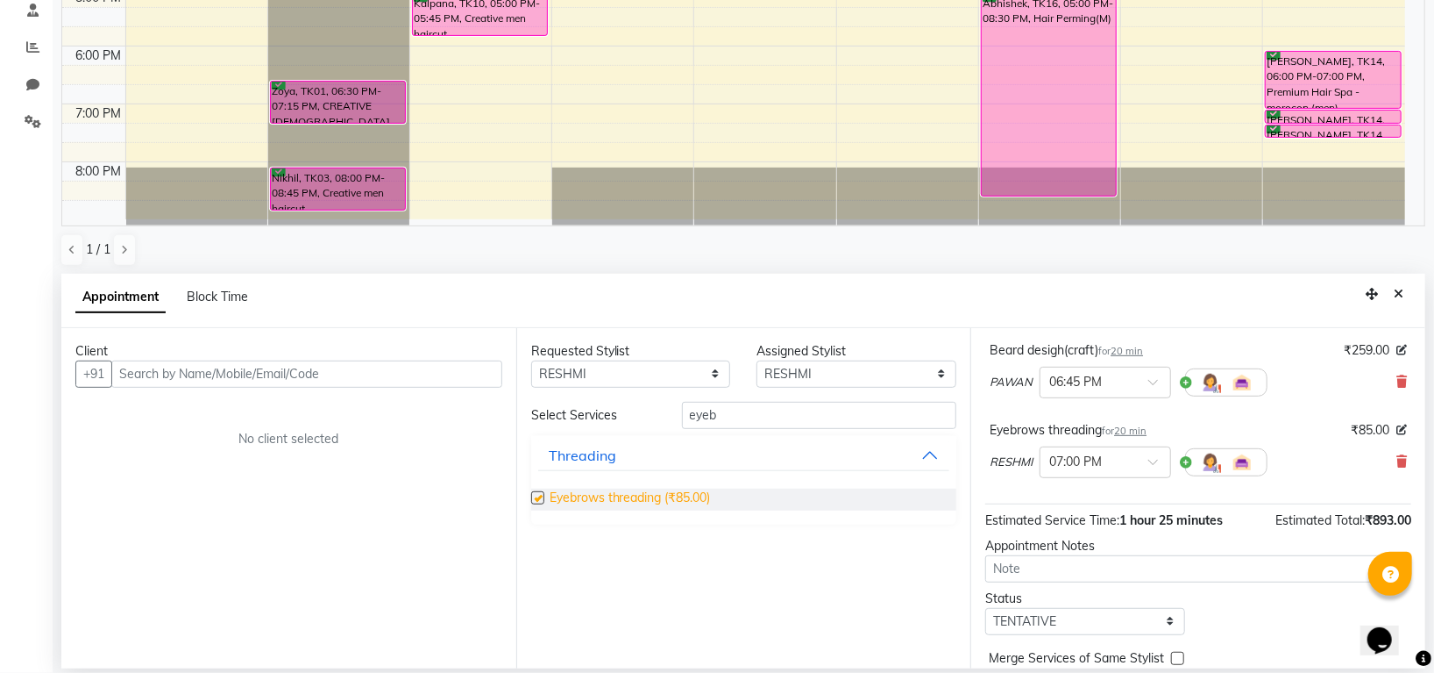
checkbox input "false"
click at [1150, 466] on span at bounding box center [1160, 467] width 22 height 18
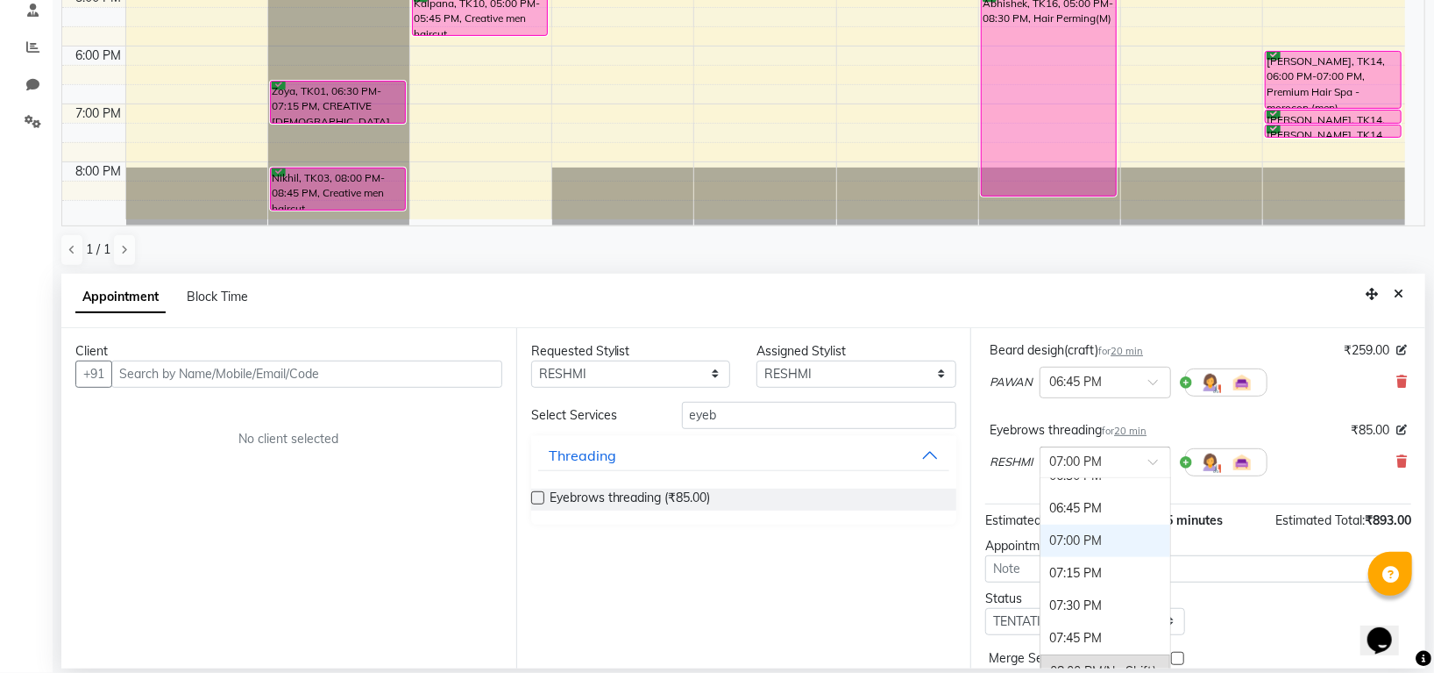
scroll to position [1138, 0]
click at [1075, 527] on div "06:00 PM" at bounding box center [1106, 527] width 130 height 32
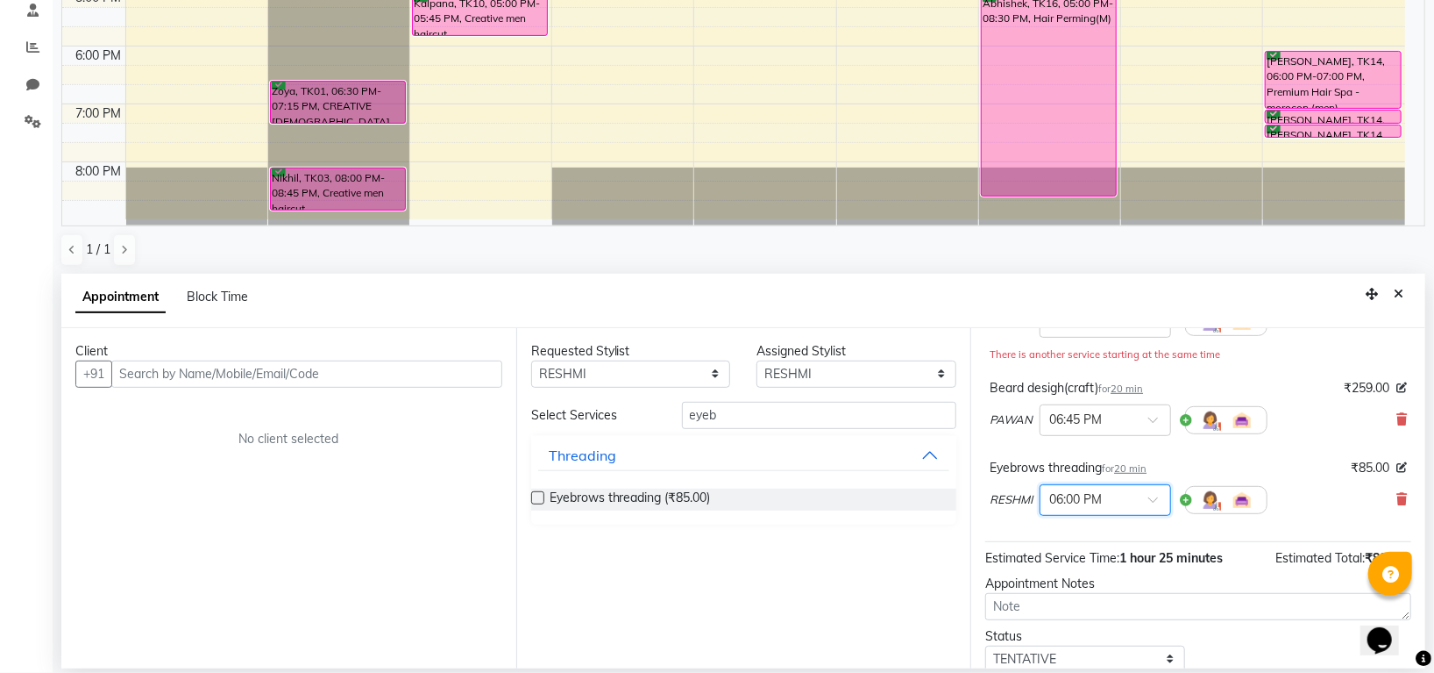
scroll to position [224, 0]
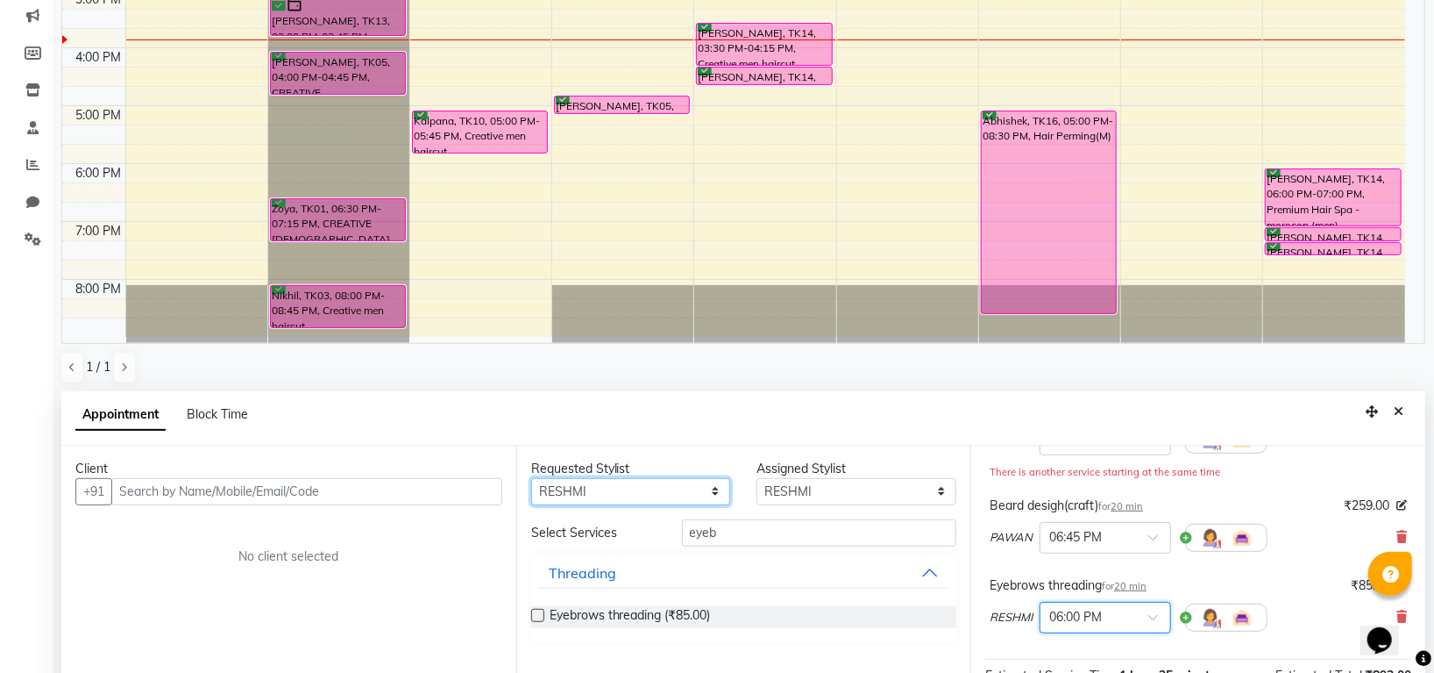
click at [689, 488] on select "Any Indira MEGH PAWAN RESHMI SABITRI SHANTI Simran SURAJ TILUCK P" at bounding box center [631, 491] width 200 height 27
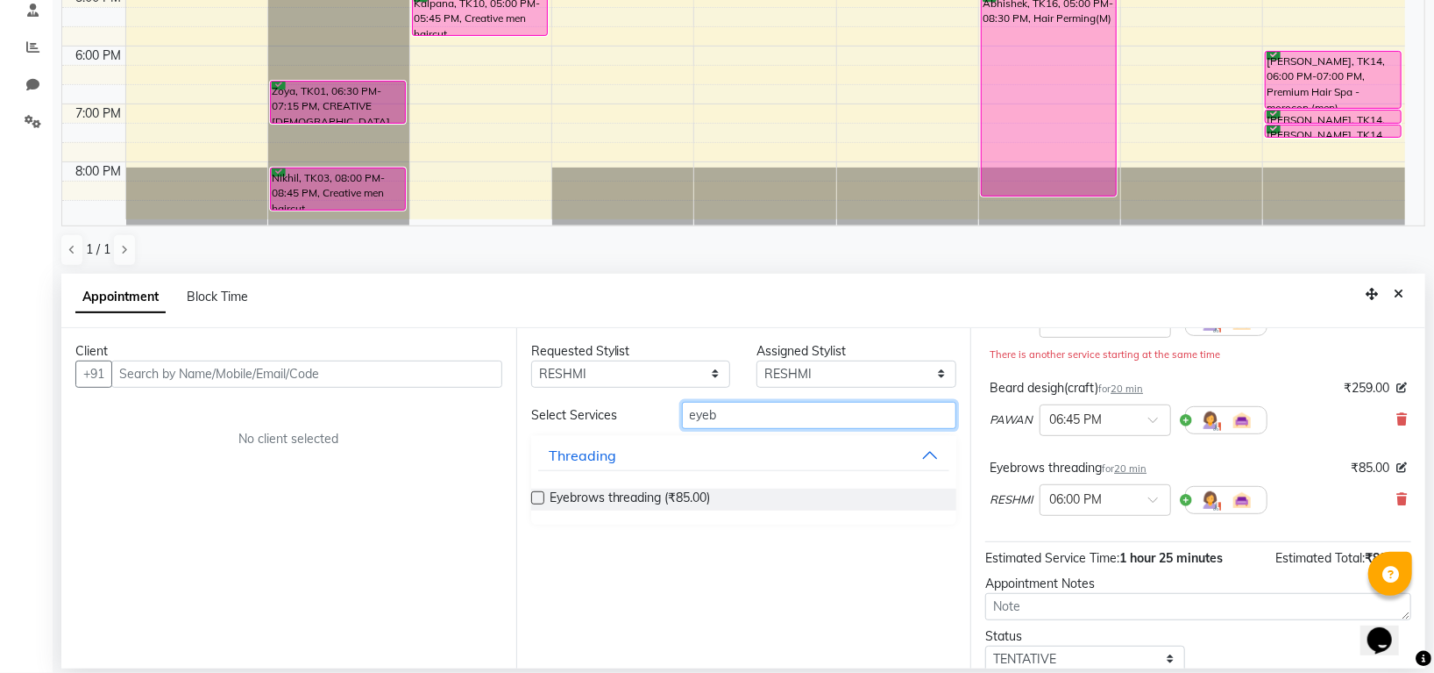
click at [799, 421] on input "eyeb" at bounding box center [819, 415] width 275 height 27
type input "e"
type input "upper"
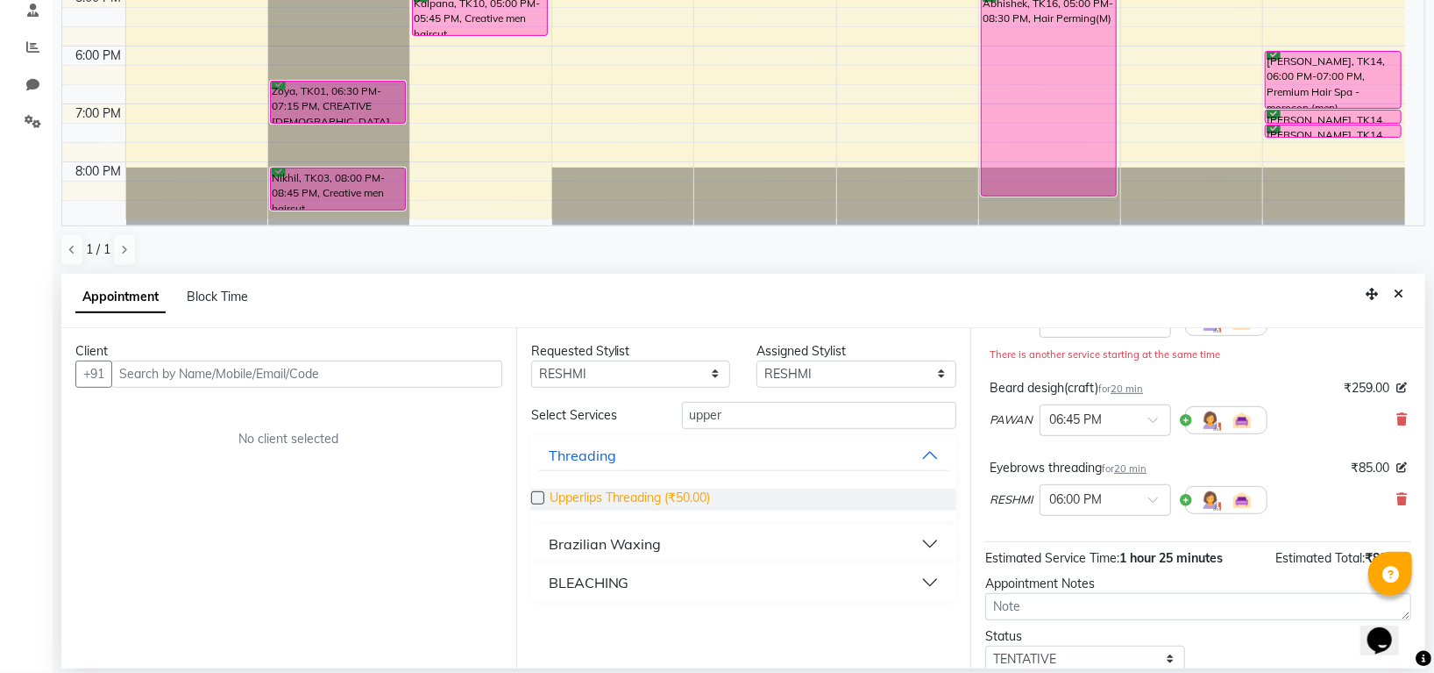
click at [687, 494] on span "Upperlips Threading (₹50.00)" at bounding box center [630, 499] width 161 height 22
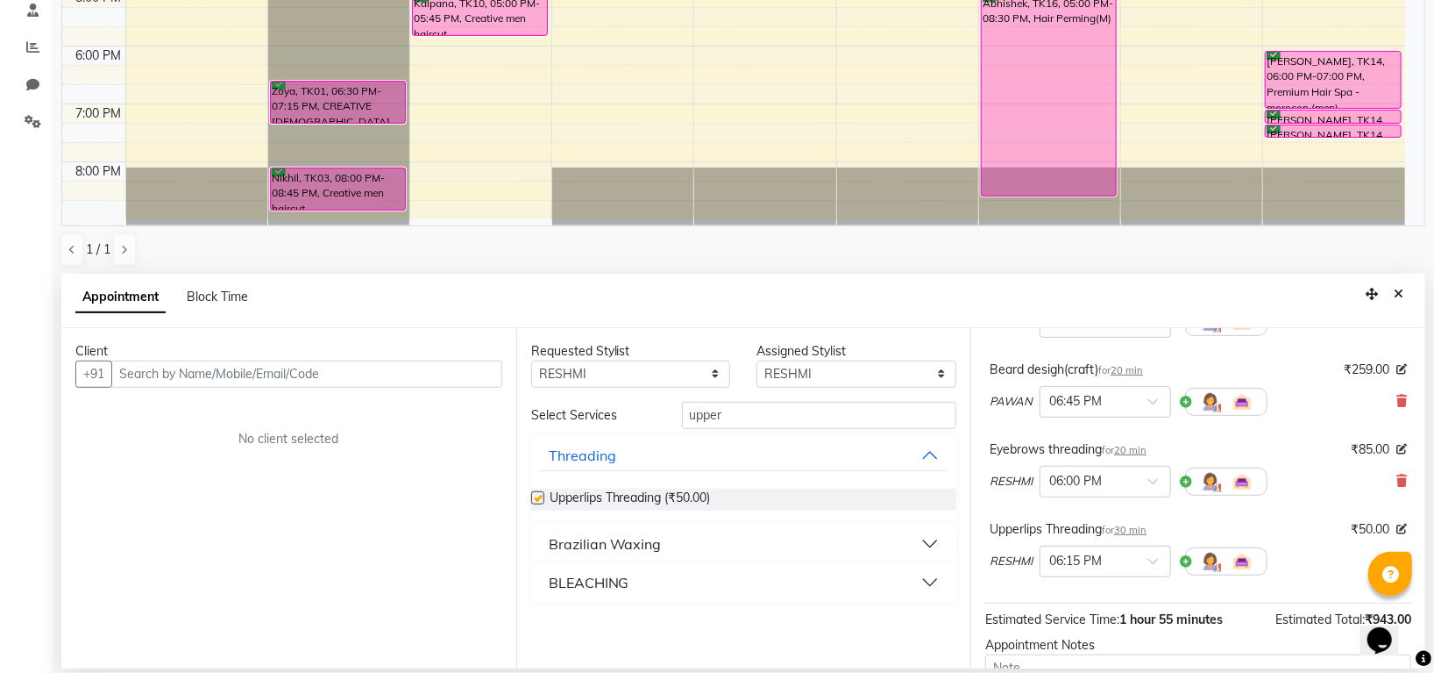
checkbox input "false"
click at [740, 412] on input "upper" at bounding box center [819, 415] width 275 height 27
type input "u"
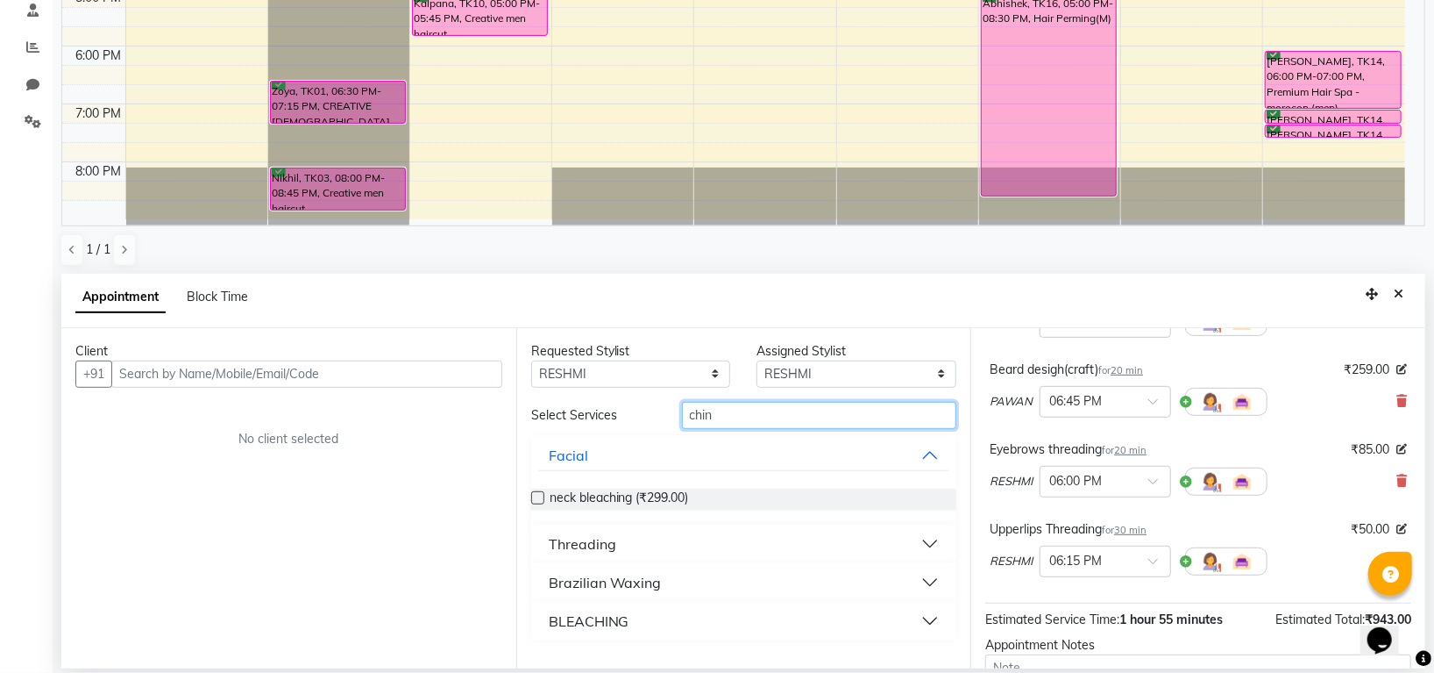
type input "chin"
click at [627, 579] on div "Brazilian Waxing" at bounding box center [605, 582] width 113 height 21
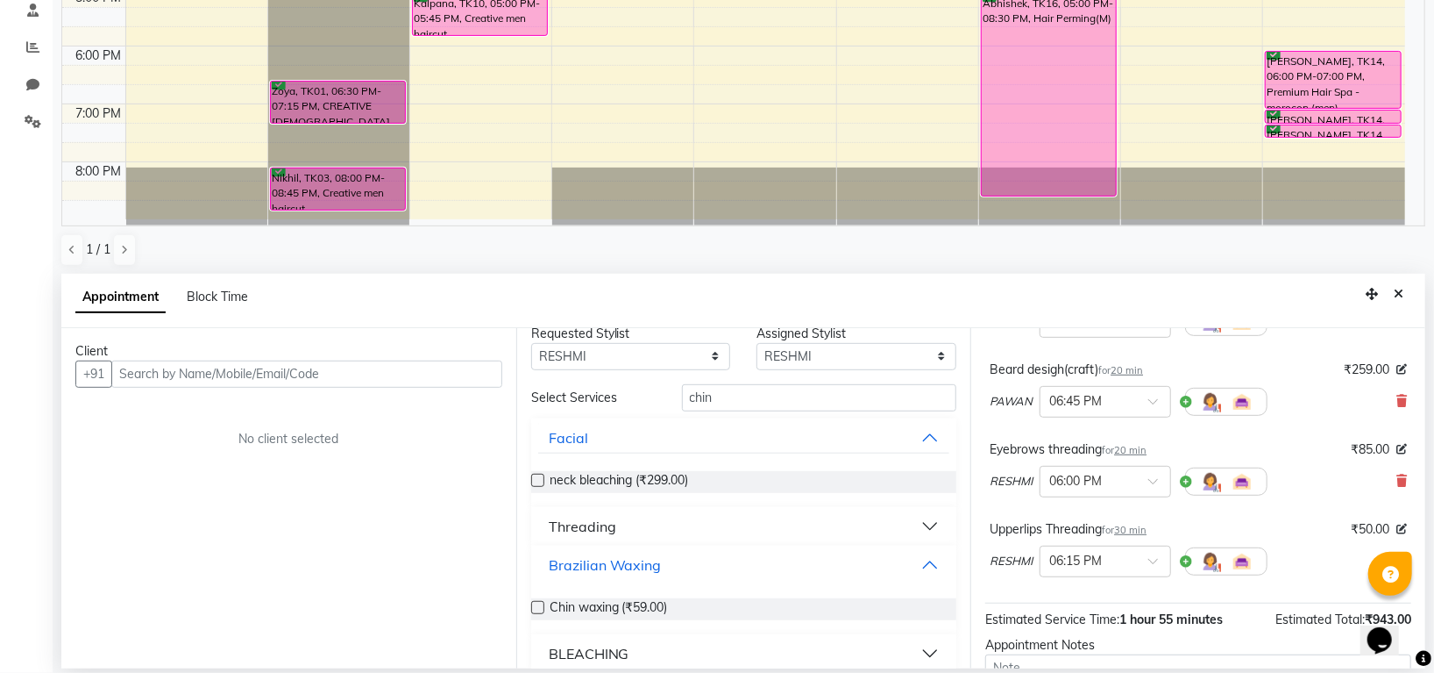
scroll to position [34, 0]
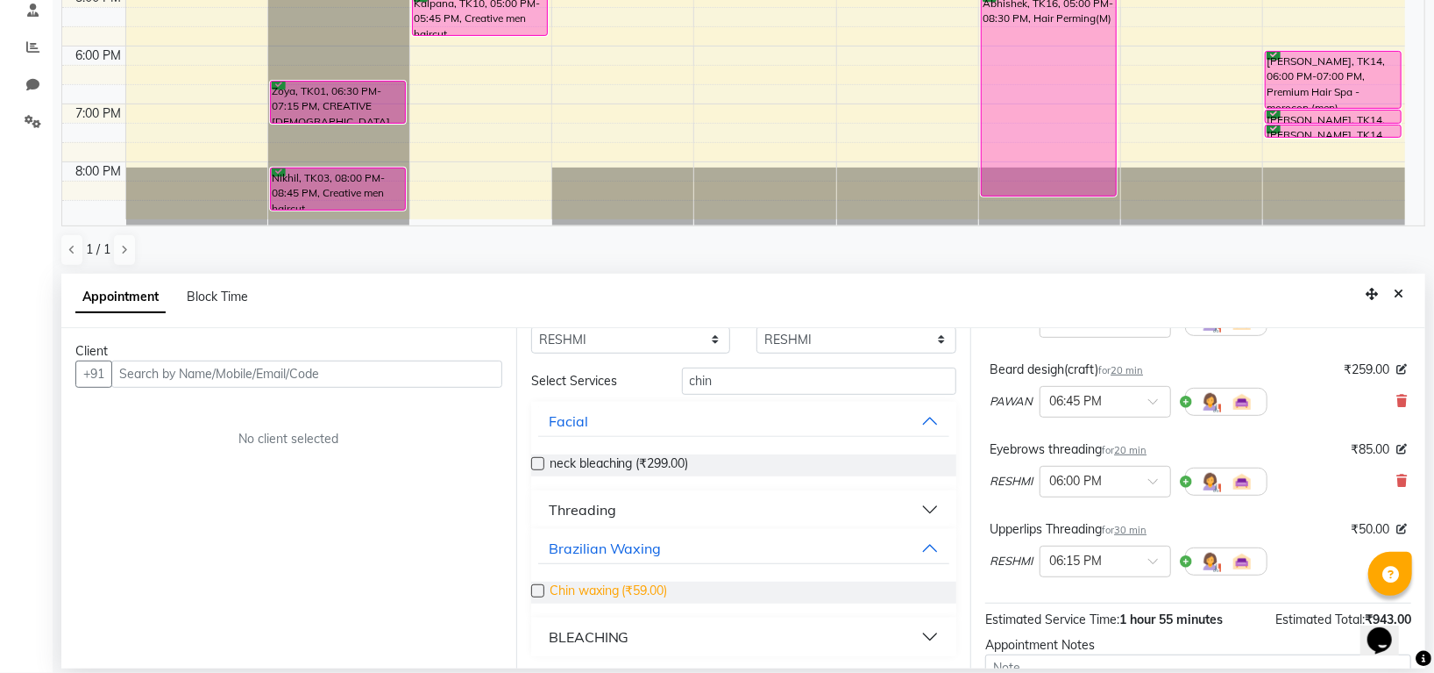
click at [663, 587] on span "Chin waxing (₹59.00)" at bounding box center [609, 592] width 118 height 22
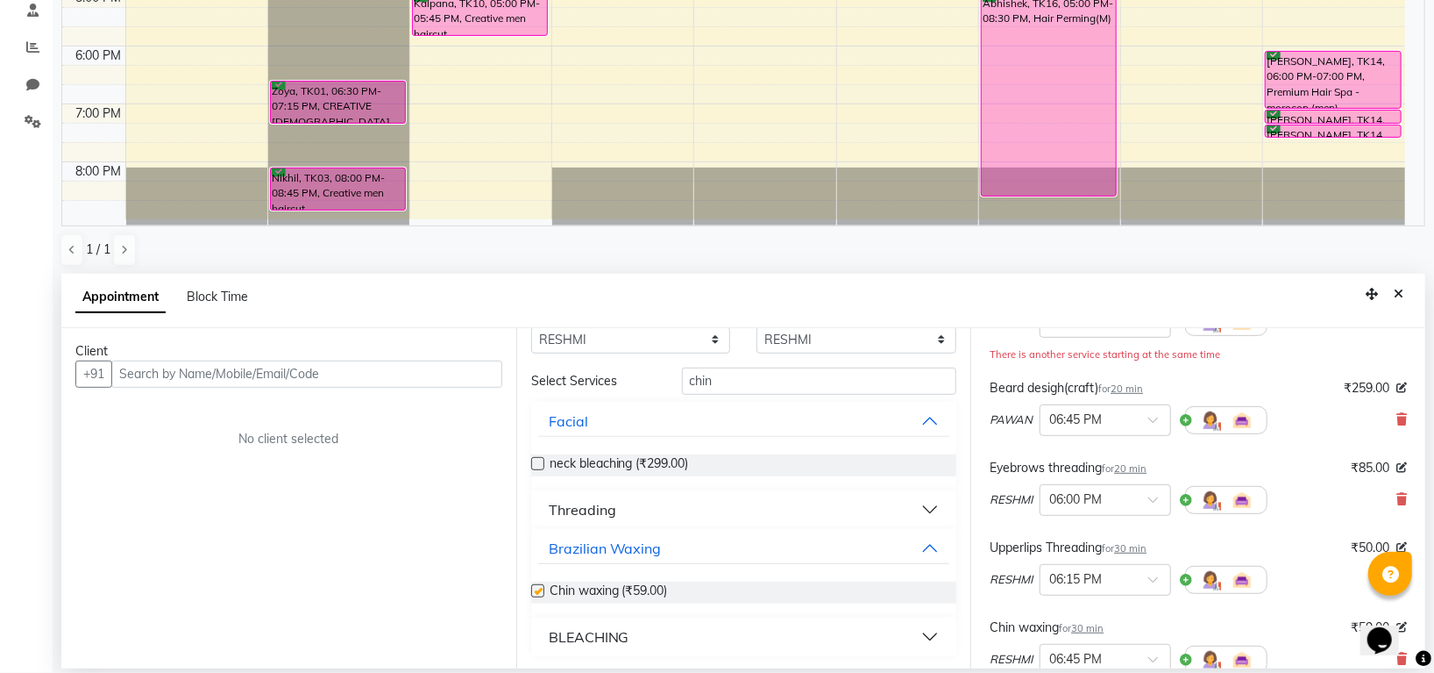
checkbox input "false"
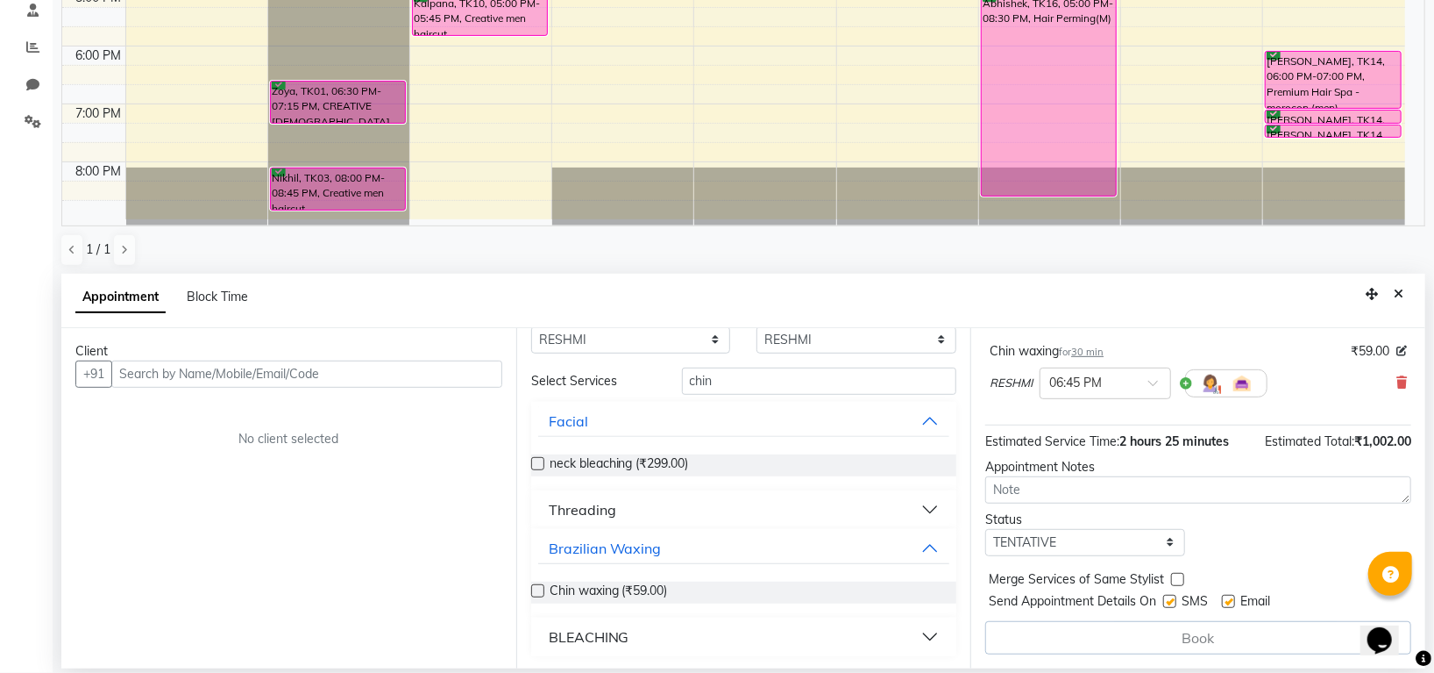
scroll to position [0, 0]
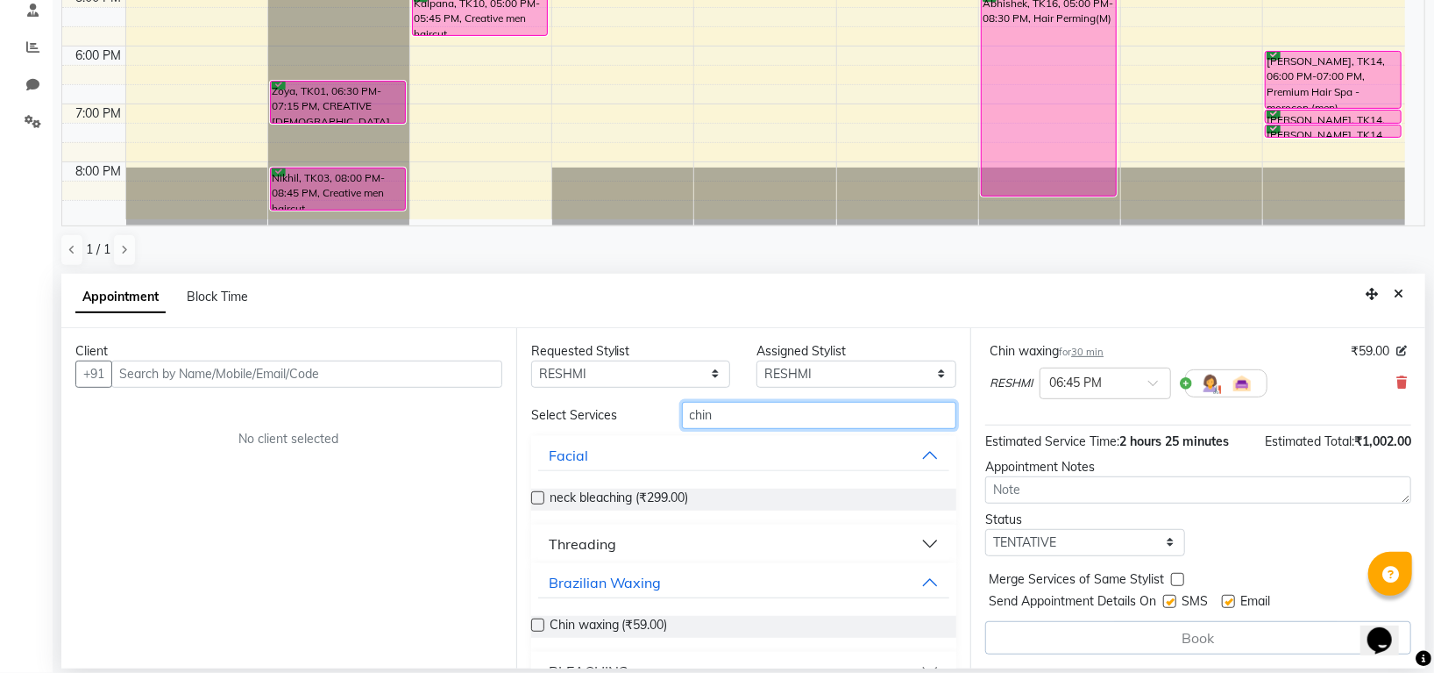
click at [733, 416] on input "chin" at bounding box center [819, 415] width 275 height 27
type input "c"
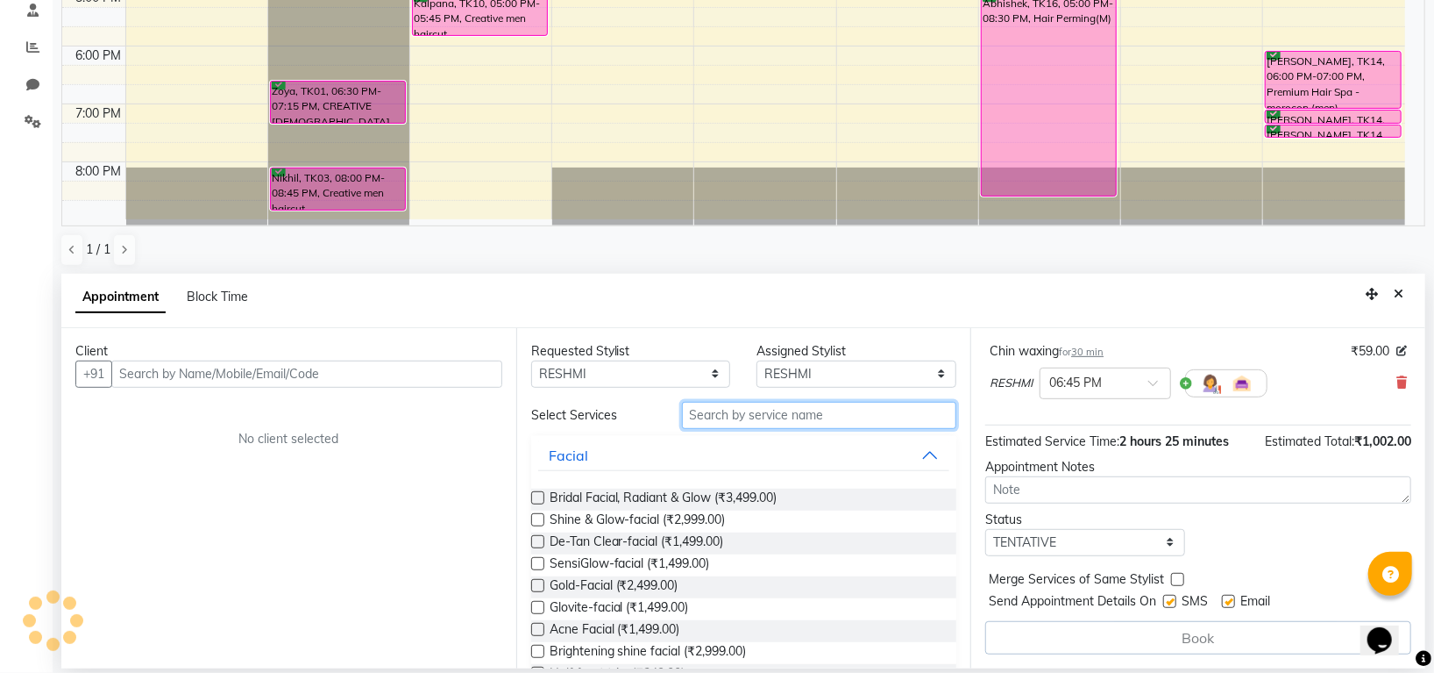
type input "k"
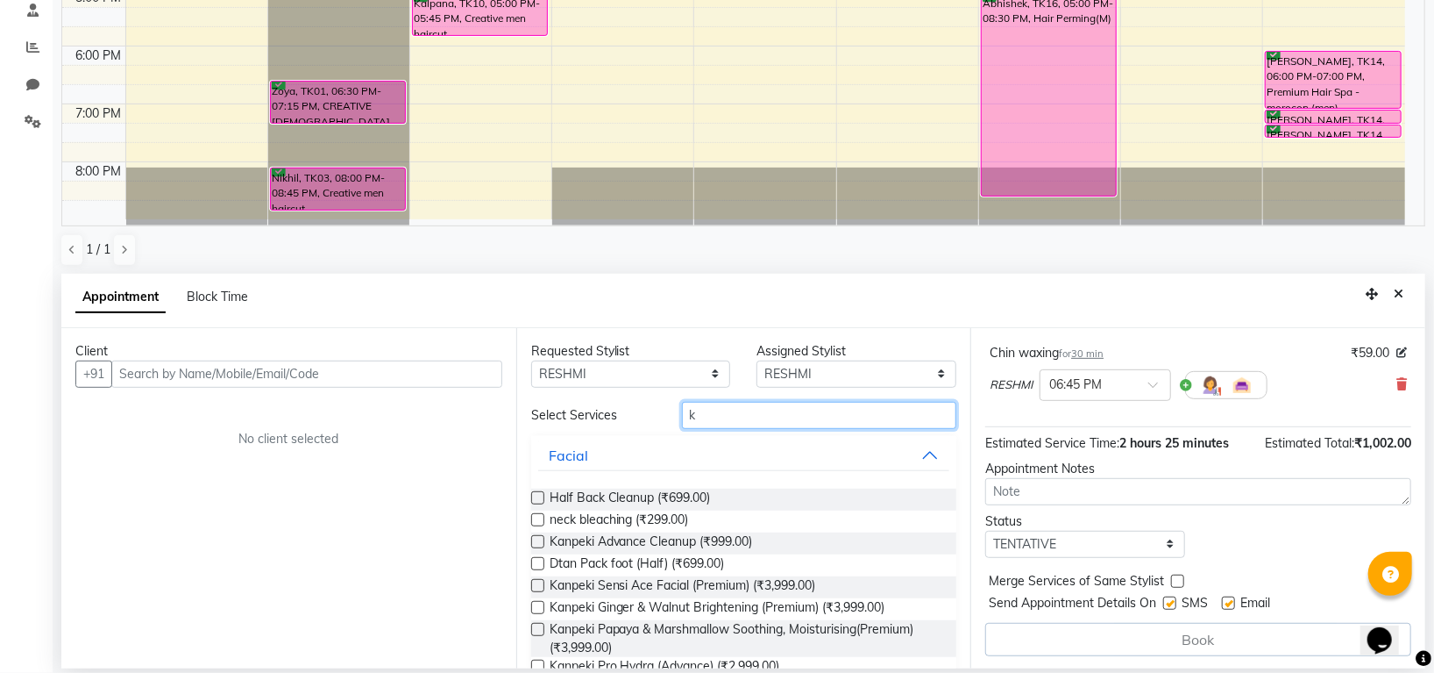
scroll to position [444, 0]
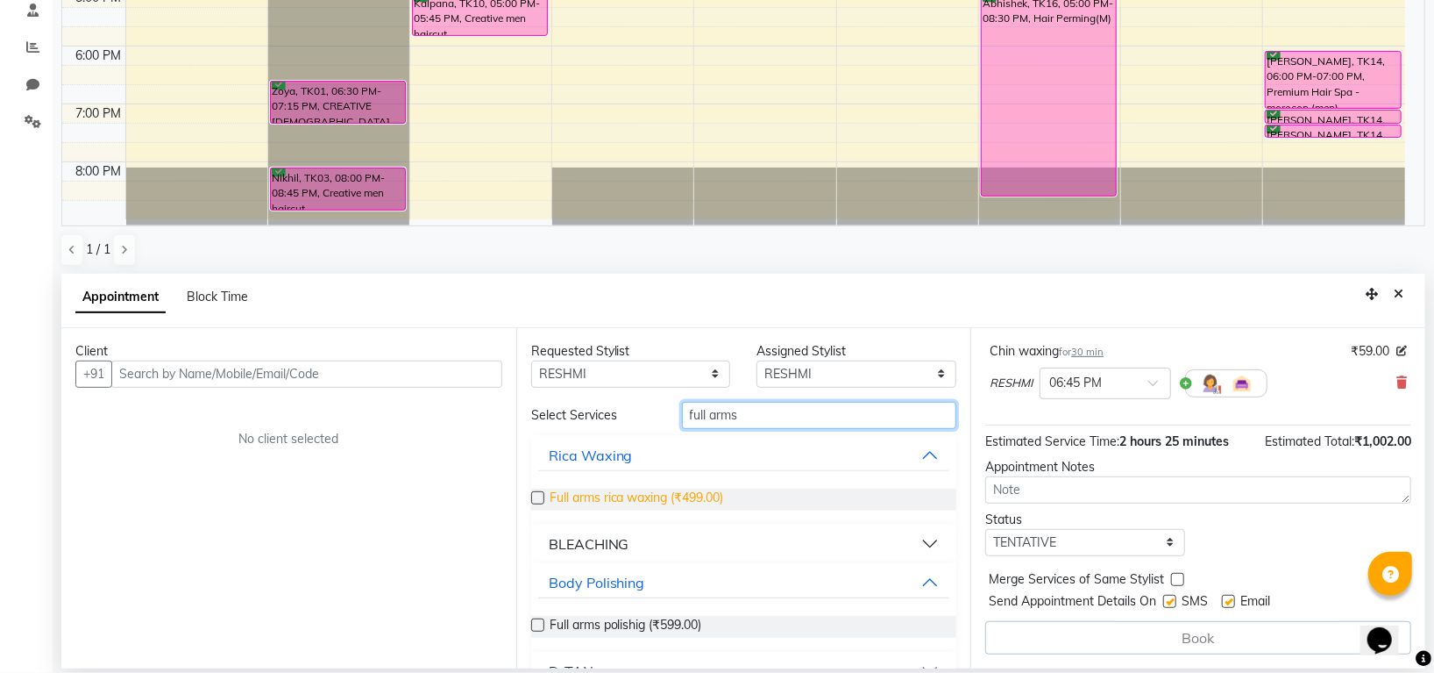
type input "full arms"
click at [694, 493] on span "Full arms rica waxing (₹499.00)" at bounding box center [637, 499] width 174 height 22
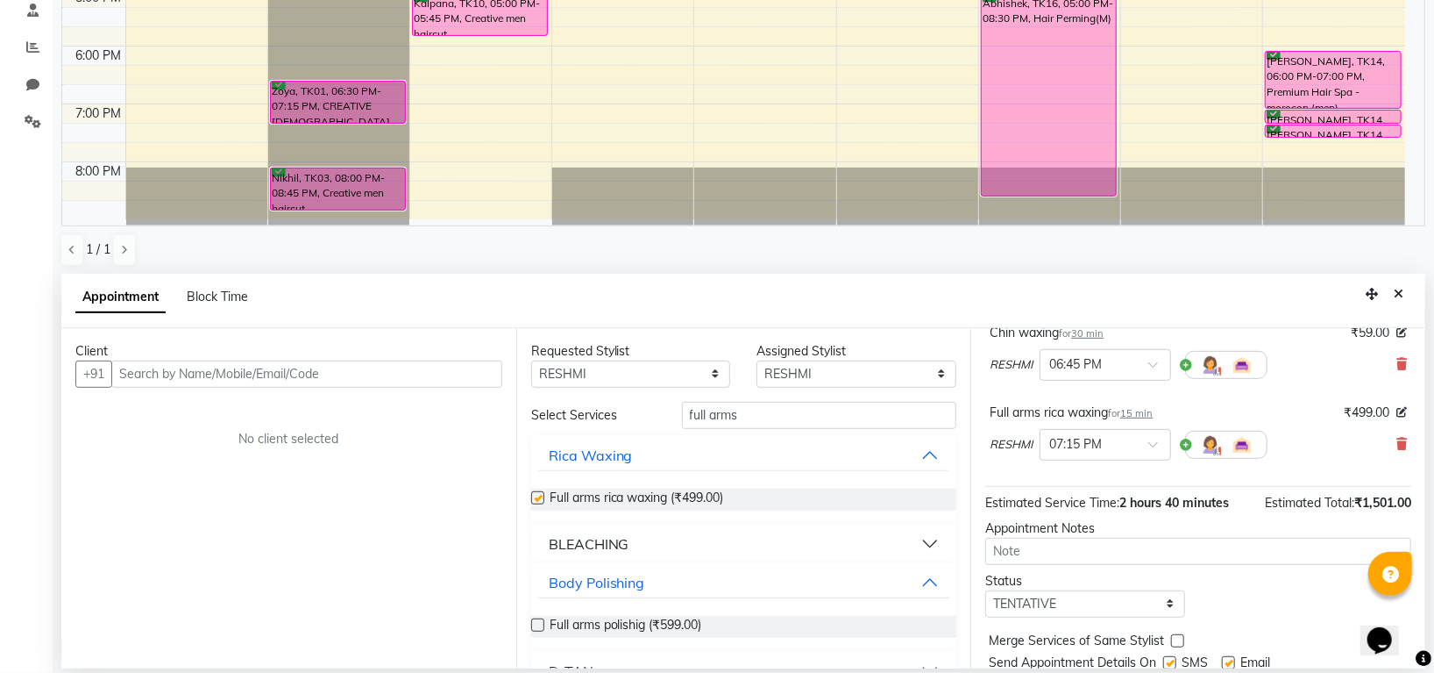
scroll to position [426, 0]
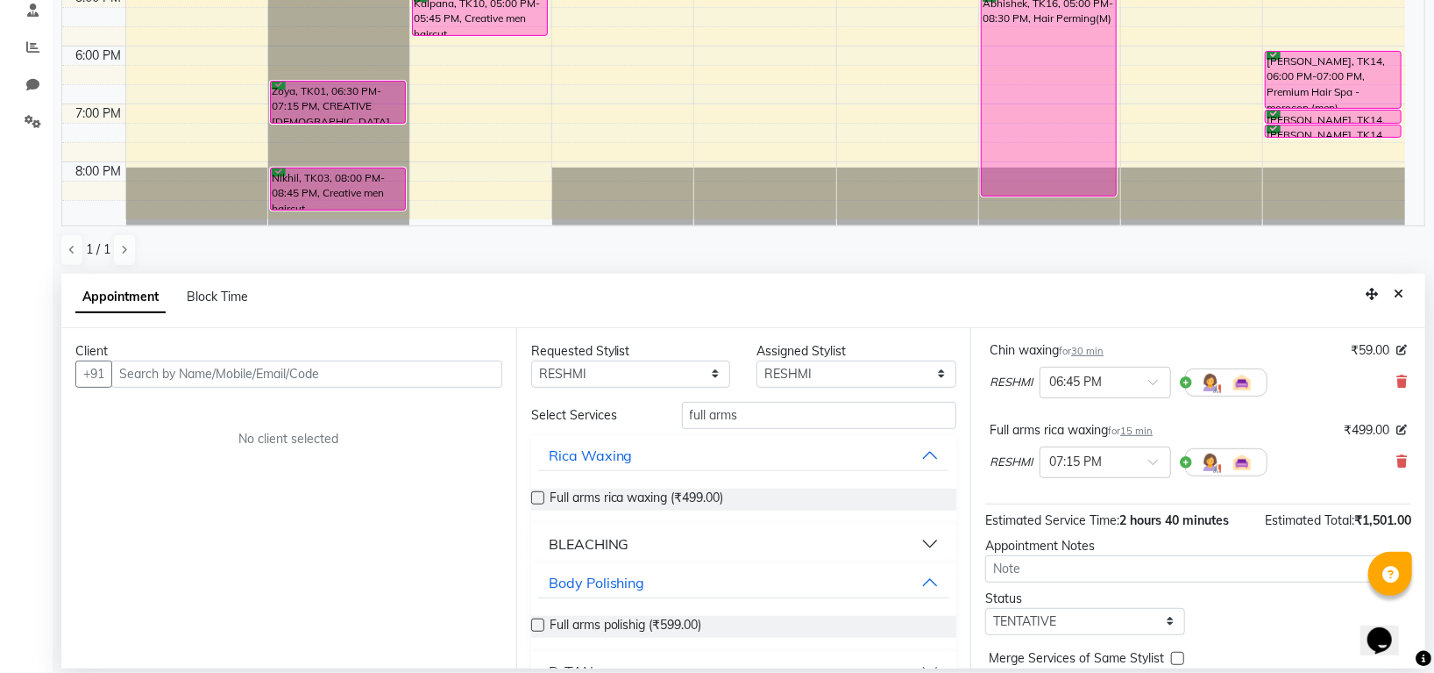
checkbox input "false"
click at [747, 416] on input "full arms" at bounding box center [819, 415] width 275 height 27
type input "full legs"
click at [703, 494] on span "Full legs rica waxing (₹699.00)" at bounding box center [634, 499] width 169 height 22
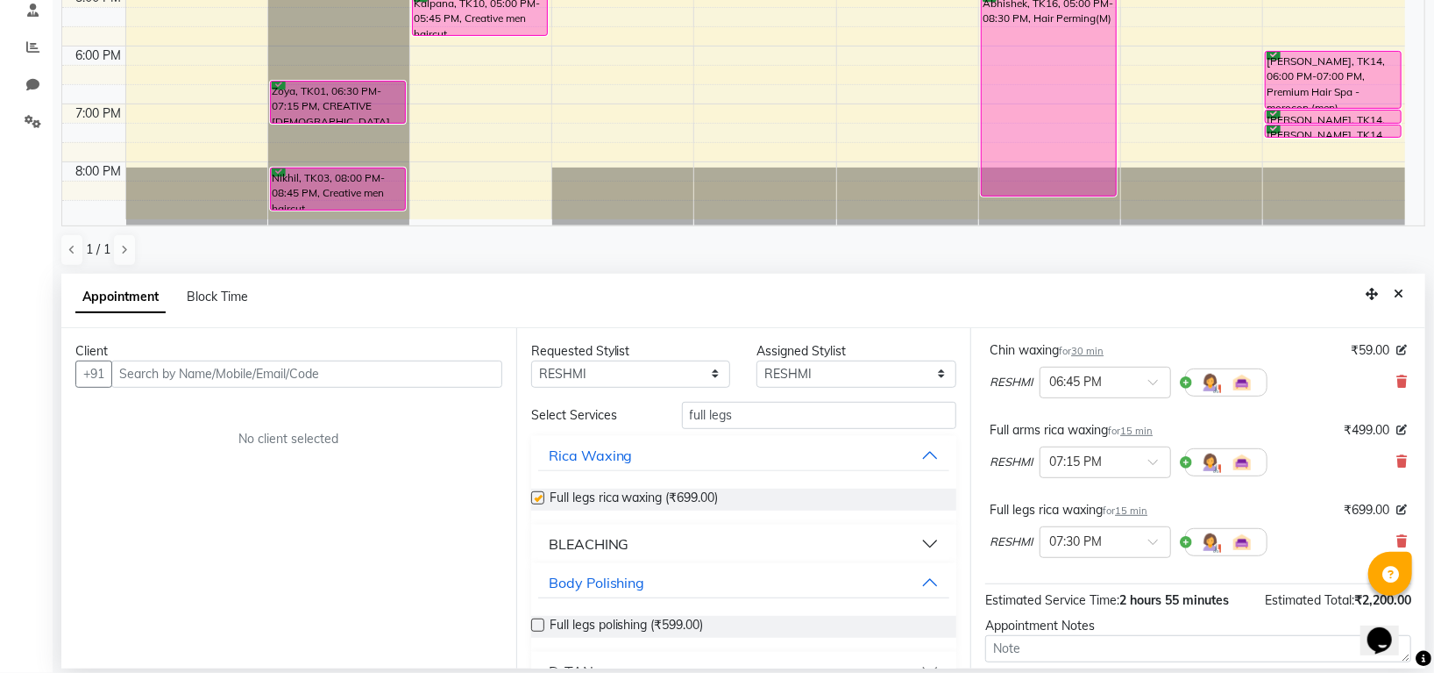
checkbox input "false"
click at [772, 412] on input "full legs" at bounding box center [819, 415] width 275 height 27
type input "f"
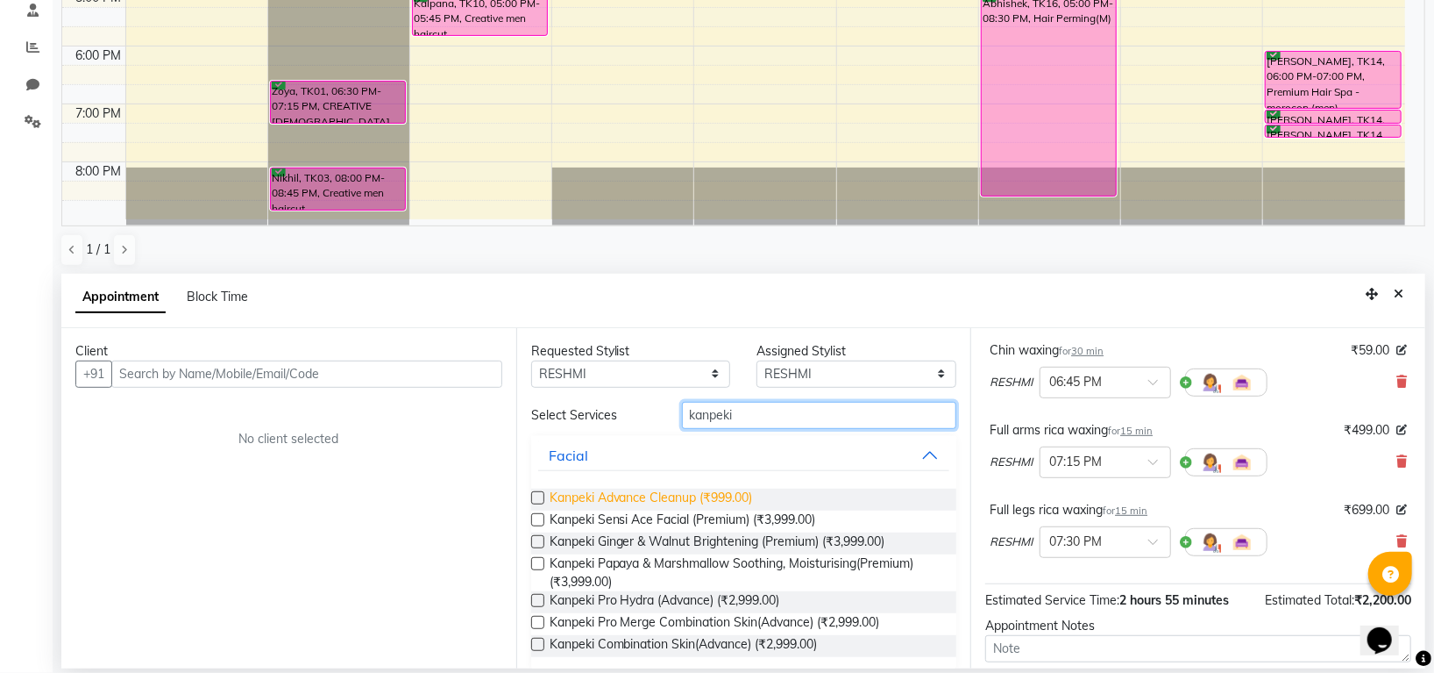
type input "kanpeki"
drag, startPoint x: 724, startPoint y: 500, endPoint x: 733, endPoint y: 492, distance: 11.8
click at [724, 498] on span "Kanpeki Advance Cleanup (₹999.00)" at bounding box center [651, 499] width 203 height 22
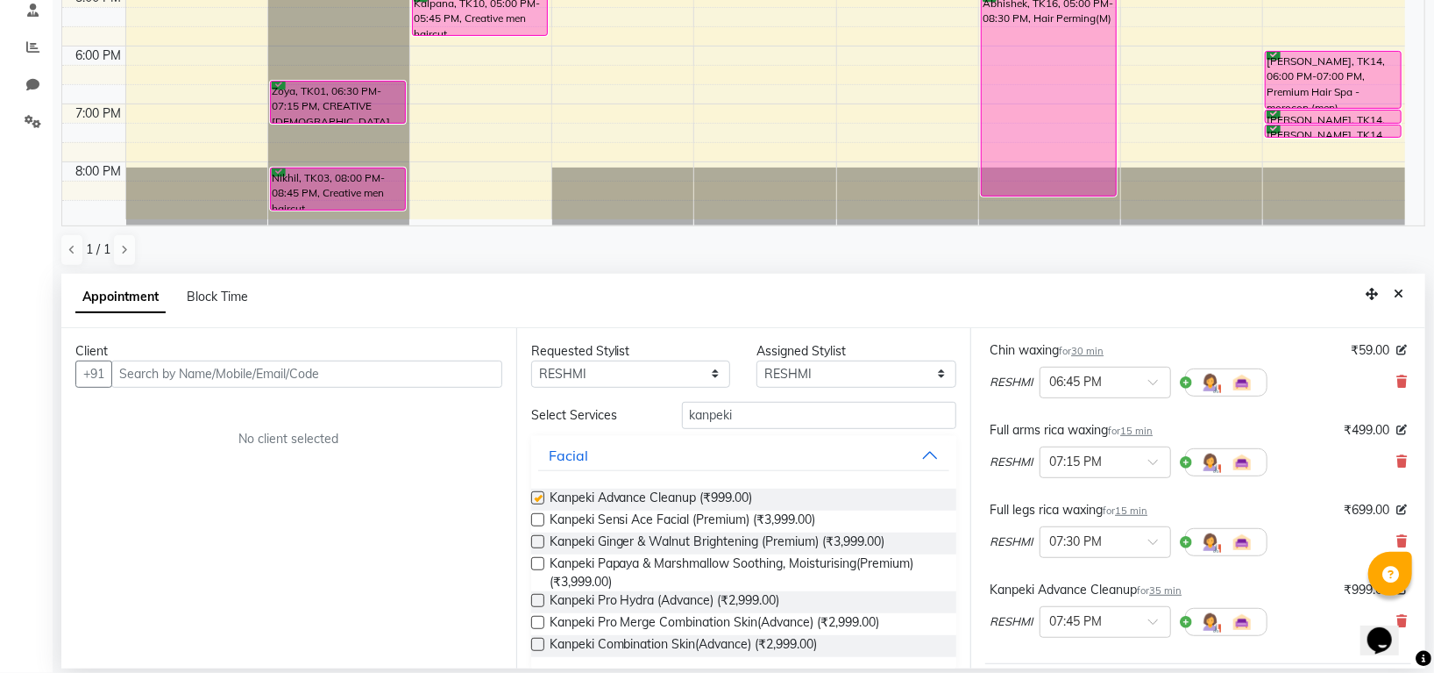
checkbox input "false"
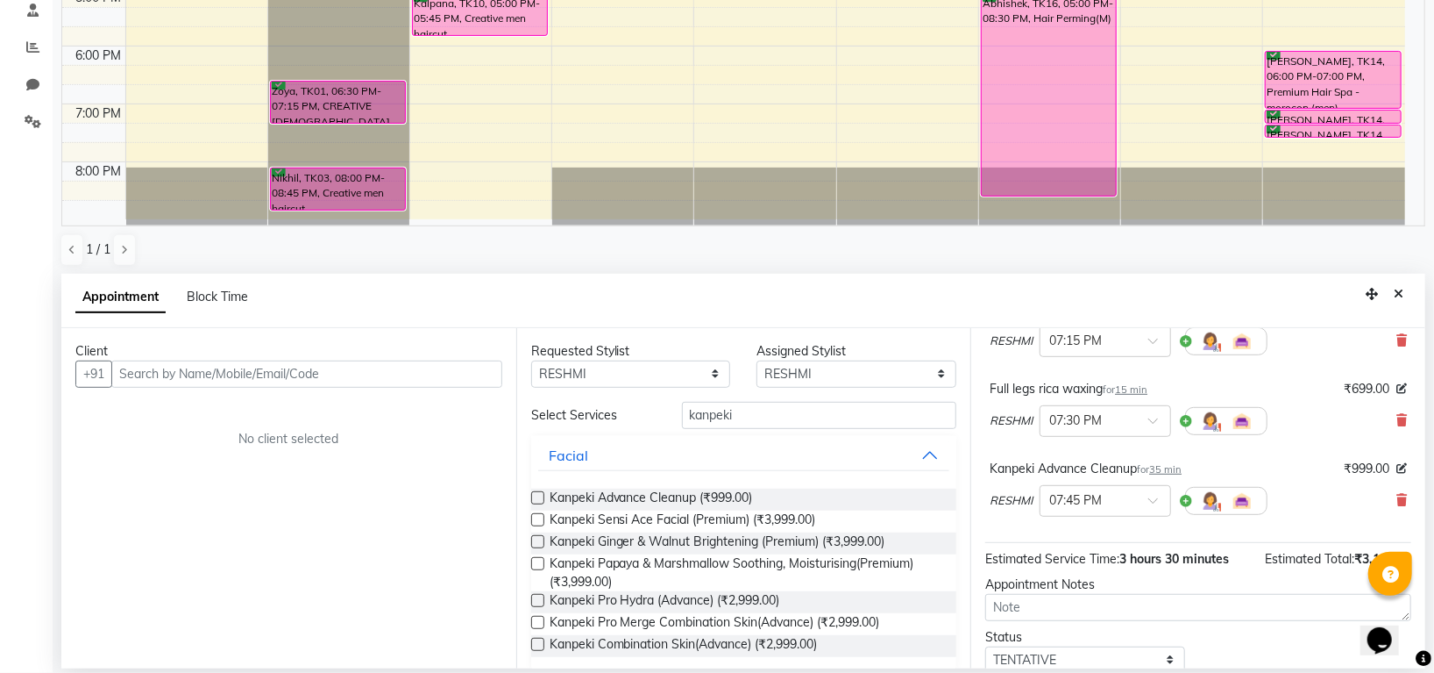
scroll to position [665, 0]
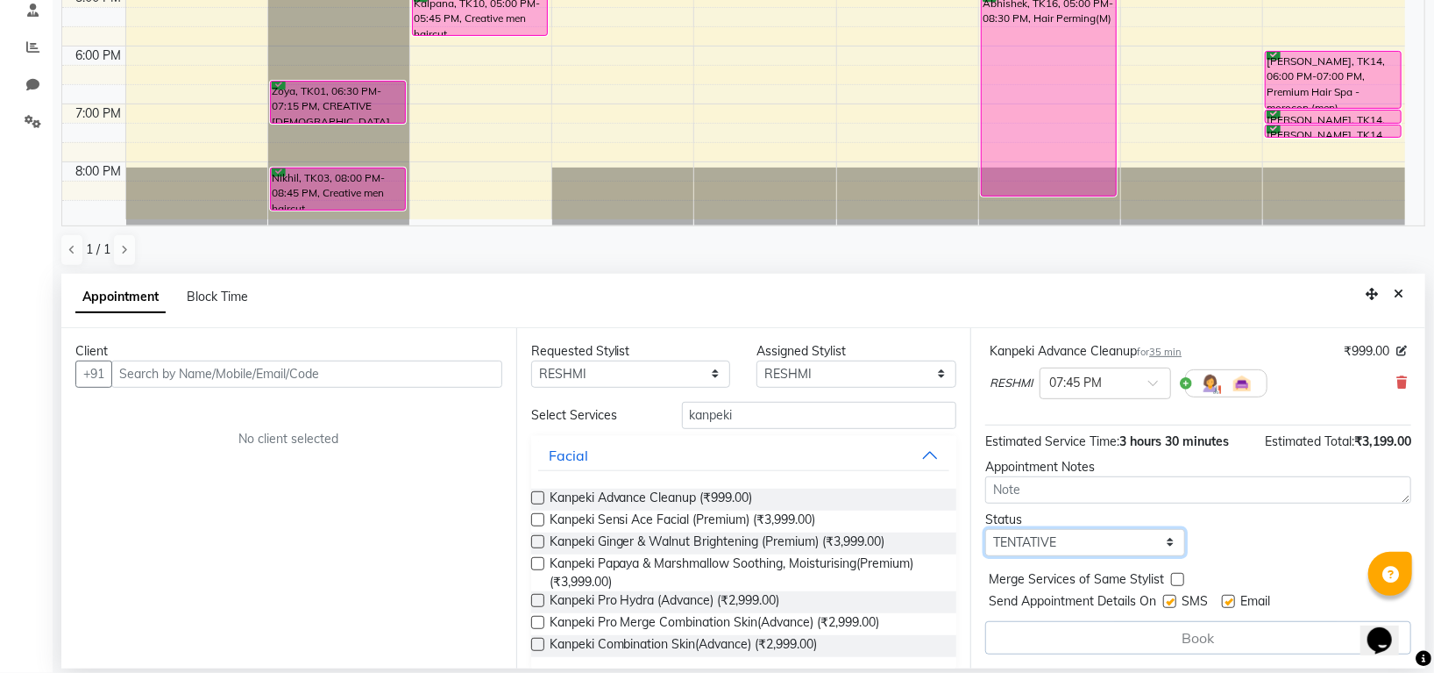
click at [1068, 547] on select "Select TENTATIVE CONFIRM CHECK-IN UPCOMING" at bounding box center [1086, 542] width 200 height 27
select select "confirm booking"
click at [986, 529] on select "Select TENTATIVE CONFIRM CHECK-IN UPCOMING" at bounding box center [1086, 542] width 200 height 27
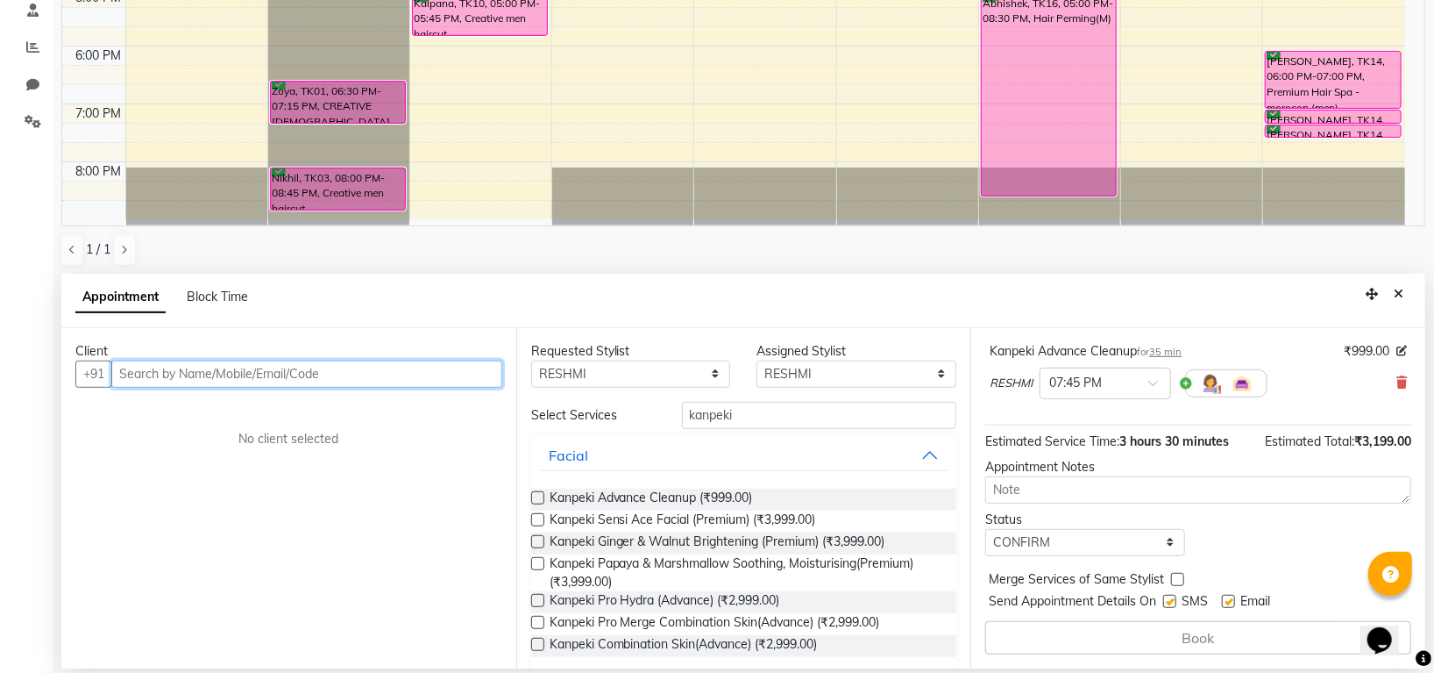
click at [257, 375] on input "text" at bounding box center [306, 373] width 391 height 27
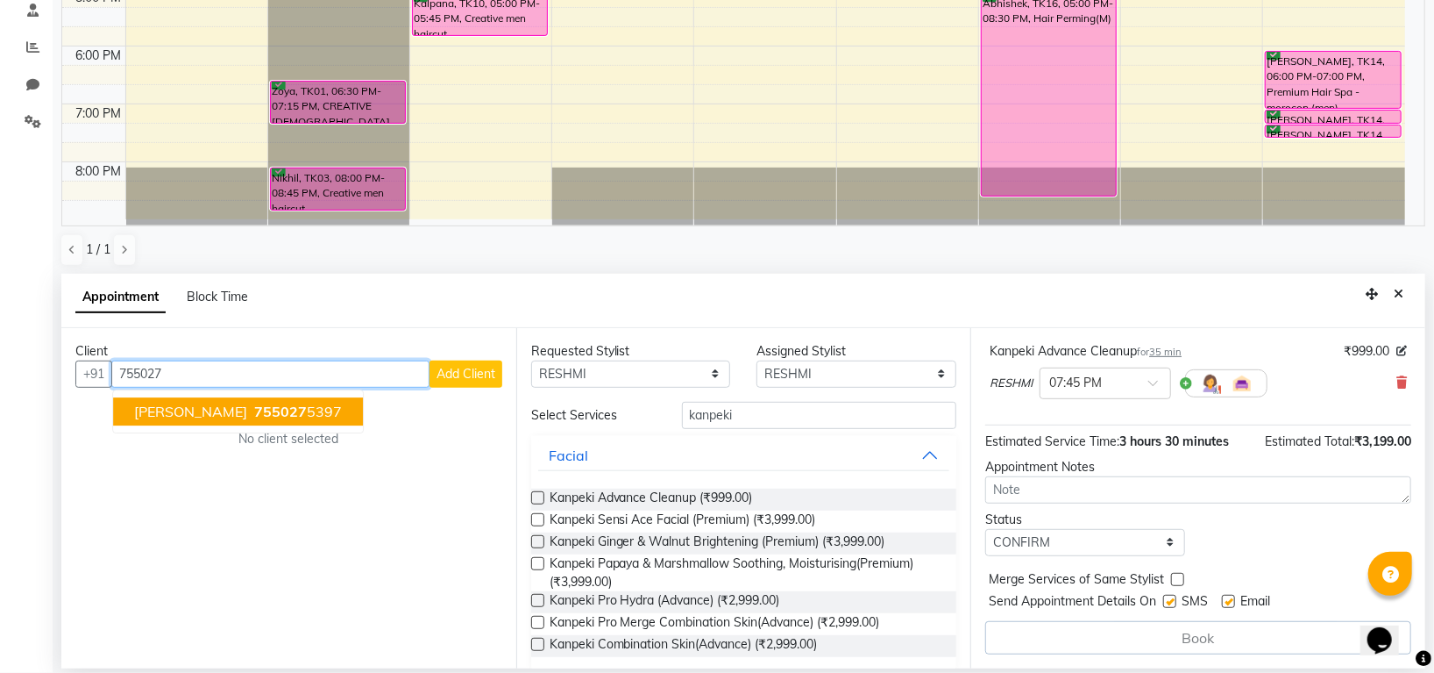
click at [251, 410] on ngb-highlight "755027 5397" at bounding box center [296, 411] width 91 height 18
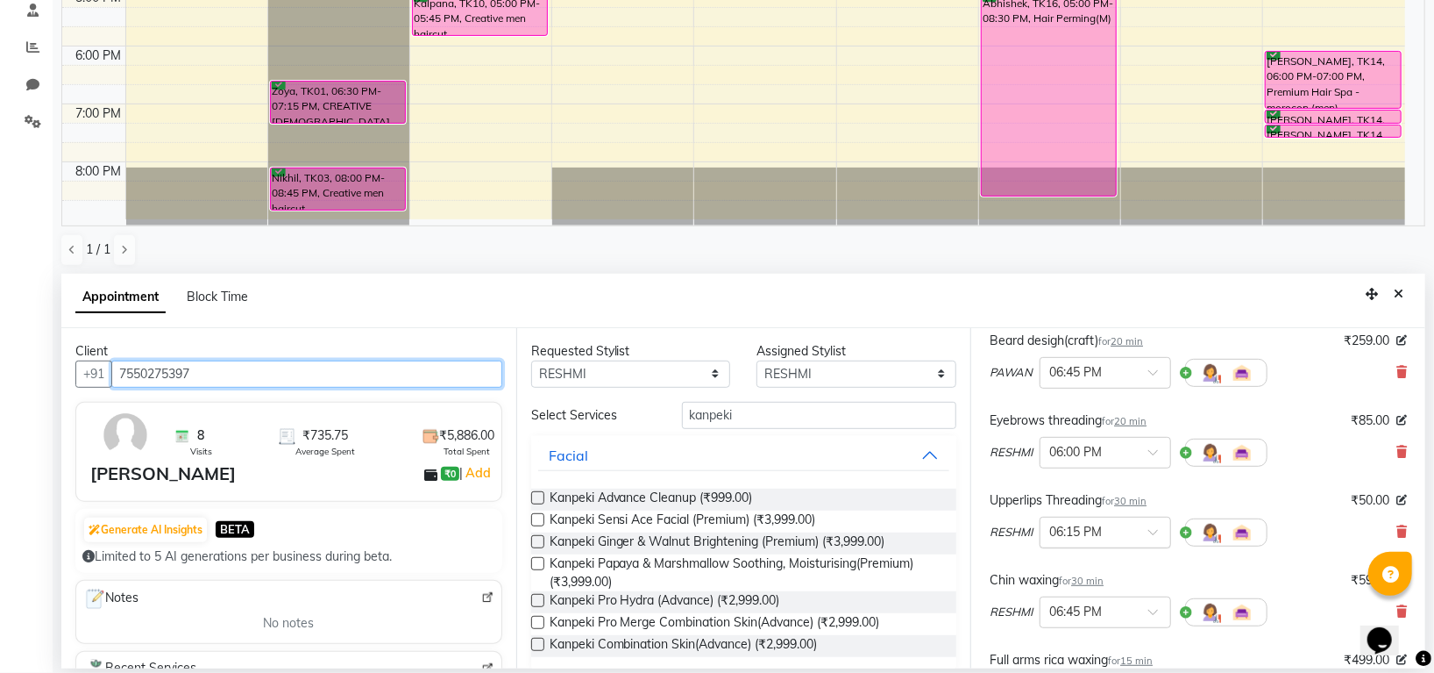
scroll to position [663, 0]
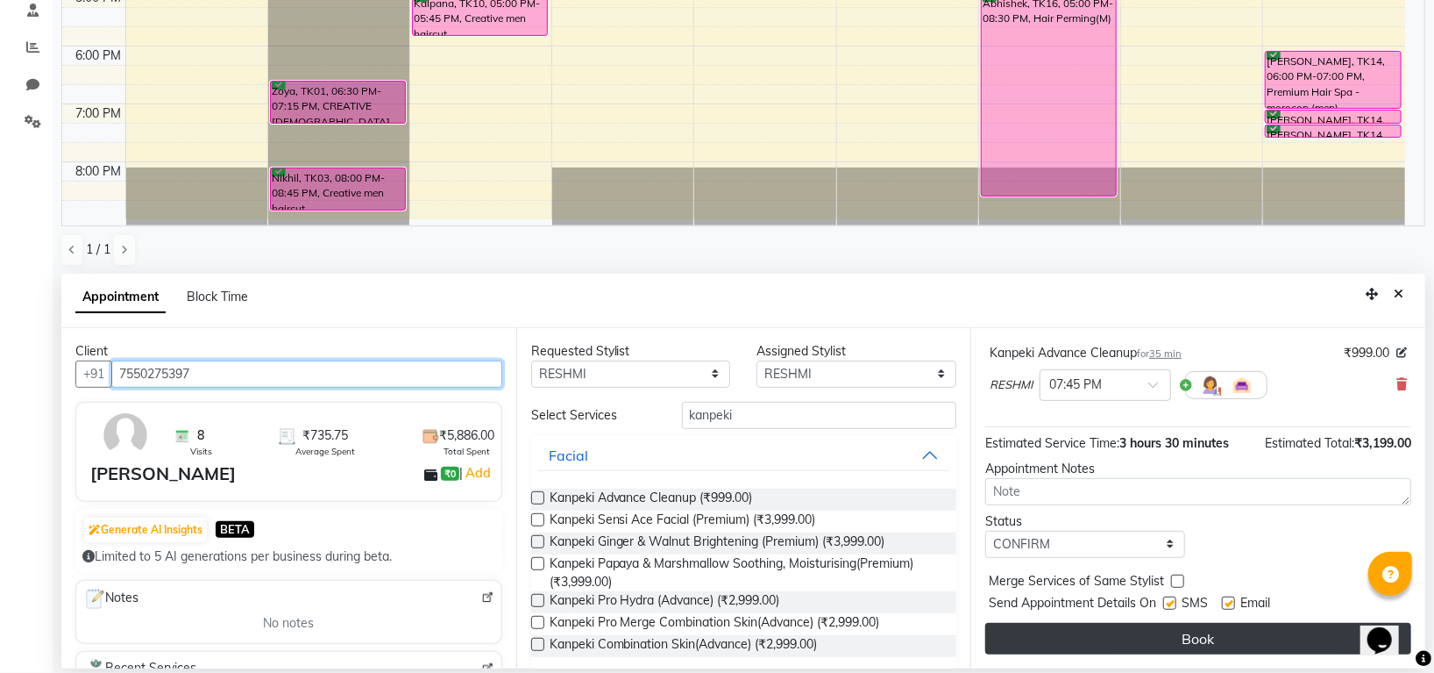
type input "7550275397"
click at [1151, 634] on button "Book" at bounding box center [1199, 639] width 426 height 32
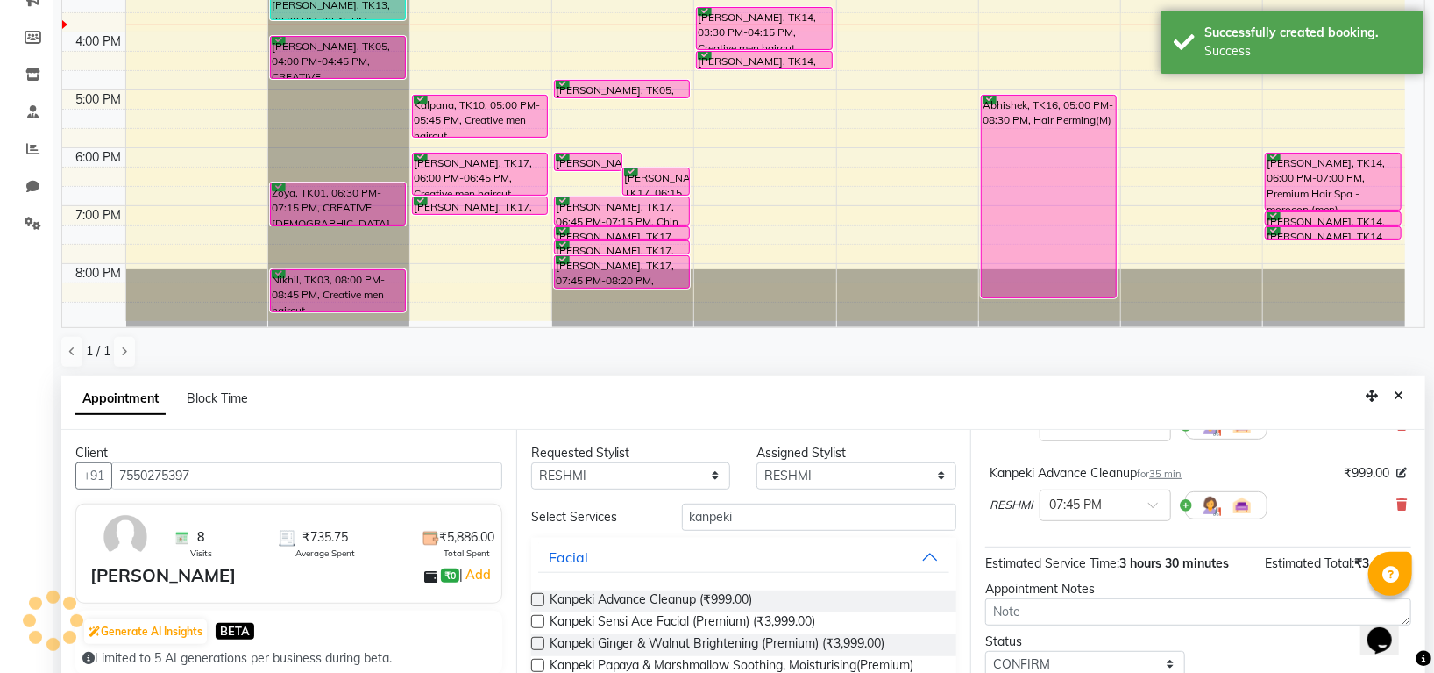
scroll to position [682, 0]
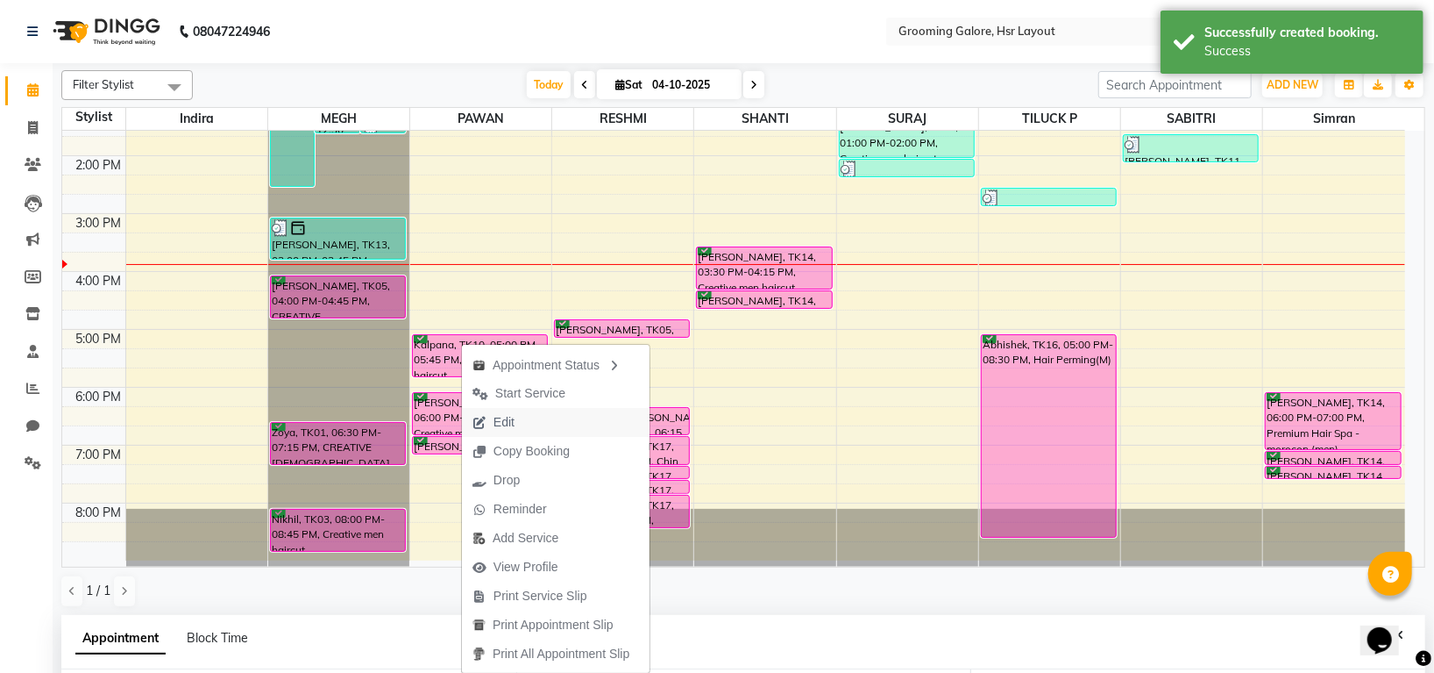
click at [504, 417] on span "Edit" at bounding box center [504, 422] width 21 height 18
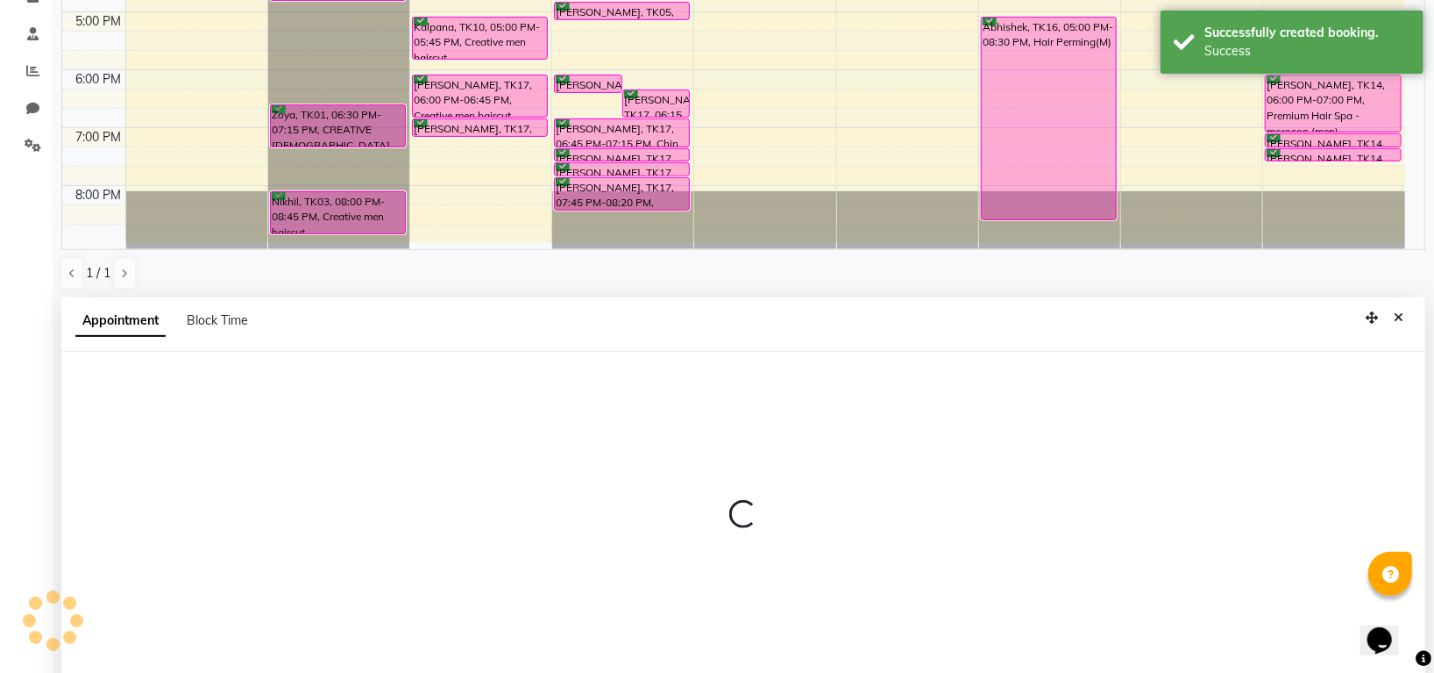
scroll to position [341, 0]
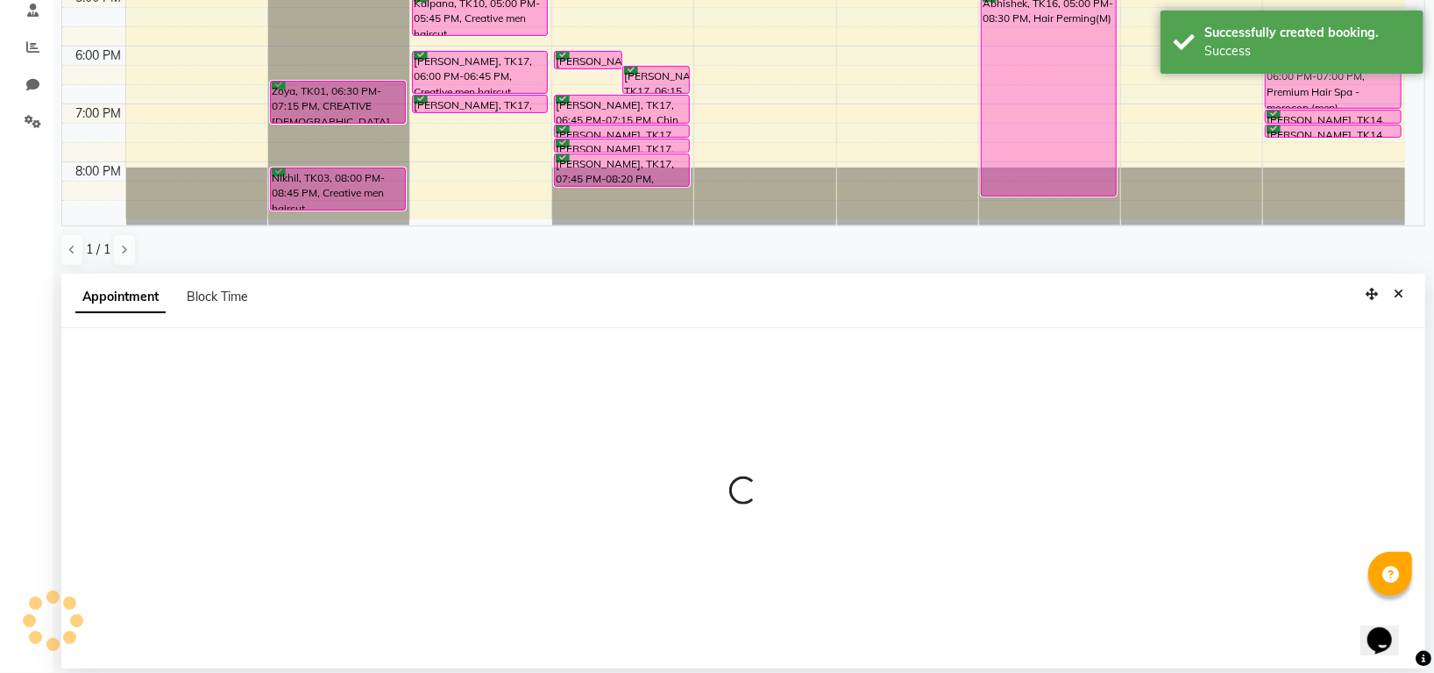
select select "tentative"
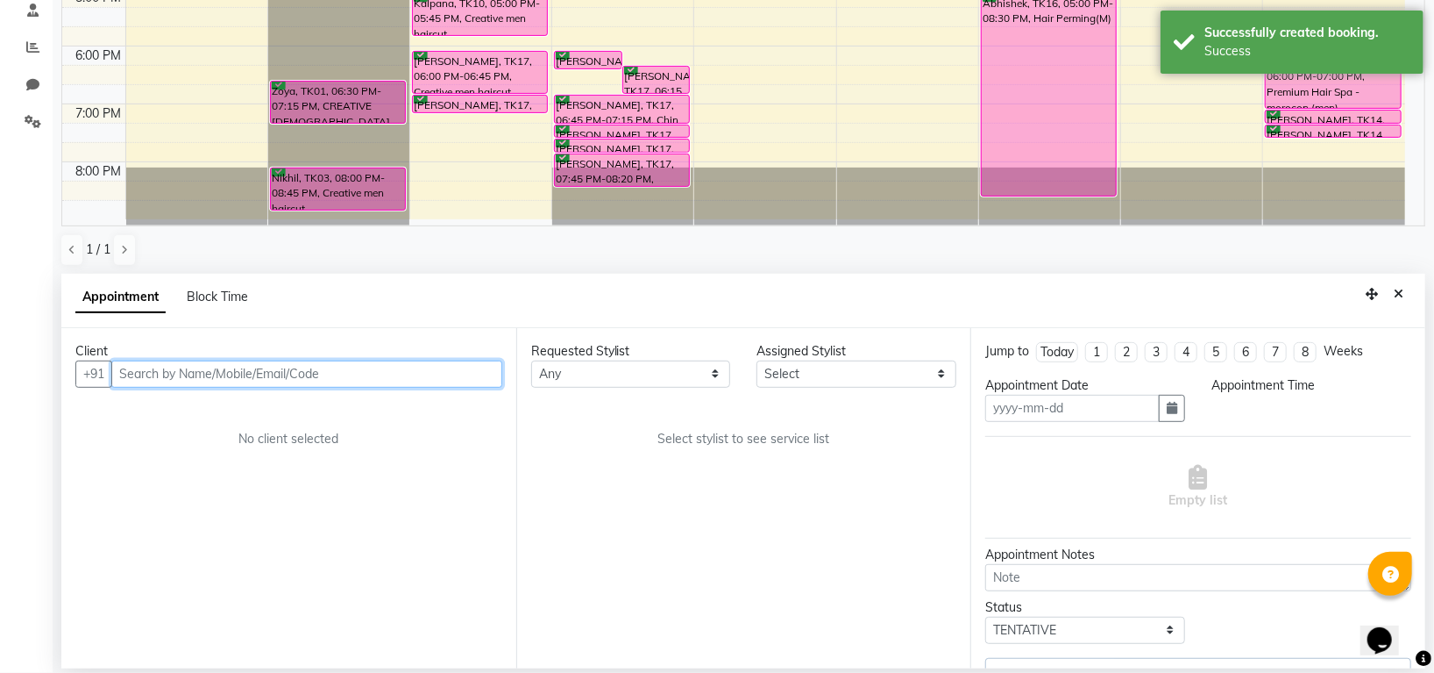
type input "04-10-2025"
select select "confirm booking"
select select "1020"
select select "45583"
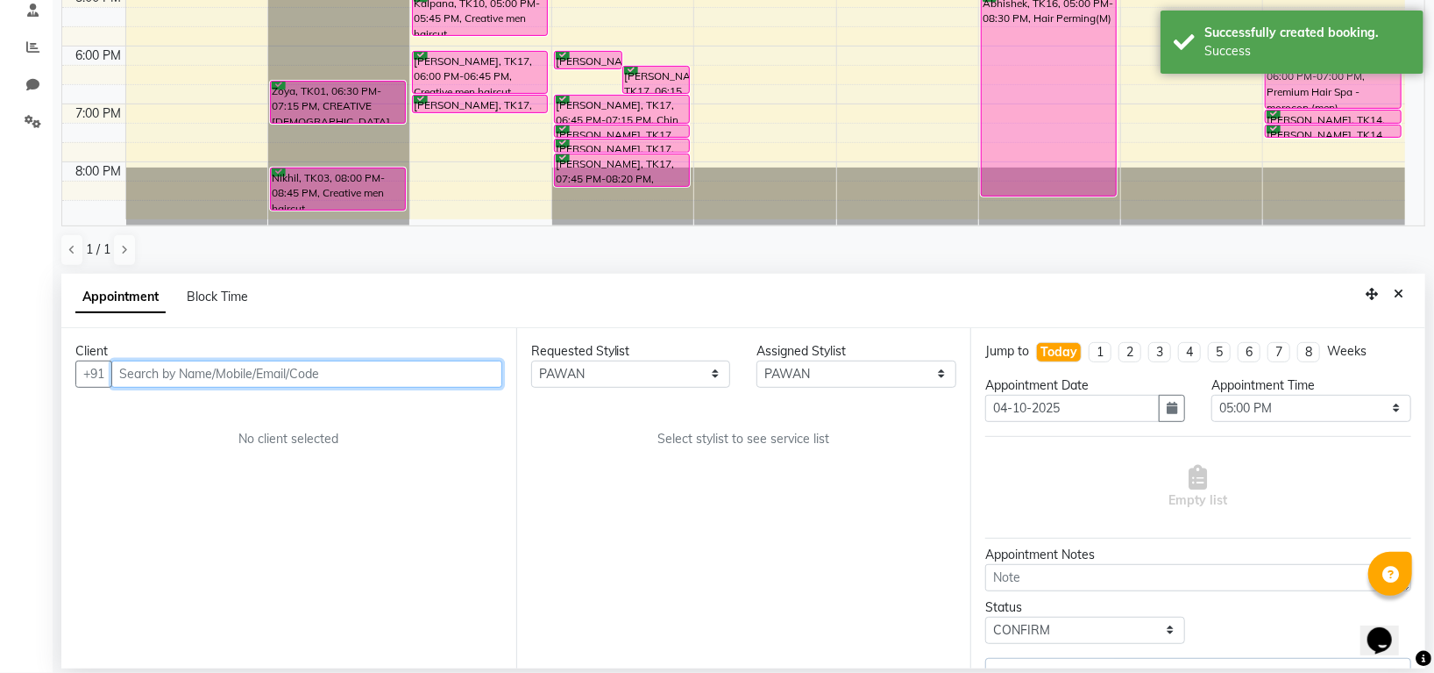
scroll to position [323, 0]
select select "3047"
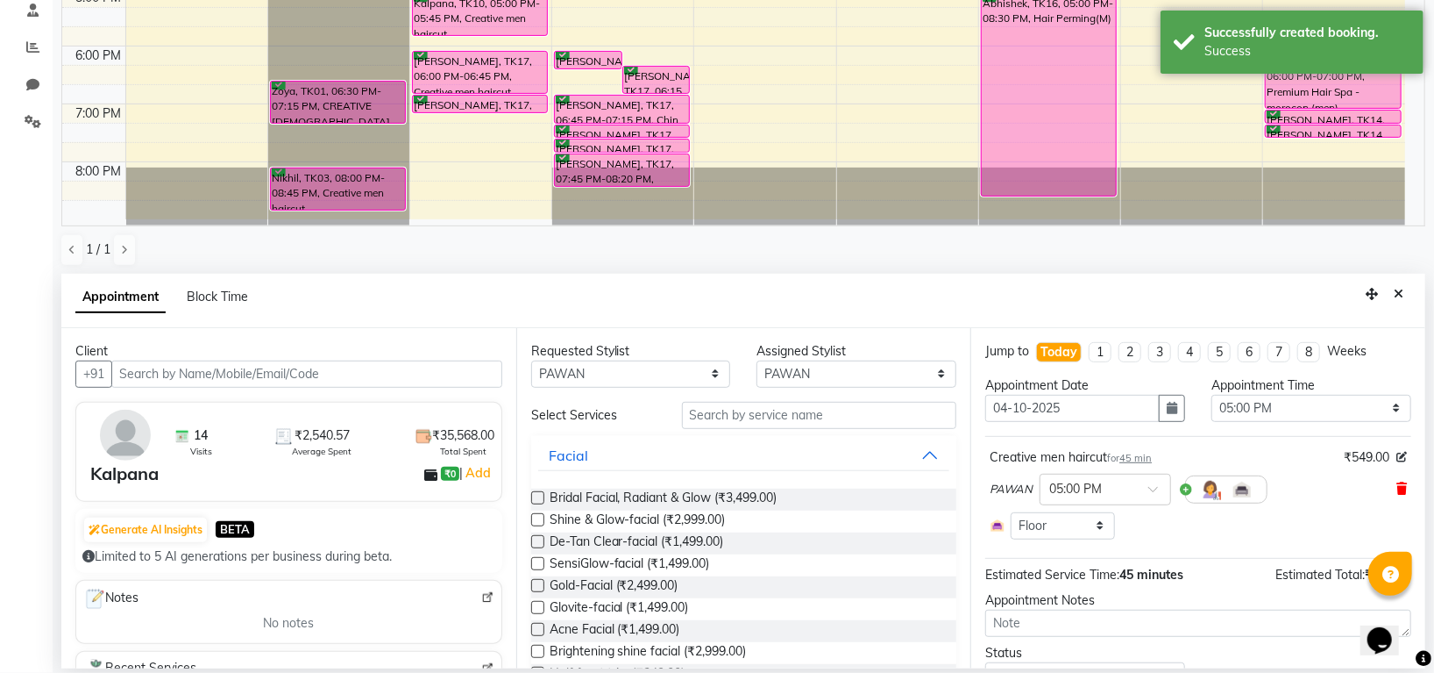
click at [1397, 491] on icon at bounding box center [1402, 488] width 11 height 12
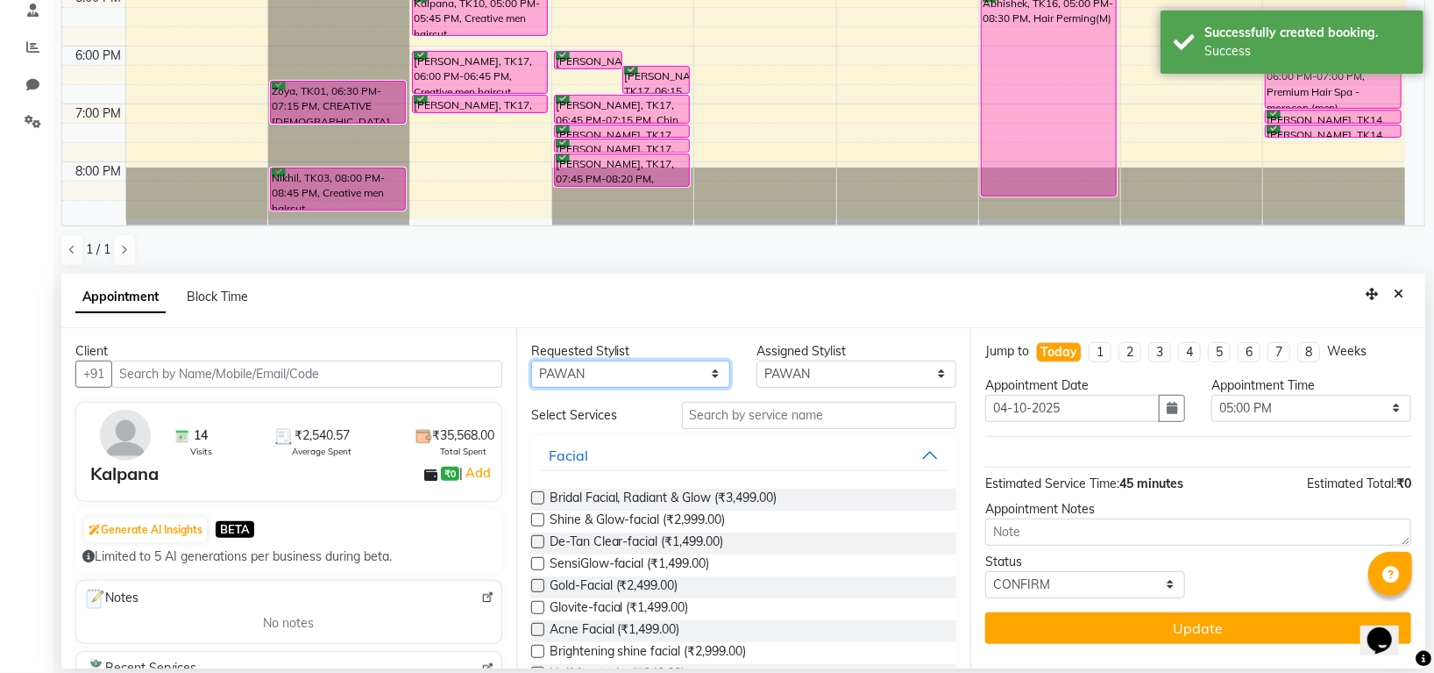
drag, startPoint x: 674, startPoint y: 362, endPoint x: 673, endPoint y: 381, distance: 19.4
click at [674, 362] on select "Any Indira MEGH PAWAN RESHMI SABITRI SHANTI Simran SURAJ TILUCK P" at bounding box center [631, 373] width 200 height 27
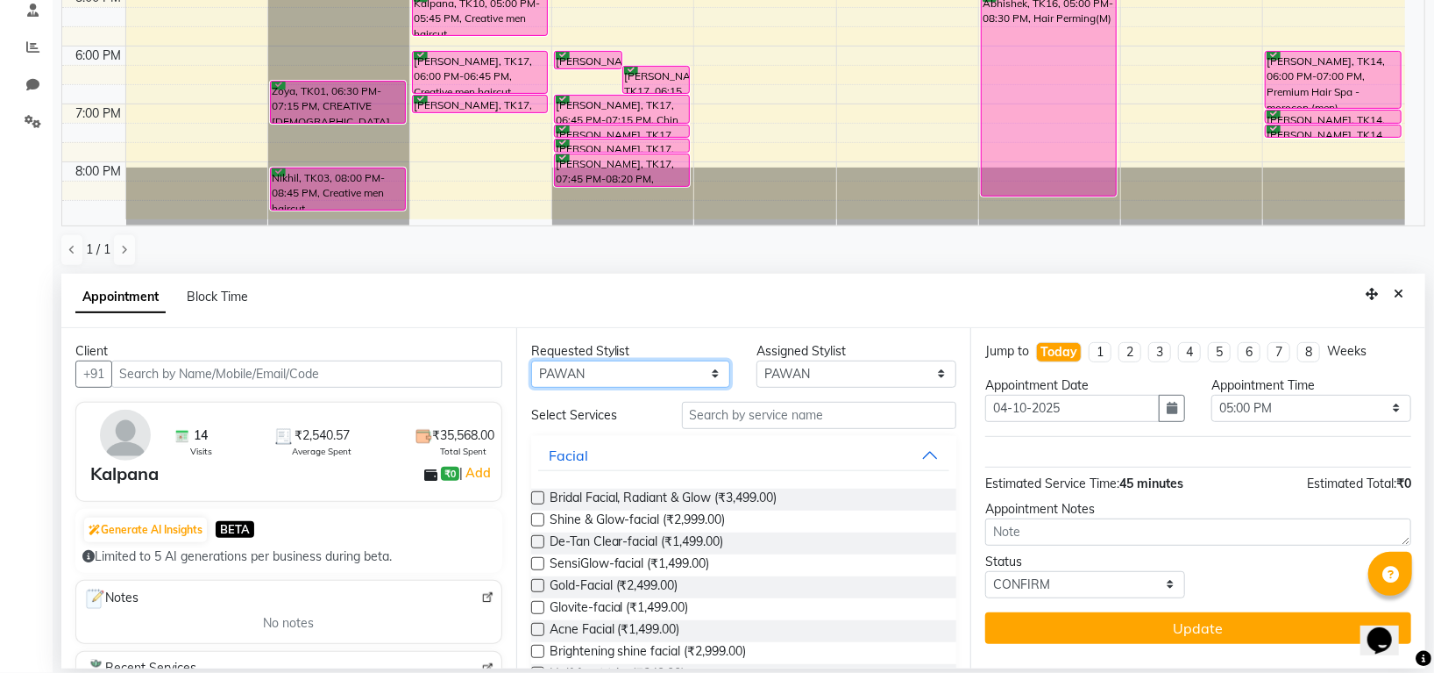
select select "59257"
click at [531, 360] on select "Any Indira MEGH PAWAN RESHMI SABITRI SHANTI Simran SURAJ TILUCK P" at bounding box center [631, 373] width 200 height 27
select select "59257"
click at [745, 418] on input "text" at bounding box center [819, 415] width 275 height 27
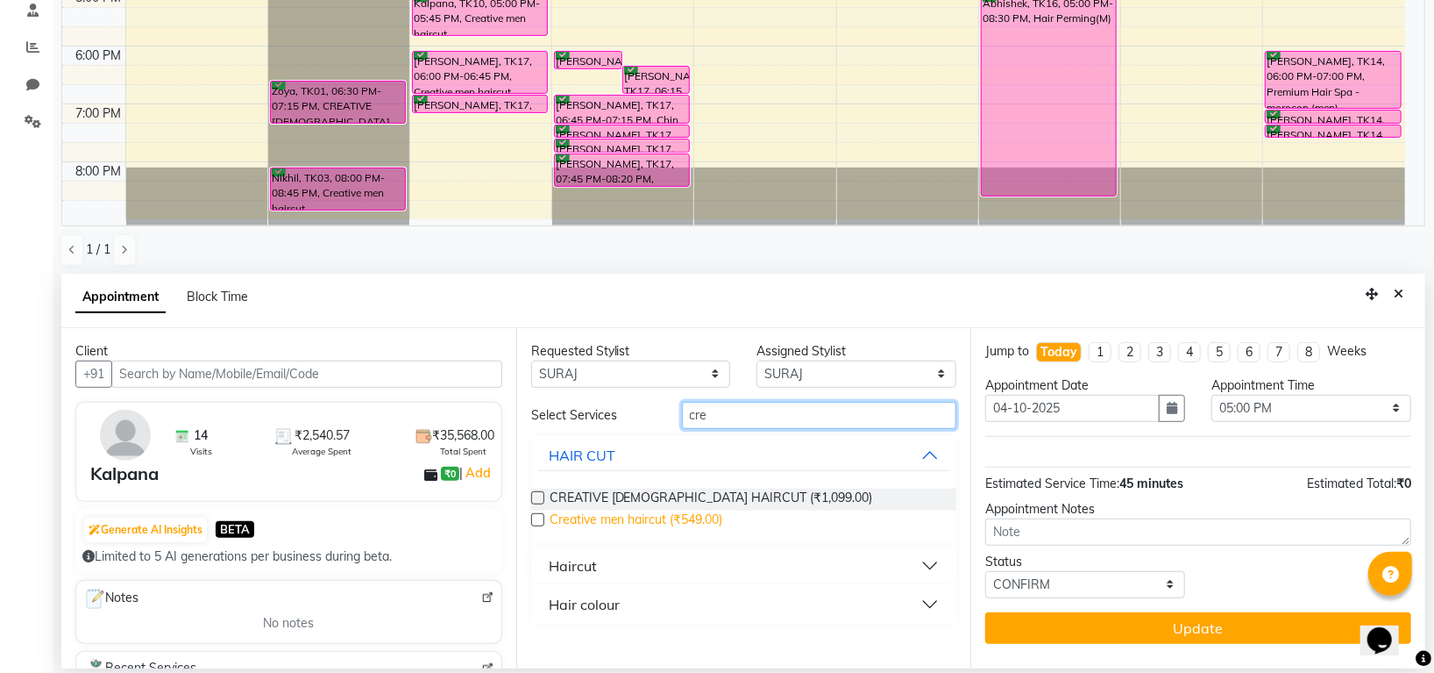
type input "cre"
click at [675, 521] on span "Creative men haircut (₹549.00)" at bounding box center [637, 521] width 174 height 22
checkbox input "false"
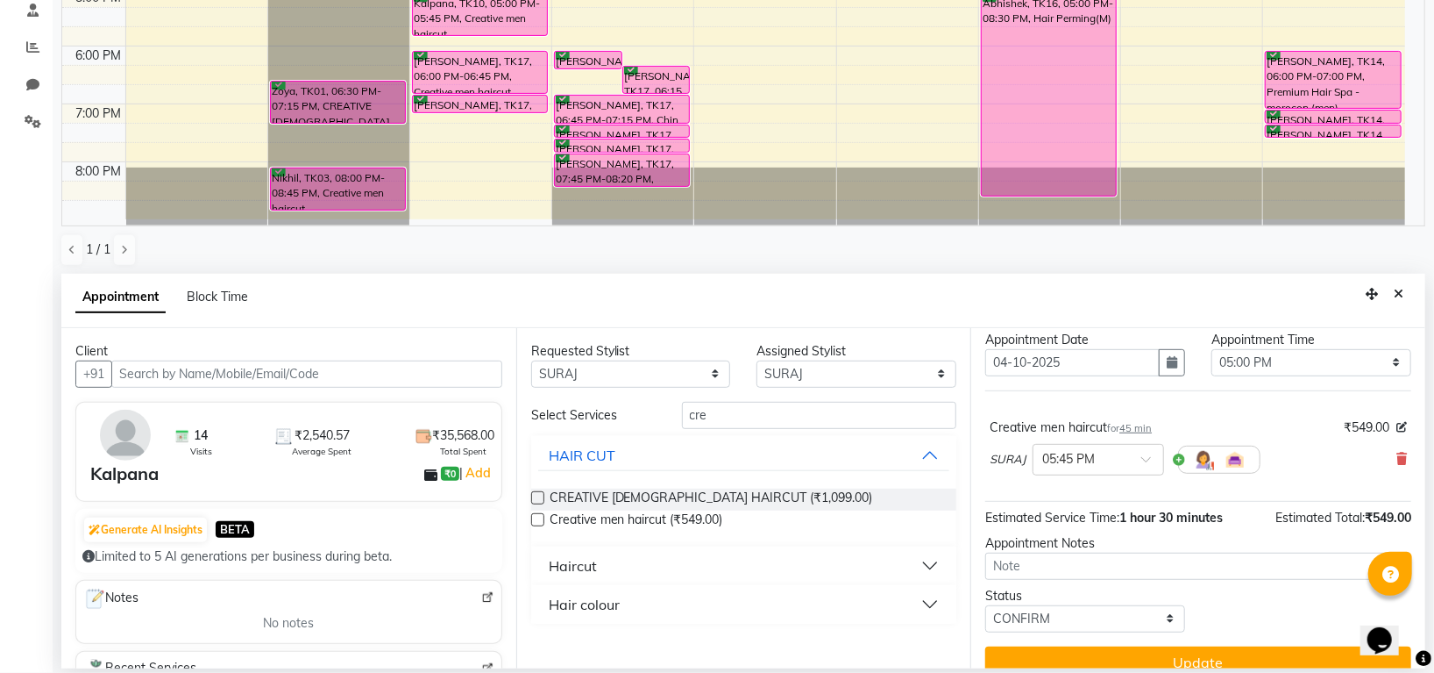
scroll to position [69, 0]
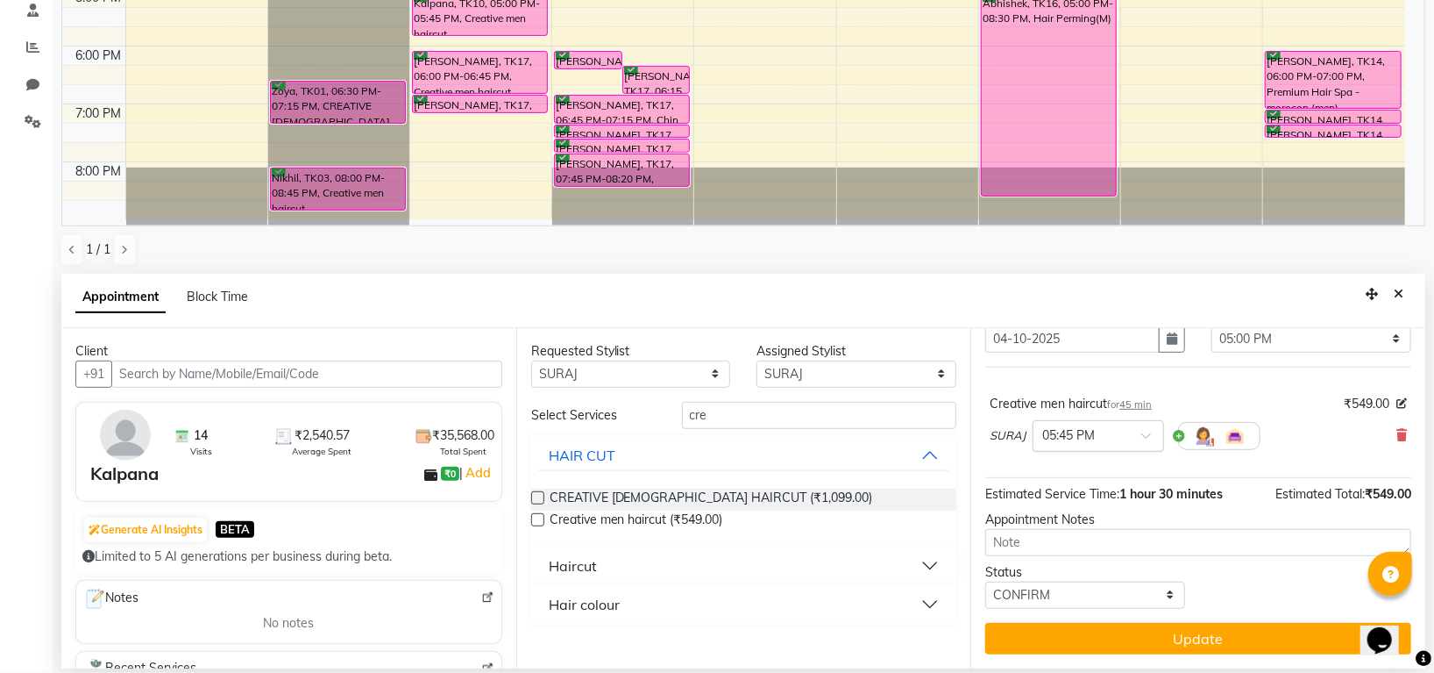
click at [1142, 436] on span at bounding box center [1153, 440] width 22 height 18
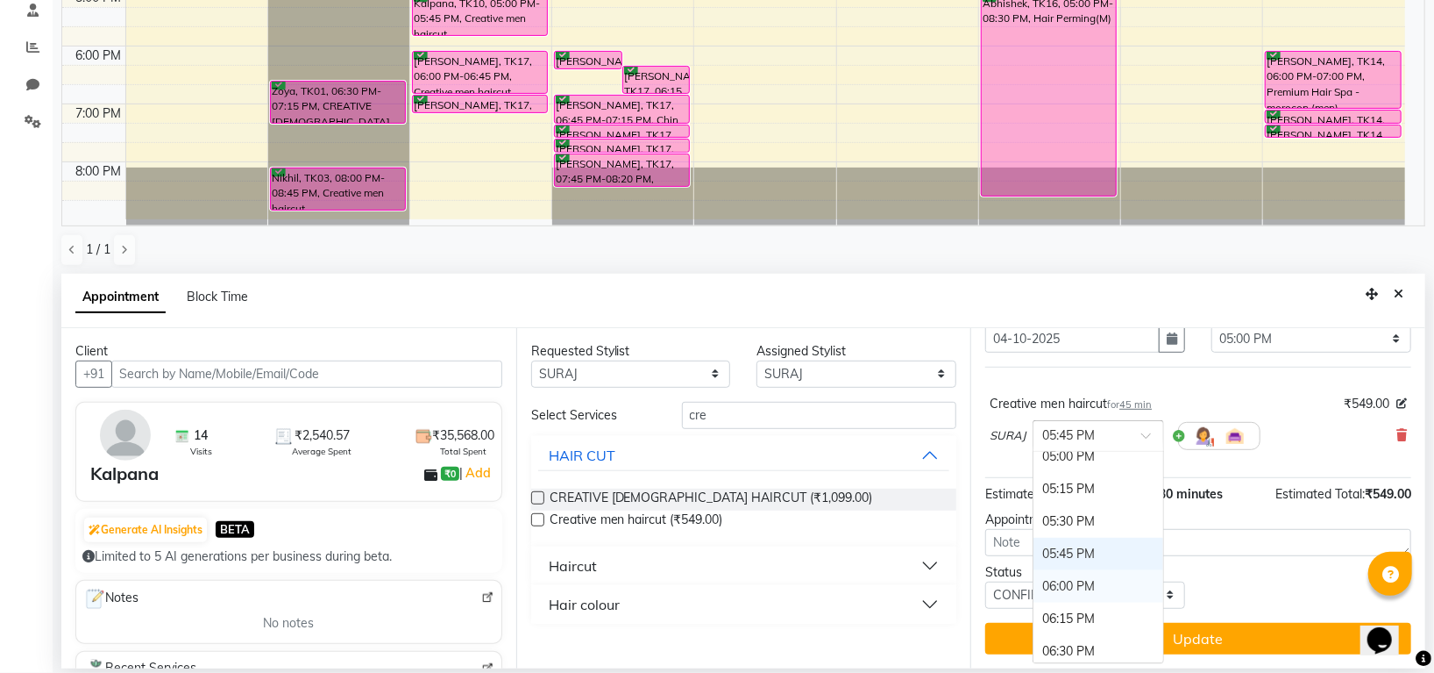
scroll to position [913, 0]
click at [1074, 601] on div "05:00 PM" at bounding box center [1099, 603] width 130 height 32
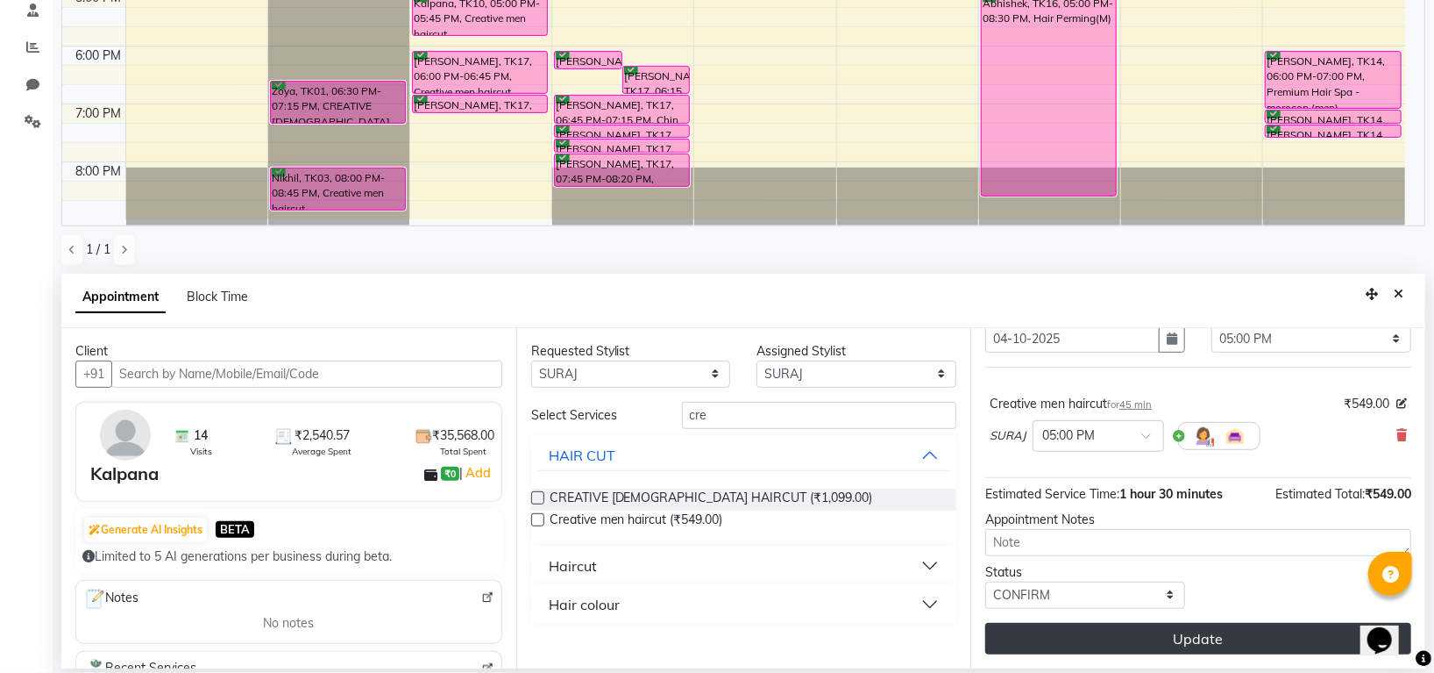
click at [1130, 631] on button "Update" at bounding box center [1199, 639] width 426 height 32
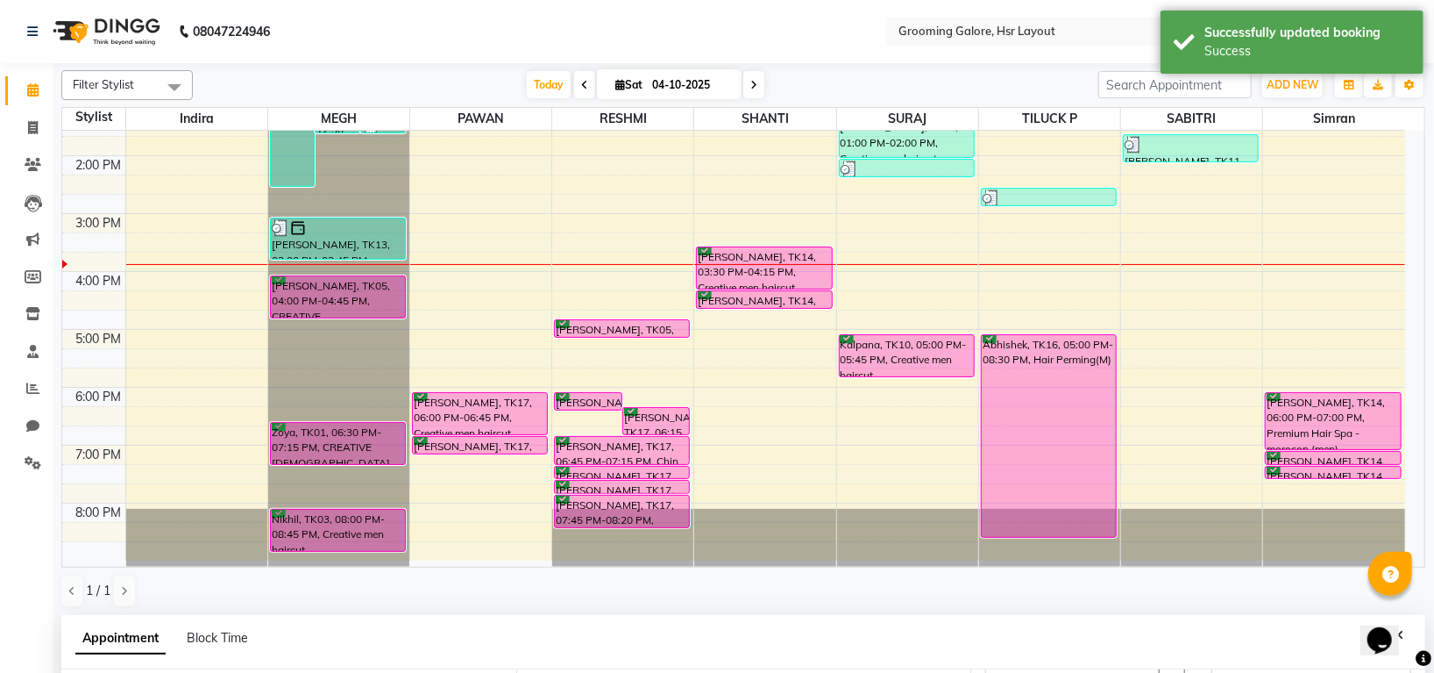
scroll to position [341, 0]
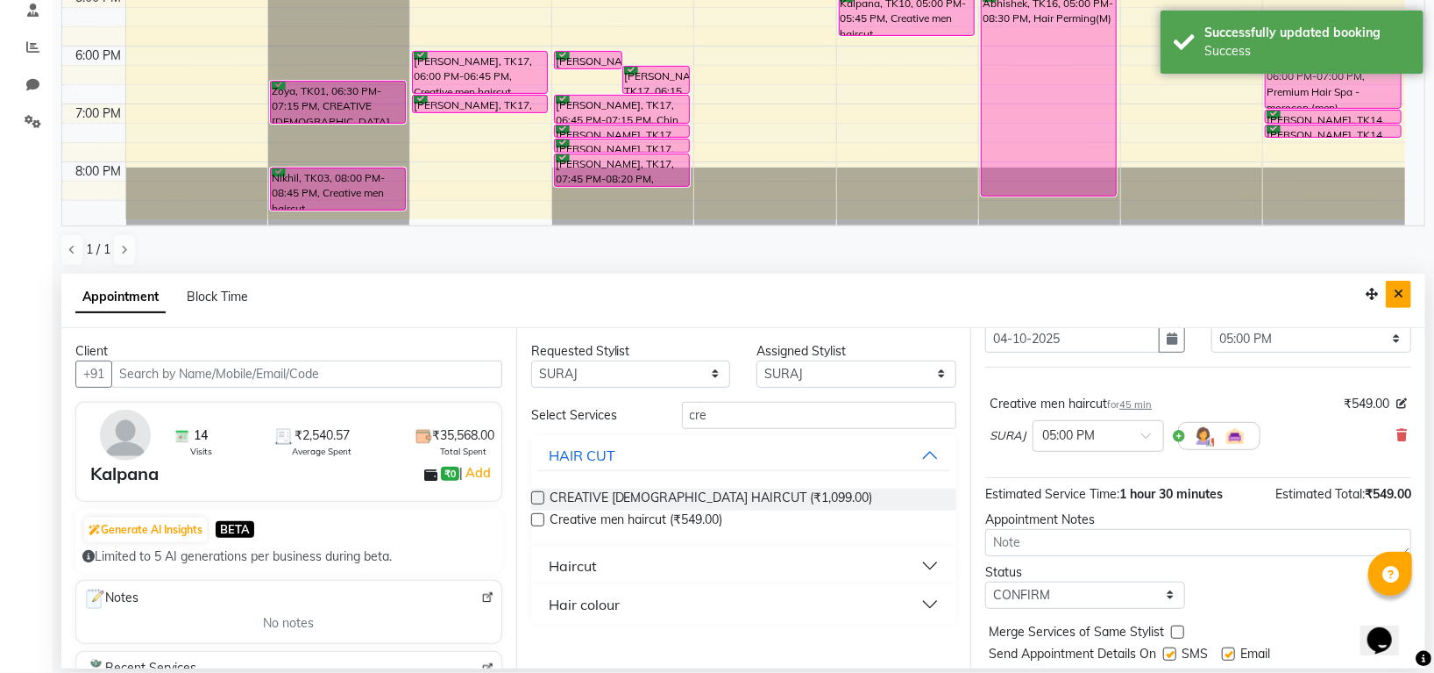
click at [1401, 295] on icon "Close" at bounding box center [1399, 294] width 10 height 12
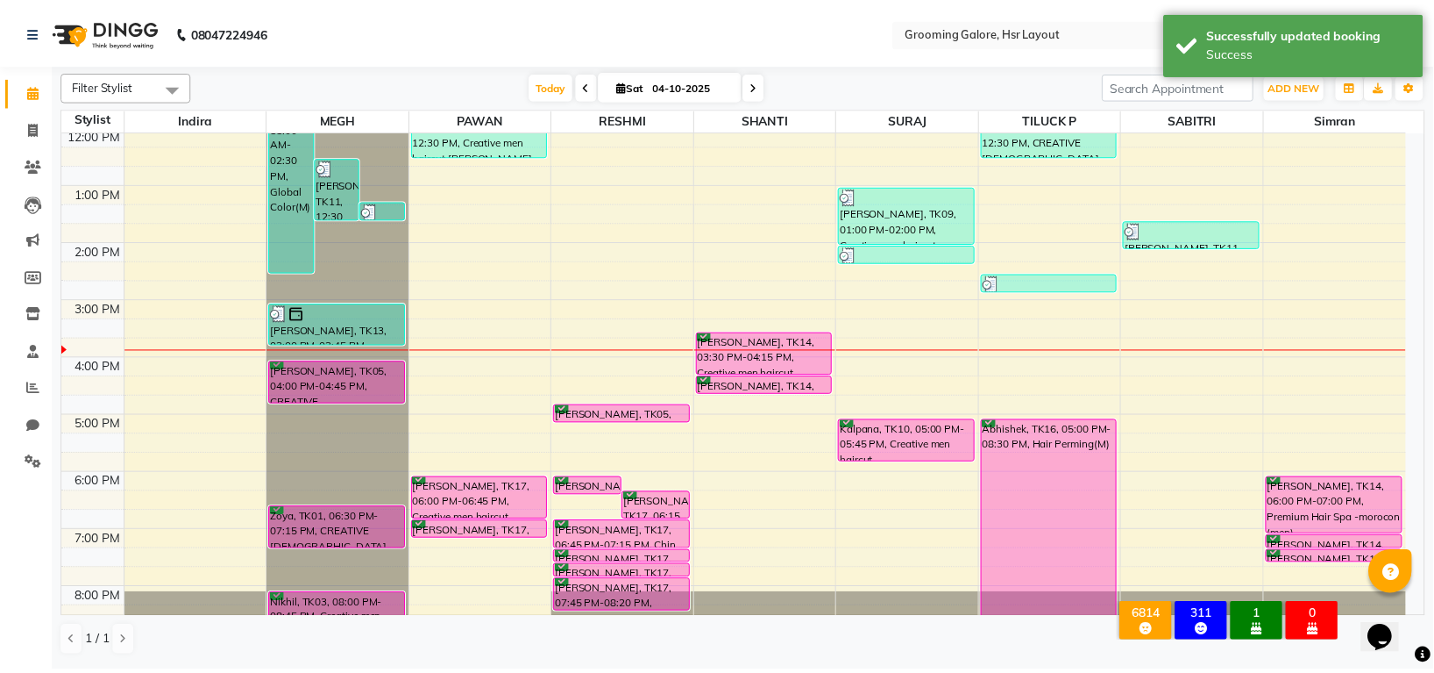
scroll to position [272, 0]
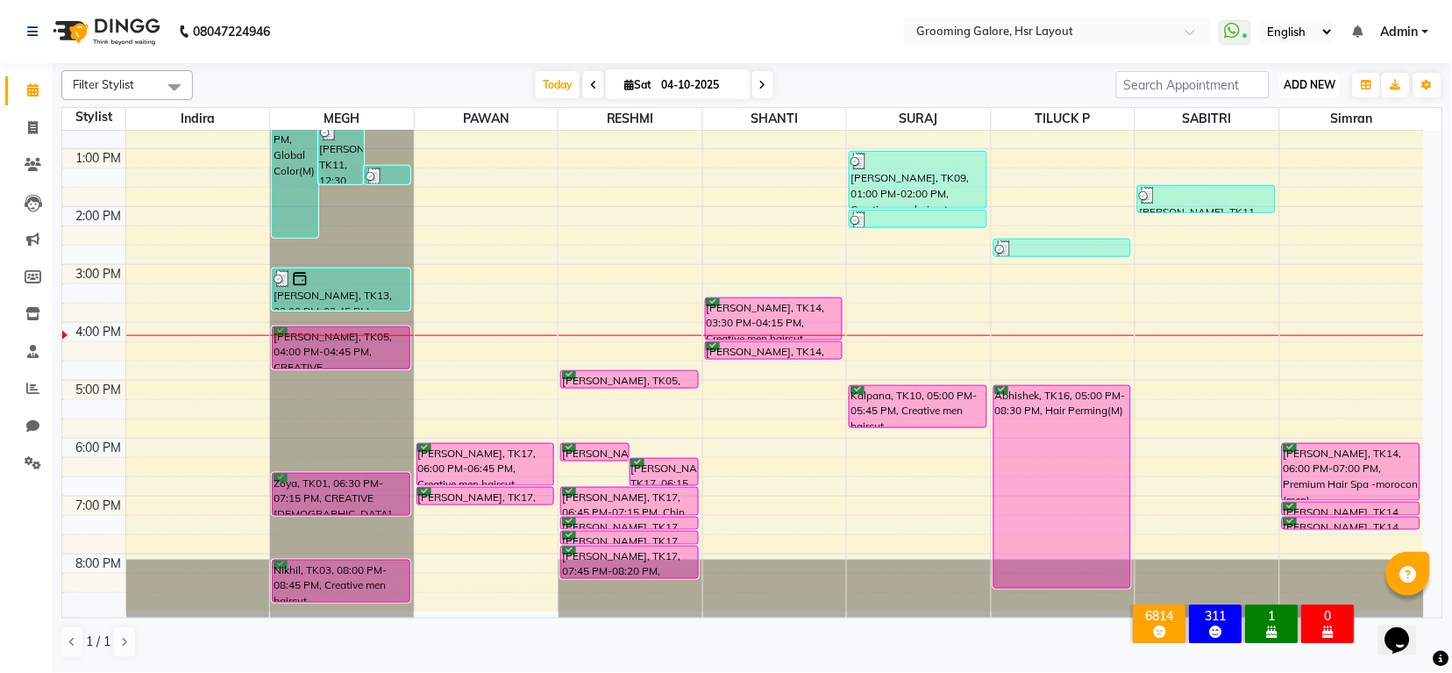
click at [1295, 87] on span "ADD NEW" at bounding box center [1311, 84] width 52 height 13
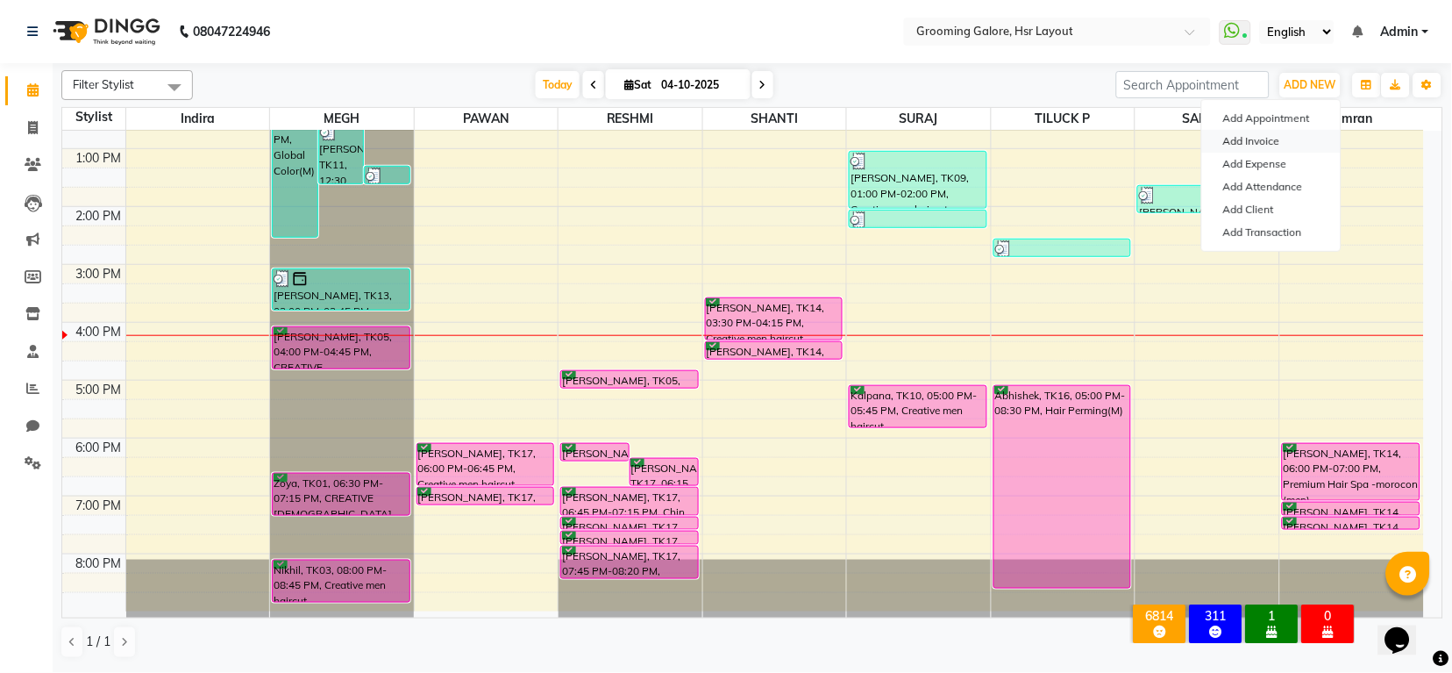
click at [1265, 145] on link "Add Invoice" at bounding box center [1271, 141] width 139 height 23
select select "6168"
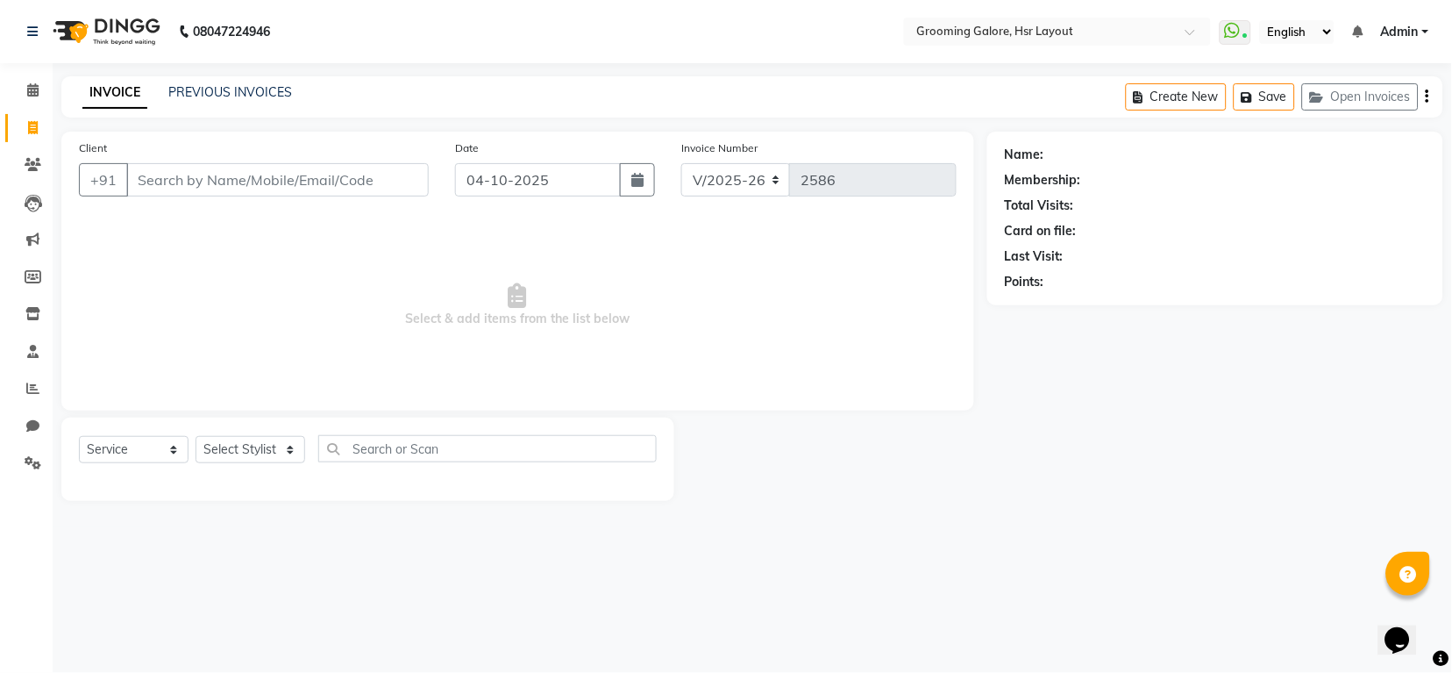
select select "P"
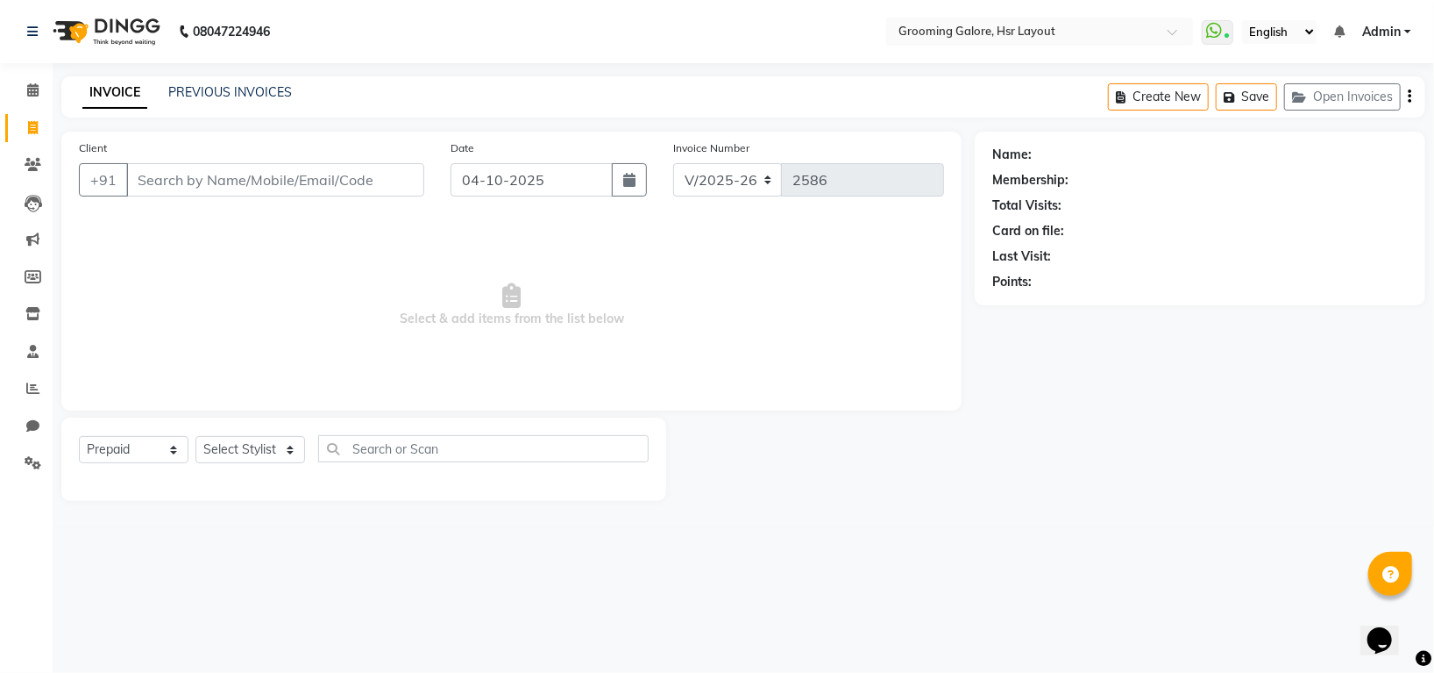
select select "45583"
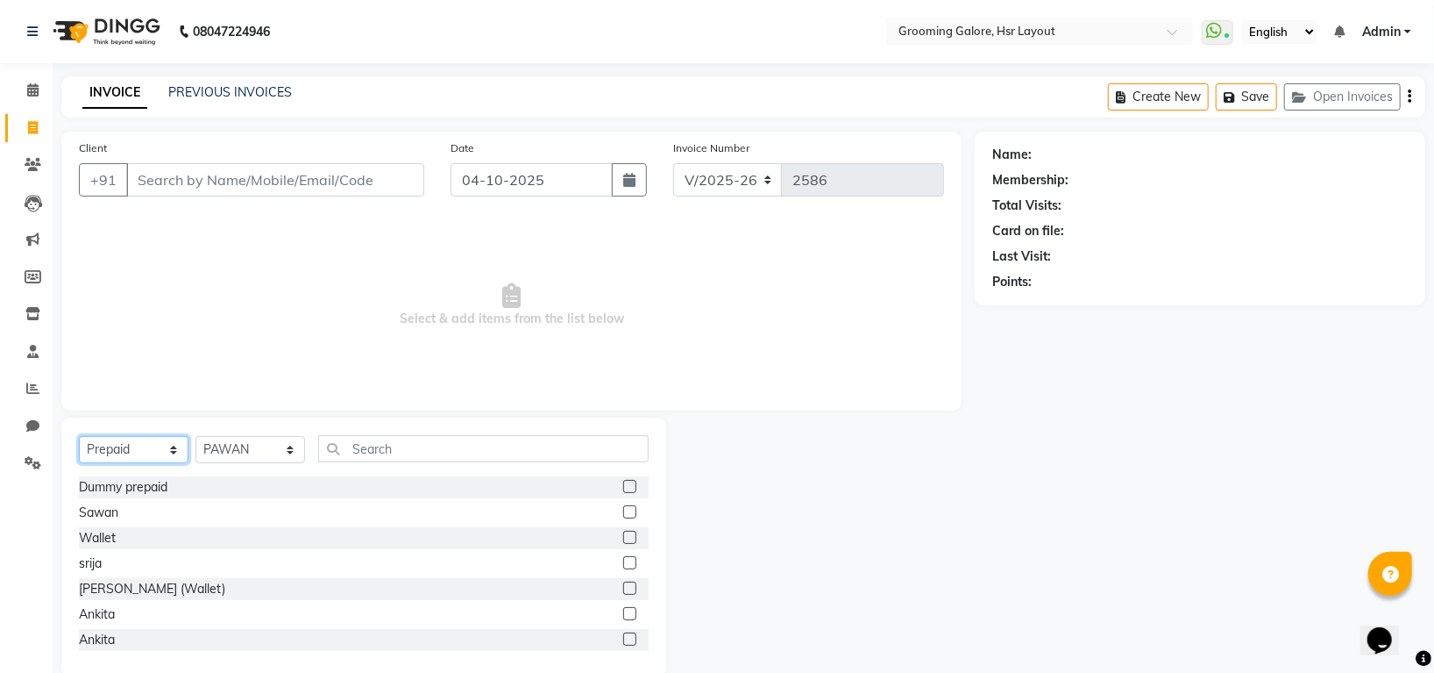
drag, startPoint x: 132, startPoint y: 450, endPoint x: 126, endPoint y: 438, distance: 12.6
click at [132, 450] on select "Select Service Product Membership Package Voucher Prepaid Gift Card" at bounding box center [134, 449] width 110 height 27
select select "service"
click at [79, 437] on select "Select Service Product Membership Package Voucher Prepaid Gift Card" at bounding box center [134, 449] width 110 height 27
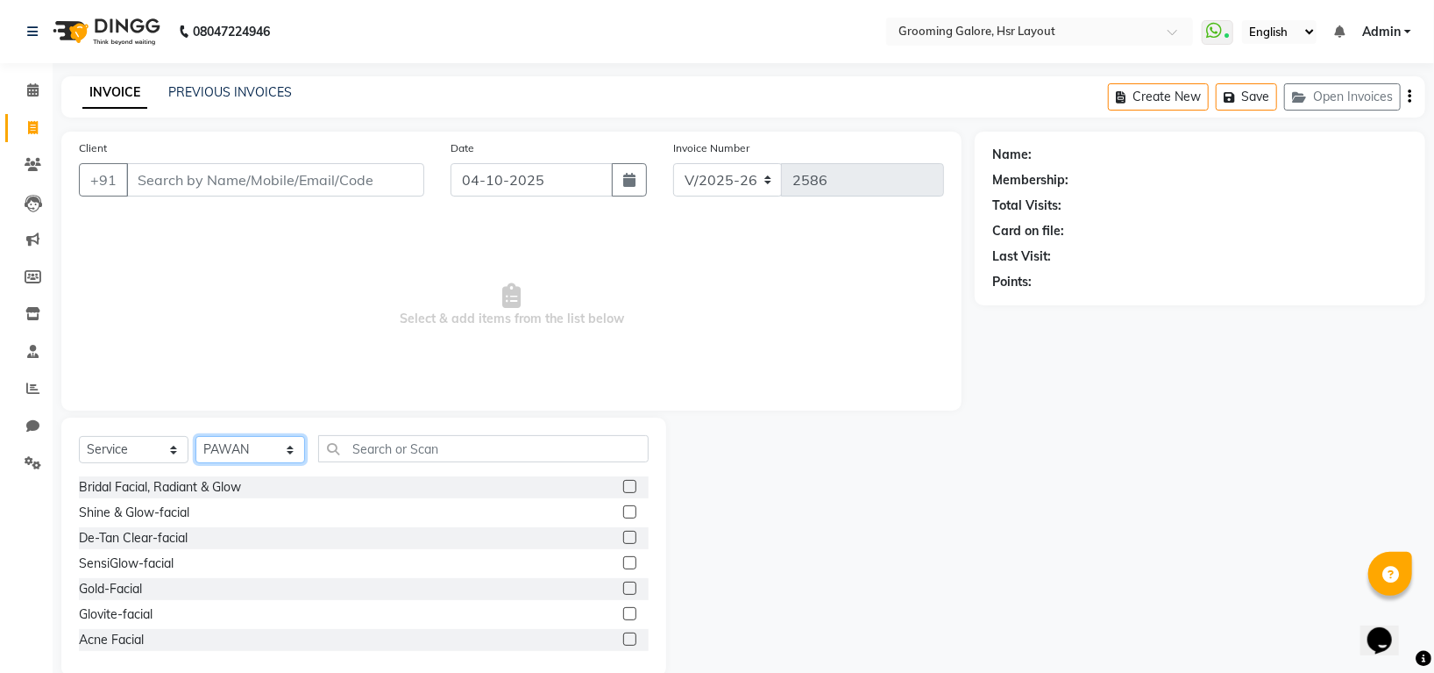
click at [226, 451] on select "Select Stylist Indira MEGH PAWAN RESHMI SABITRI SHANTI Simran SURAJ TILUCK P" at bounding box center [251, 449] width 110 height 27
select select "45585"
click at [196, 437] on select "Select Stylist Indira MEGH PAWAN RESHMI SABITRI SHANTI Simran SURAJ TILUCK P" at bounding box center [251, 449] width 110 height 27
click at [469, 436] on input "text" at bounding box center [483, 448] width 331 height 27
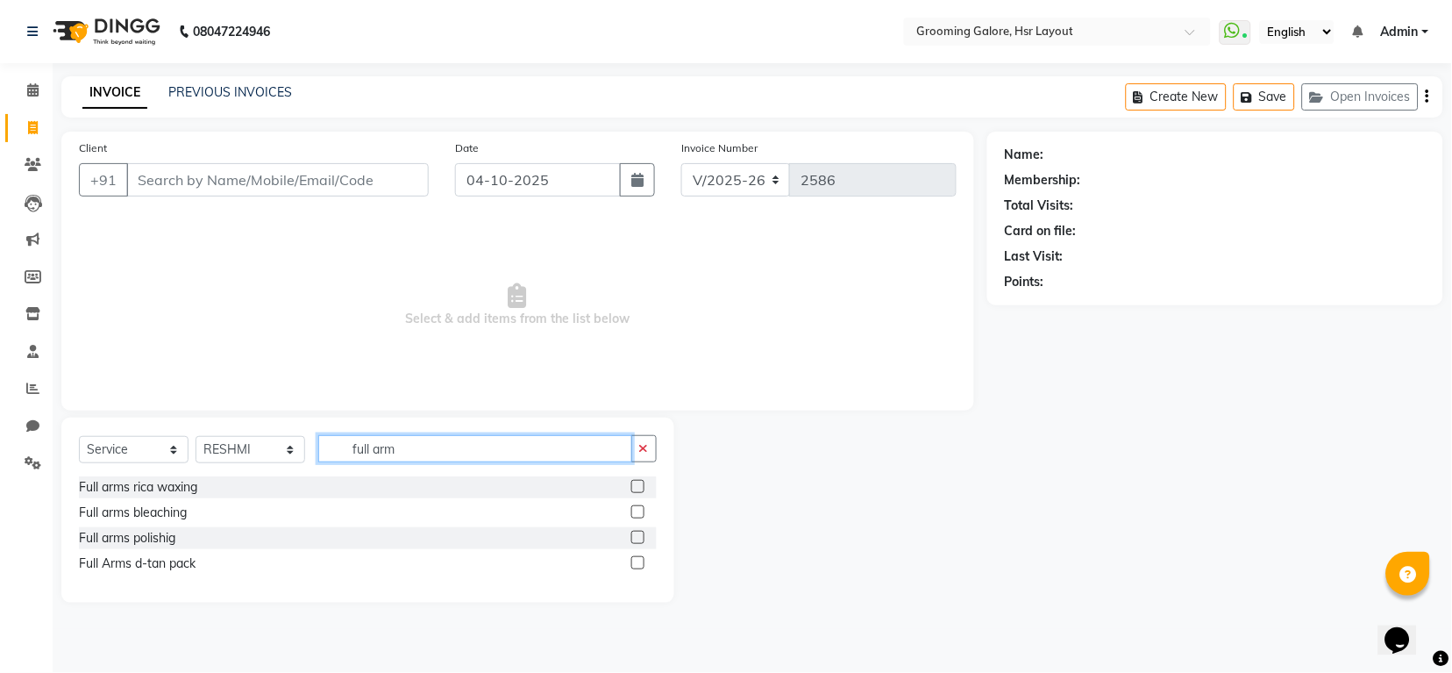
type input "full arm"
click at [635, 488] on label at bounding box center [637, 486] width 13 height 13
click at [635, 488] on input "checkbox" at bounding box center [636, 486] width 11 height 11
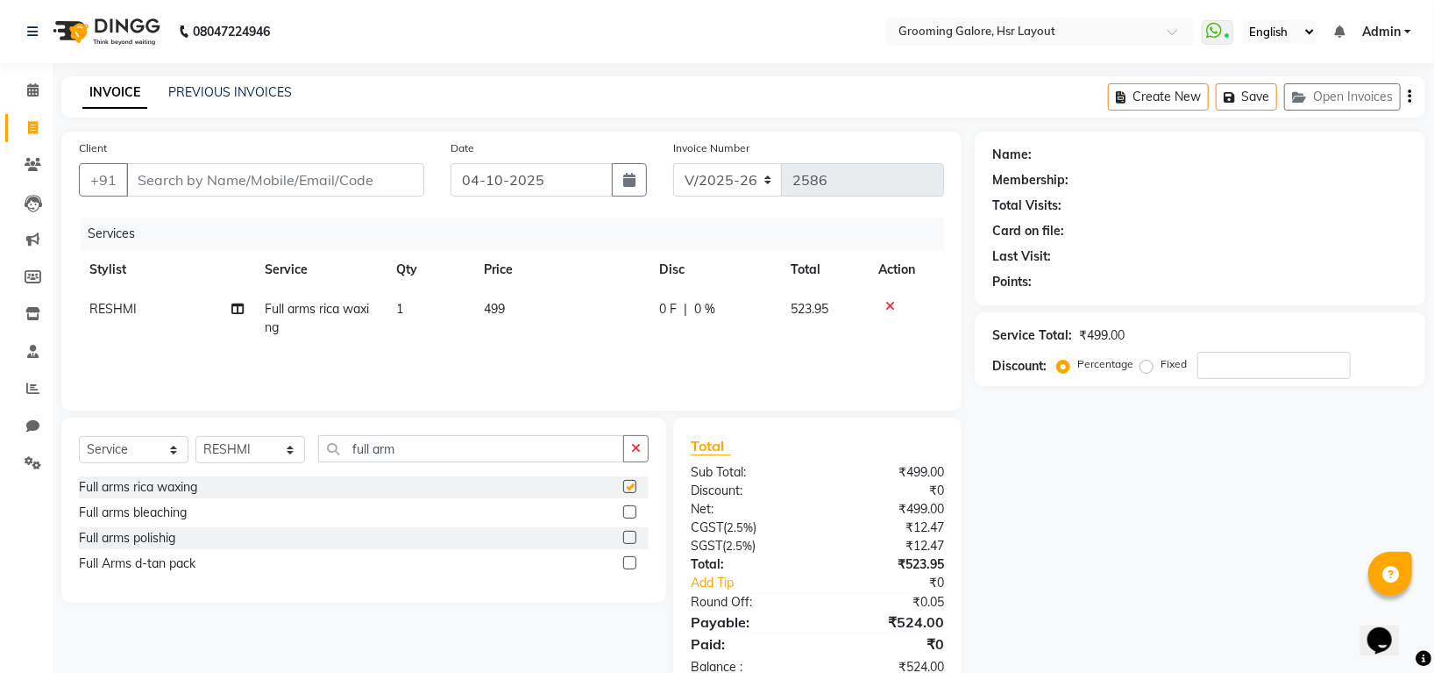
checkbox input "false"
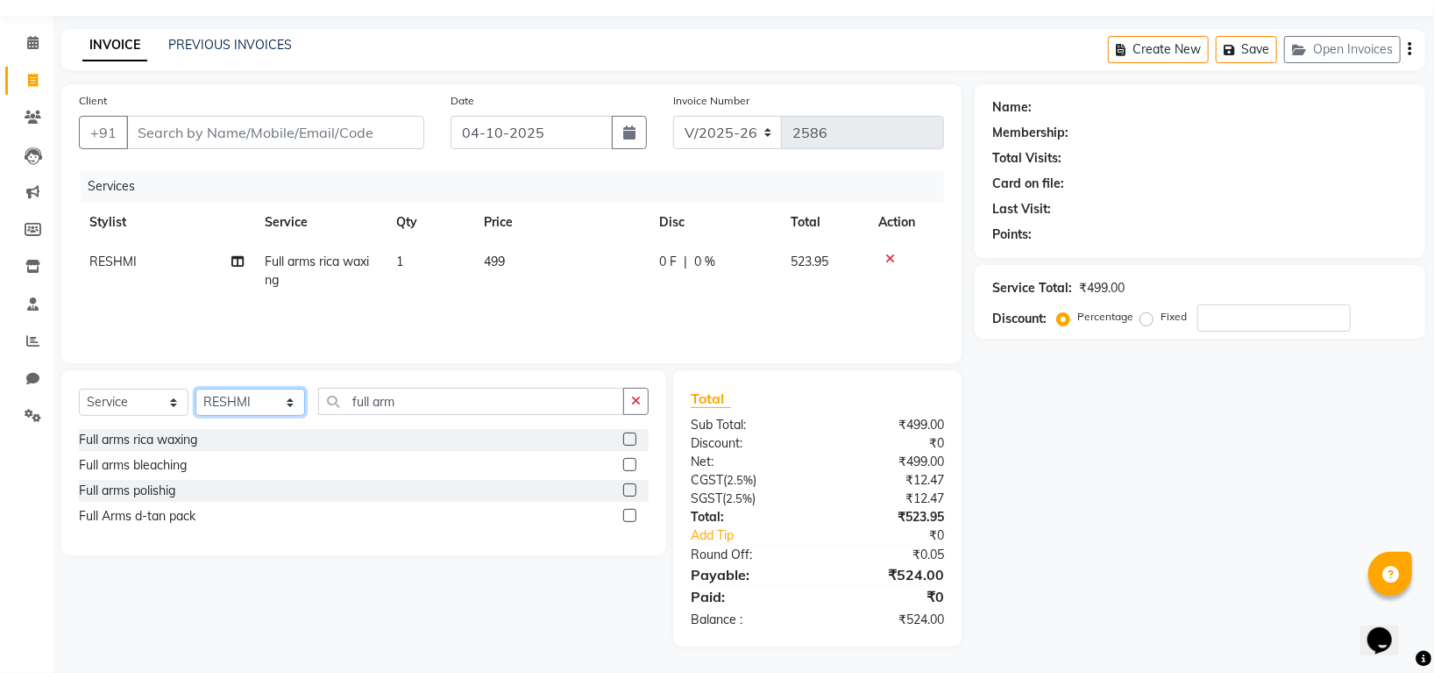
click at [276, 408] on select "Select Stylist Indira MEGH PAWAN RESHMI SABITRI SHANTI Simran SURAJ TILUCK P" at bounding box center [251, 401] width 110 height 27
select select "87770"
click at [196, 389] on select "Select Stylist Indira MEGH PAWAN RESHMI SABITRI SHANTI Simran SURAJ TILUCK P" at bounding box center [251, 401] width 110 height 27
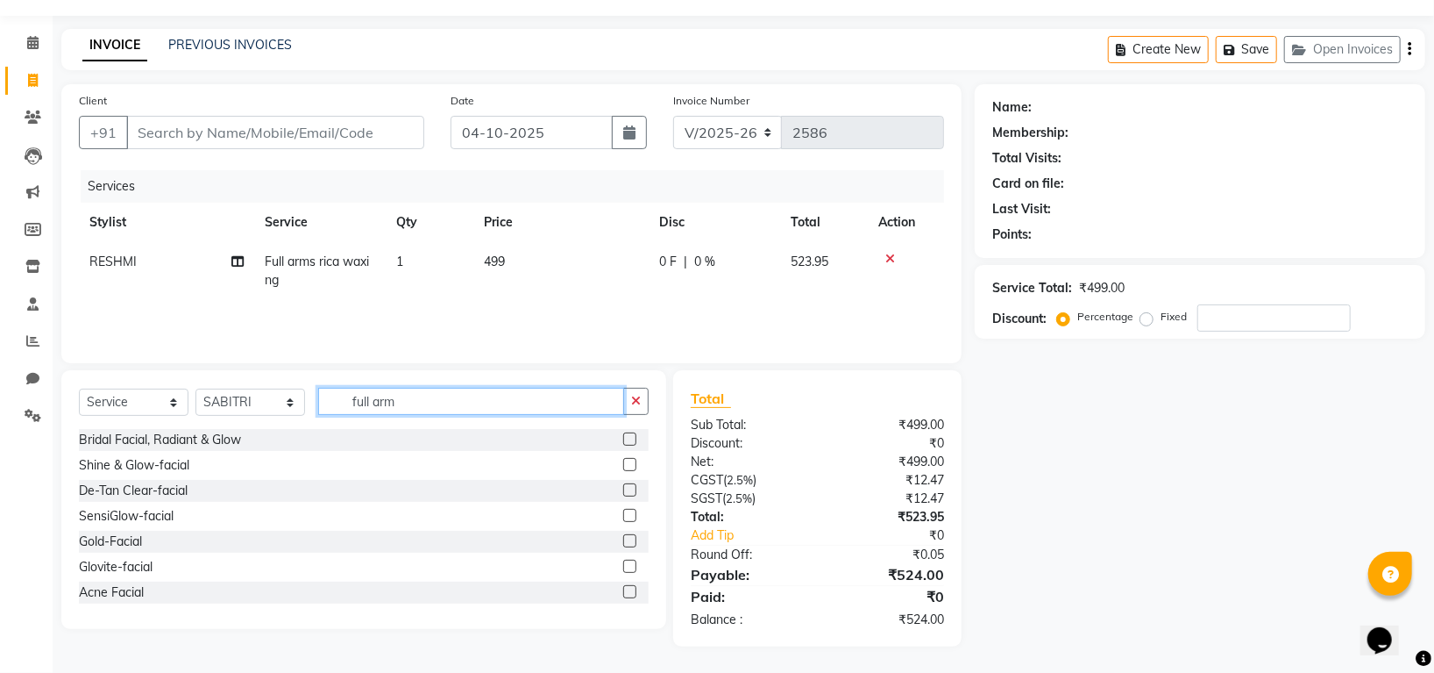
click at [409, 396] on input "full arm" at bounding box center [471, 401] width 306 height 27
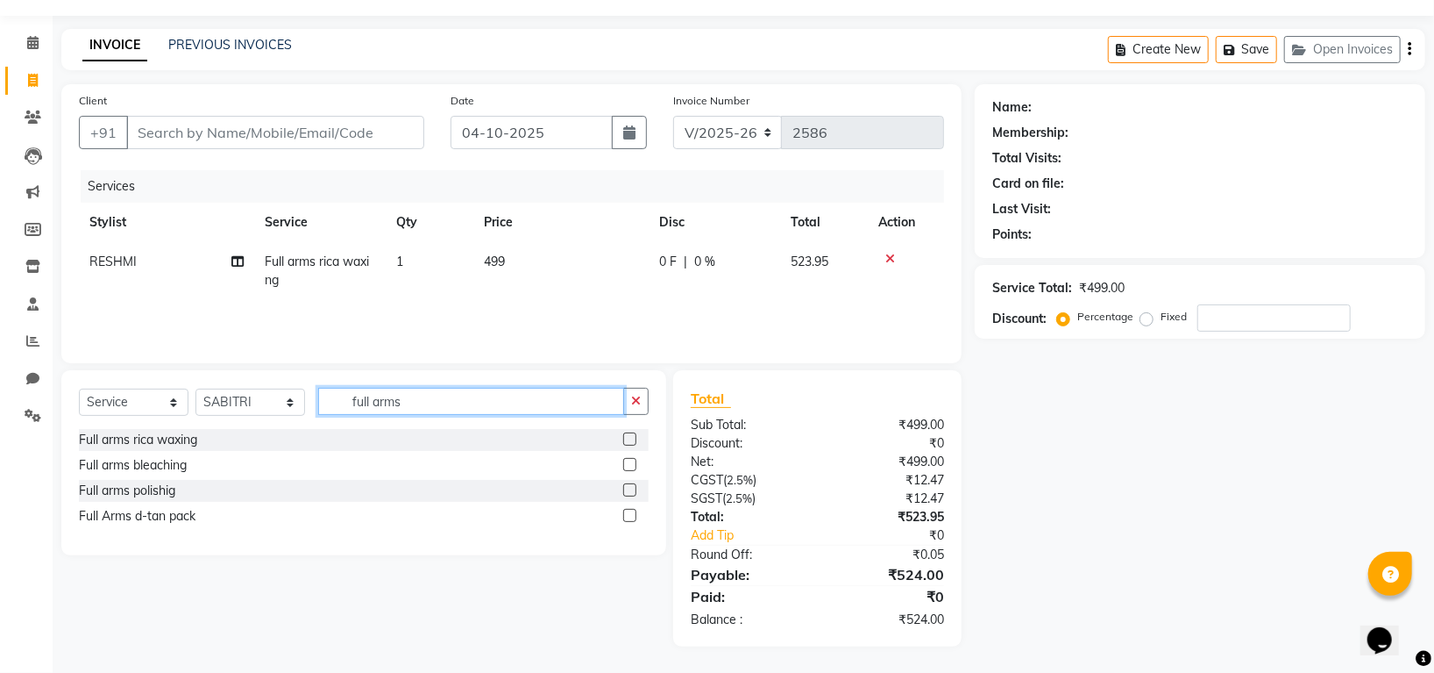
type input "full arms"
click at [630, 438] on label at bounding box center [629, 438] width 13 height 13
click at [630, 438] on input "checkbox" at bounding box center [628, 439] width 11 height 11
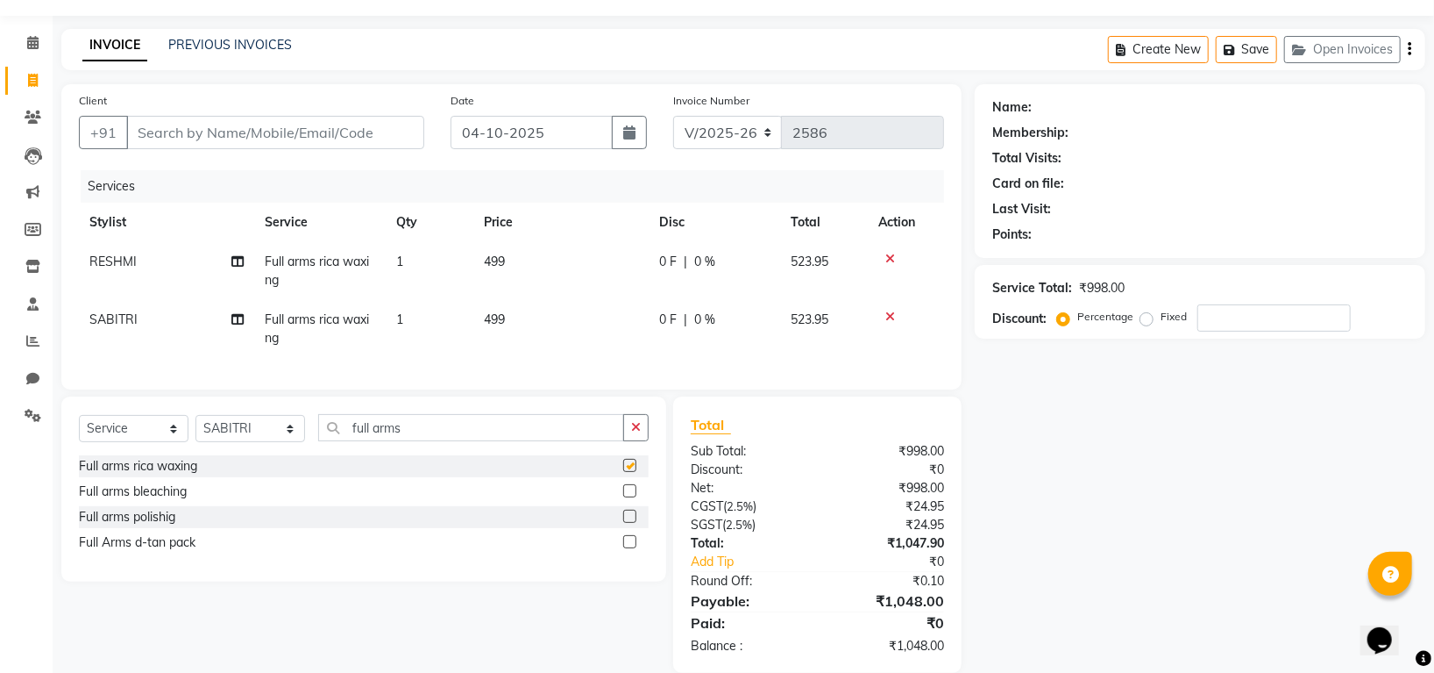
checkbox input "false"
click at [429, 441] on input "full arms" at bounding box center [471, 427] width 306 height 27
type input "full legs"
click at [629, 472] on label at bounding box center [629, 465] width 13 height 13
click at [629, 472] on input "checkbox" at bounding box center [628, 465] width 11 height 11
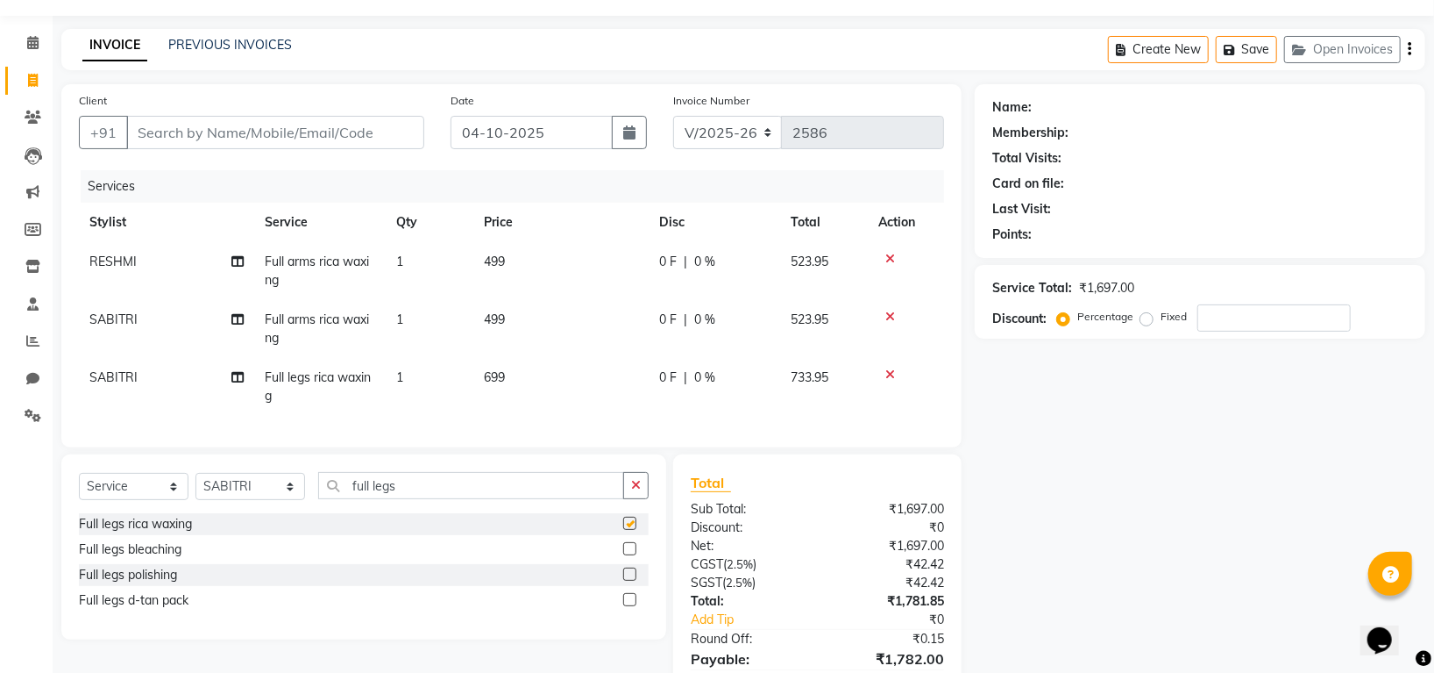
checkbox input "false"
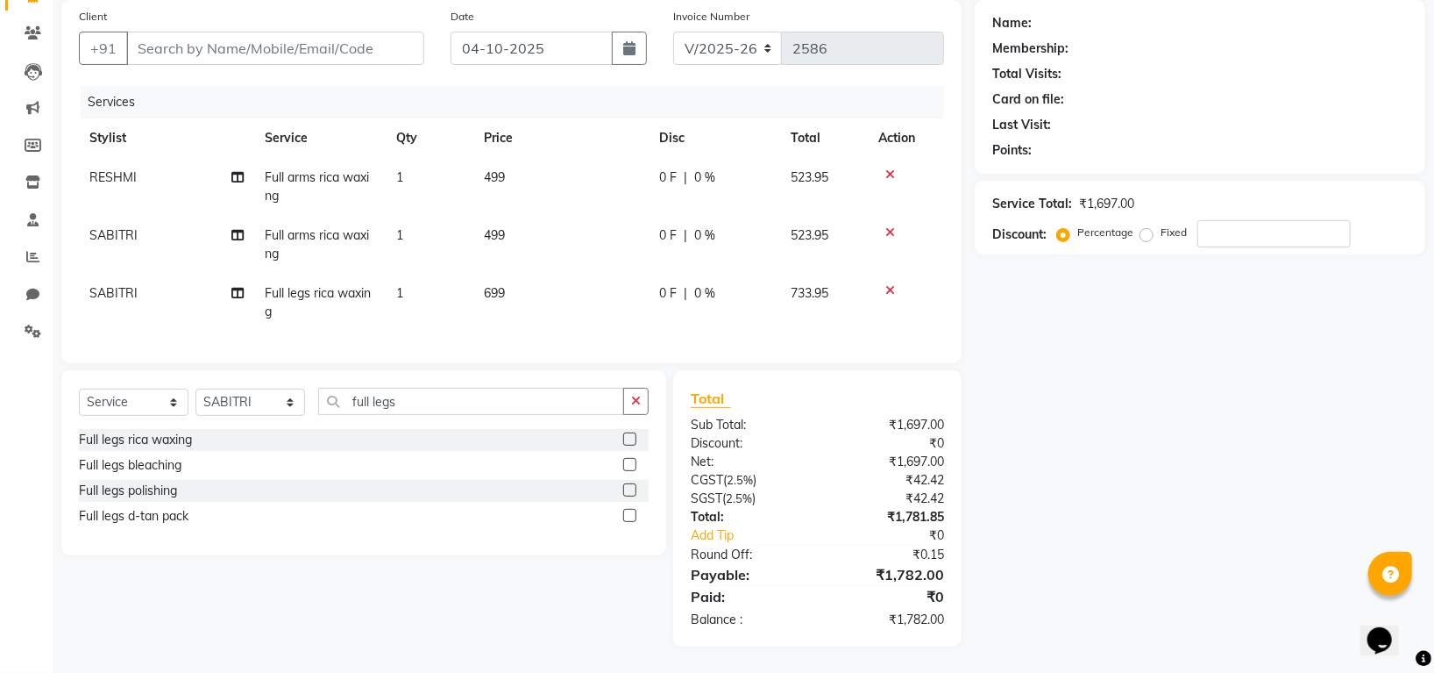
click at [893, 284] on icon at bounding box center [891, 290] width 10 height 12
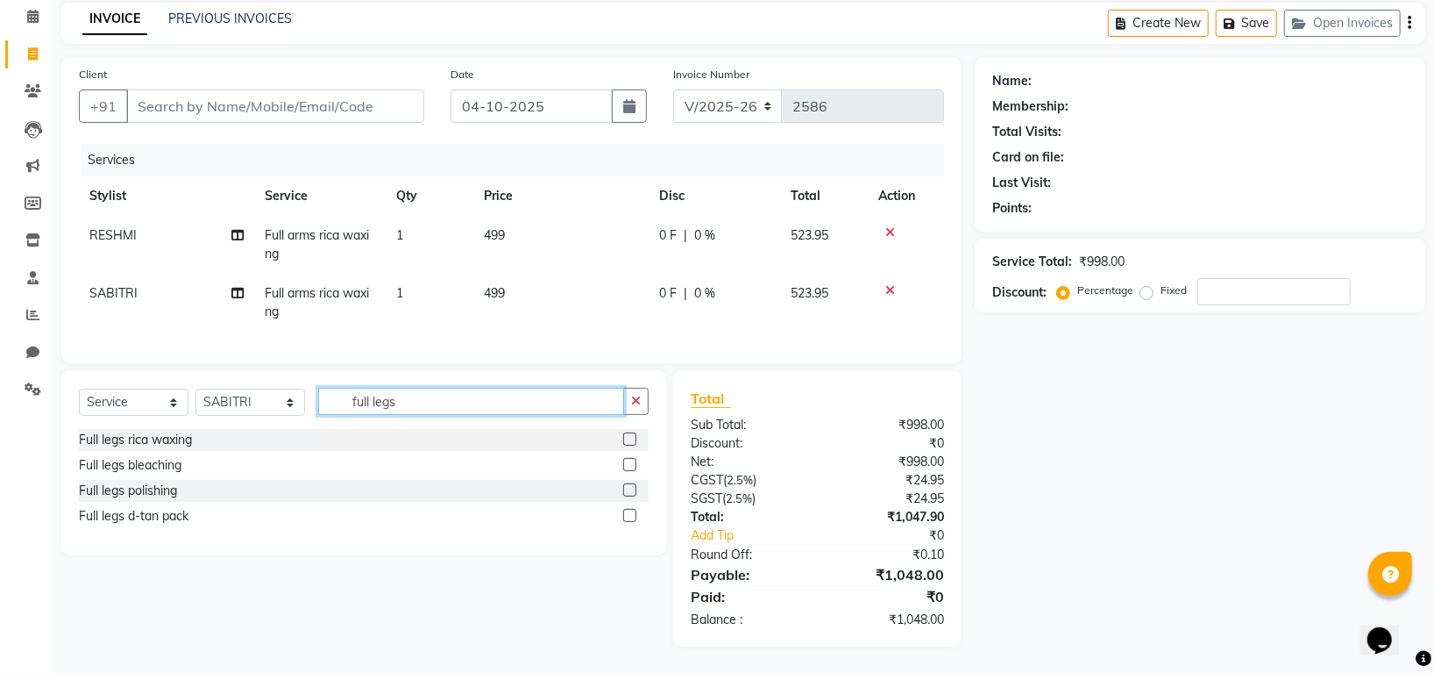
click at [444, 410] on input "full legs" at bounding box center [471, 401] width 306 height 27
type input "f"
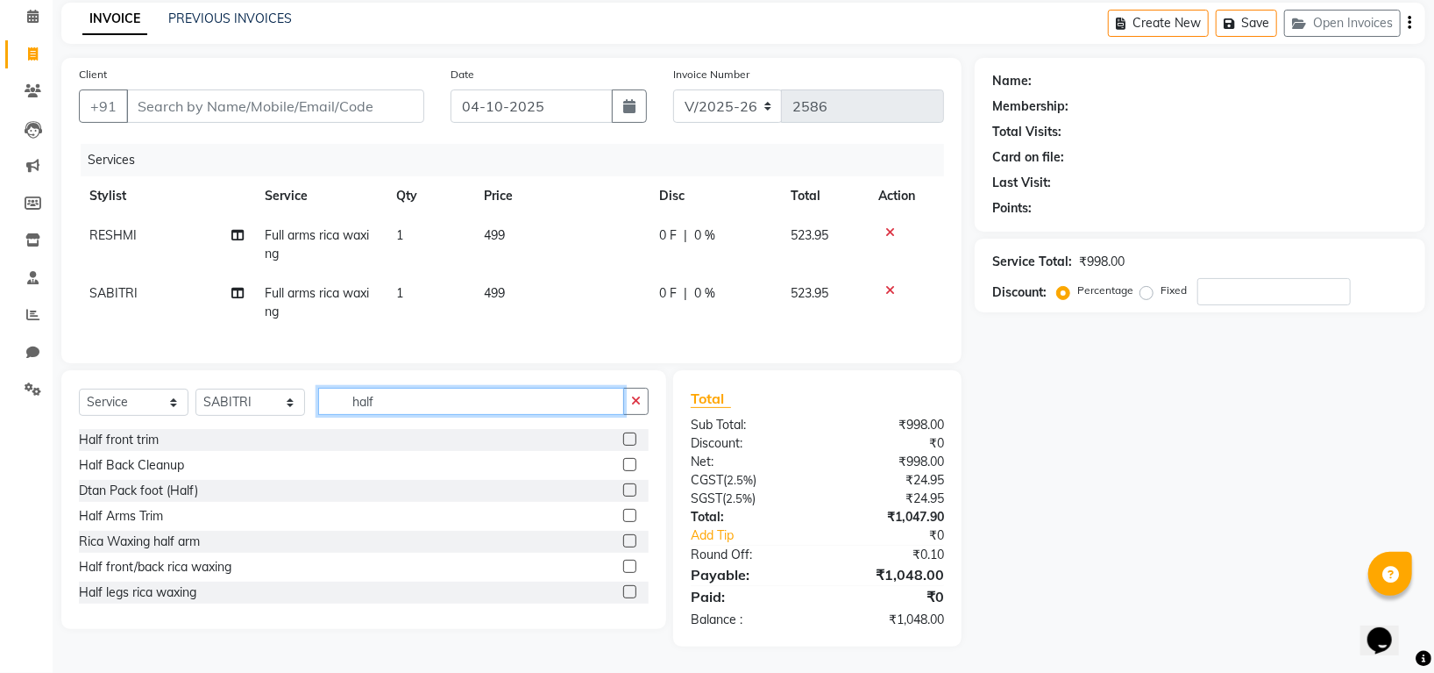
type input "half"
click at [623, 588] on label at bounding box center [629, 591] width 13 height 13
click at [623, 588] on input "checkbox" at bounding box center [628, 592] width 11 height 11
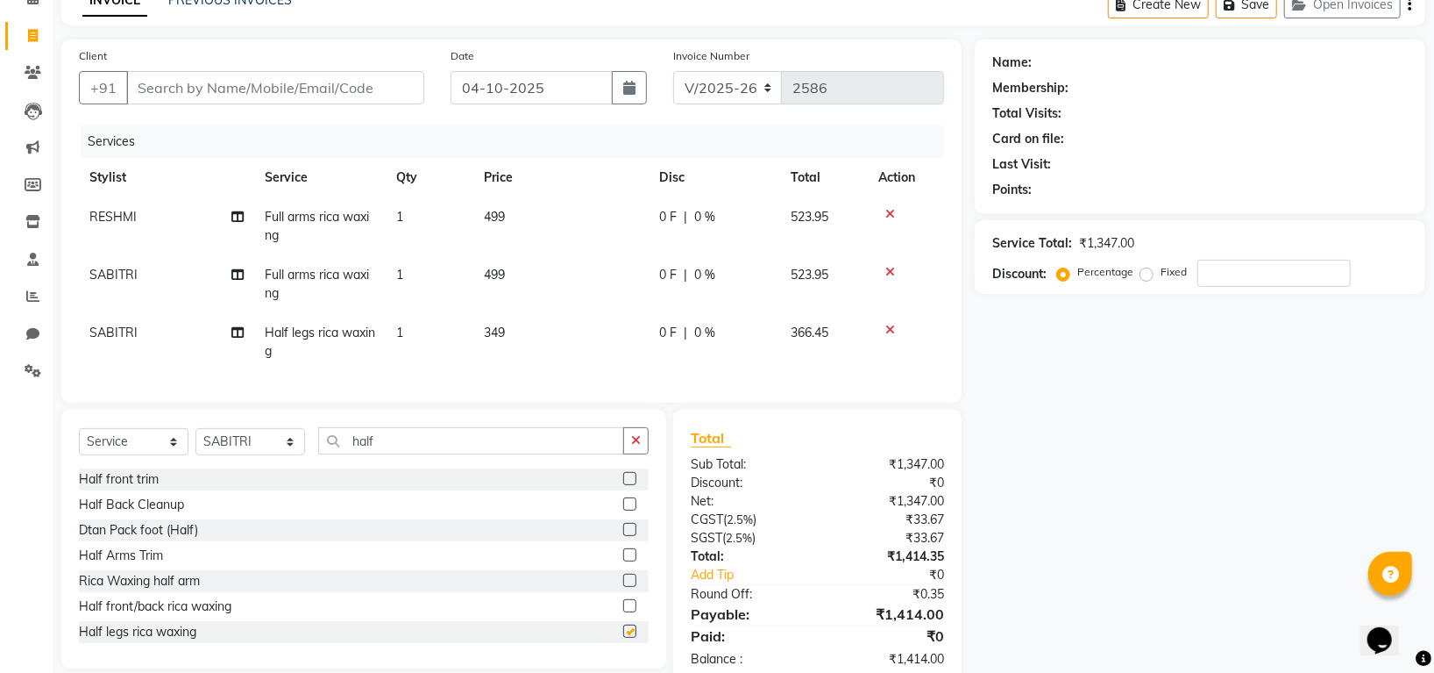
checkbox input "false"
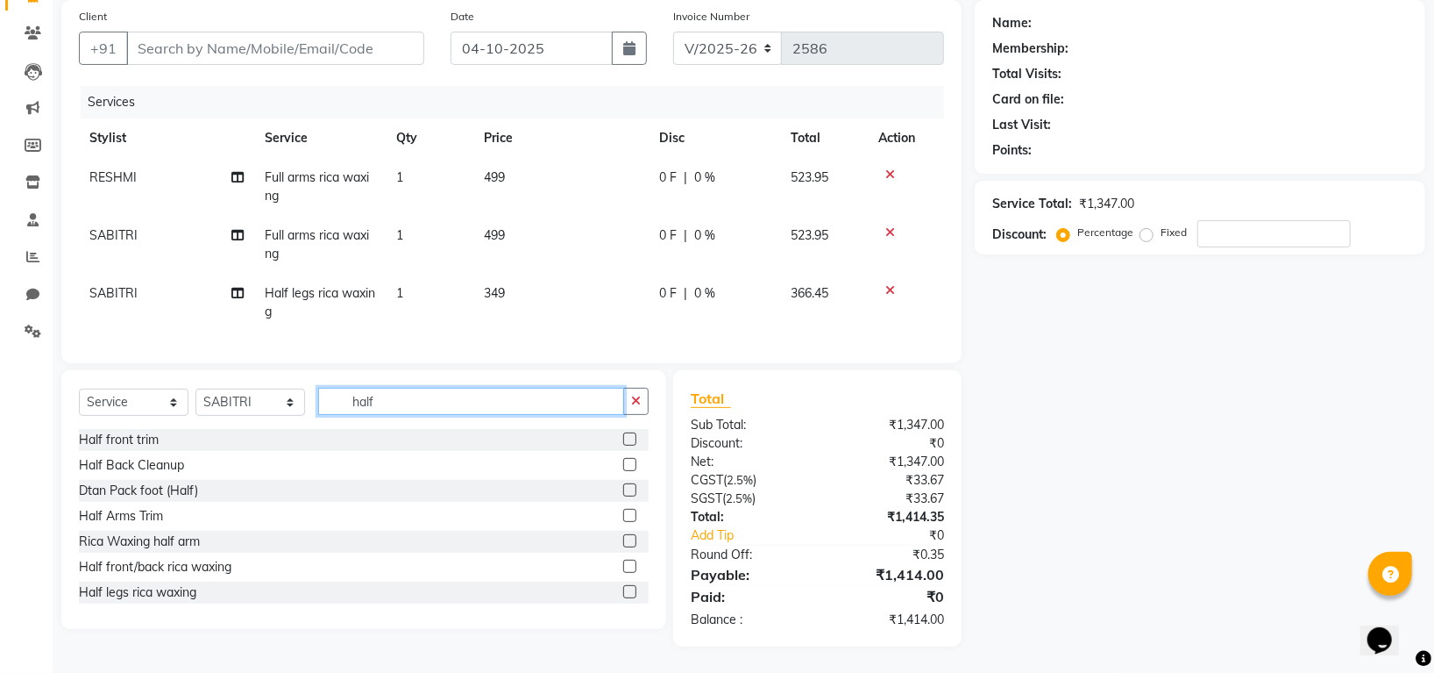
click at [392, 402] on input "half" at bounding box center [471, 401] width 306 height 27
type input "h"
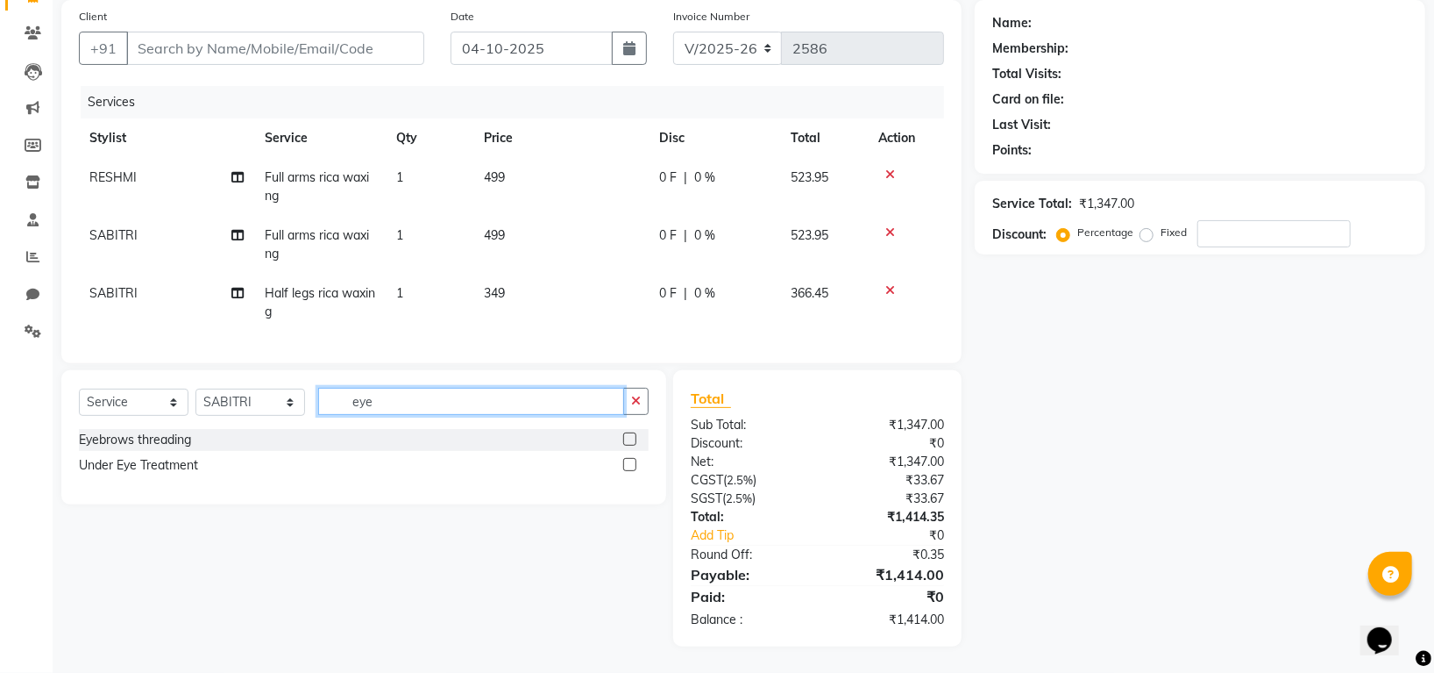
type input "eye"
click at [627, 437] on label at bounding box center [629, 438] width 13 height 13
click at [627, 437] on input "checkbox" at bounding box center [628, 439] width 11 height 11
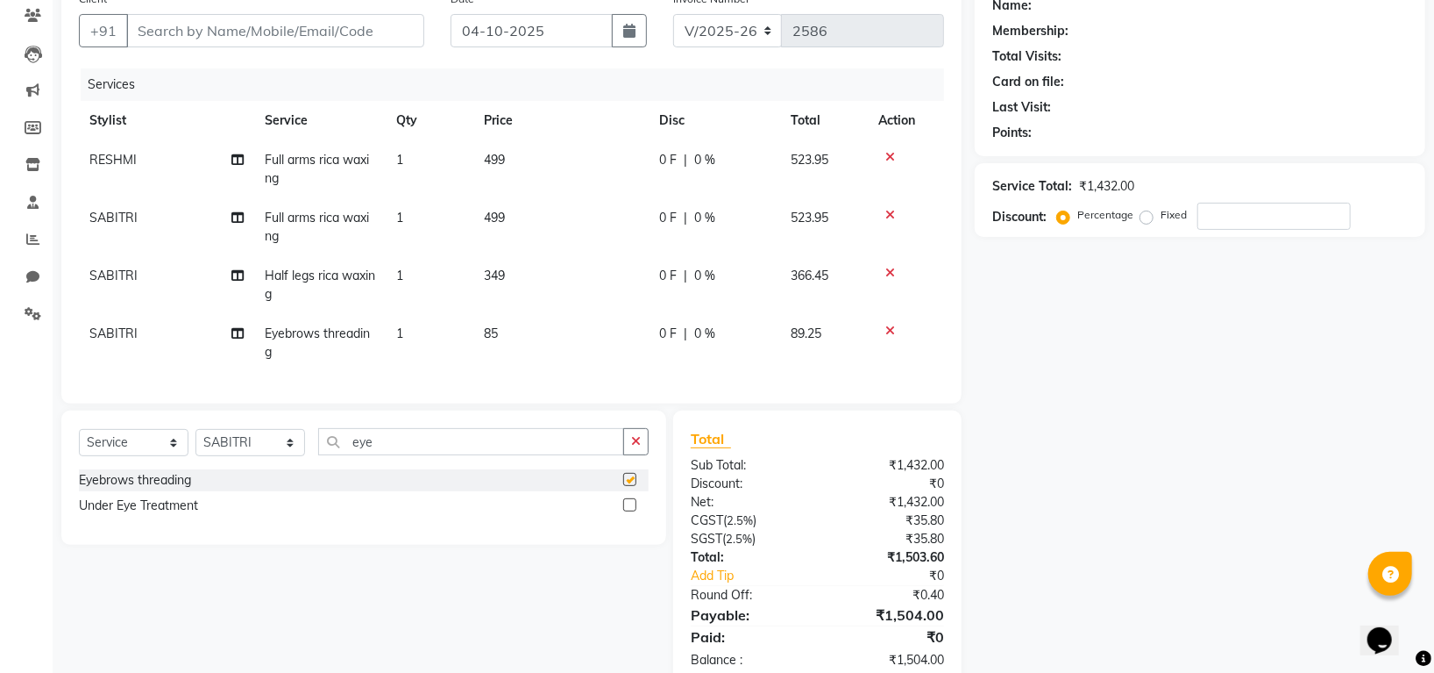
checkbox input "false"
click at [292, 30] on input "Client" at bounding box center [275, 30] width 298 height 33
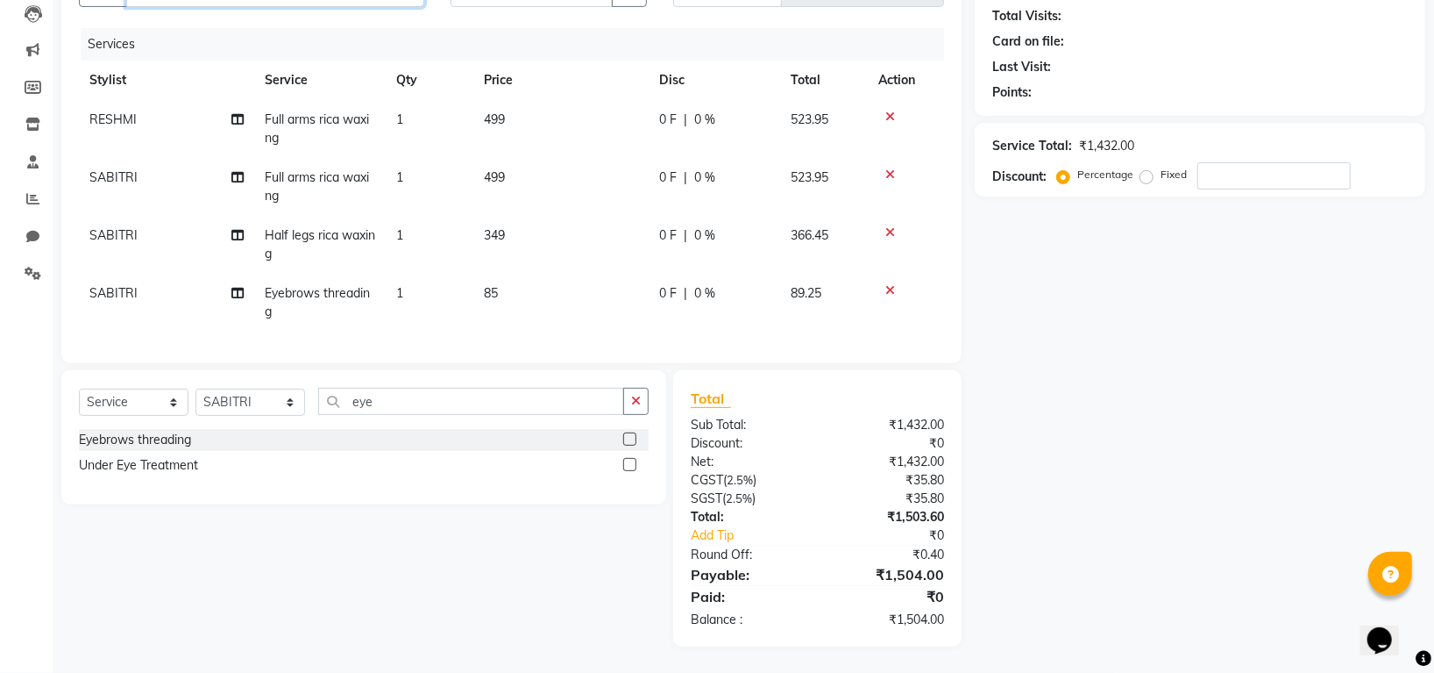
scroll to position [91, 0]
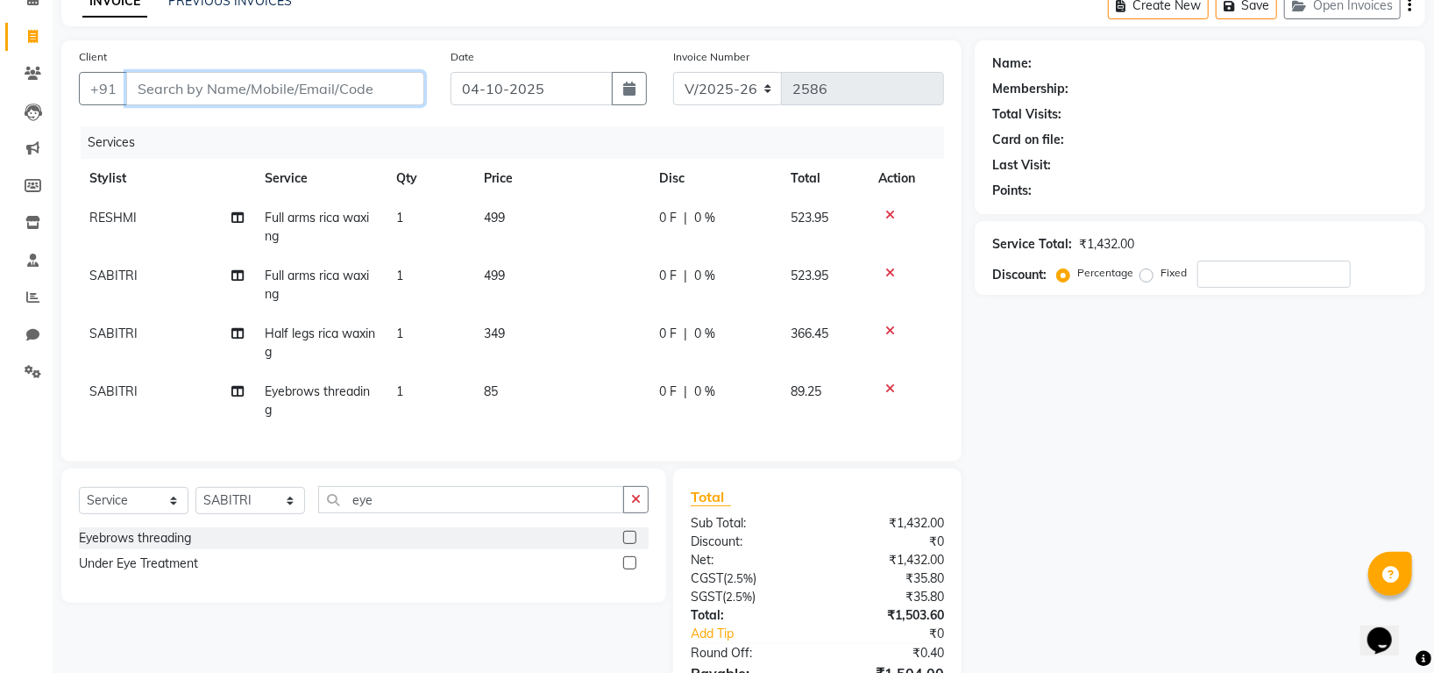
click at [268, 92] on input "Client" at bounding box center [275, 88] width 298 height 33
type input "8"
type input "0"
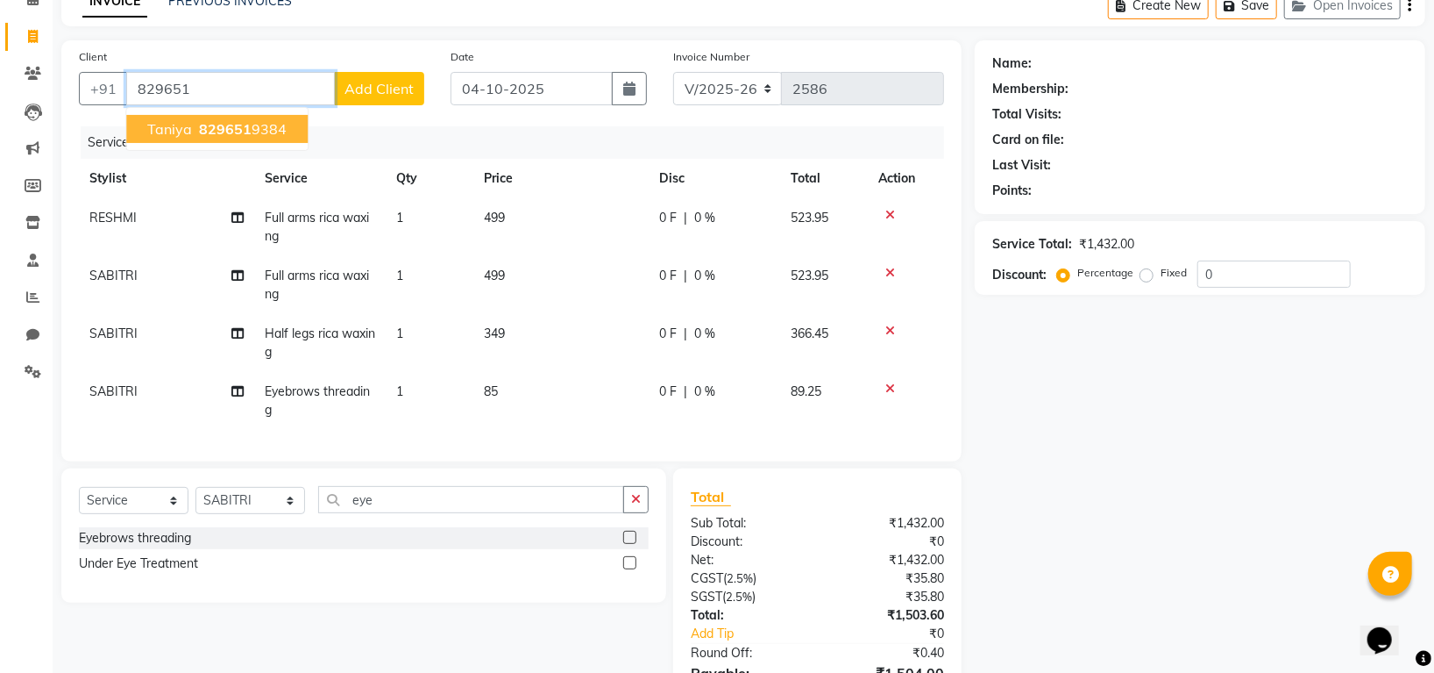
click at [216, 120] on span "829651" at bounding box center [225, 129] width 53 height 18
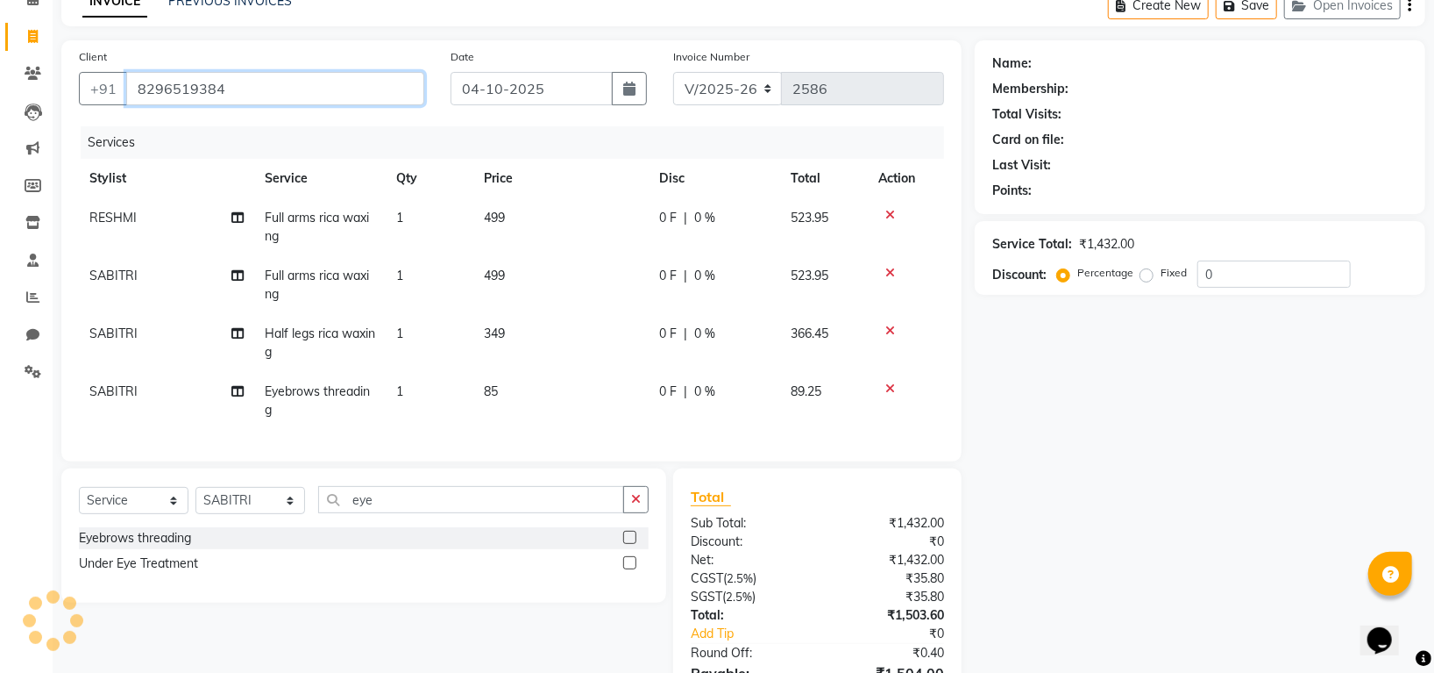
type input "8296519384"
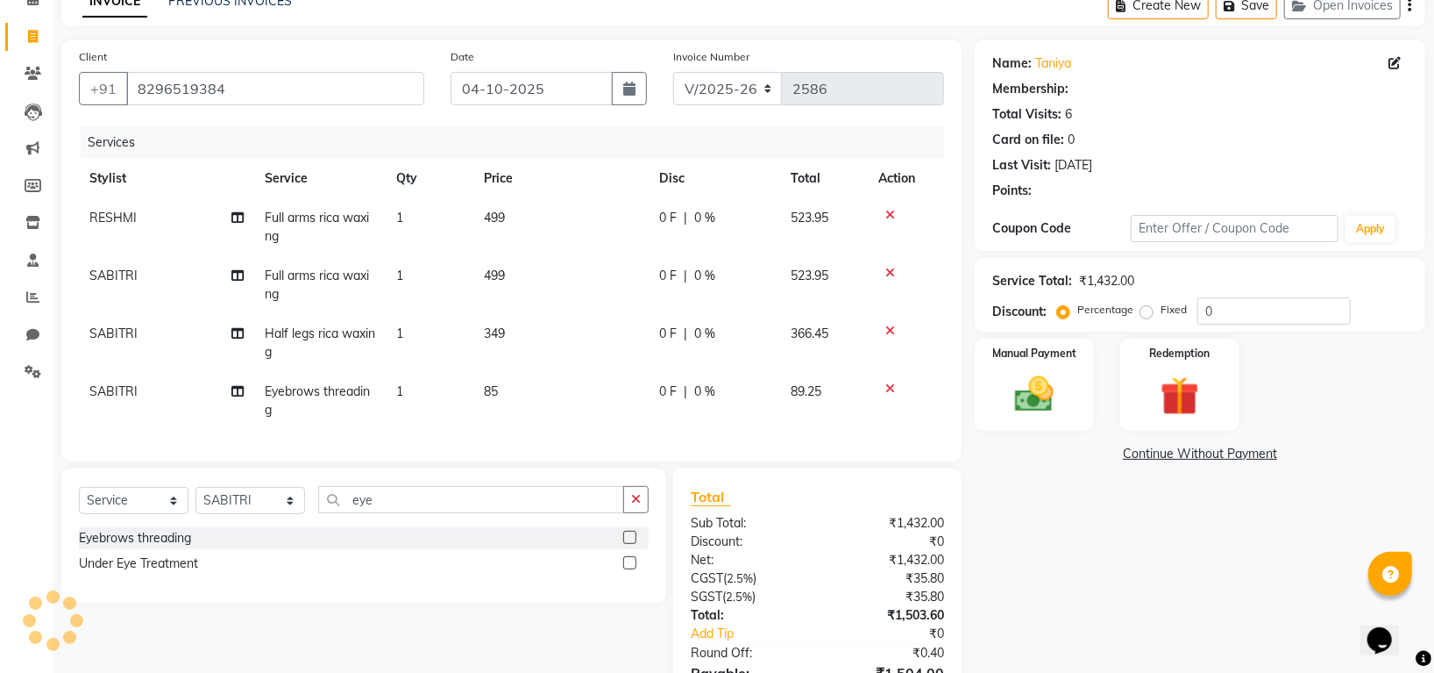
select select "1: Object"
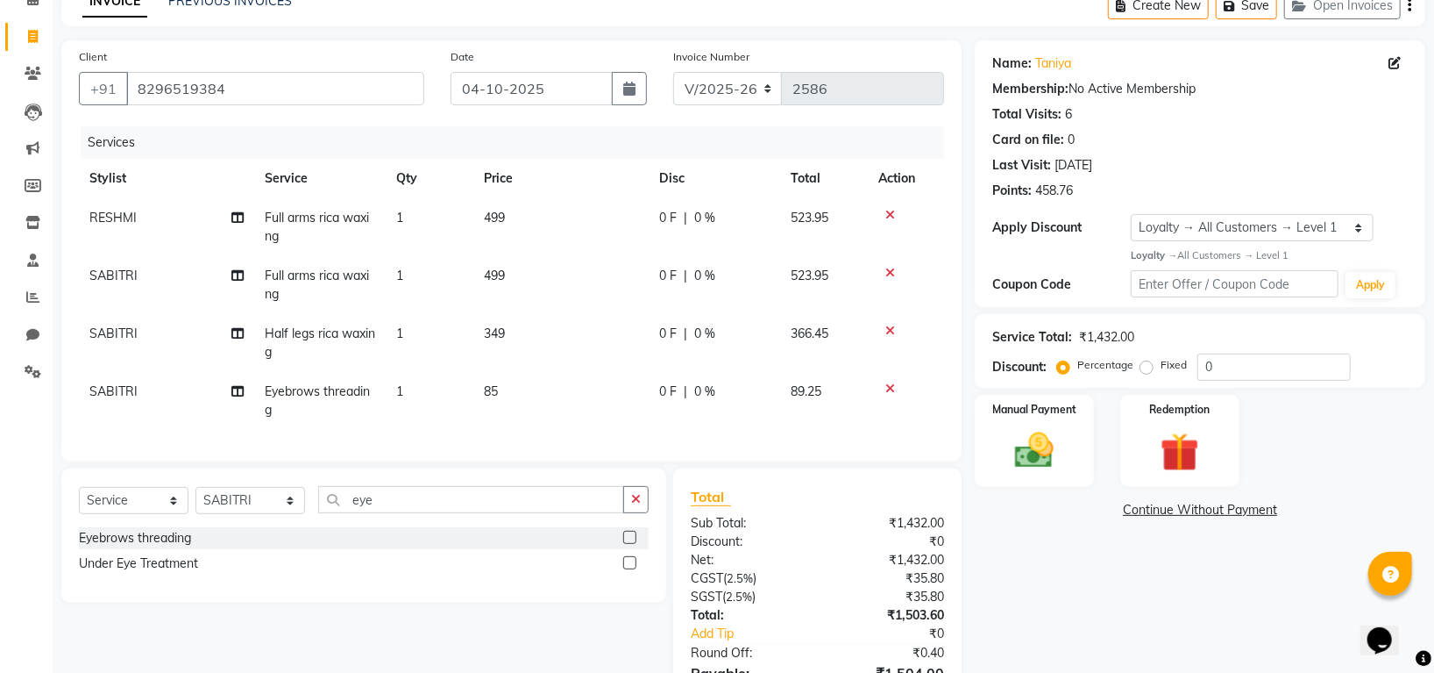
scroll to position [208, 0]
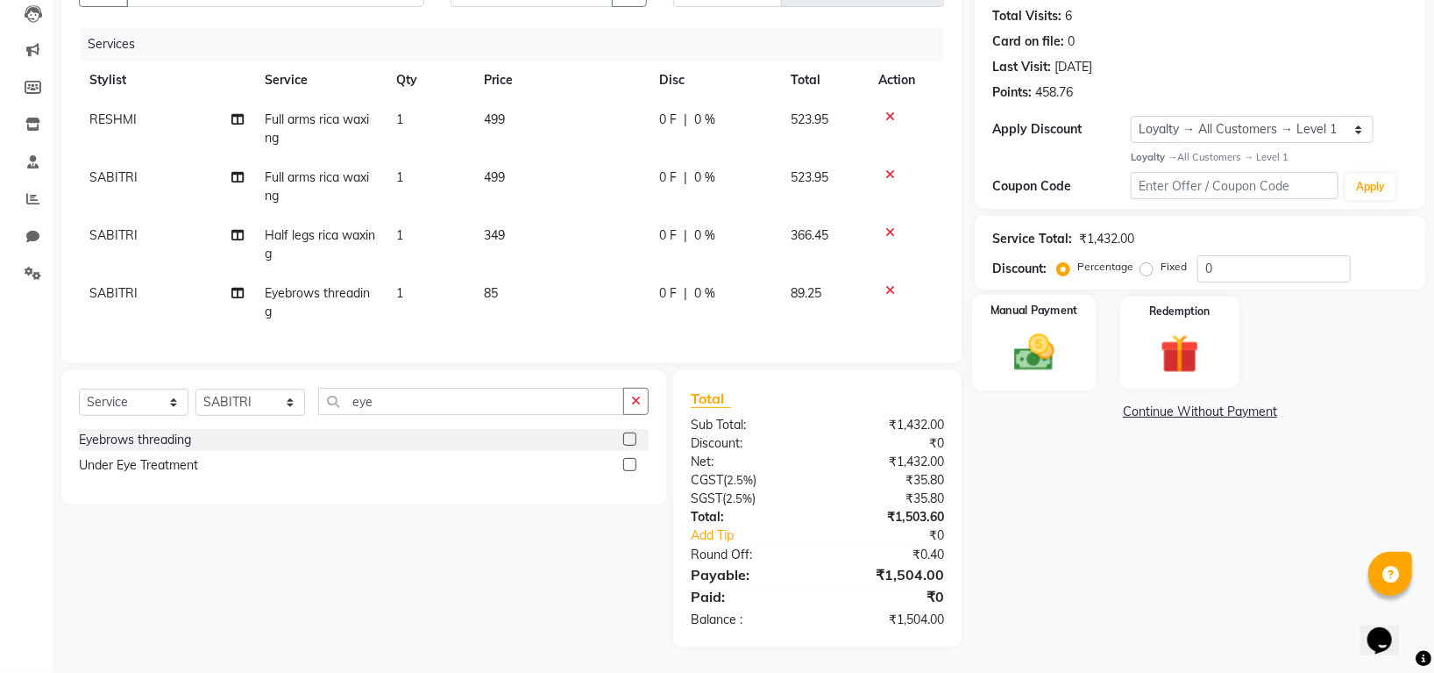
click at [1041, 342] on img at bounding box center [1035, 352] width 66 height 46
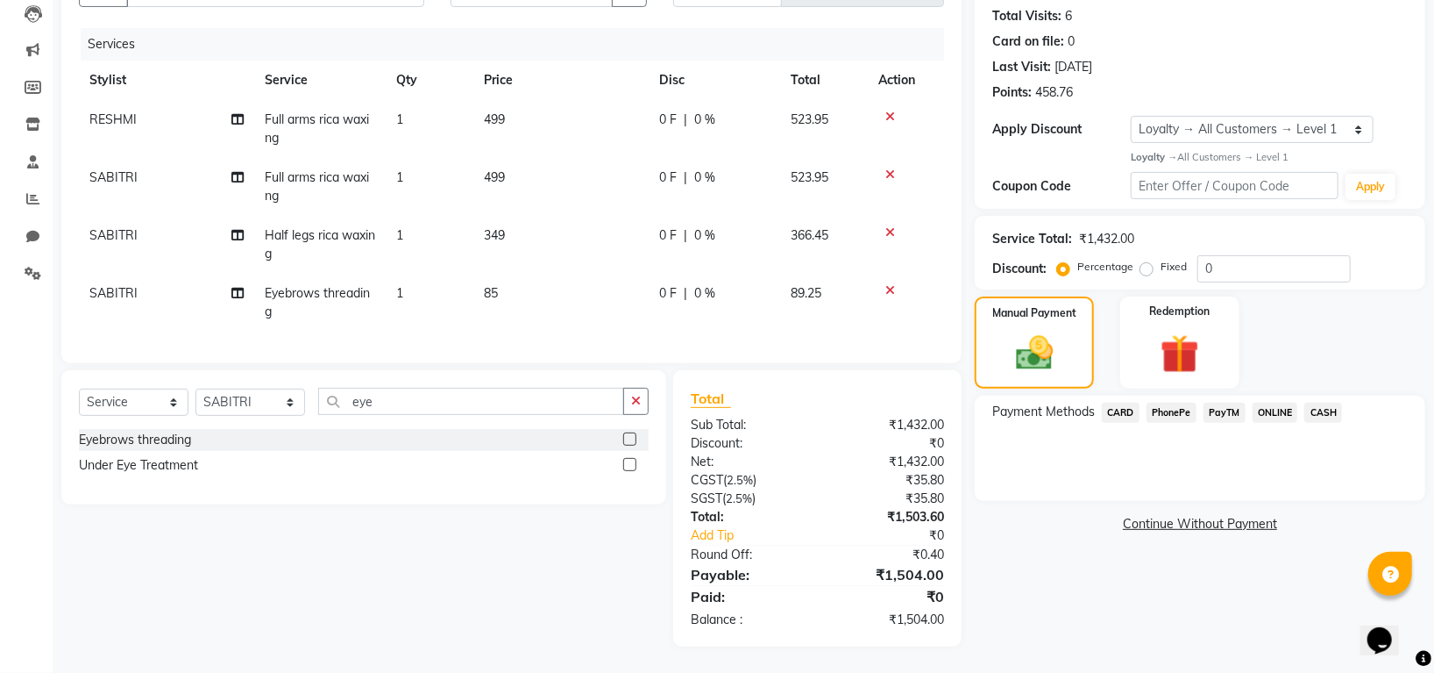
click at [1118, 402] on span "CARD" at bounding box center [1121, 412] width 38 height 20
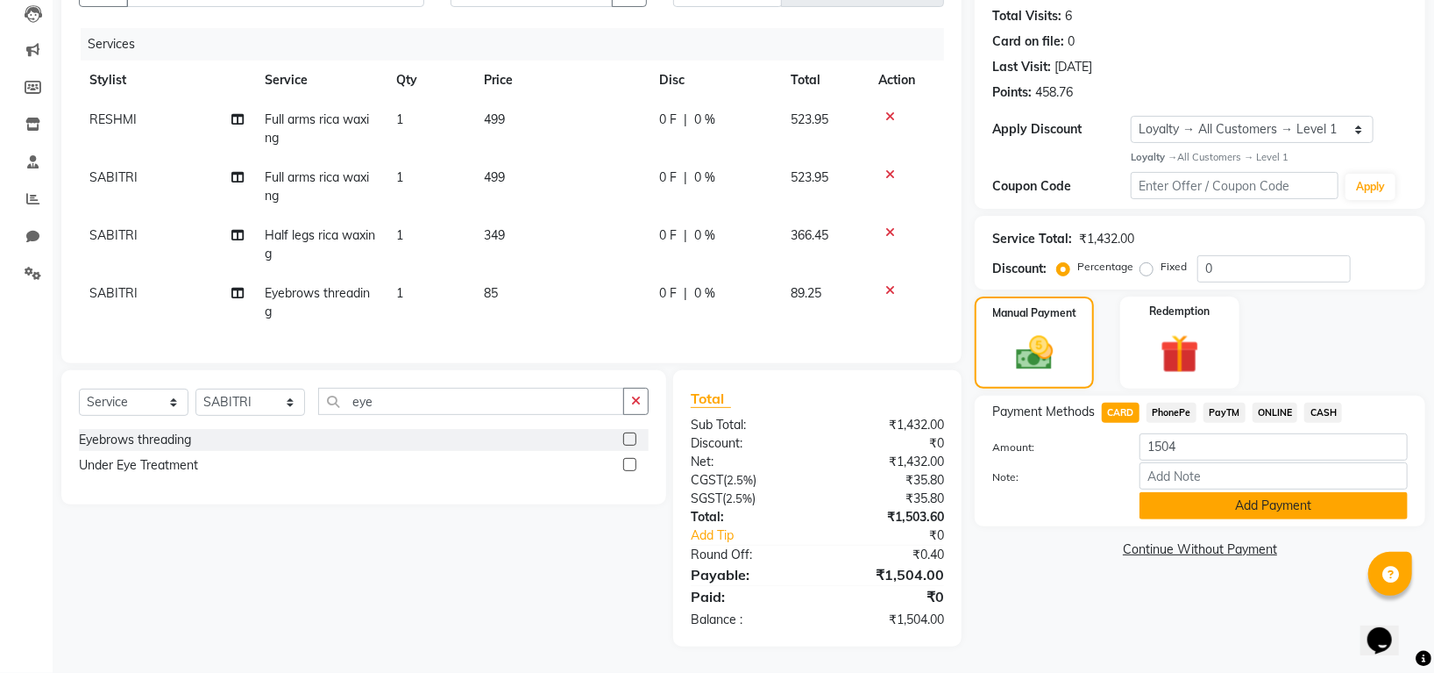
click at [1191, 494] on button "Add Payment" at bounding box center [1274, 505] width 268 height 27
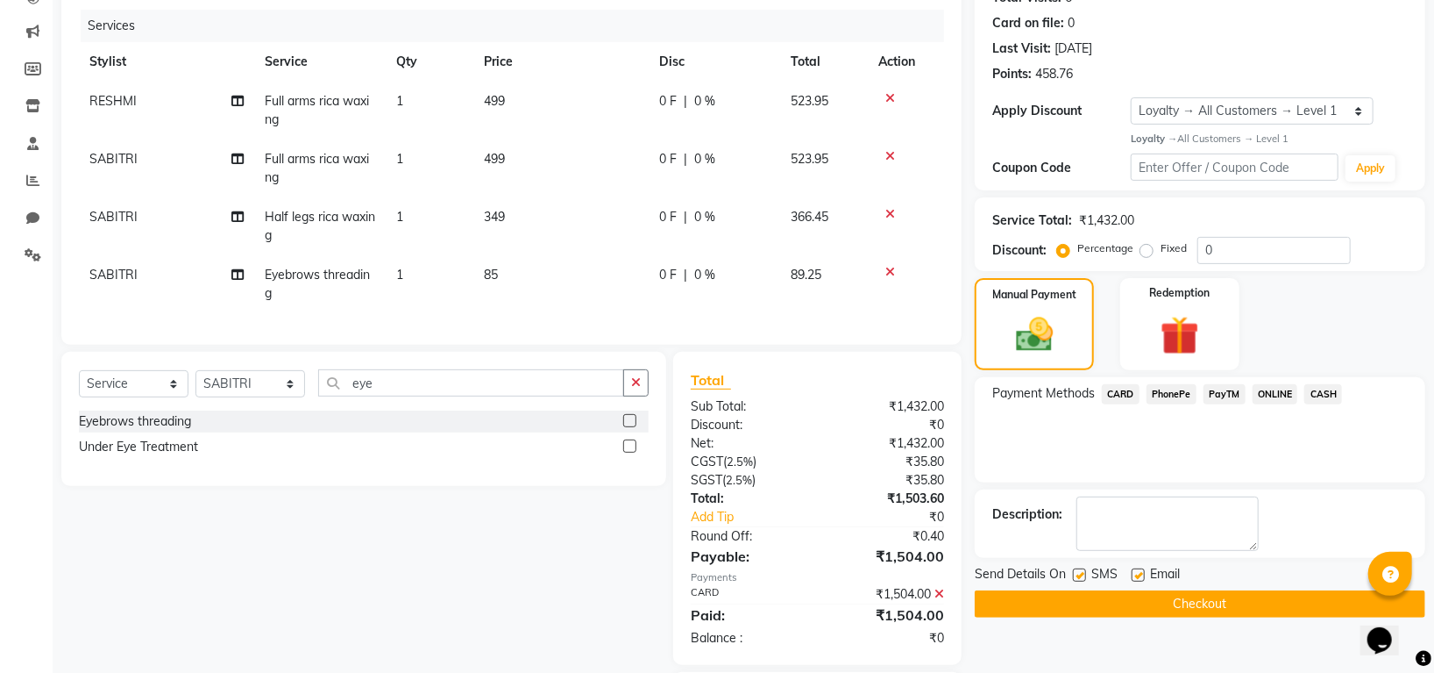
scroll to position [331, 0]
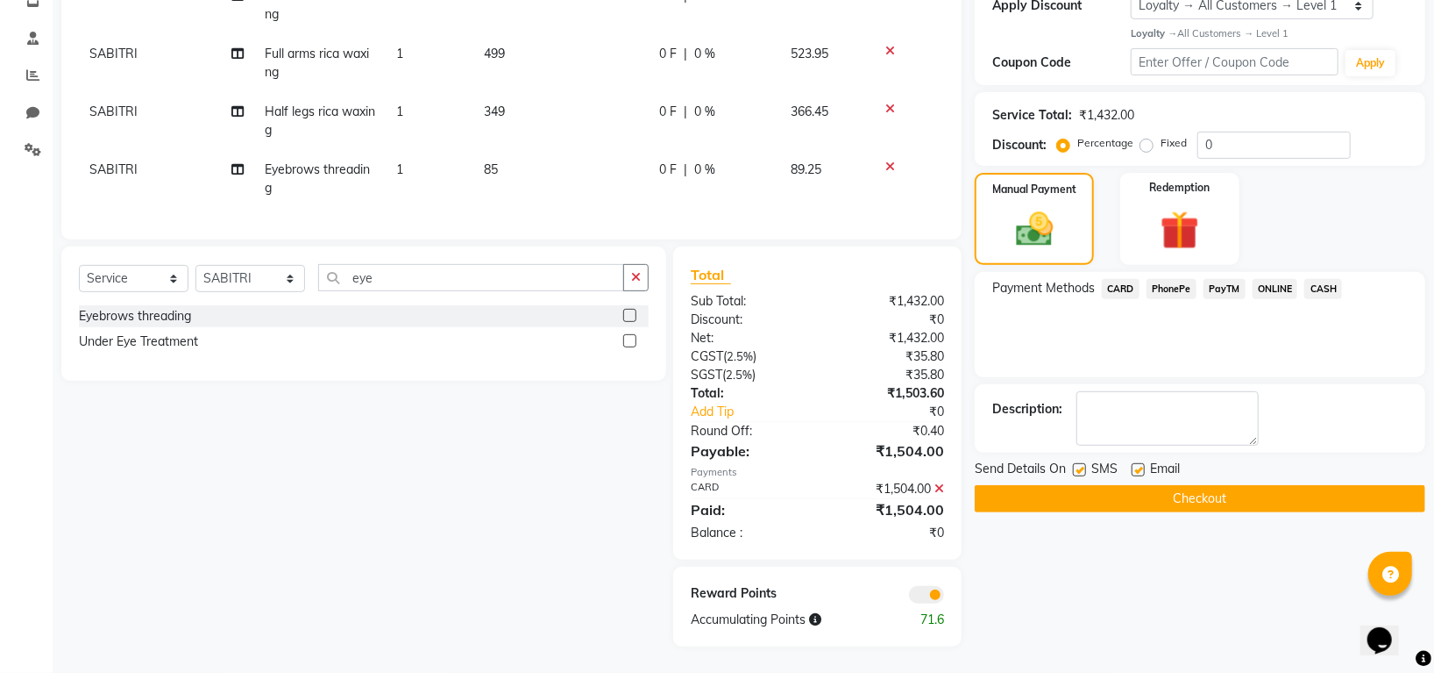
click at [1201, 492] on button "Checkout" at bounding box center [1200, 498] width 451 height 27
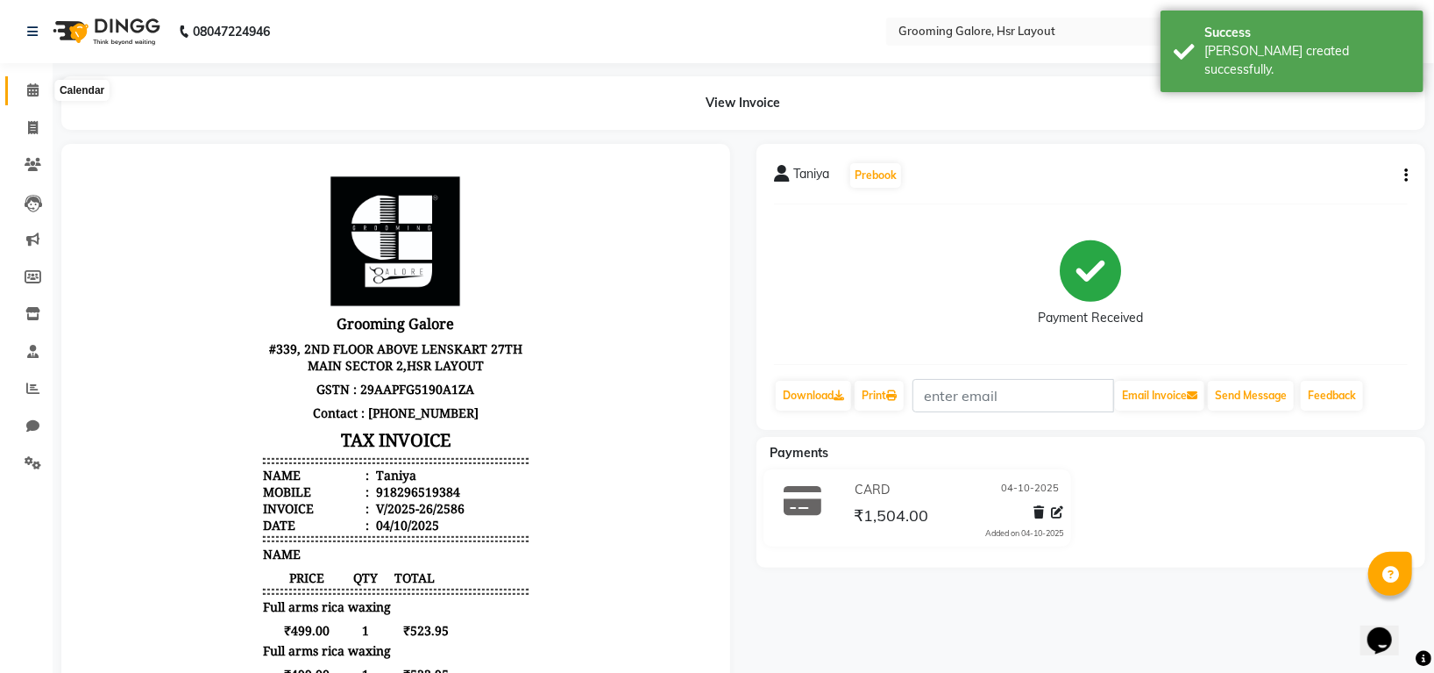
click at [32, 90] on icon at bounding box center [32, 89] width 11 height 13
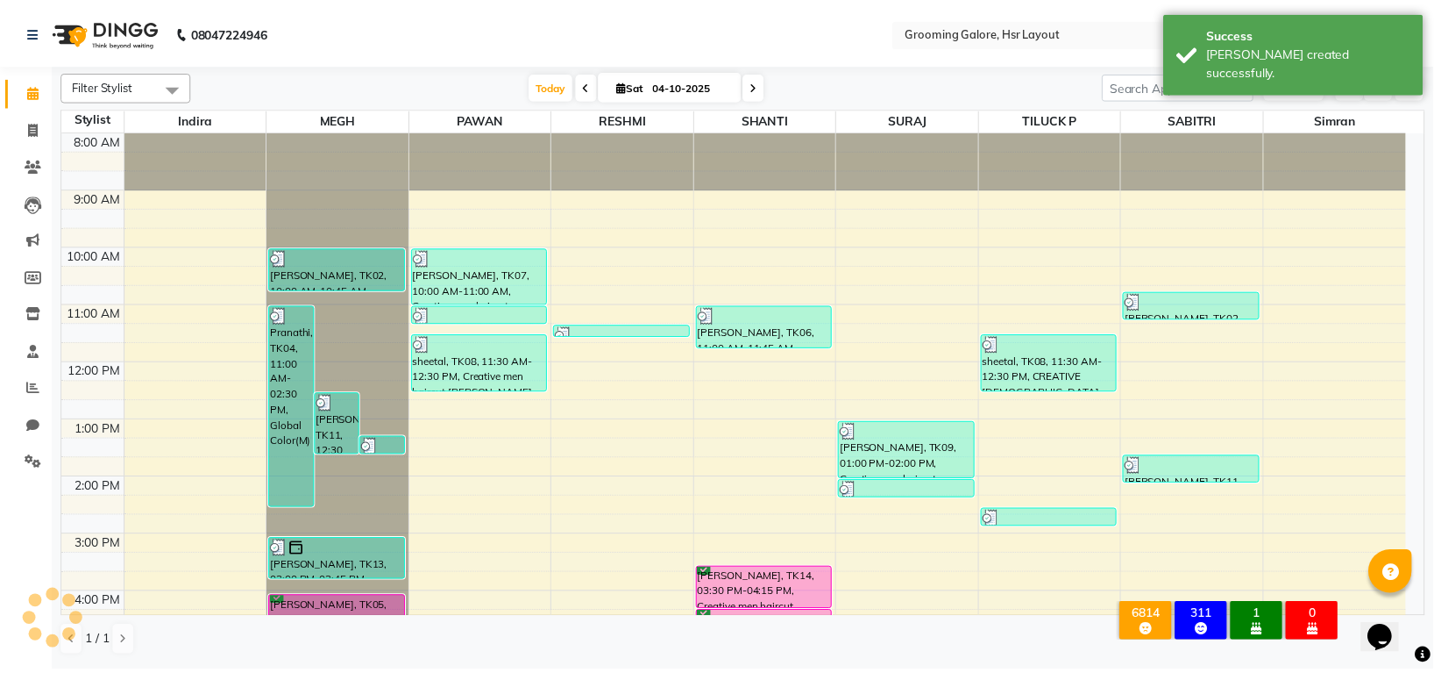
scroll to position [272, 0]
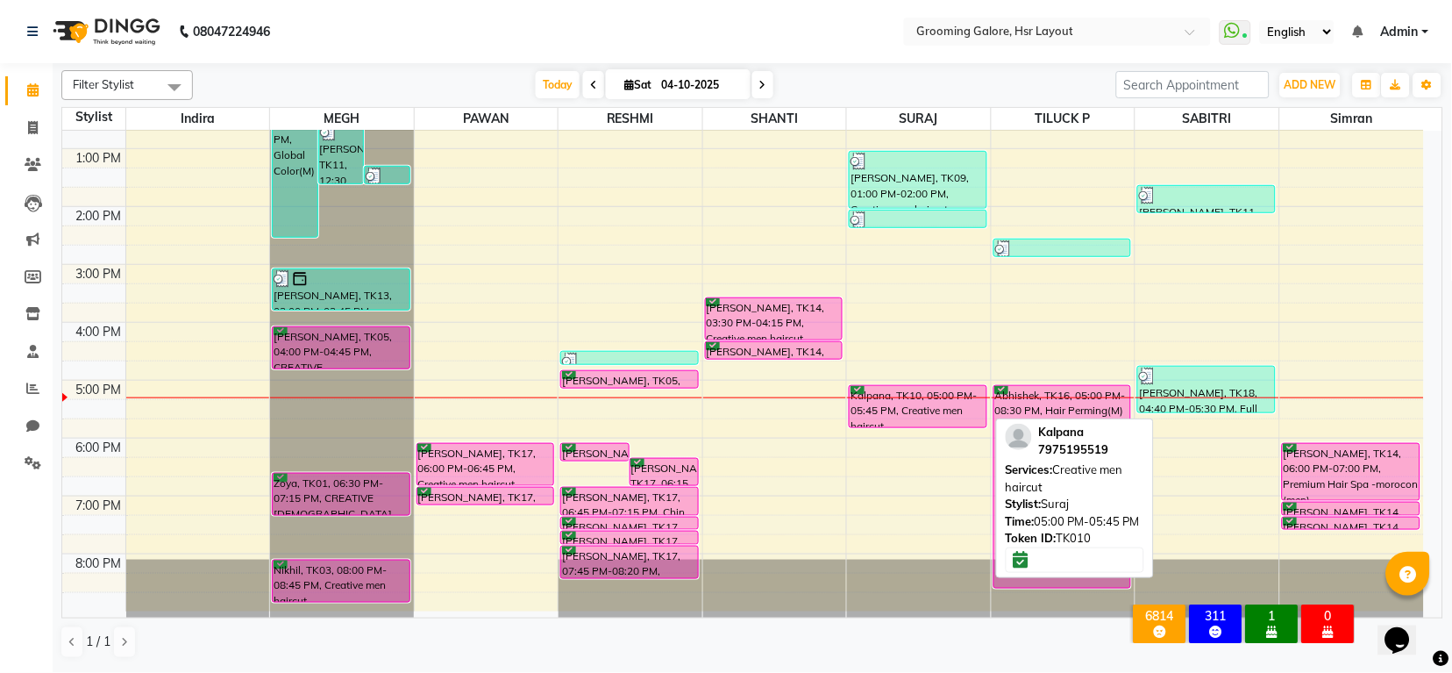
click at [882, 402] on div "Kalpana, TK10, 05:00 PM-05:45 PM, Creative men haircut" at bounding box center [918, 406] width 136 height 41
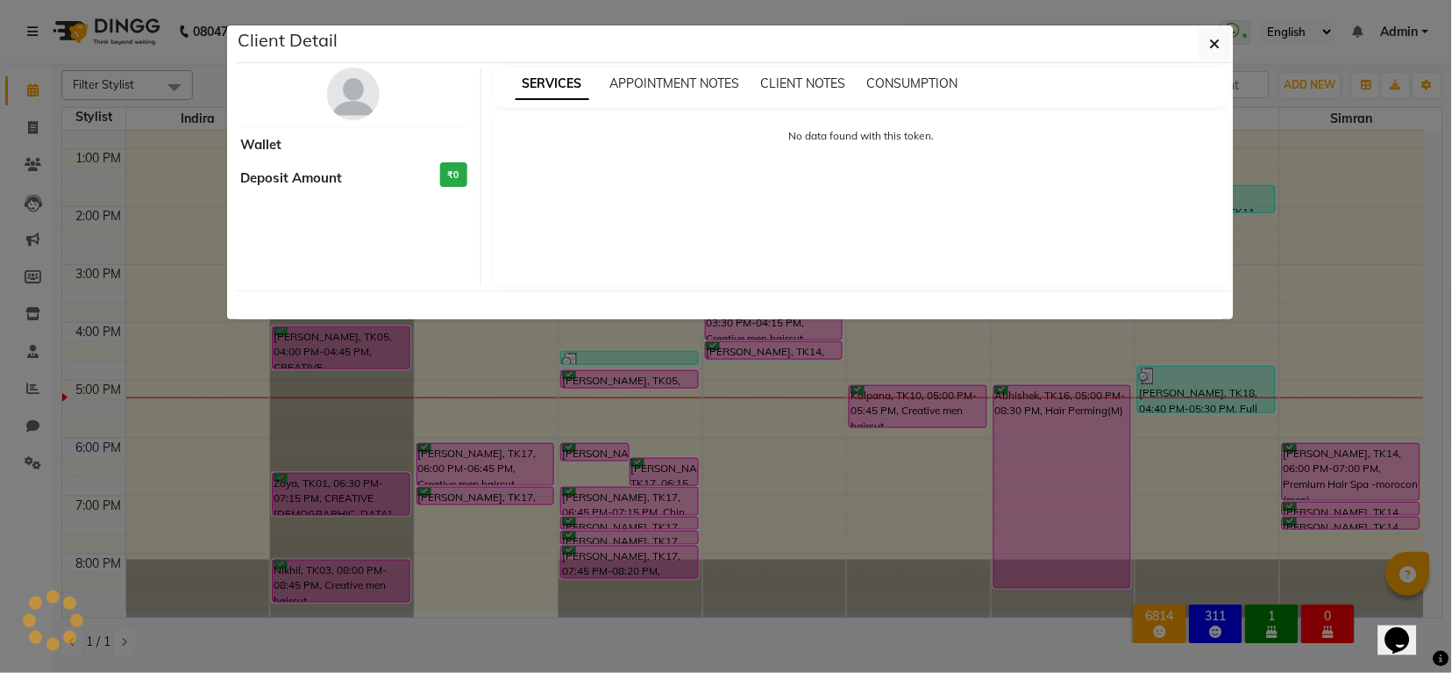
select select "6"
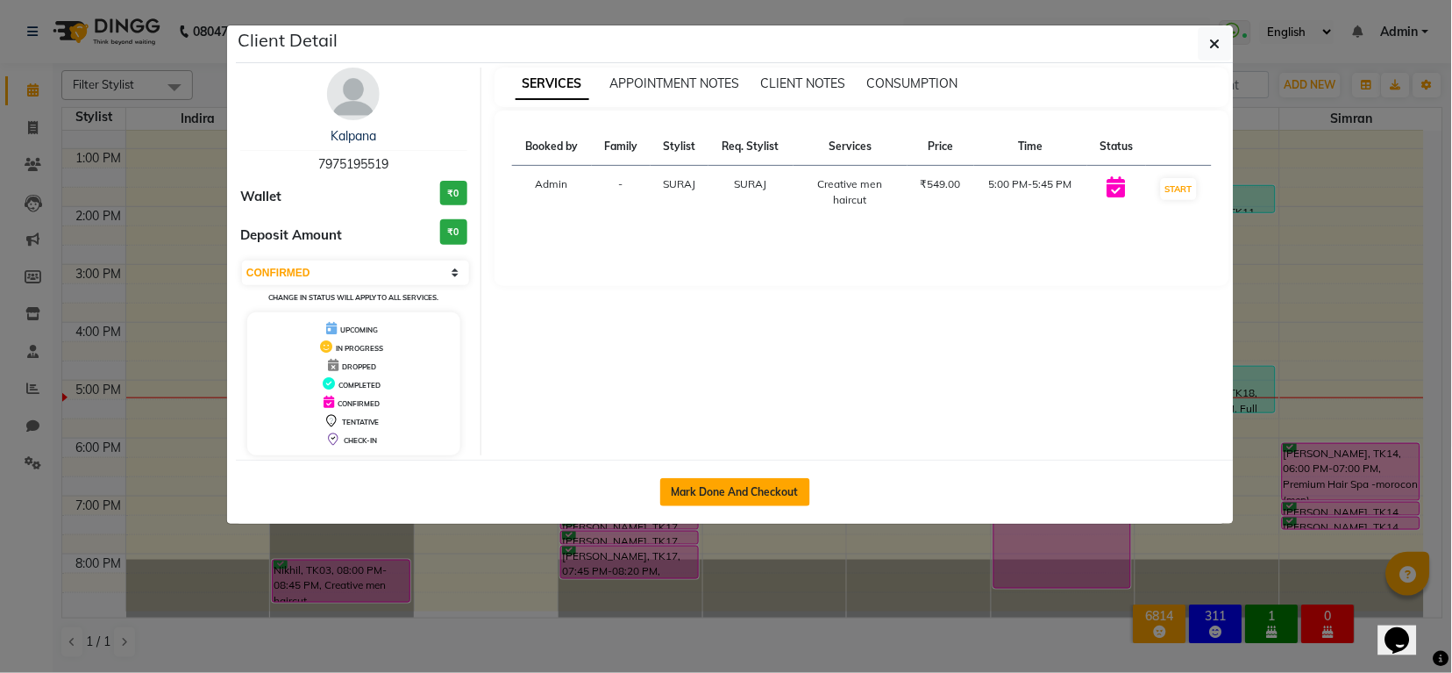
click at [770, 490] on button "Mark Done And Checkout" at bounding box center [735, 492] width 150 height 28
select select "service"
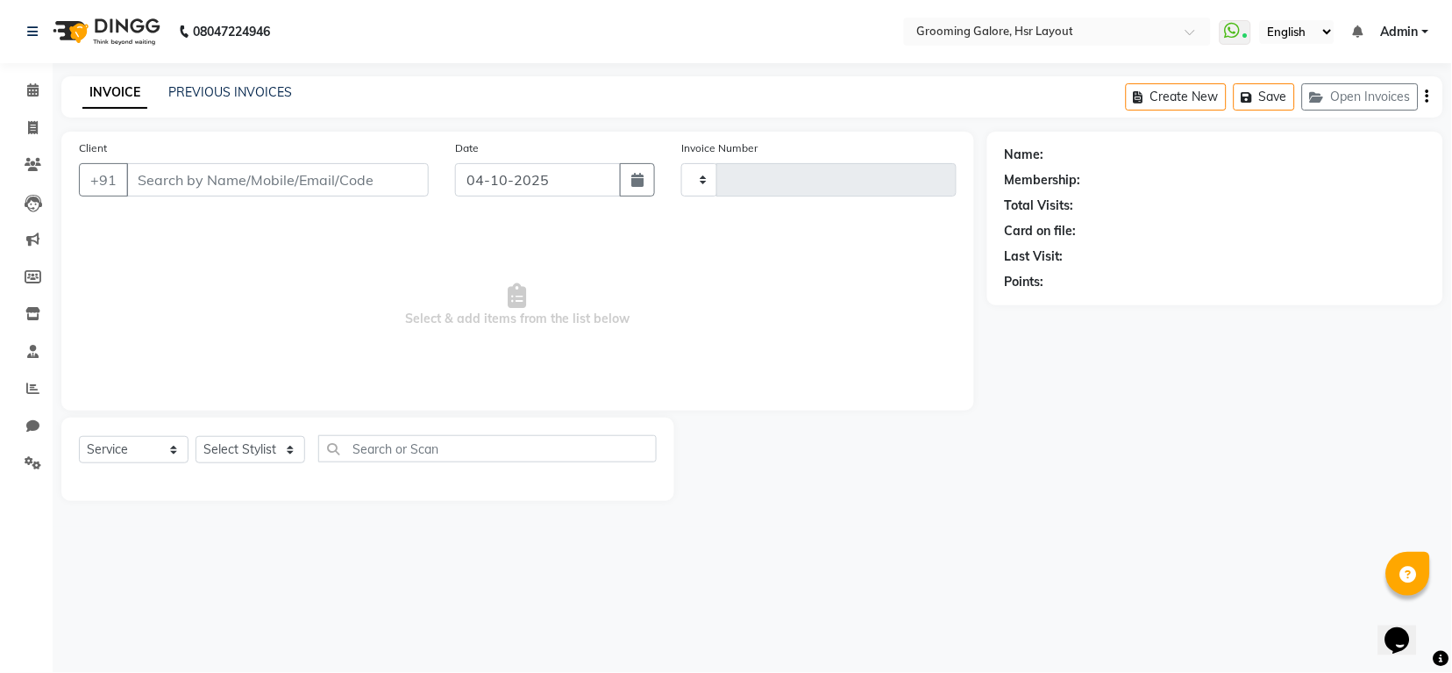
type input "2587"
select select "6168"
select select "P"
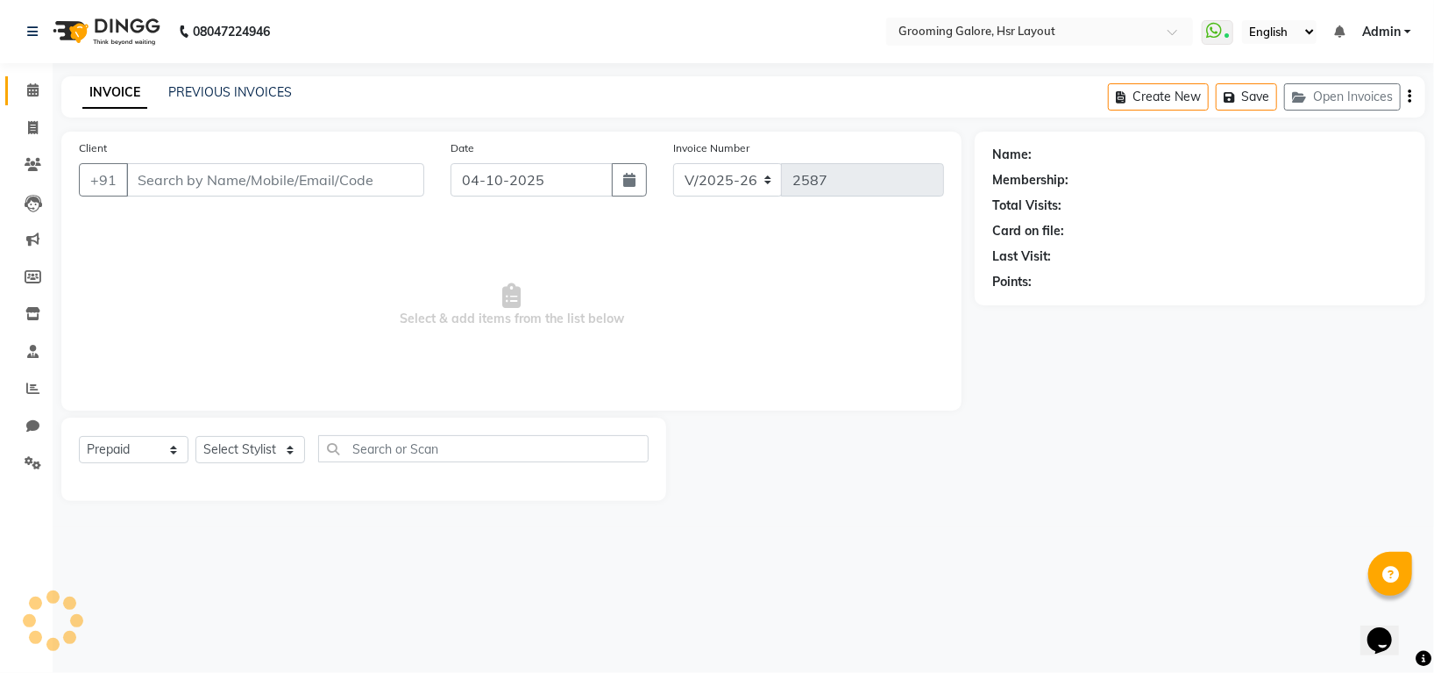
type input "7975195519"
select select "45583"
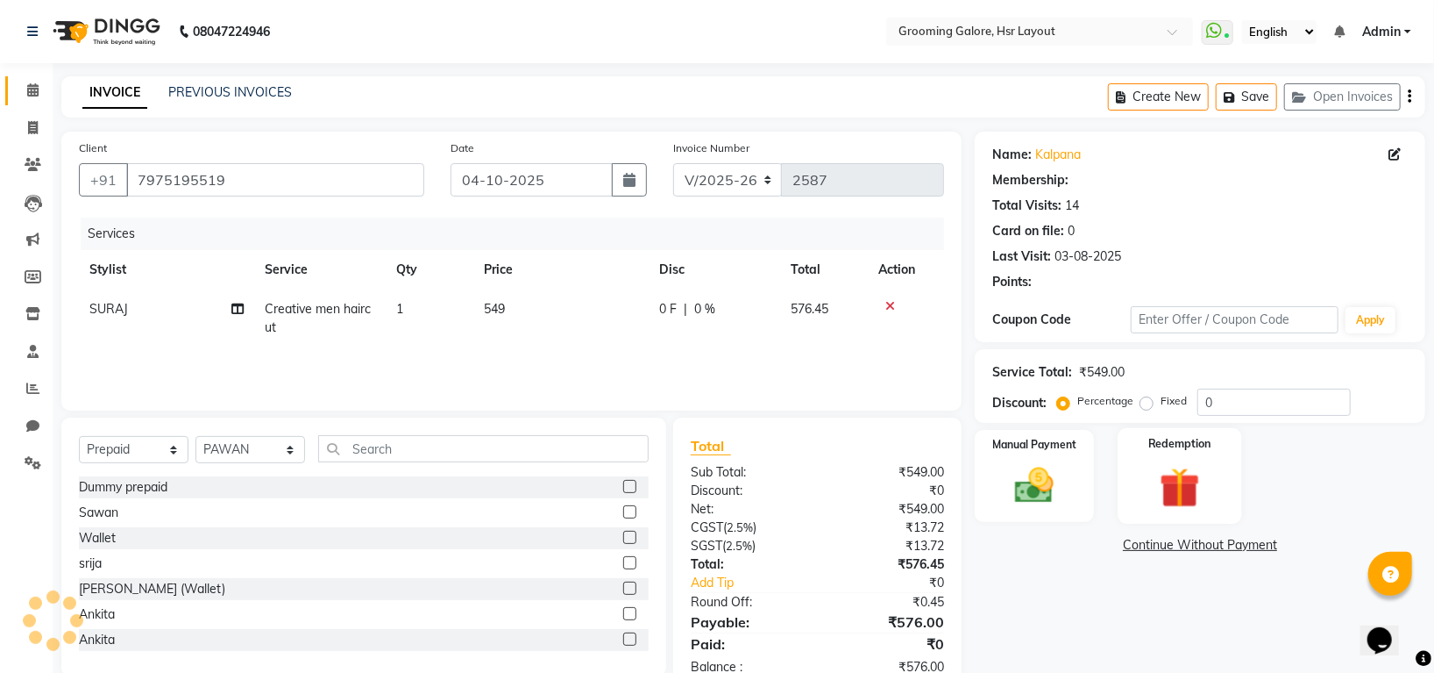
select select "1: Object"
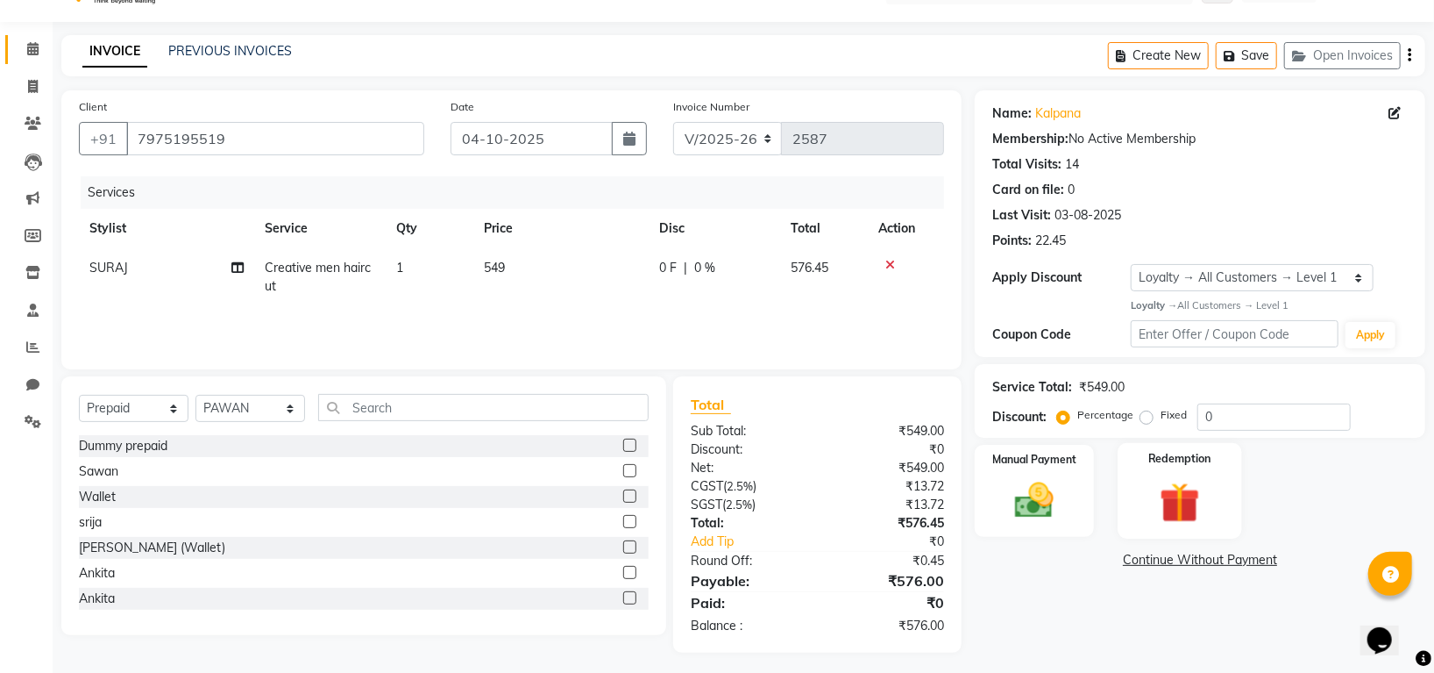
scroll to position [47, 0]
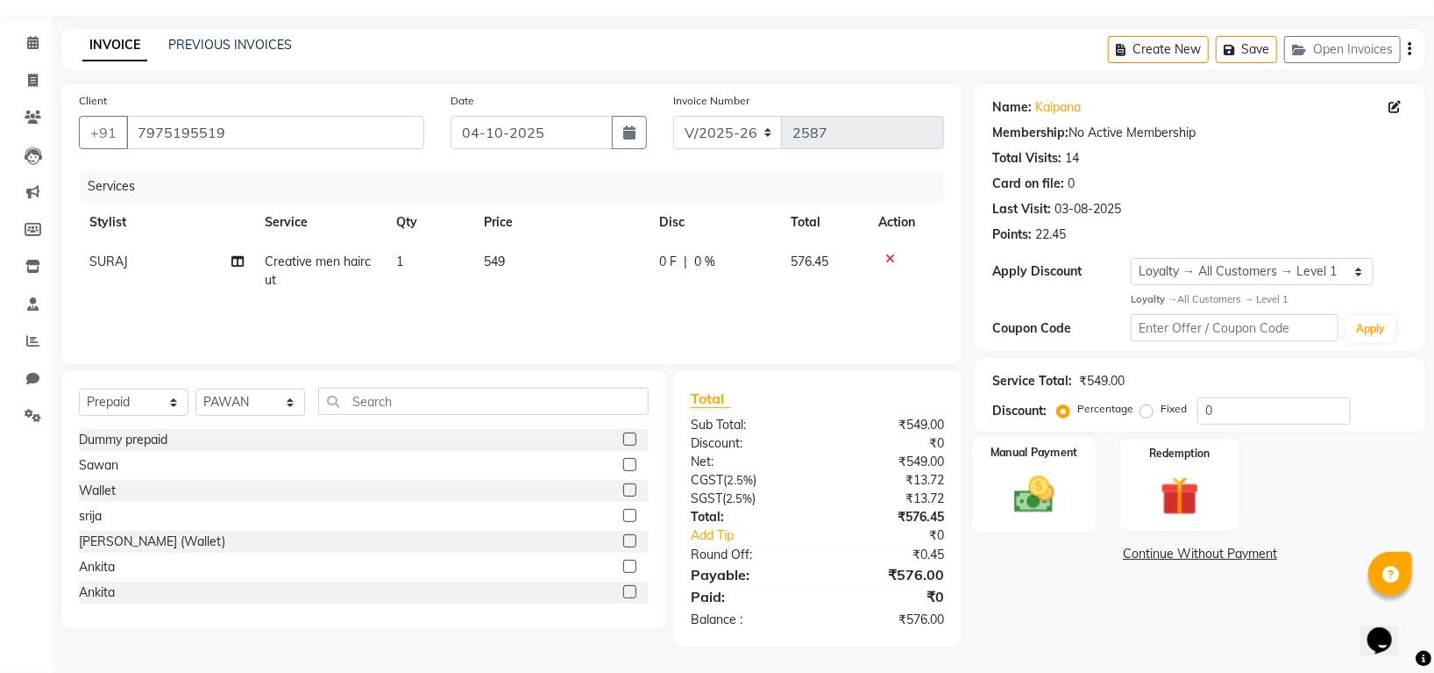
click at [1030, 495] on img at bounding box center [1035, 494] width 66 height 46
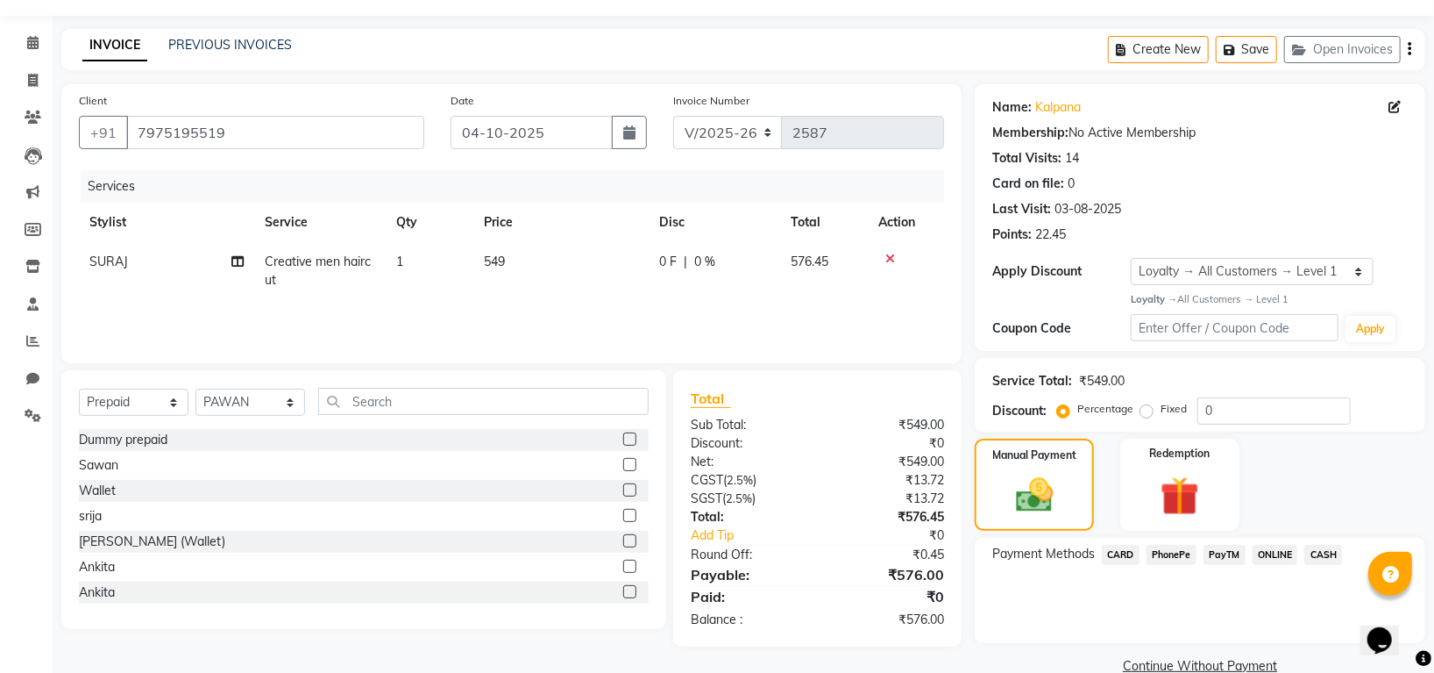
click at [93, 269] on span "SURAJ" at bounding box center [108, 261] width 39 height 16
select select "59257"
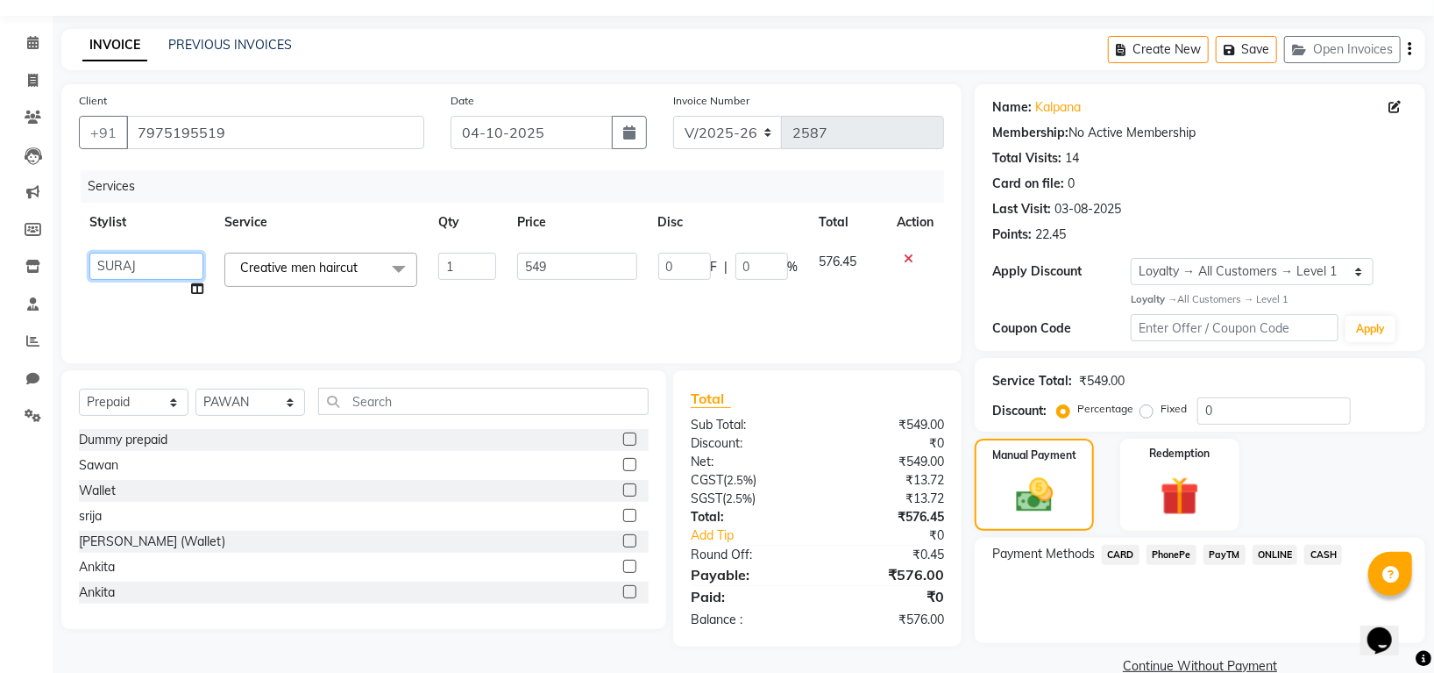
click at [93, 269] on select "Indira MEGH PAWAN RESHMI SABITRI SHANTI Simran SURAJ TILUCK P" at bounding box center [146, 266] width 114 height 27
select select "82451"
click at [166, 261] on select "Indira MEGH PAWAN RESHMI SABITRI SHANTI Simran SURAJ TILUCK P" at bounding box center [146, 266] width 114 height 27
select select "45583"
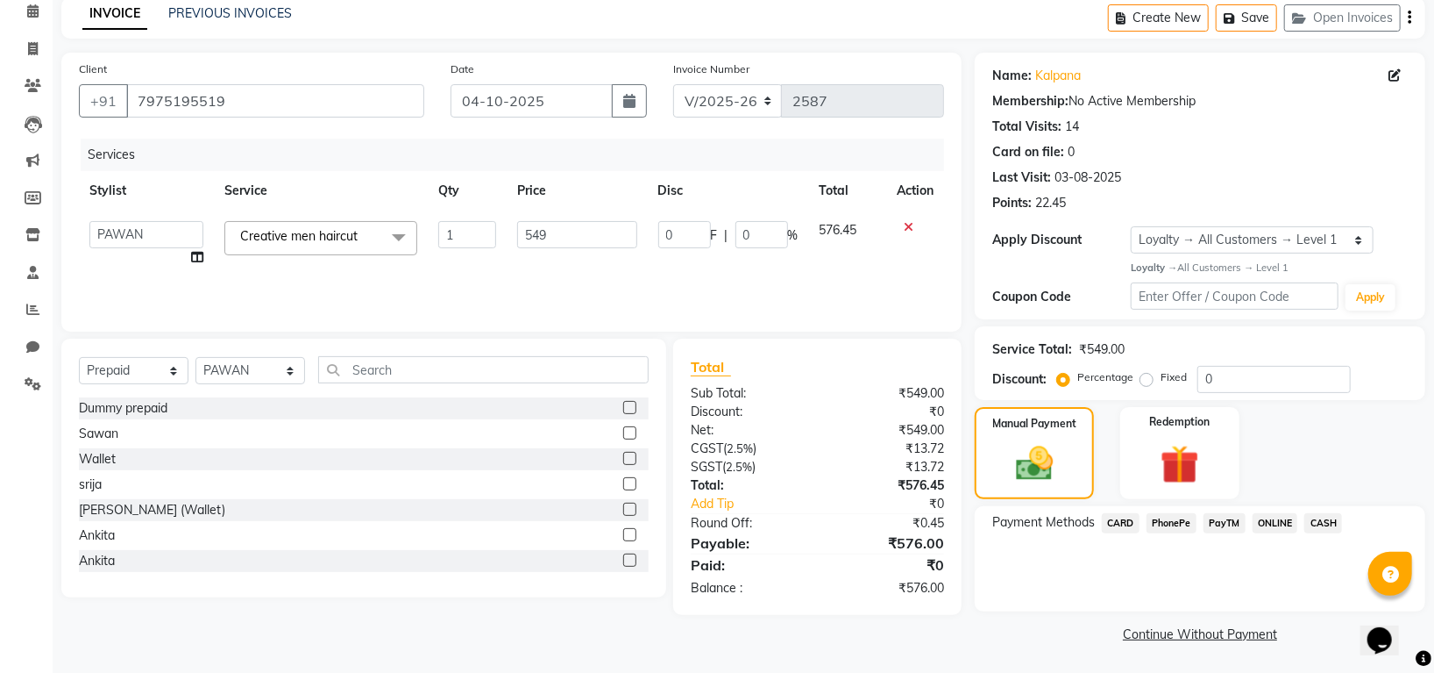
click at [1169, 523] on span "PhonePe" at bounding box center [1172, 523] width 50 height 20
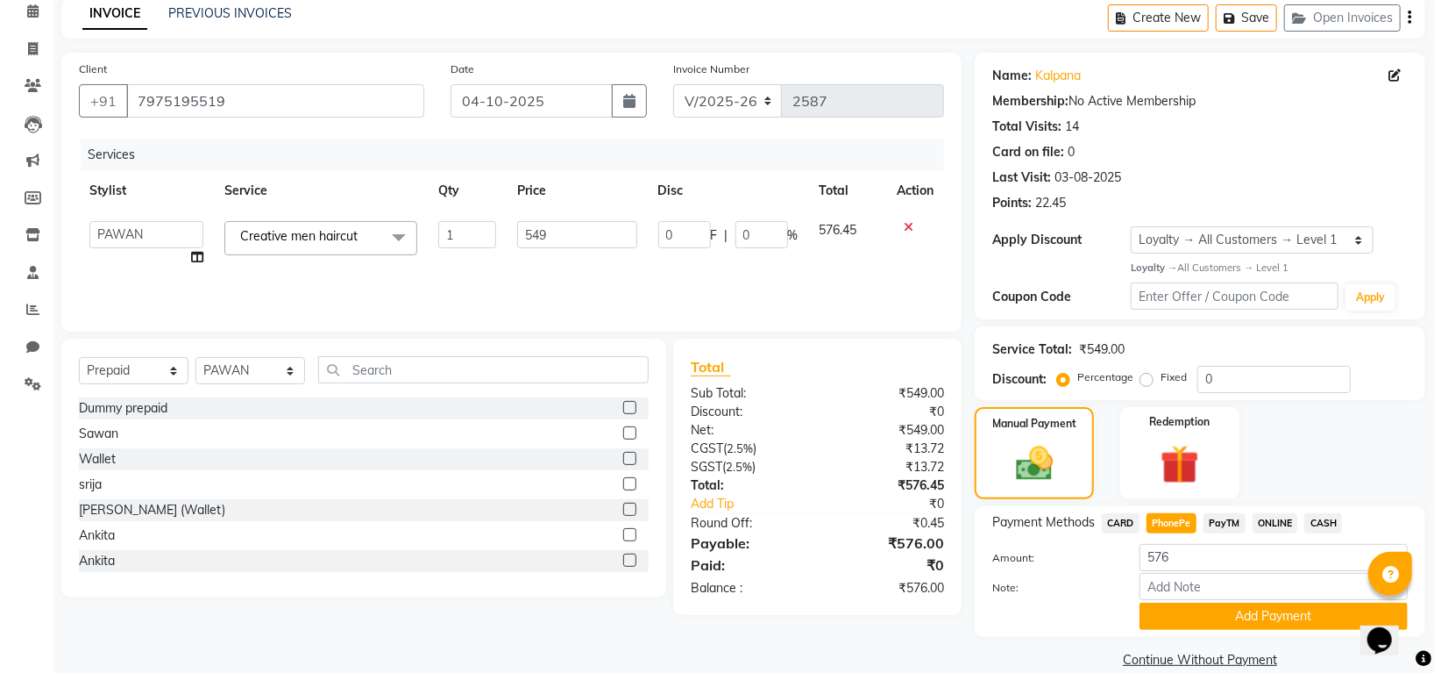
drag, startPoint x: 1208, startPoint y: 620, endPoint x: 1218, endPoint y: 607, distance: 16.3
click at [1210, 617] on button "Add Payment" at bounding box center [1274, 615] width 268 height 27
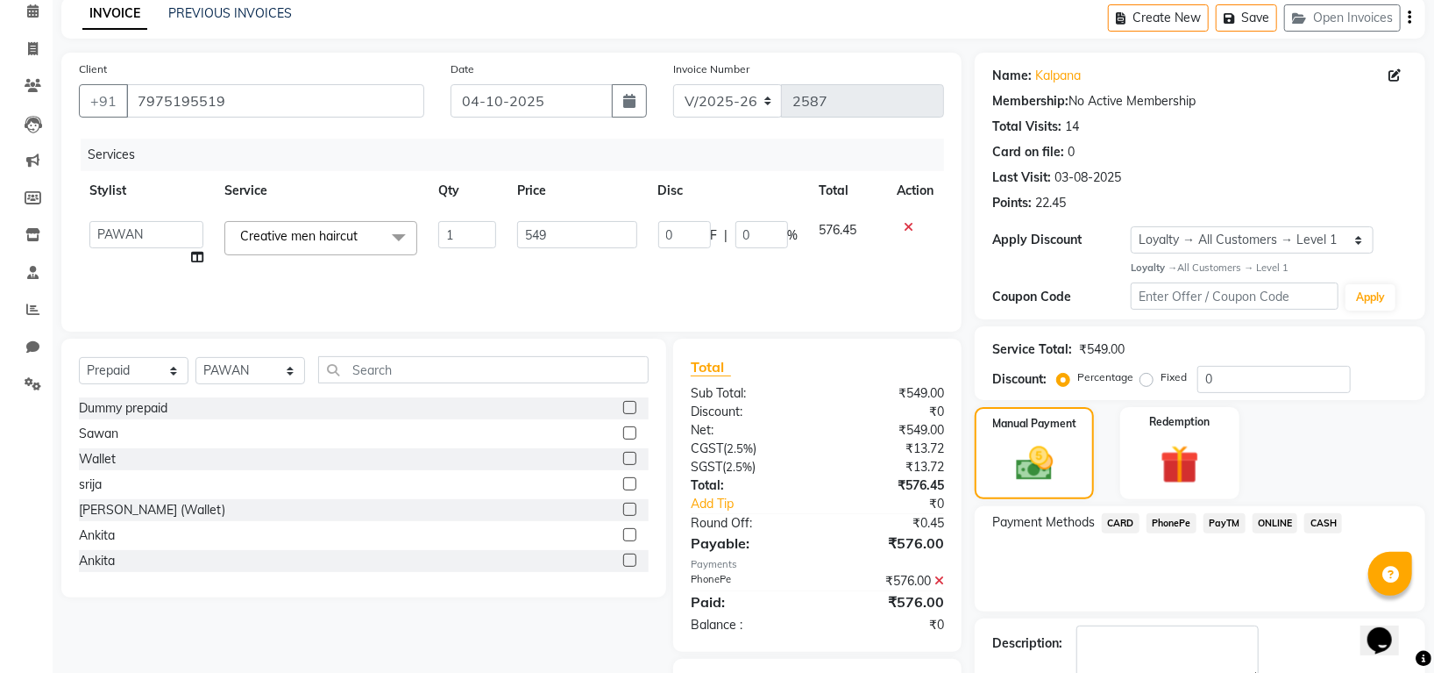
scroll to position [178, 0]
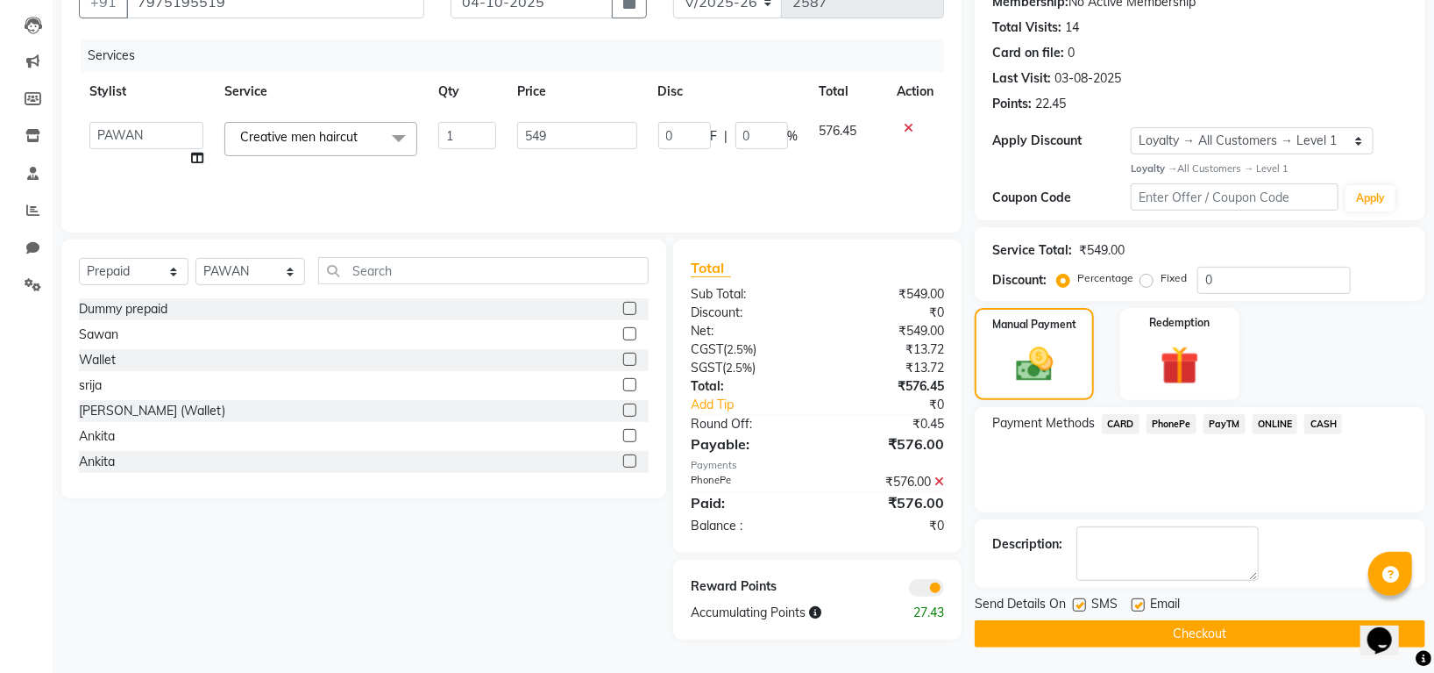
click at [1213, 629] on button "Checkout" at bounding box center [1200, 633] width 451 height 27
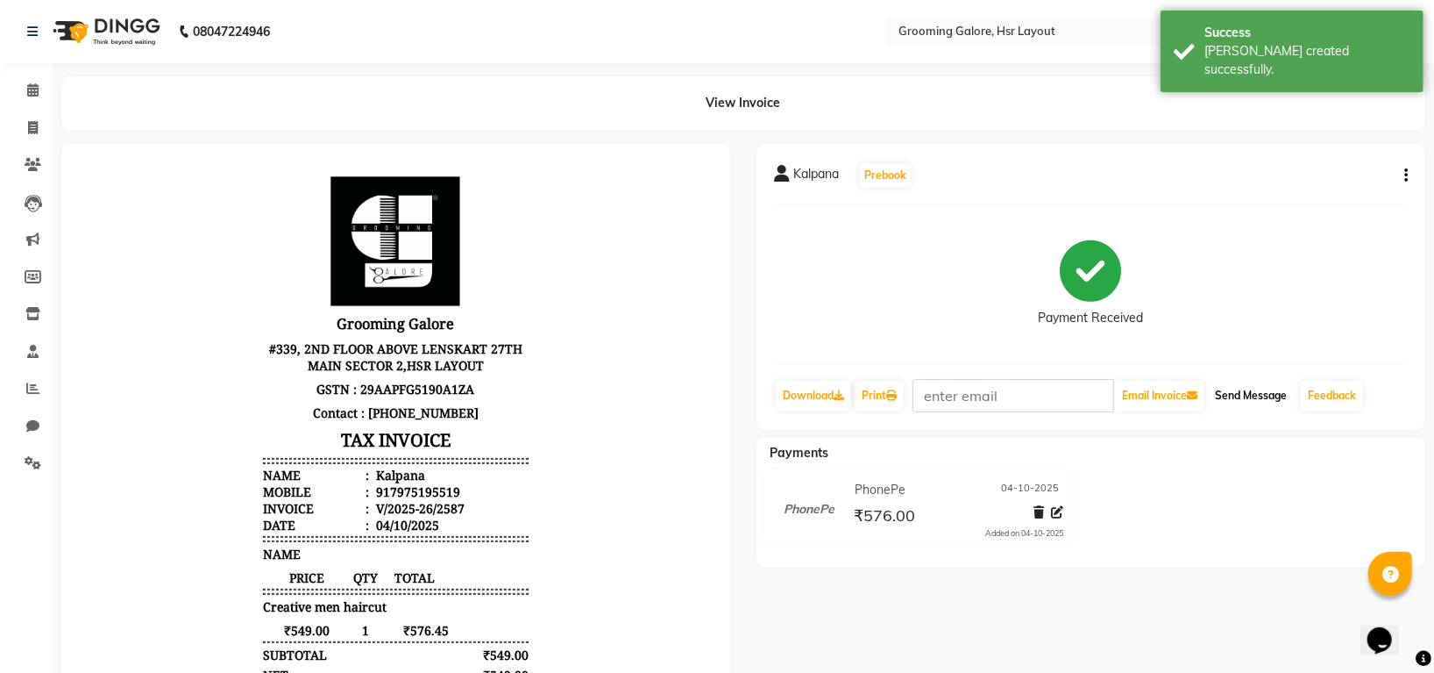
click at [1243, 391] on button "Send Message" at bounding box center [1251, 396] width 86 height 30
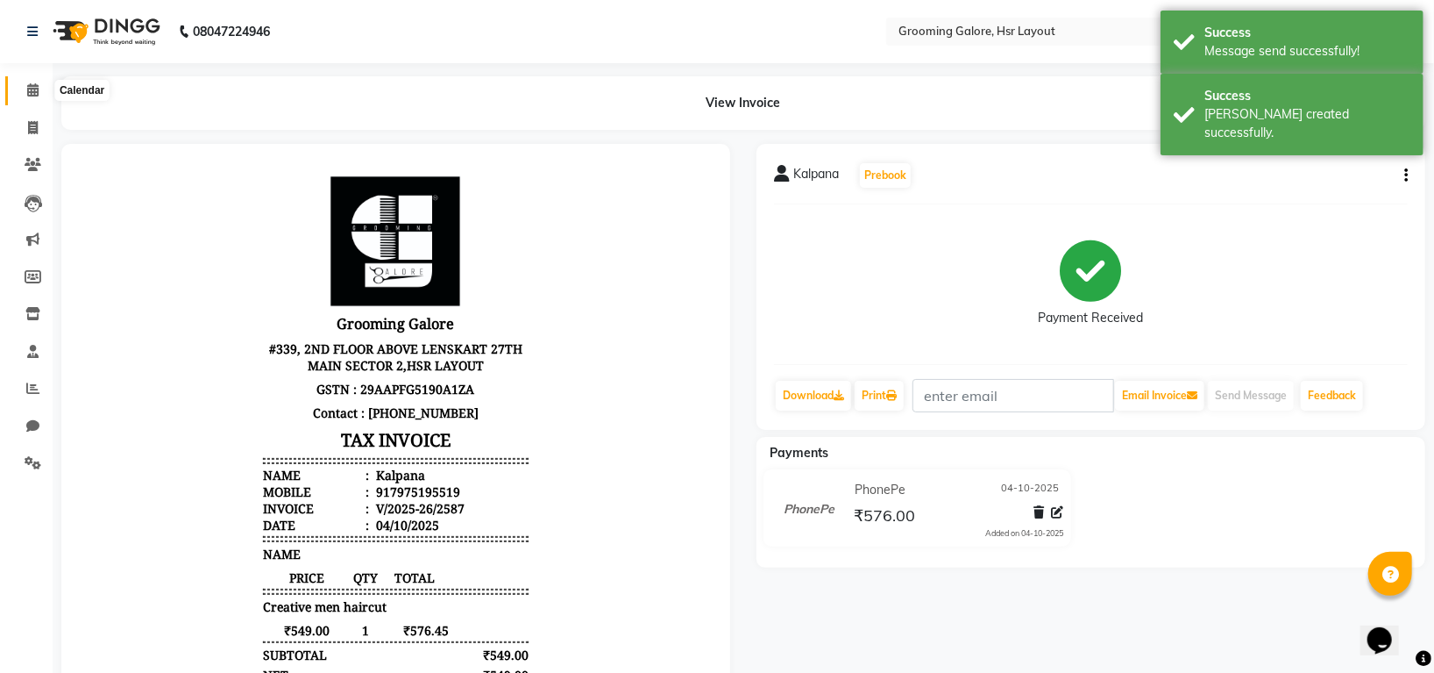
click at [28, 91] on icon at bounding box center [32, 89] width 11 height 13
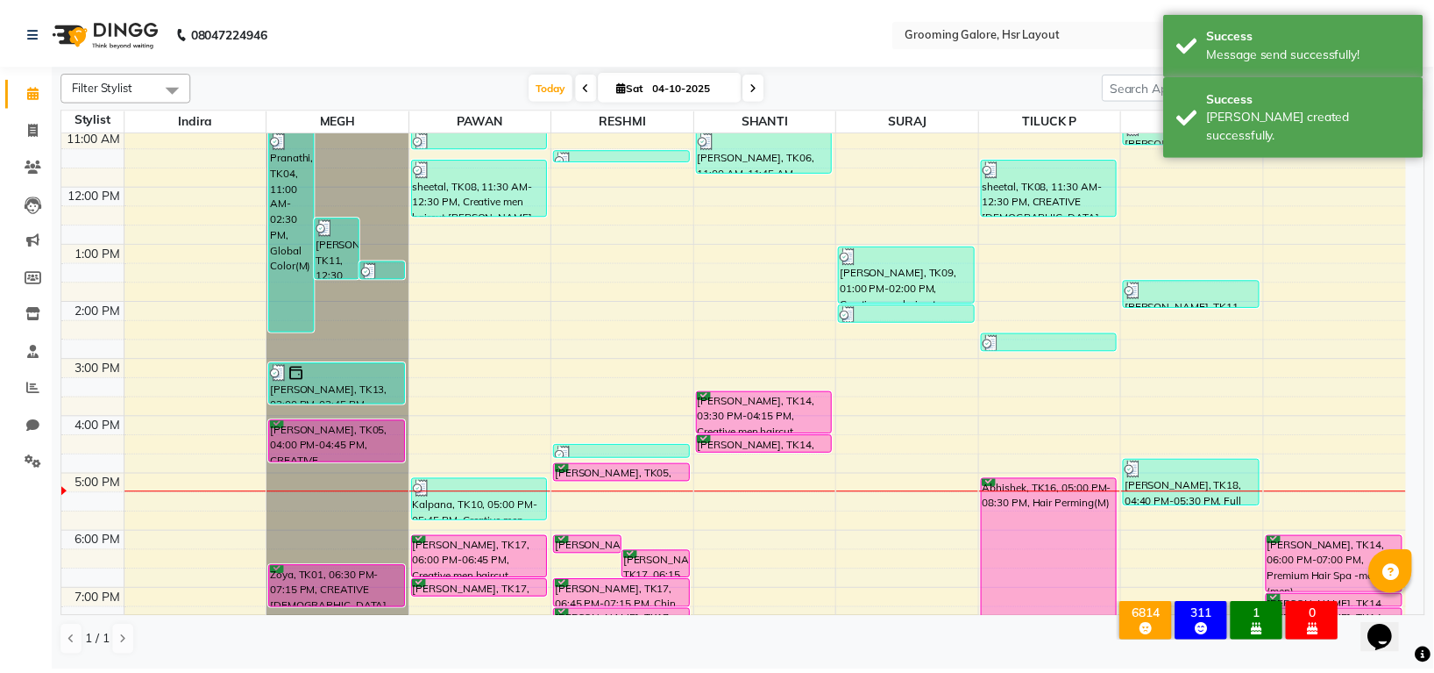
scroll to position [272, 0]
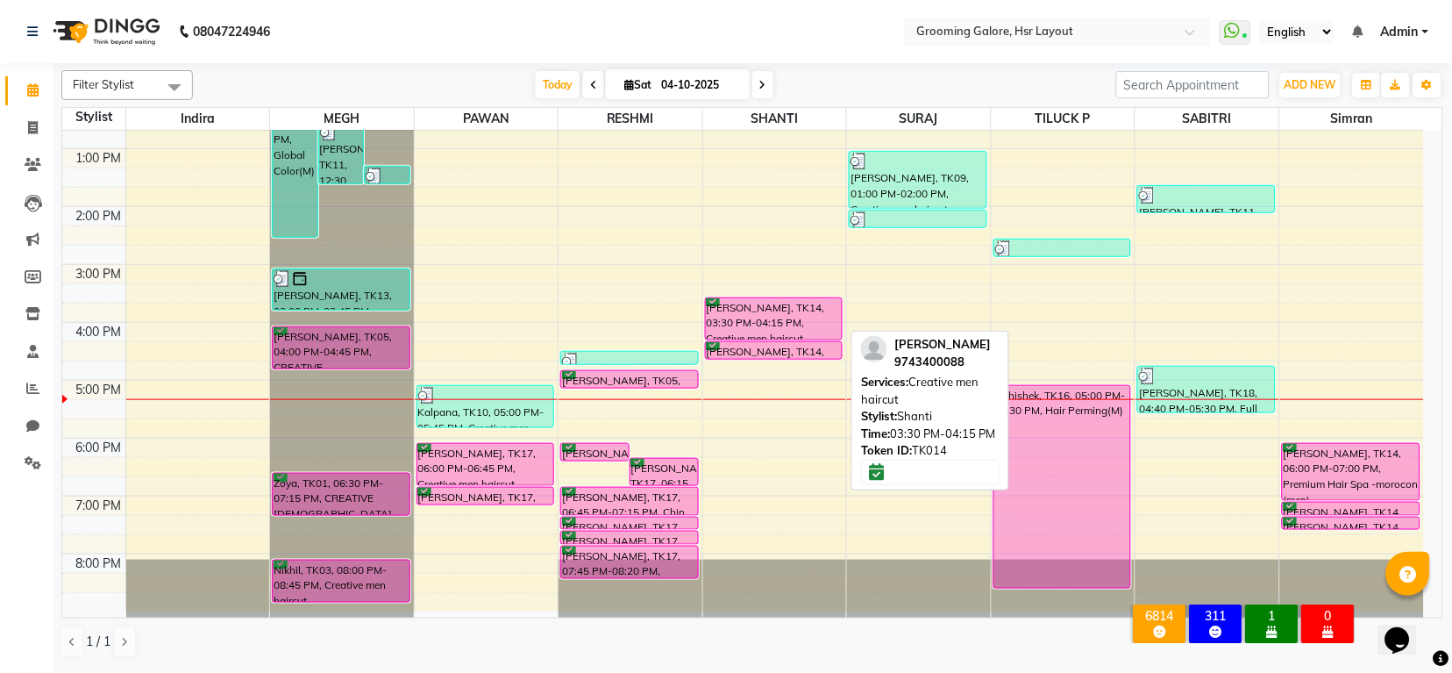
click at [794, 322] on div "[PERSON_NAME], TK14, 03:30 PM-04:15 PM, Creative men haircut" at bounding box center [774, 318] width 136 height 41
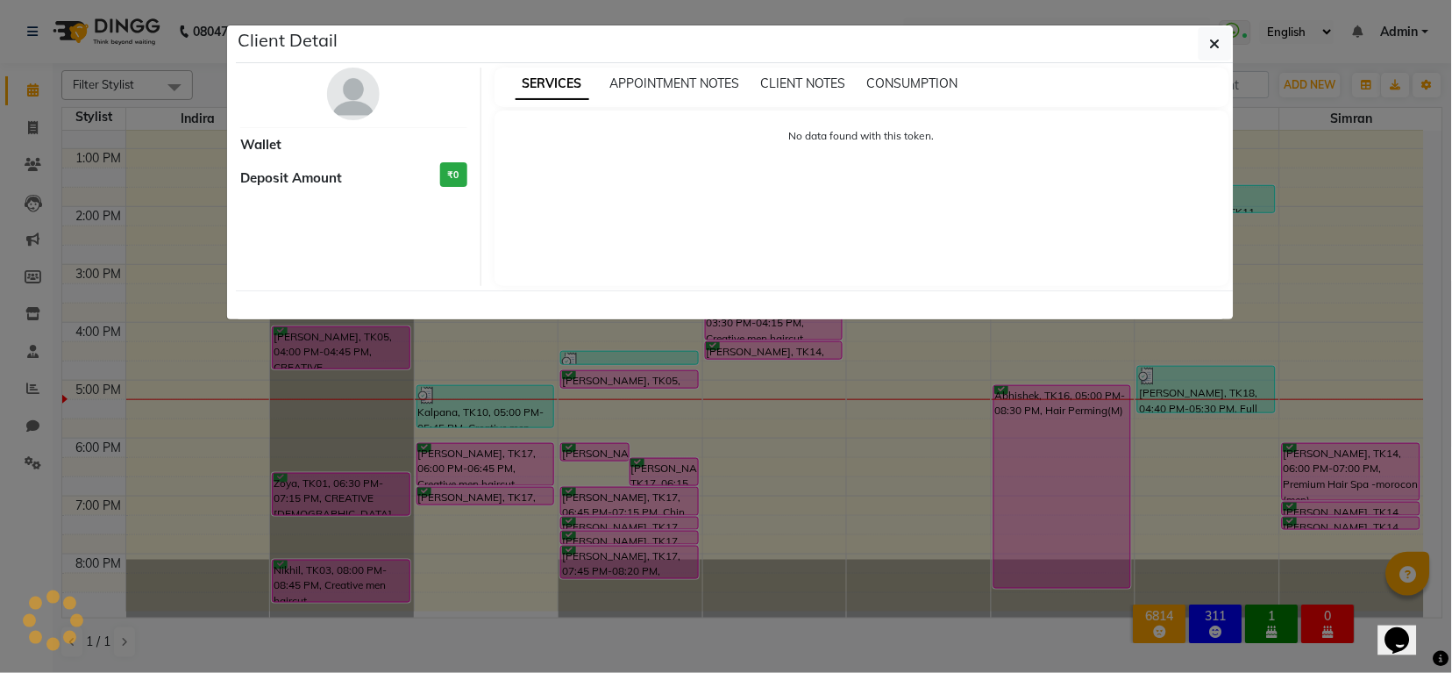
select select "6"
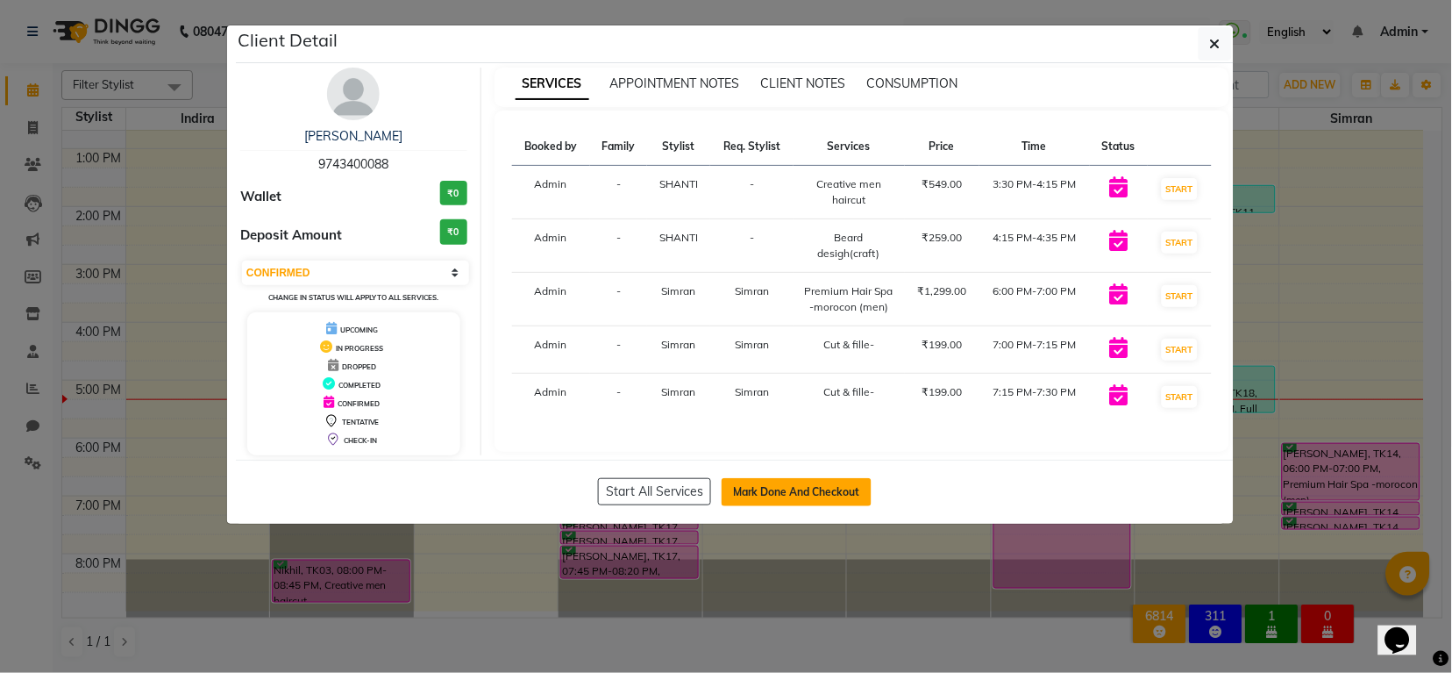
click at [755, 493] on button "Mark Done And Checkout" at bounding box center [797, 492] width 150 height 28
select select "service"
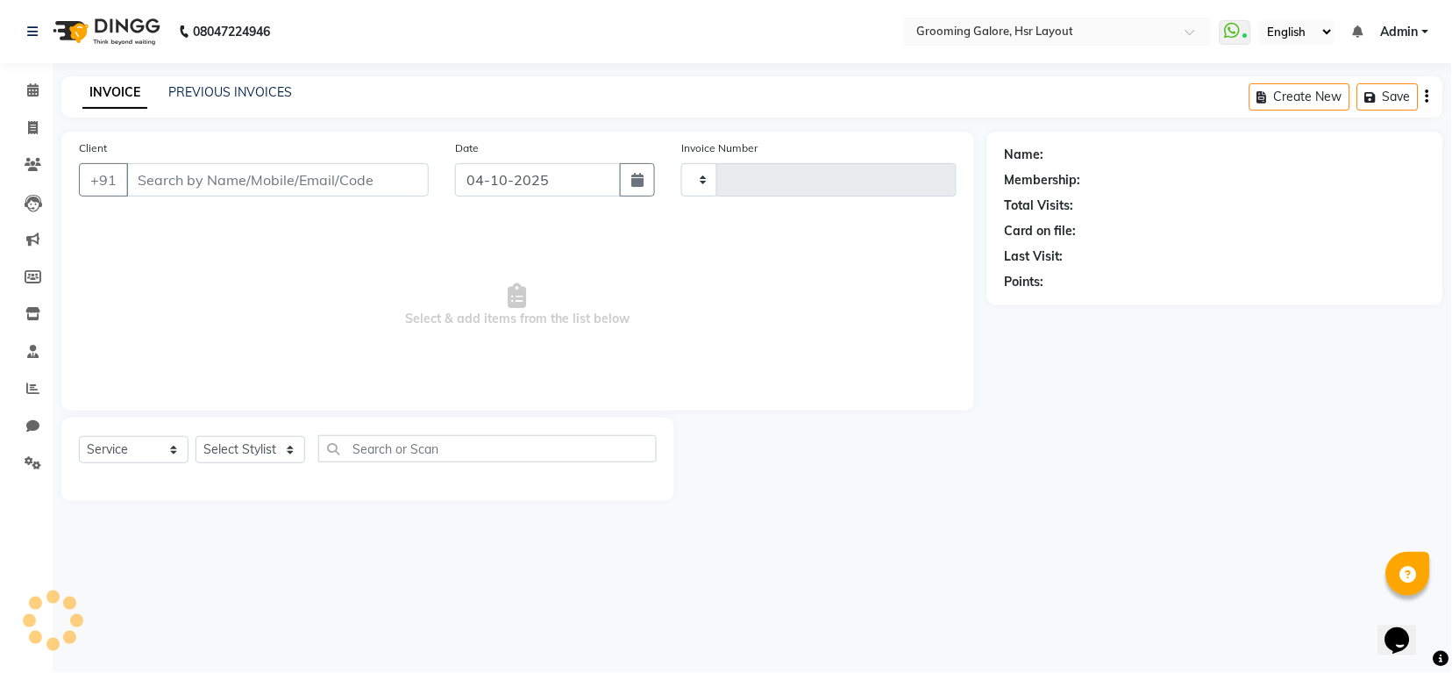
type input "2588"
select select "6168"
select select "P"
select select "45583"
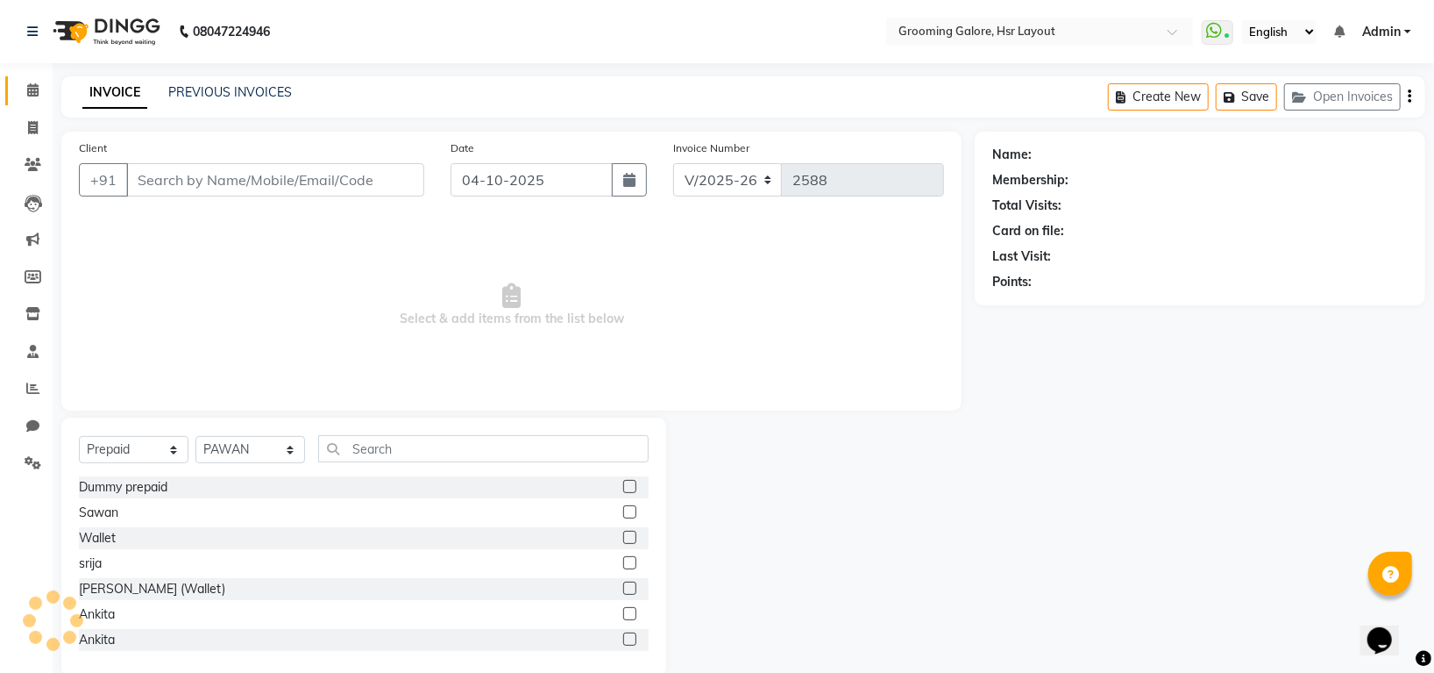
type input "9743400088"
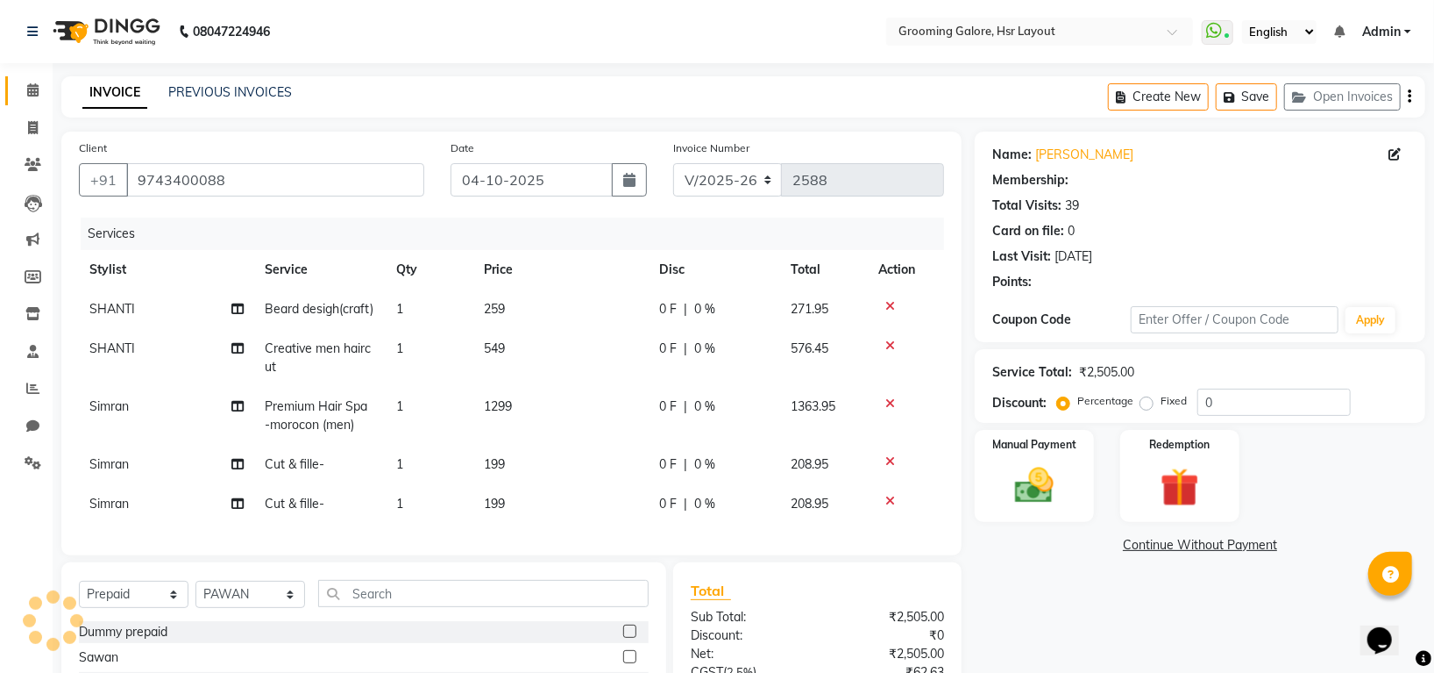
select select "1: Object"
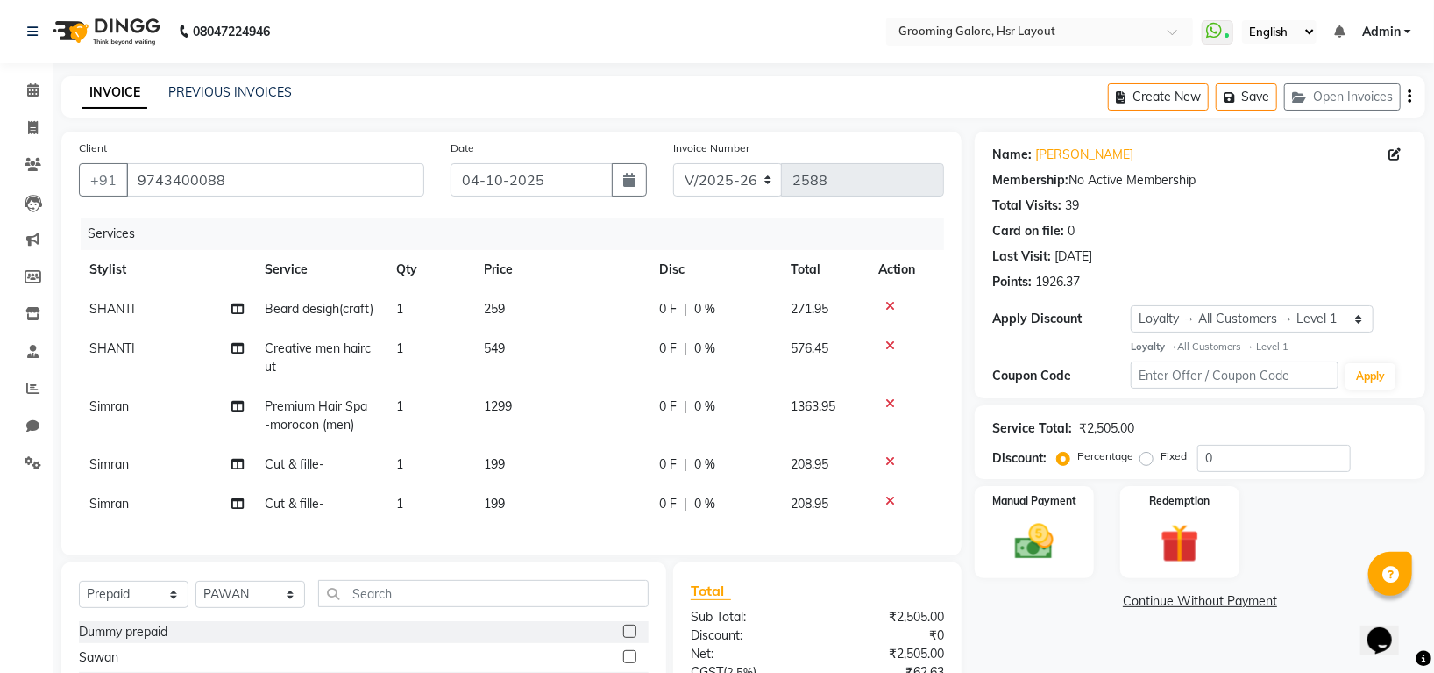
click at [502, 410] on span "1299" at bounding box center [498, 406] width 28 height 16
select select "84298"
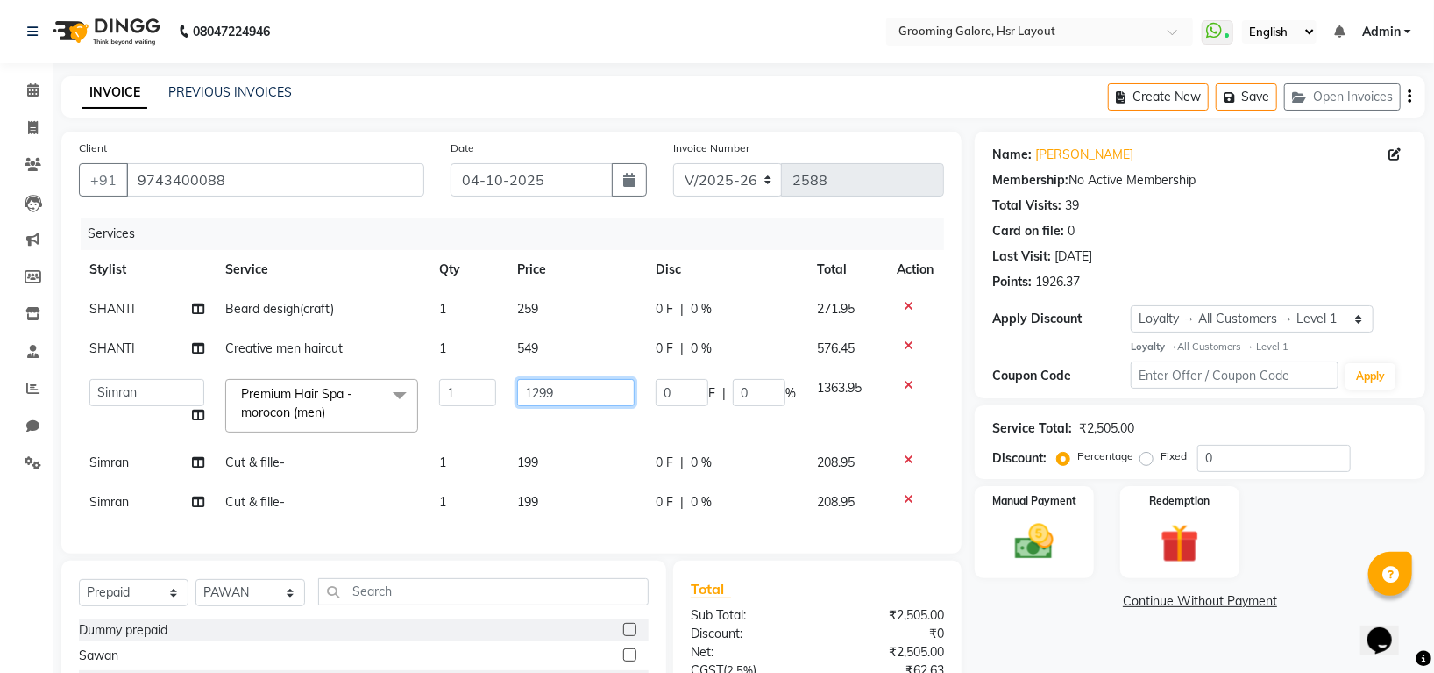
click at [546, 395] on input "1299" at bounding box center [575, 392] width 117 height 27
click at [539, 392] on input "1299" at bounding box center [575, 392] width 117 height 27
type input "1499"
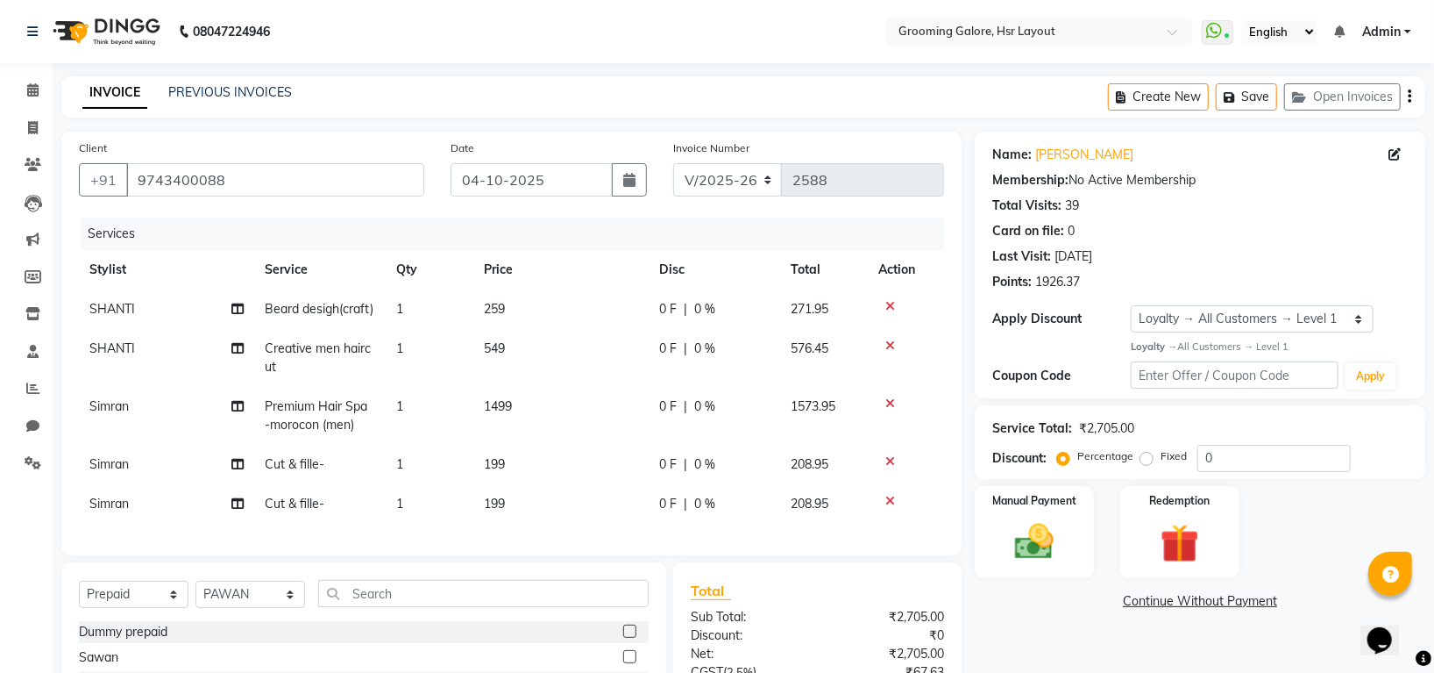
click at [780, 458] on tr "Simran Cut & fille- 1 199 0 F | 0 % 208.95" at bounding box center [511, 464] width 865 height 39
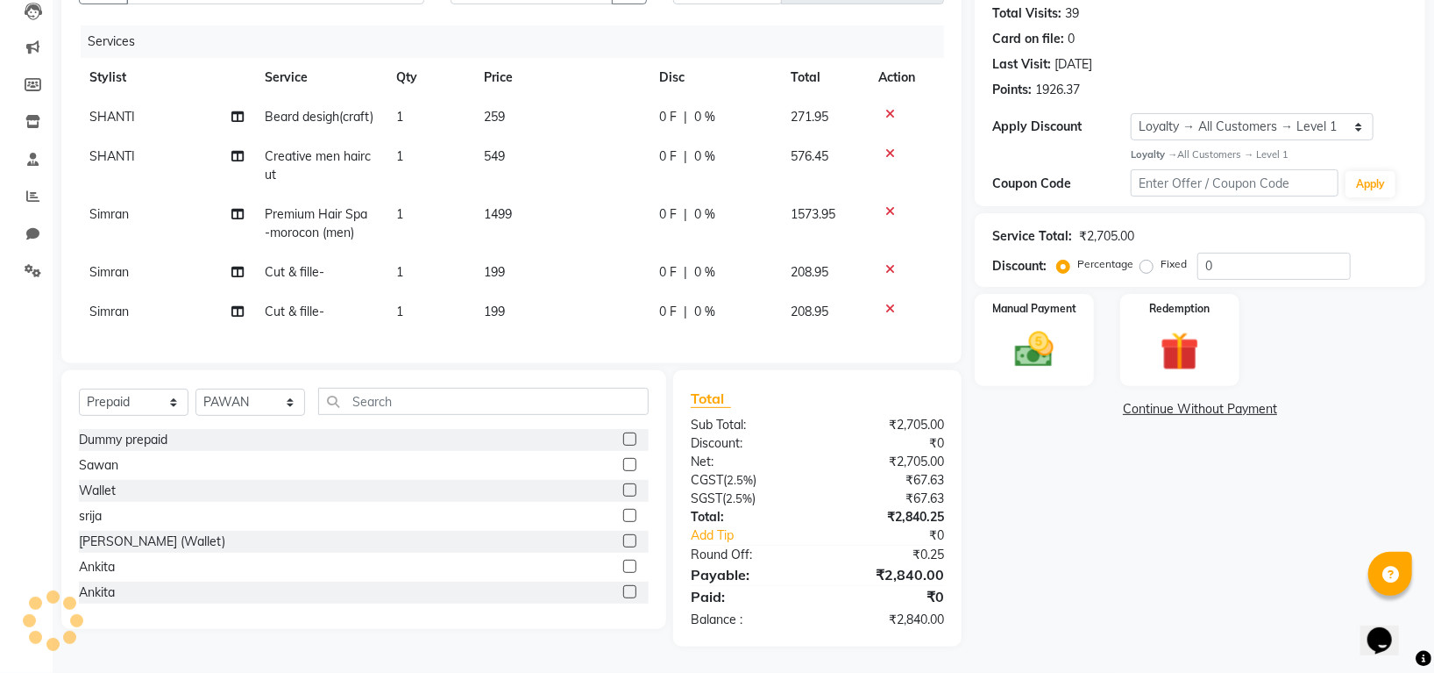
click at [122, 264] on span "Simran" at bounding box center [108, 272] width 39 height 16
select select "84298"
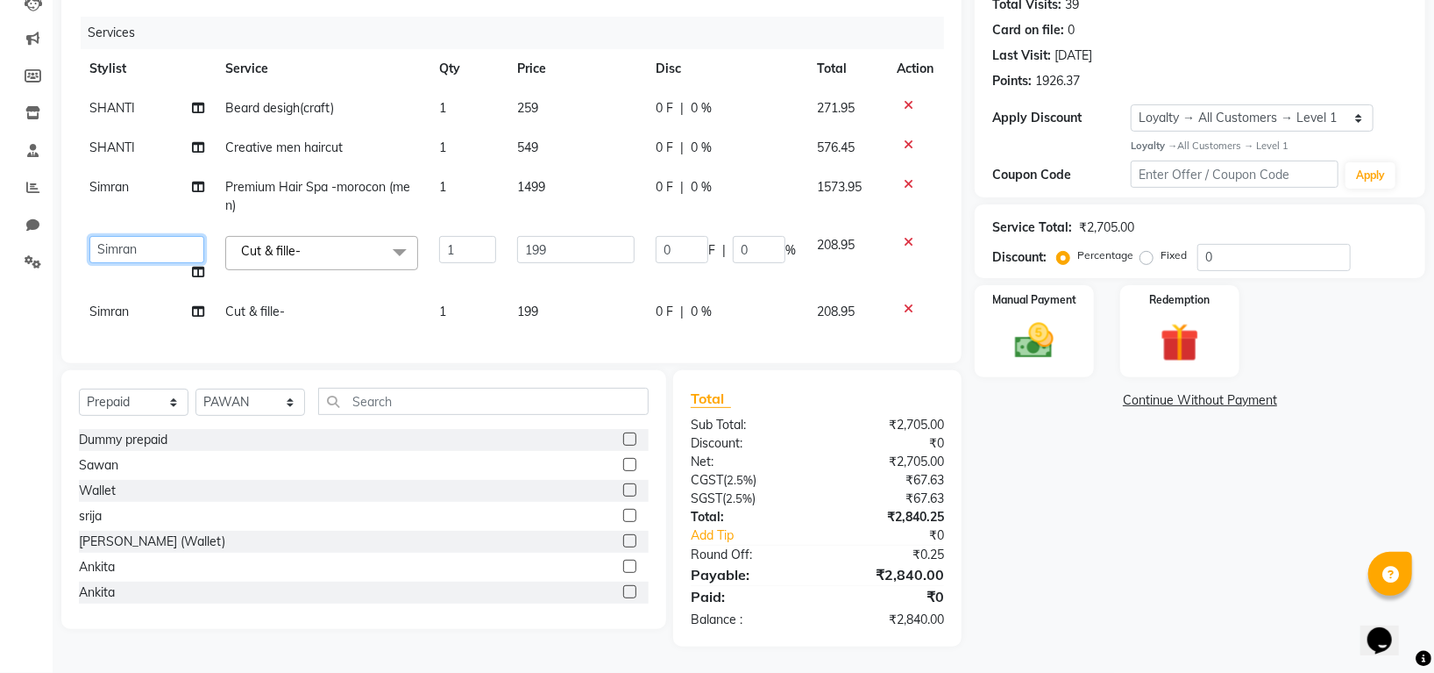
click at [125, 247] on select "Indira MEGH PAWAN RESHMI SABITRI SHANTI Simran SURAJ TILUCK P" at bounding box center [146, 249] width 115 height 27
select select "45585"
drag, startPoint x: 143, startPoint y: 407, endPoint x: 143, endPoint y: 397, distance: 9.6
click at [143, 407] on select "Select Service Product Membership Package Voucher Prepaid Gift Card" at bounding box center [134, 401] width 110 height 27
select select "service"
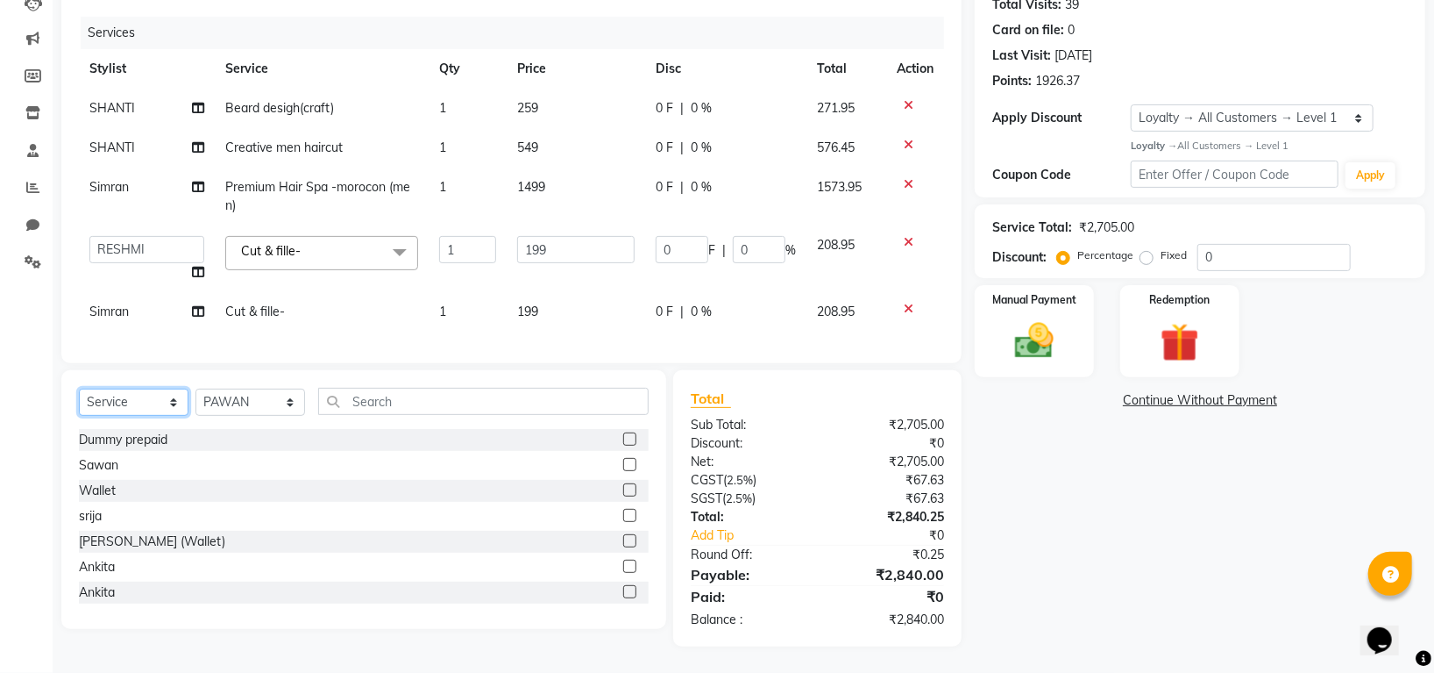
click at [79, 397] on select "Select Service Product Membership Package Voucher Prepaid Gift Card" at bounding box center [134, 401] width 110 height 27
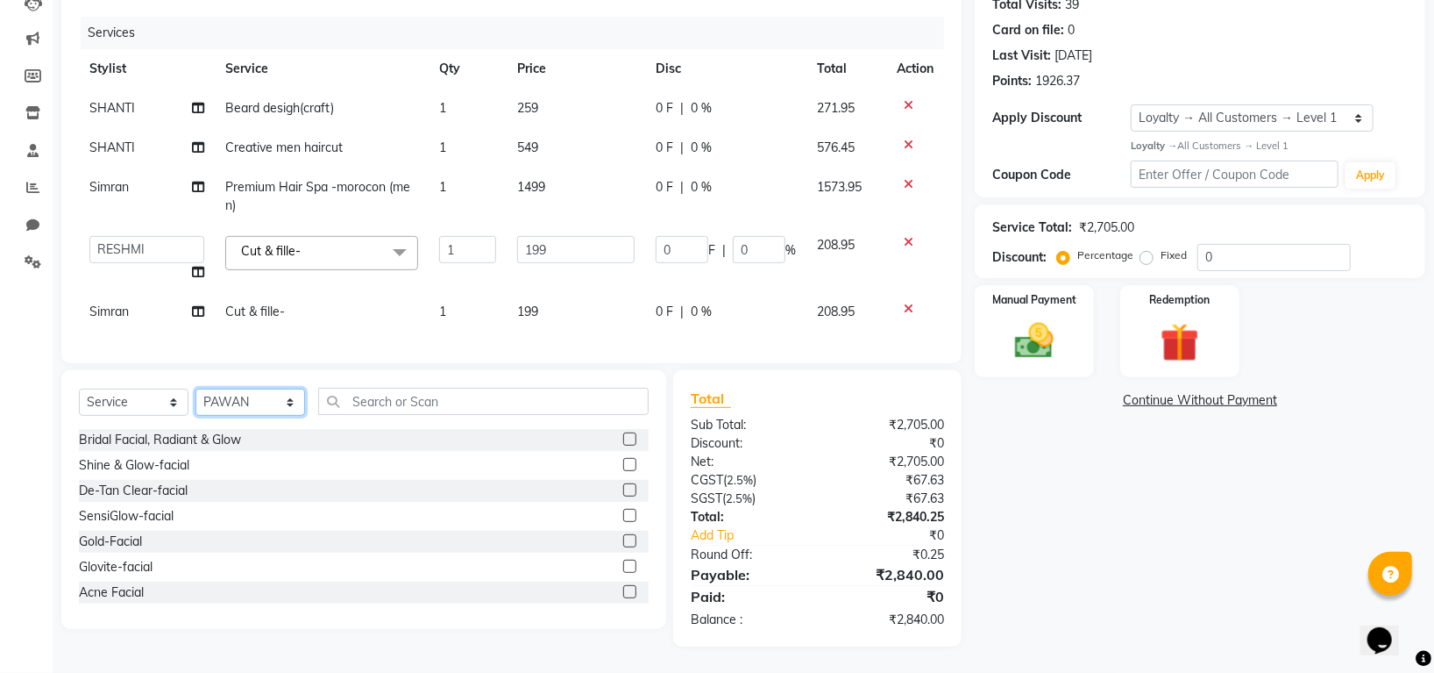
click at [224, 416] on select "Select Stylist Indira MEGH PAWAN RESHMI SABITRI SHANTI Simran SURAJ TILUCK P" at bounding box center [251, 401] width 110 height 27
select select "45585"
click at [196, 397] on select "Select Stylist Indira MEGH PAWAN RESHMI SABITRI SHANTI Simran SURAJ TILUCK P" at bounding box center [251, 401] width 110 height 27
click at [404, 406] on input "text" at bounding box center [483, 401] width 331 height 27
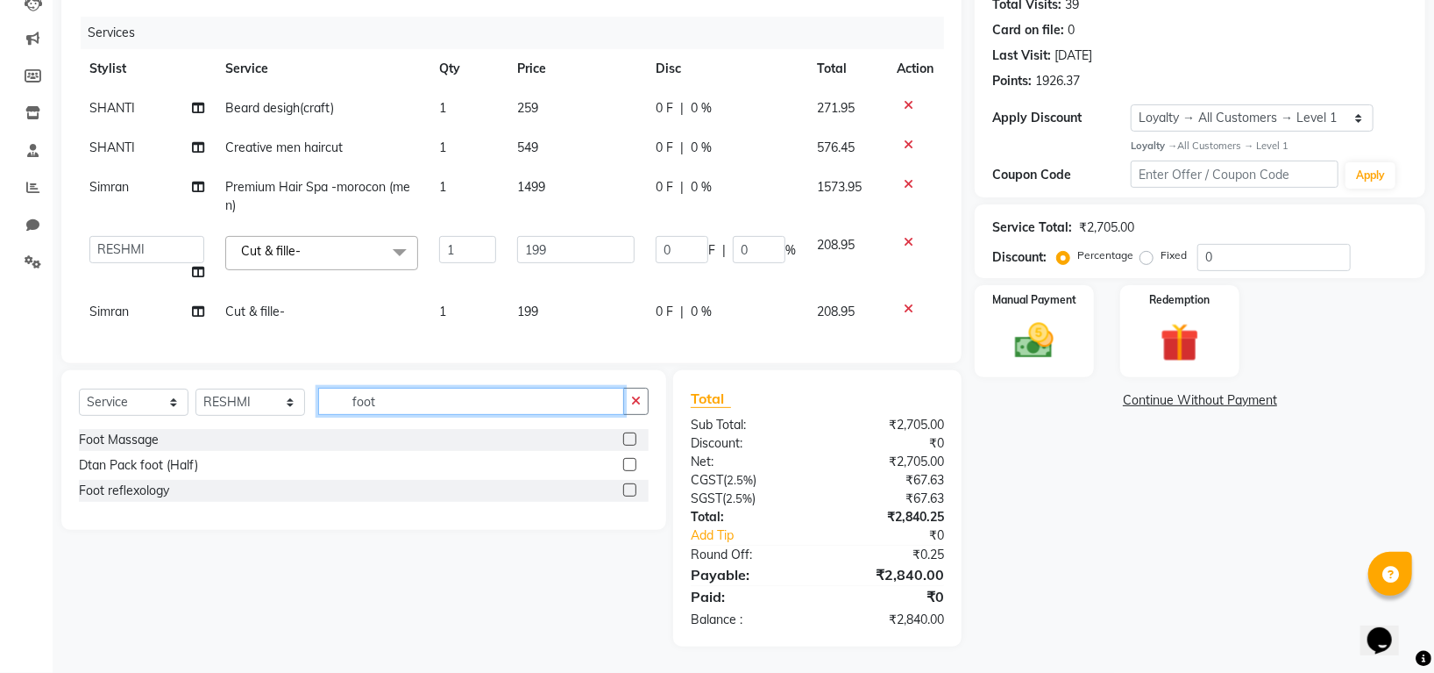
type input "foot"
click at [632, 496] on label at bounding box center [629, 489] width 13 height 13
click at [632, 496] on input "checkbox" at bounding box center [628, 490] width 11 height 11
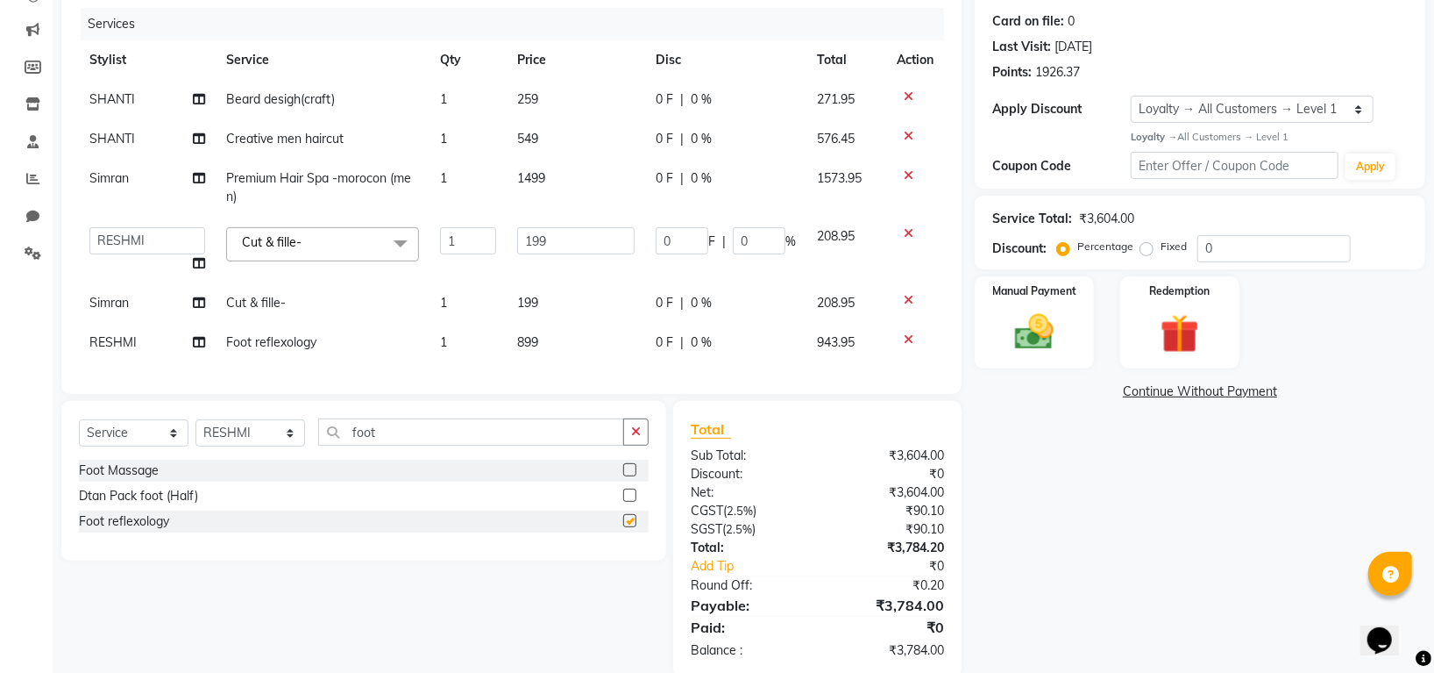
checkbox input "false"
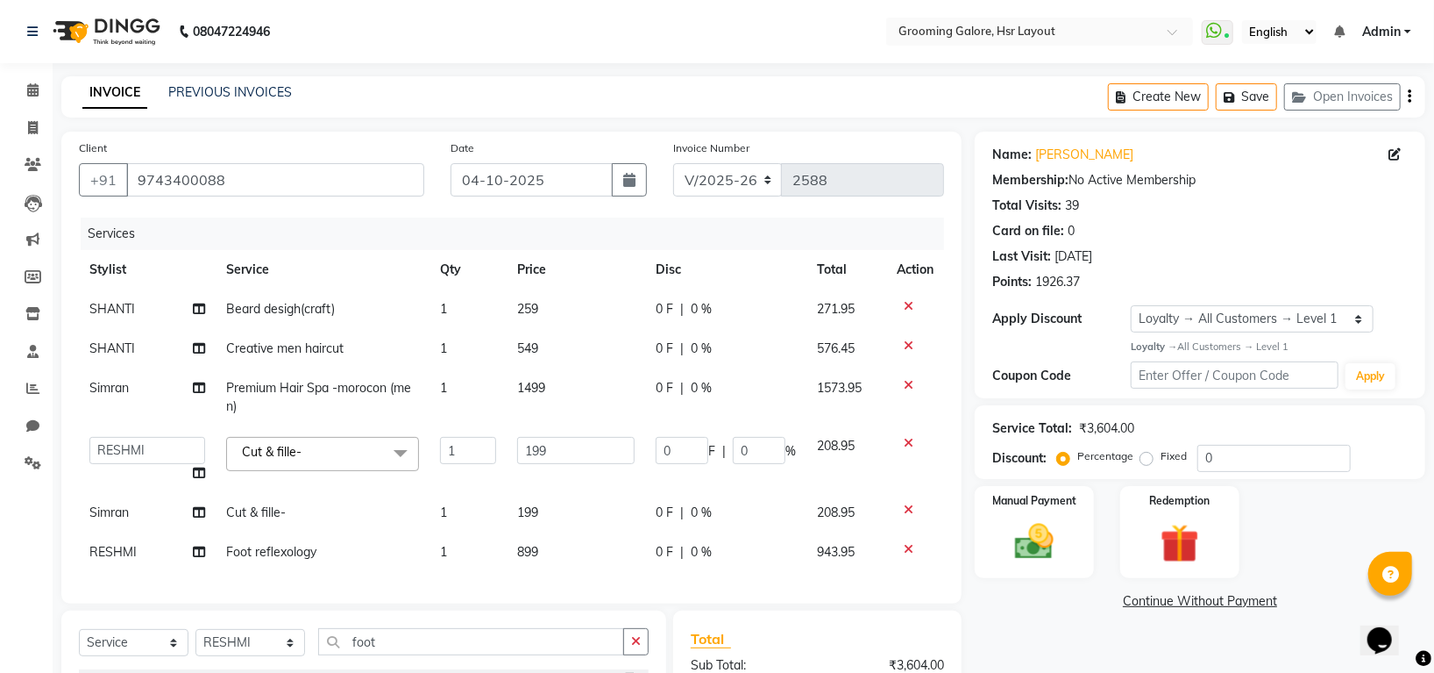
scroll to position [117, 0]
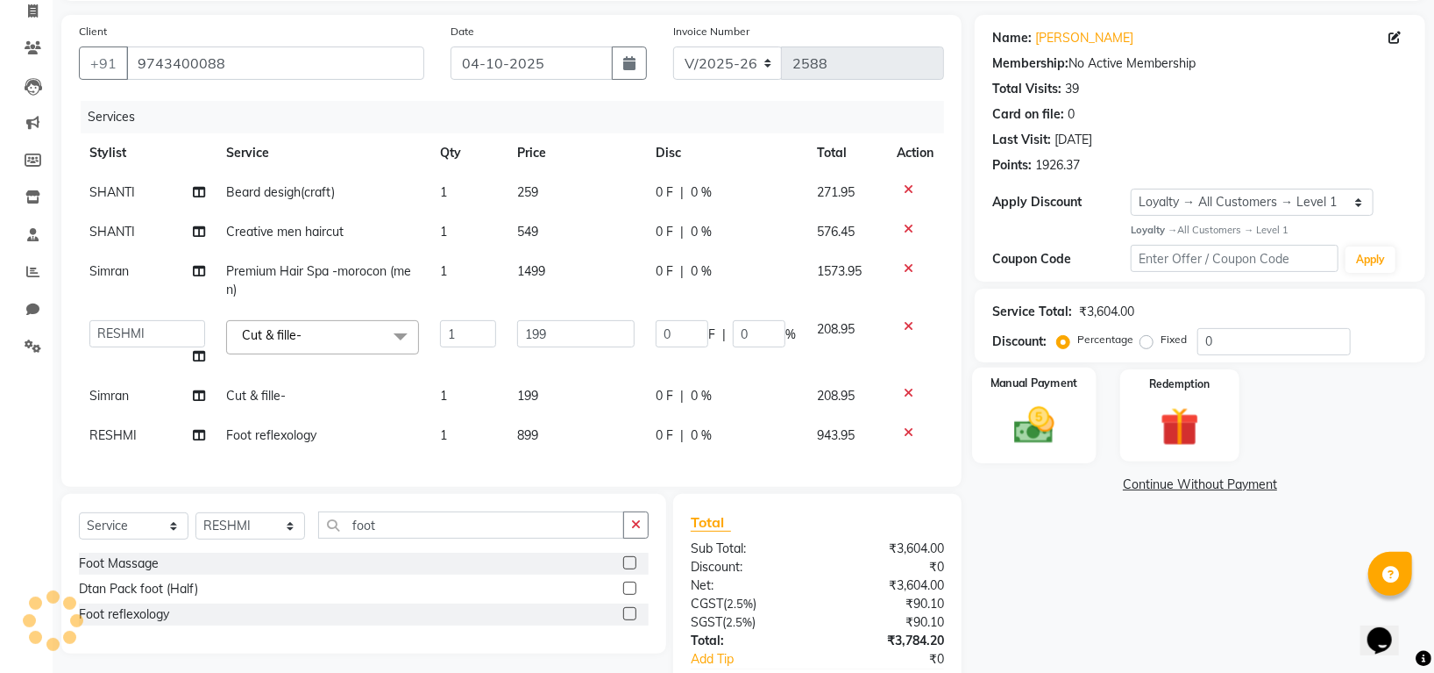
click at [1044, 426] on img at bounding box center [1035, 425] width 66 height 46
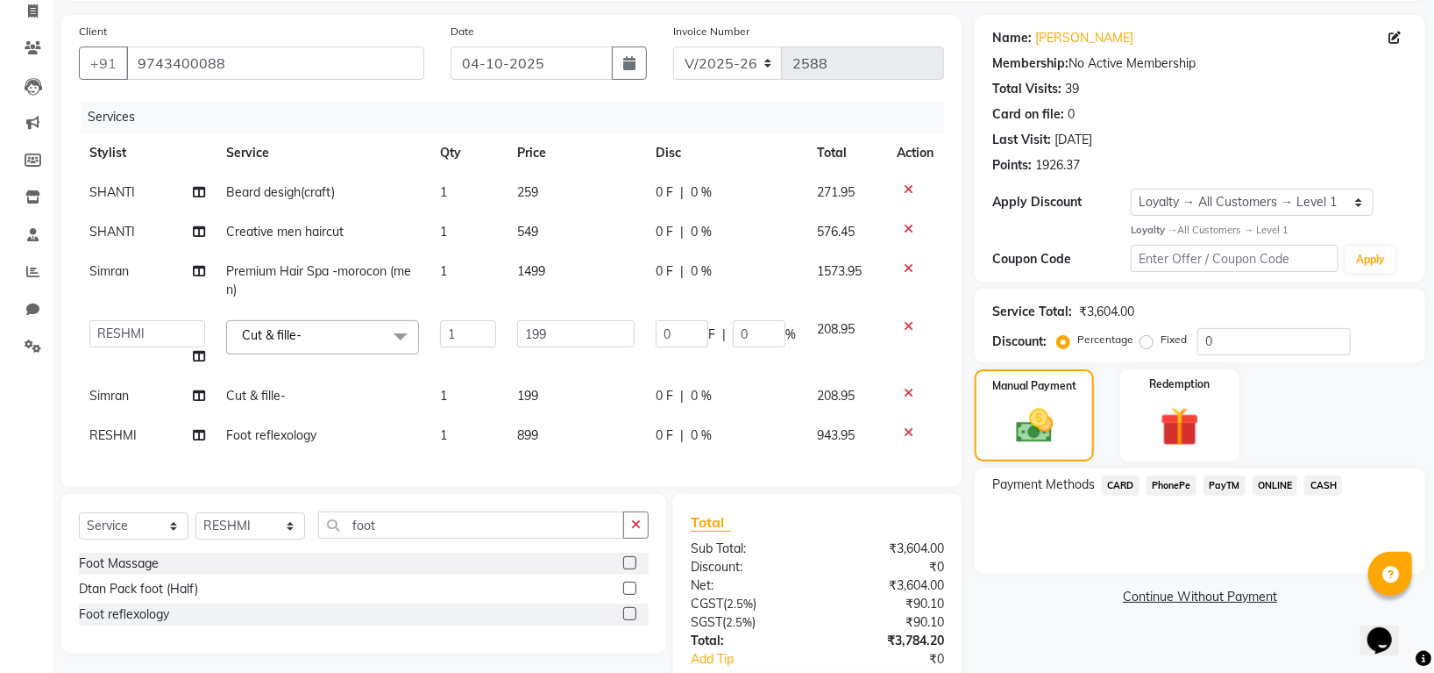
click at [1170, 486] on span "PhonePe" at bounding box center [1172, 485] width 50 height 20
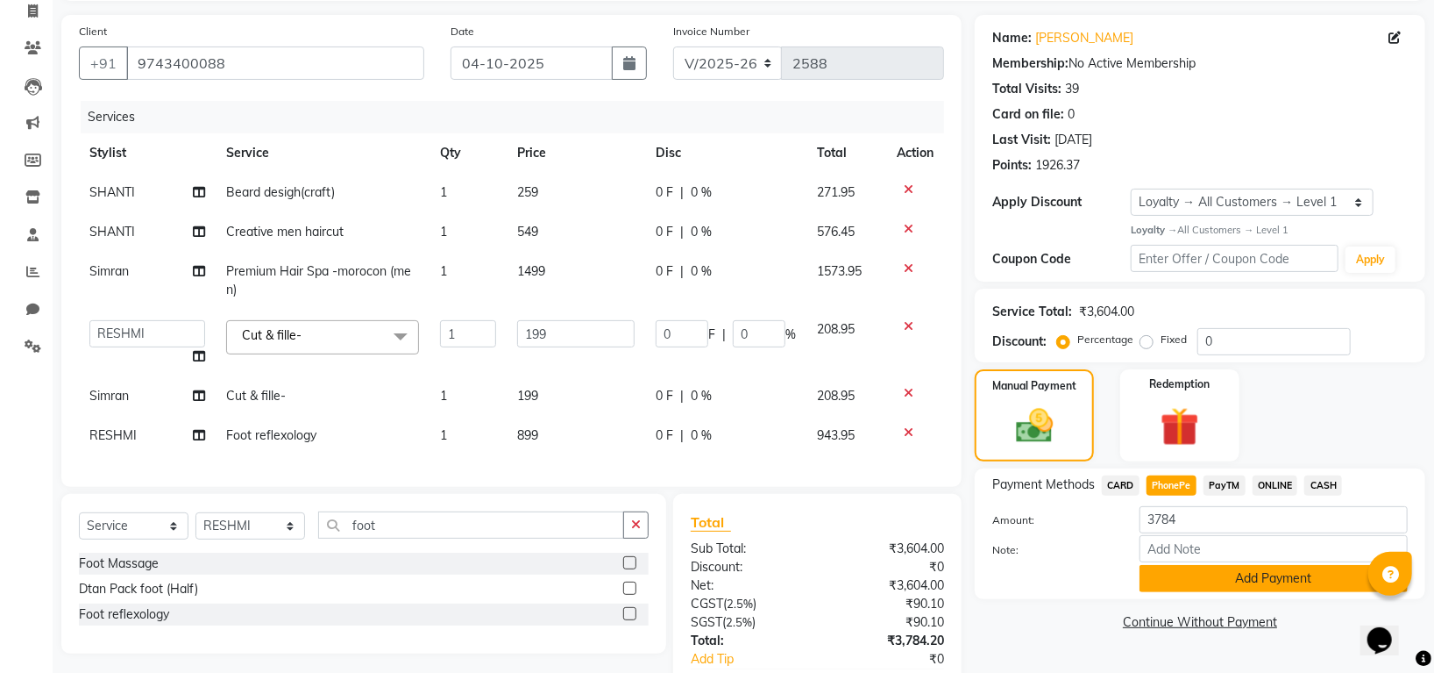
click at [1205, 581] on button "Add Payment" at bounding box center [1274, 578] width 268 height 27
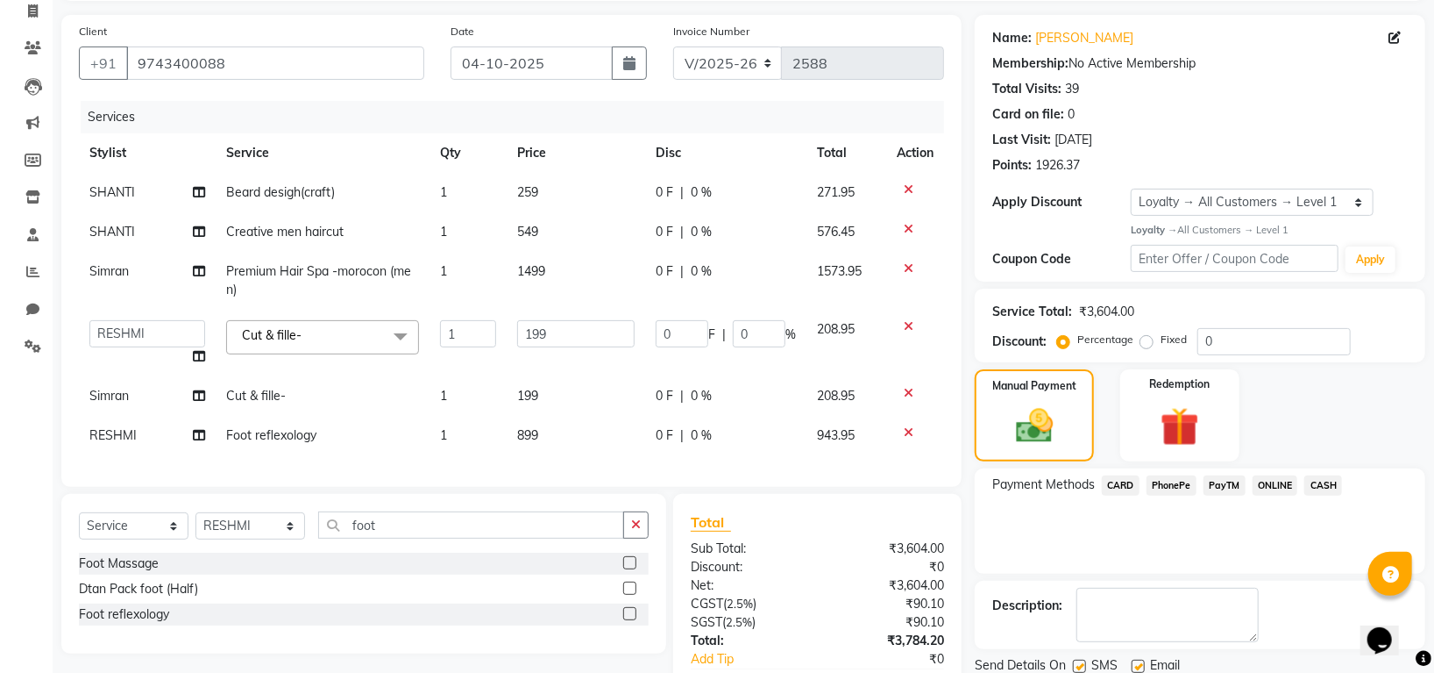
scroll to position [382, 0]
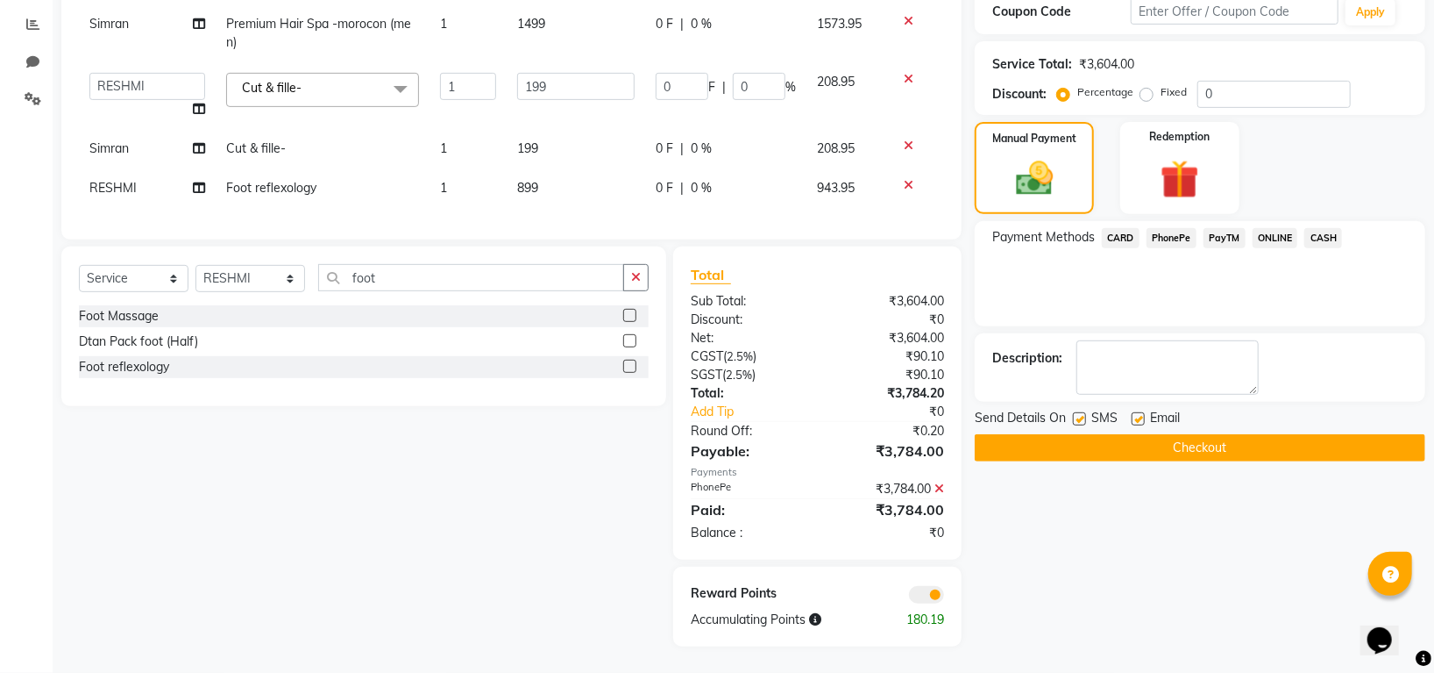
click at [1200, 434] on button "Checkout" at bounding box center [1200, 447] width 451 height 27
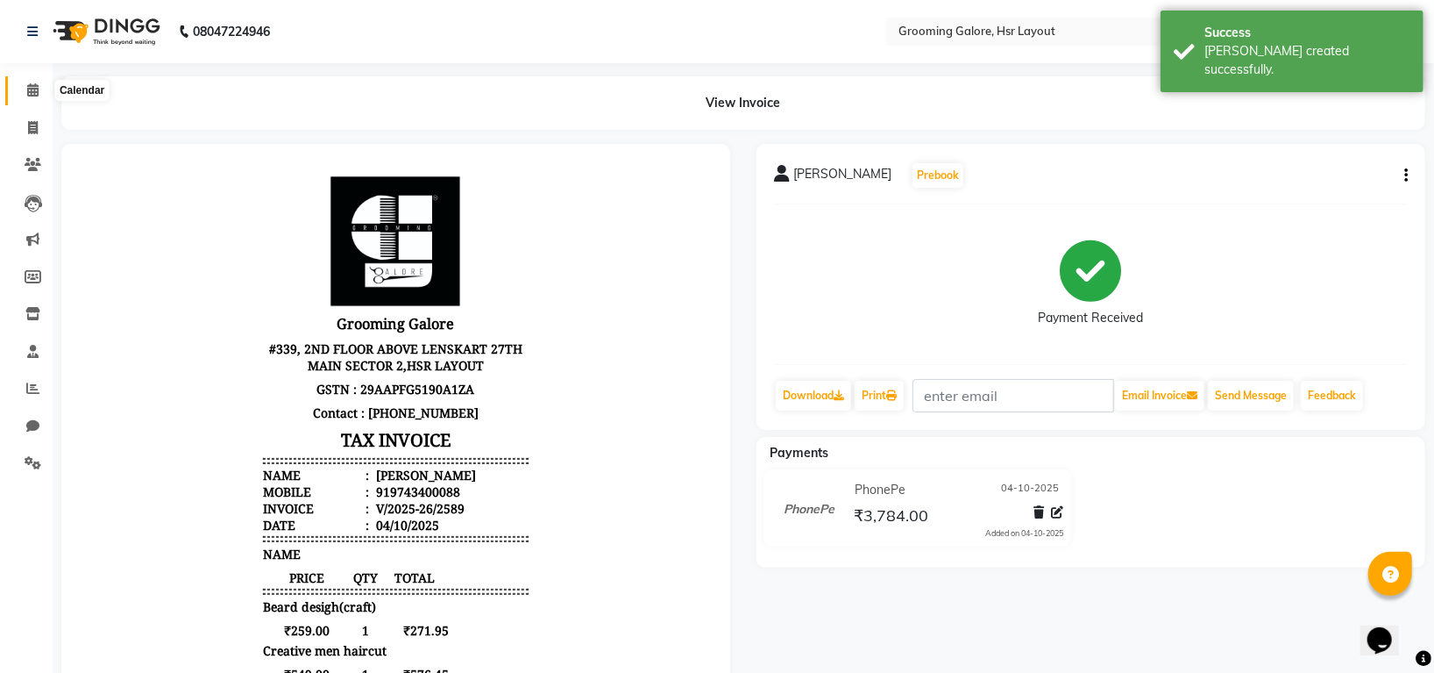
drag, startPoint x: 33, startPoint y: 91, endPoint x: 109, endPoint y: 92, distance: 75.4
click at [33, 90] on icon at bounding box center [32, 89] width 11 height 13
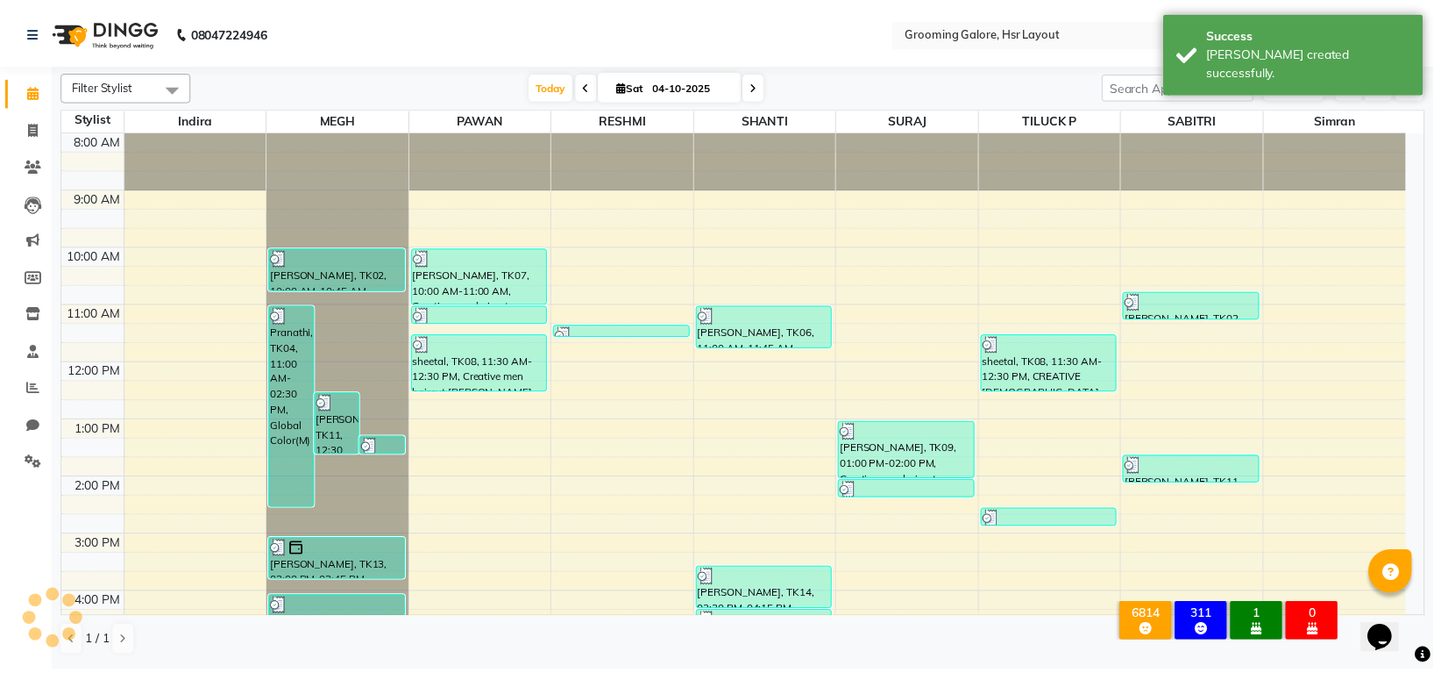
scroll to position [272, 0]
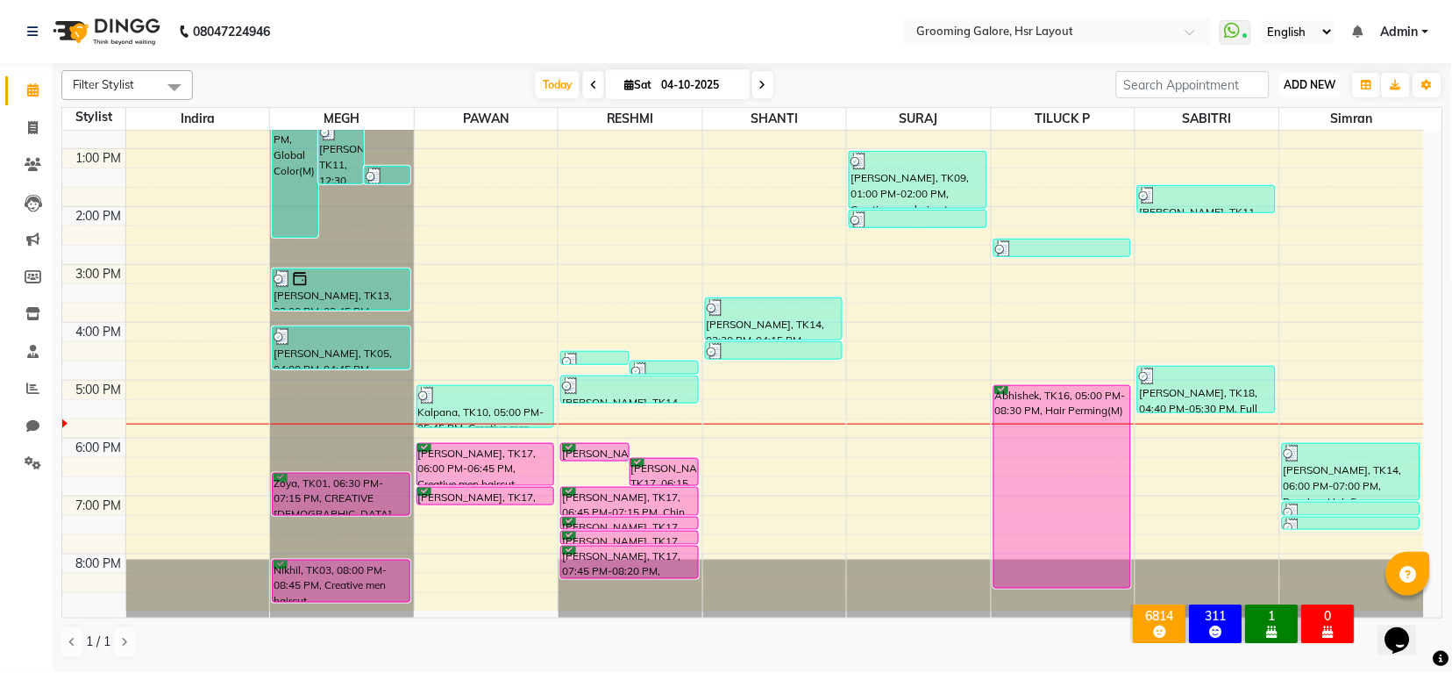
click at [1316, 86] on span "ADD NEW" at bounding box center [1311, 84] width 52 height 13
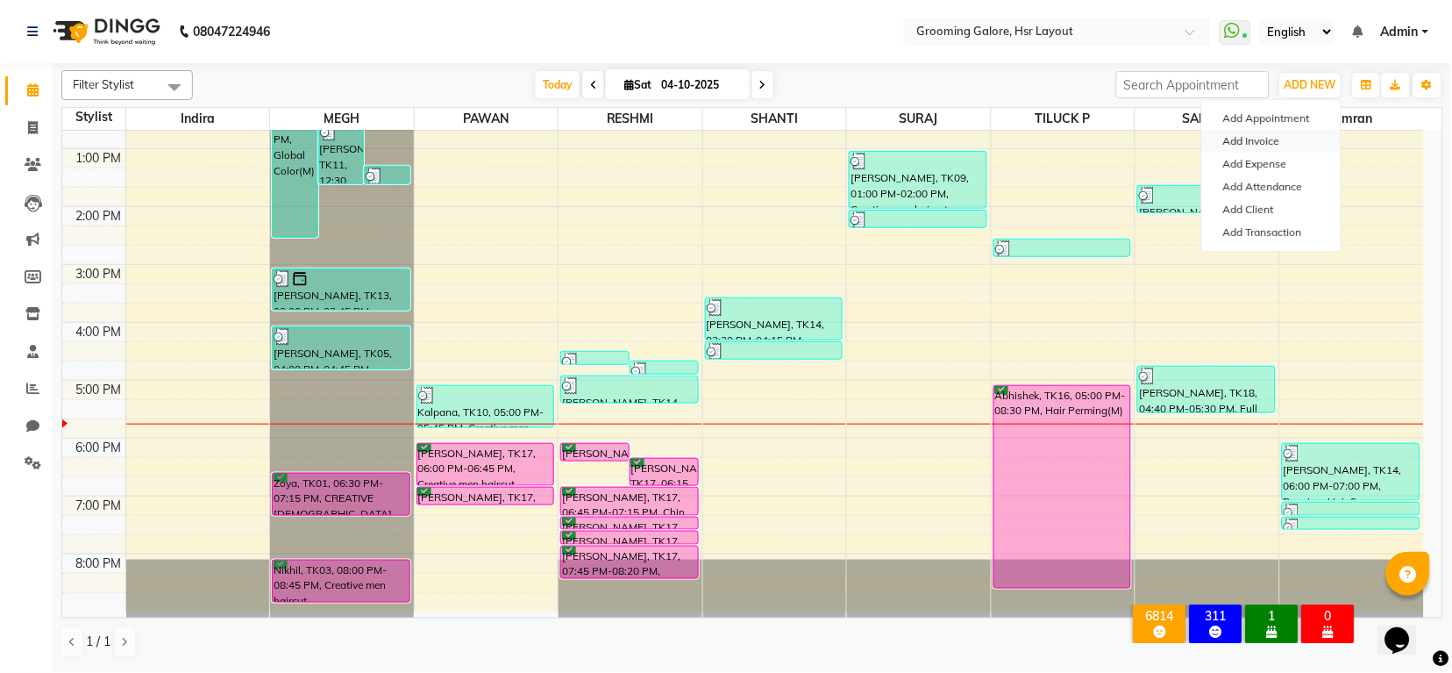
click at [1260, 141] on link "Add Invoice" at bounding box center [1271, 141] width 139 height 23
select select "service"
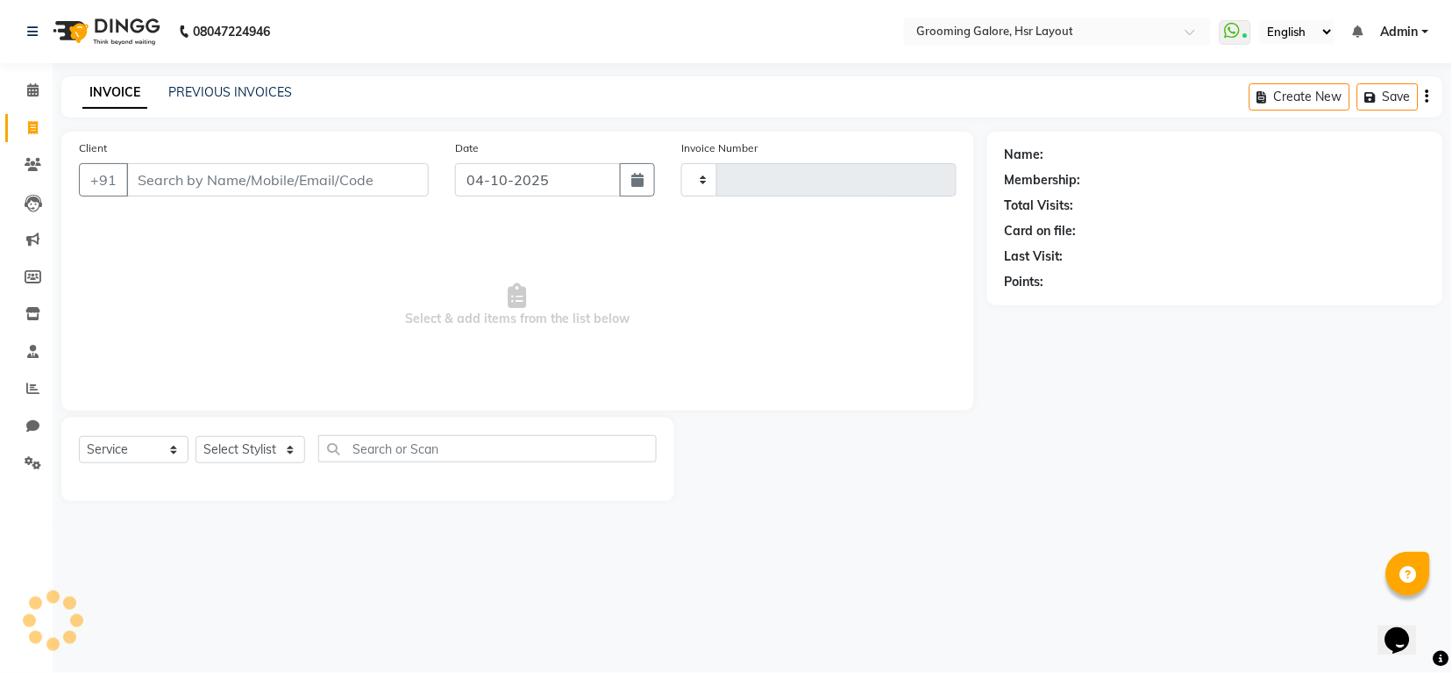
type input "2590"
select select "6168"
select select "P"
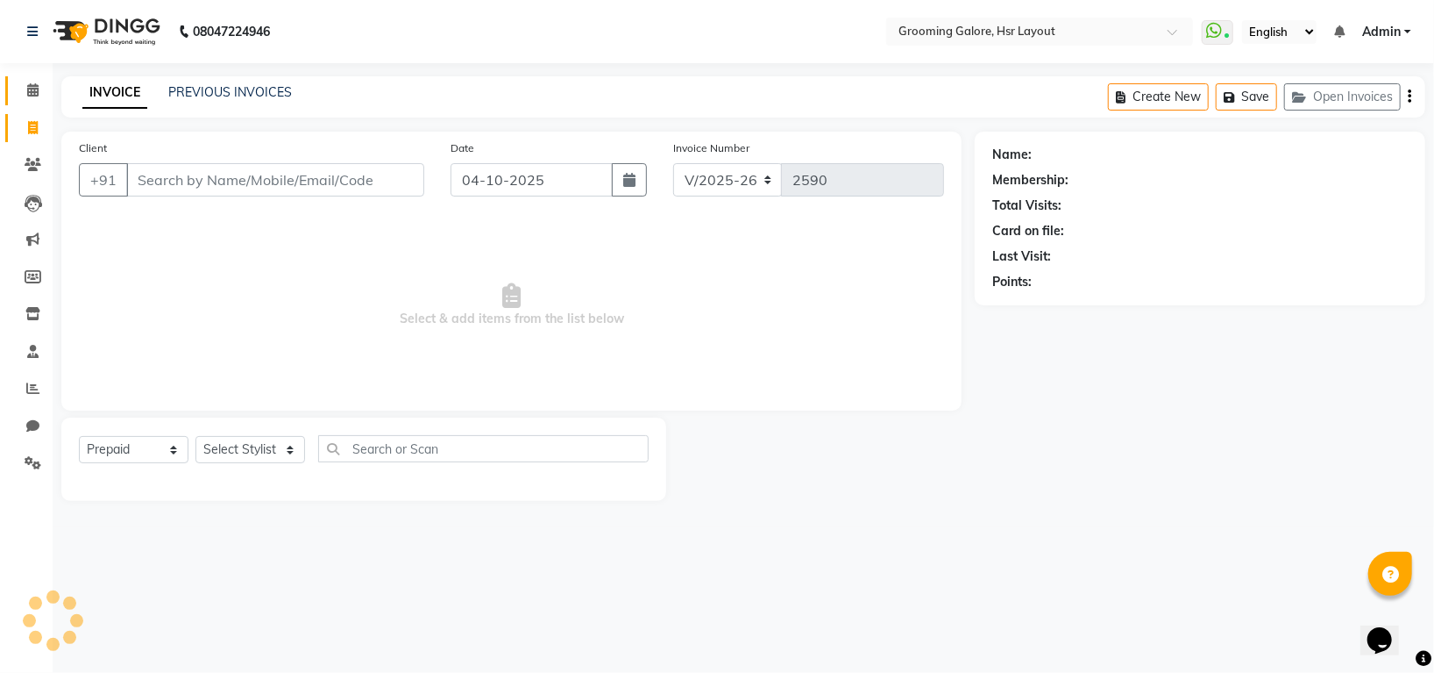
select select "45583"
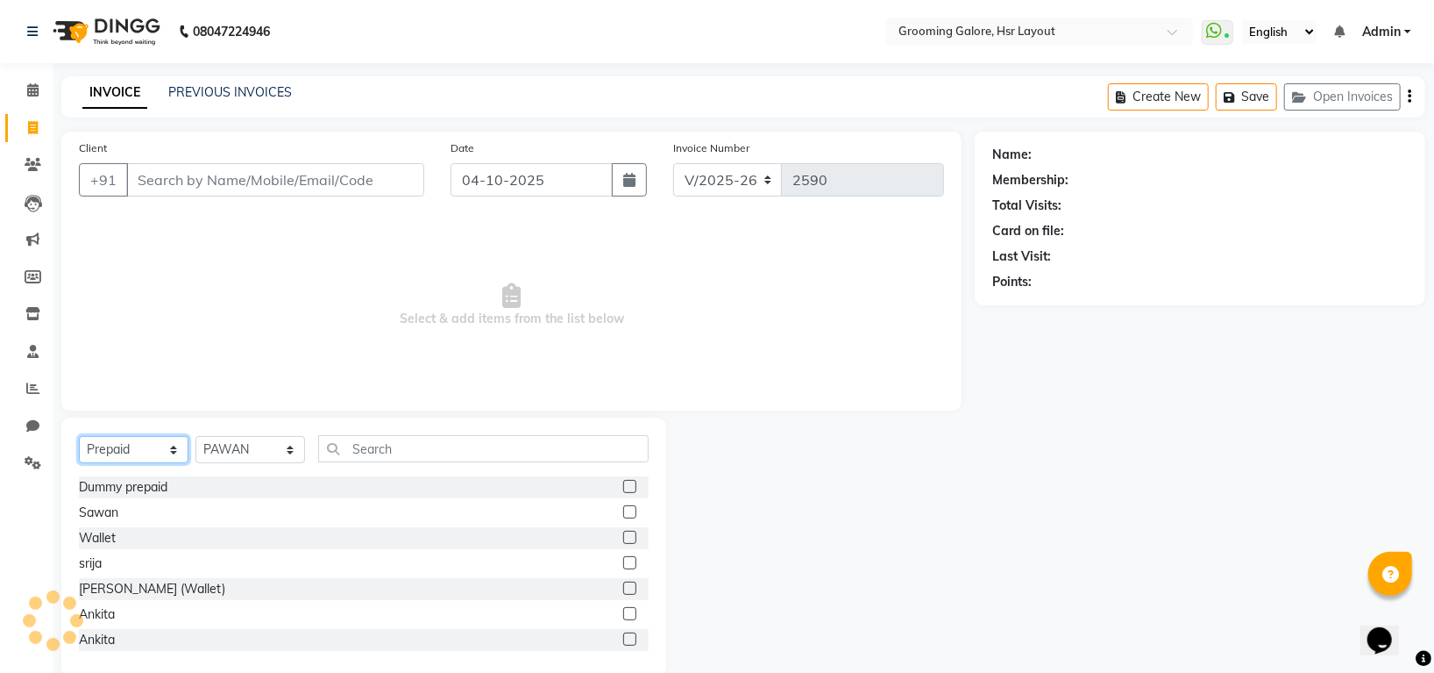
click at [126, 455] on select "Select Service Product Membership Package Voucher Prepaid Gift Card" at bounding box center [134, 449] width 110 height 27
select select "service"
click at [79, 437] on select "Select Service Product Membership Package Voucher Prepaid Gift Card" at bounding box center [134, 449] width 110 height 27
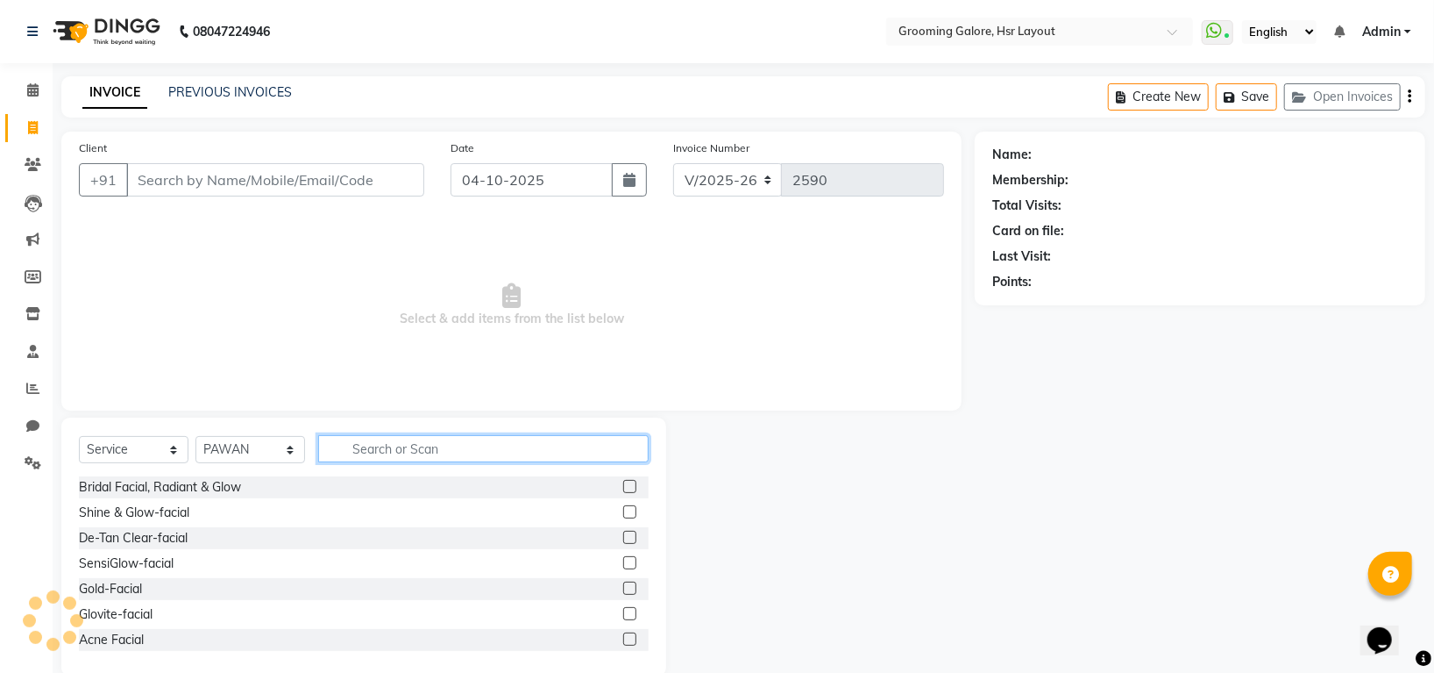
click at [382, 456] on input "text" at bounding box center [483, 448] width 331 height 27
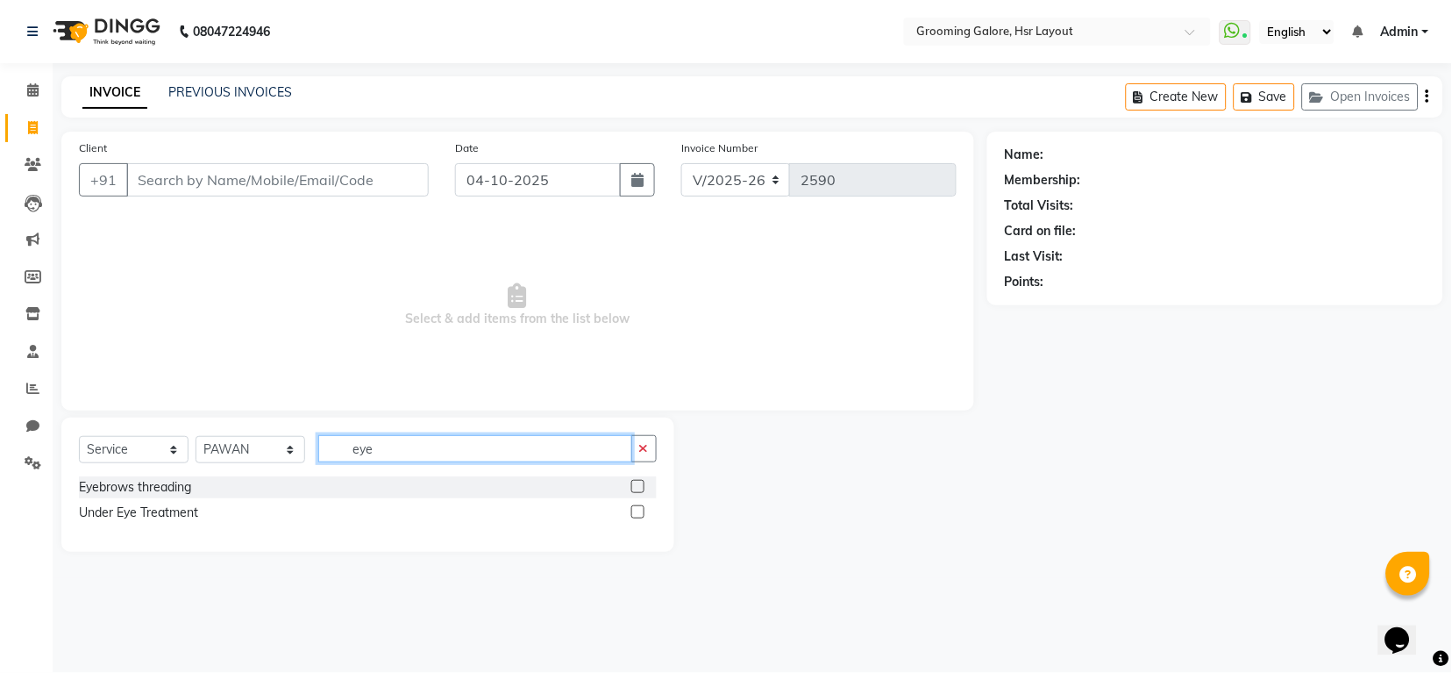
type input "eye"
click at [638, 486] on label at bounding box center [637, 486] width 13 height 13
click at [638, 486] on input "checkbox" at bounding box center [636, 486] width 11 height 11
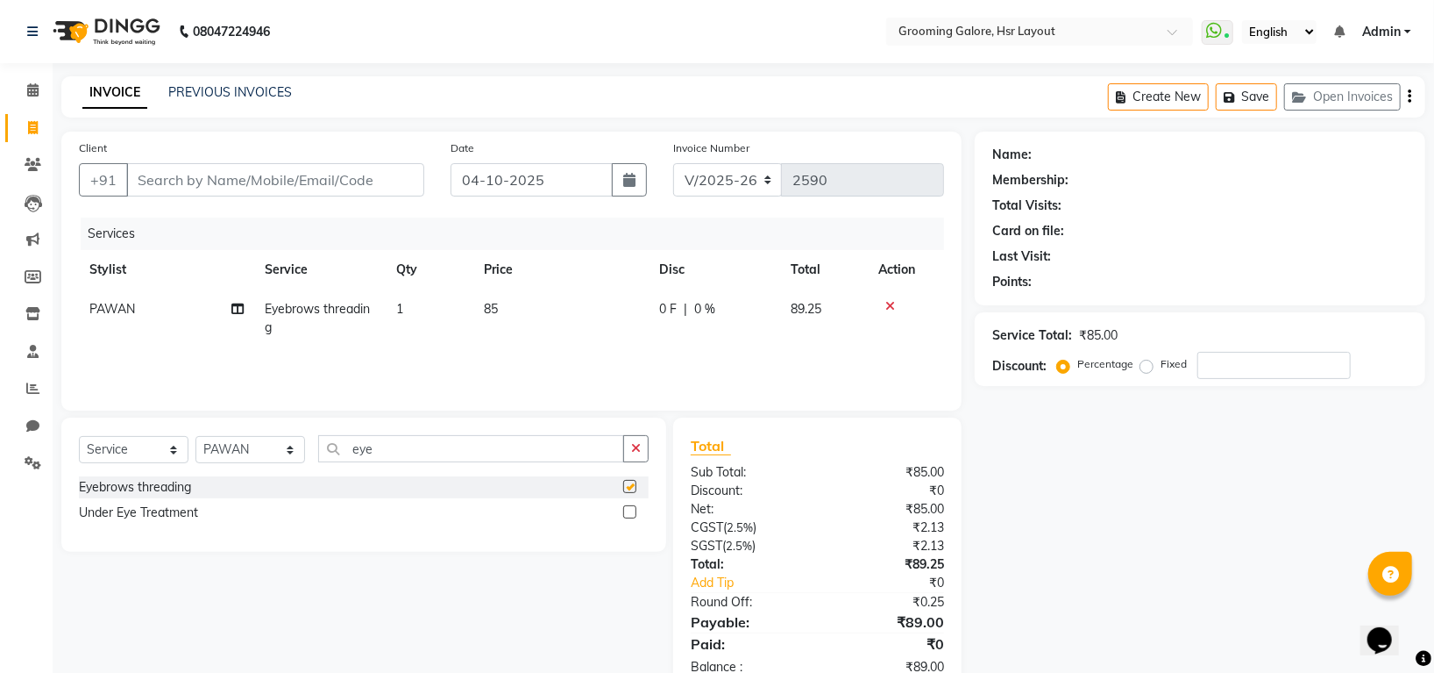
checkbox input "false"
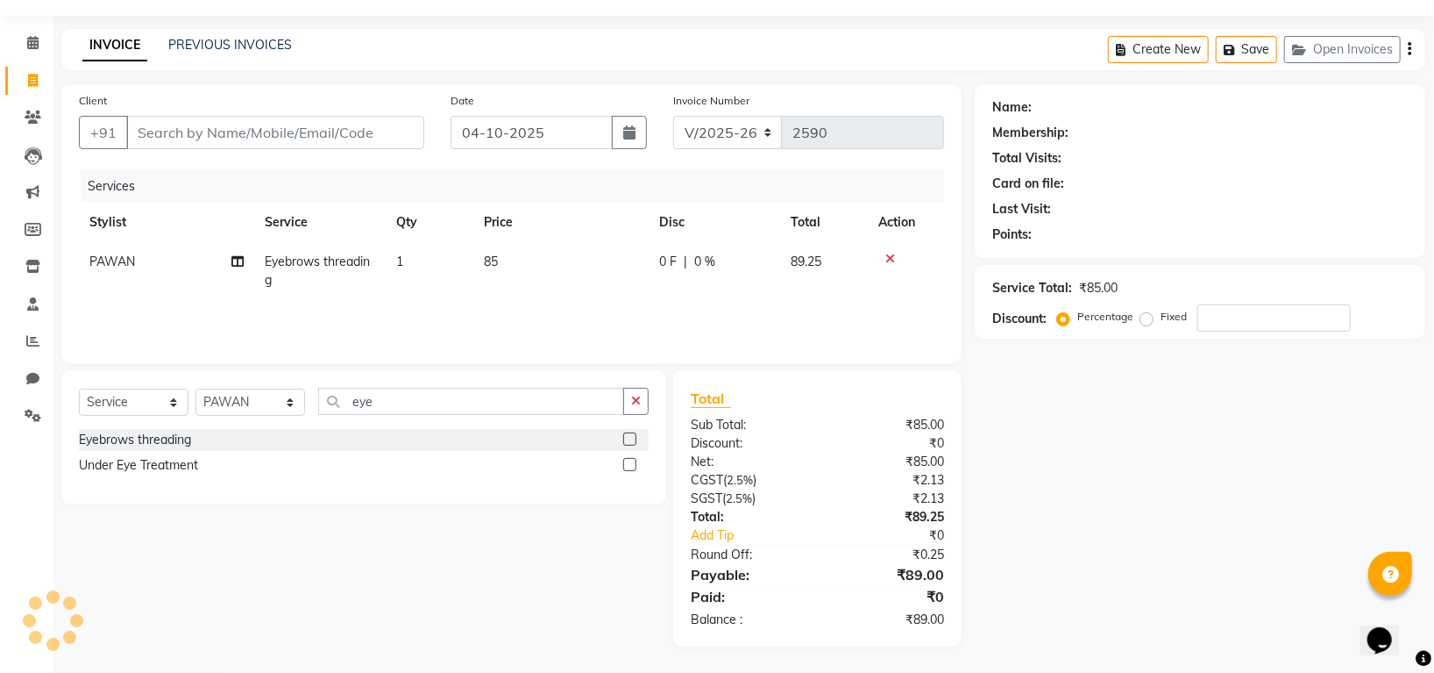
click at [123, 254] on span "PAWAN" at bounding box center [112, 261] width 46 height 16
select select "45583"
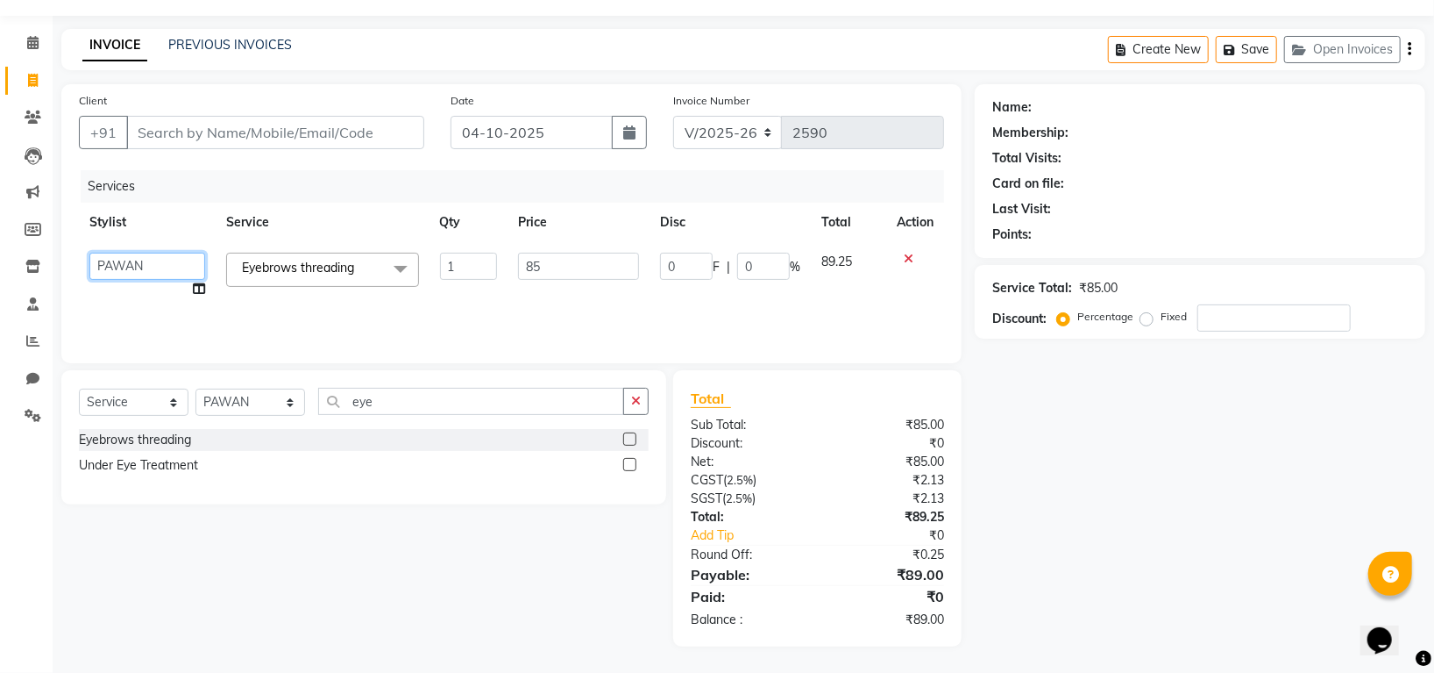
click at [123, 254] on select "Indira MEGH PAWAN RESHMI SABITRI SHANTI Simran SURAJ TILUCK P" at bounding box center [147, 266] width 116 height 27
select select "45585"
click at [246, 141] on input "Client" at bounding box center [275, 132] width 298 height 33
paste input "8884406467"
type input "8884406467"
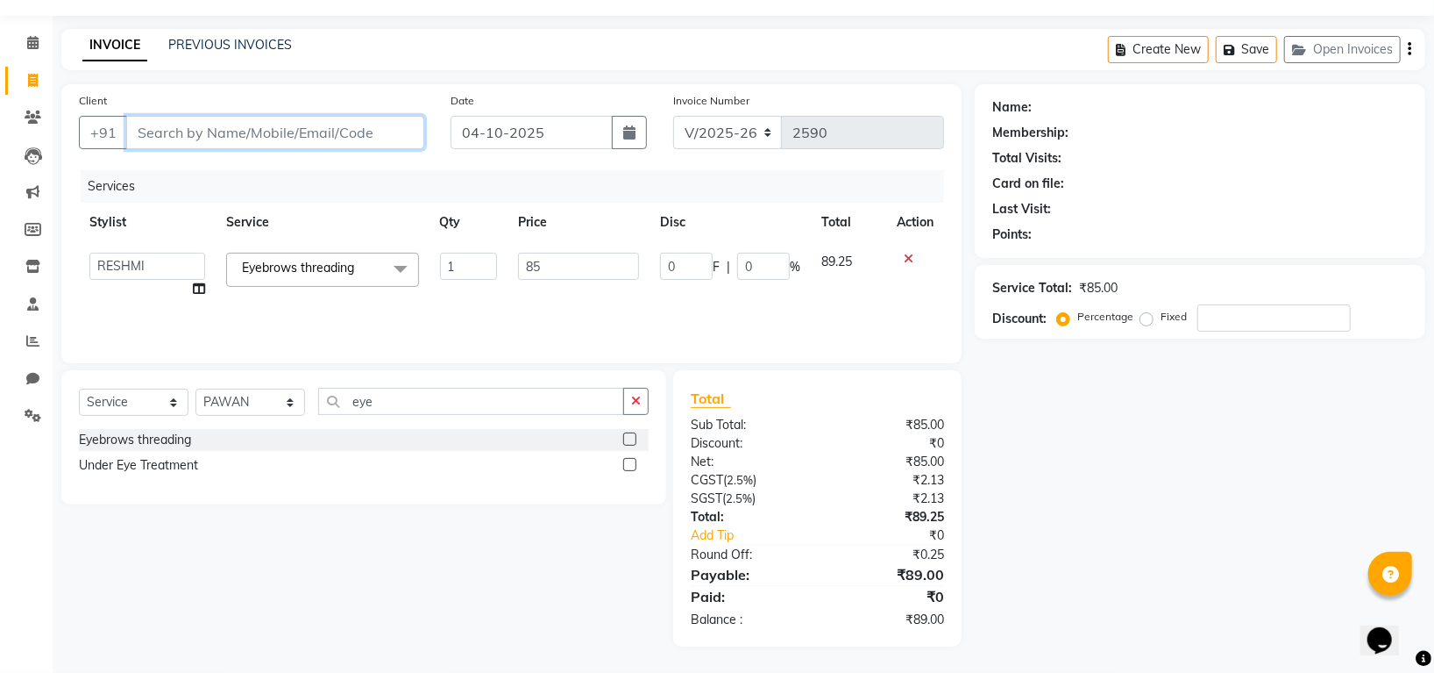
type input "0"
type input "8884406467"
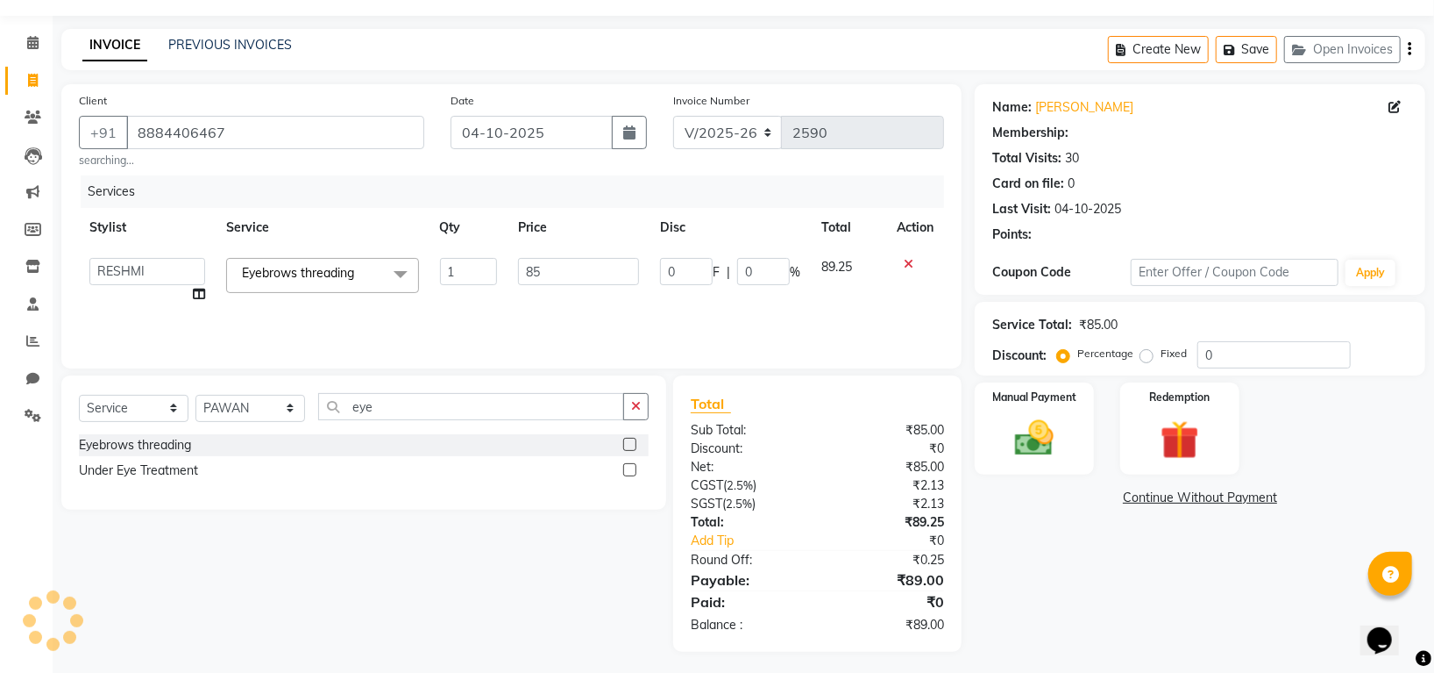
select select "1: Object"
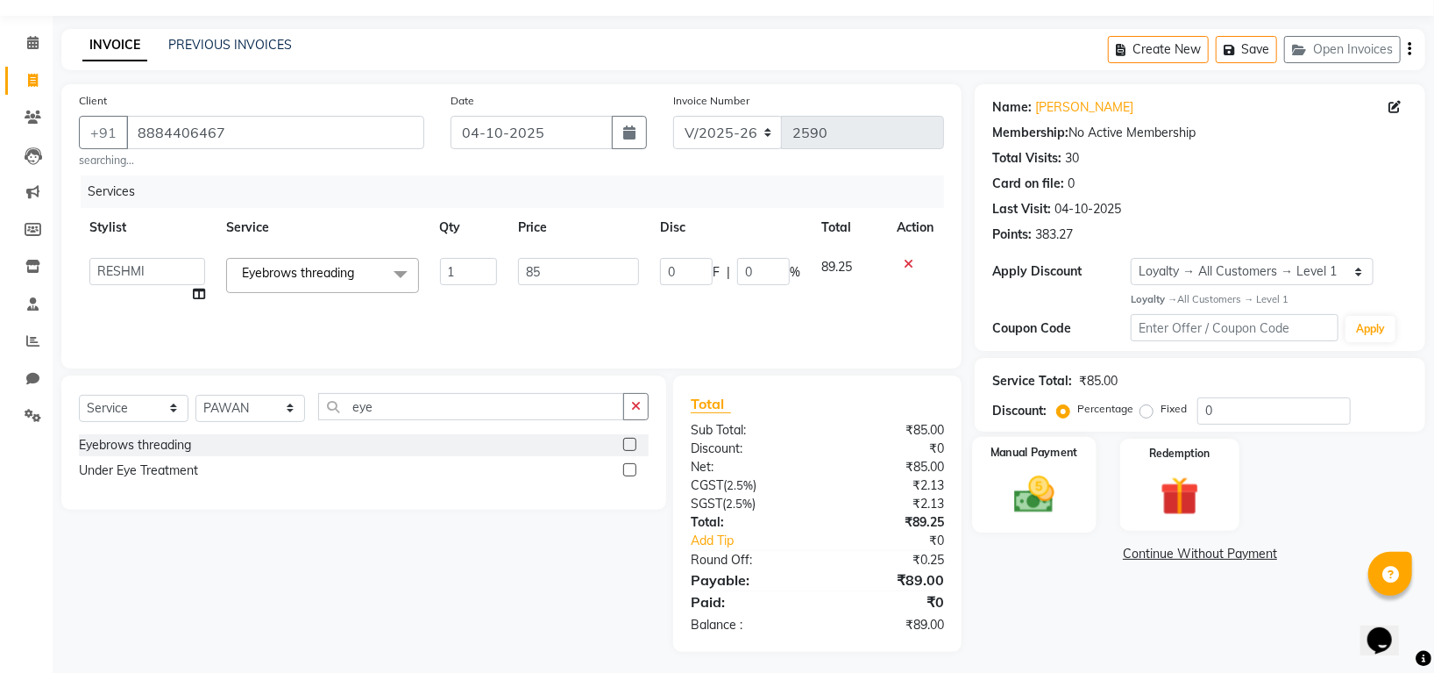
drag, startPoint x: 1041, startPoint y: 502, endPoint x: 1053, endPoint y: 501, distance: 12.3
click at [1043, 502] on img at bounding box center [1035, 494] width 66 height 46
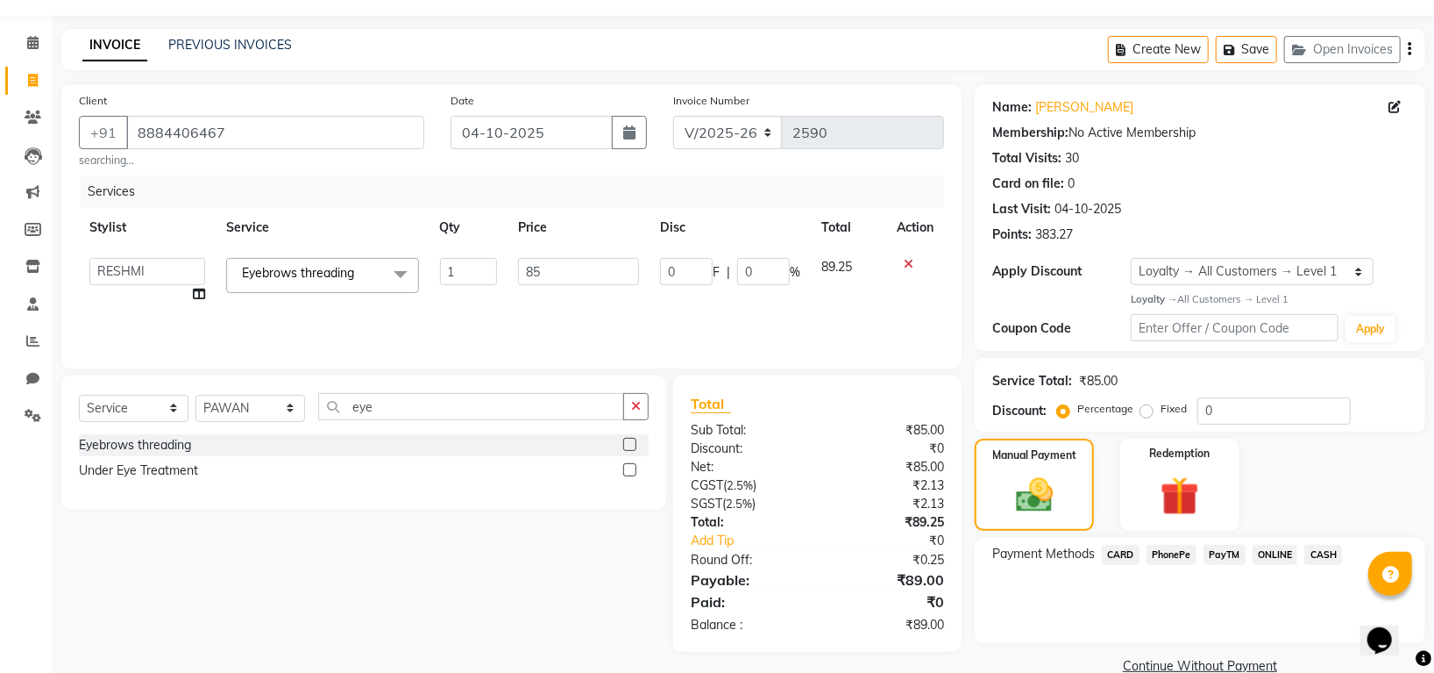
click at [1164, 552] on span "PhonePe" at bounding box center [1172, 555] width 50 height 20
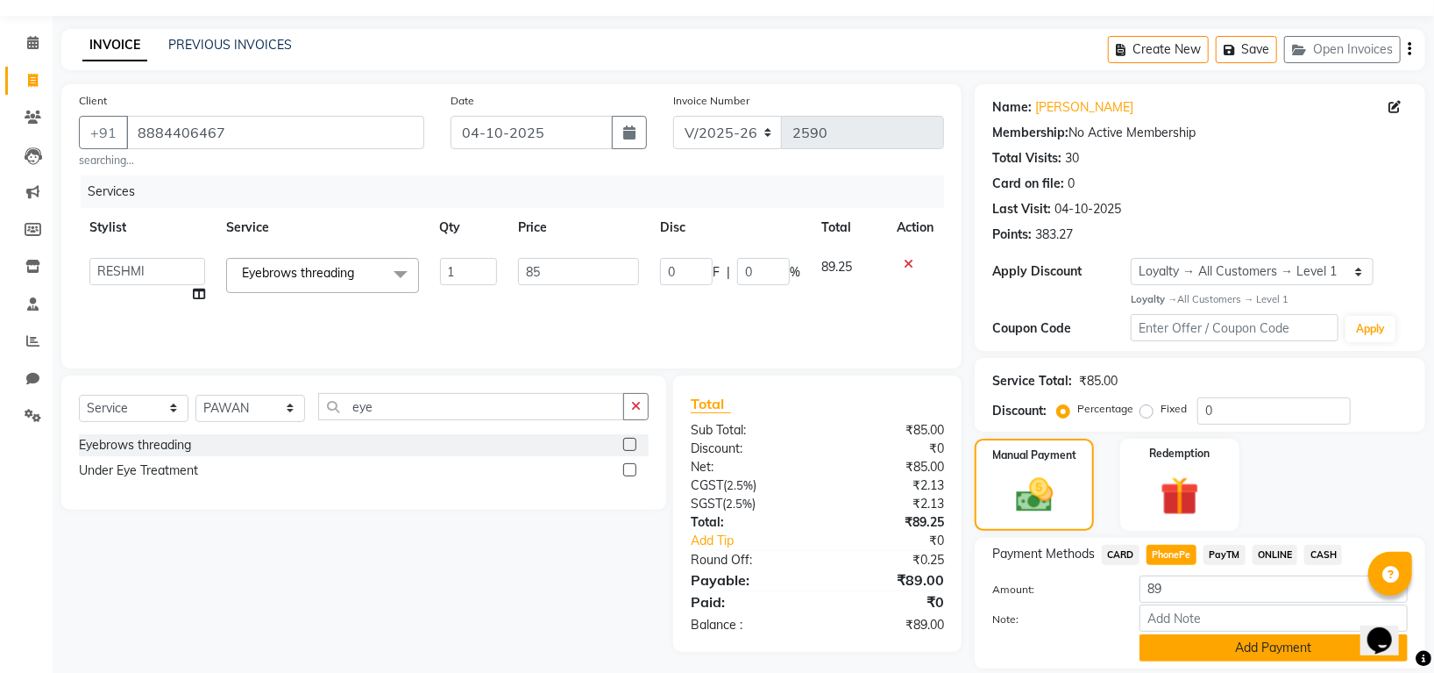
click at [1190, 651] on button "Add Payment" at bounding box center [1274, 647] width 268 height 27
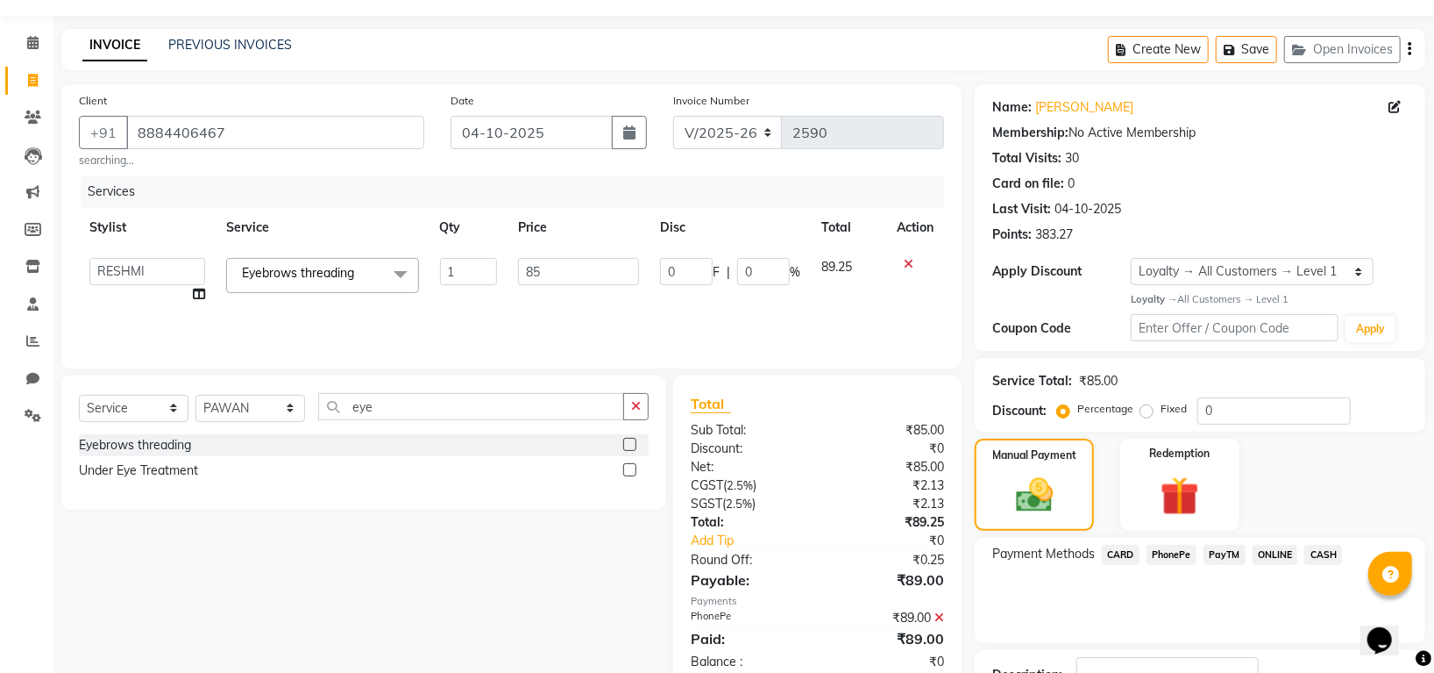
scroll to position [178, 0]
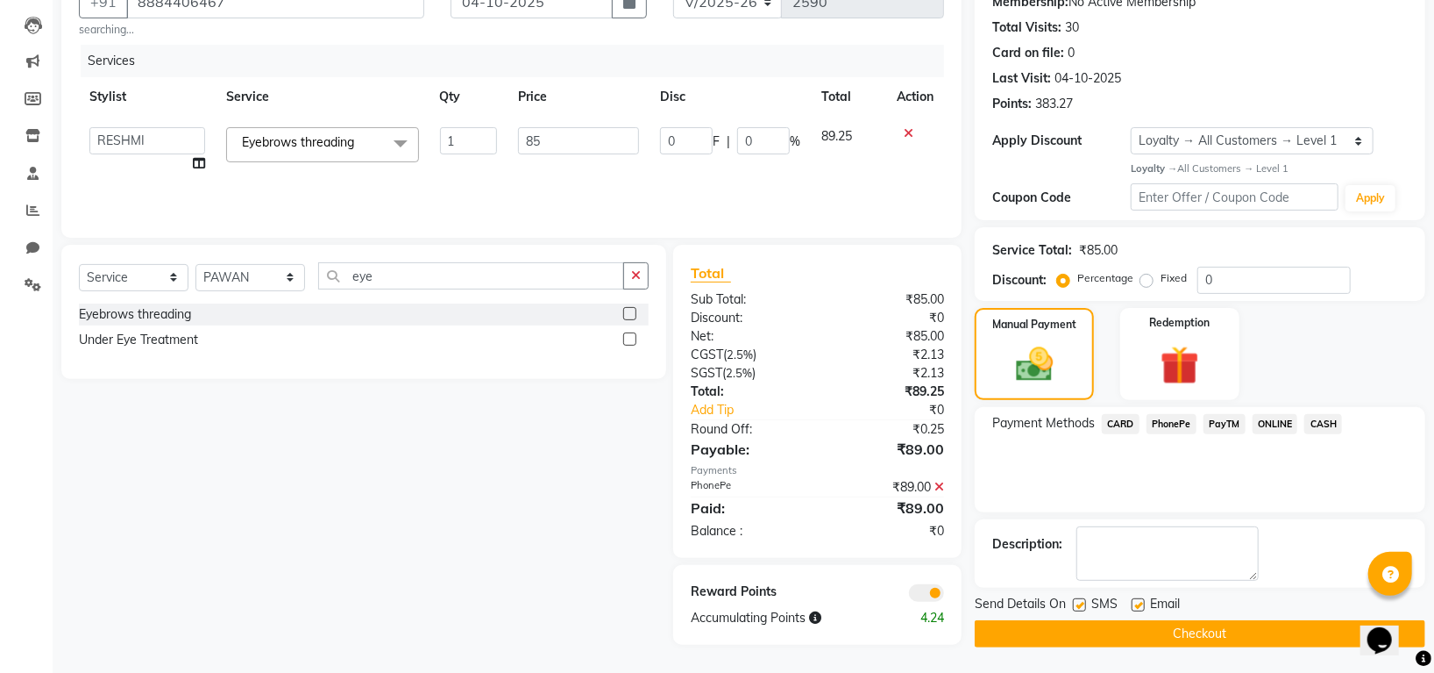
click at [1195, 623] on button "Checkout" at bounding box center [1200, 633] width 451 height 27
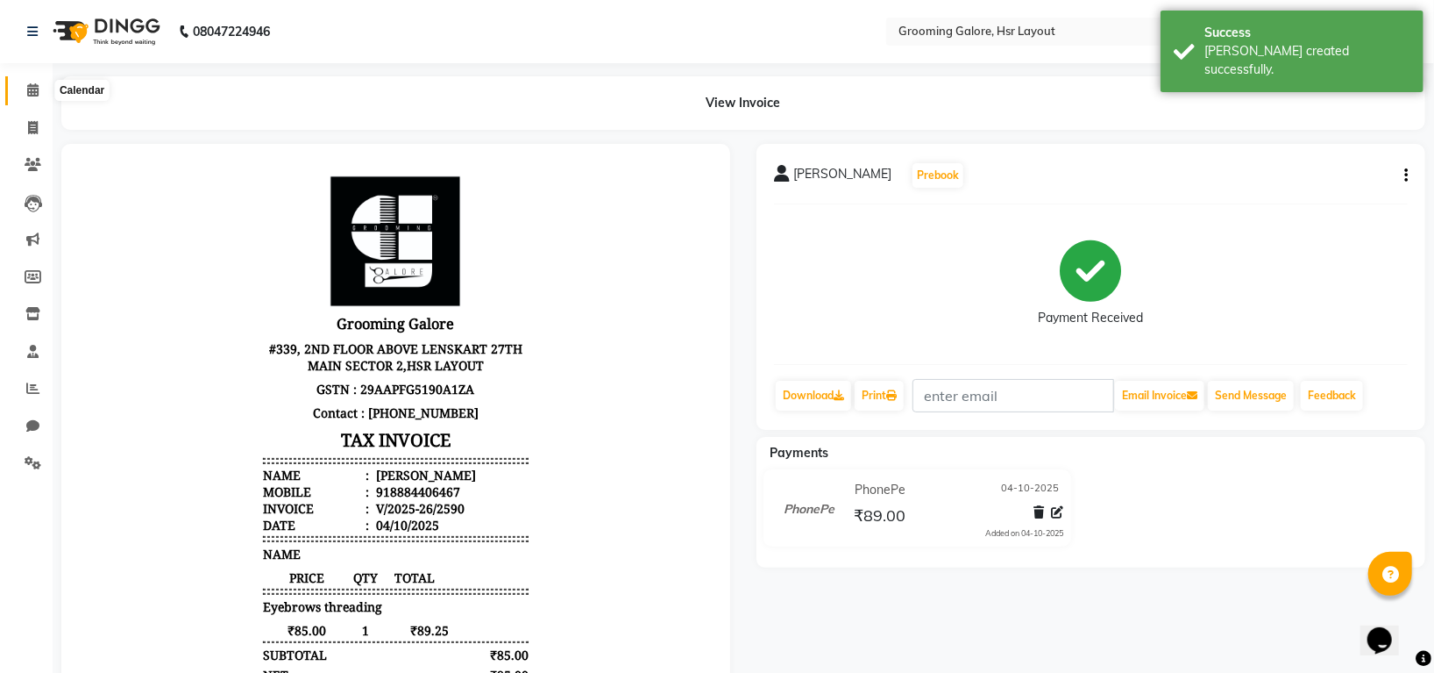
click at [24, 86] on span at bounding box center [33, 91] width 31 height 20
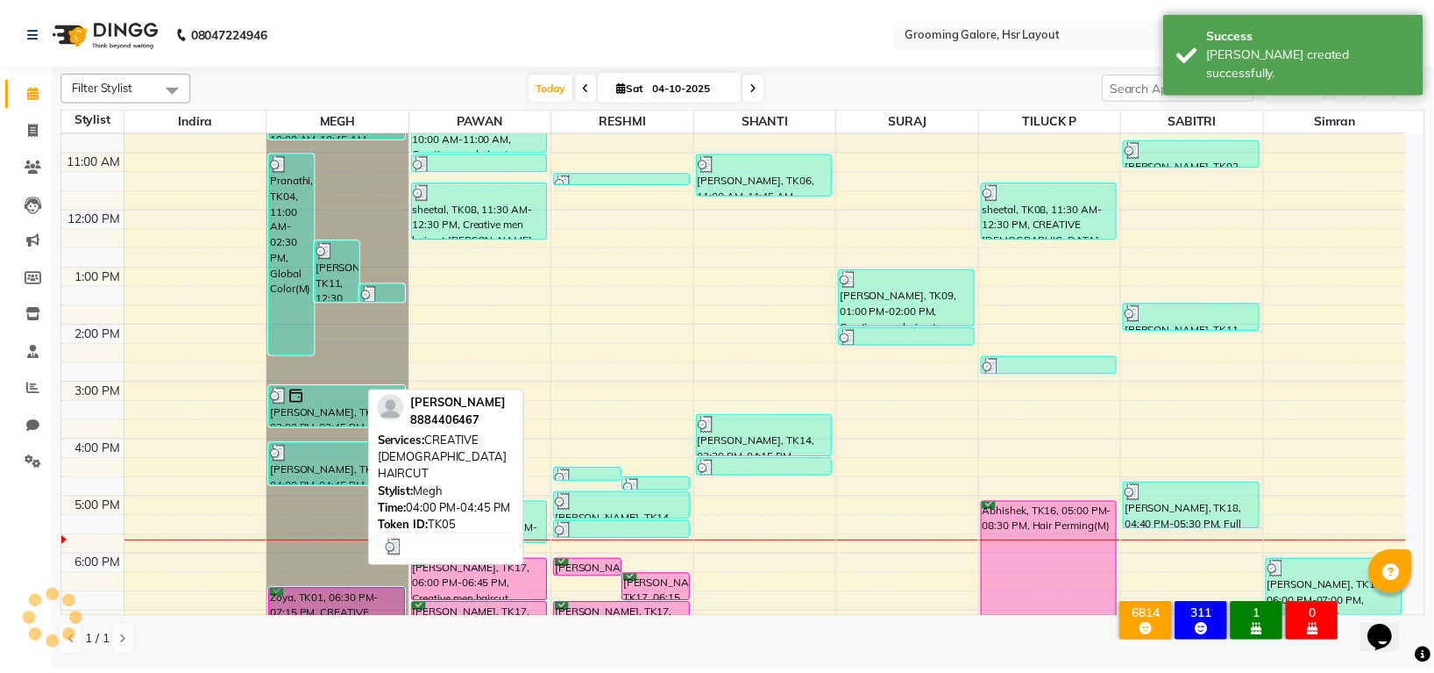
scroll to position [272, 0]
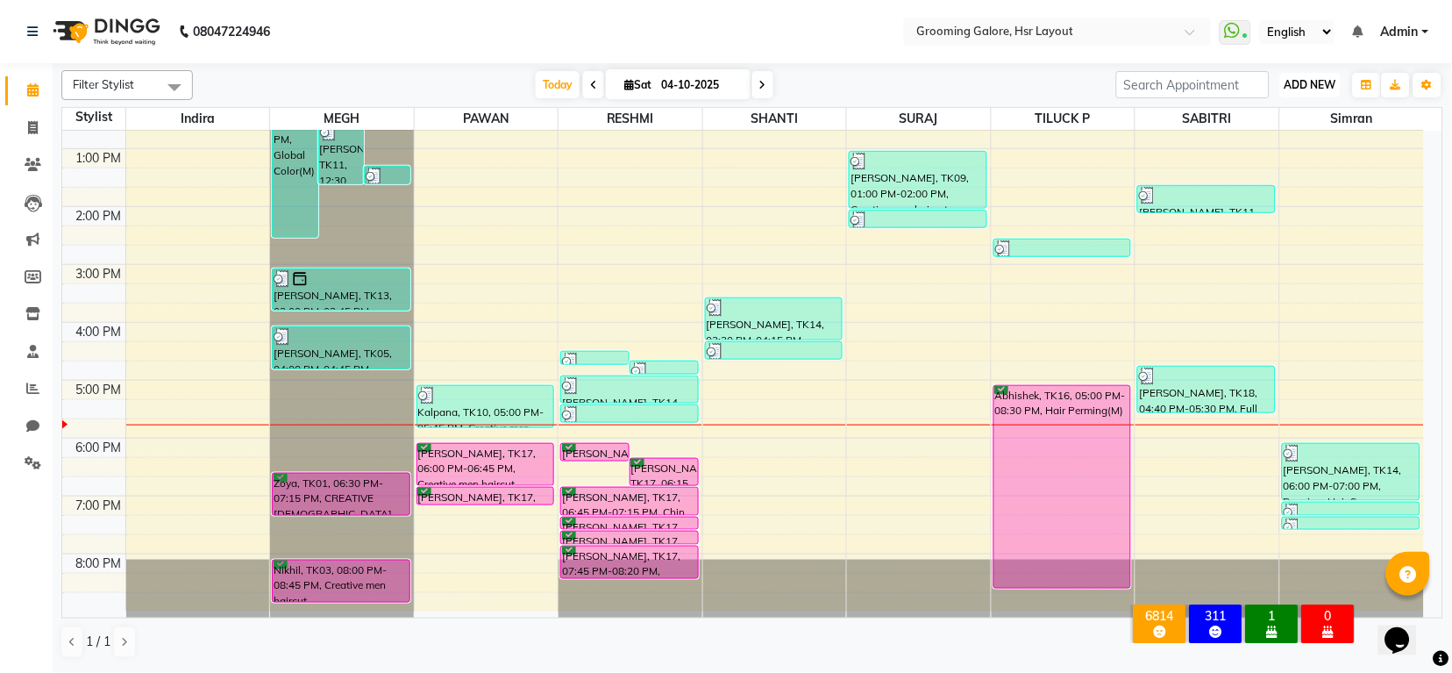
click at [1296, 84] on span "ADD NEW" at bounding box center [1311, 84] width 52 height 13
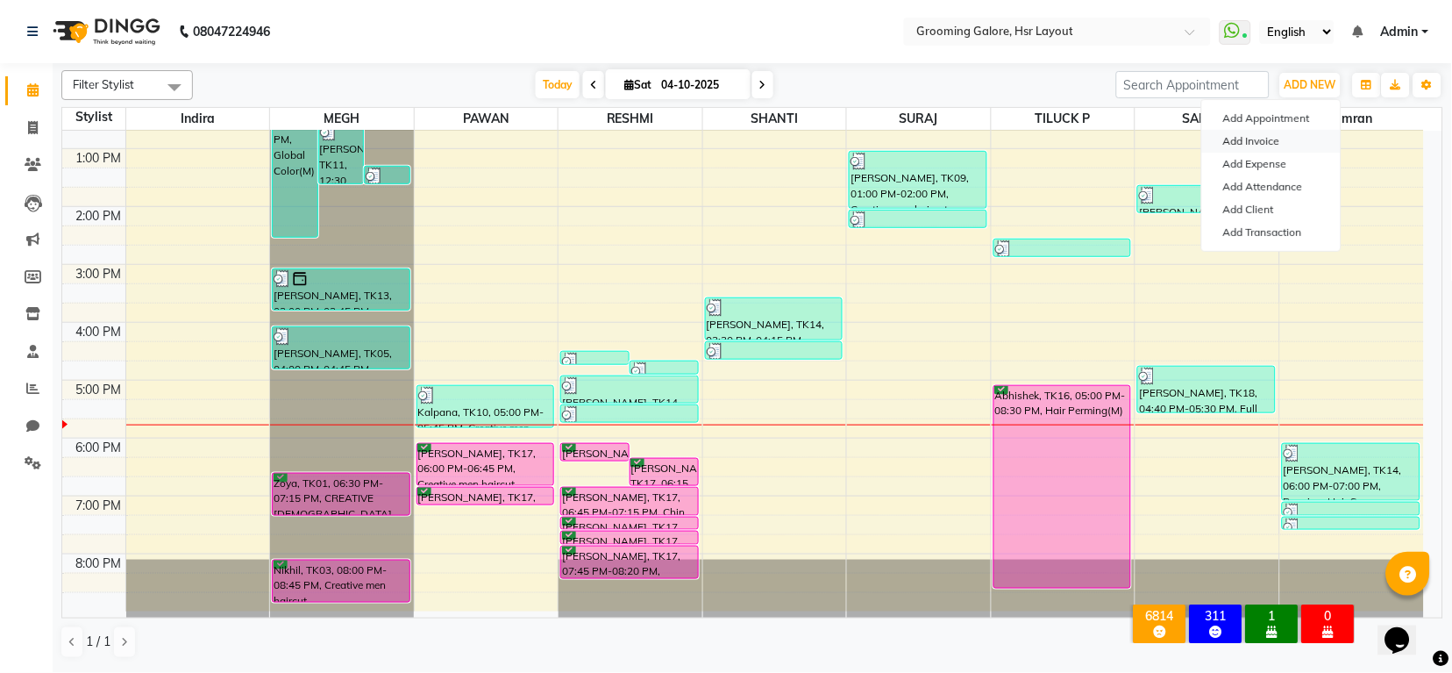
click at [1268, 145] on link "Add Invoice" at bounding box center [1271, 141] width 139 height 23
select select "service"
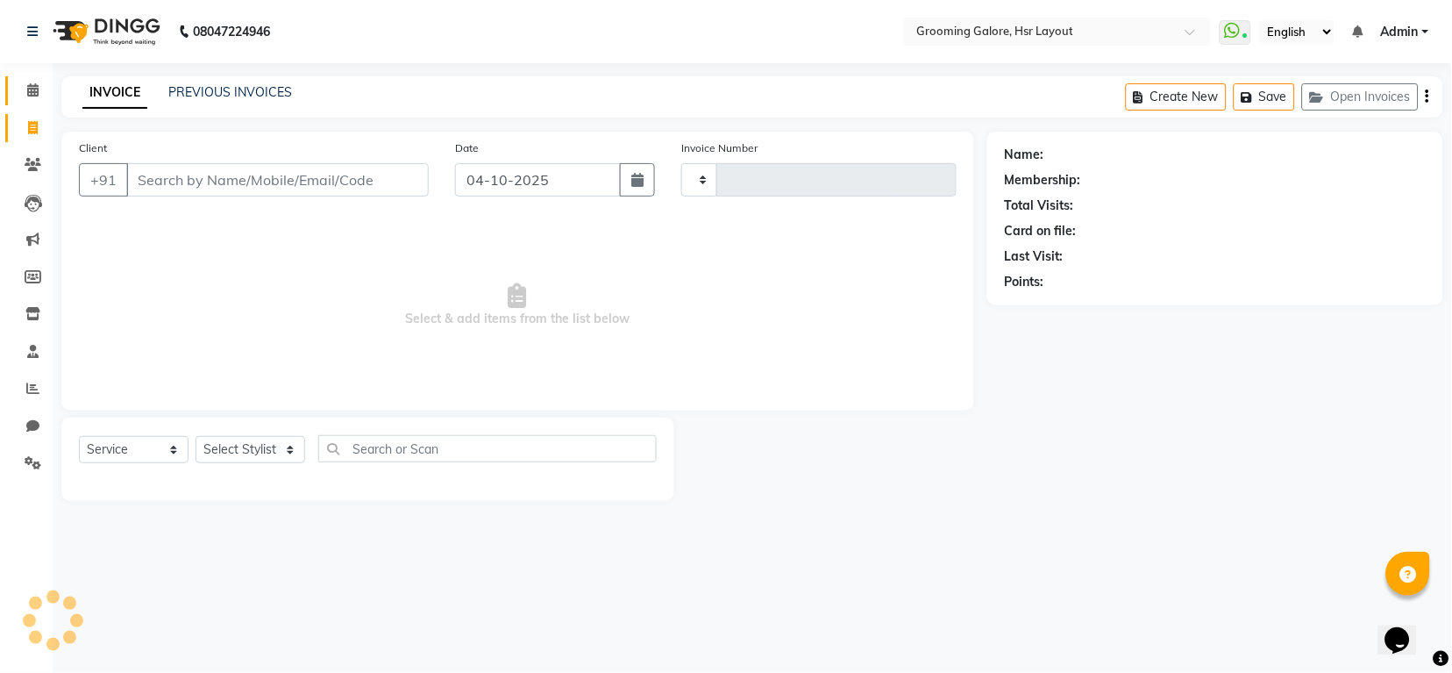
type input "2591"
select select "P"
select select "6168"
select select "45583"
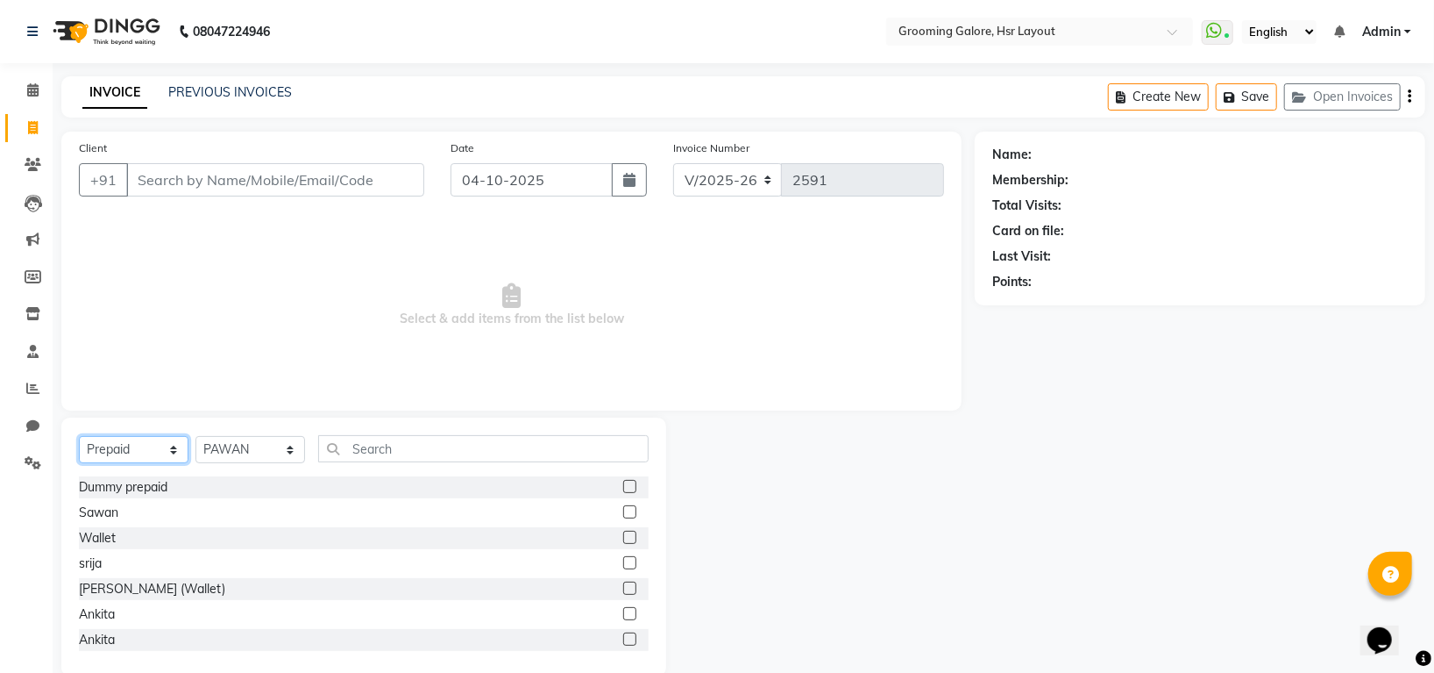
drag, startPoint x: 93, startPoint y: 460, endPoint x: 99, endPoint y: 438, distance: 23.6
click at [93, 460] on select "Select Service Product Membership Package Voucher Prepaid Gift Card" at bounding box center [134, 449] width 110 height 27
select select "service"
click at [79, 437] on select "Select Service Product Membership Package Voucher Prepaid Gift Card" at bounding box center [134, 449] width 110 height 27
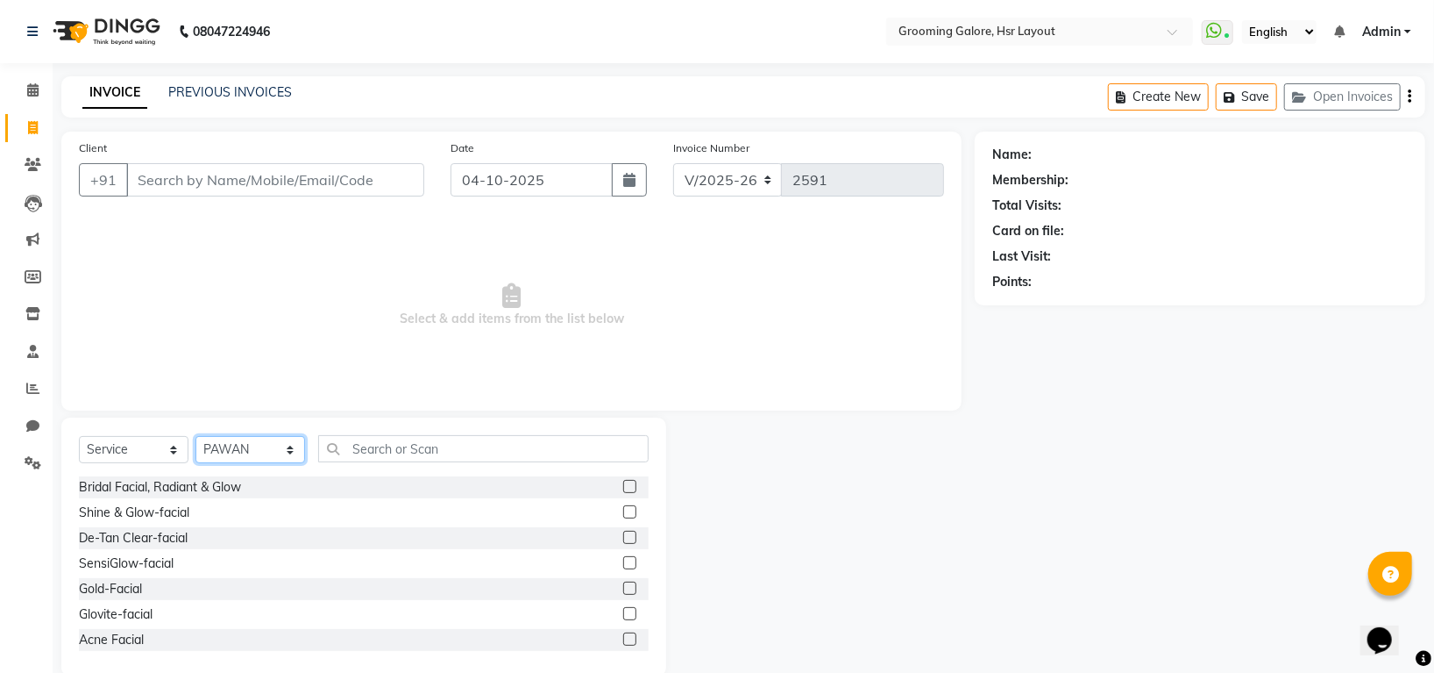
drag, startPoint x: 232, startPoint y: 458, endPoint x: 232, endPoint y: 441, distance: 16.7
click at [232, 459] on select "Select Stylist Indira MEGH PAWAN RESHMI SABITRI SHANTI Simran SURAJ TILUCK P" at bounding box center [251, 449] width 110 height 27
select select "59257"
click at [196, 437] on select "Select Stylist Indira MEGH PAWAN RESHMI SABITRI SHANTI Simran SURAJ TILUCK P" at bounding box center [251, 449] width 110 height 27
click at [358, 441] on input "text" at bounding box center [483, 448] width 331 height 27
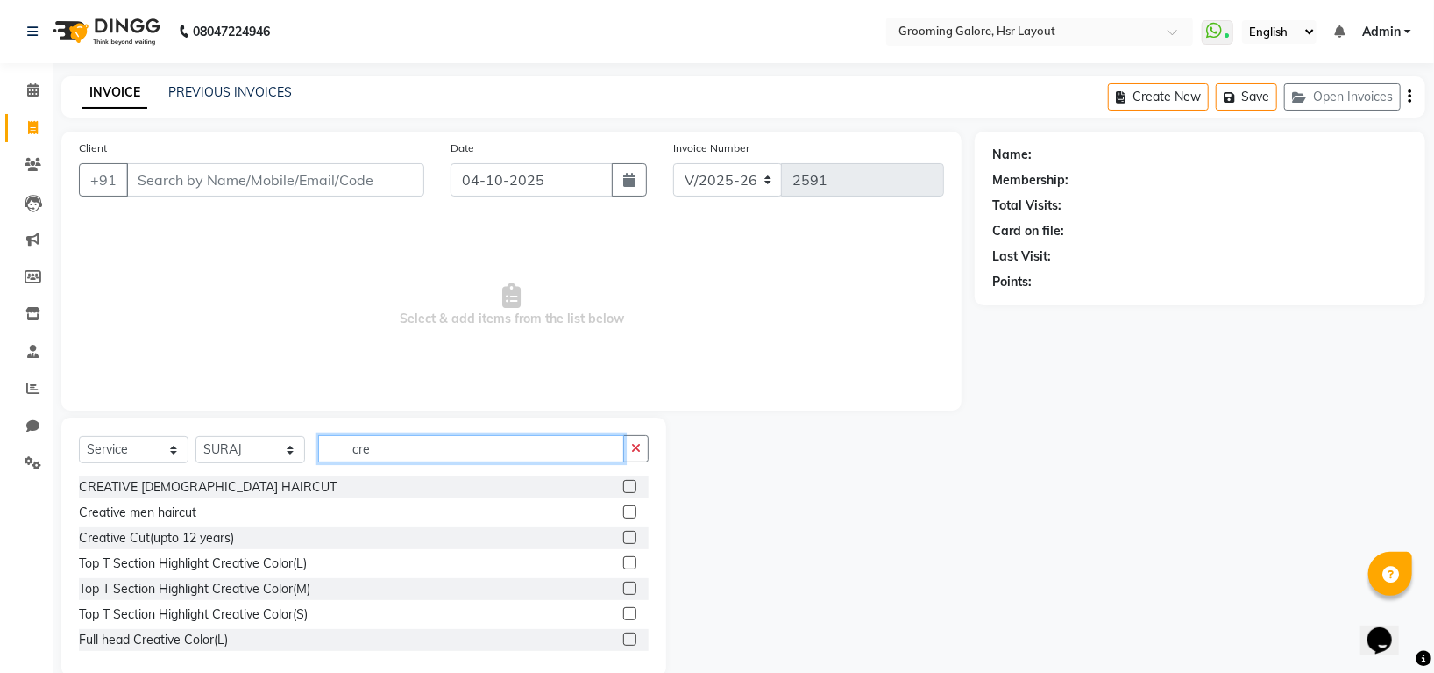
type input "cre"
click at [623, 507] on label at bounding box center [629, 511] width 13 height 13
click at [623, 507] on input "checkbox" at bounding box center [628, 512] width 11 height 11
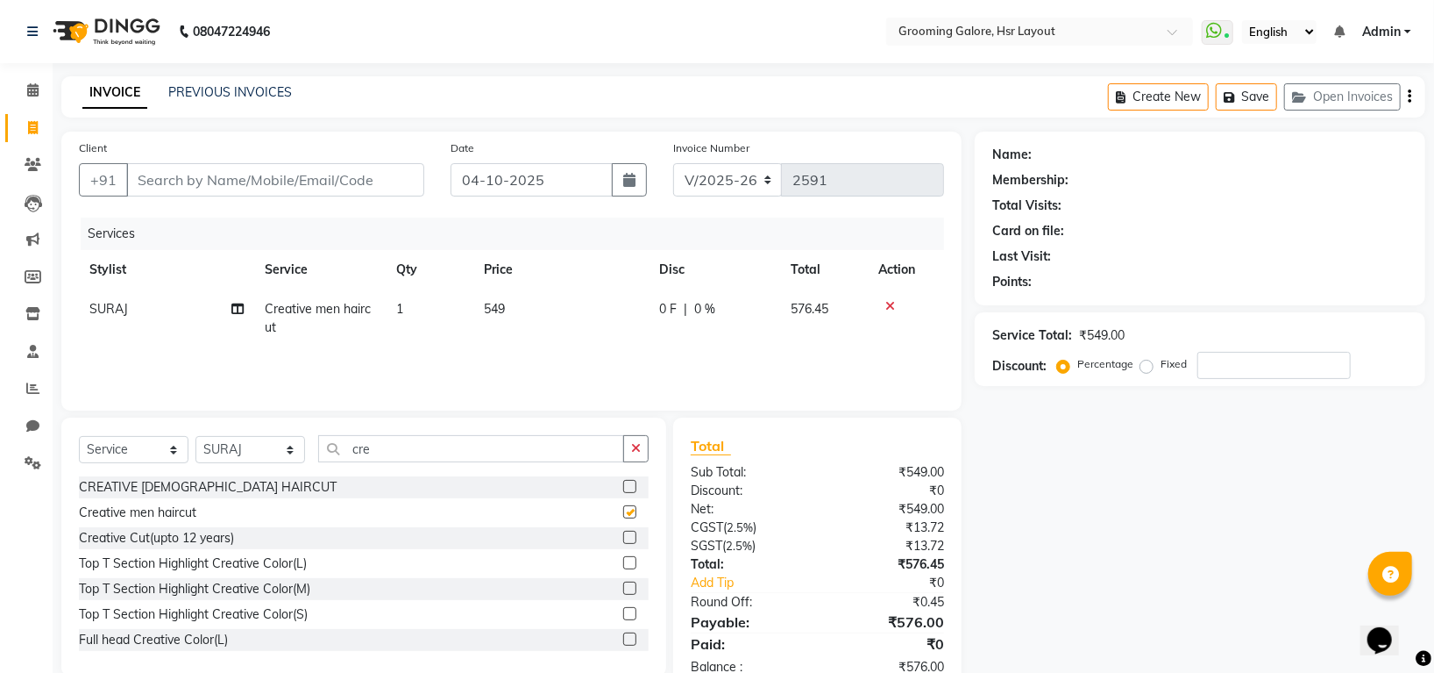
checkbox input "false"
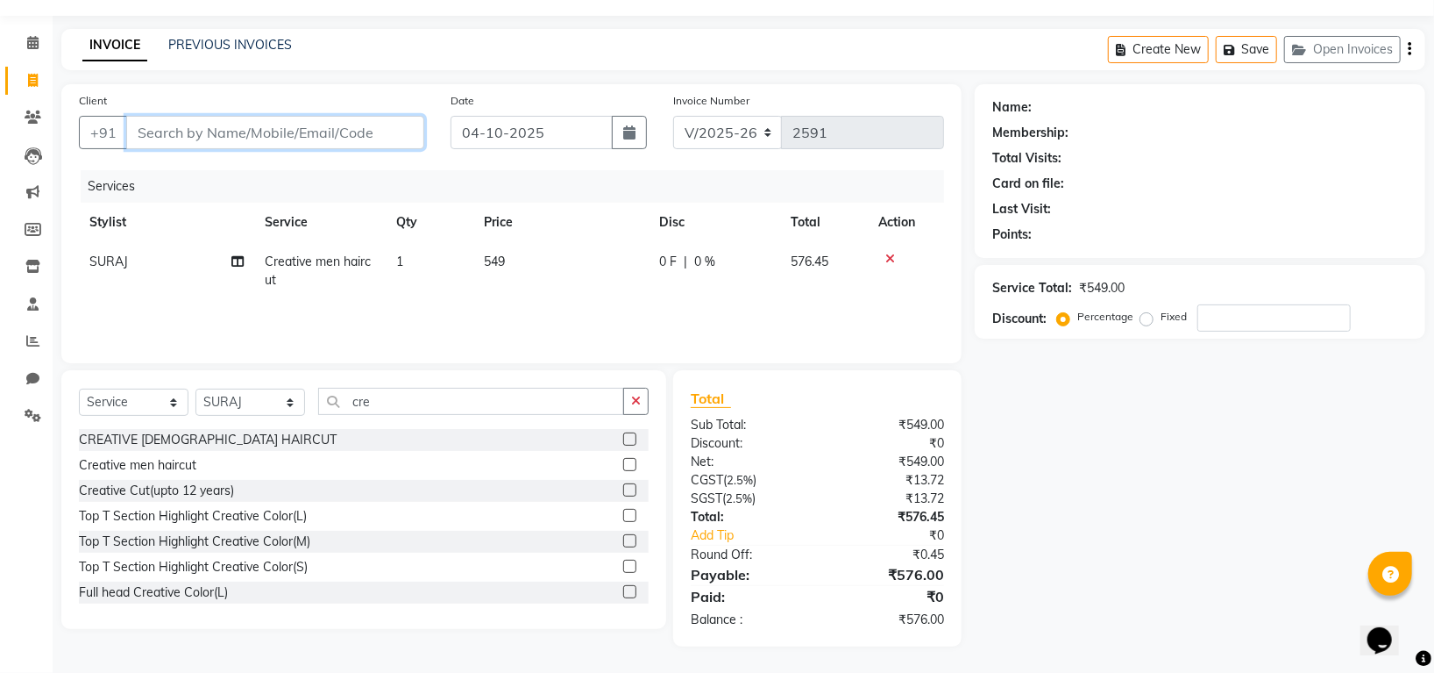
click at [267, 117] on input "Client" at bounding box center [275, 132] width 298 height 33
click at [314, 127] on input "Client" at bounding box center [275, 132] width 298 height 33
type input "9"
type input "0"
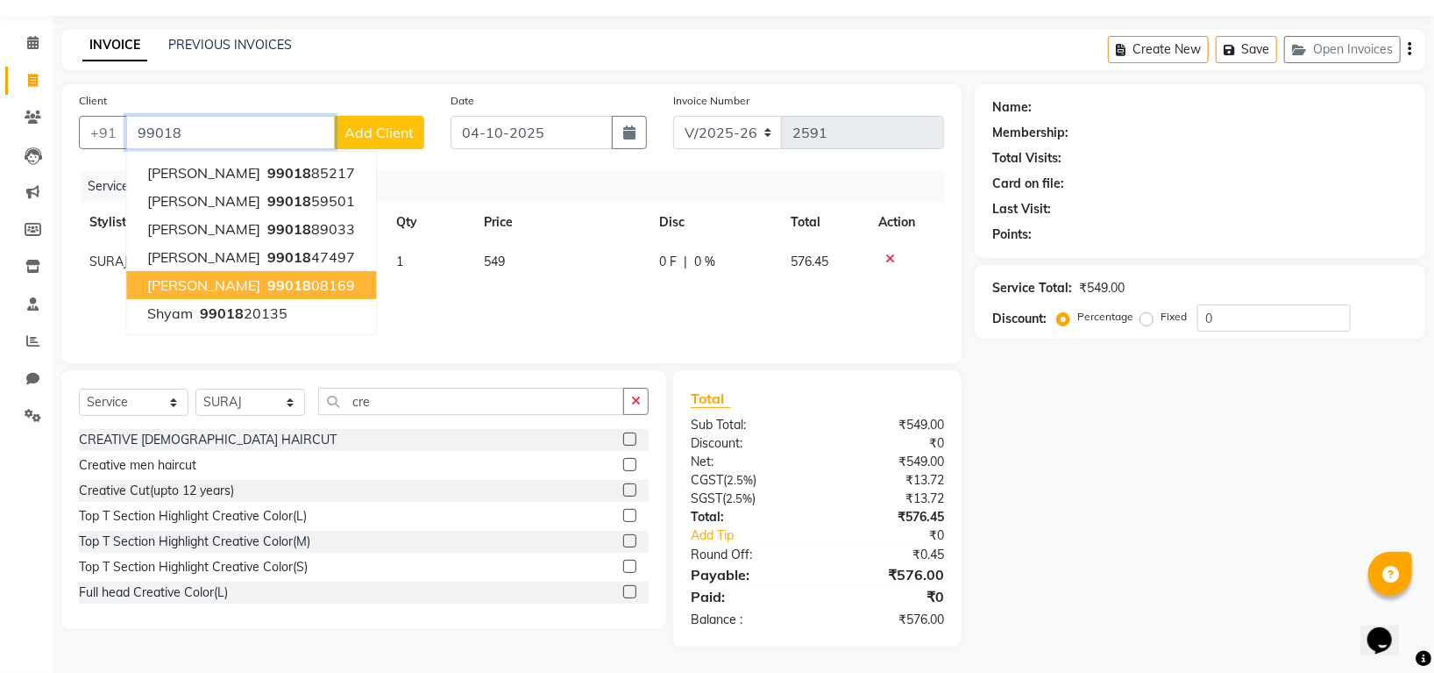
click at [277, 277] on ngb-highlight "99018 08169" at bounding box center [309, 285] width 91 height 18
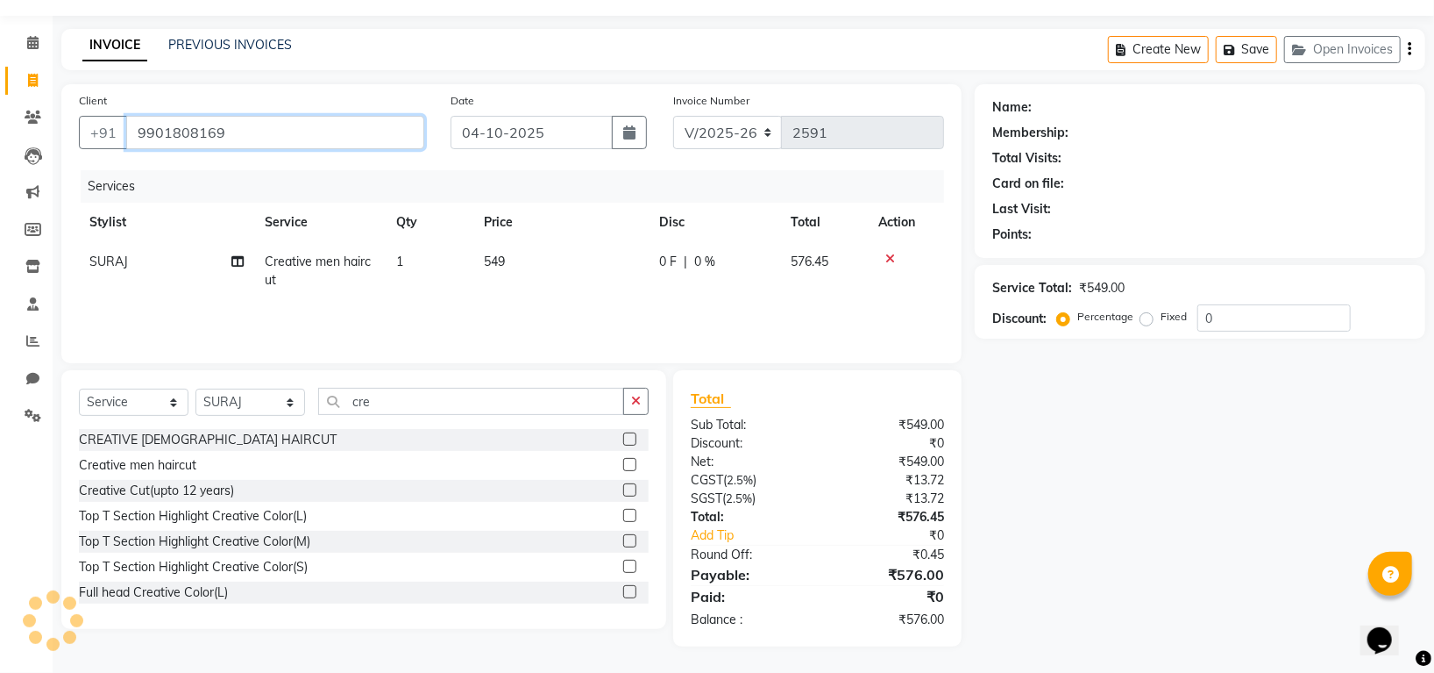
type input "9901808169"
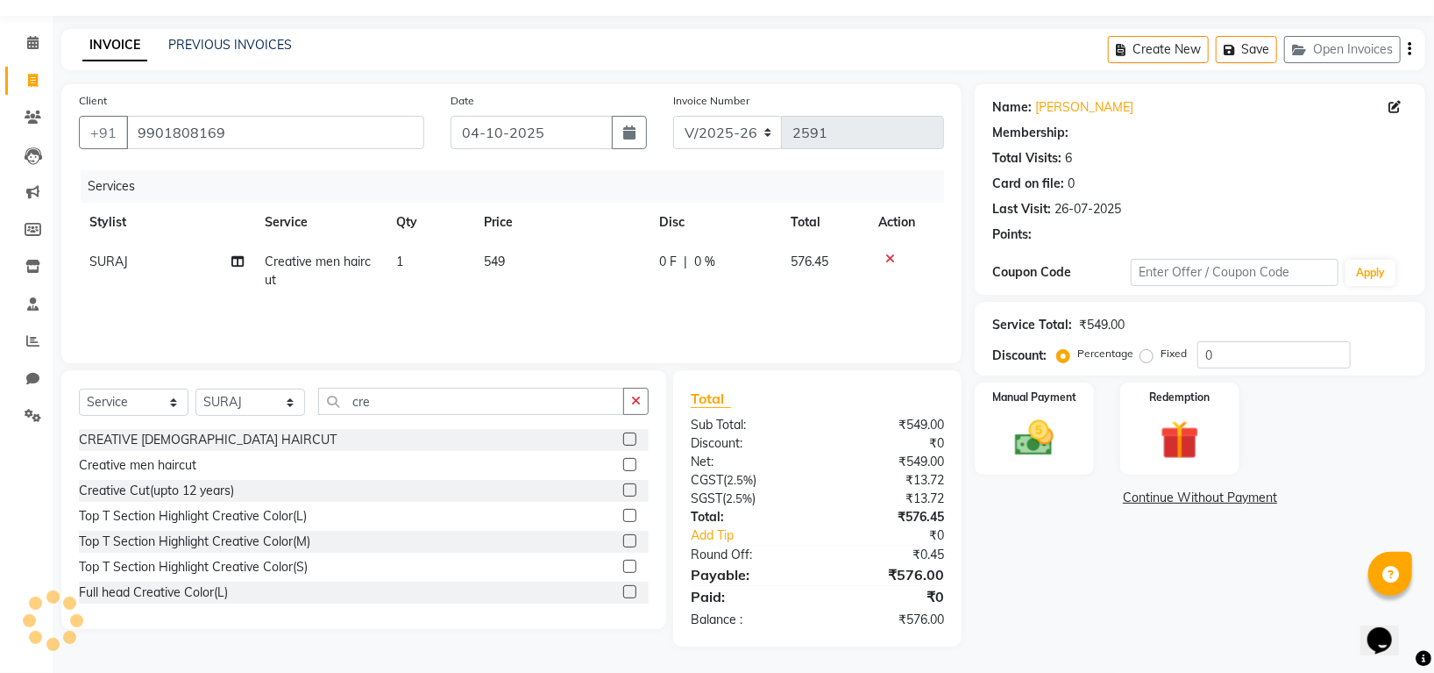
select select "1: Object"
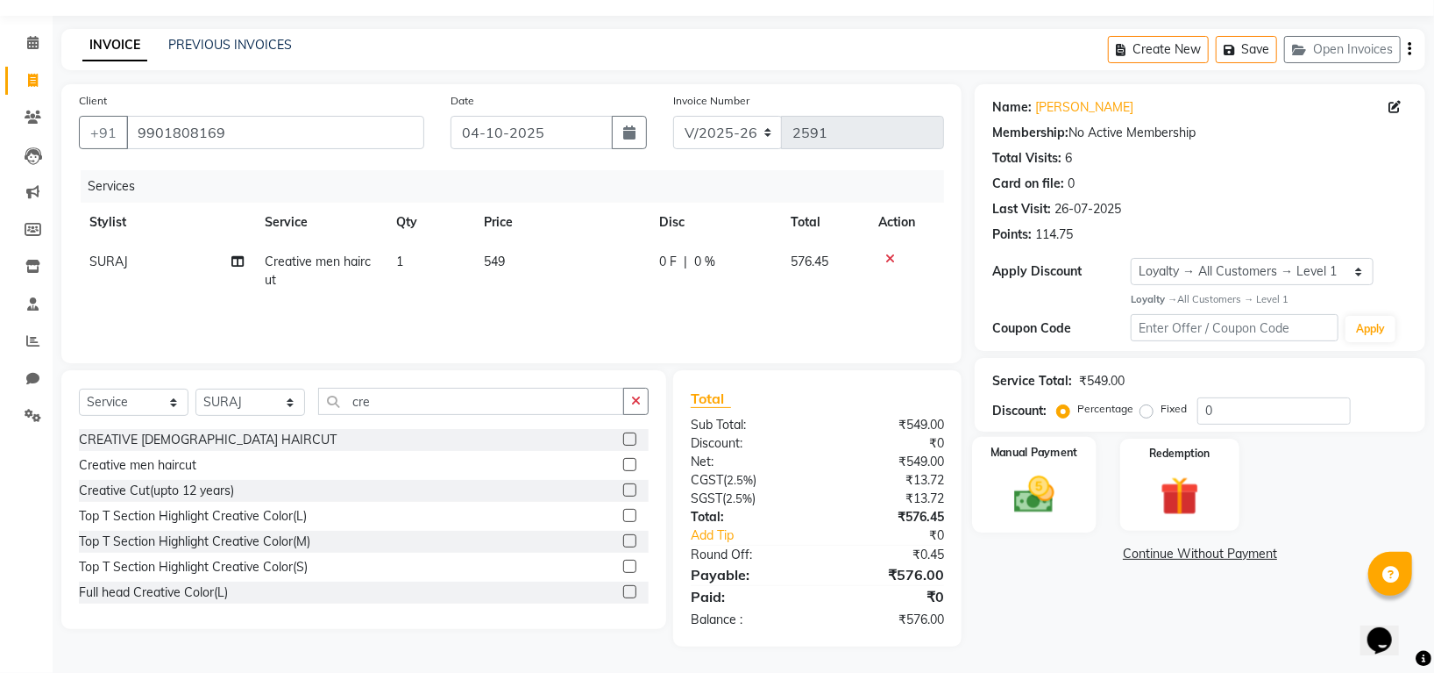
click at [1019, 488] on img at bounding box center [1035, 494] width 66 height 46
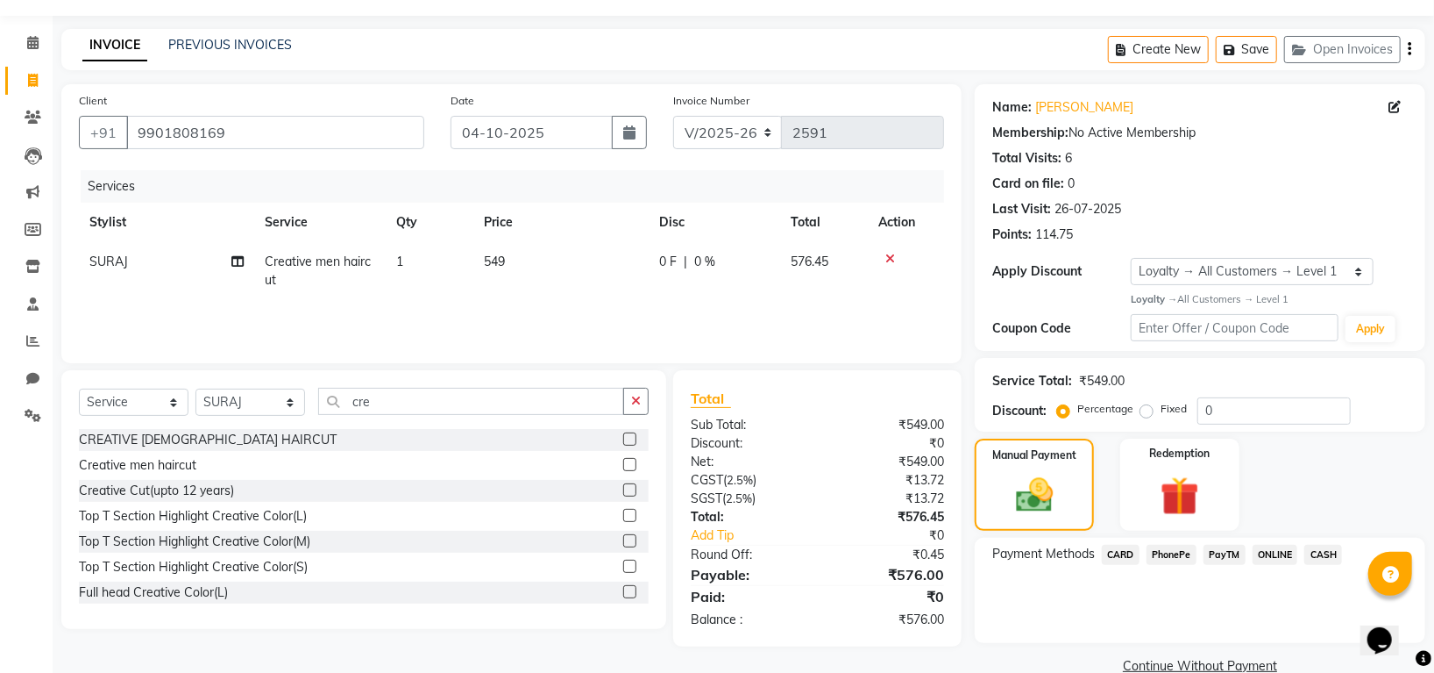
click at [1318, 548] on span "CASH" at bounding box center [1324, 555] width 38 height 20
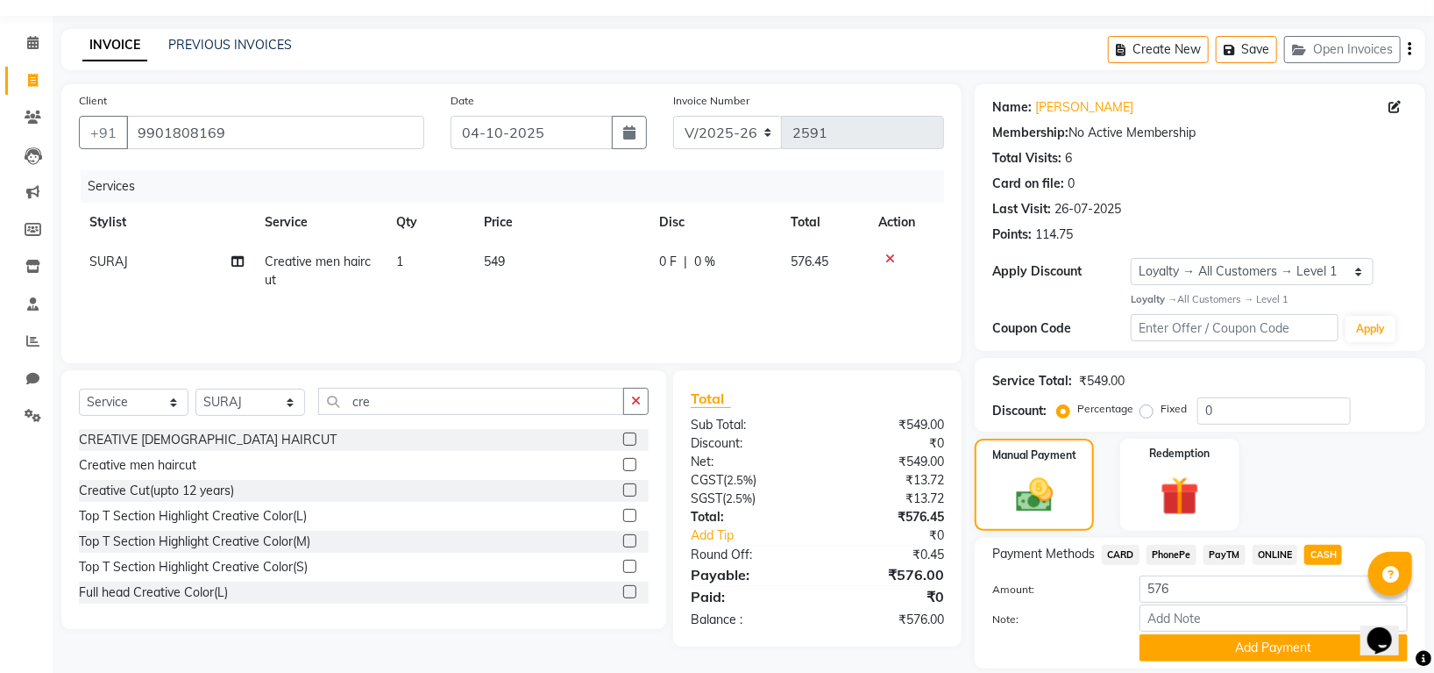
scroll to position [106, 0]
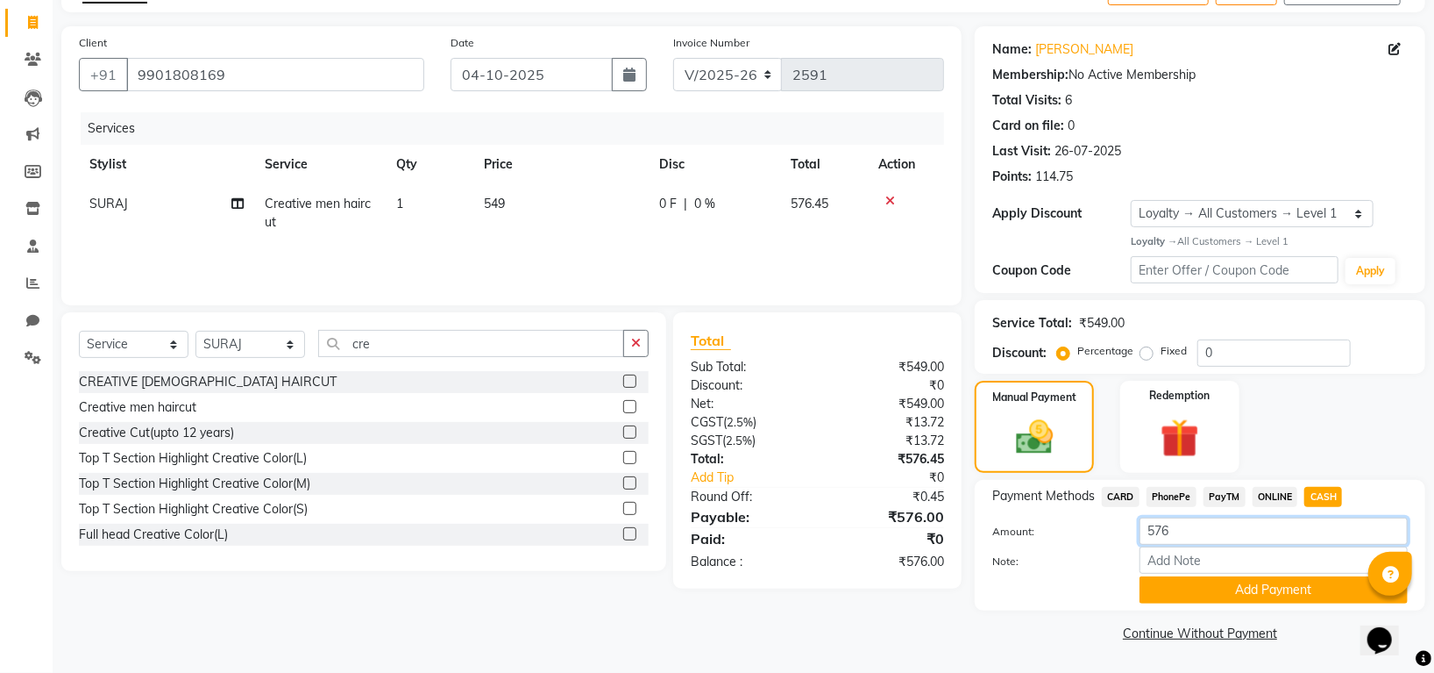
click at [1196, 541] on input "576" at bounding box center [1274, 530] width 268 height 27
type input "500"
click at [1200, 597] on button "Add Payment" at bounding box center [1274, 589] width 268 height 27
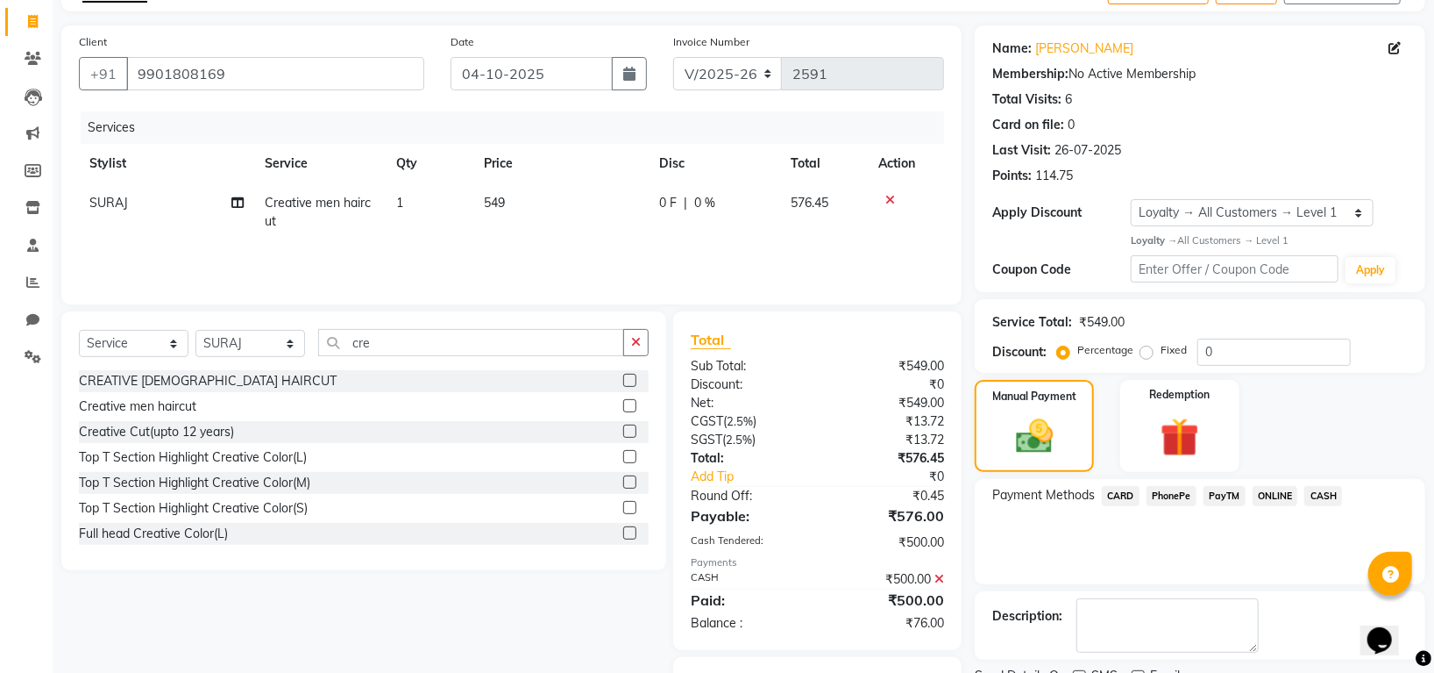
scroll to position [197, 0]
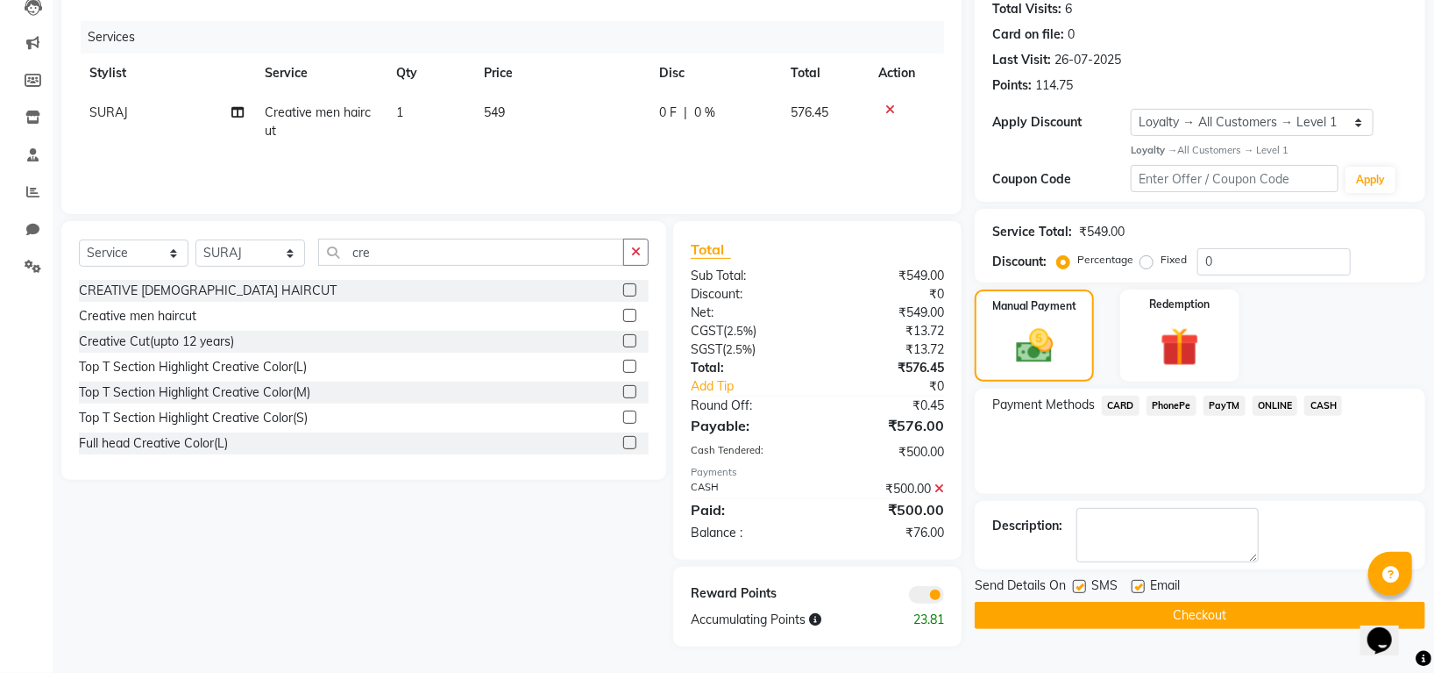
click at [1175, 395] on span "PhonePe" at bounding box center [1172, 405] width 50 height 20
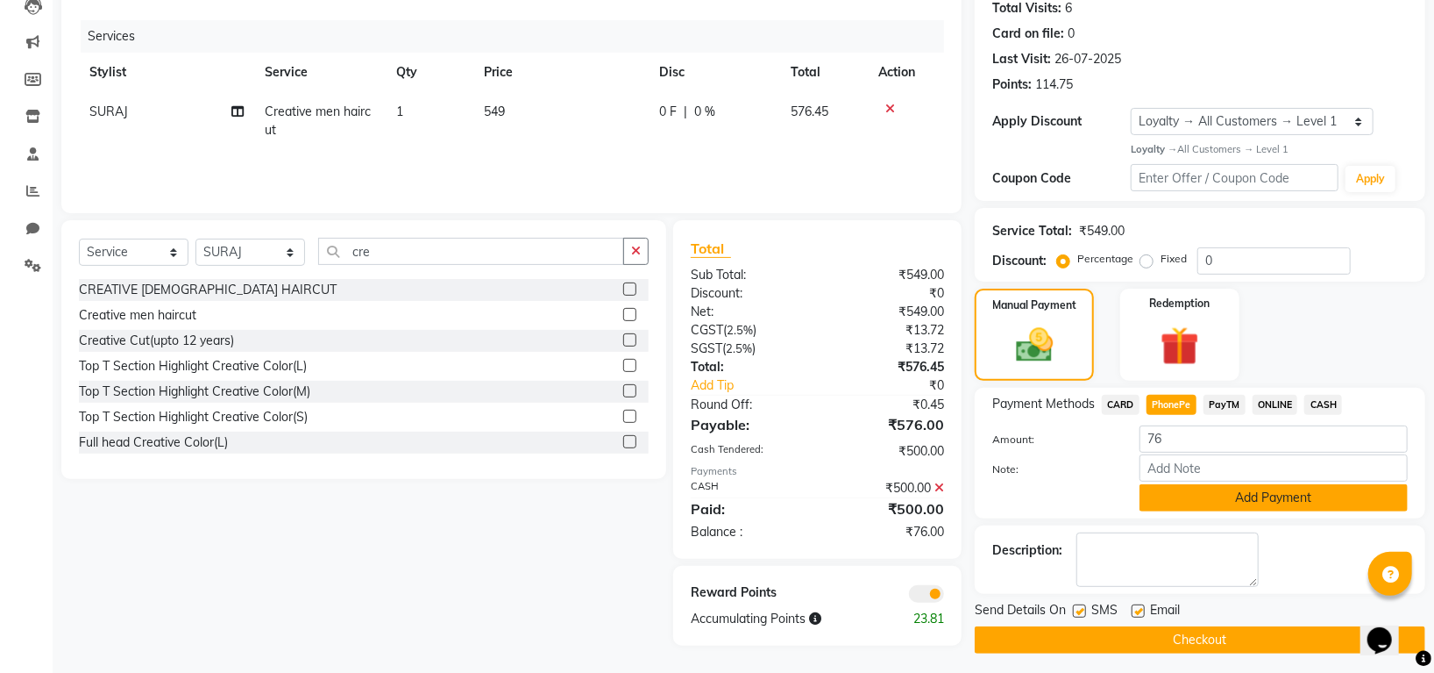
click at [1246, 501] on button "Add Payment" at bounding box center [1274, 497] width 268 height 27
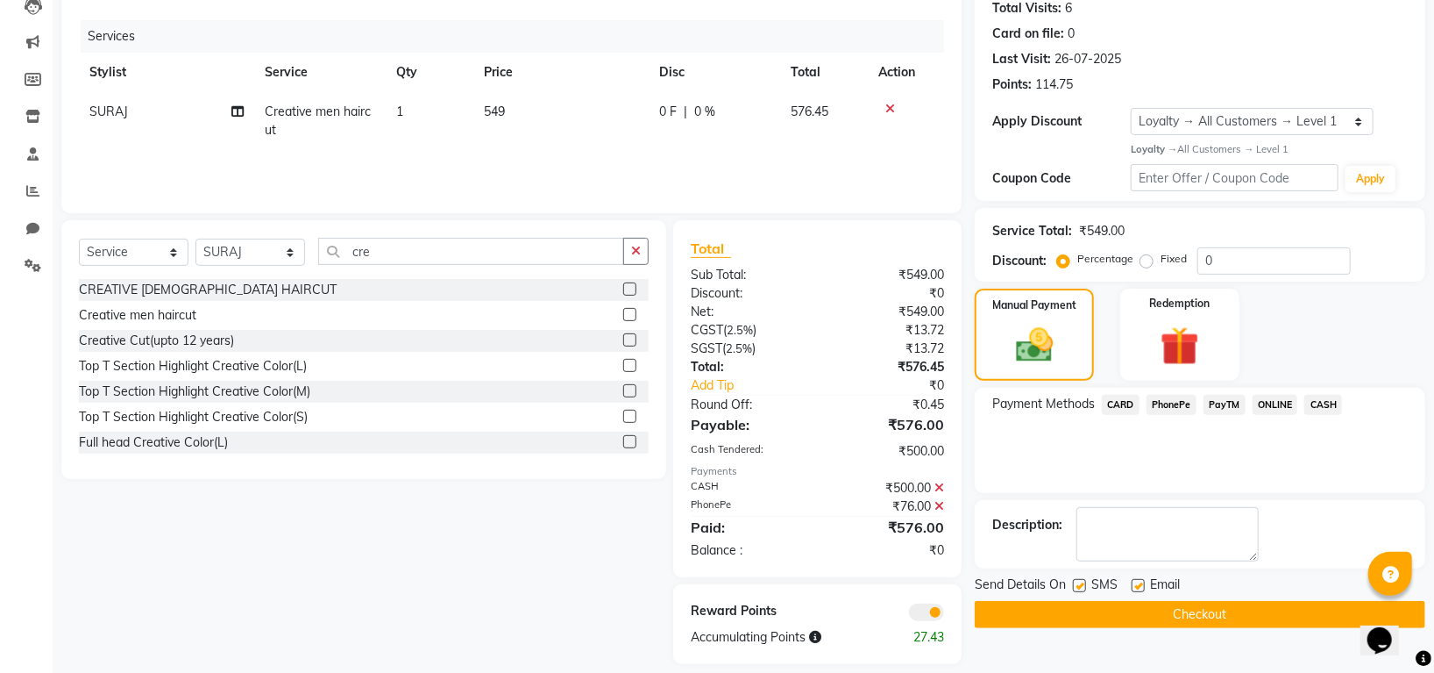
scroll to position [216, 0]
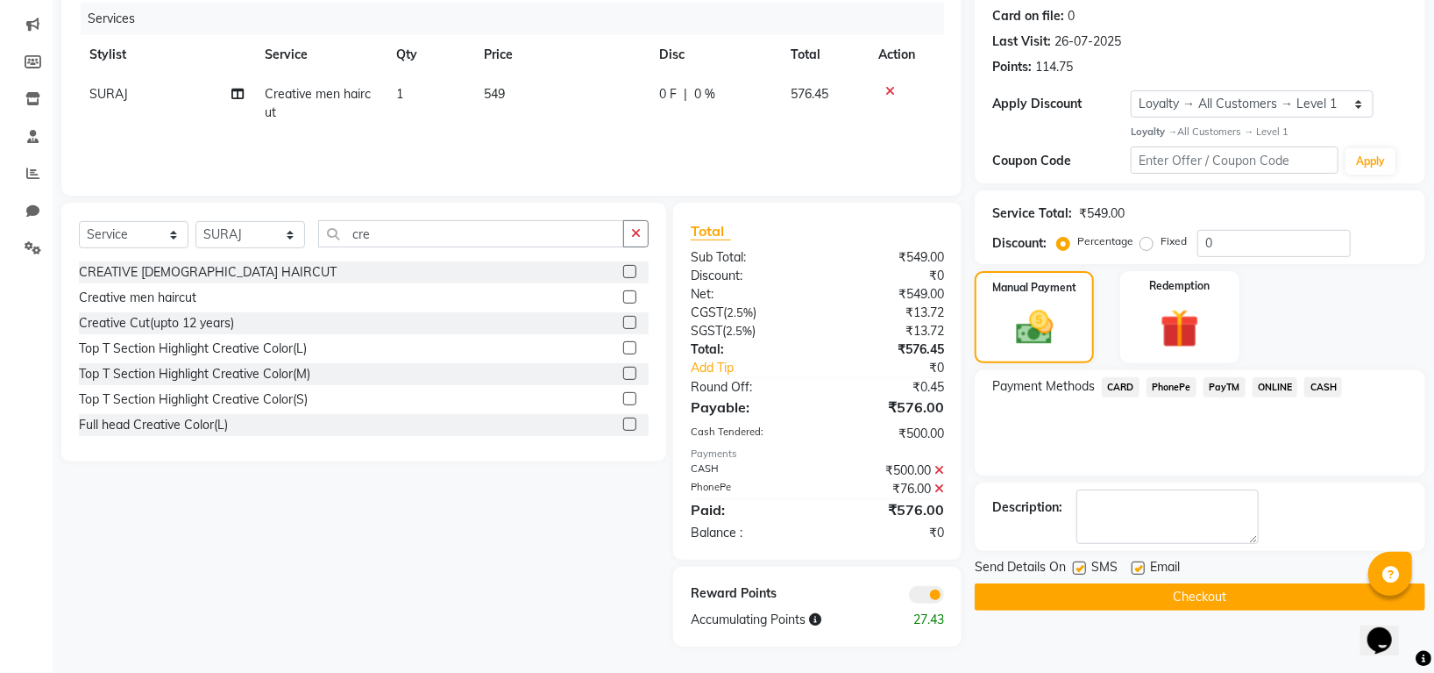
click at [1199, 587] on button "Checkout" at bounding box center [1200, 596] width 451 height 27
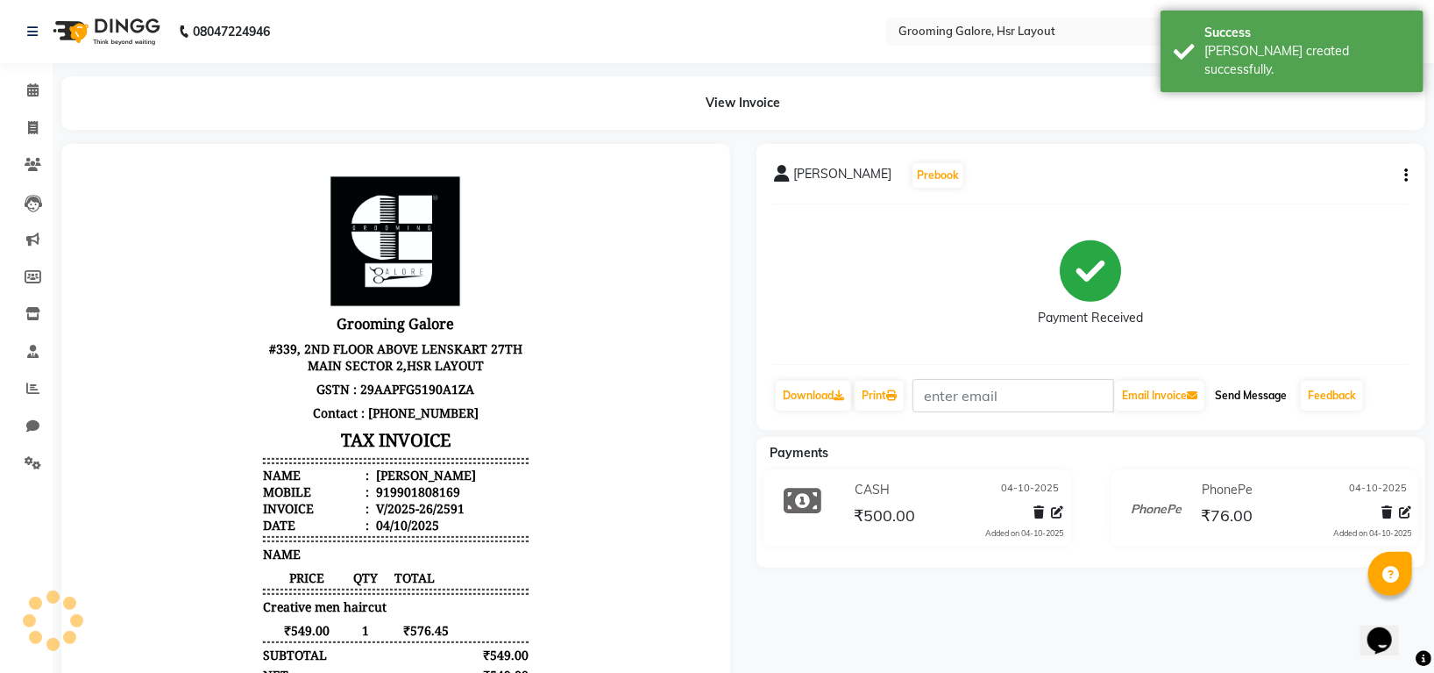
click at [1244, 395] on button "Send Message" at bounding box center [1251, 396] width 86 height 30
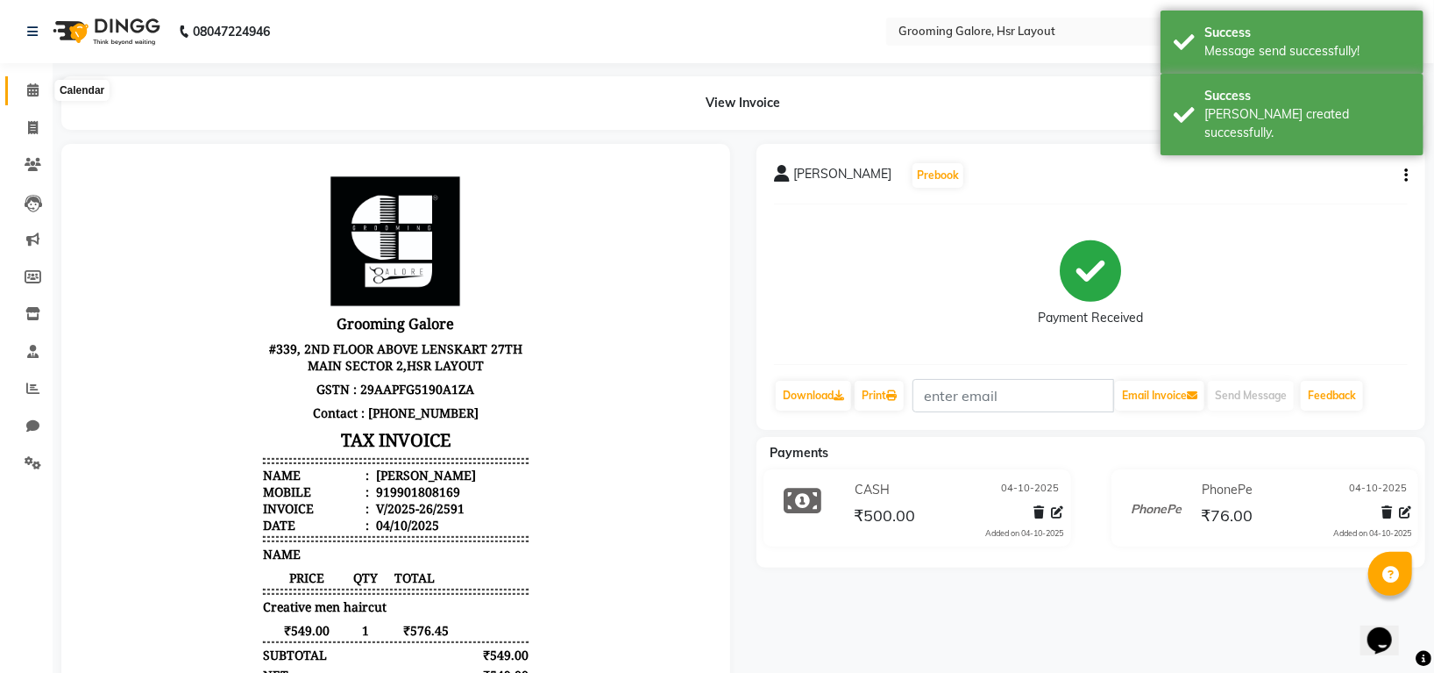
click at [24, 87] on span at bounding box center [33, 91] width 31 height 20
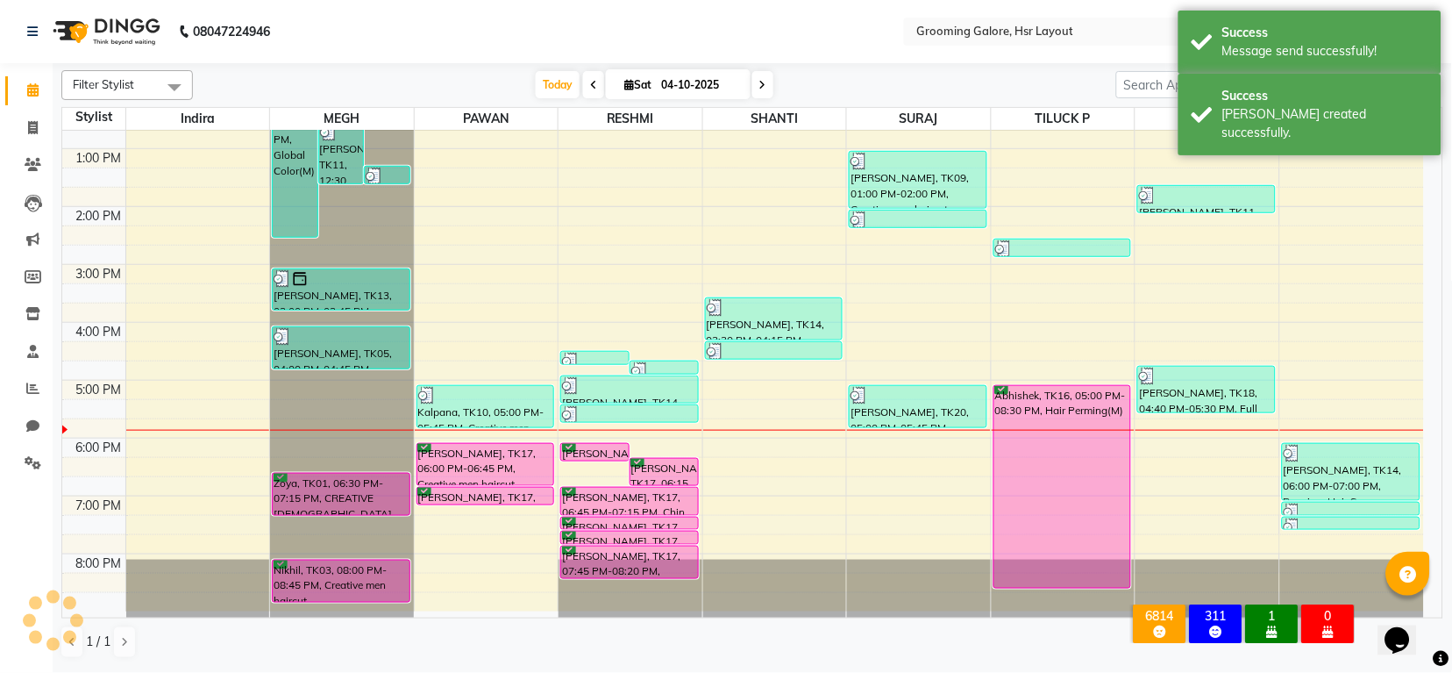
scroll to position [272, 0]
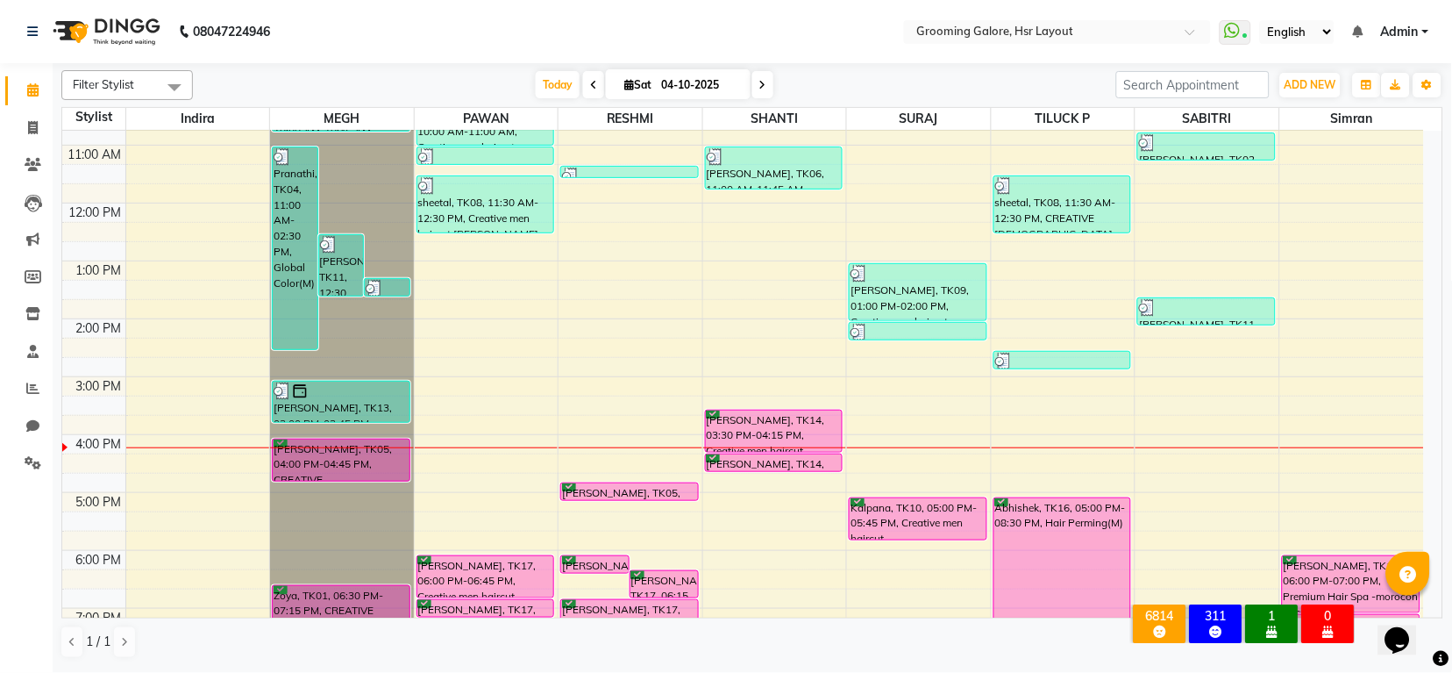
scroll to position [272, 0]
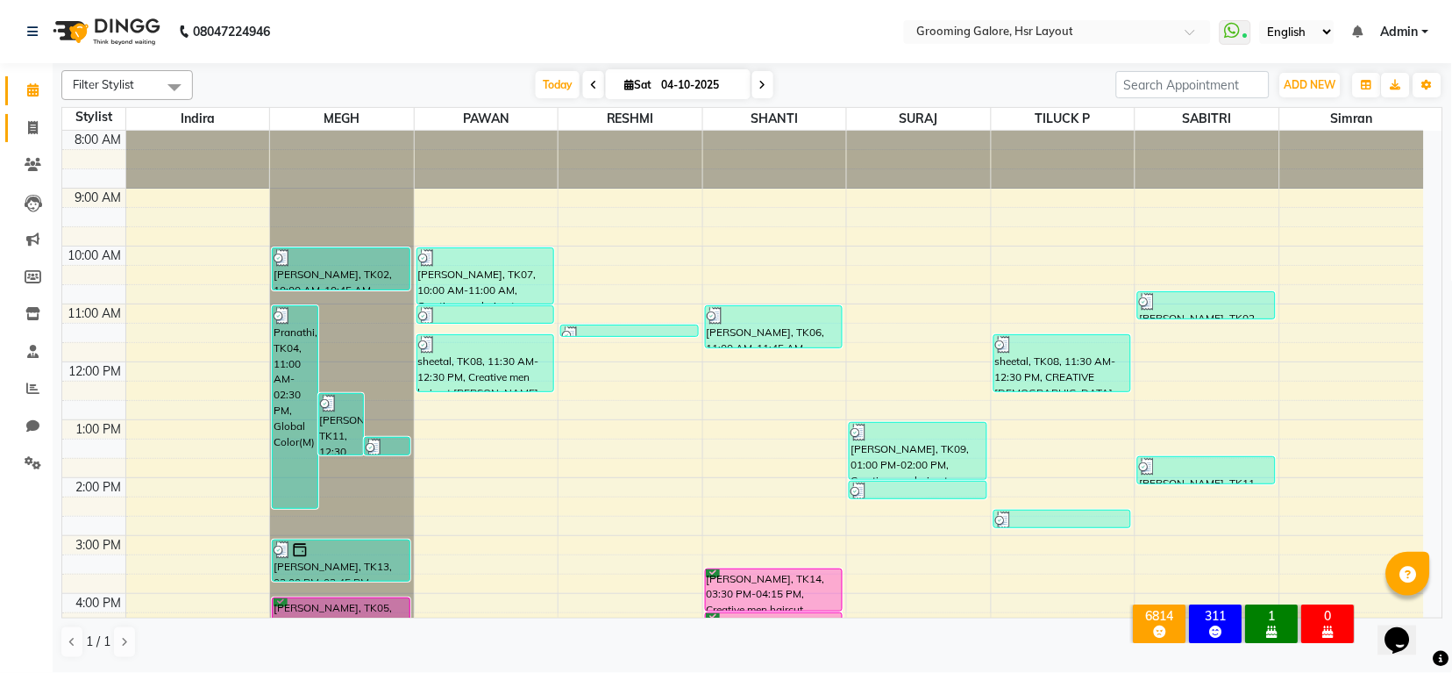
scroll to position [272, 0]
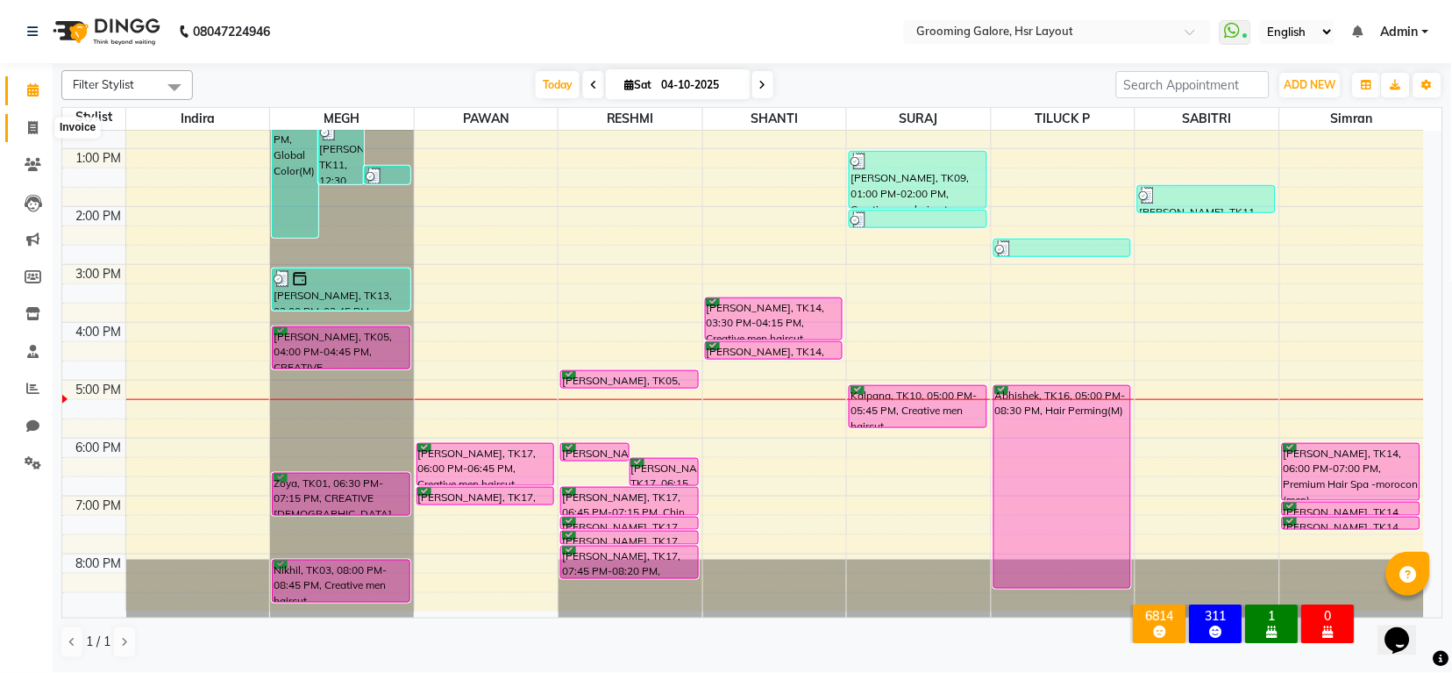
click at [29, 125] on icon at bounding box center [33, 127] width 10 height 13
select select "service"
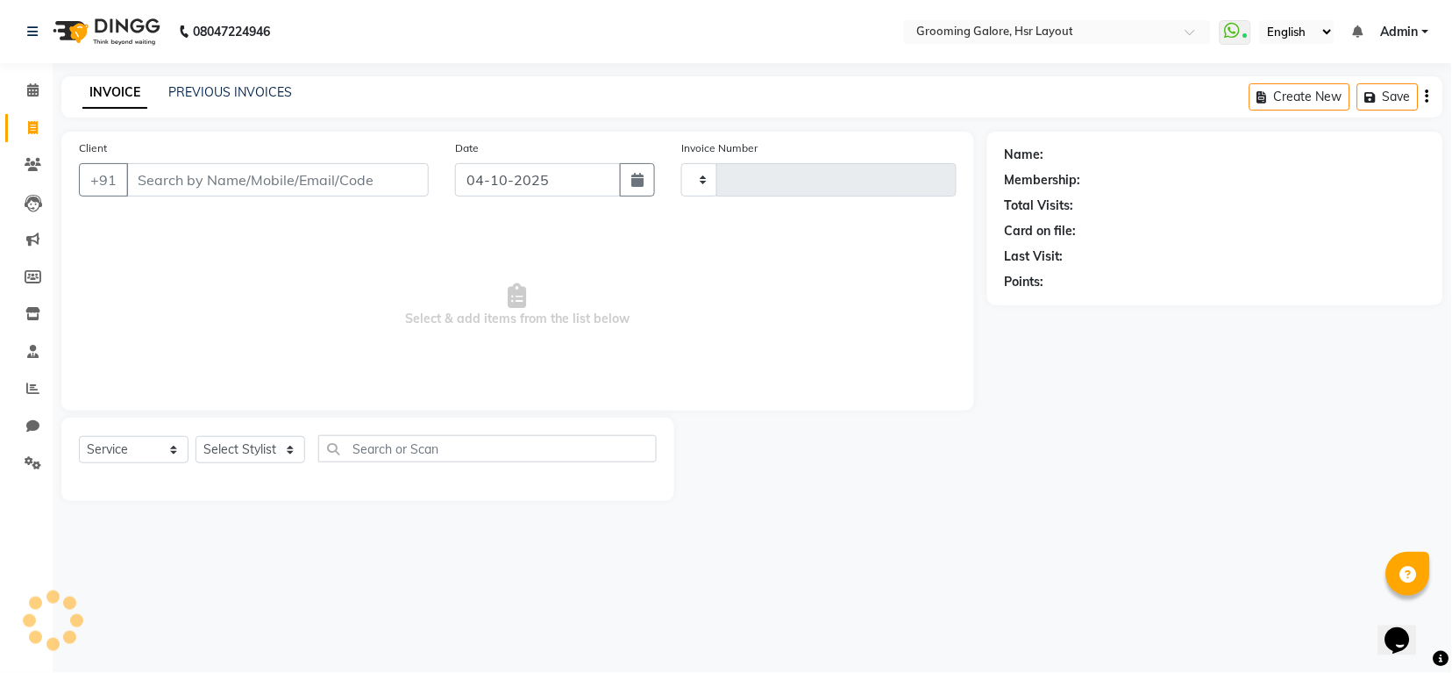
type input "2588"
select select "6168"
click at [178, 86] on link "PREVIOUS INVOICES" at bounding box center [230, 92] width 124 height 16
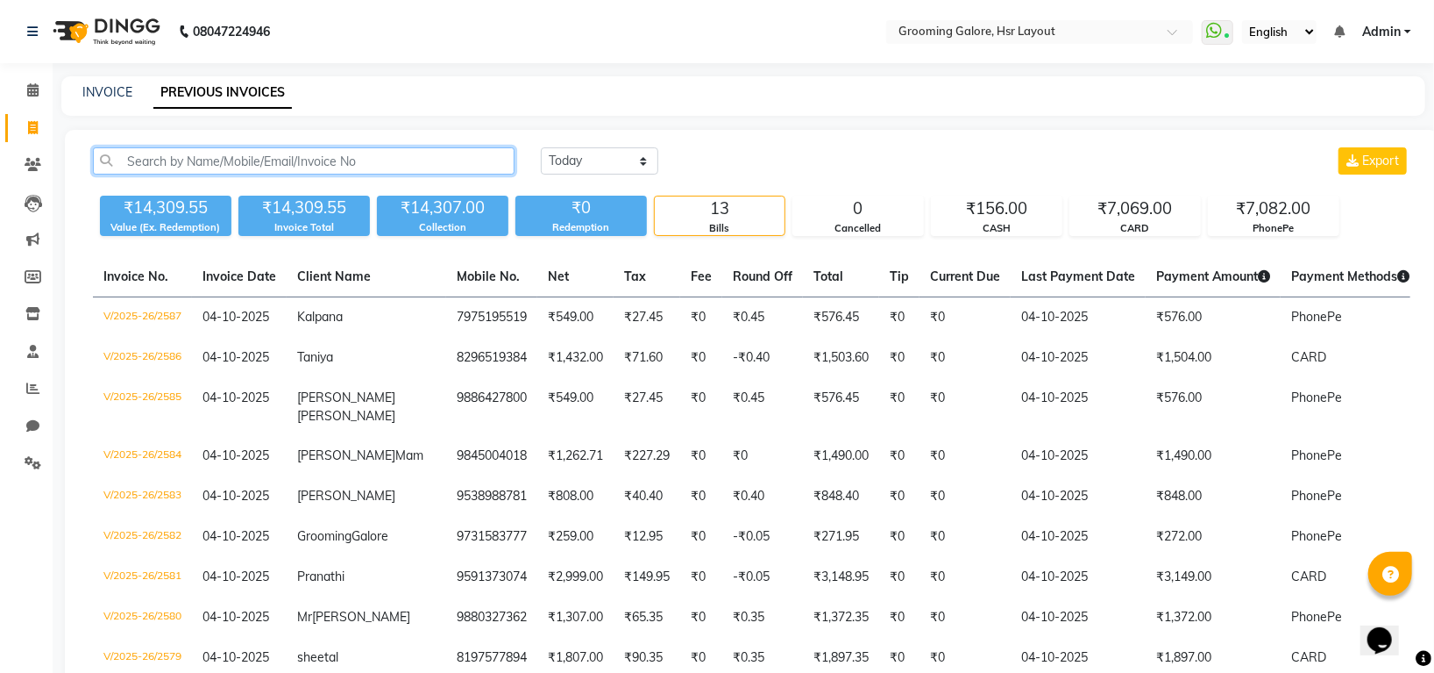
click at [229, 158] on input "text" at bounding box center [304, 160] width 422 height 27
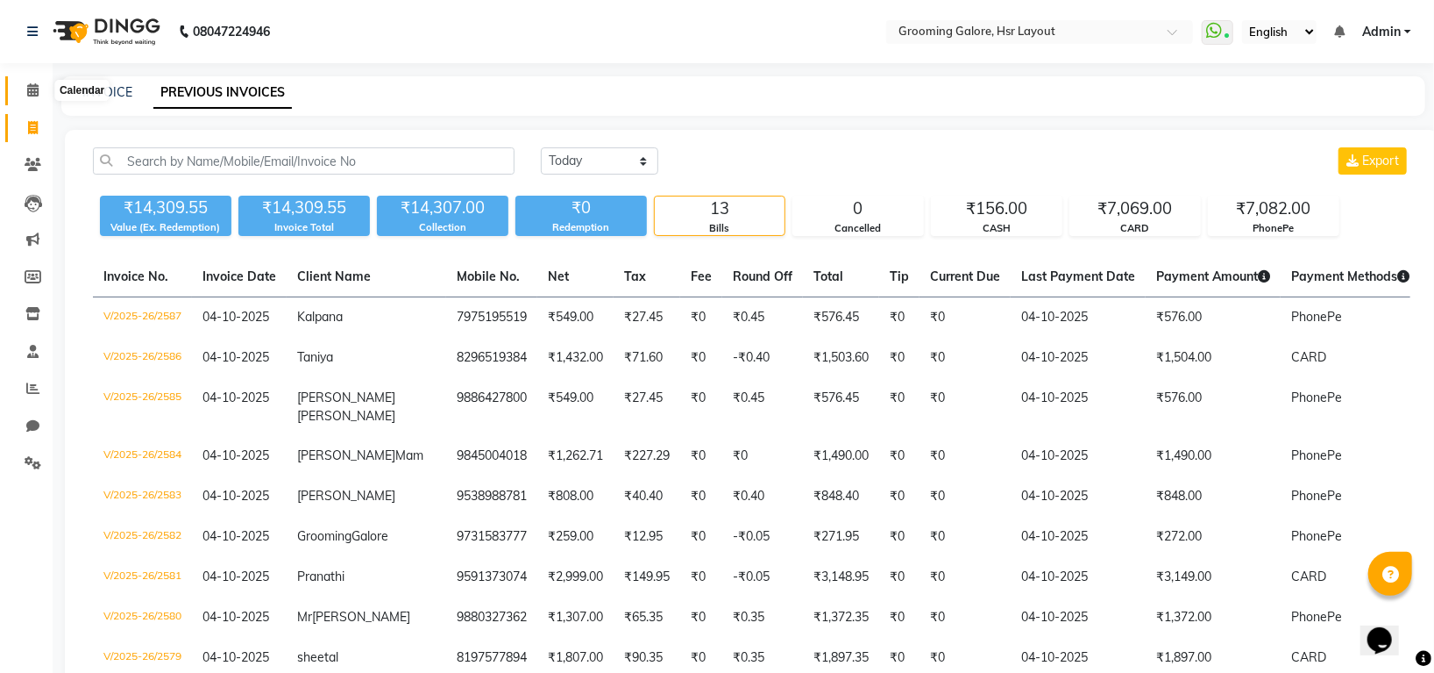
click at [31, 92] on icon at bounding box center [32, 89] width 11 height 13
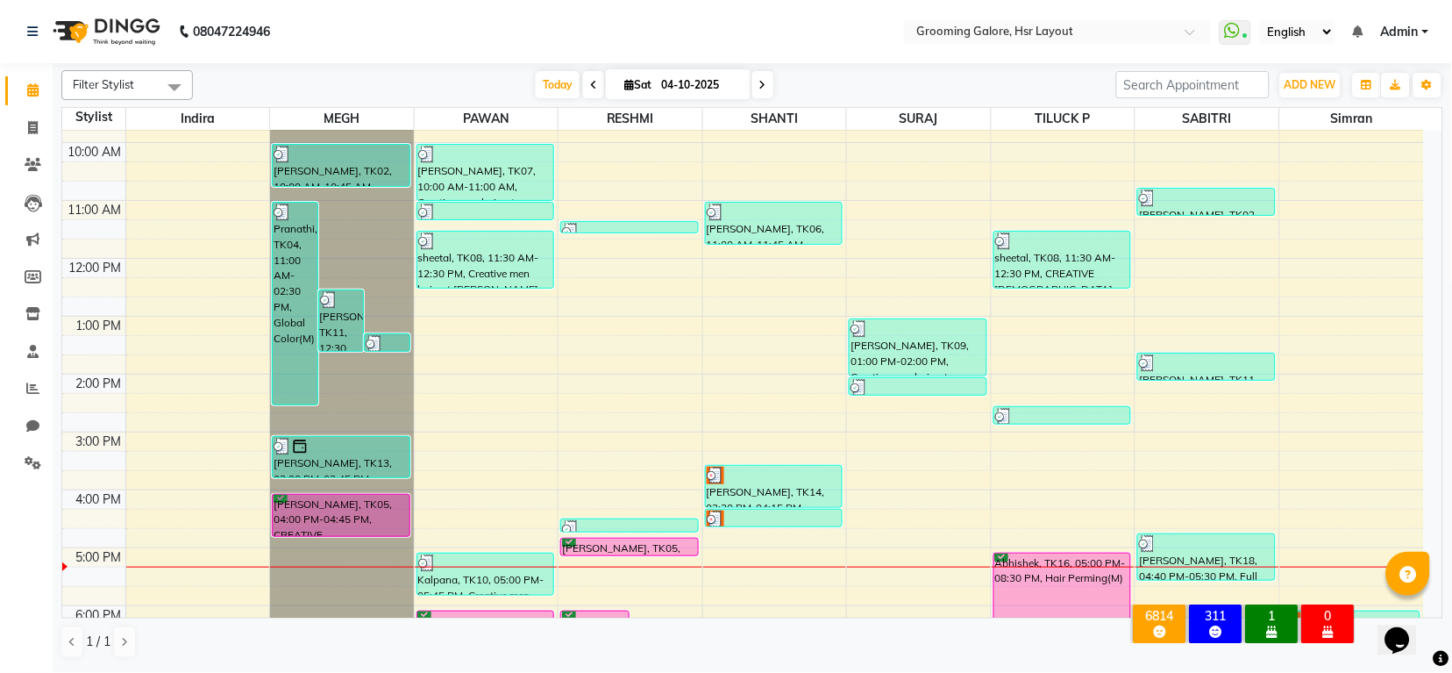
scroll to position [272, 0]
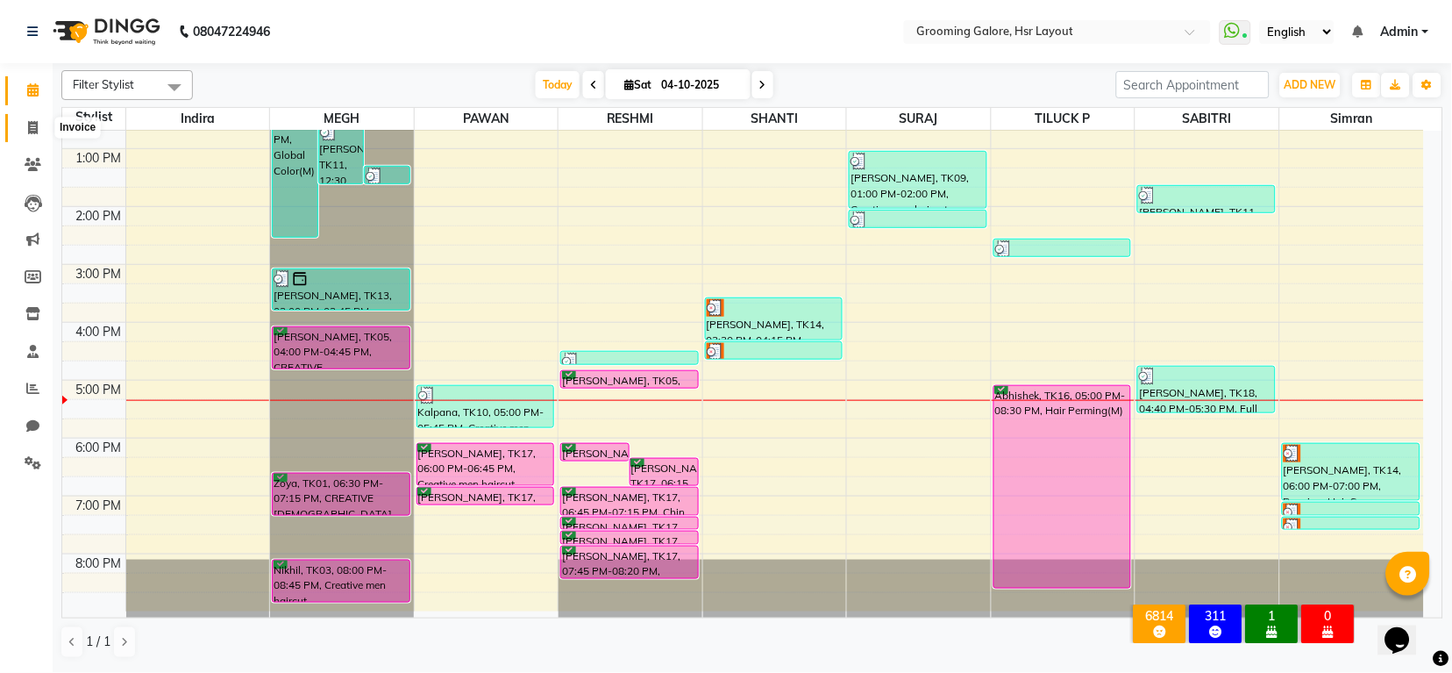
click at [28, 123] on icon at bounding box center [33, 127] width 10 height 13
select select "service"
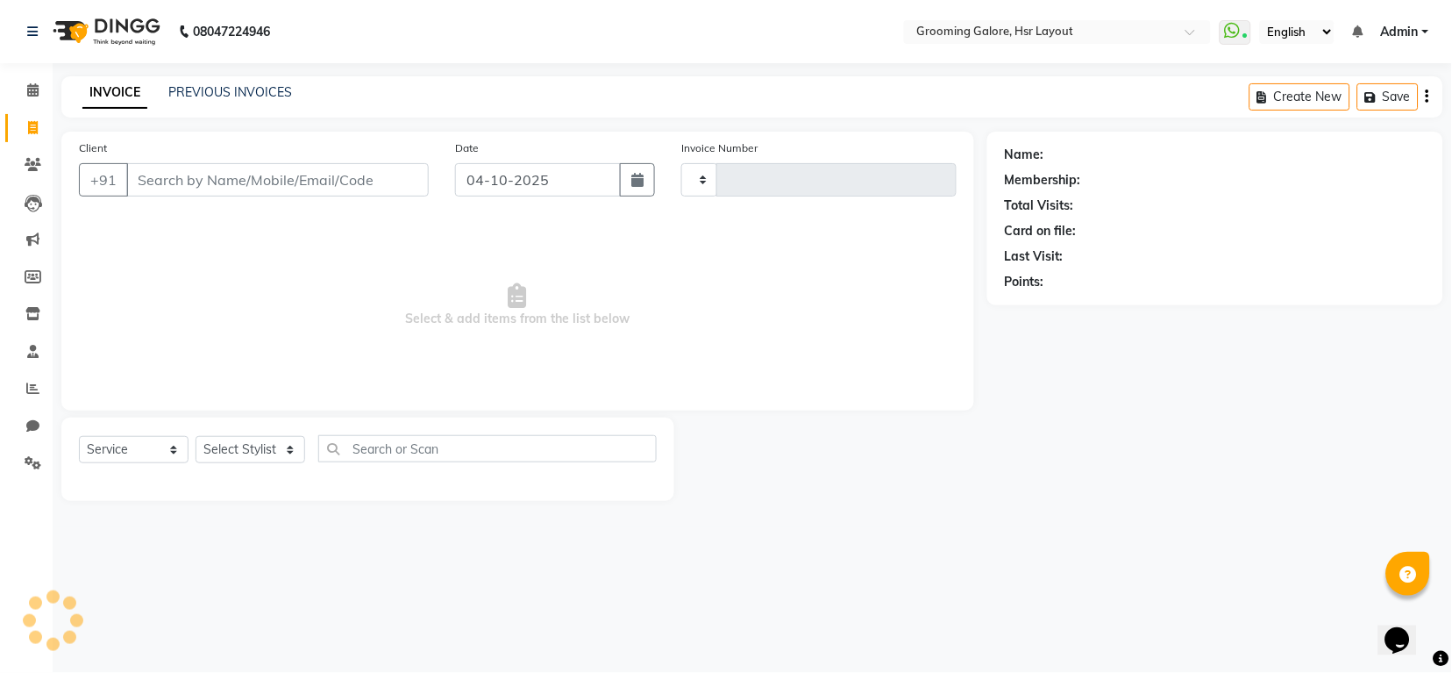
type input "2588"
select select "6168"
select select "P"
select select "45583"
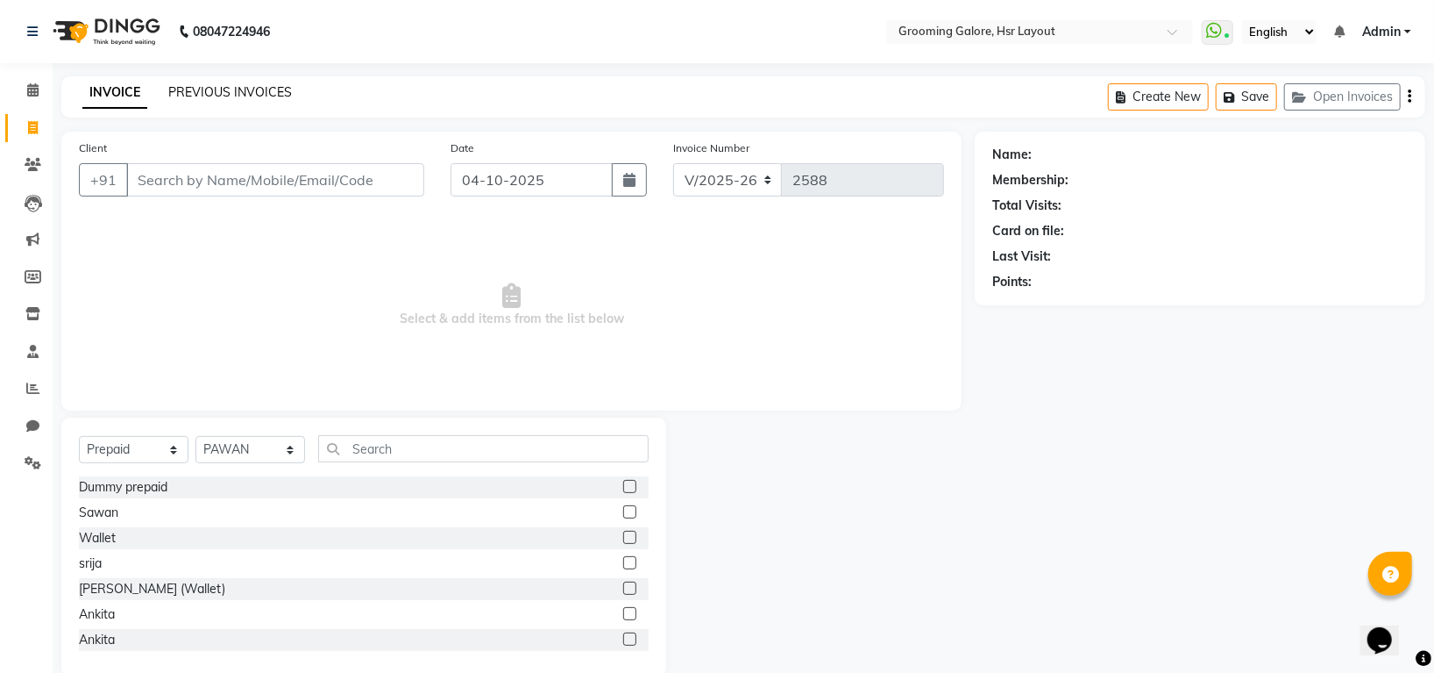
click at [206, 96] on link "PREVIOUS INVOICES" at bounding box center [230, 92] width 124 height 16
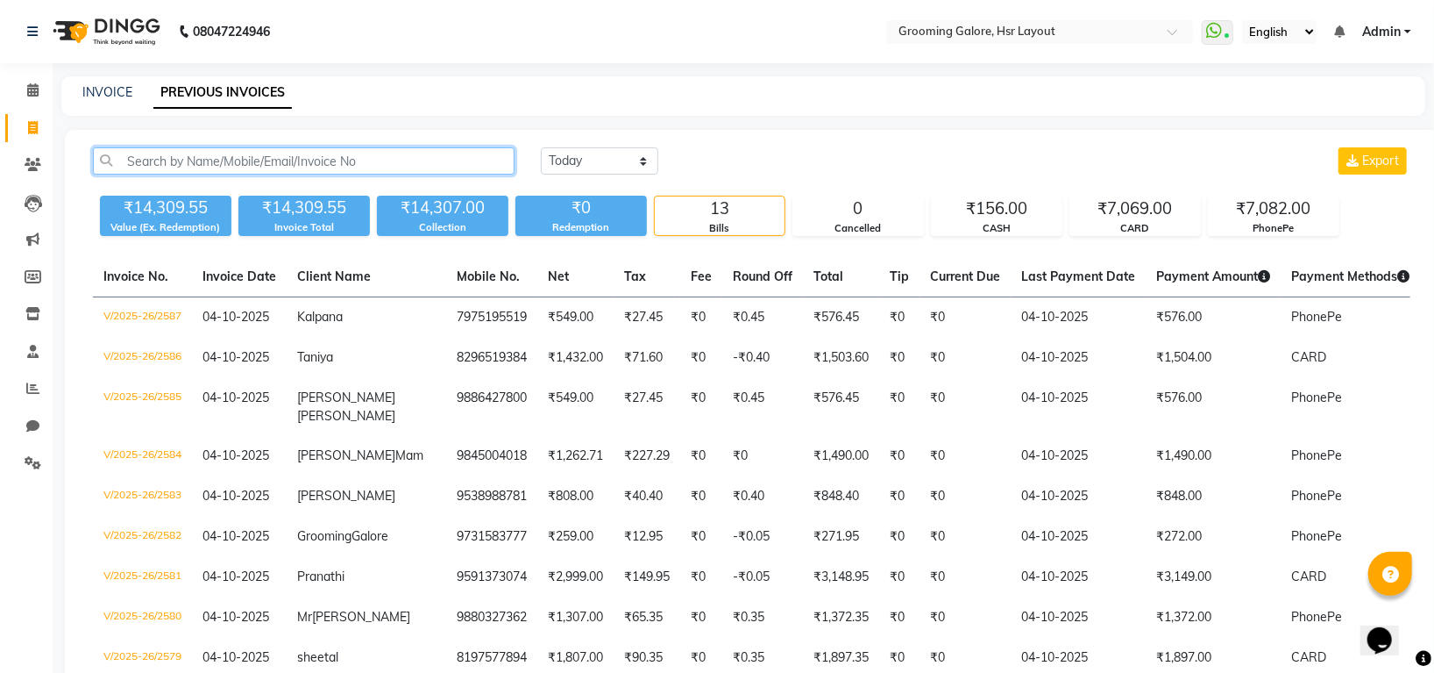
click at [258, 164] on input "text" at bounding box center [304, 160] width 422 height 27
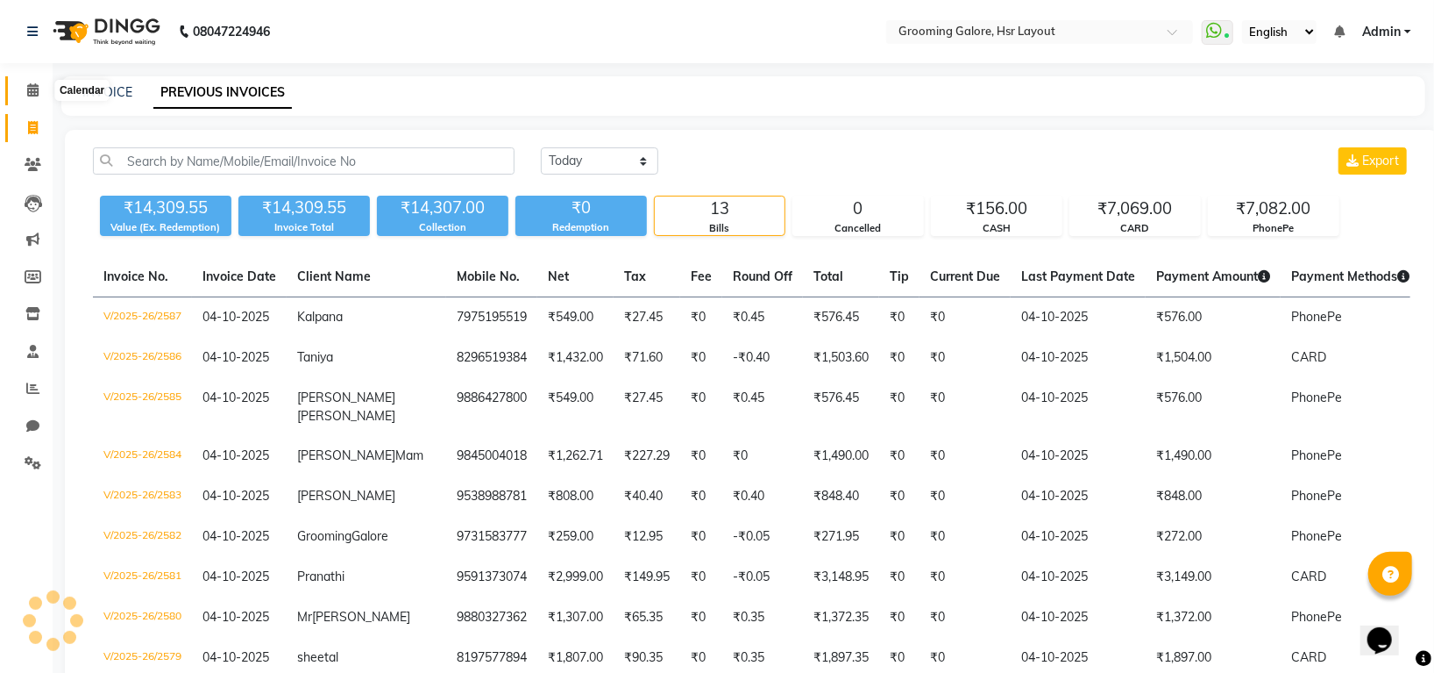
click at [32, 94] on icon at bounding box center [32, 89] width 11 height 13
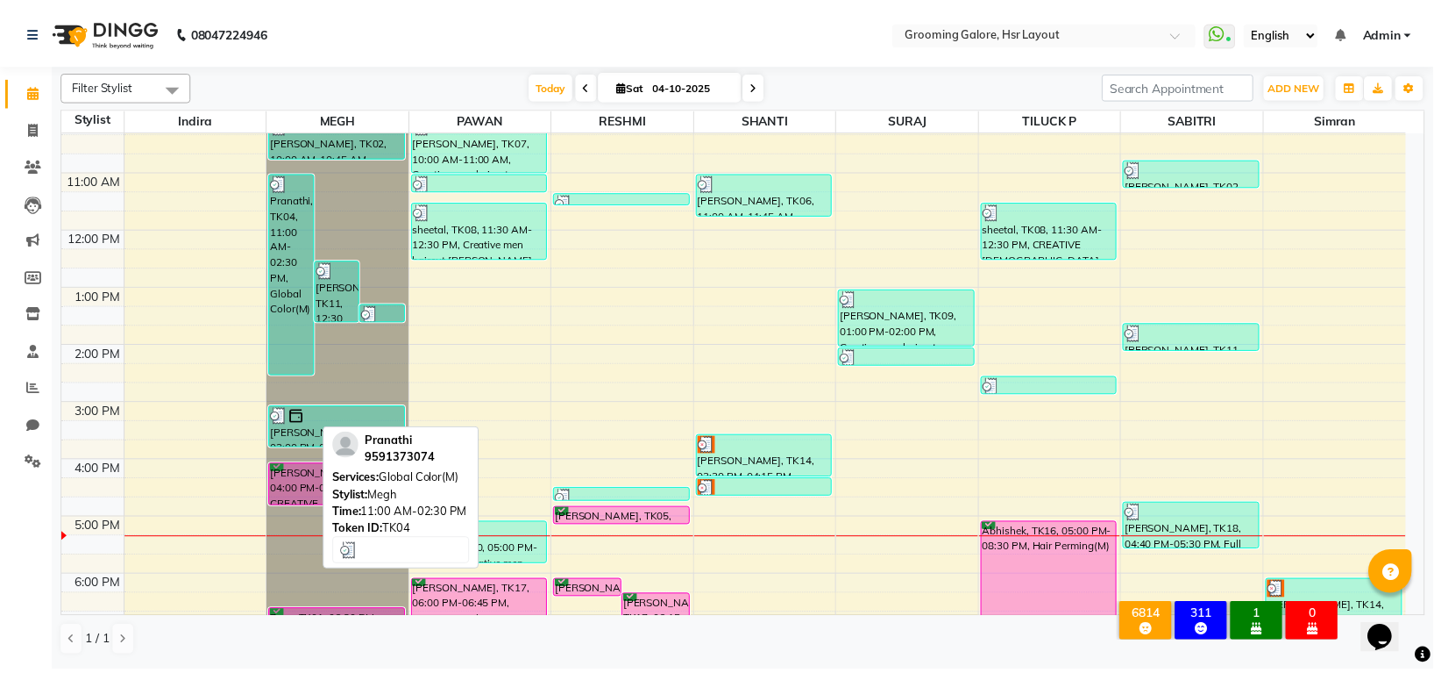
scroll to position [272, 0]
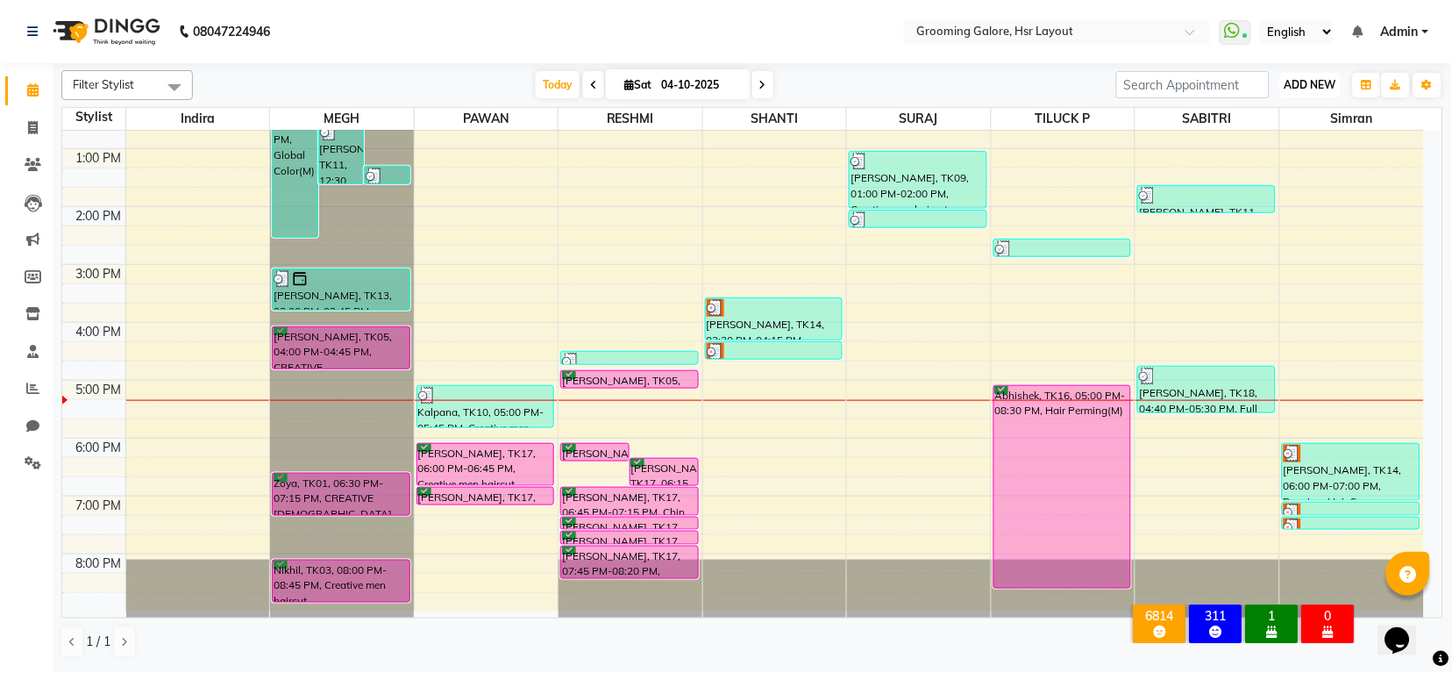
click at [1285, 82] on span "ADD NEW" at bounding box center [1311, 84] width 52 height 13
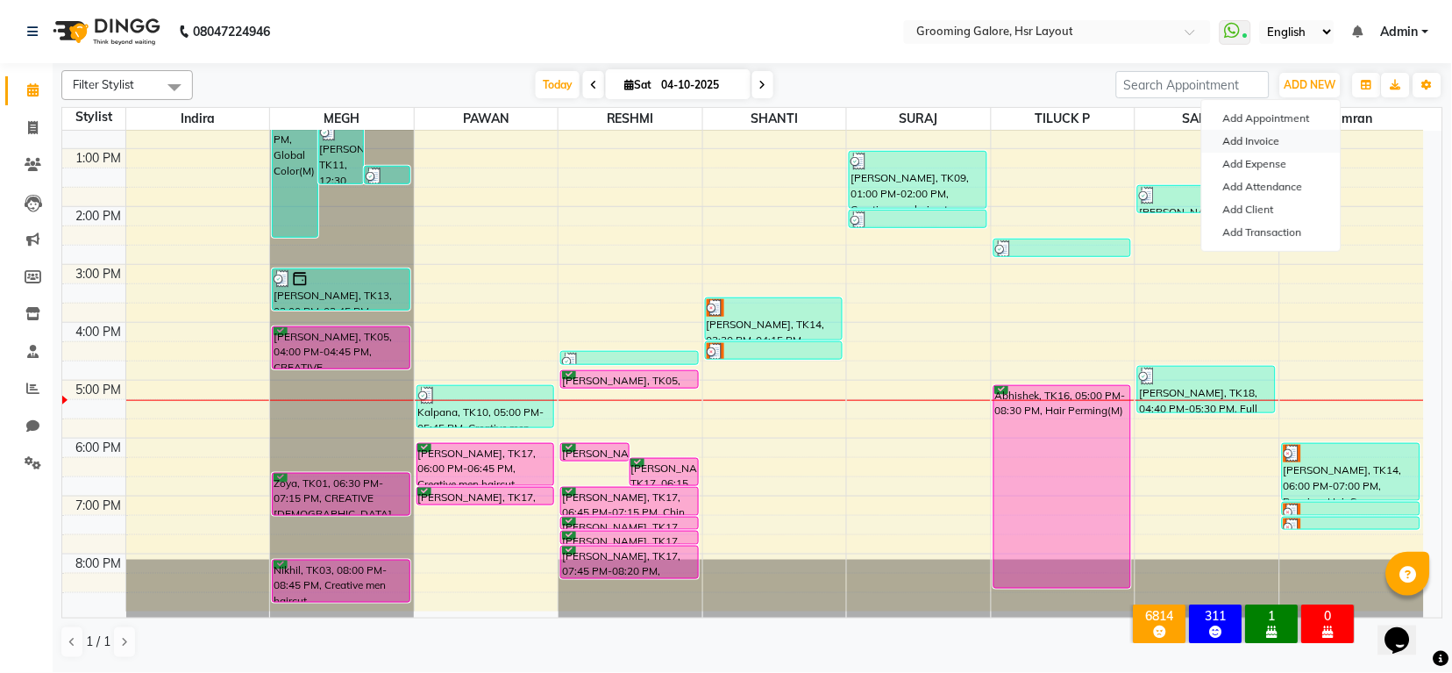
click at [1231, 139] on link "Add Invoice" at bounding box center [1271, 141] width 139 height 23
select select "service"
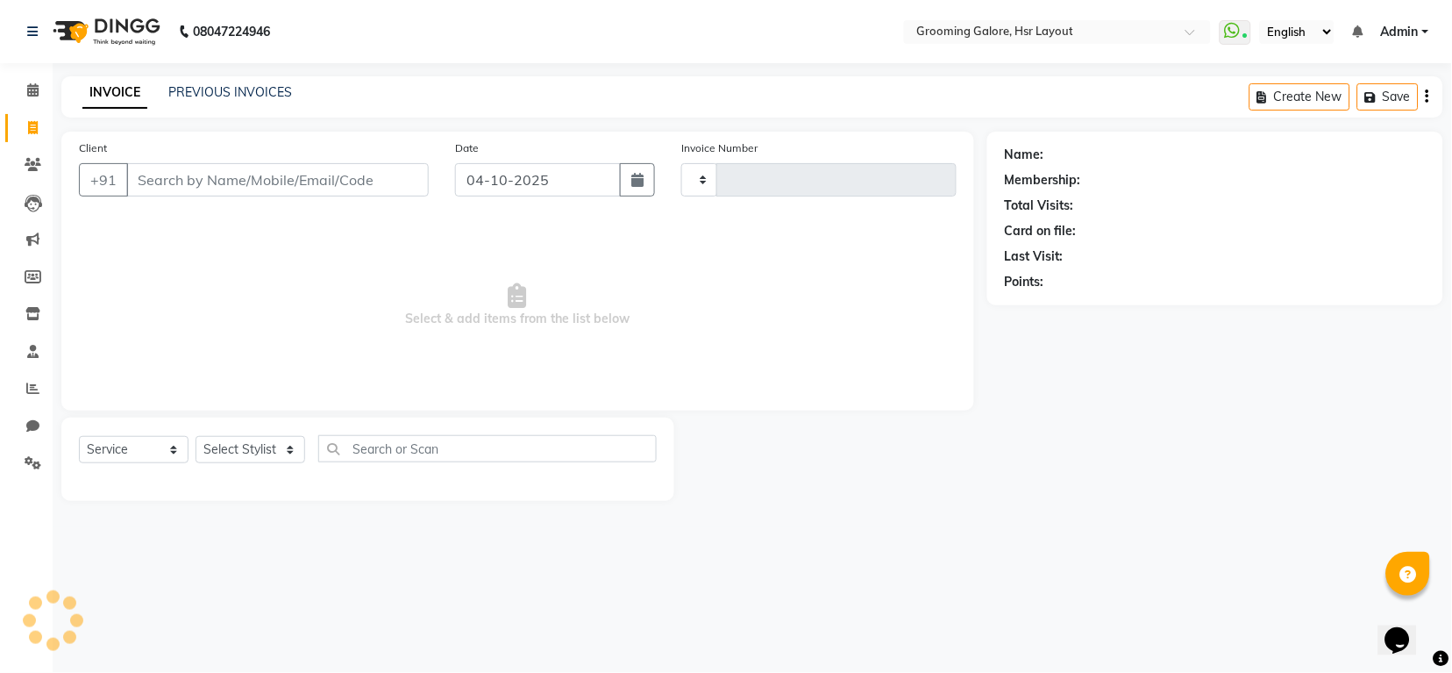
type input "2588"
select select "6168"
select select "P"
select select "45583"
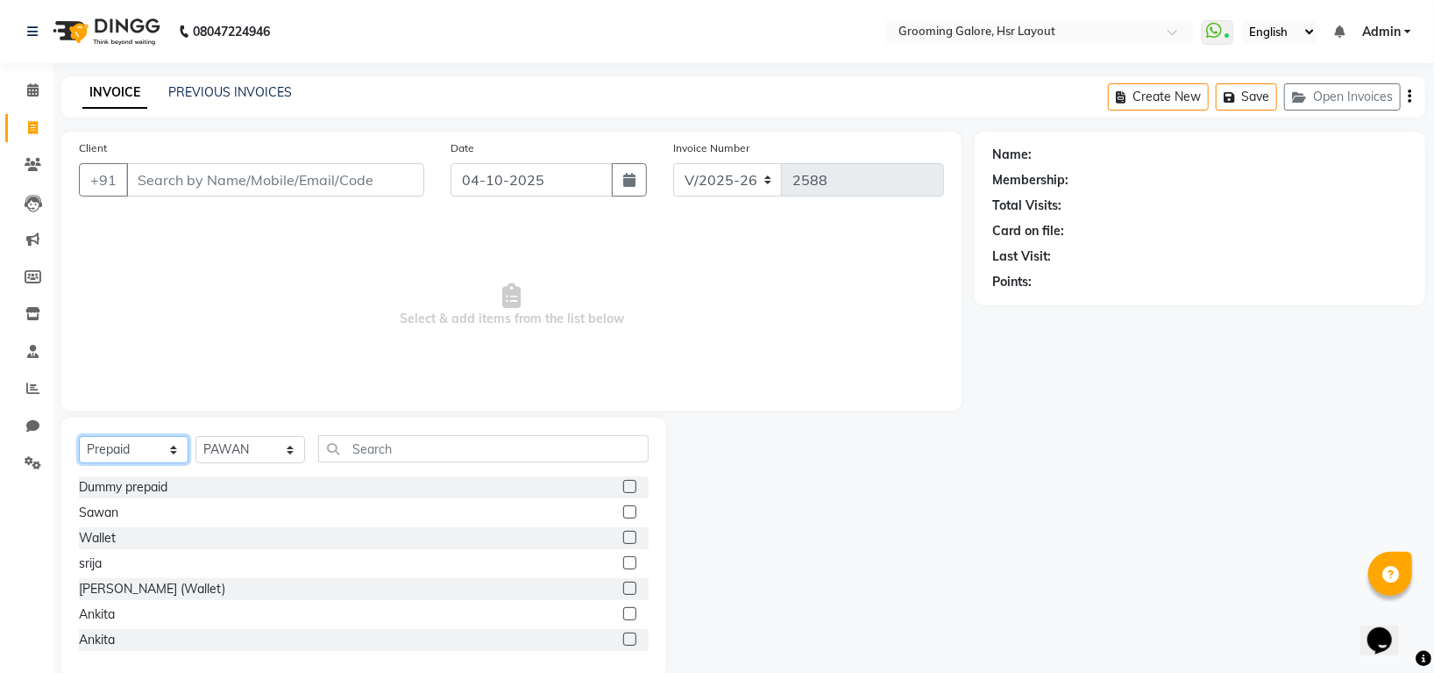
drag, startPoint x: 108, startPoint y: 456, endPoint x: 112, endPoint y: 438, distance: 18.1
click at [108, 456] on select "Select Service Product Membership Package Voucher Prepaid Gift Card" at bounding box center [134, 449] width 110 height 27
select select "service"
click at [79, 437] on select "Select Service Product Membership Package Voucher Prepaid Gift Card" at bounding box center [134, 449] width 110 height 27
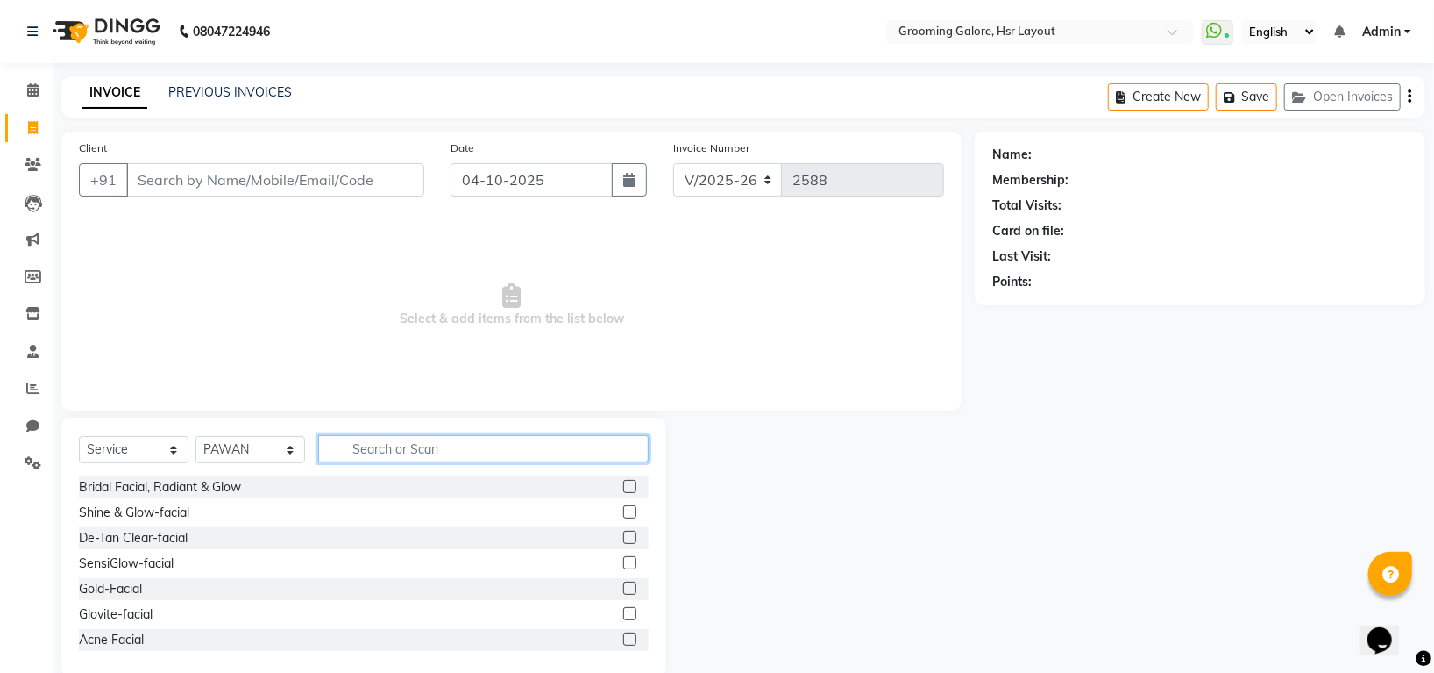
click at [406, 448] on input "text" at bounding box center [483, 448] width 331 height 27
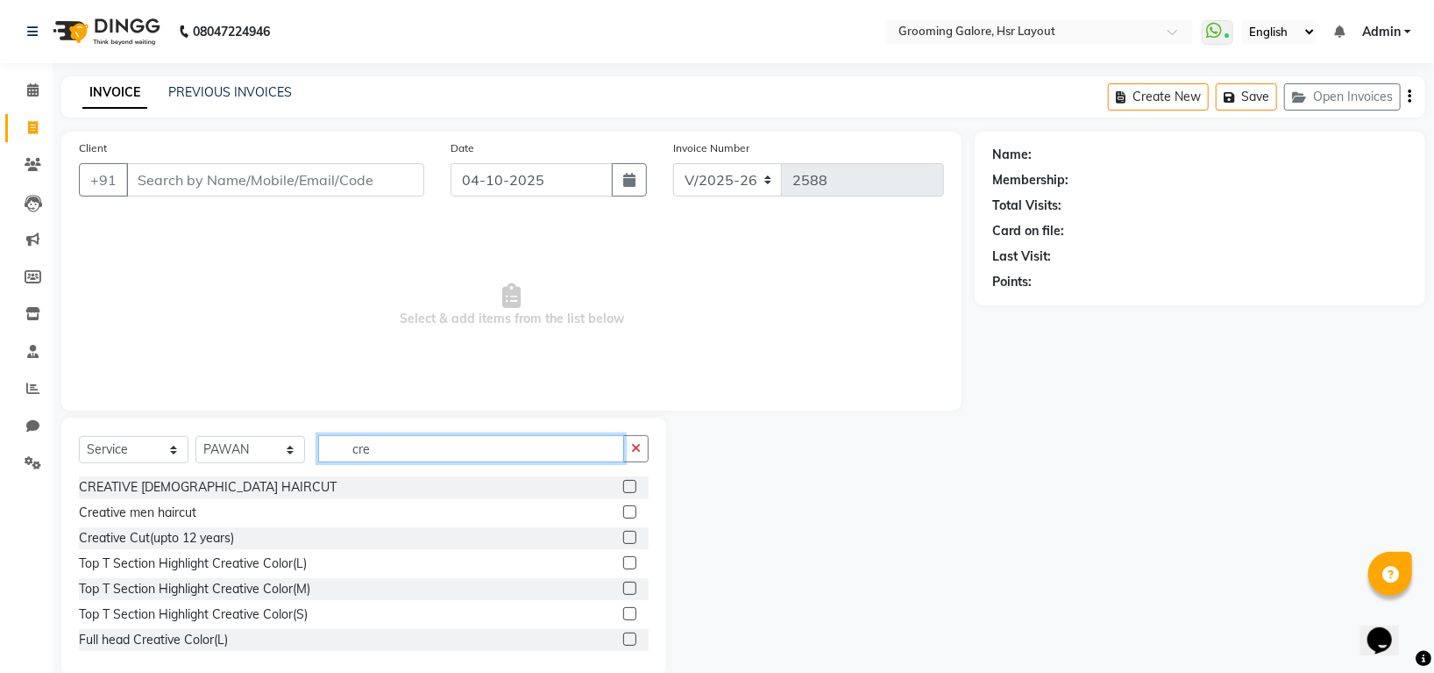
type input "cre"
click at [623, 508] on label at bounding box center [629, 511] width 13 height 13
click at [623, 508] on input "checkbox" at bounding box center [628, 512] width 11 height 11
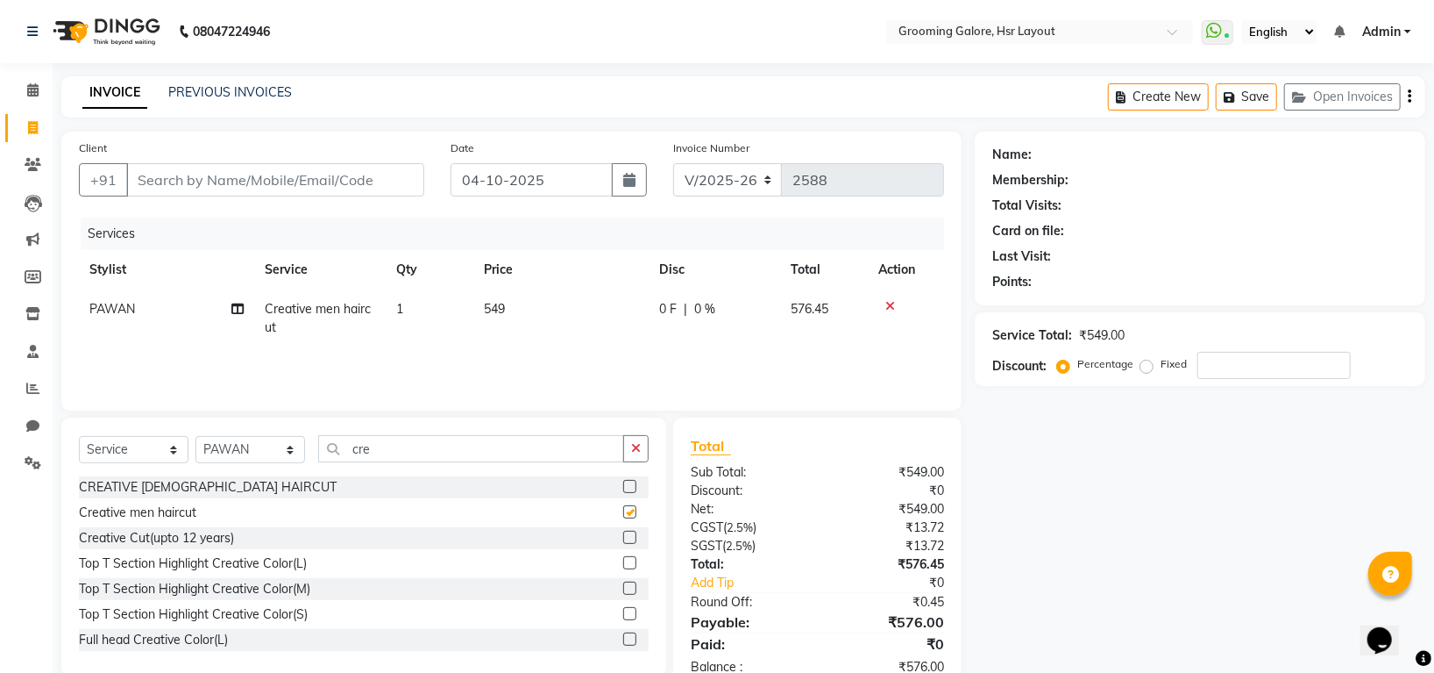
scroll to position [47, 0]
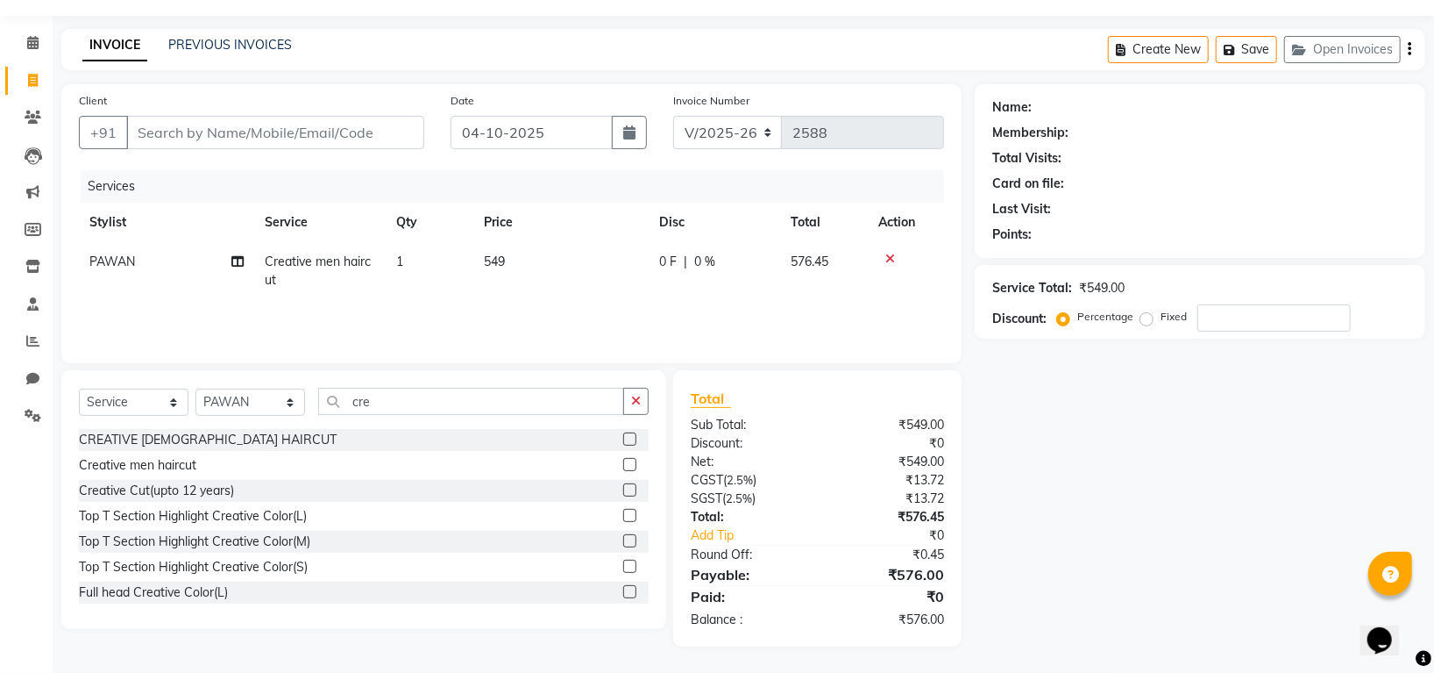
checkbox input "false"
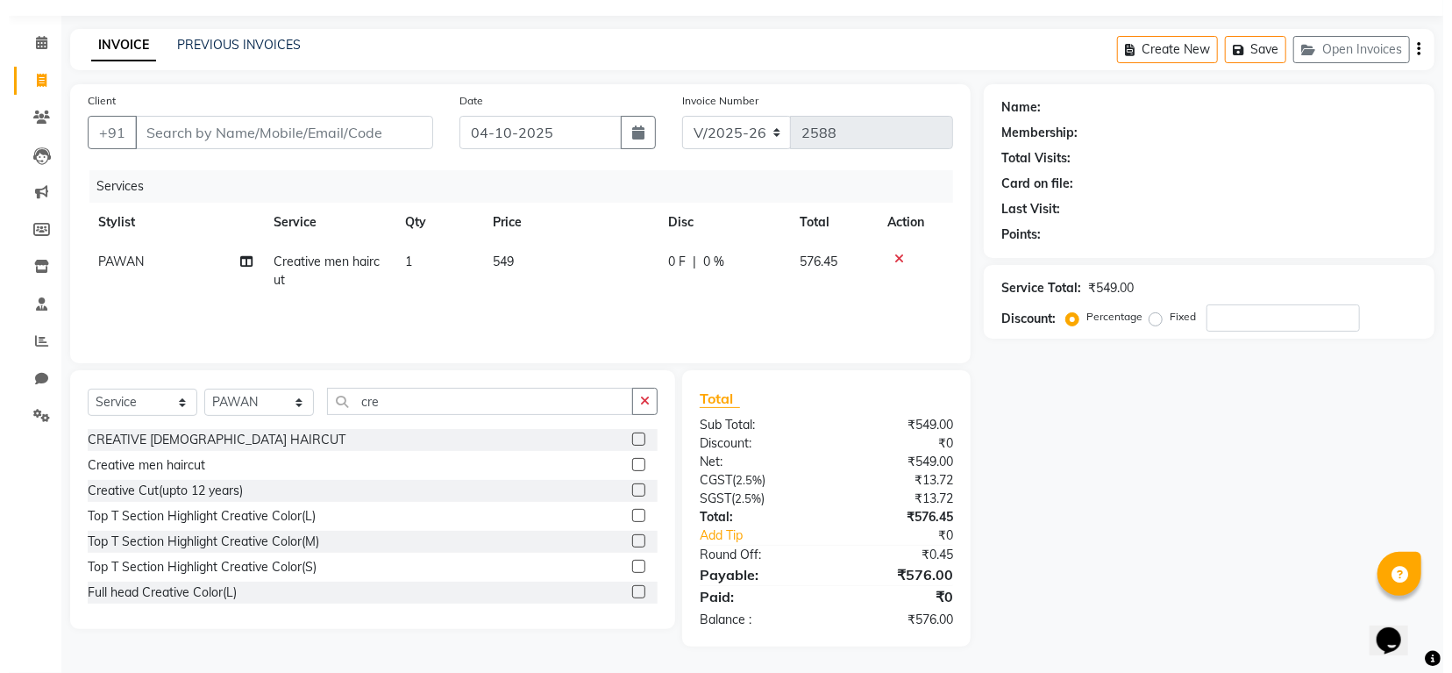
scroll to position [0, 0]
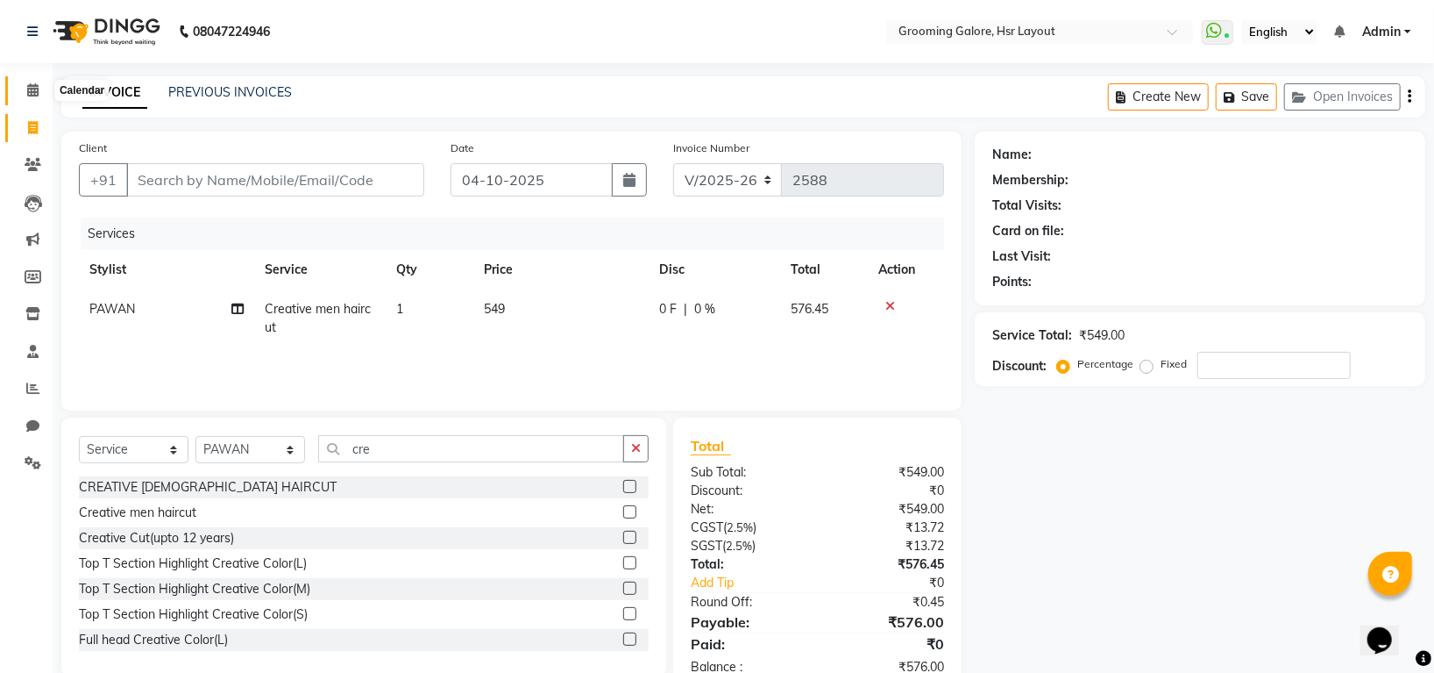
click at [33, 88] on icon at bounding box center [32, 89] width 11 height 13
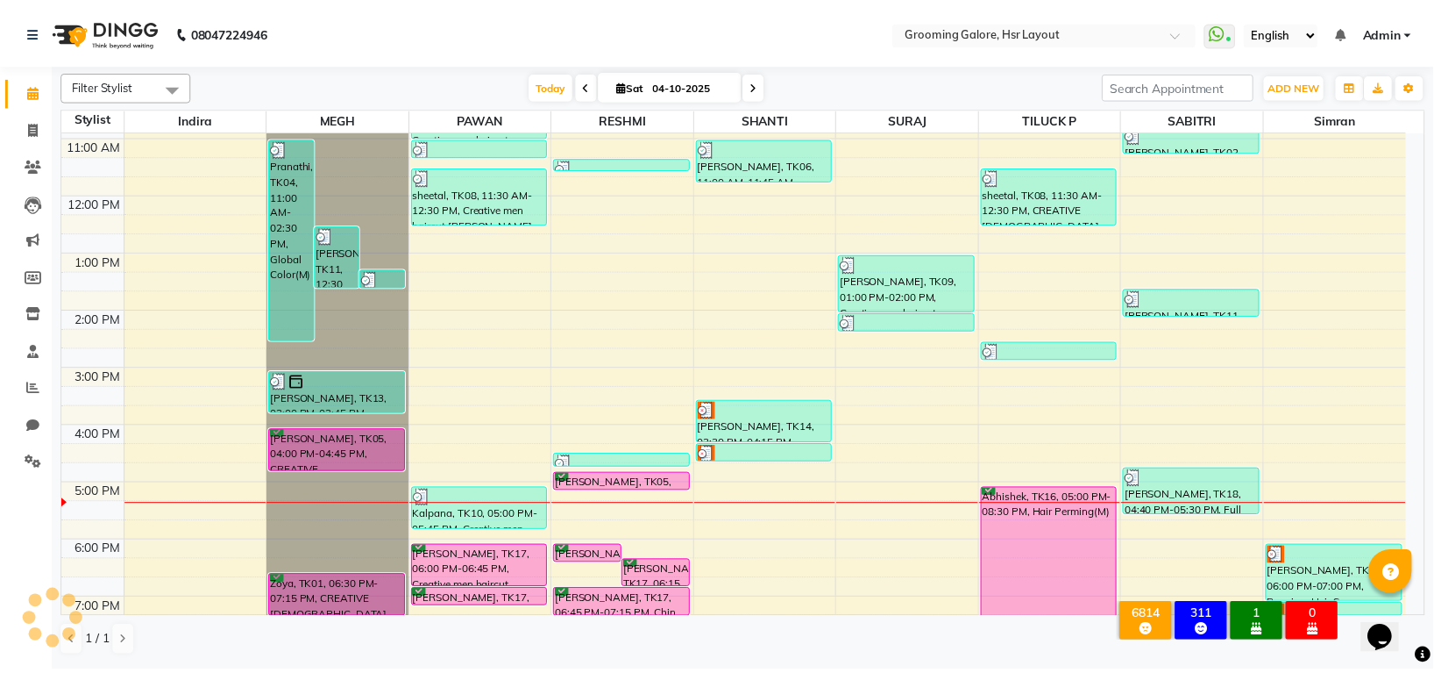
scroll to position [272, 0]
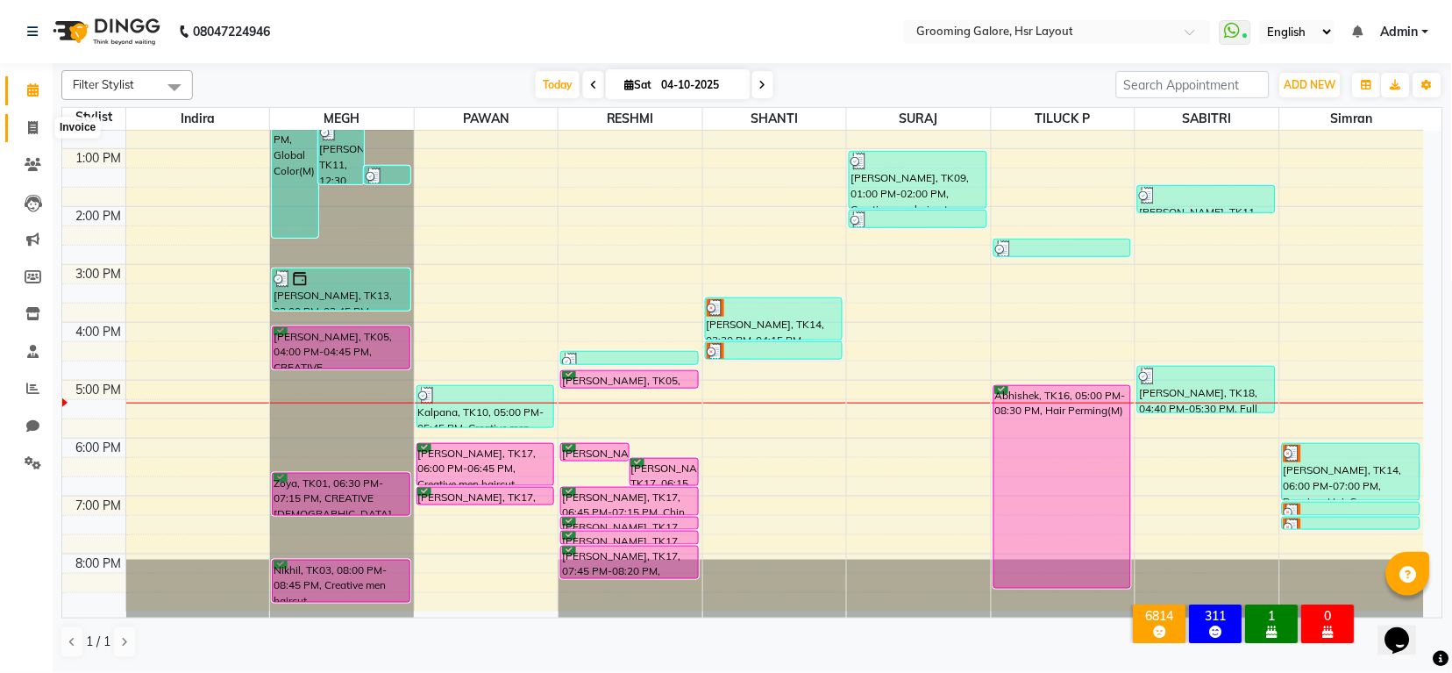
click at [34, 126] on icon at bounding box center [33, 127] width 10 height 13
select select "service"
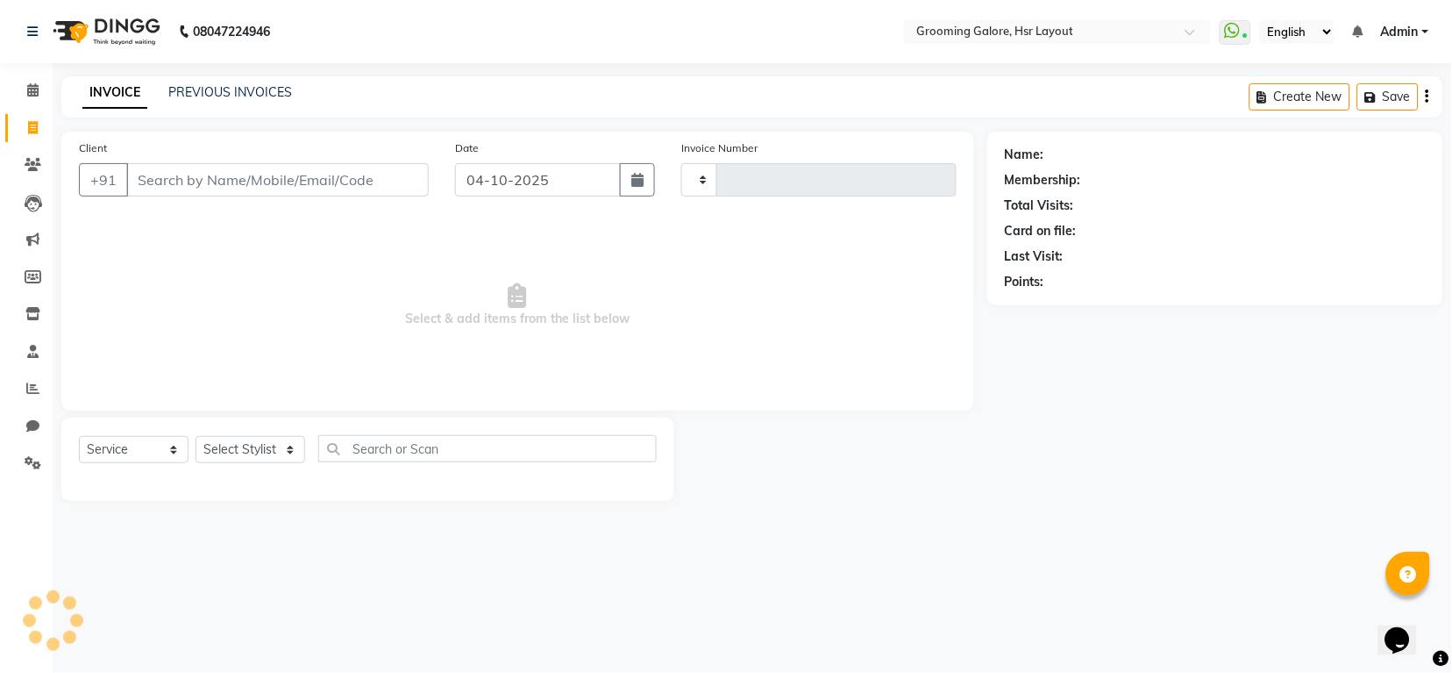
type input "2588"
select select "6168"
click at [182, 92] on link "PREVIOUS INVOICES" at bounding box center [230, 92] width 124 height 16
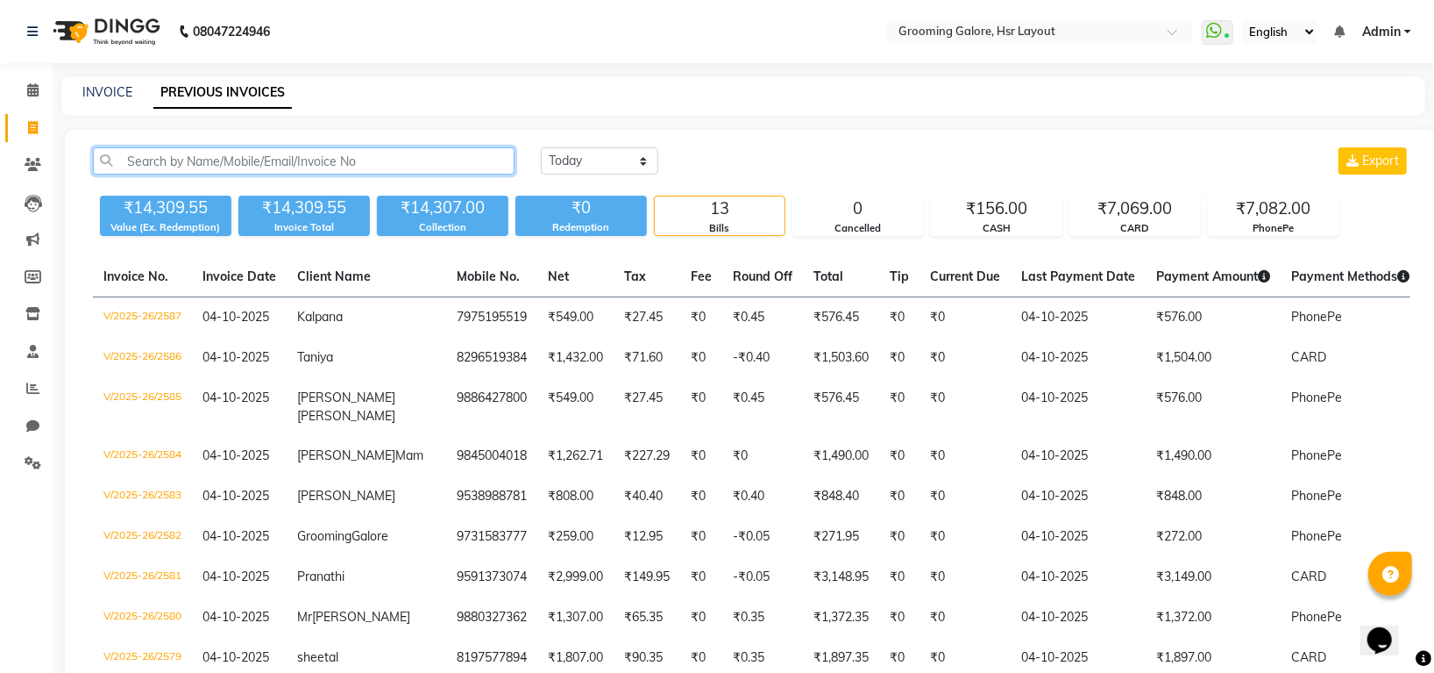
click at [222, 165] on input "text" at bounding box center [304, 160] width 422 height 27
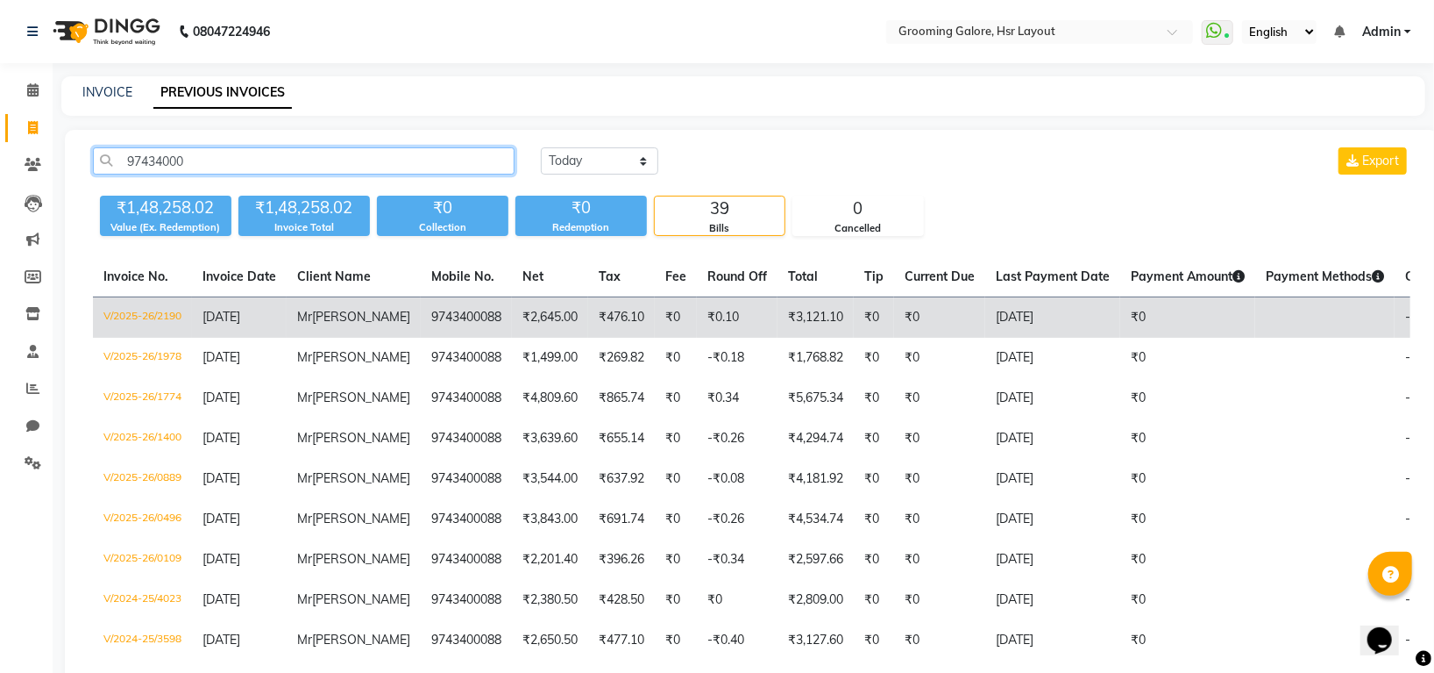
type input "97434000"
click at [802, 326] on td "₹3,121.10" at bounding box center [816, 317] width 76 height 41
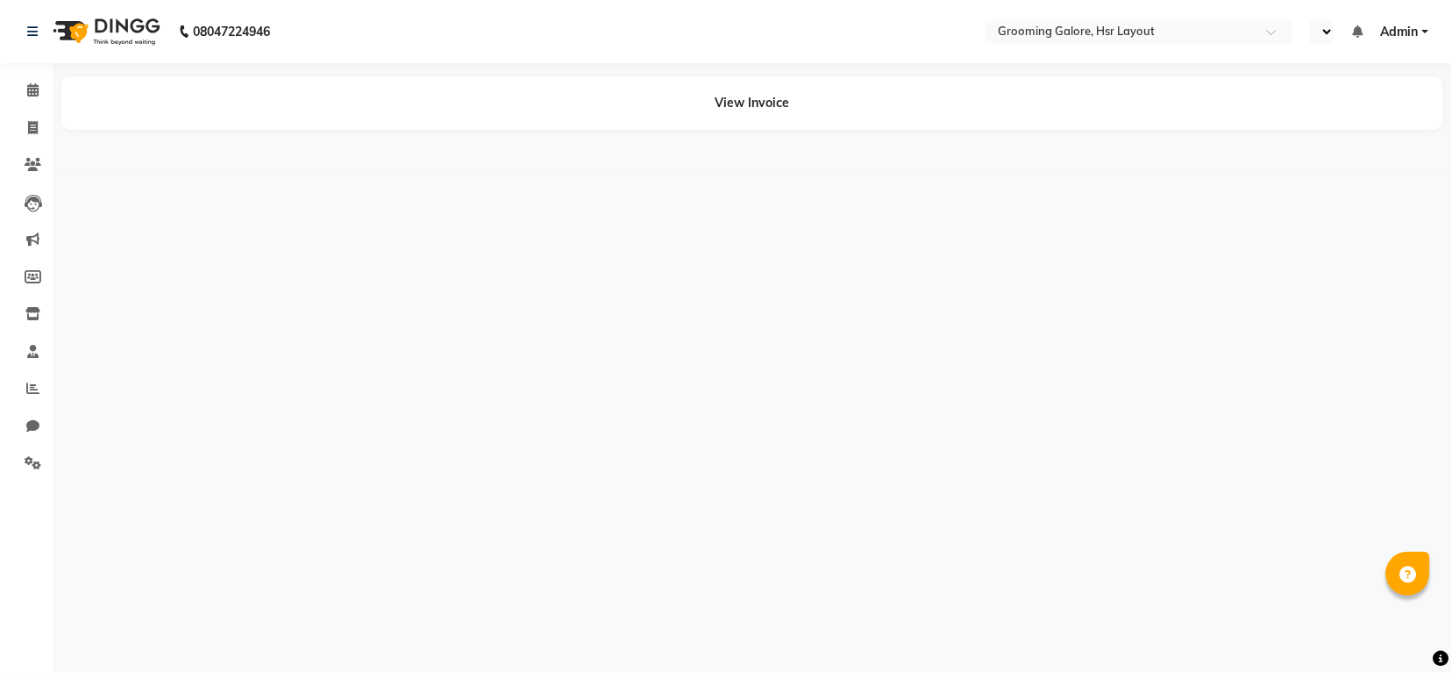
select select "en"
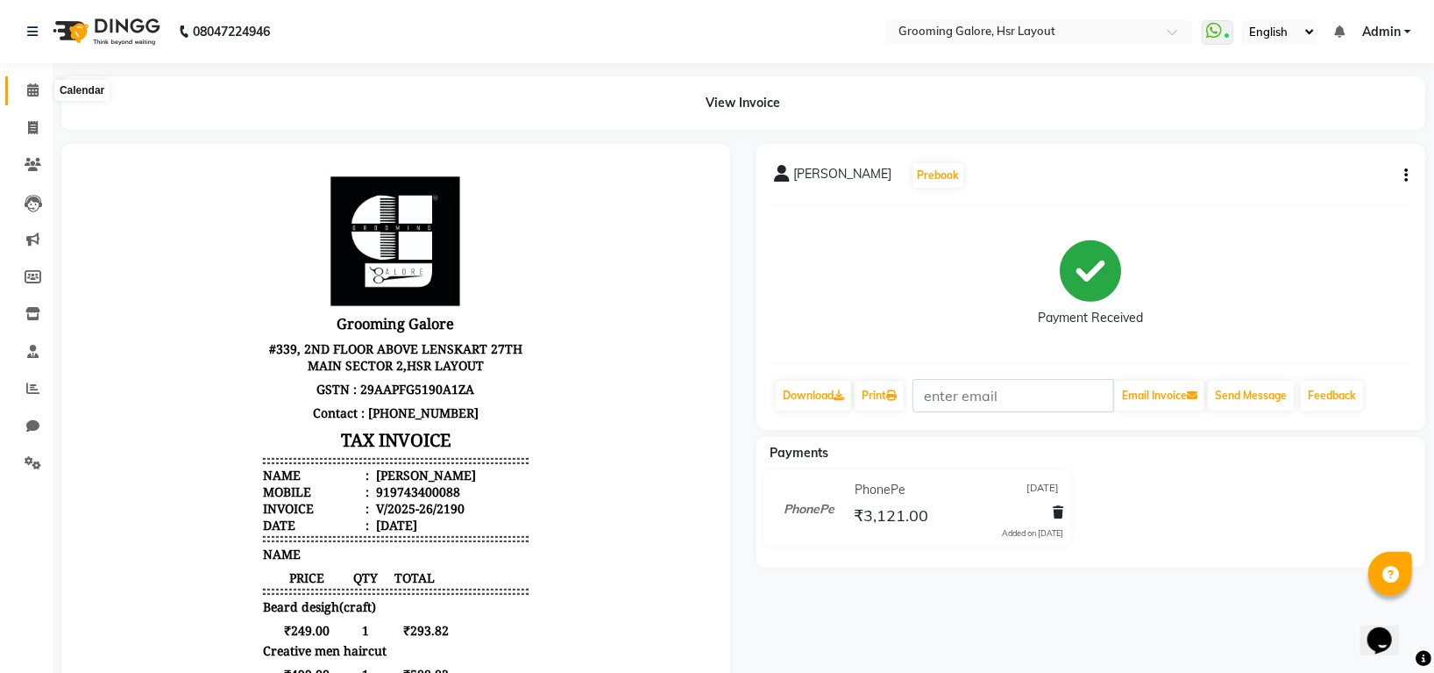
click at [23, 86] on span at bounding box center [33, 91] width 31 height 20
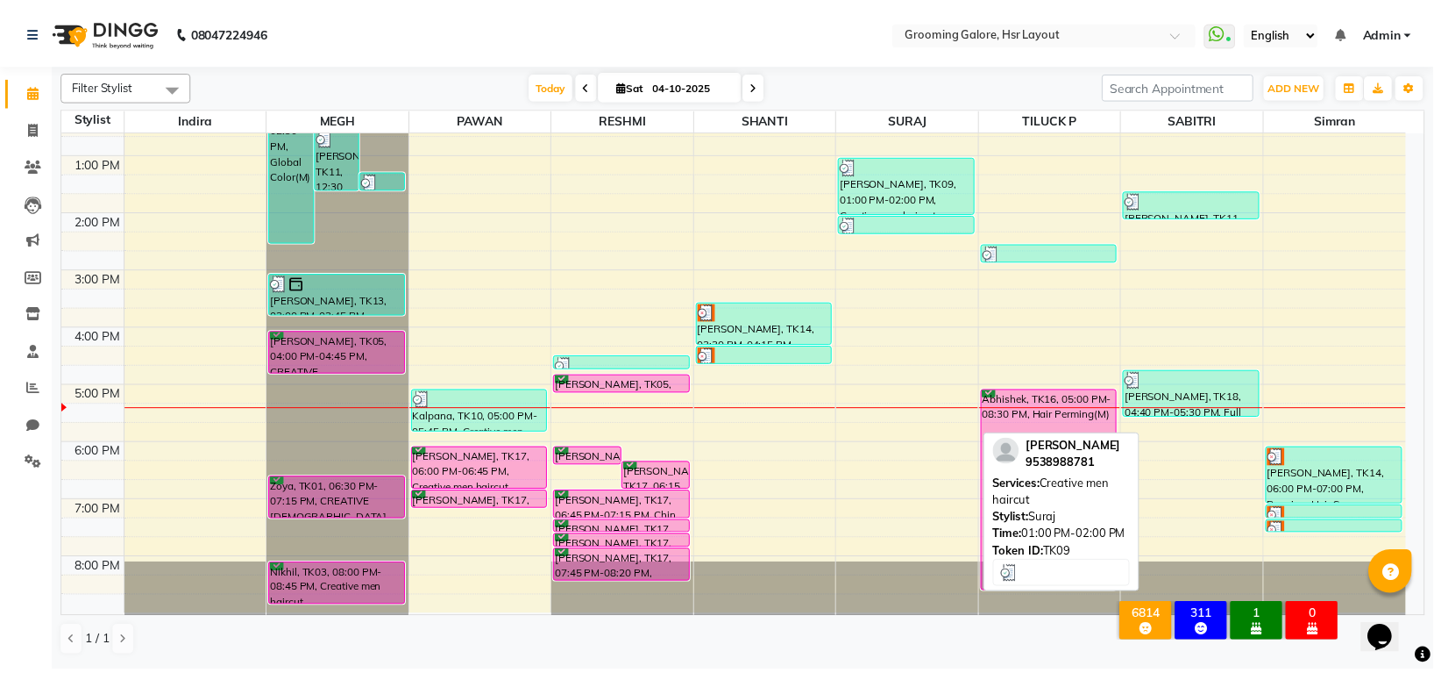
scroll to position [272, 0]
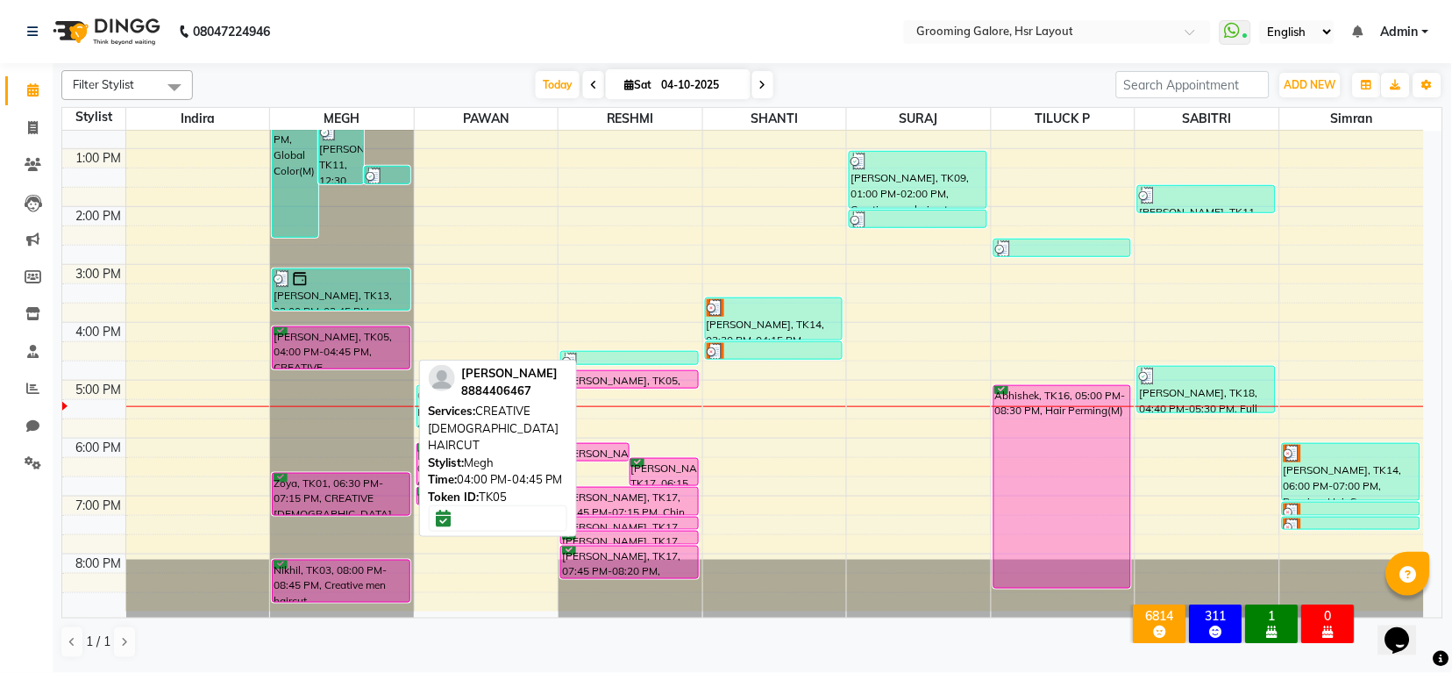
click at [338, 337] on div "[PERSON_NAME], TK05, 04:00 PM-04:45 PM, CREATIVE [DEMOGRAPHIC_DATA] HAIRCUT" at bounding box center [341, 347] width 136 height 41
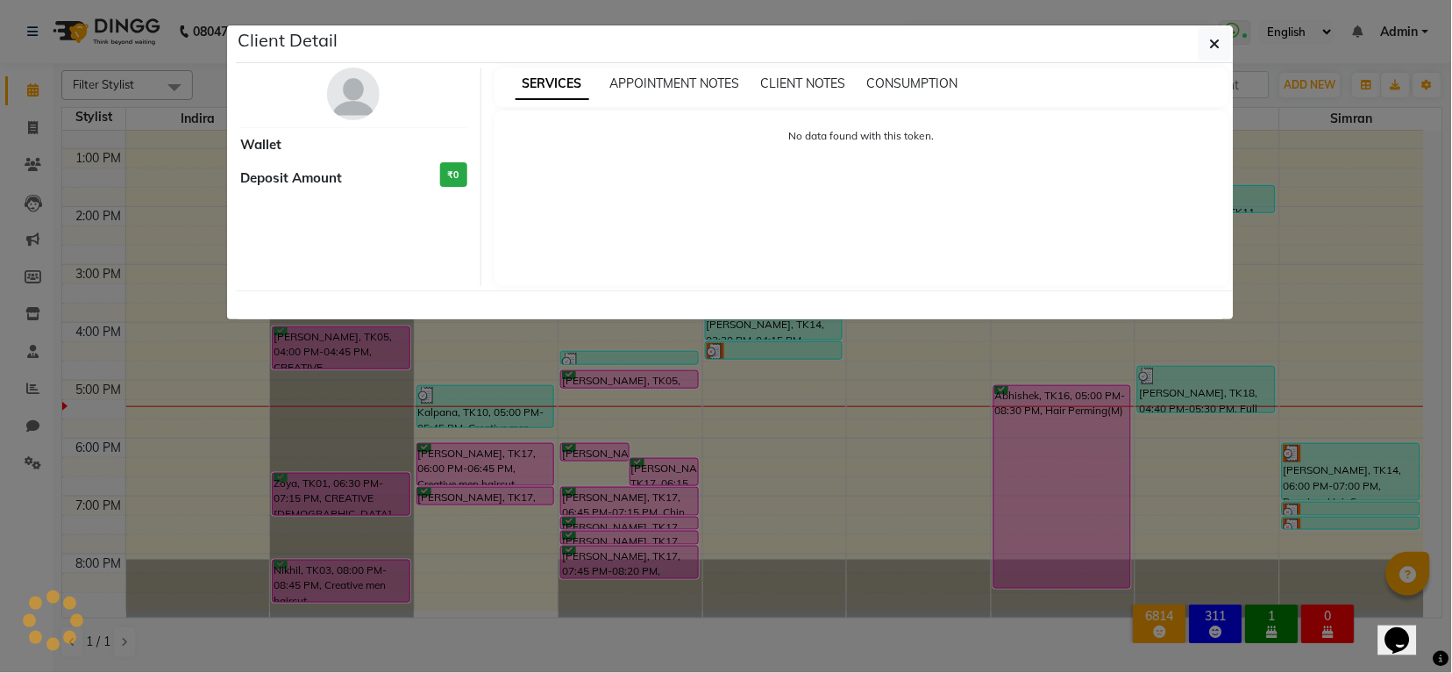
select select "6"
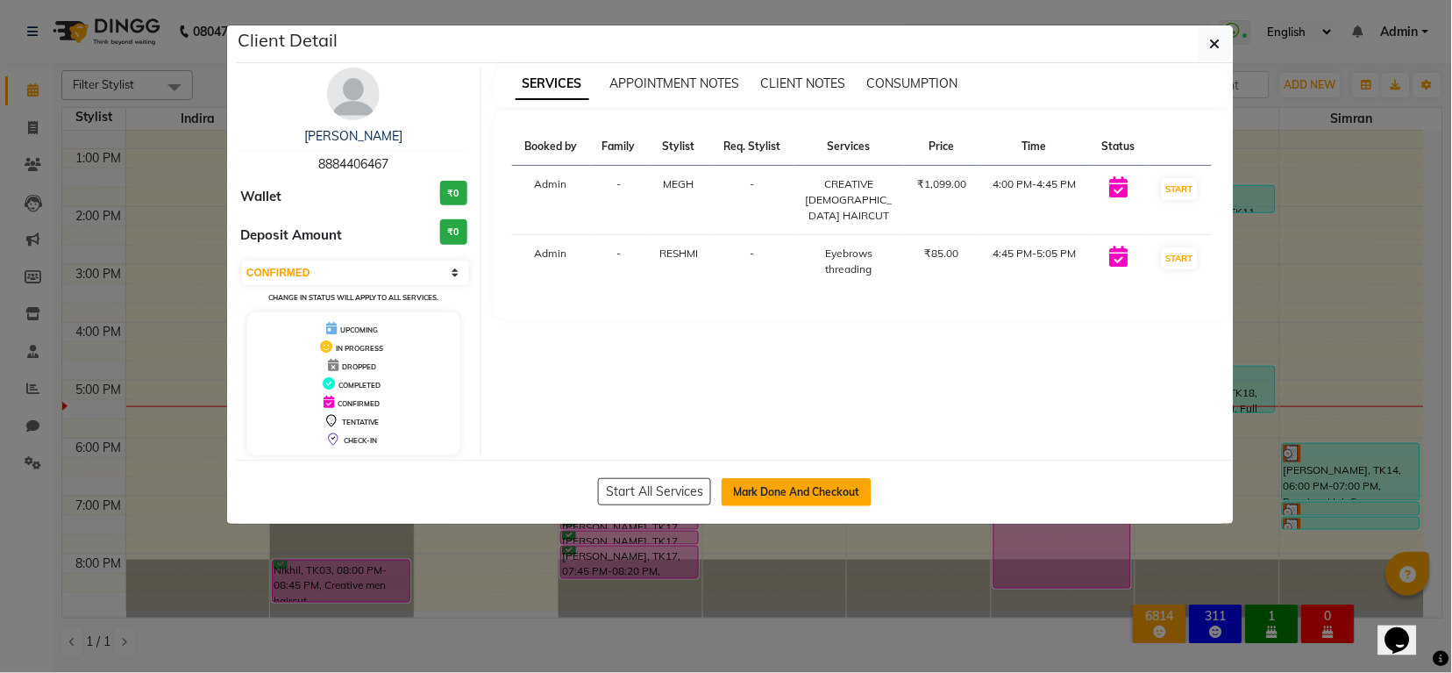
click at [778, 488] on button "Mark Done And Checkout" at bounding box center [797, 492] width 150 height 28
select select "service"
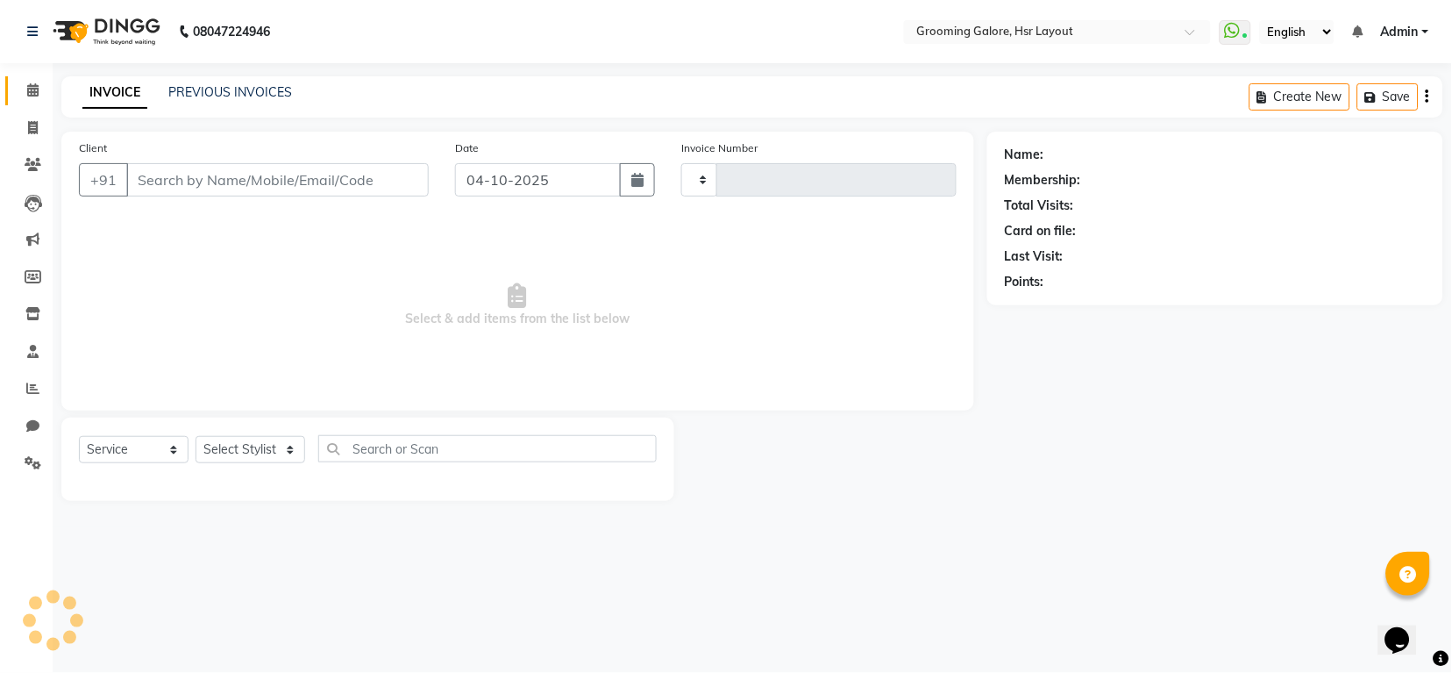
type input "2588"
select select "6168"
select select "P"
select select "45583"
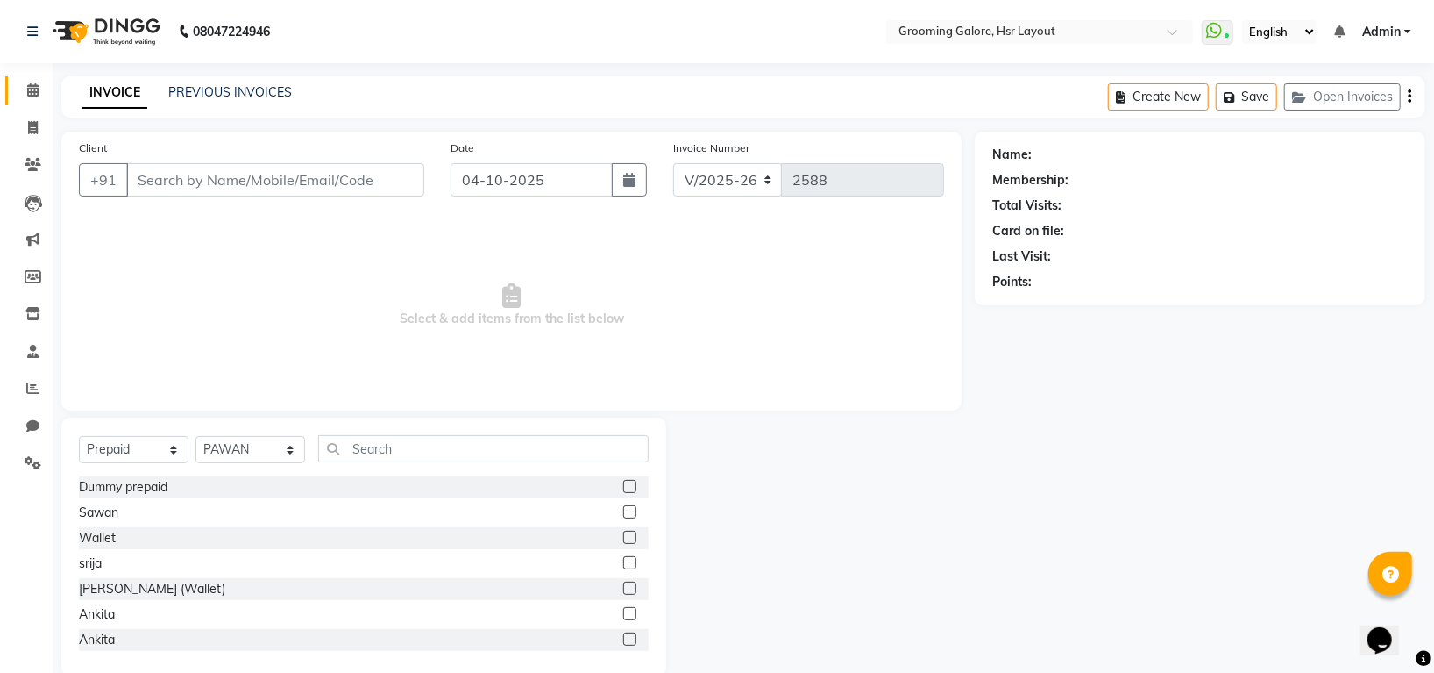
type input "8884406467"
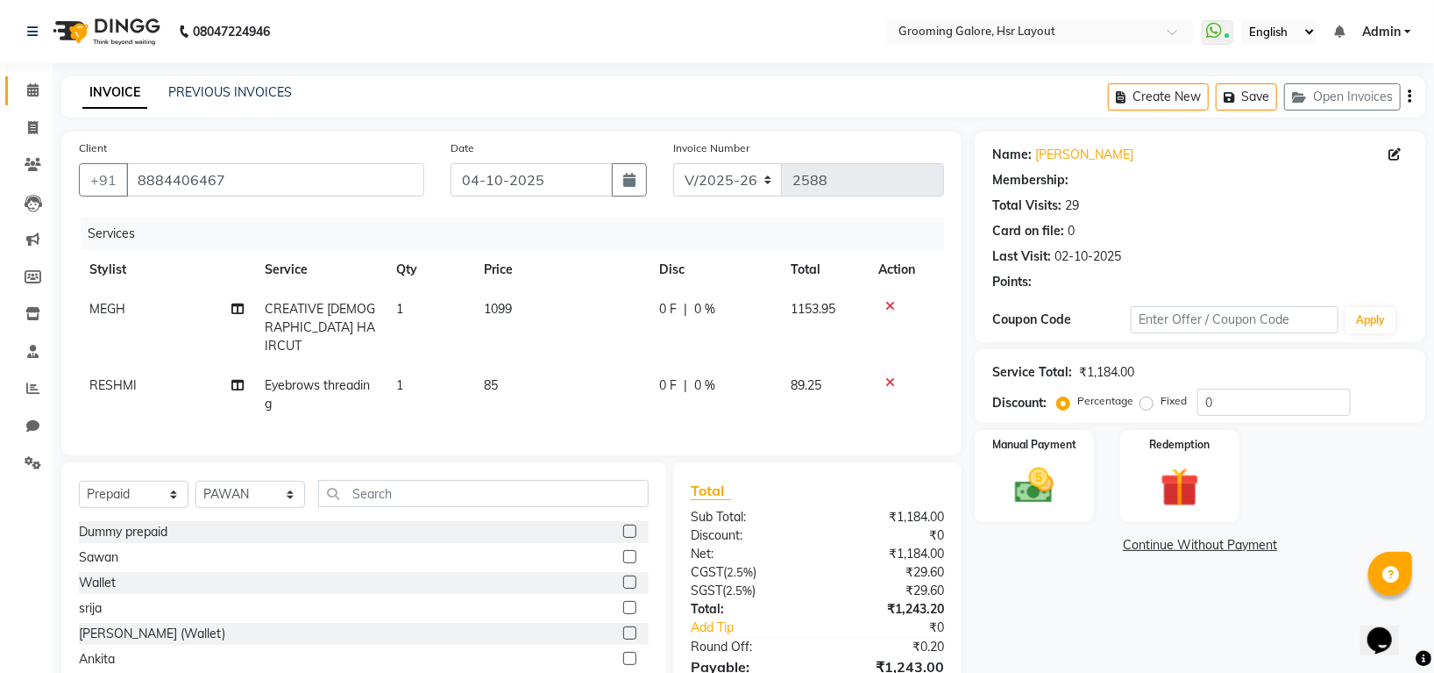
select select "1: Object"
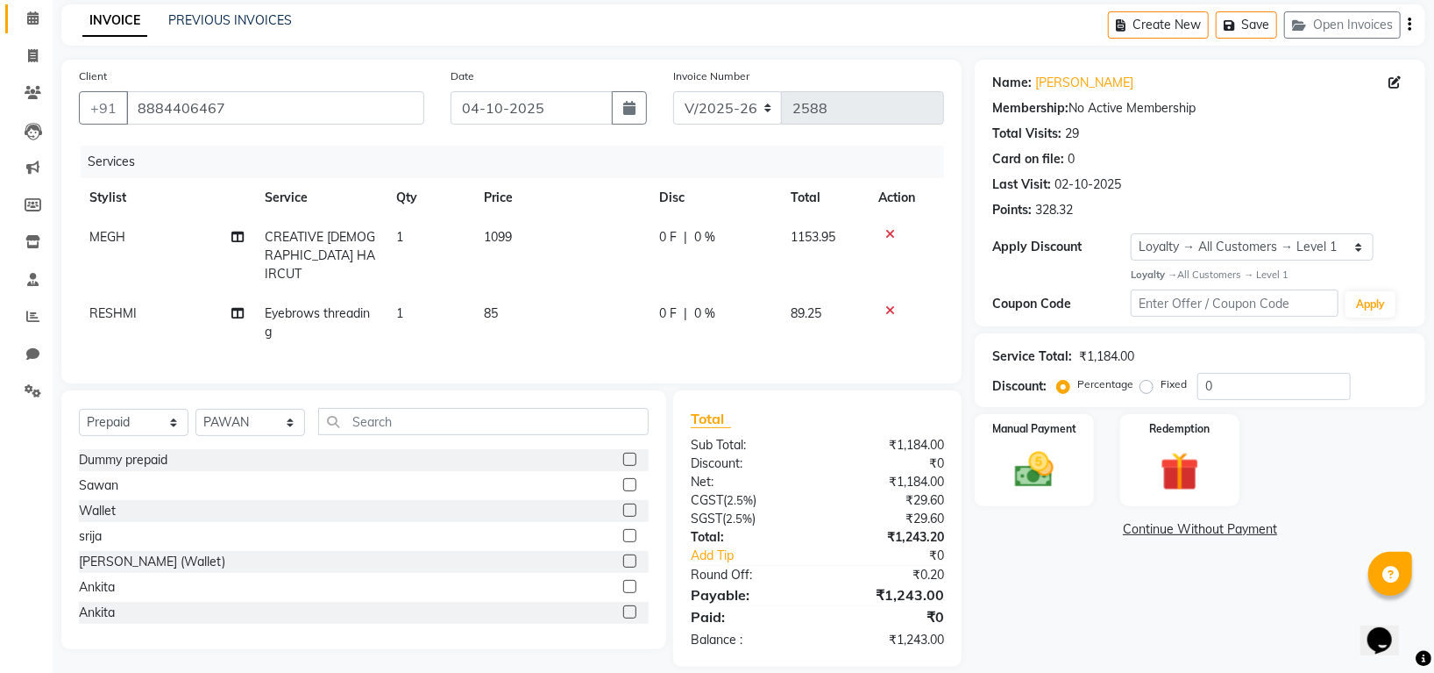
scroll to position [92, 0]
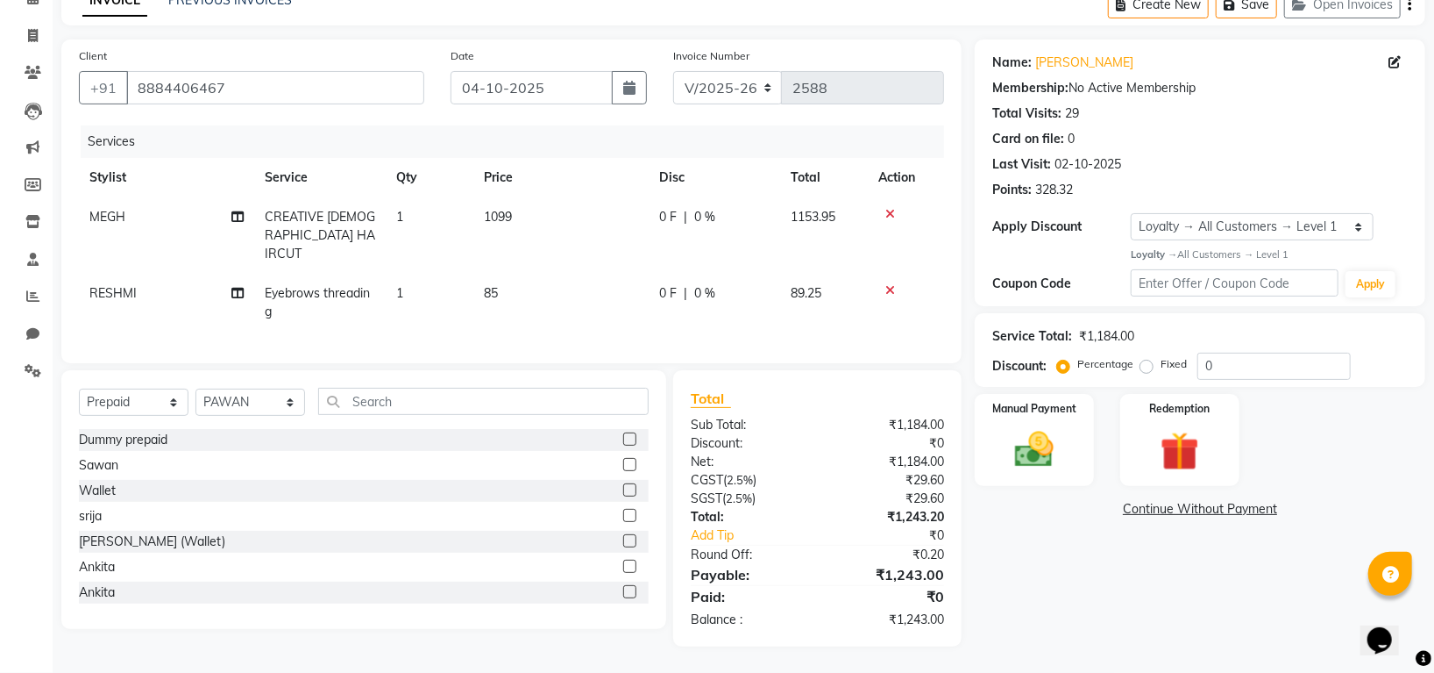
click at [891, 284] on icon at bounding box center [891, 290] width 10 height 12
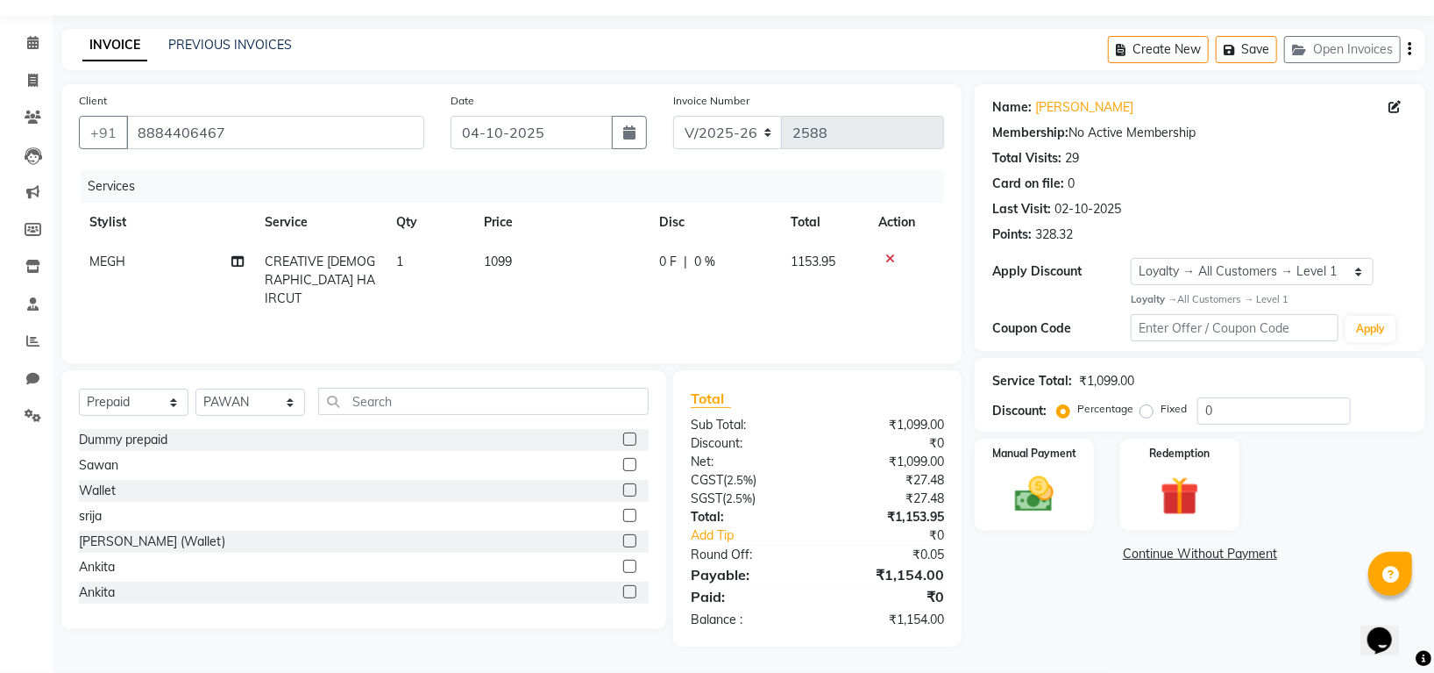
scroll to position [47, 0]
click at [1040, 503] on img at bounding box center [1035, 494] width 66 height 46
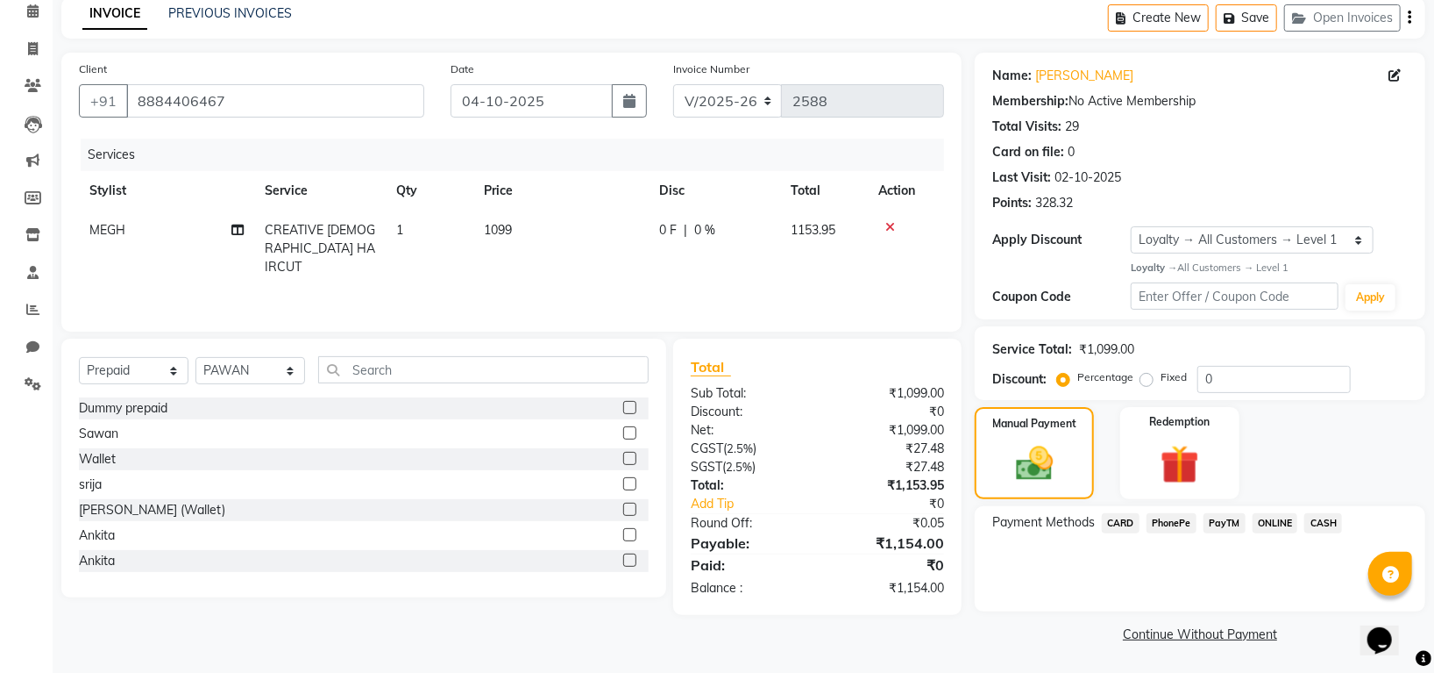
click at [1181, 516] on span "PhonePe" at bounding box center [1172, 523] width 50 height 20
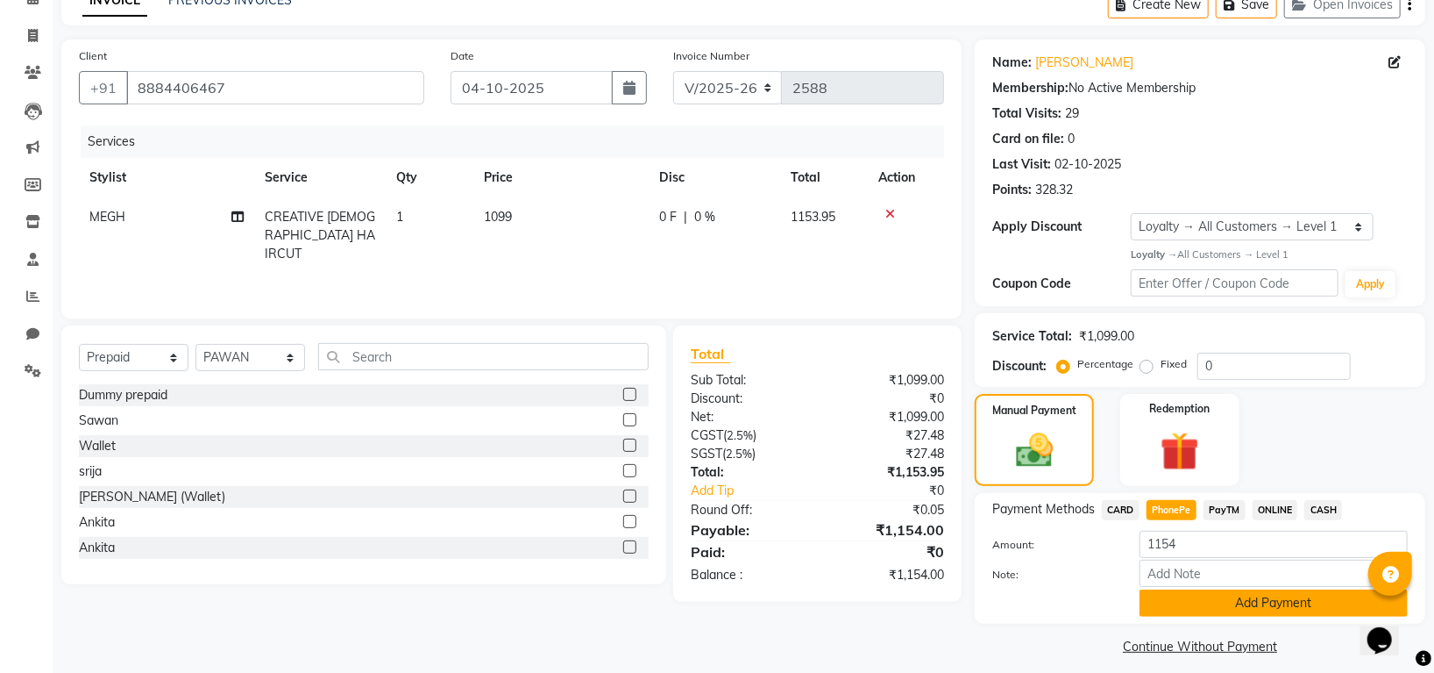
click at [1220, 602] on button "Add Payment" at bounding box center [1274, 602] width 268 height 27
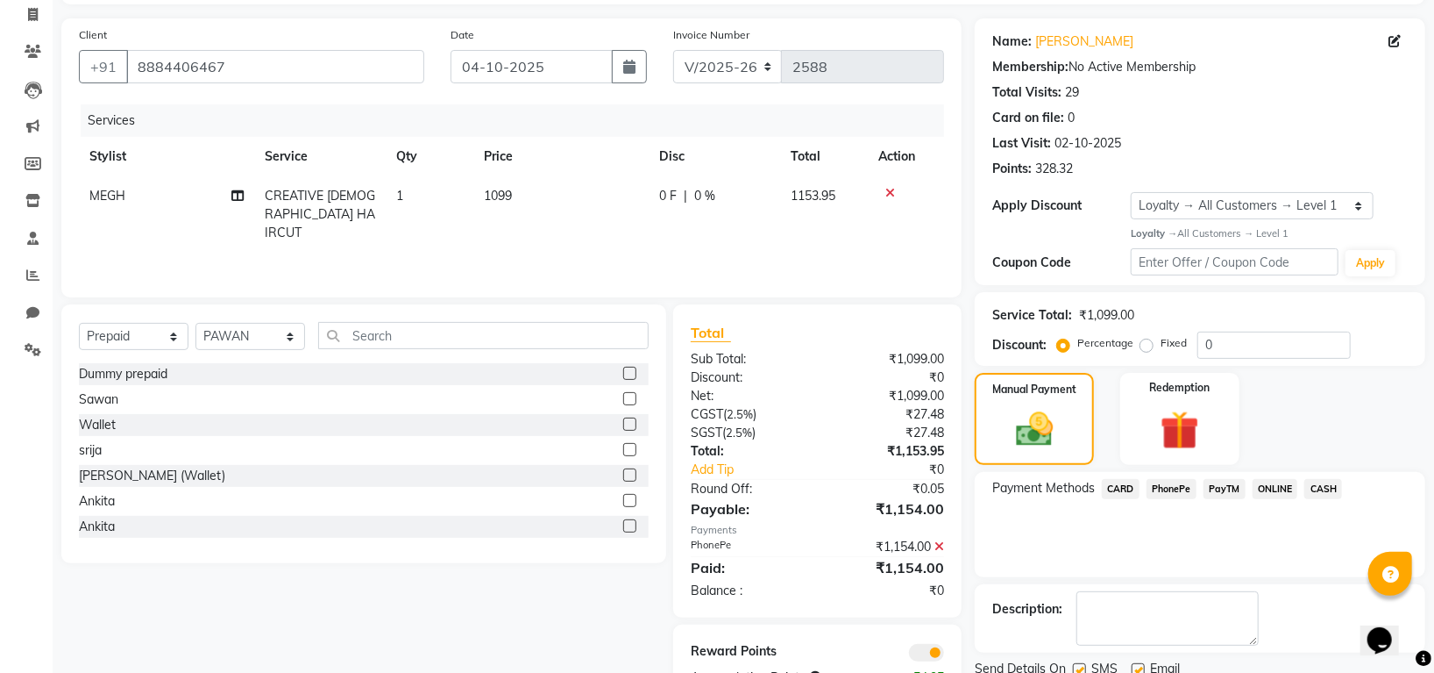
scroll to position [178, 0]
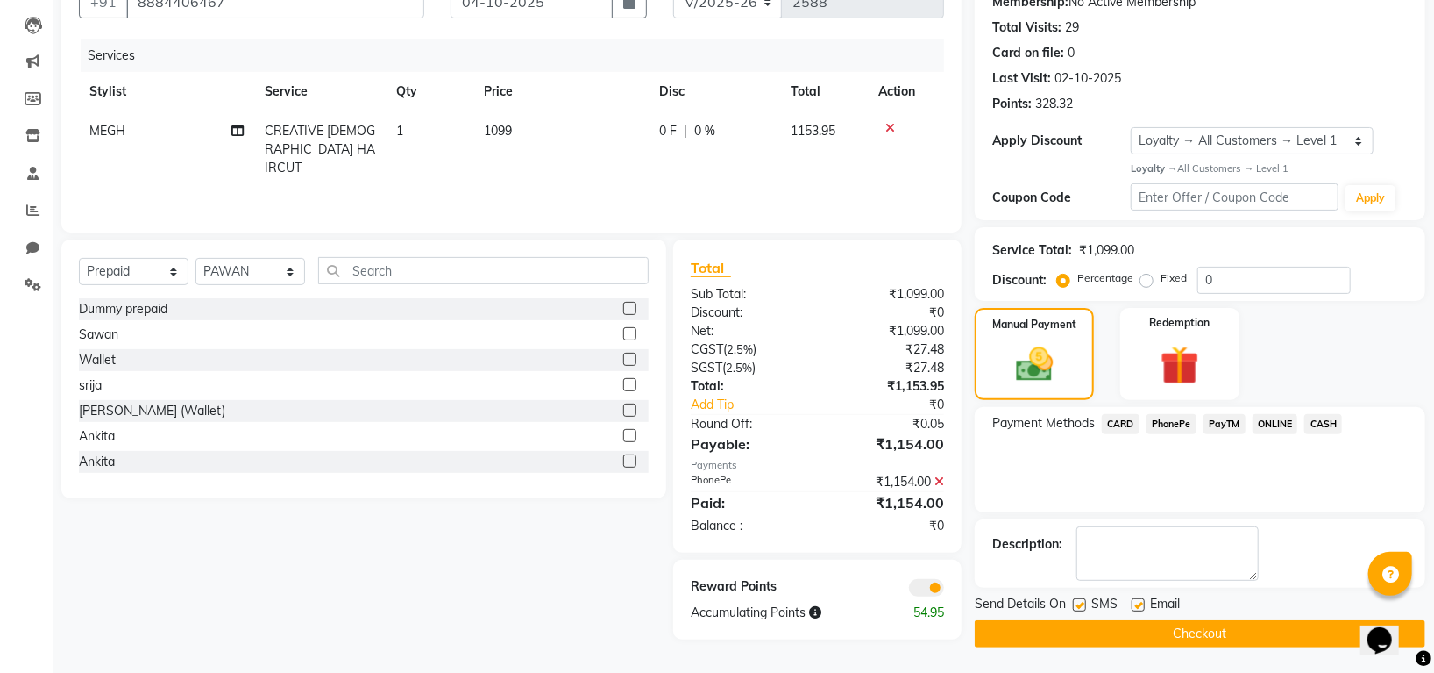
click at [1238, 625] on button "Checkout" at bounding box center [1200, 633] width 451 height 27
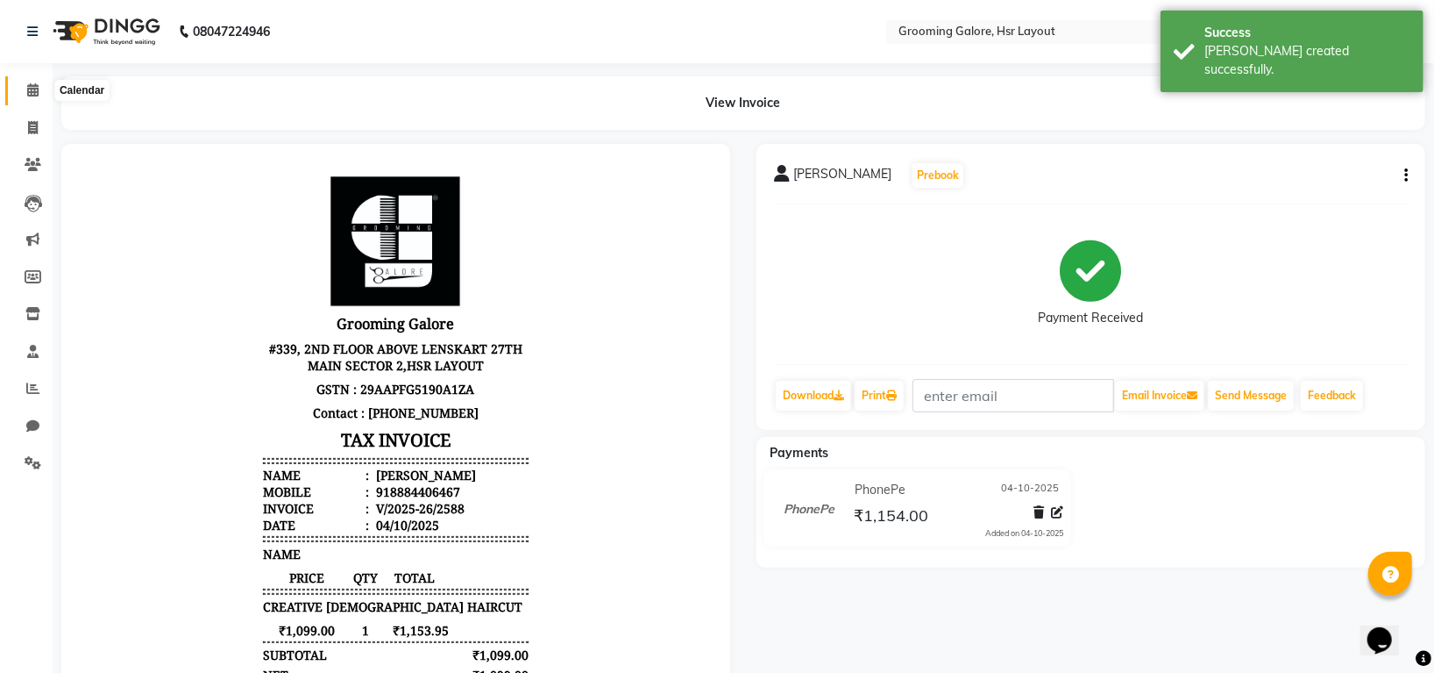
click at [28, 89] on icon at bounding box center [32, 89] width 11 height 13
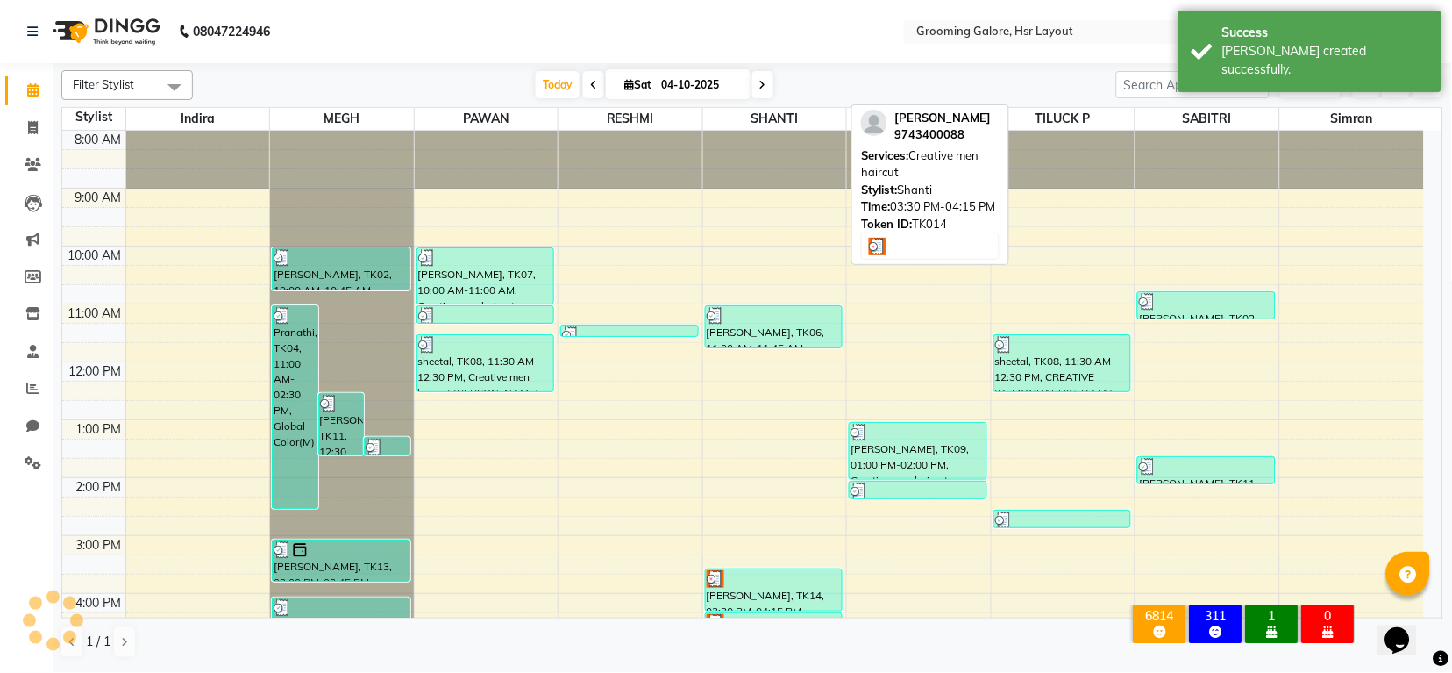
scroll to position [272, 0]
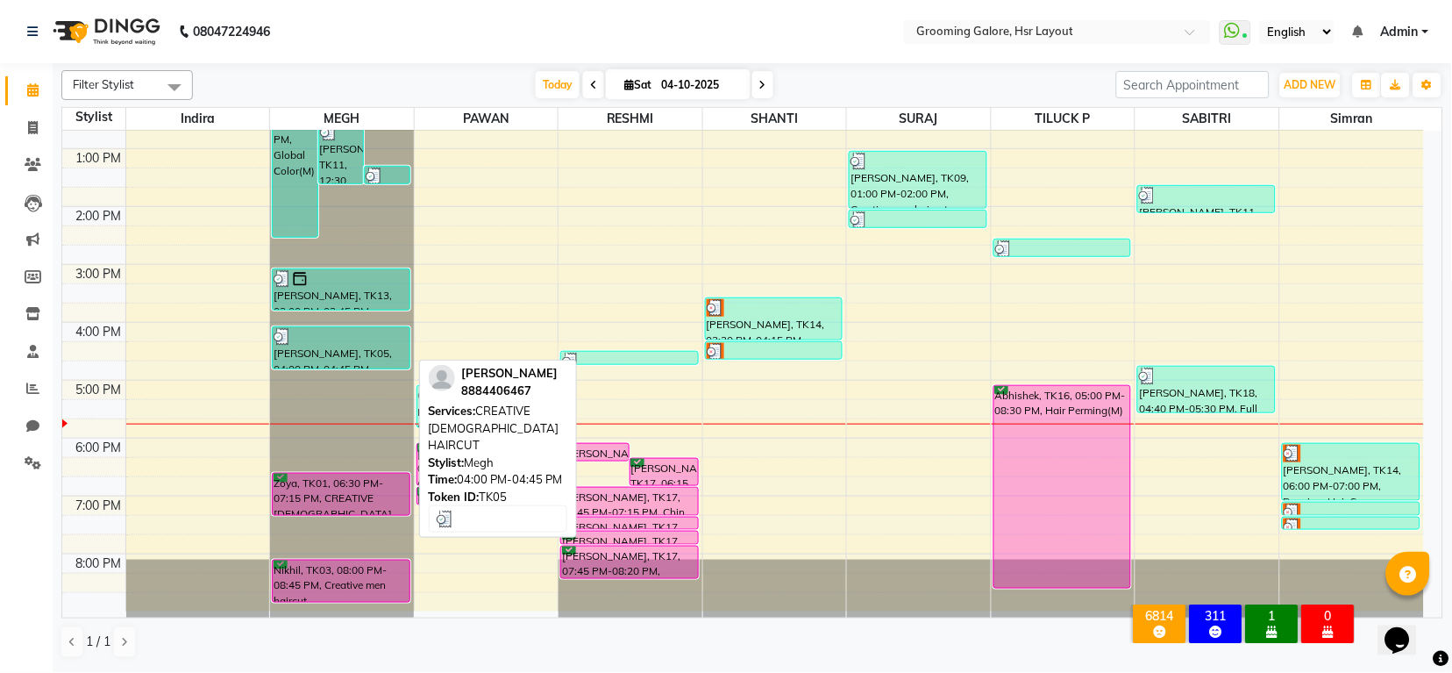
click at [349, 357] on div "[PERSON_NAME], TK05, 04:00 PM-04:45 PM, CREATIVE [DEMOGRAPHIC_DATA] HAIRCUT" at bounding box center [341, 347] width 136 height 41
select select "3"
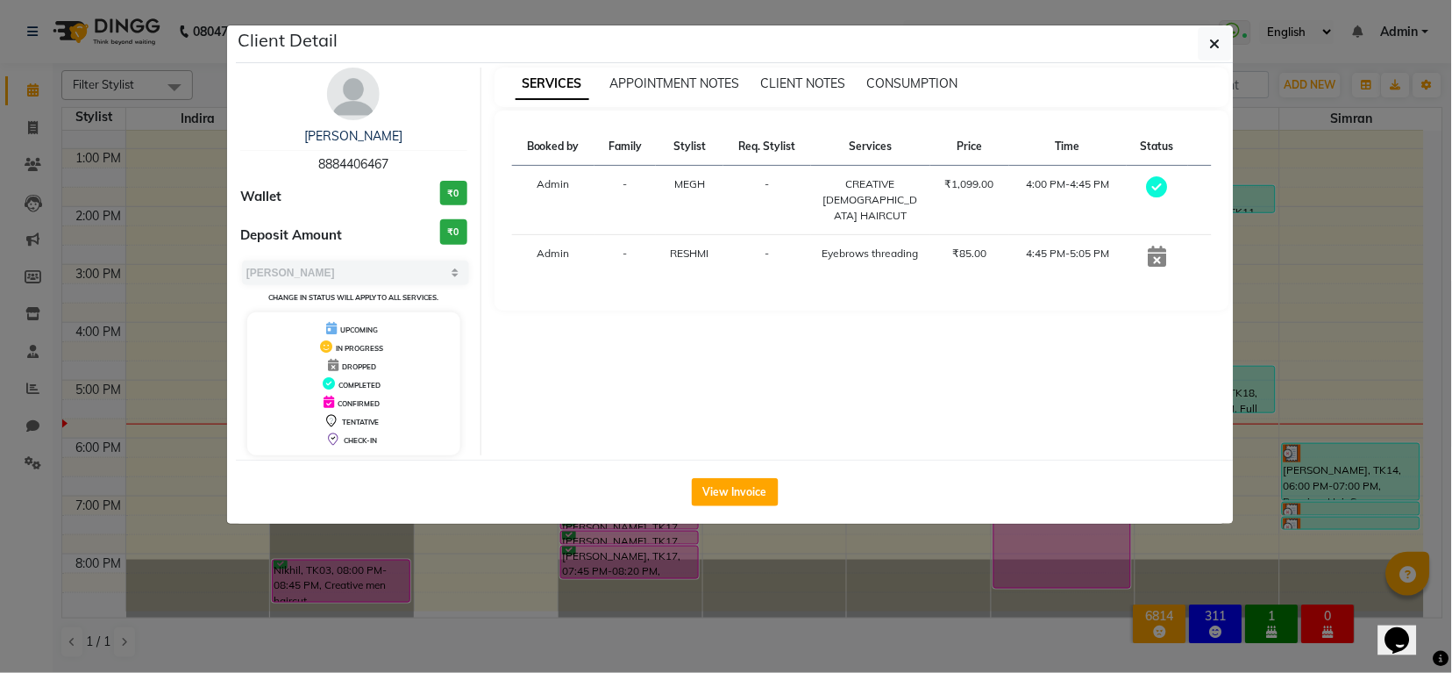
click at [327, 164] on span "8884406467" at bounding box center [353, 164] width 70 height 16
copy span "8884406467"
